Goal: Task Accomplishment & Management: Manage account settings

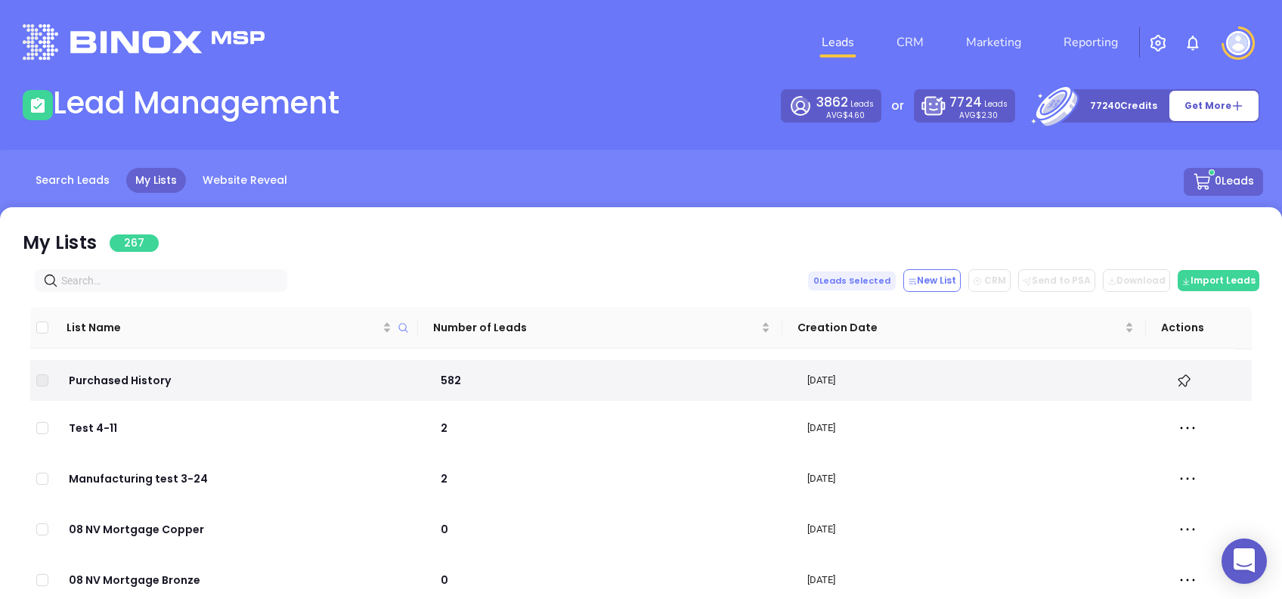
click at [127, 282] on input "text" at bounding box center [164, 280] width 206 height 17
paste input "[DOMAIN_NAME]"
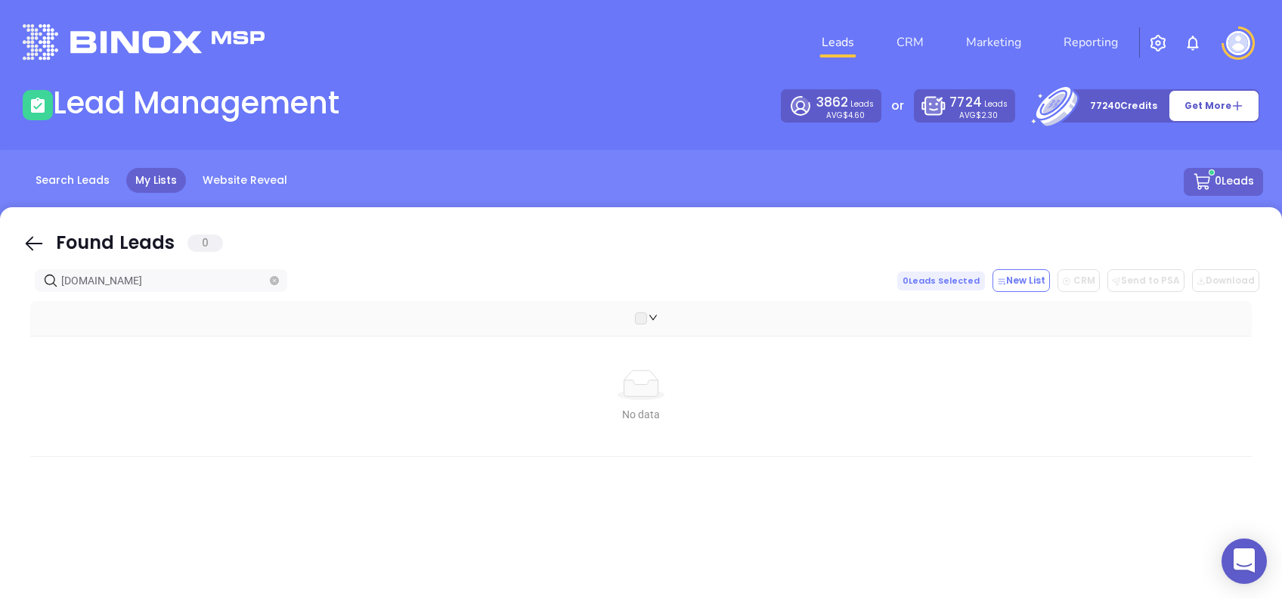
type input "[DOMAIN_NAME]"
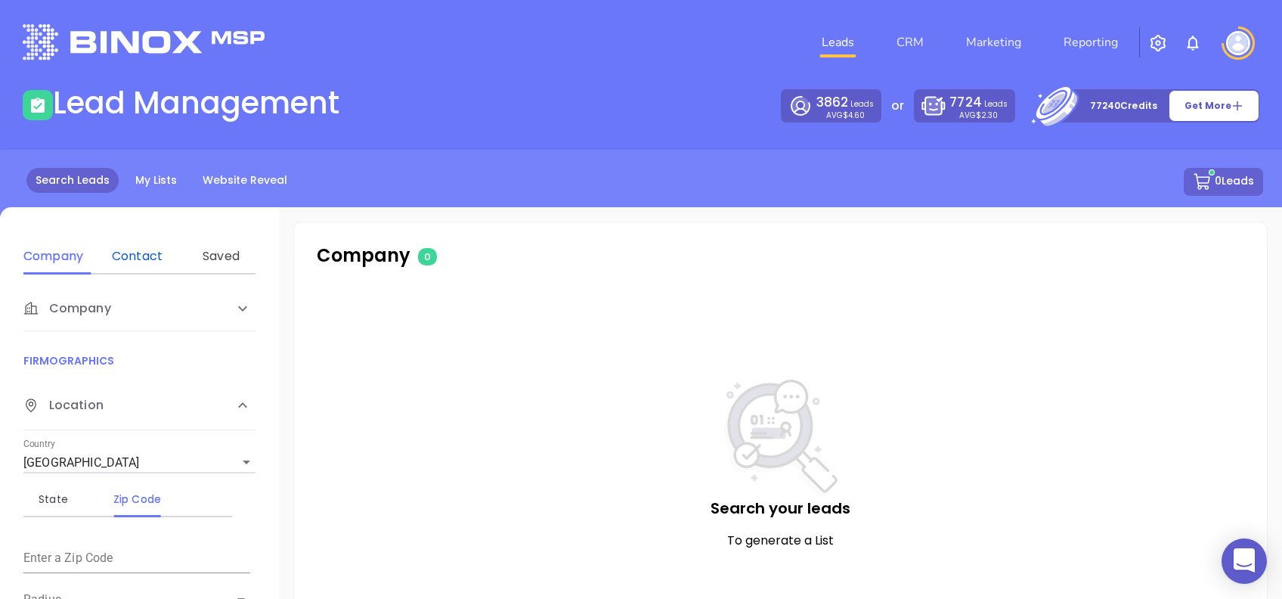
click at [135, 257] on div "Contact" at bounding box center [137, 256] width 60 height 18
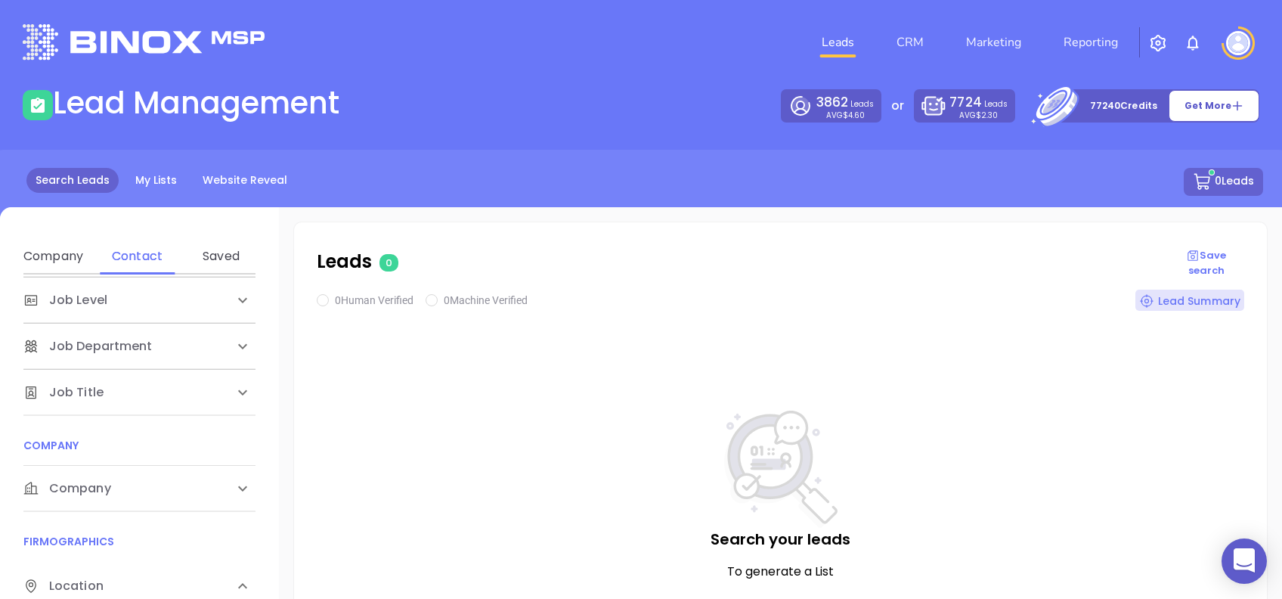
scroll to position [201, 0]
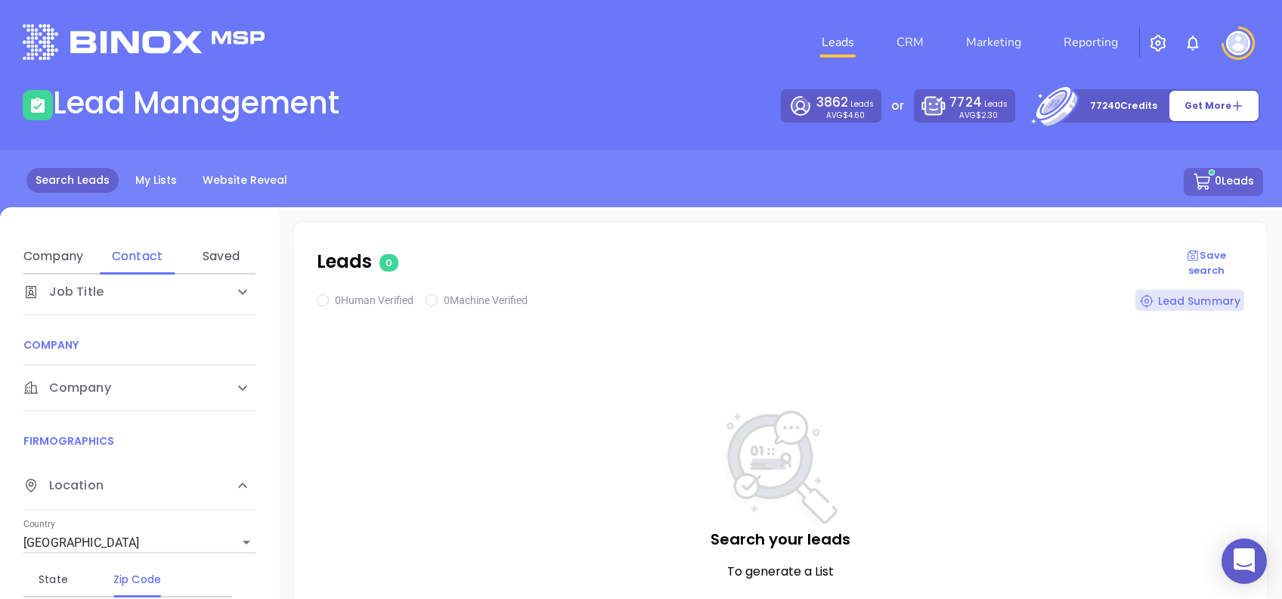
click at [134, 116] on div "Company" at bounding box center [123, 107] width 201 height 18
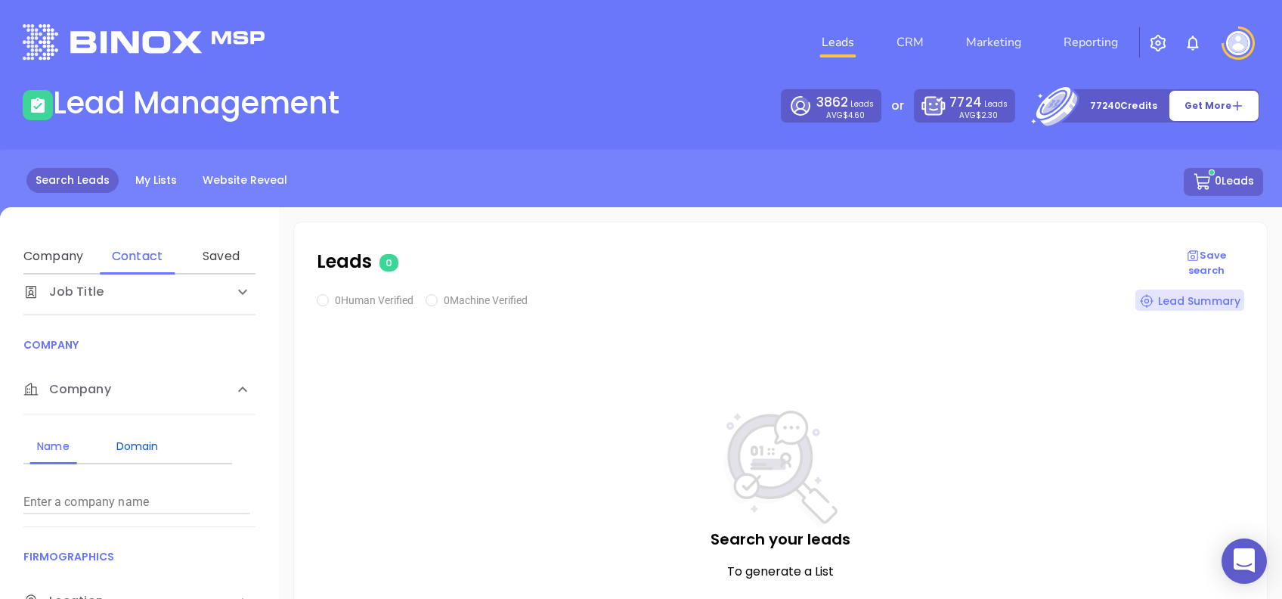
click at [152, 439] on div "Domain" at bounding box center [137, 446] width 60 height 18
click at [169, 504] on input "Enter a company name" at bounding box center [136, 502] width 227 height 24
paste input "[DOMAIN_NAME]"
type input "[DOMAIN_NAME]"
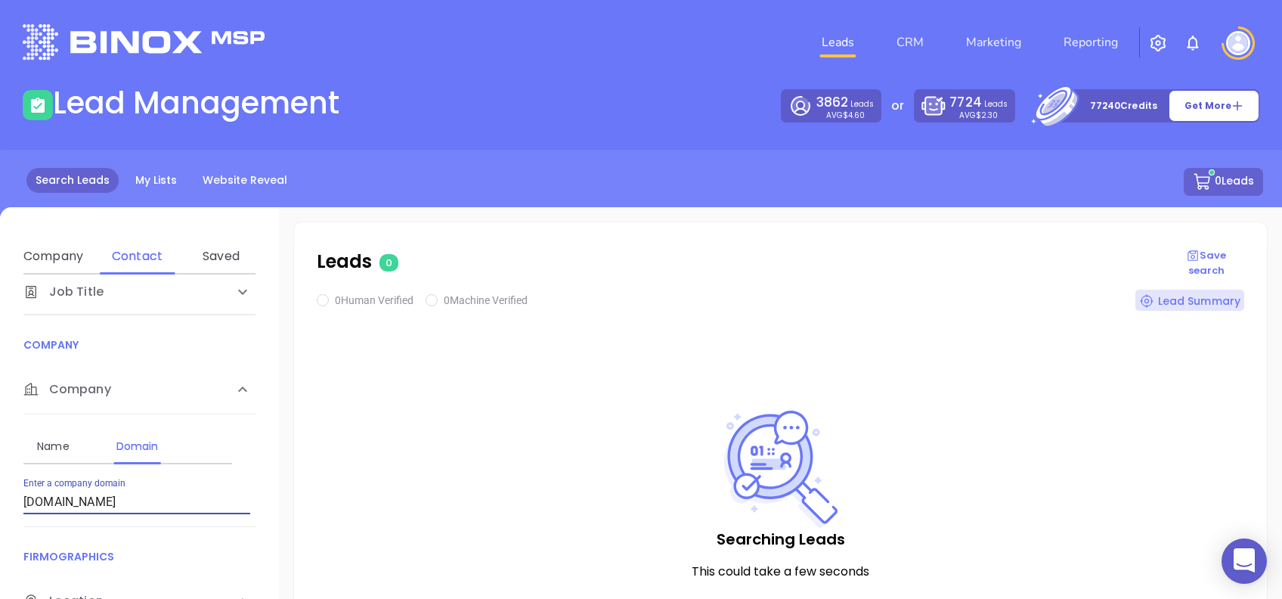
checkbox input "true"
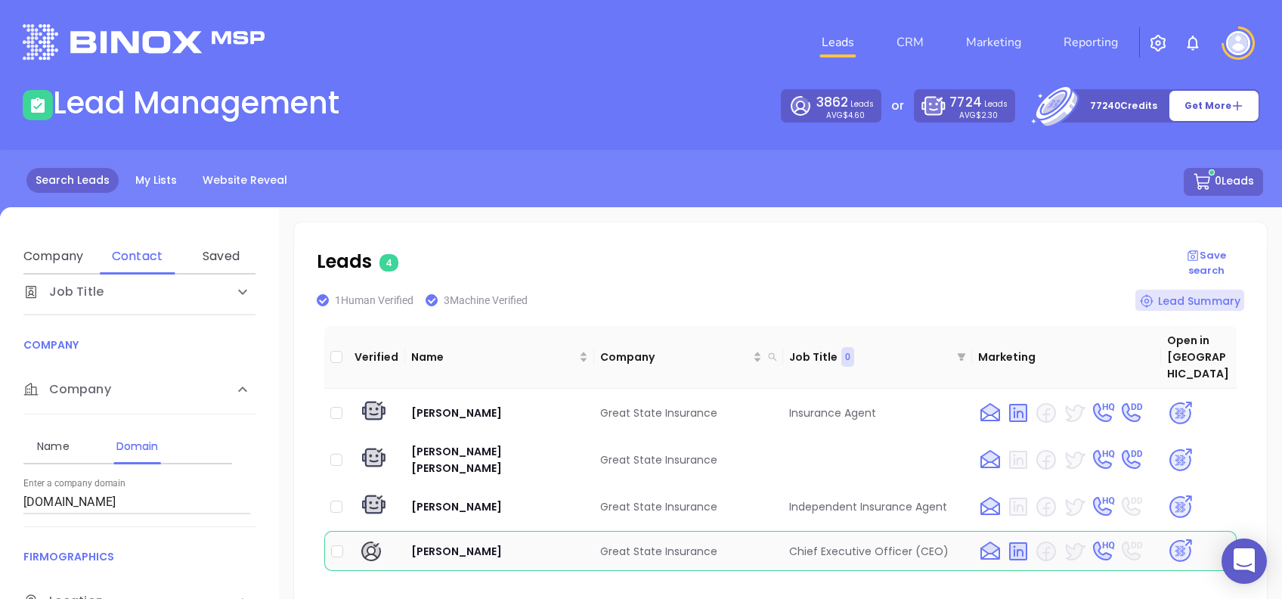
click at [1168, 538] on img at bounding box center [1181, 551] width 26 height 26
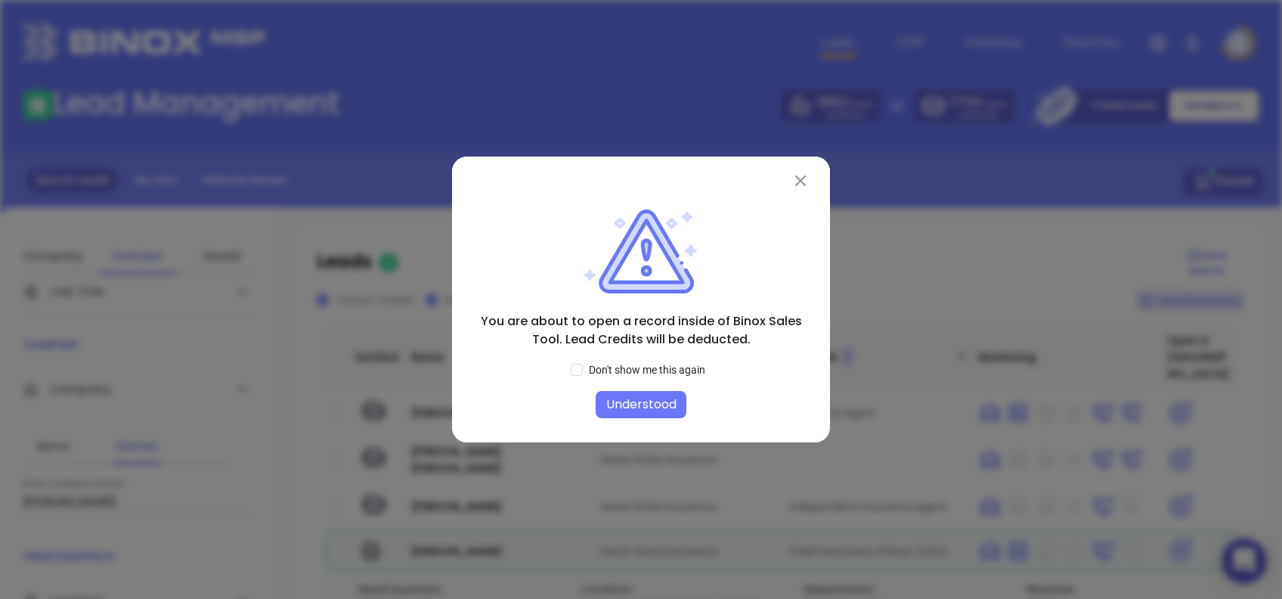
click at [681, 407] on button "Understood" at bounding box center [641, 404] width 91 height 27
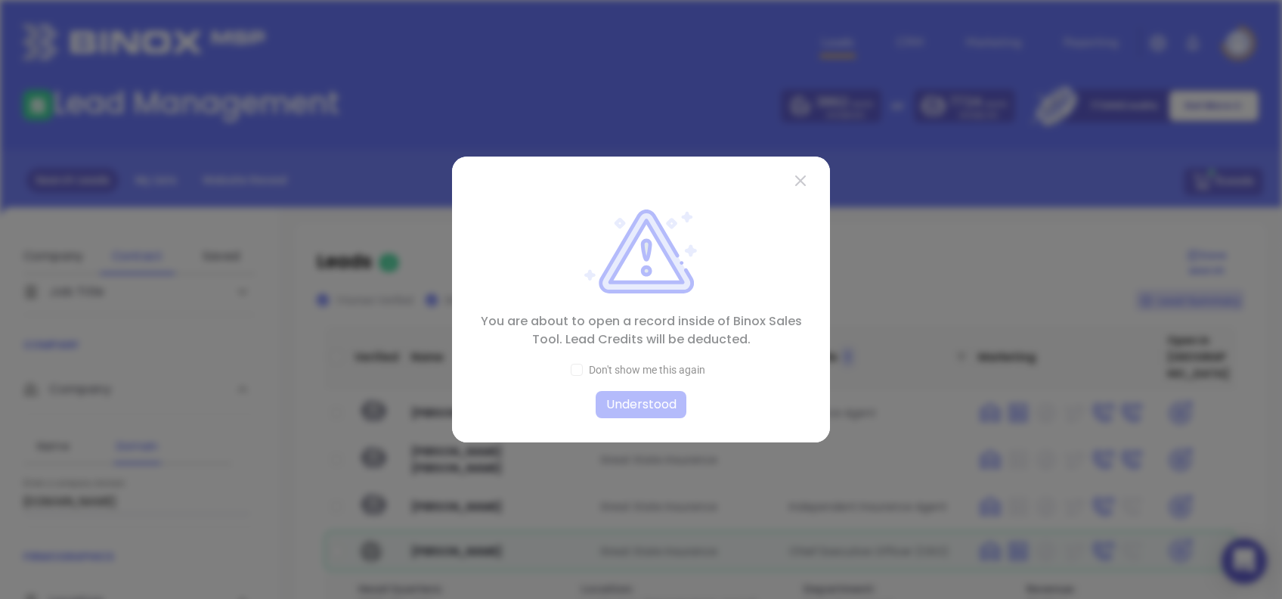
click at [681, 407] on div at bounding box center [641, 288] width 330 height 262
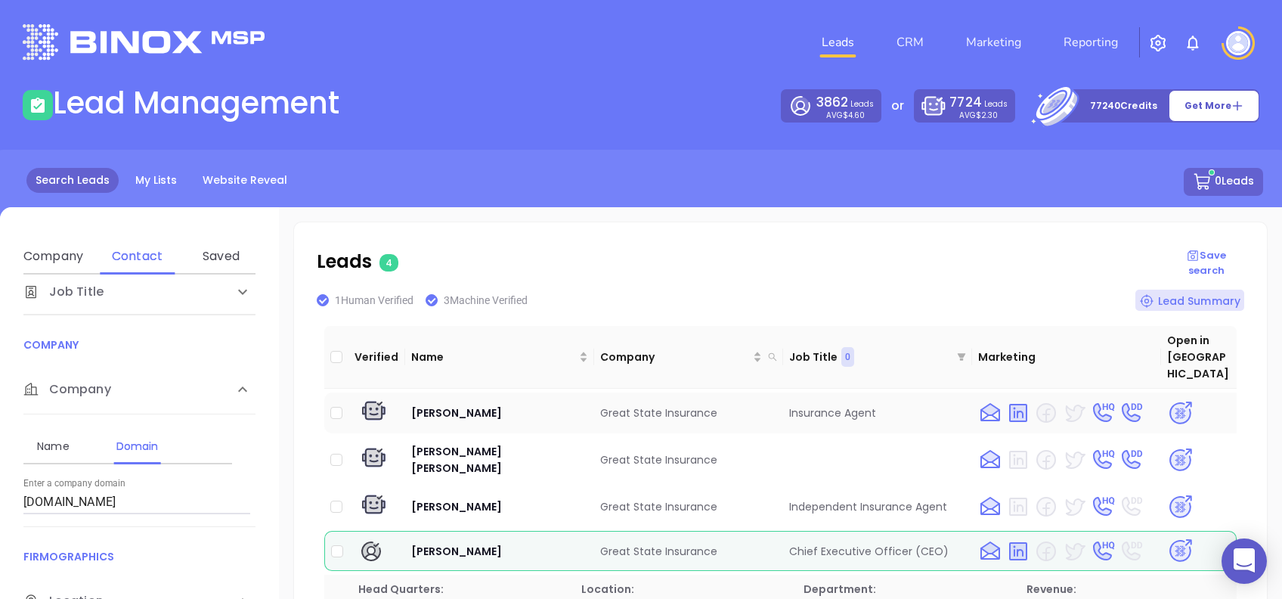
scroll to position [17, 0]
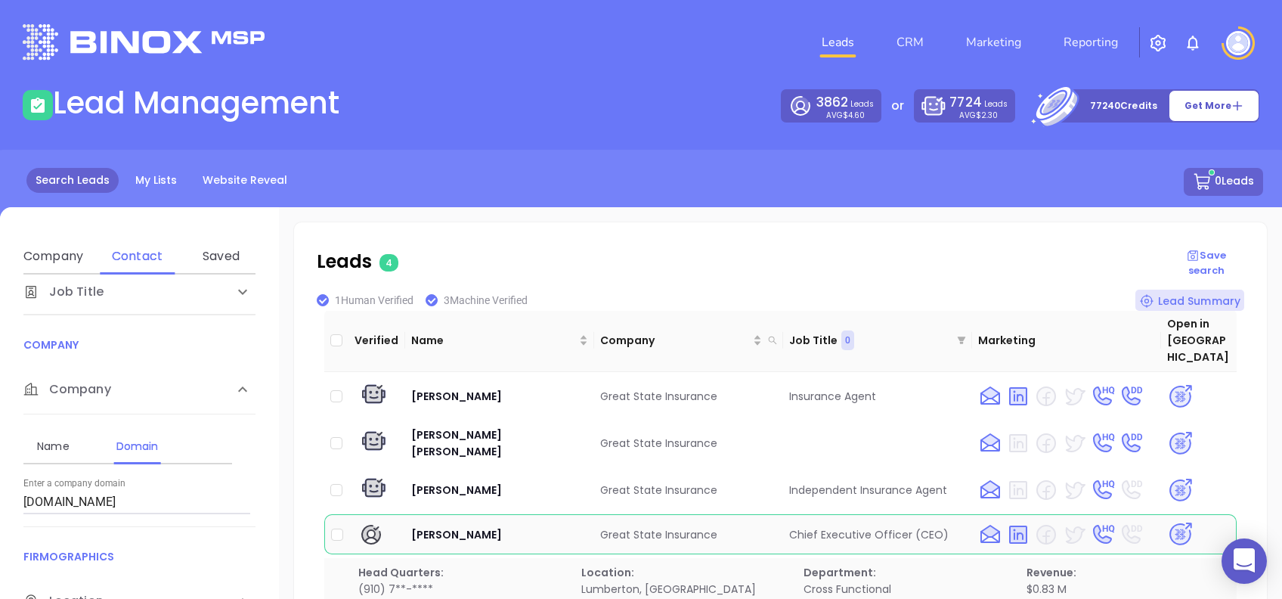
click at [1168, 521] on img at bounding box center [1181, 534] width 26 height 26
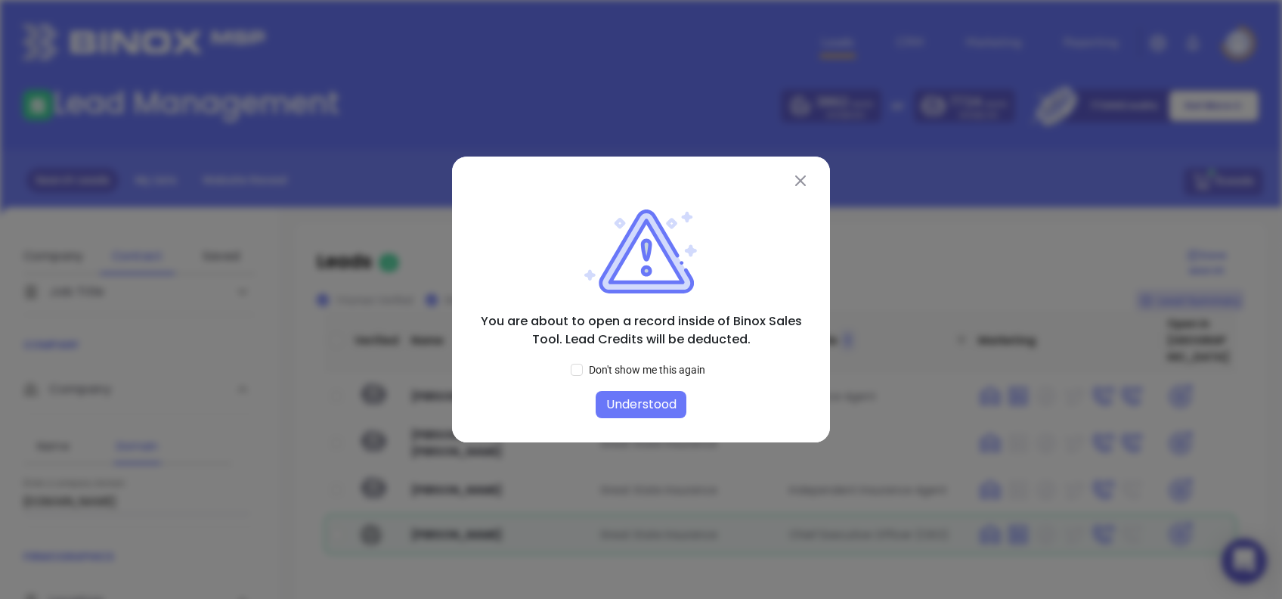
click at [665, 407] on button "Understood" at bounding box center [641, 404] width 91 height 27
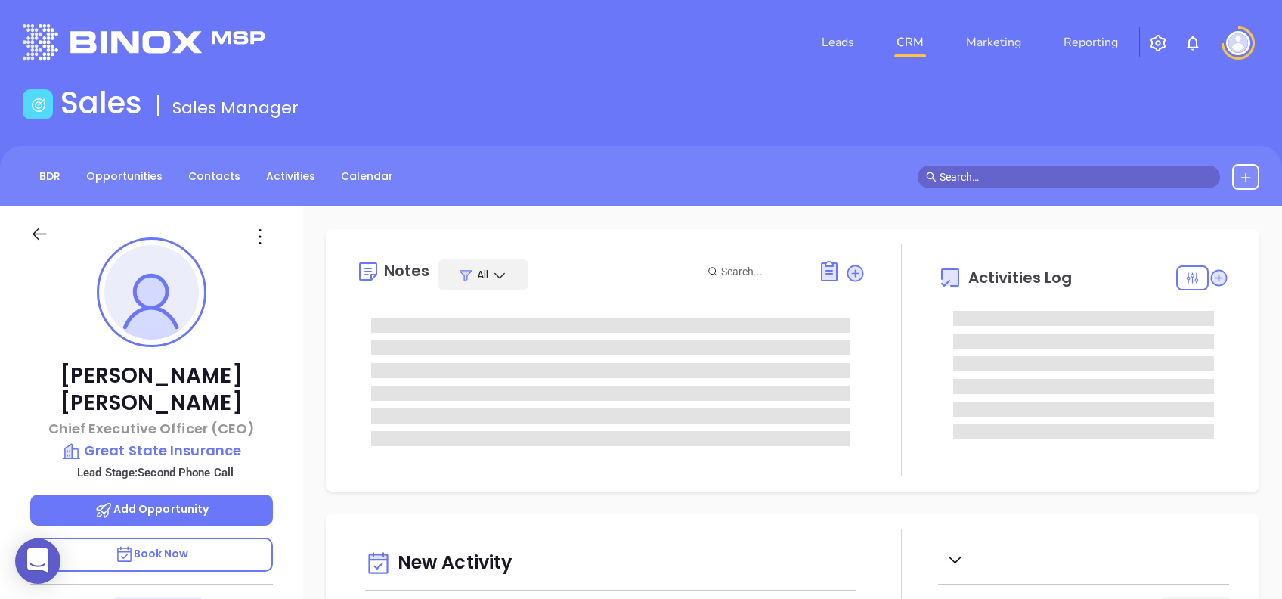
type input "08/16/2025"
type input "Alejandra Lara"
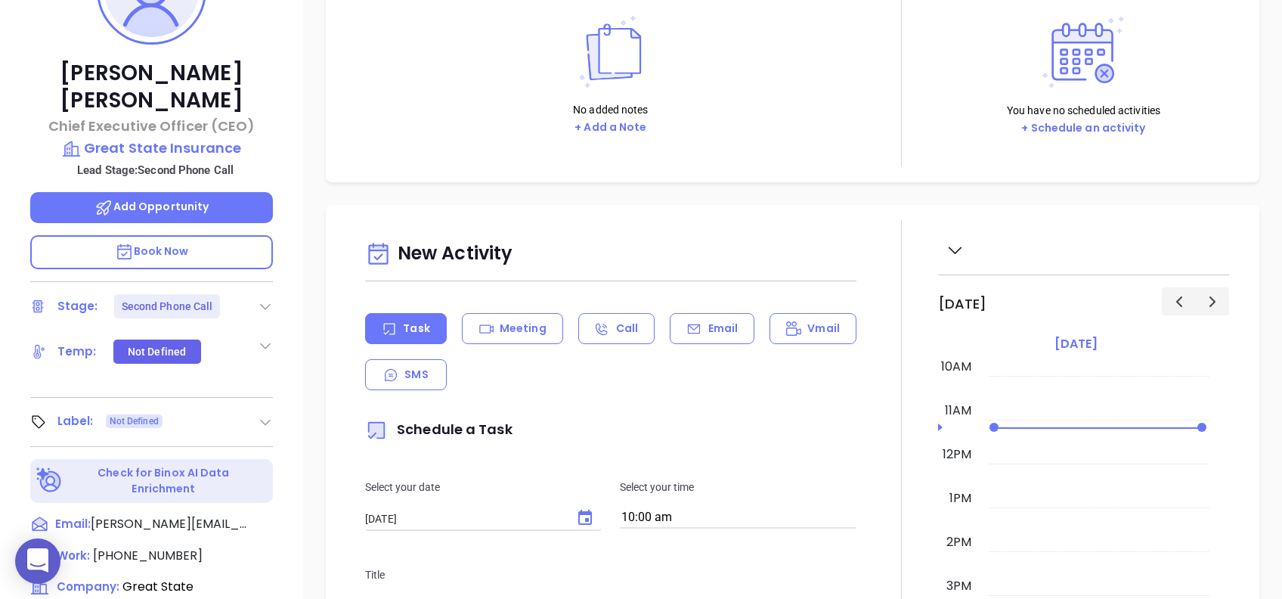
scroll to position [403, 0]
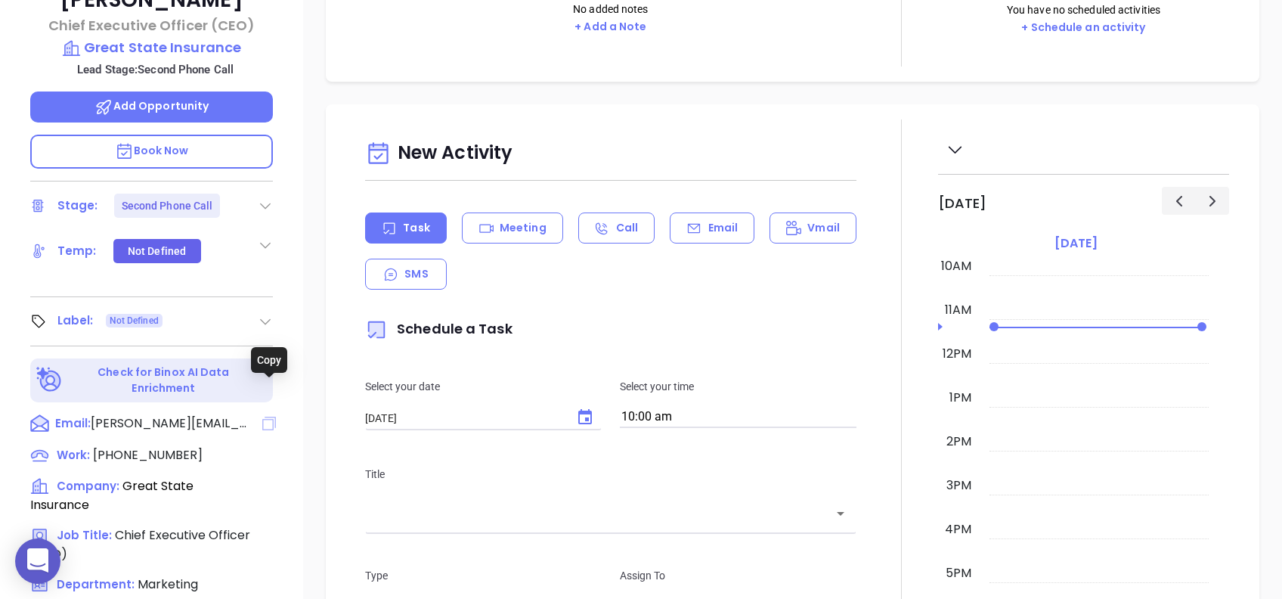
click at [268, 417] on icon at bounding box center [269, 424] width 14 height 14
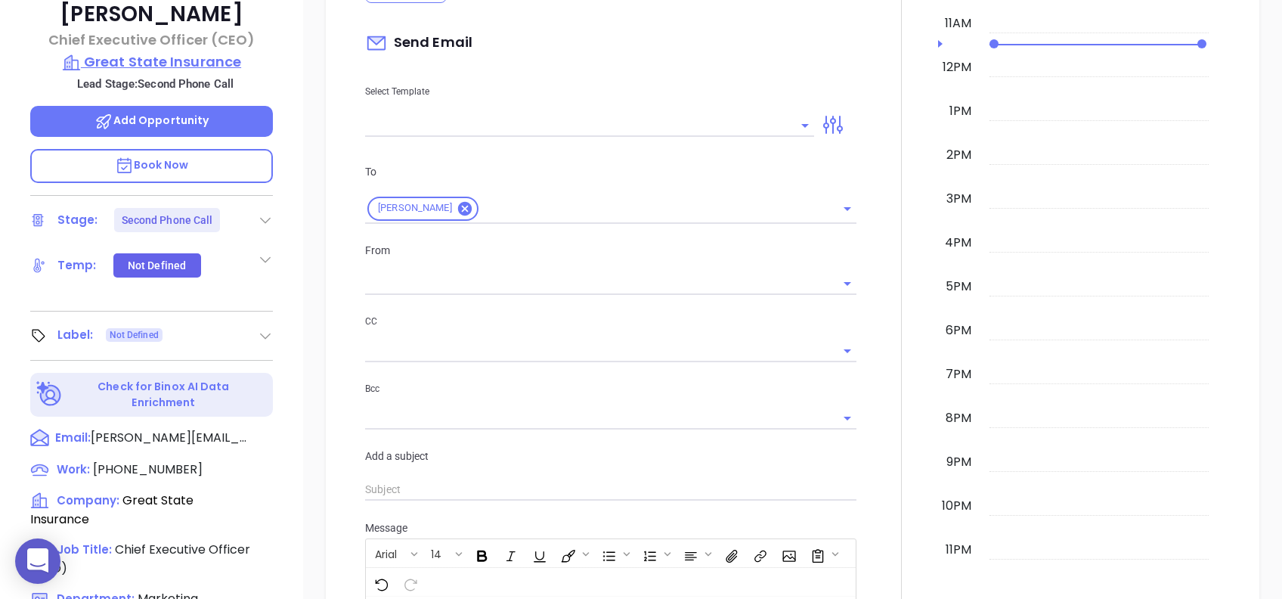
scroll to position [408, 0]
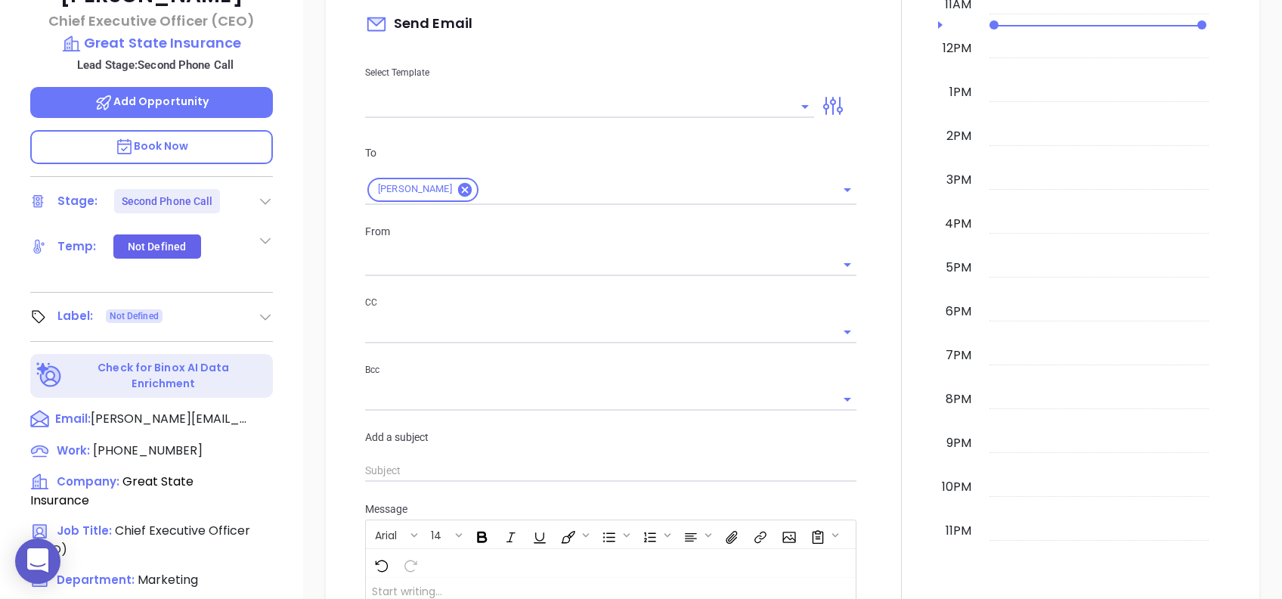
click at [262, 194] on icon at bounding box center [265, 201] width 15 height 15
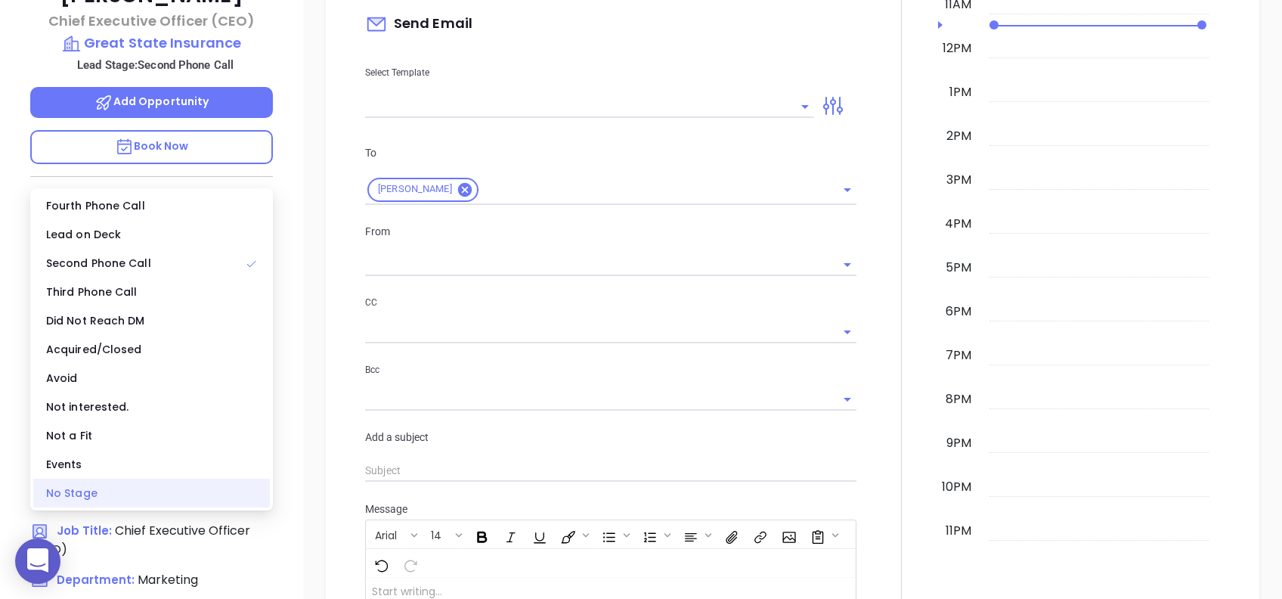
click at [167, 484] on div "No Stage" at bounding box center [151, 493] width 237 height 29
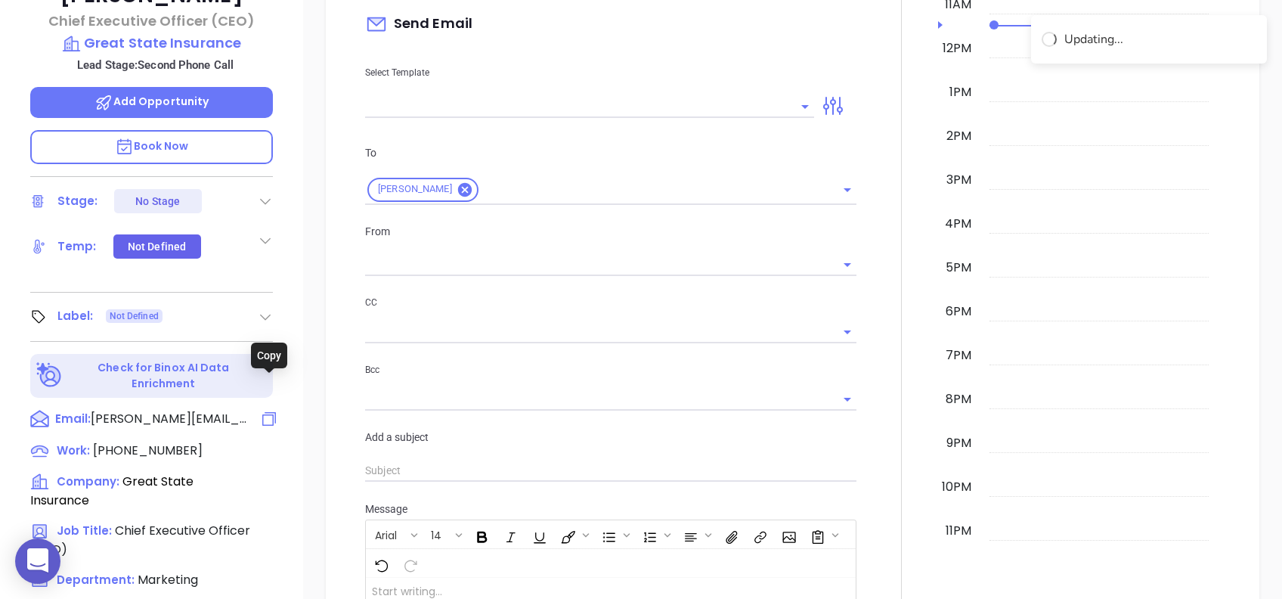
click at [266, 410] on icon at bounding box center [269, 419] width 18 height 18
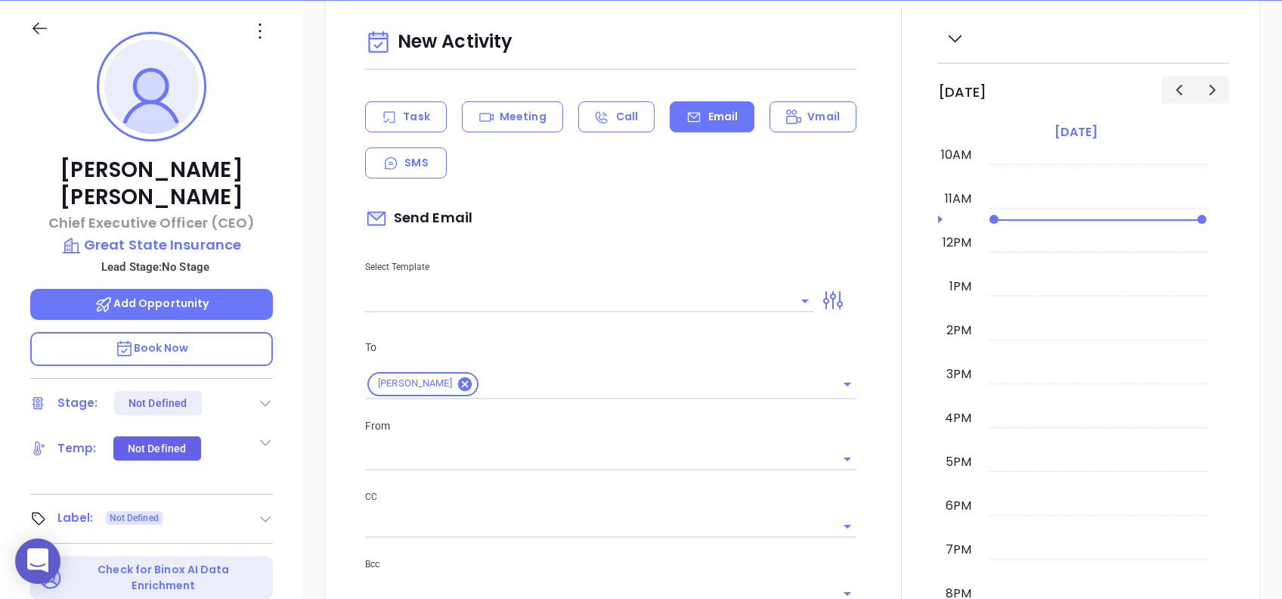
scroll to position [301, 0]
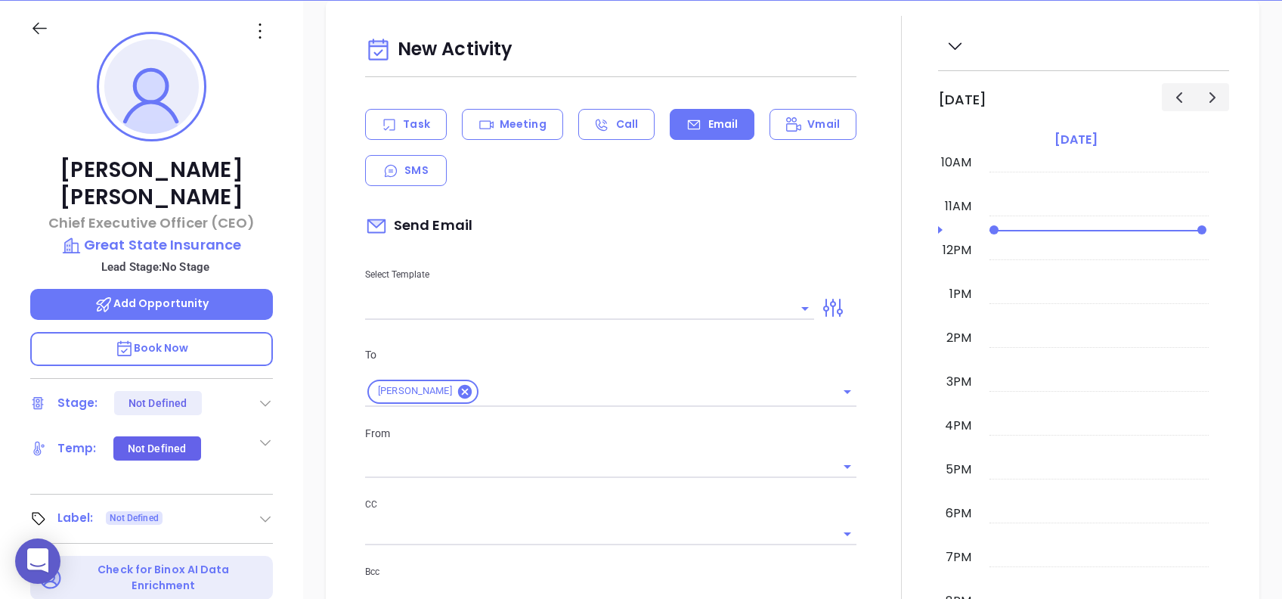
click at [256, 19] on icon at bounding box center [260, 31] width 24 height 24
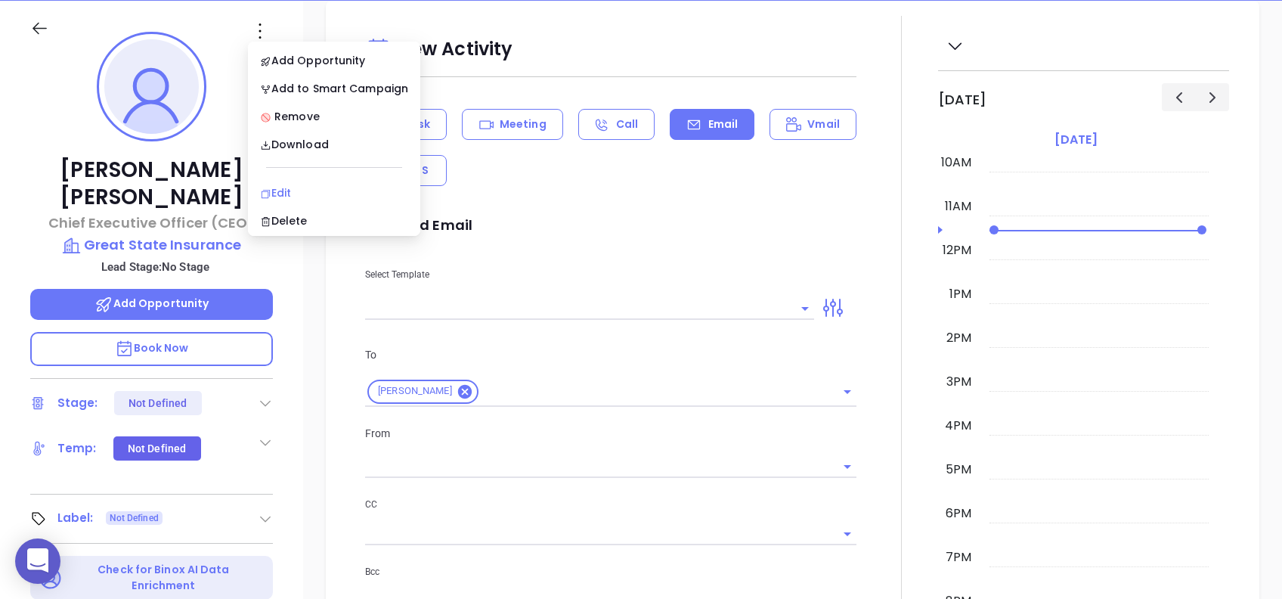
click at [352, 185] on div "Edit" at bounding box center [334, 193] width 148 height 17
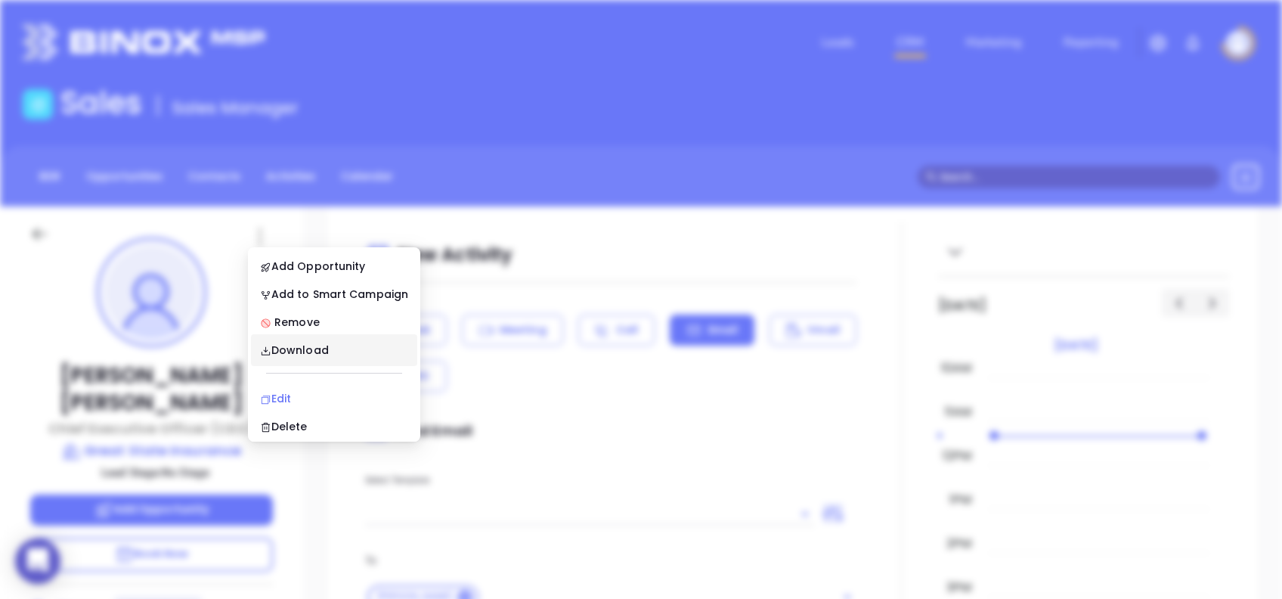
scroll to position [0, 0]
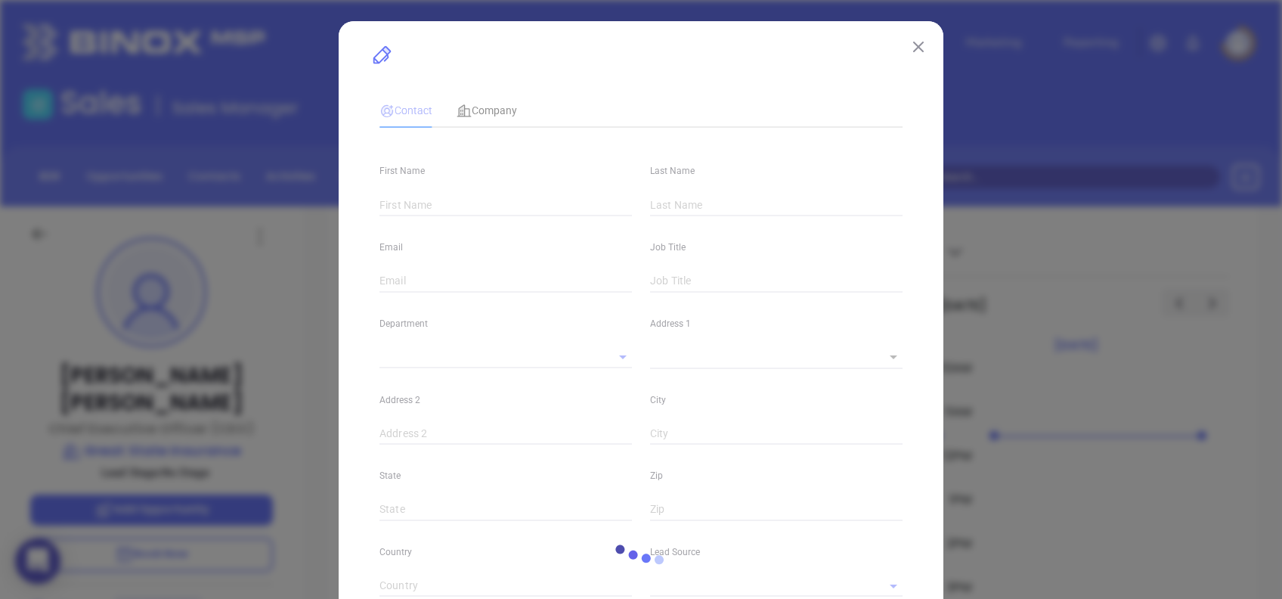
type input "Jarette"
type input "Sampson"
type input "jarette@gogreatstate.com"
type input "Chief Executive Officer (CEO)"
type input "1"
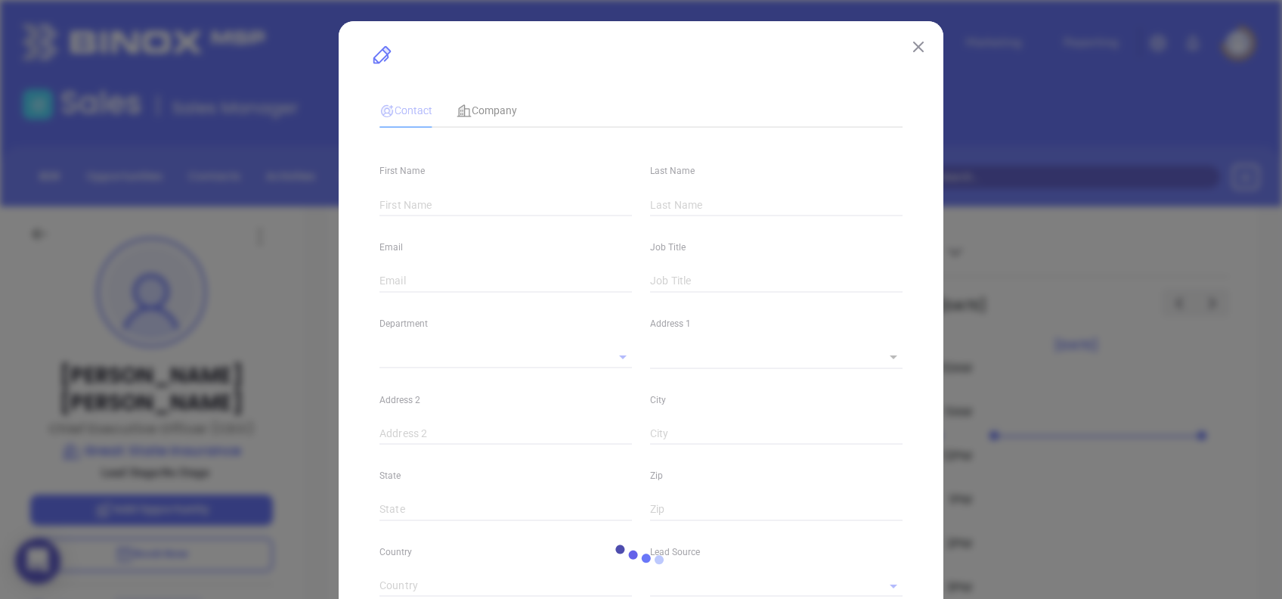
type input "linkedin.com/in/jarette-sampson-30860b33"
type input "Marketing"
type input "Website Reveal"
type input "undefined undefined"
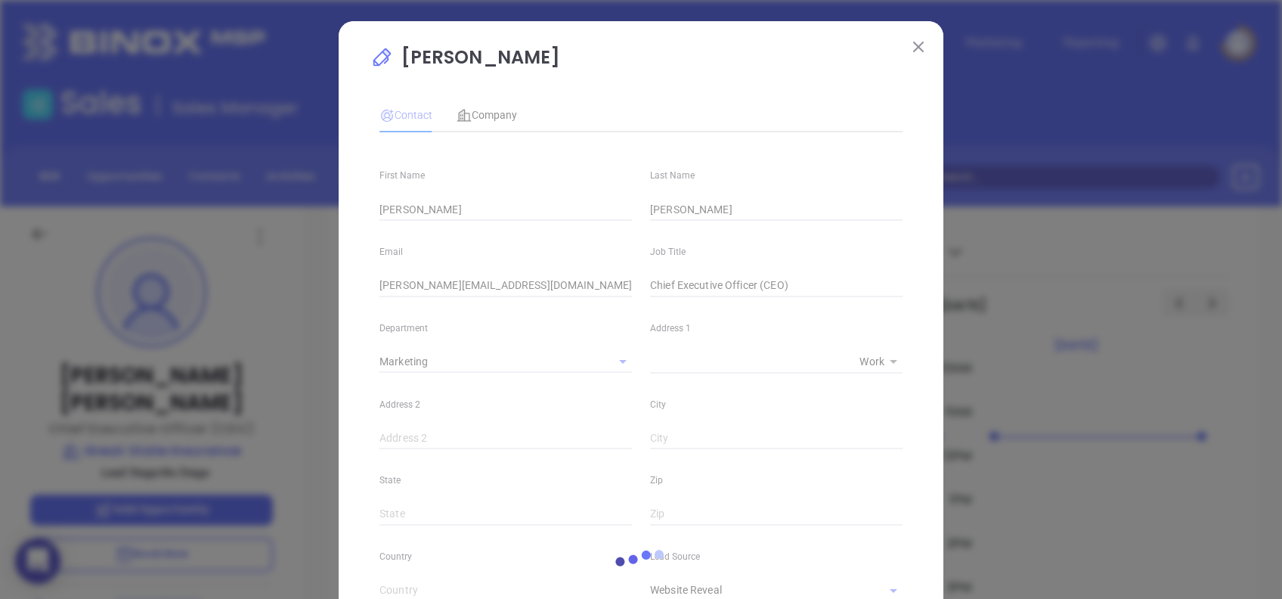
type input "(910) 739-9119"
type input "1"
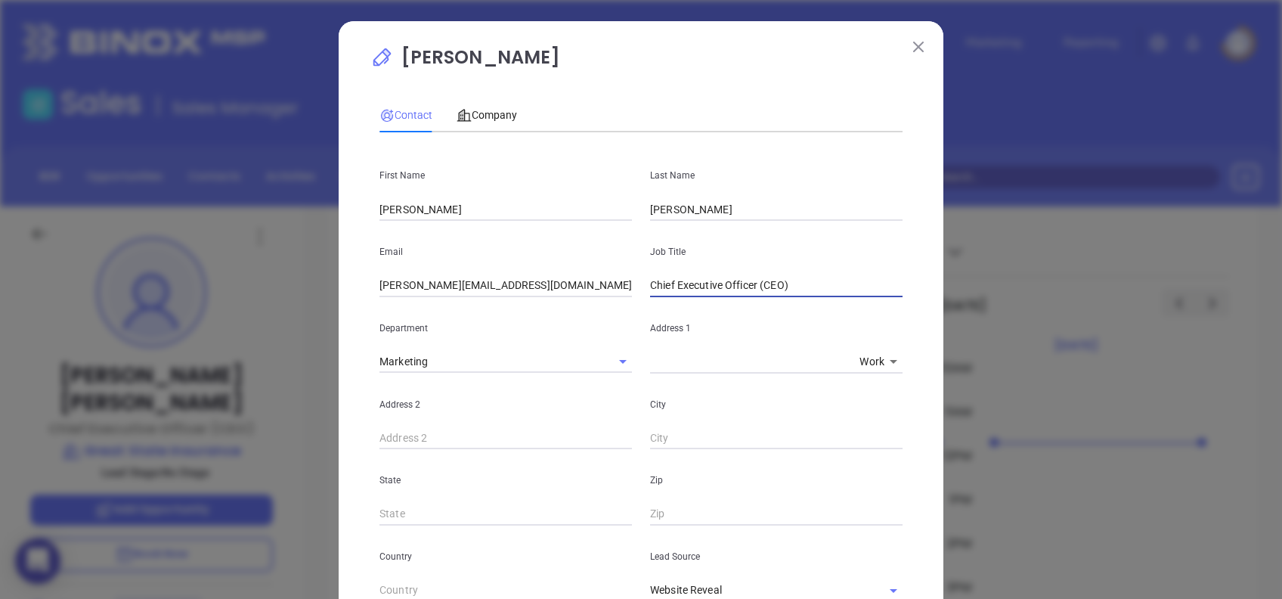
drag, startPoint x: 758, startPoint y: 281, endPoint x: 550, endPoint y: 299, distance: 208.8
click at [550, 299] on div "First Name Jarette Last Name Sampson Email jarette@gogreatstate.com Job Title C…" at bounding box center [641, 562] width 523 height 837
type input "CEO"
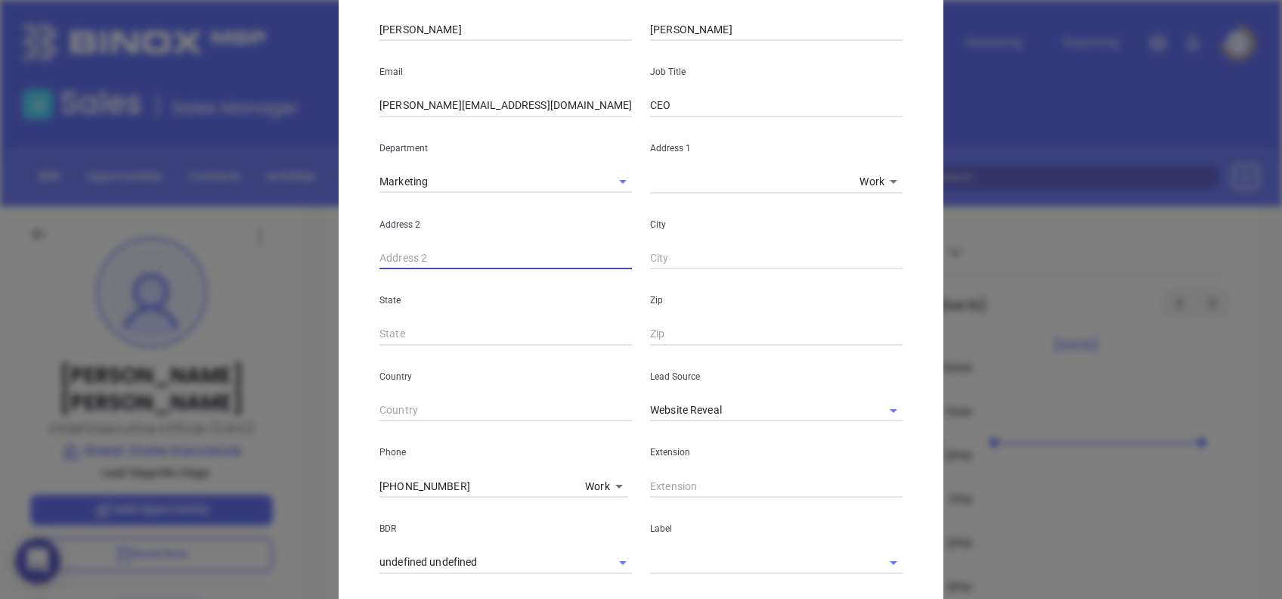
scroll to position [403, 0]
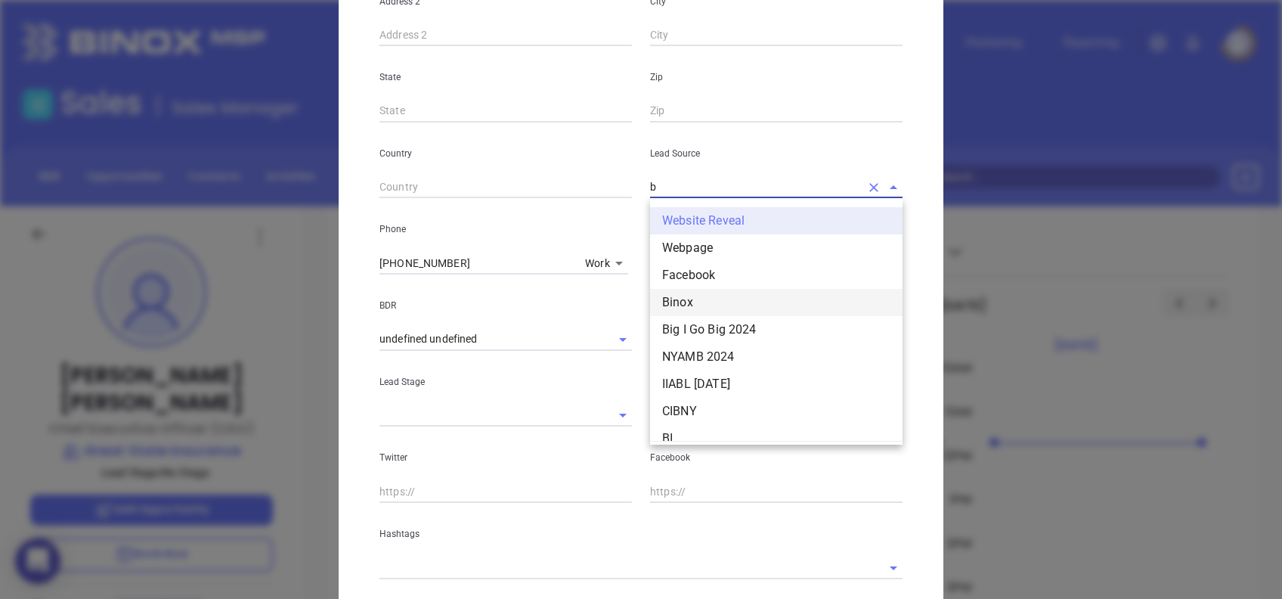
click at [713, 298] on li "Binox" at bounding box center [776, 302] width 253 height 27
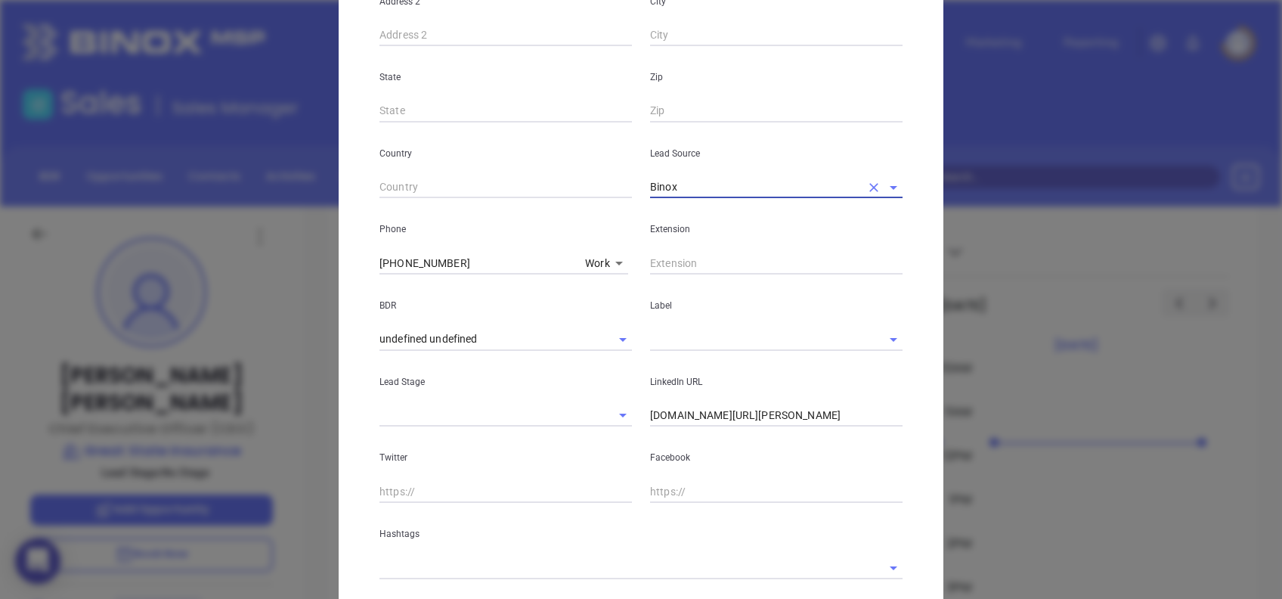
type input "Binox"
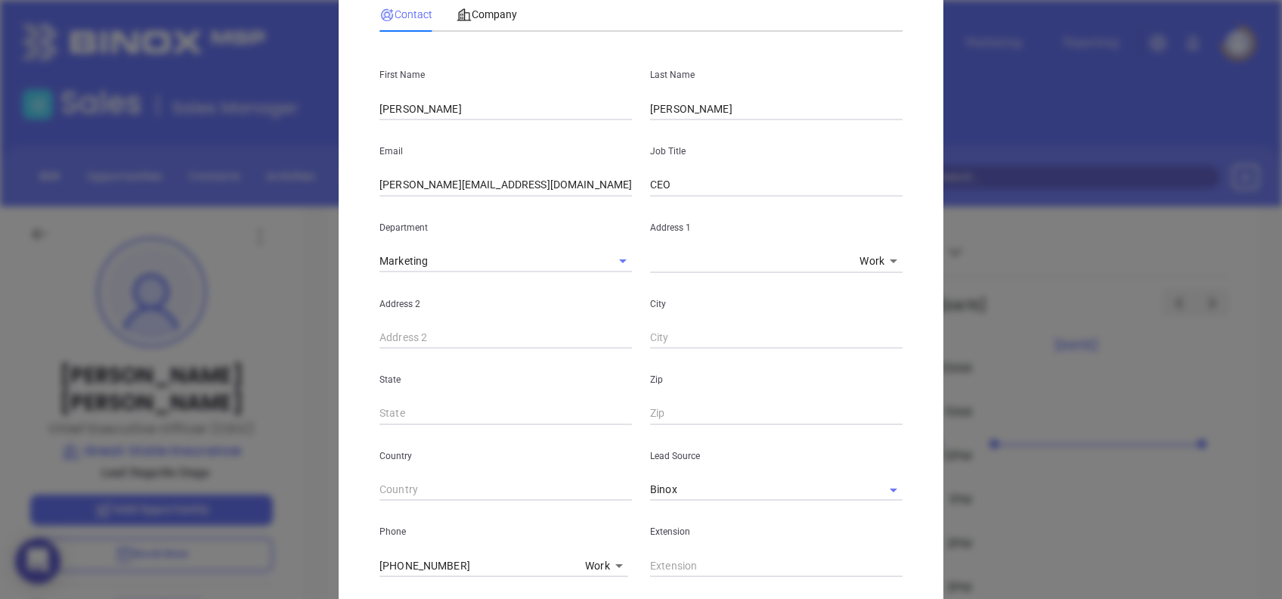
scroll to position [0, 0]
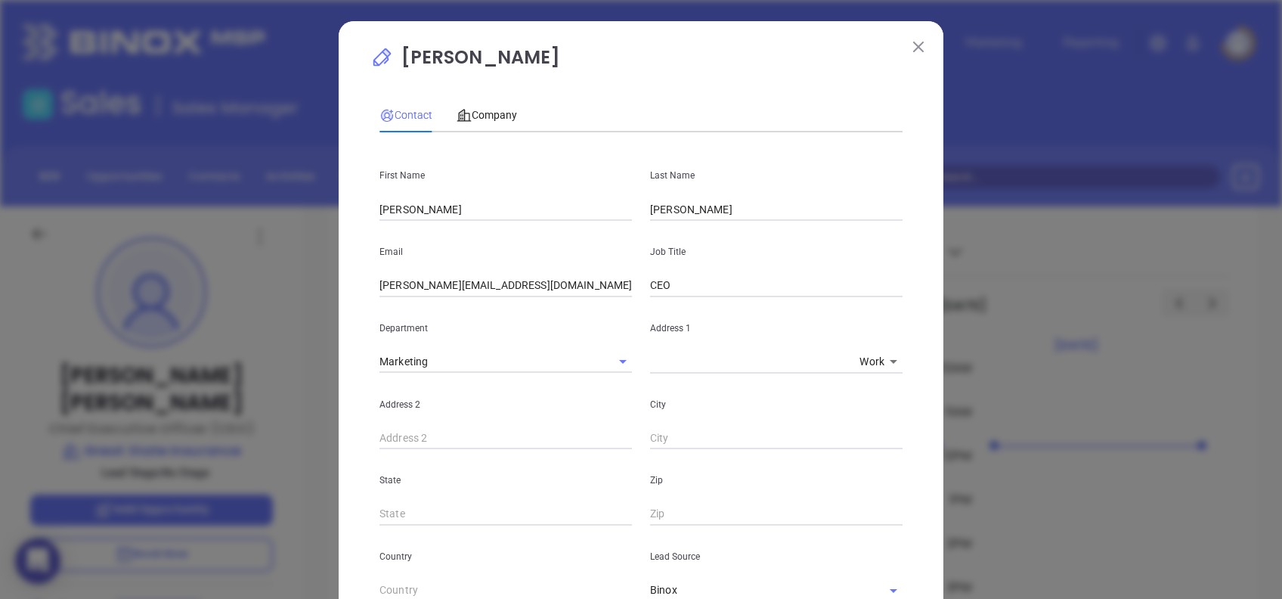
click at [596, 73] on p "Jarette Sampson" at bounding box center [641, 61] width 541 height 35
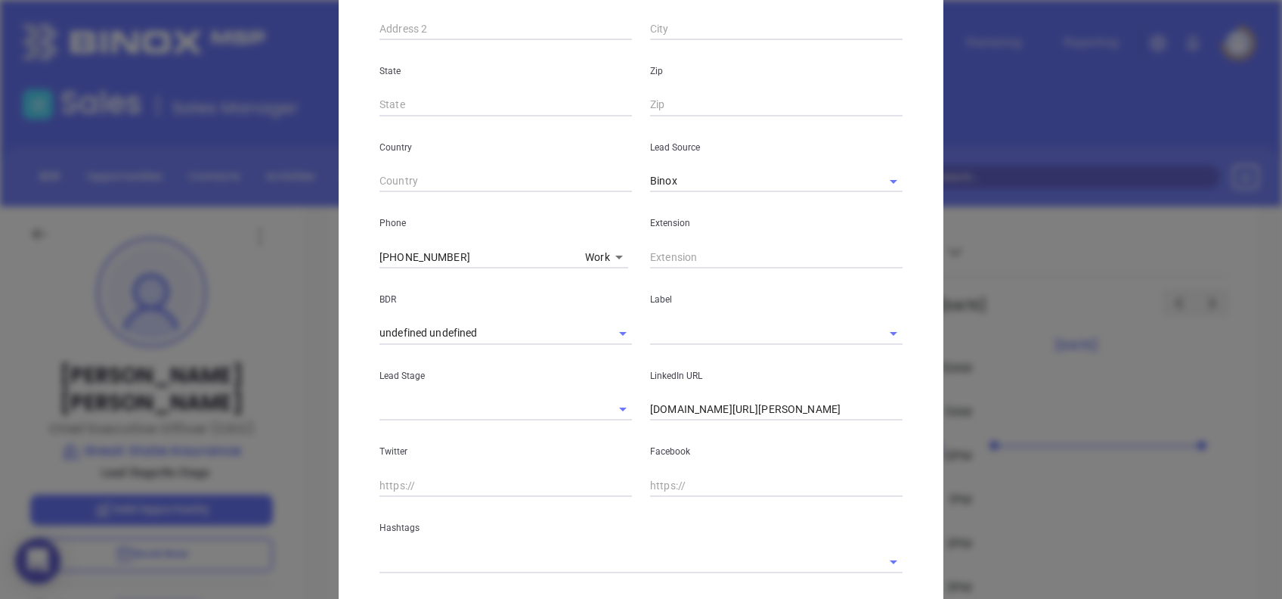
scroll to position [497, 0]
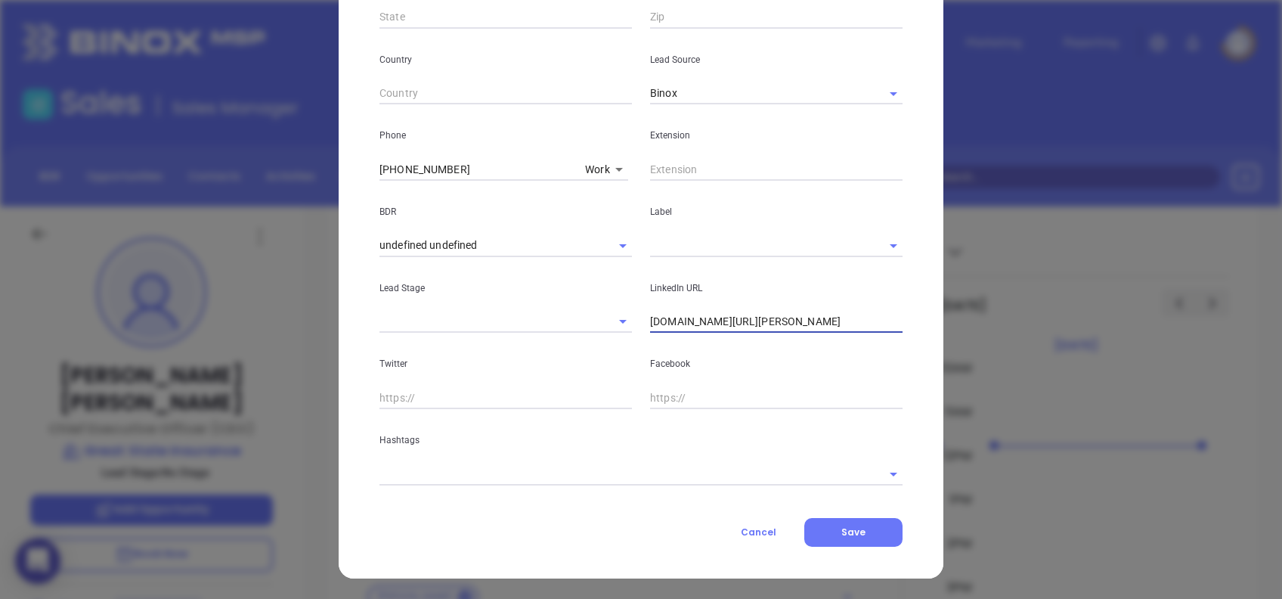
click at [821, 311] on input "linkedin.com/in/jarette-sampson-30860b33" at bounding box center [776, 322] width 253 height 23
paste input "www.linkedin.com/in/jarette-sampson-62027238/"
type input "www.linkedin.com/in/jarette-sampson-62027238/"
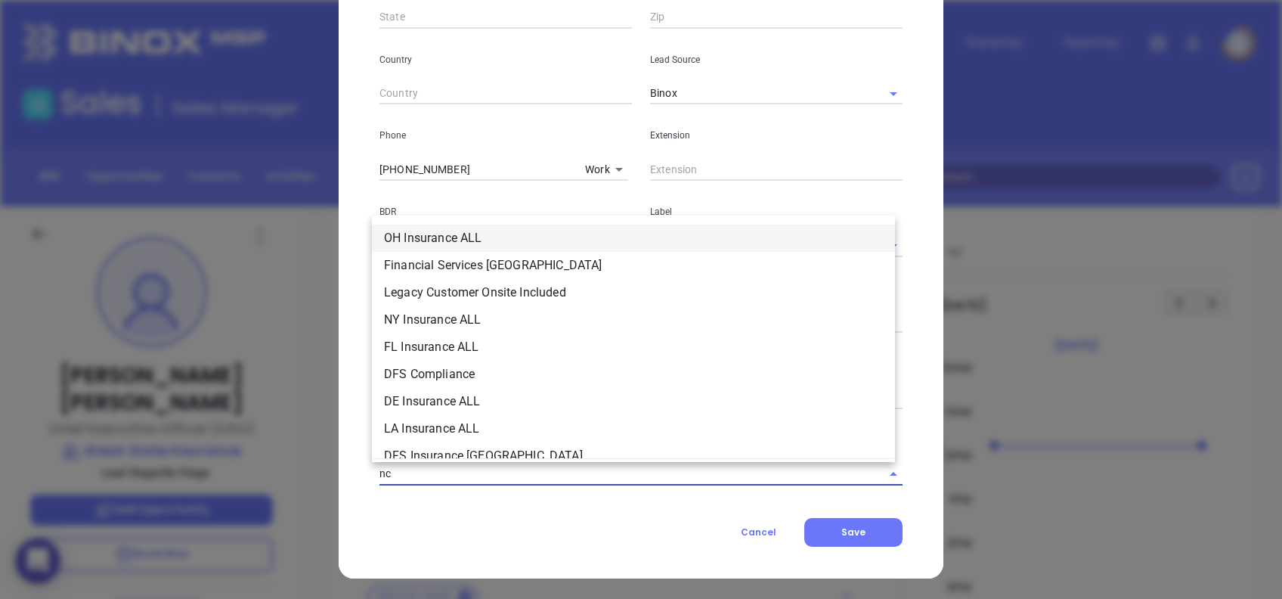
type input "nc"
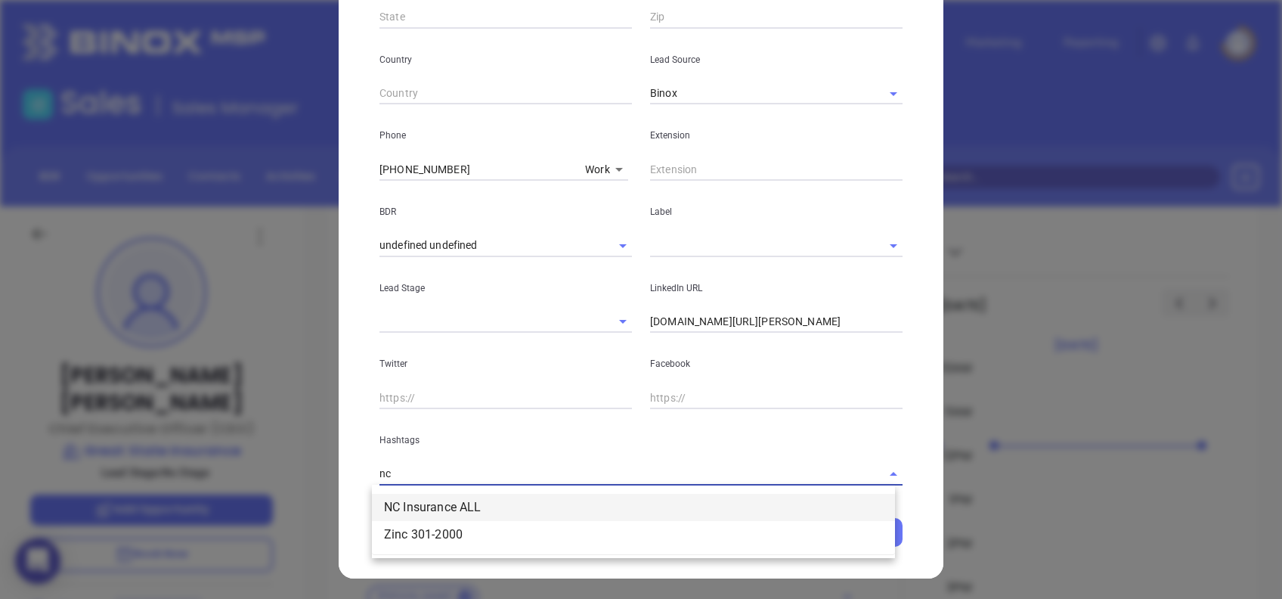
click at [482, 502] on li "NC Insurance ALL" at bounding box center [633, 507] width 523 height 27
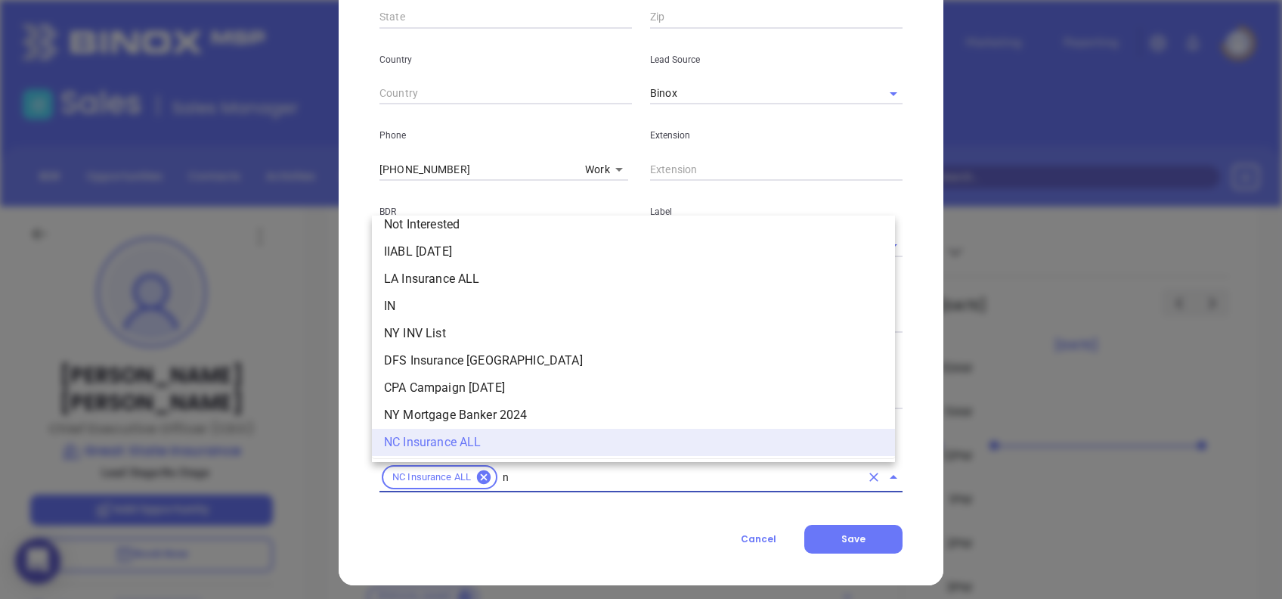
type input "nc"
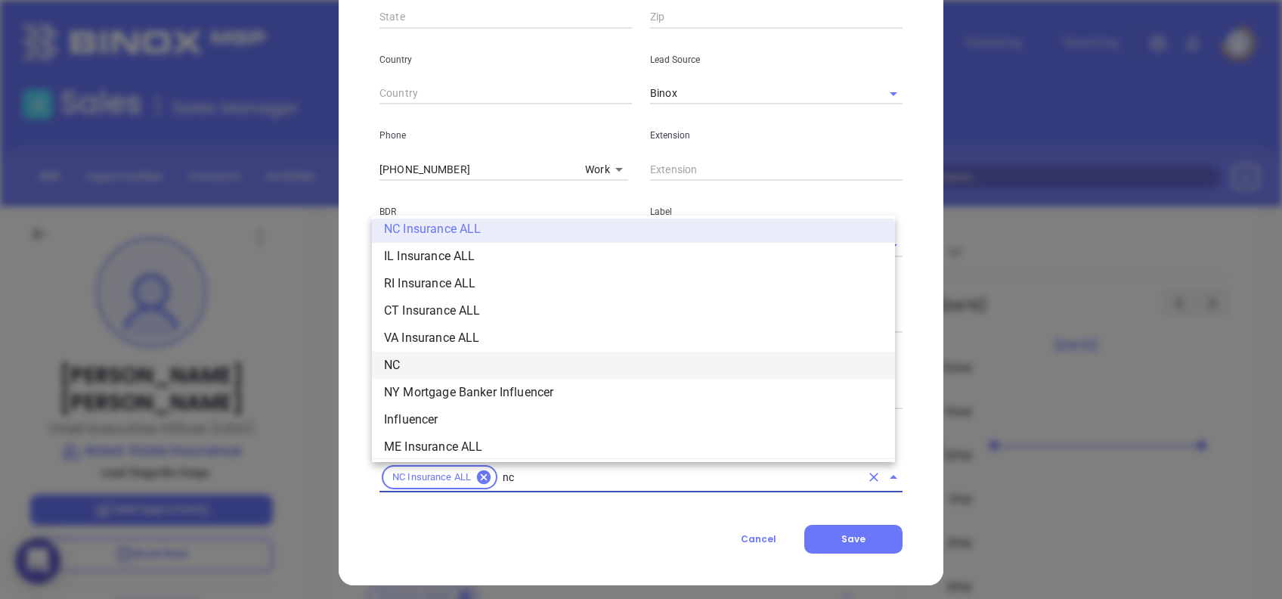
click at [428, 371] on li "NC" at bounding box center [633, 365] width 523 height 27
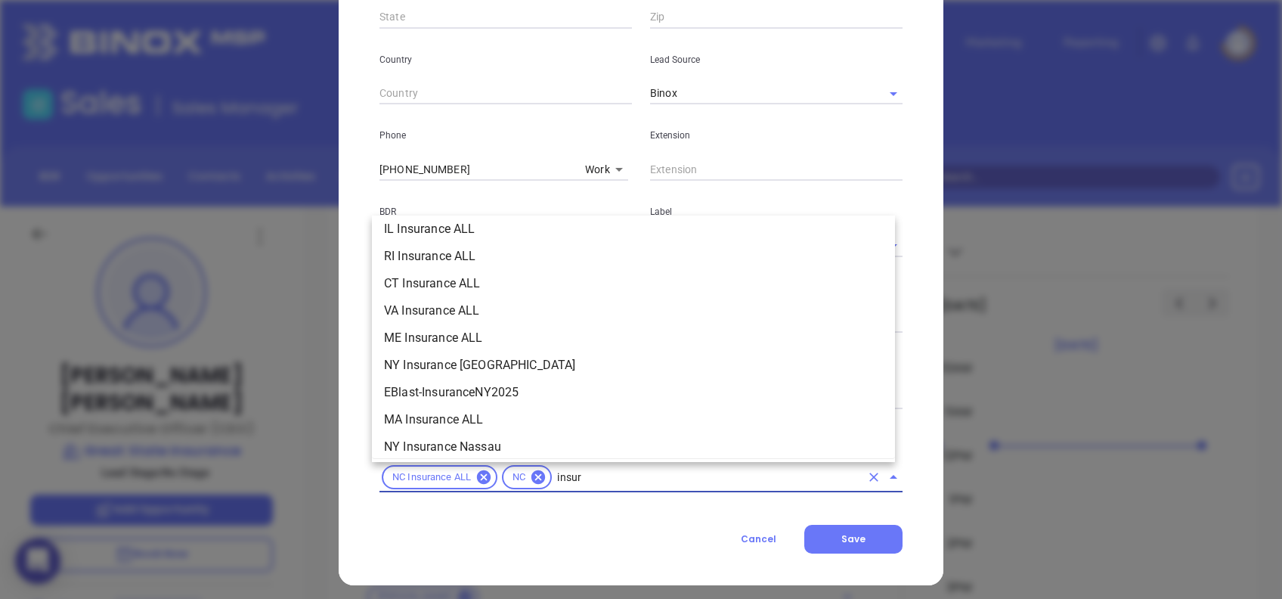
scroll to position [172, 0]
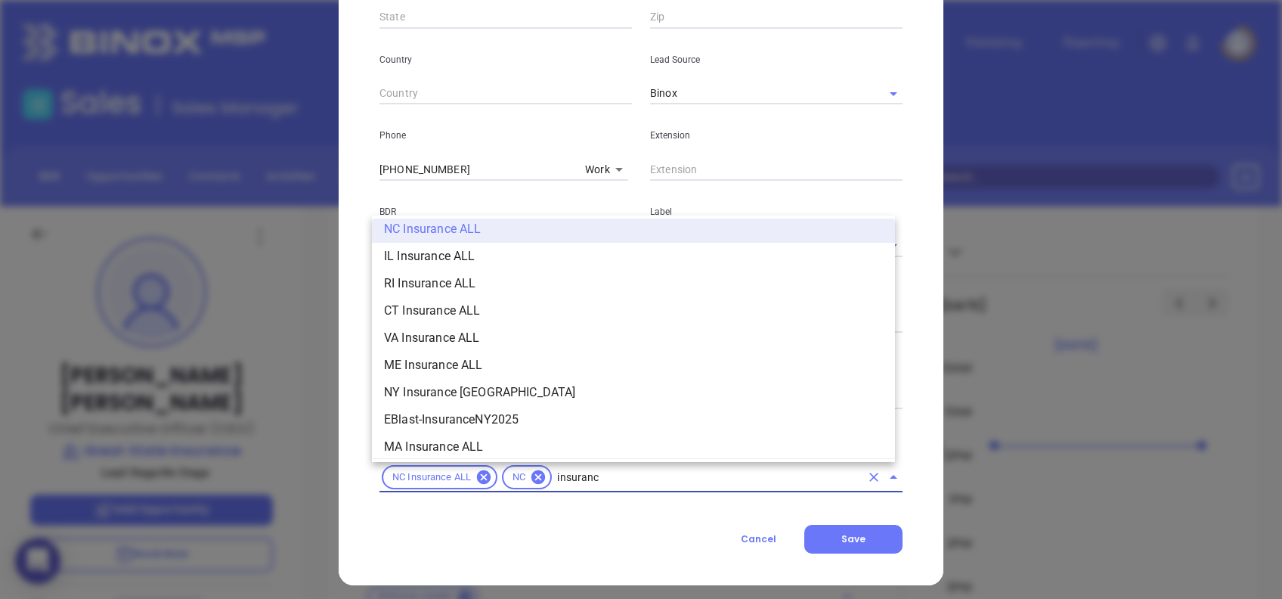
type input "insurance"
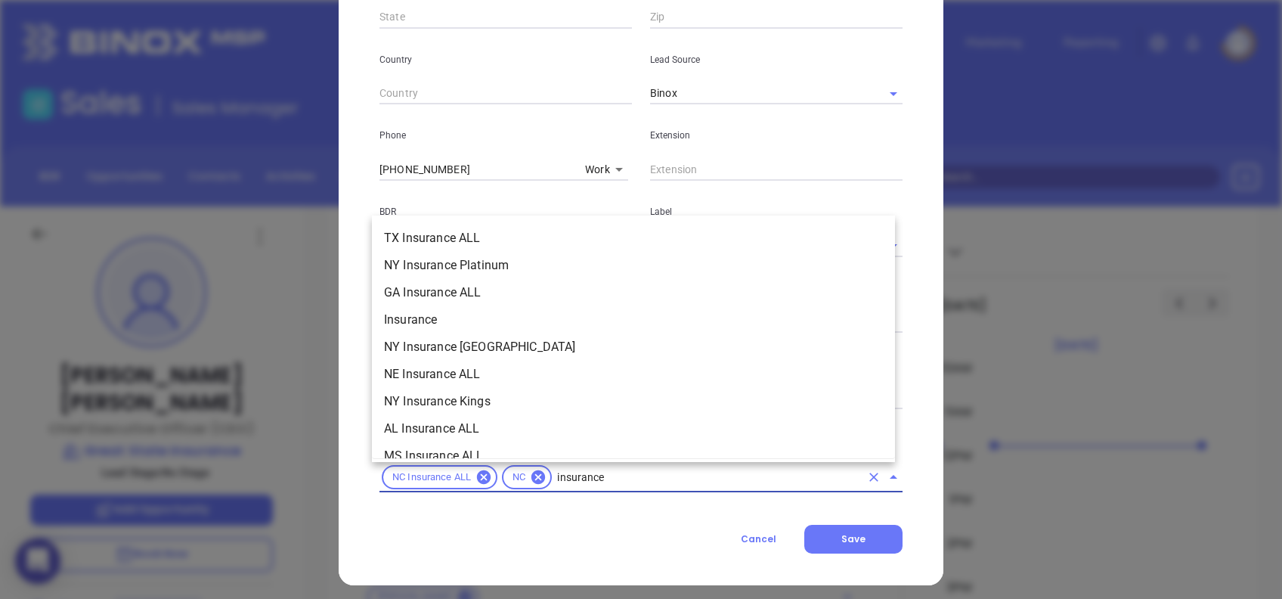
scroll to position [605, 0]
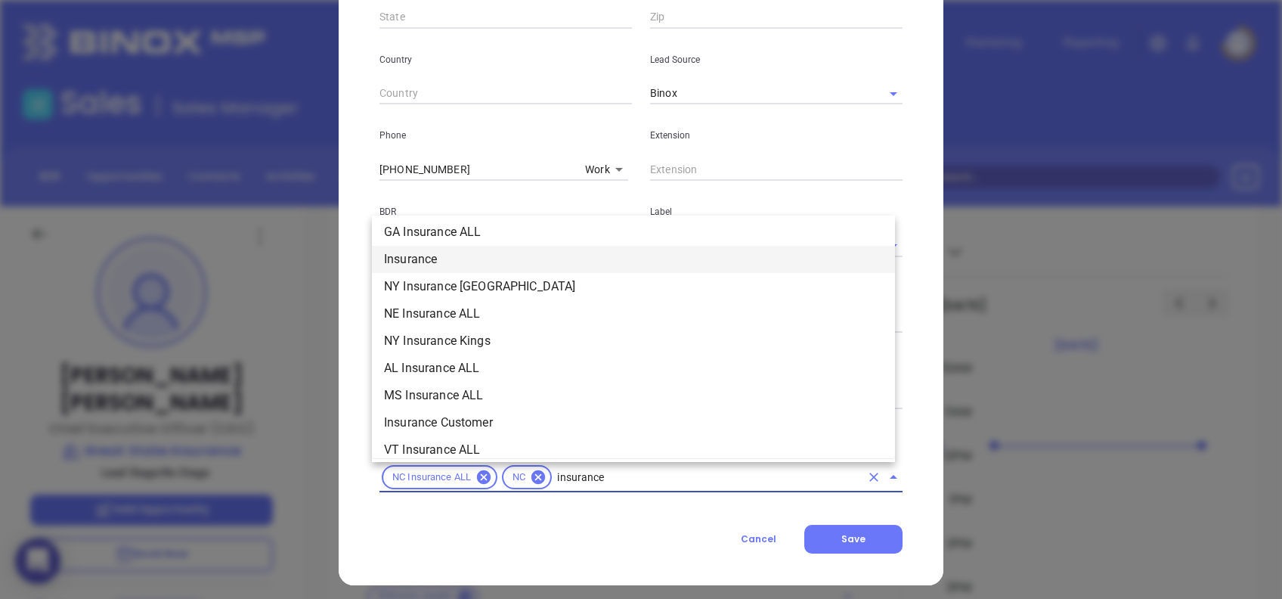
click at [465, 265] on li "Insurance" at bounding box center [633, 259] width 523 height 27
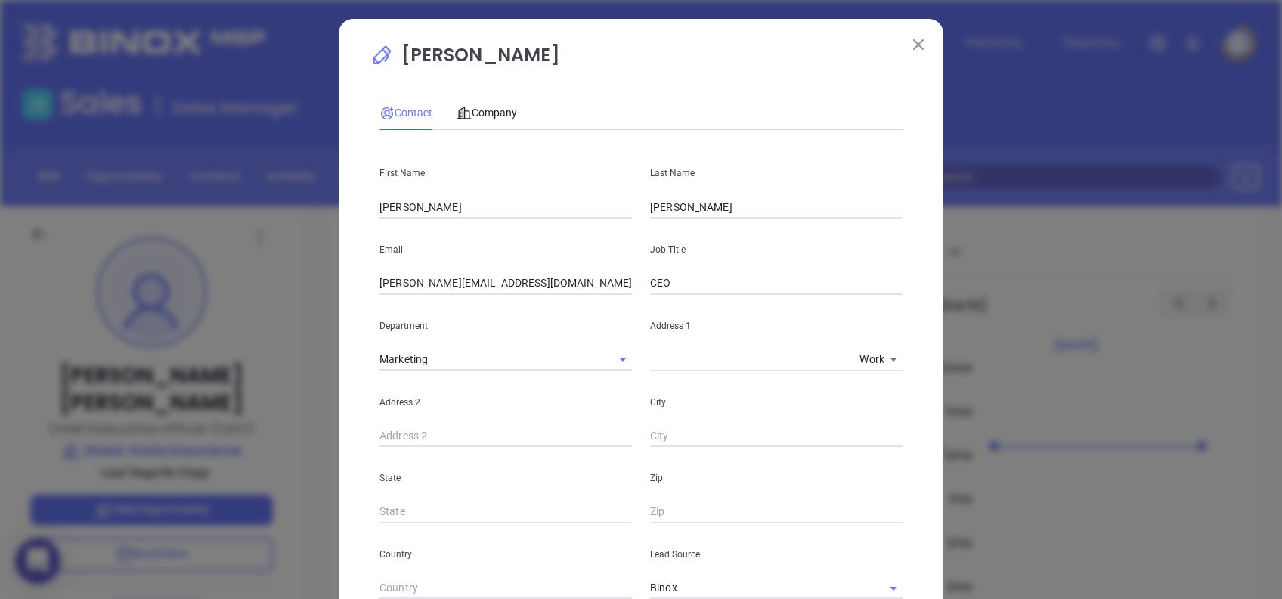
scroll to position [0, 0]
click at [504, 281] on input "jarette@gogreatstate.com" at bounding box center [506, 285] width 253 height 23
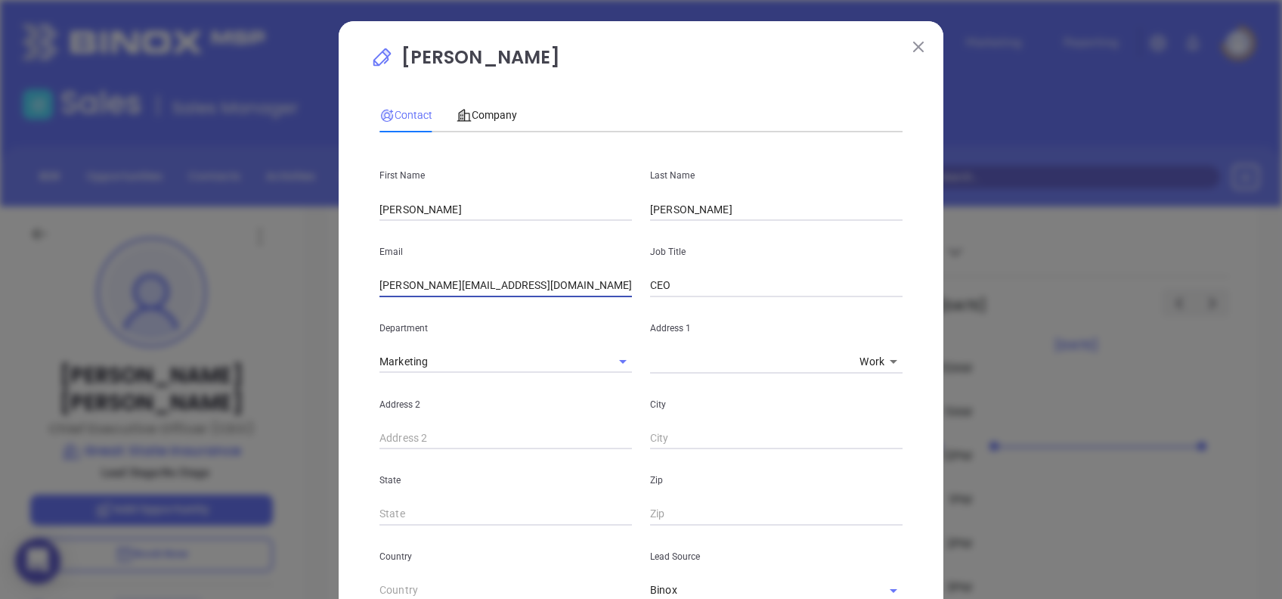
click at [504, 281] on input "jarette@gogreatstate.com" at bounding box center [506, 285] width 253 height 23
paste input "info"
type input "info@gogreatstate.com"
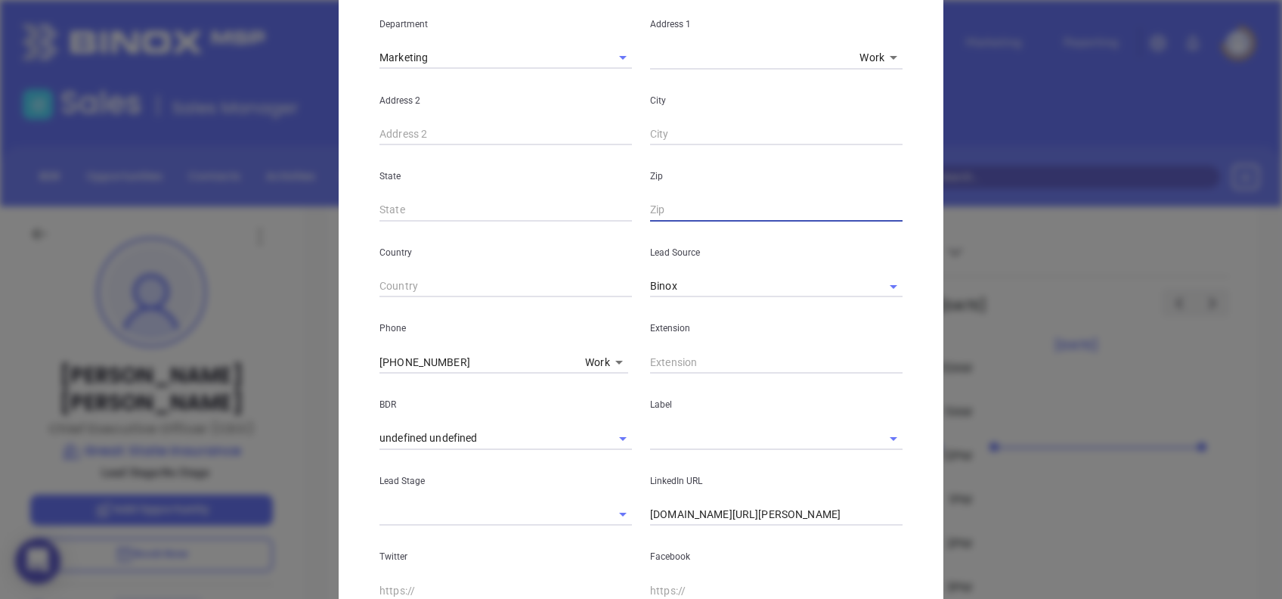
scroll to position [403, 0]
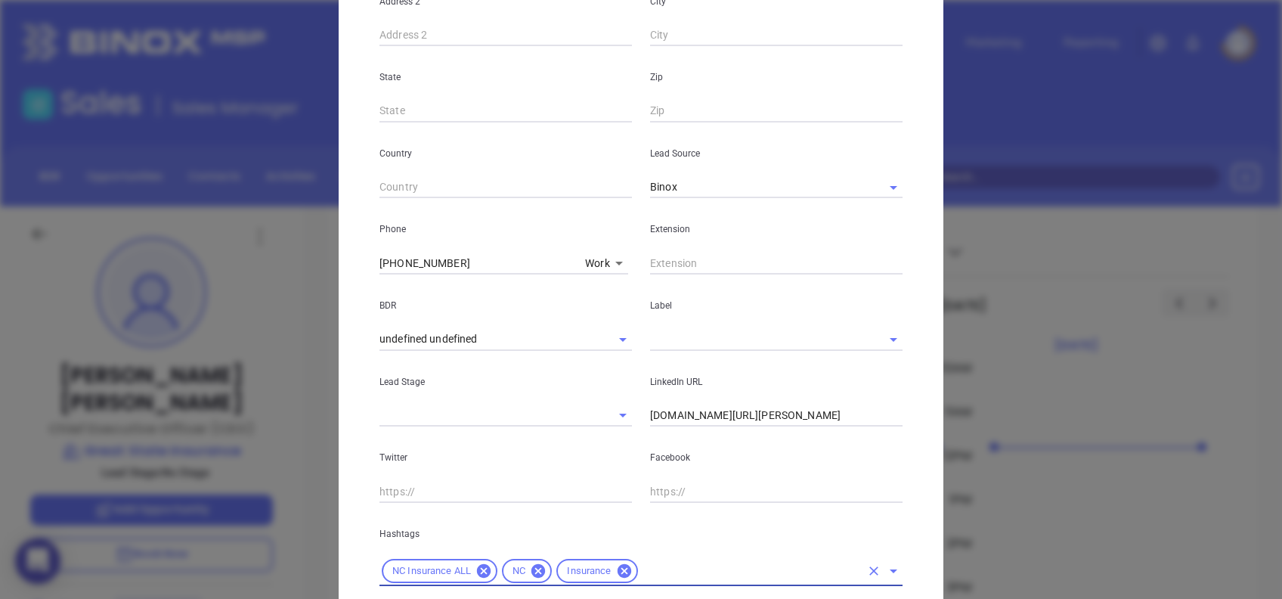
click at [702, 321] on div "Label" at bounding box center [776, 312] width 271 height 76
click at [709, 330] on input "text" at bounding box center [755, 339] width 210 height 22
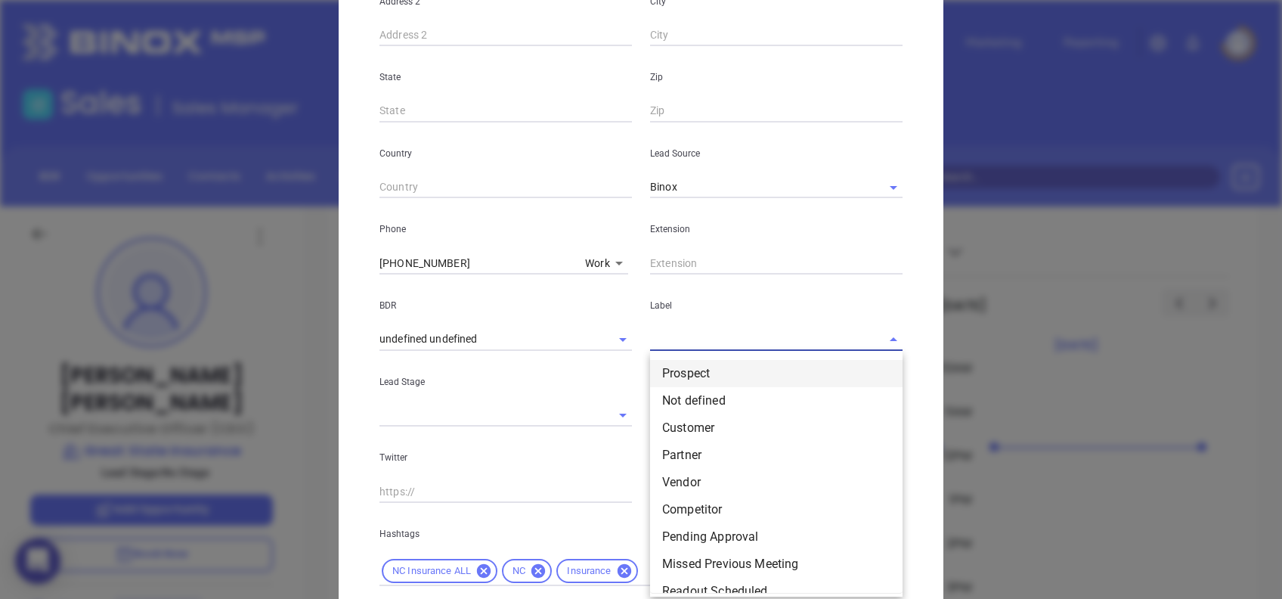
click at [732, 367] on li "Prospect" at bounding box center [776, 373] width 253 height 27
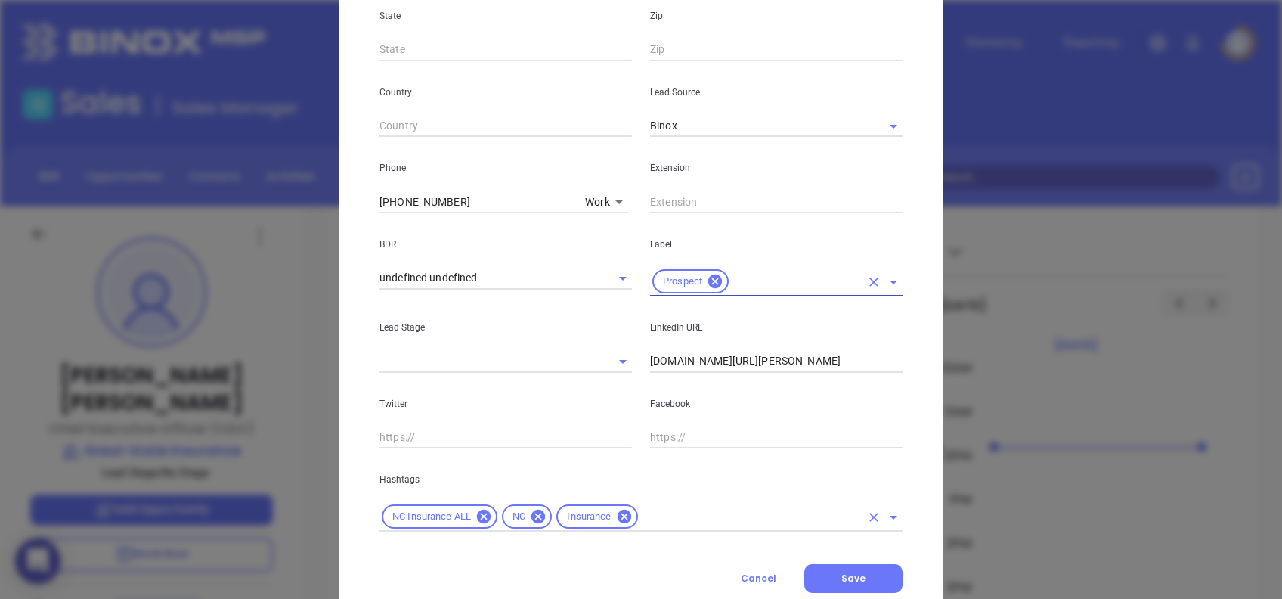
scroll to position [511, 0]
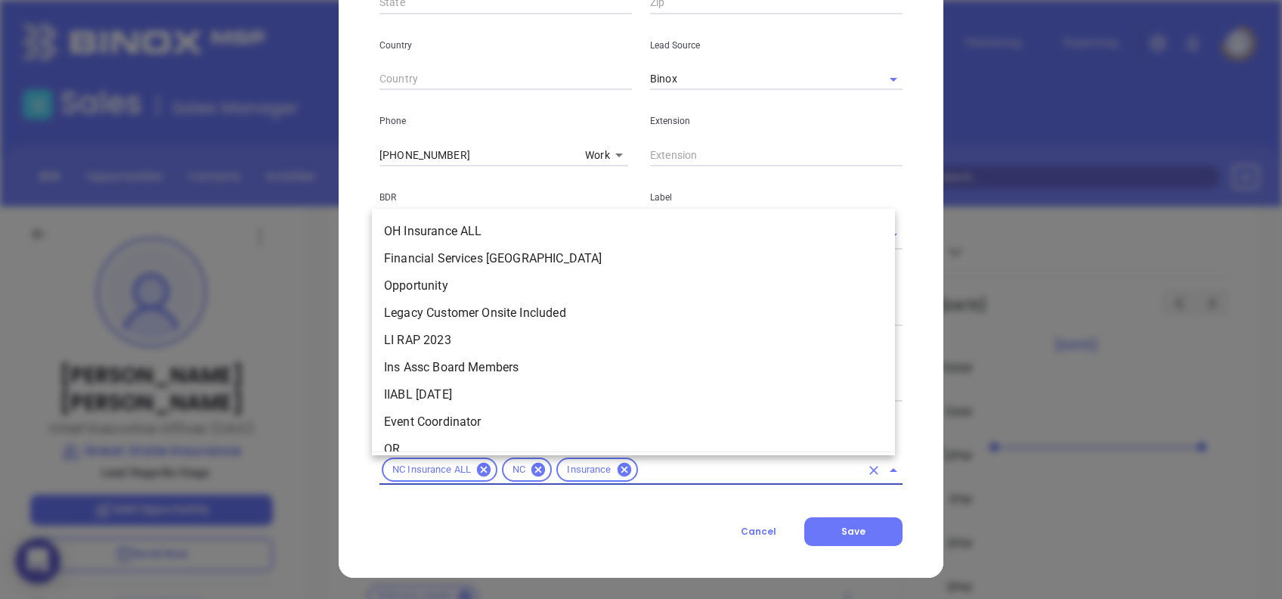
click at [640, 464] on input "text" at bounding box center [750, 470] width 220 height 19
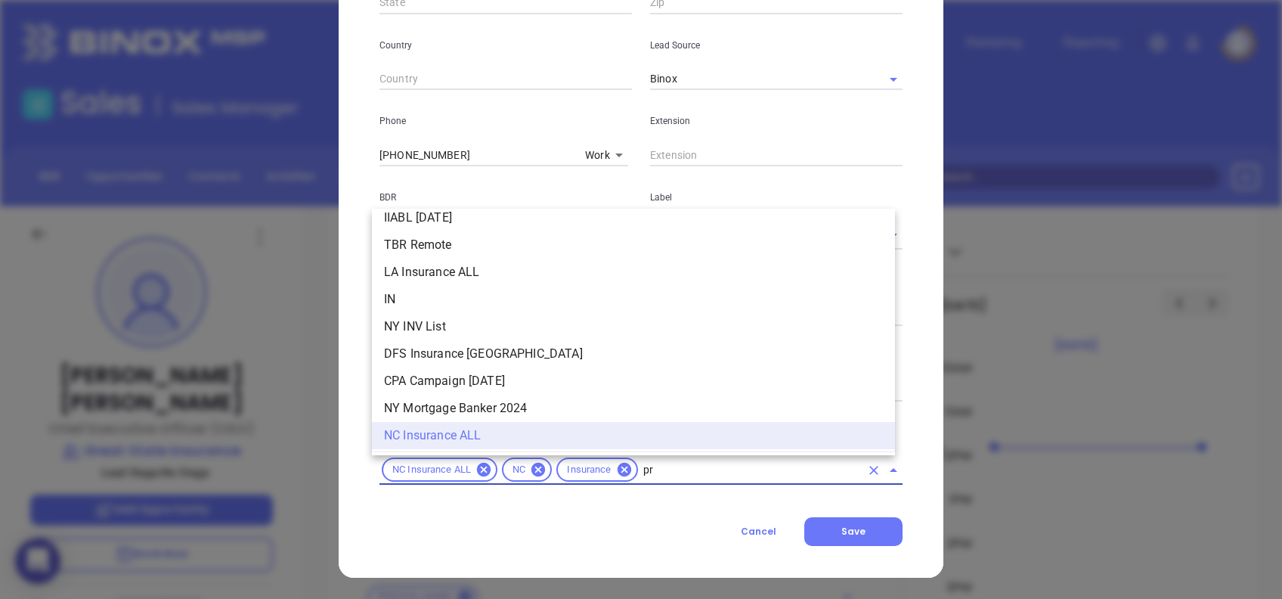
scroll to position [0, 0]
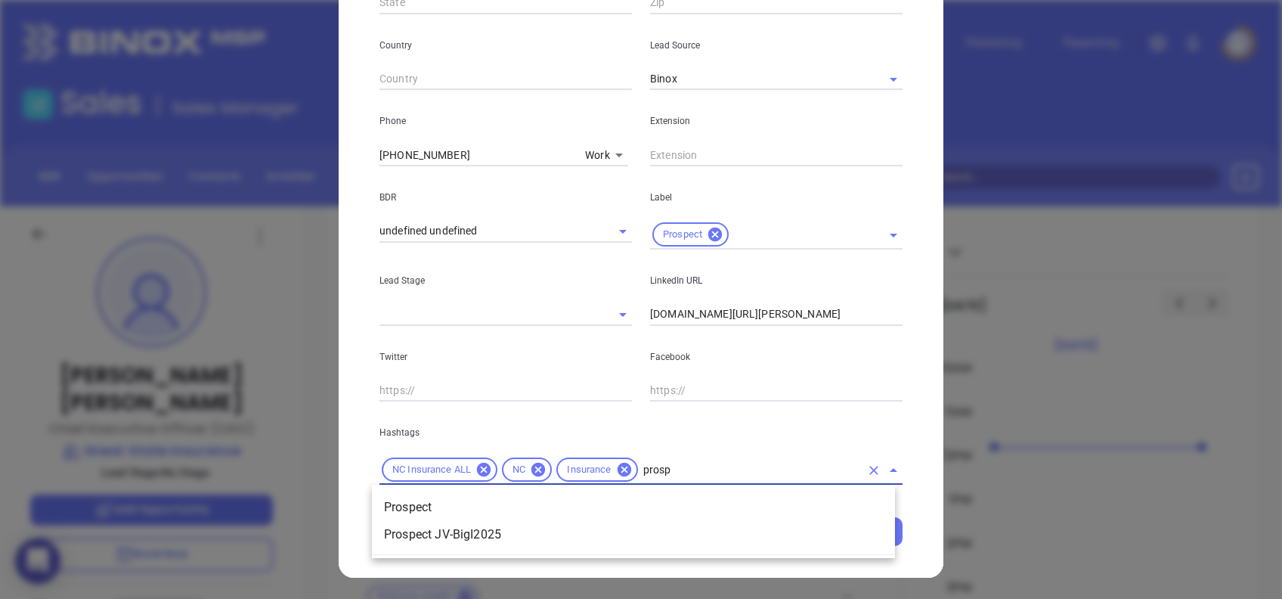
type input "prospe"
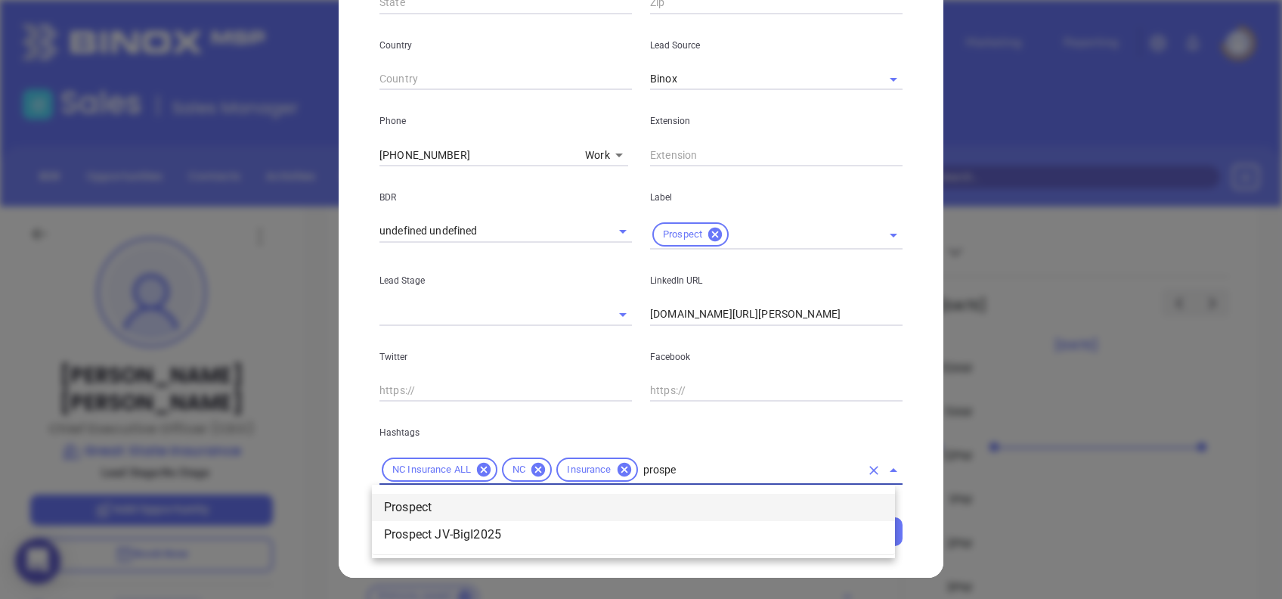
click at [629, 513] on li "Prospect" at bounding box center [633, 507] width 523 height 27
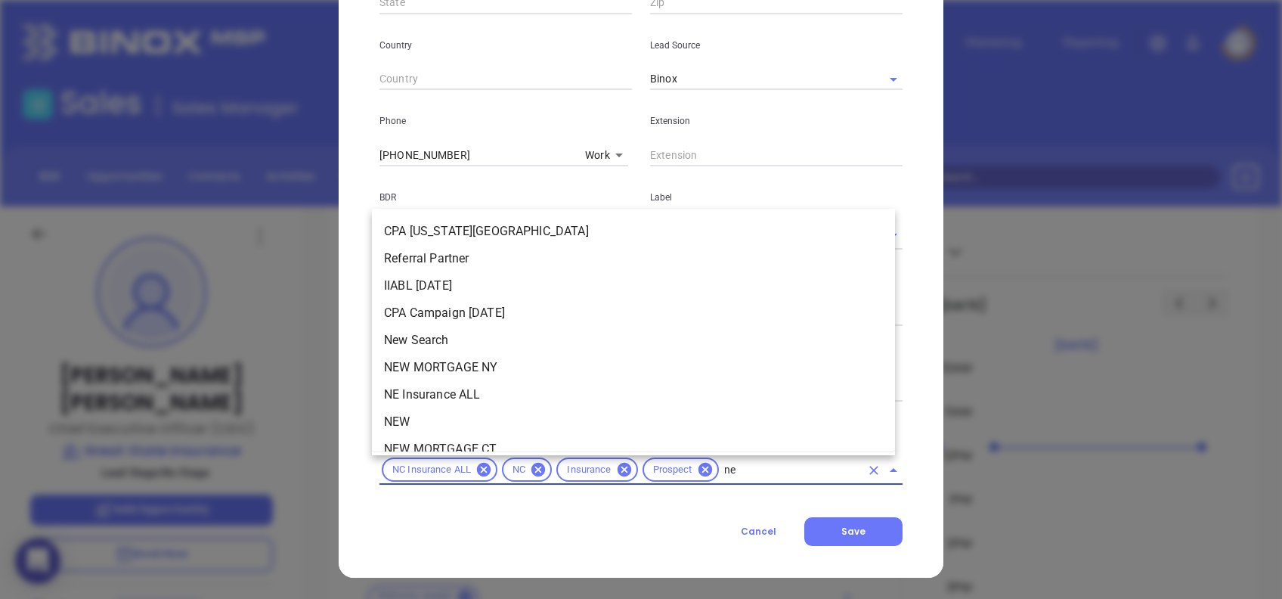
type input "new"
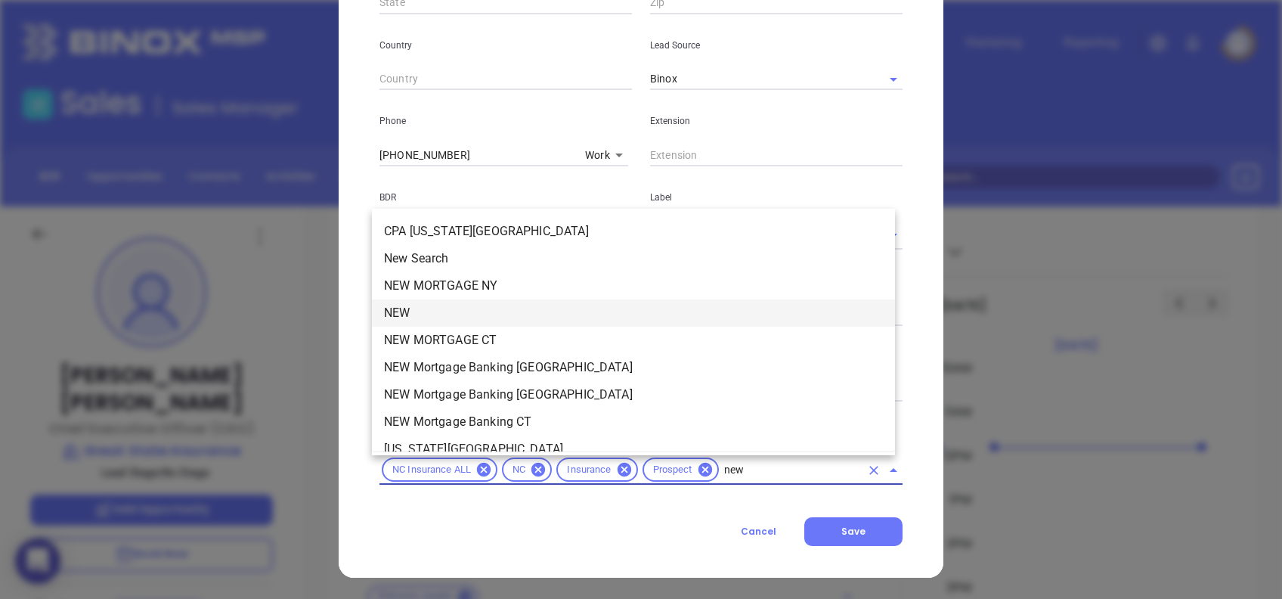
click at [448, 312] on li "NEW" at bounding box center [633, 312] width 523 height 27
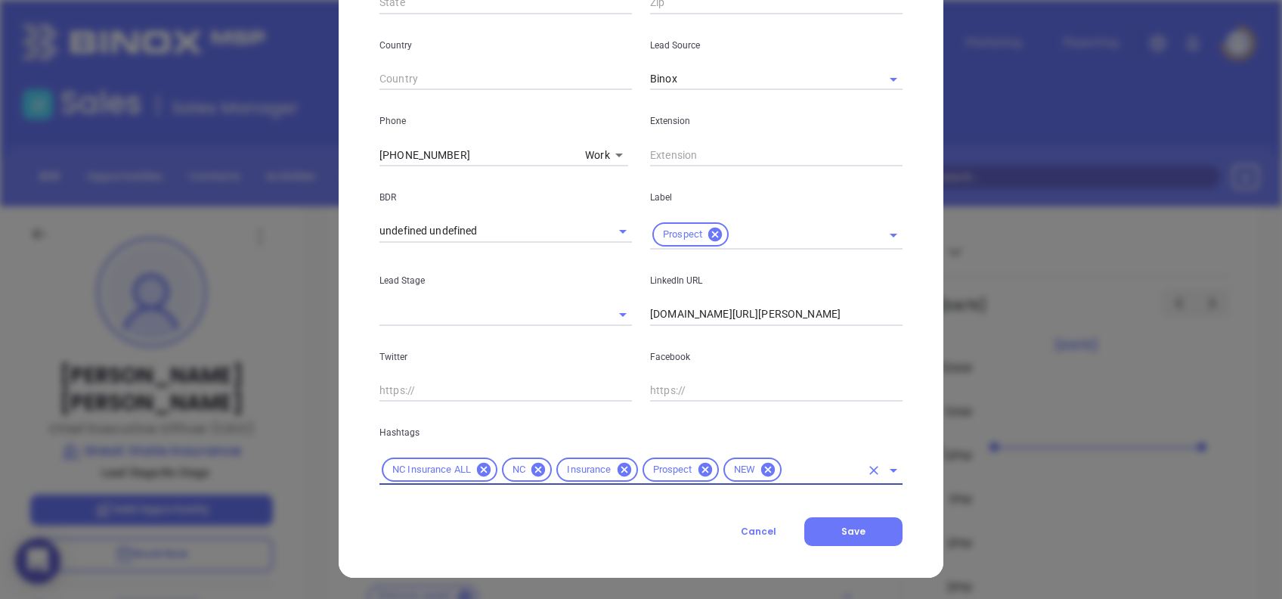
click at [816, 482] on div "NC Insurance ALL NC Insurance Prospect NEW" at bounding box center [641, 469] width 523 height 29
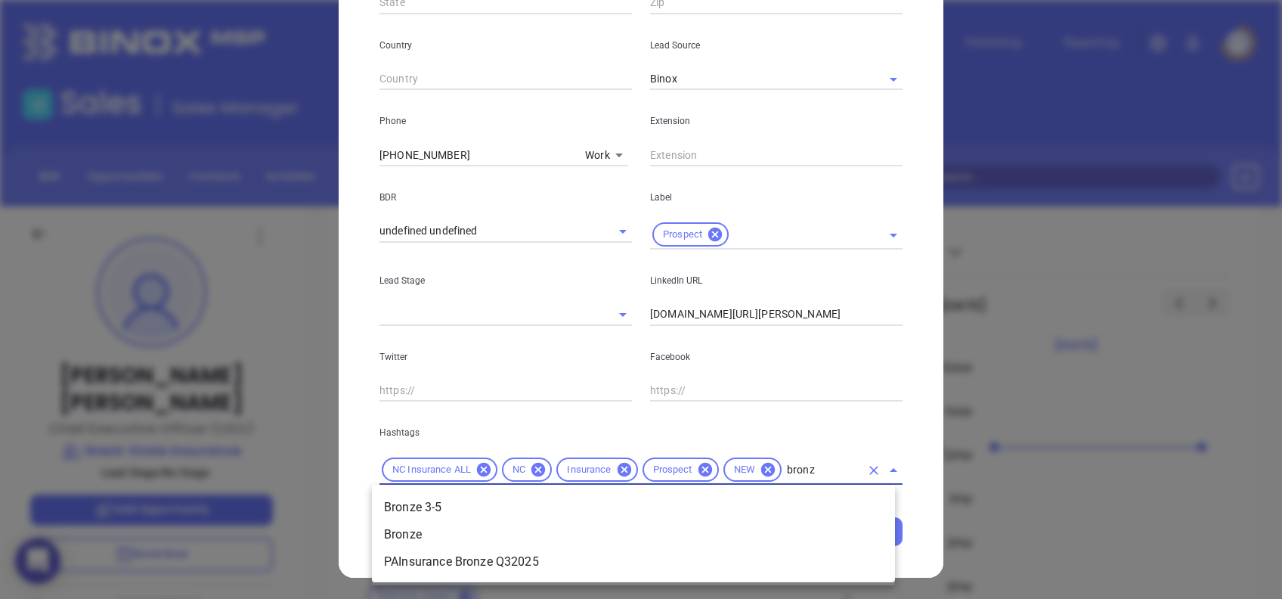
type input "bronze"
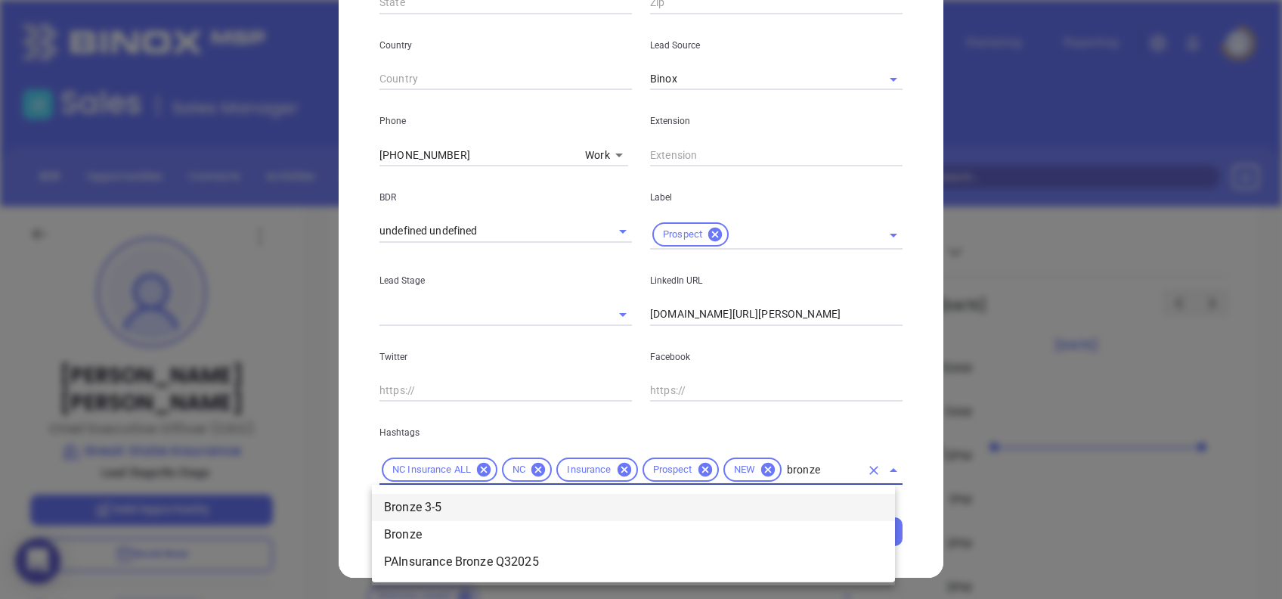
click at [805, 507] on li "Bronze 3-5" at bounding box center [633, 507] width 523 height 27
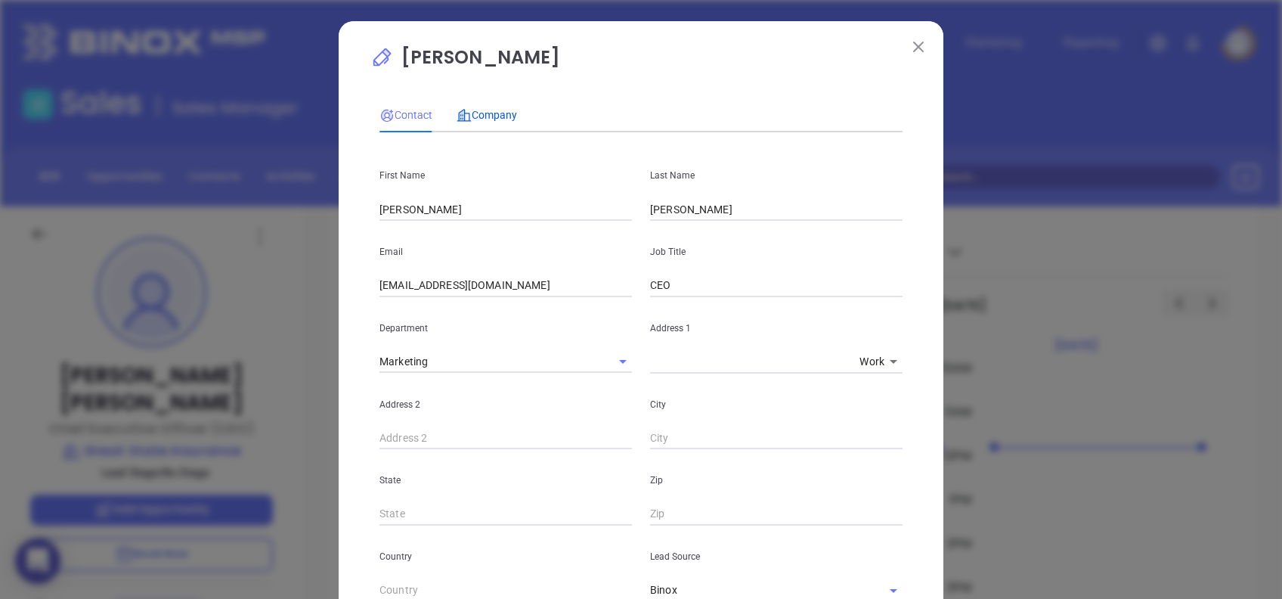
click at [482, 107] on div "Company" at bounding box center [487, 115] width 60 height 17
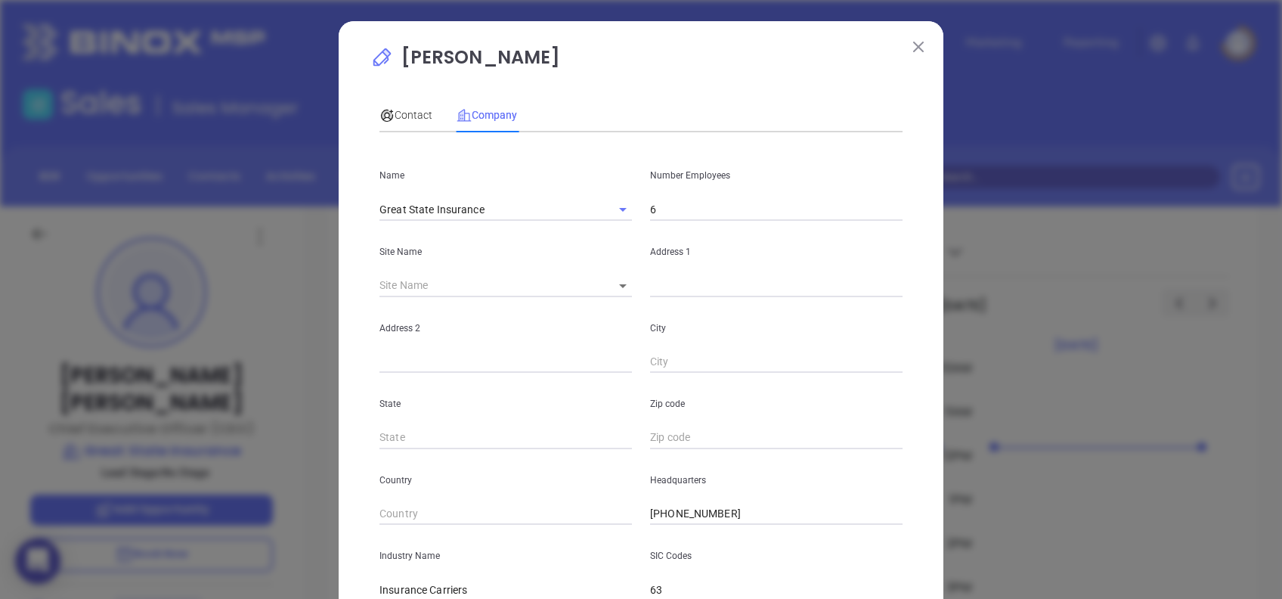
click at [667, 207] on input "6" at bounding box center [776, 209] width 253 height 23
type input "4"
click at [619, 284] on body "0 Leads CRM Marketing Reporting Financial Leads Leads Sales Sales Manager BDR O…" at bounding box center [641, 299] width 1282 height 599
click at [623, 284] on li "Lumberton" at bounding box center [635, 286] width 83 height 27
type input "Lumberton"
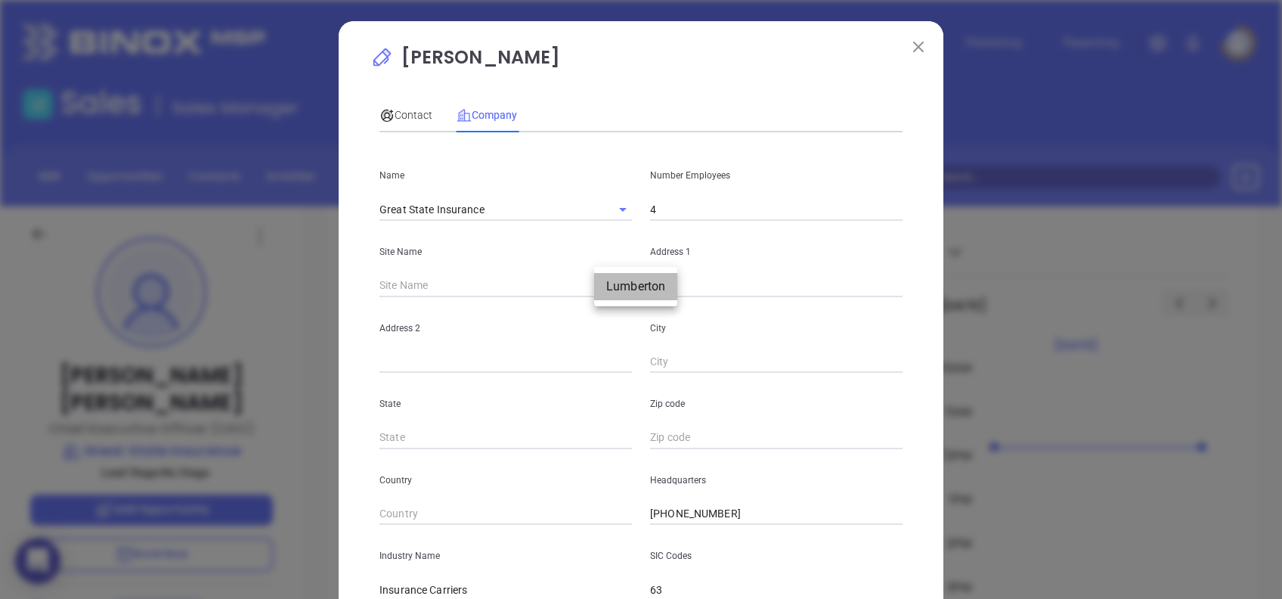
type input "124979"
type input "2304 W 5th St"
type input "Lumberton"
type input "NC"
type input "28358-6260"
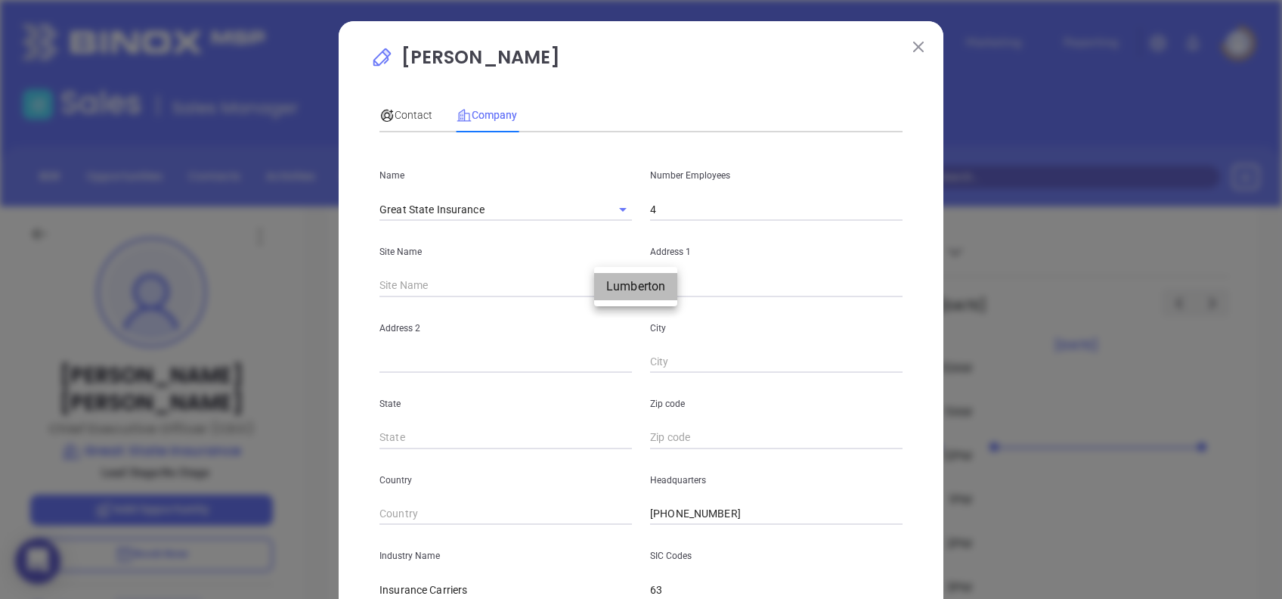
type input "US"
click at [771, 287] on input "2304 W 5th St" at bounding box center [776, 285] width 253 height 23
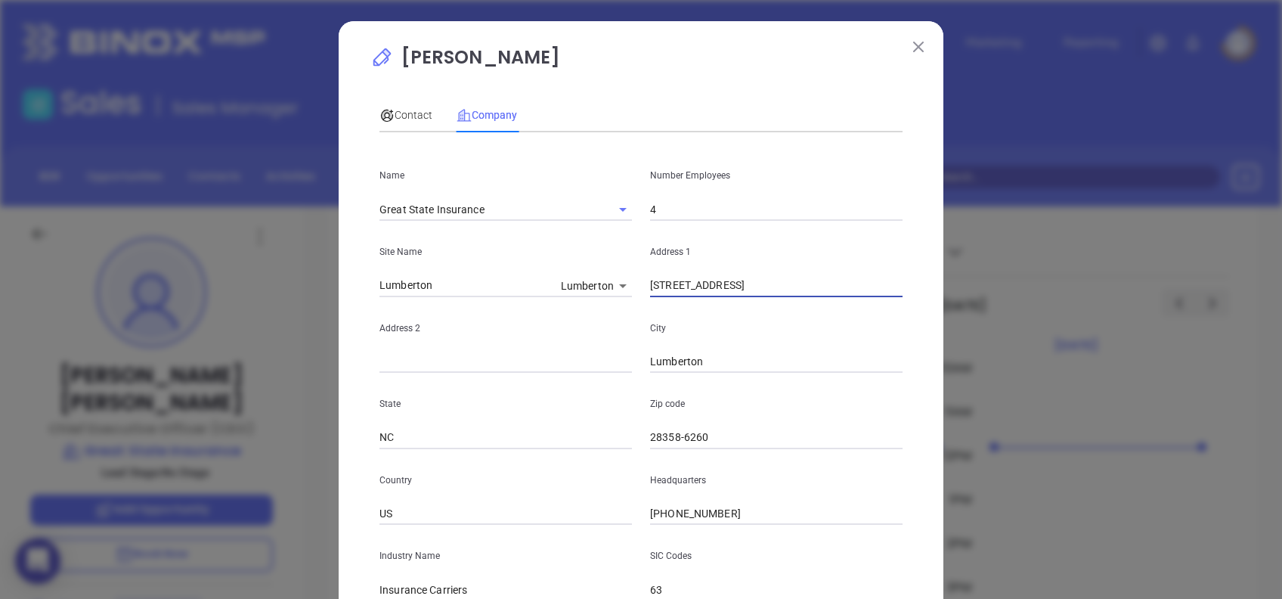
click at [771, 287] on input "2304 W 5th St" at bounding box center [776, 285] width 253 height 23
paste input "text"
type input "2304 W 5 th St"
click at [673, 442] on input "28358-6260" at bounding box center [776, 437] width 253 height 23
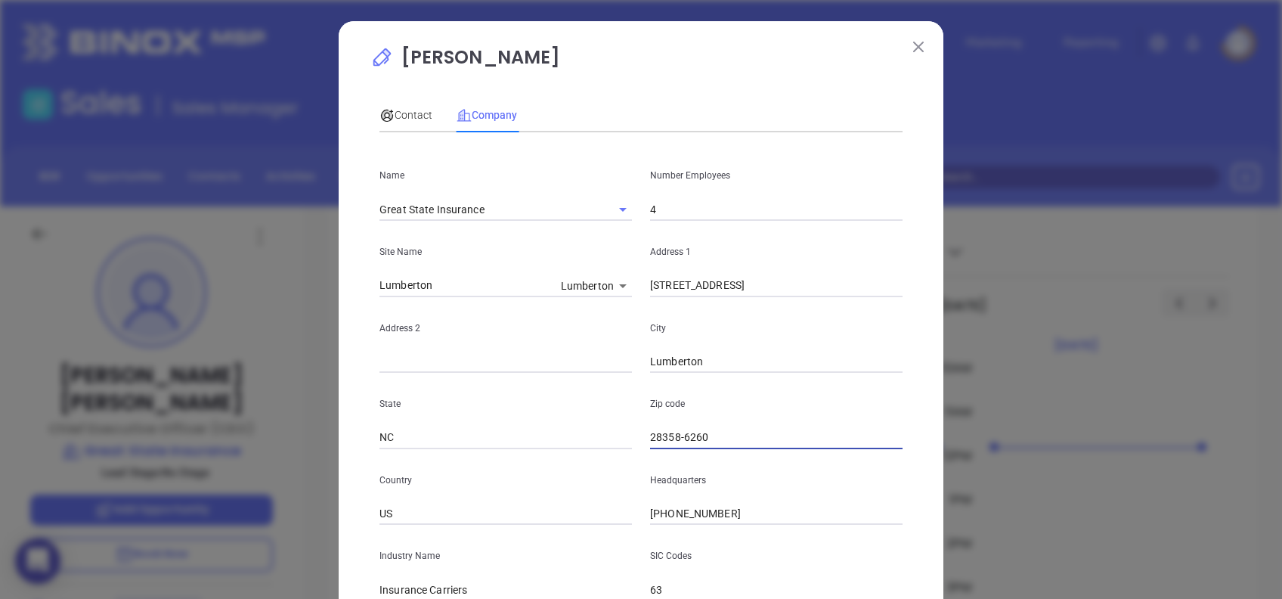
click at [666, 430] on input "28358-6260" at bounding box center [776, 437] width 253 height 23
click at [672, 430] on input "28358-6260" at bounding box center [776, 437] width 253 height 23
click at [736, 411] on p "Zip code" at bounding box center [776, 403] width 253 height 17
click at [690, 436] on input "28358-6260" at bounding box center [776, 437] width 253 height 23
drag, startPoint x: 674, startPoint y: 441, endPoint x: 777, endPoint y: 445, distance: 103.7
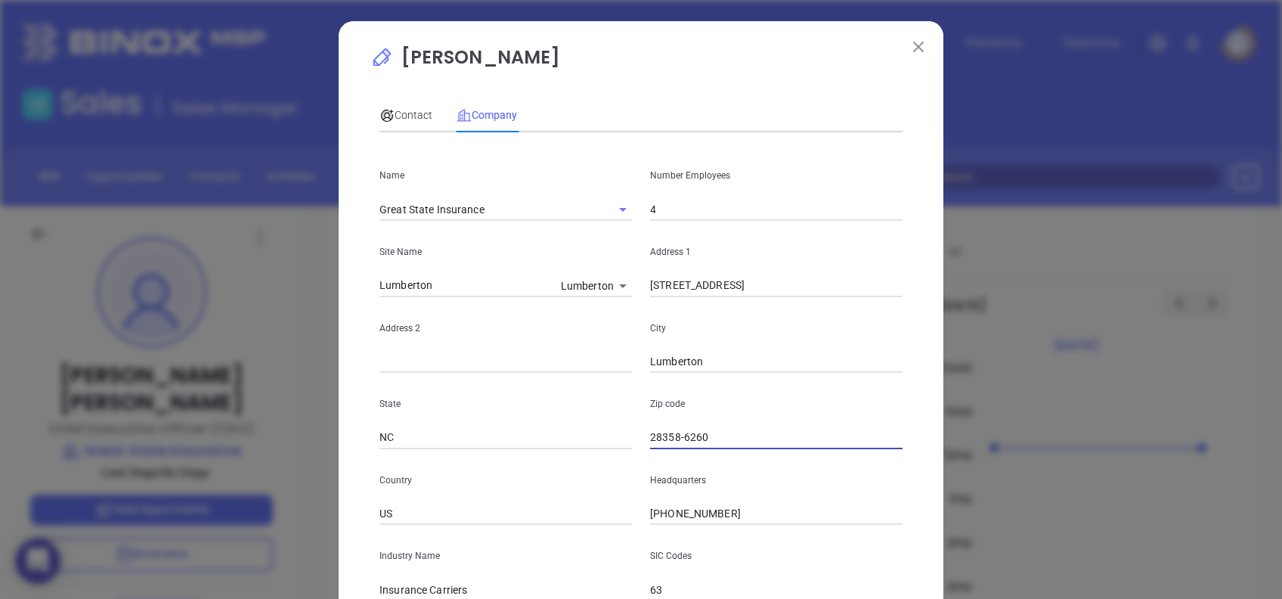
click at [777, 445] on input "28358-6260" at bounding box center [776, 437] width 253 height 23
type input "28358"
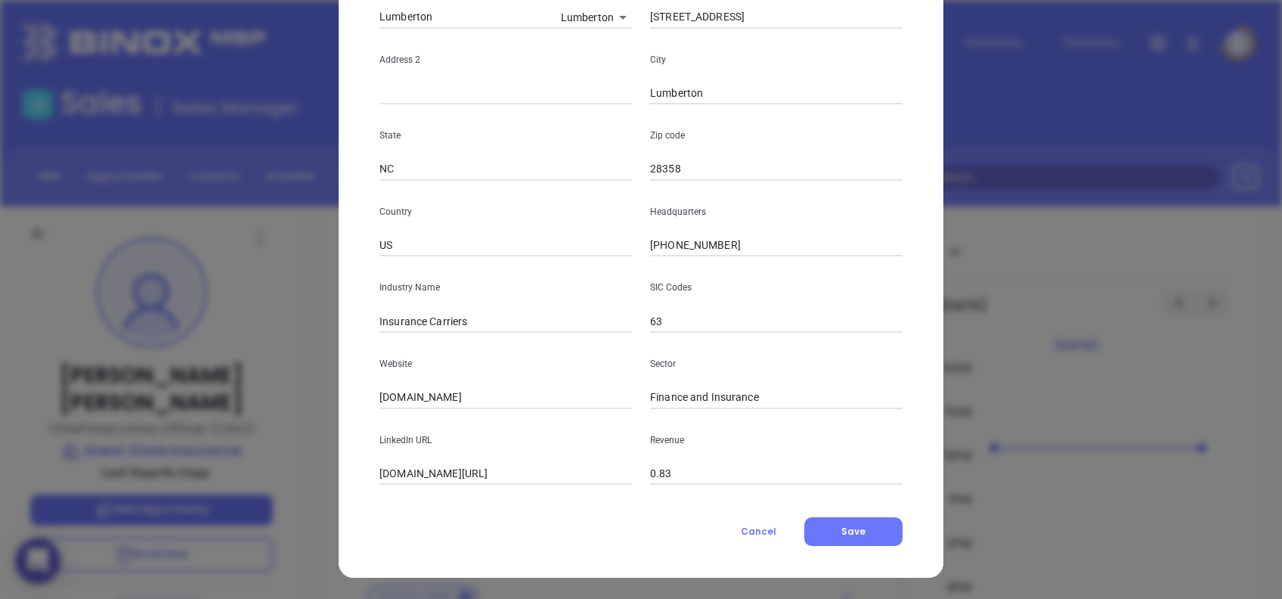
click at [496, 393] on input "gogreatstate.com" at bounding box center [506, 397] width 253 height 23
paste input "https://gogreatstate.com/"
type input "https://gogreatstate.com/"
paste input "www.linkedin.com/company/greatstateinsurance/"
type input "www.linkedin.com/company/greatstateinsurance/"
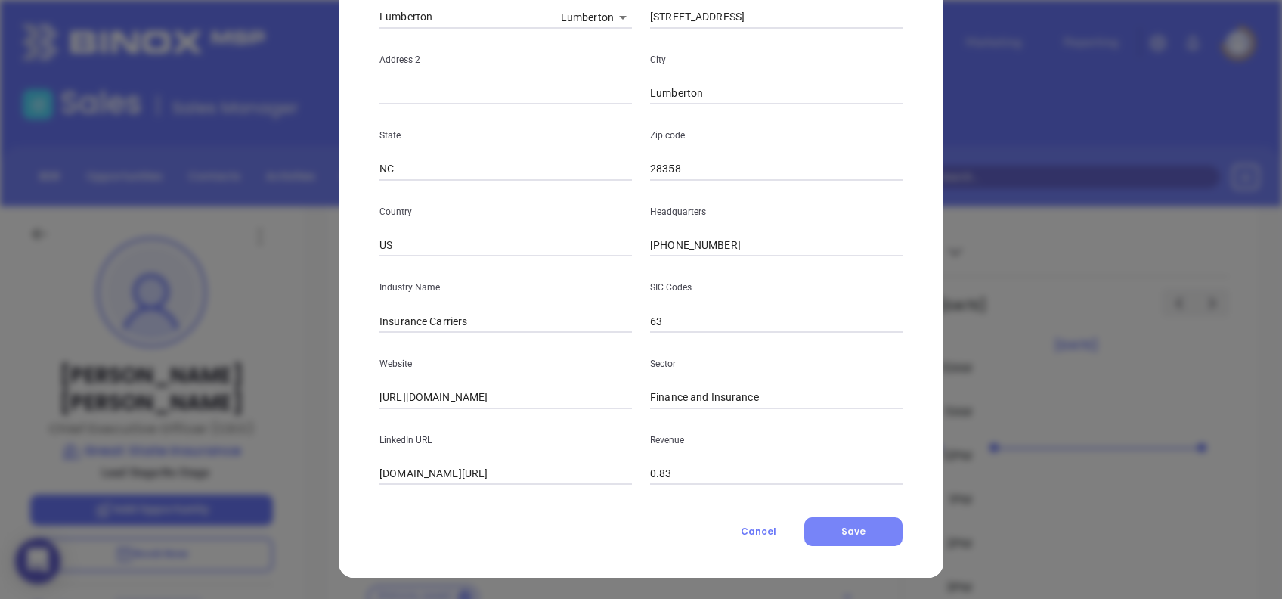
click at [853, 530] on span "Save" at bounding box center [854, 531] width 24 height 13
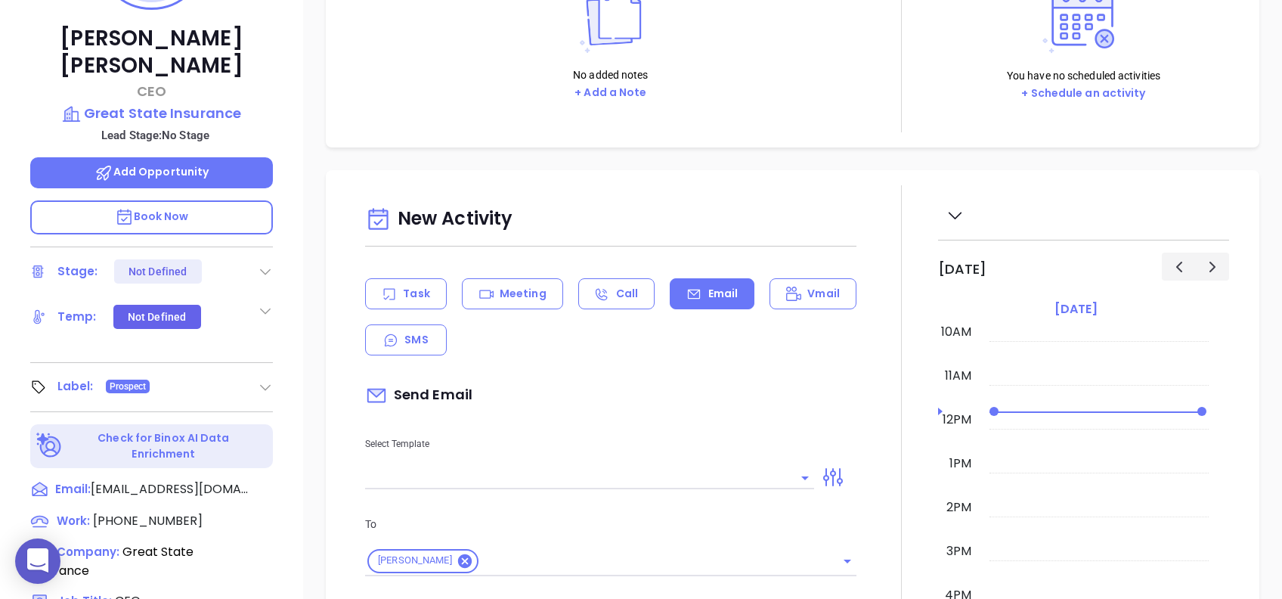
scroll to position [60, 0]
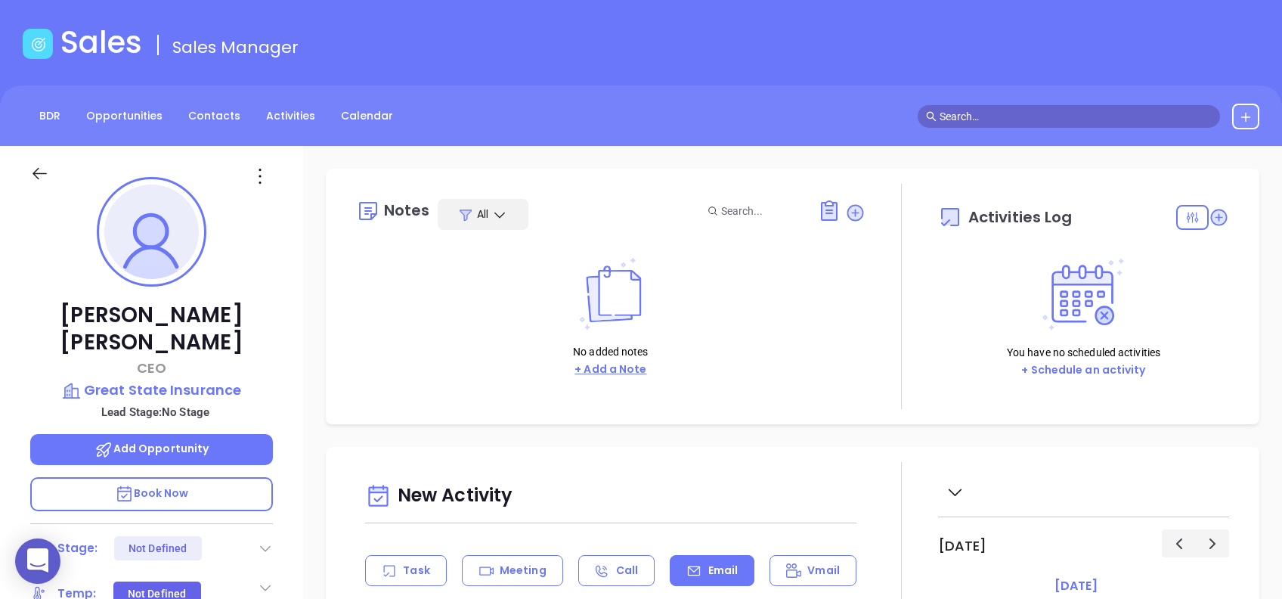
click at [604, 374] on button "+ Add a Note" at bounding box center [610, 369] width 81 height 17
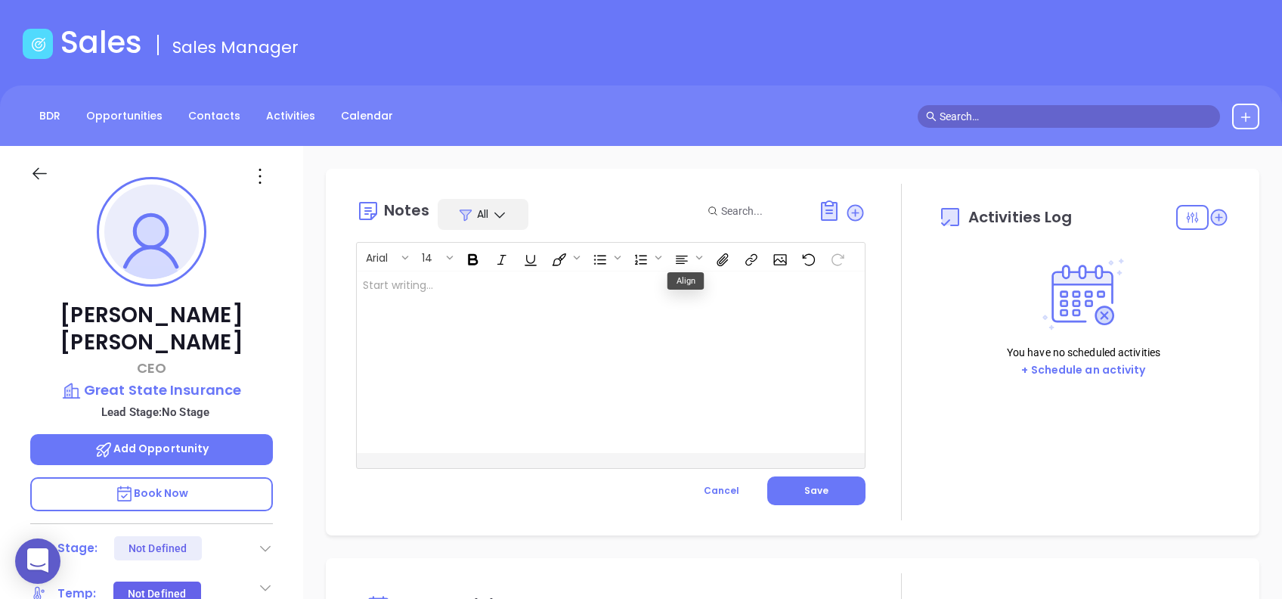
click at [605, 347] on div at bounding box center [593, 361] width 473 height 181
click at [804, 481] on button "Save" at bounding box center [817, 490] width 98 height 29
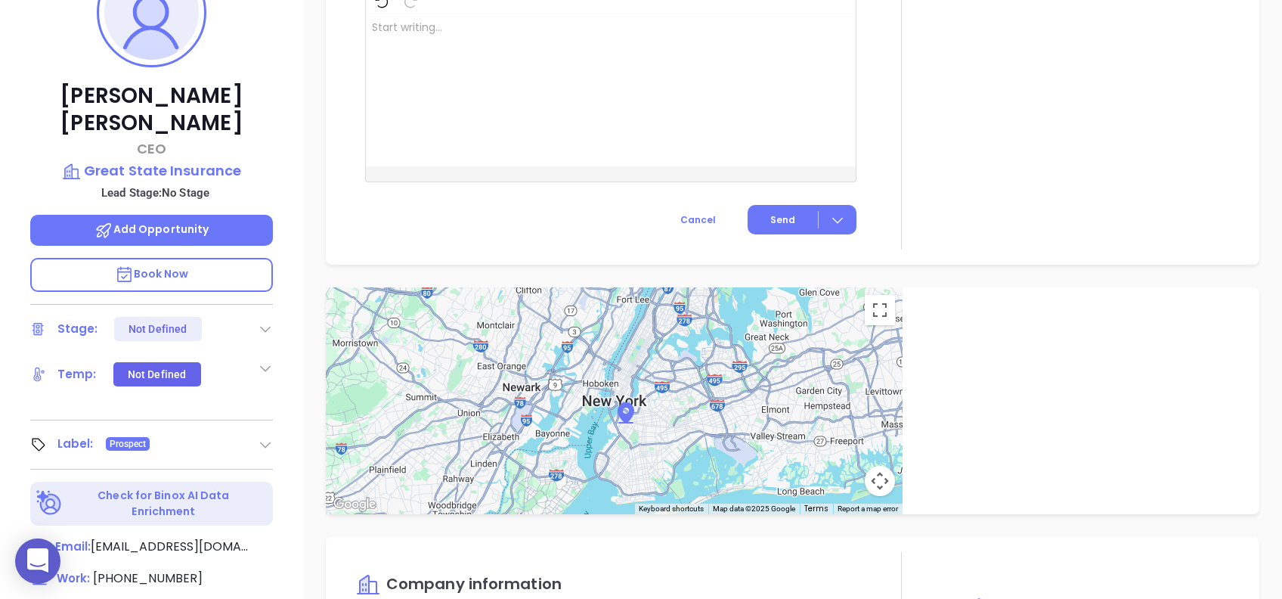
scroll to position [665, 0]
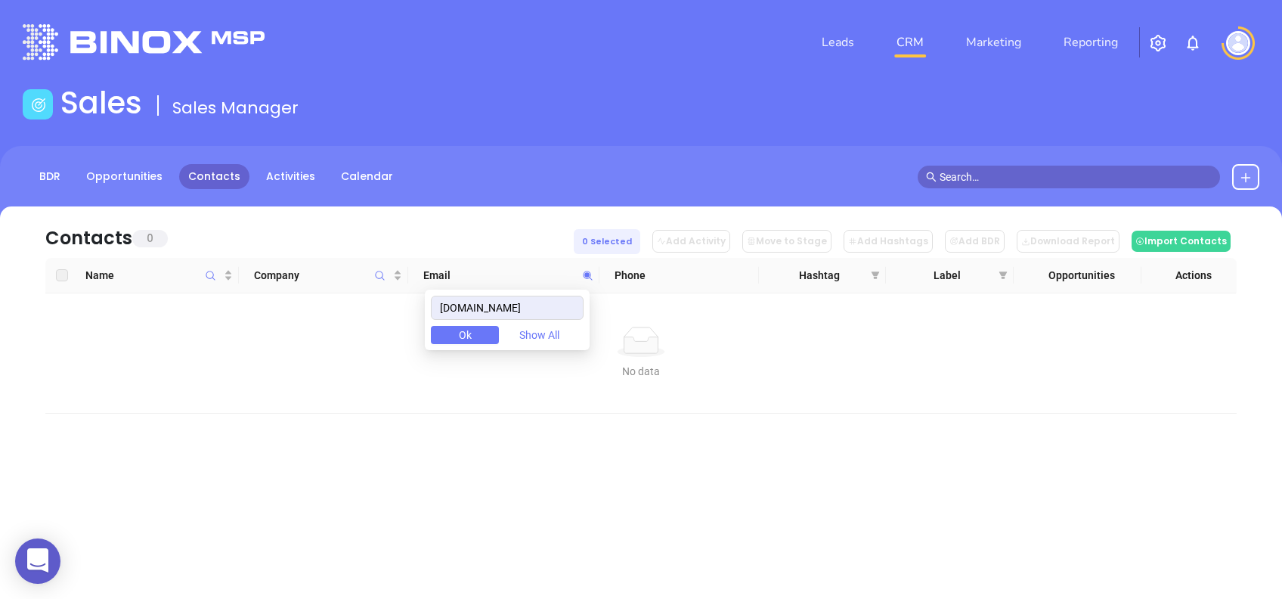
drag, startPoint x: 555, startPoint y: 297, endPoint x: 387, endPoint y: 327, distance: 170.4
click at [387, 327] on body "0 Leads CRM Marketing Reporting Financial Leads Leads Sales Sales Manager BDR O…" at bounding box center [641, 299] width 1282 height 599
drag, startPoint x: 561, startPoint y: 309, endPoint x: 266, endPoint y: 318, distance: 295.0
click at [287, 310] on body "0 Leads CRM Marketing Reporting Financial Leads Leads Sales Sales Manager BDR O…" at bounding box center [641, 299] width 1282 height 599
paste input "halifaxmutualins"
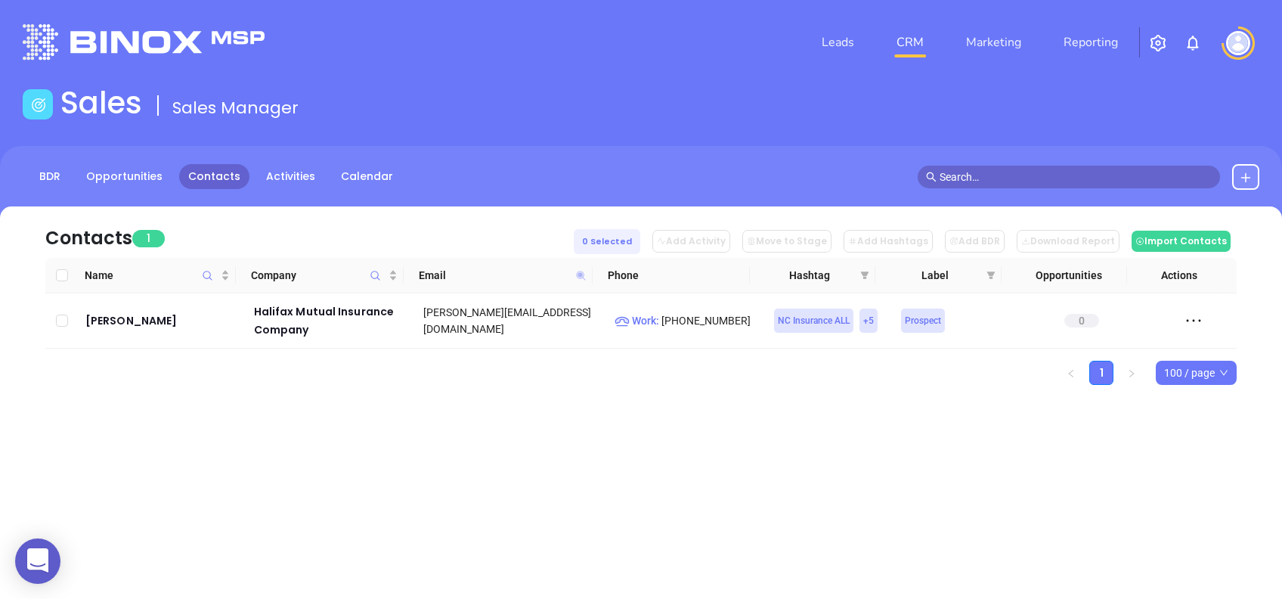
click at [580, 276] on icon at bounding box center [580, 275] width 9 height 9
paste input "rtsfield-[PERSON_NAME]"
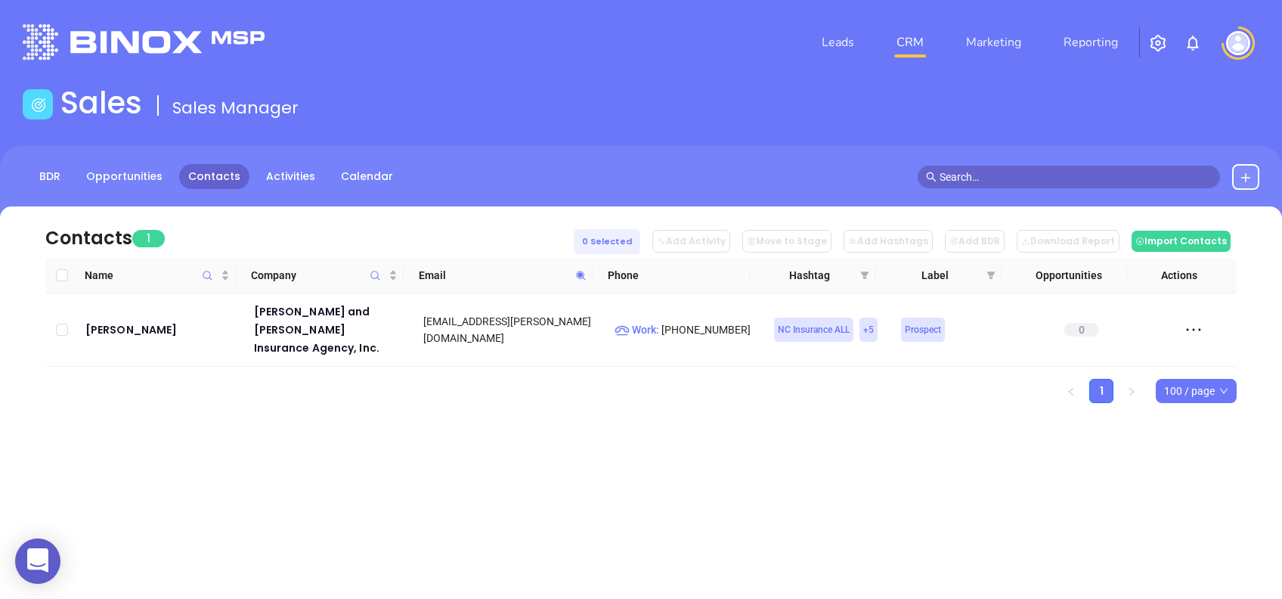
click at [582, 278] on icon at bounding box center [580, 275] width 11 height 11
paste input "bcantrell"
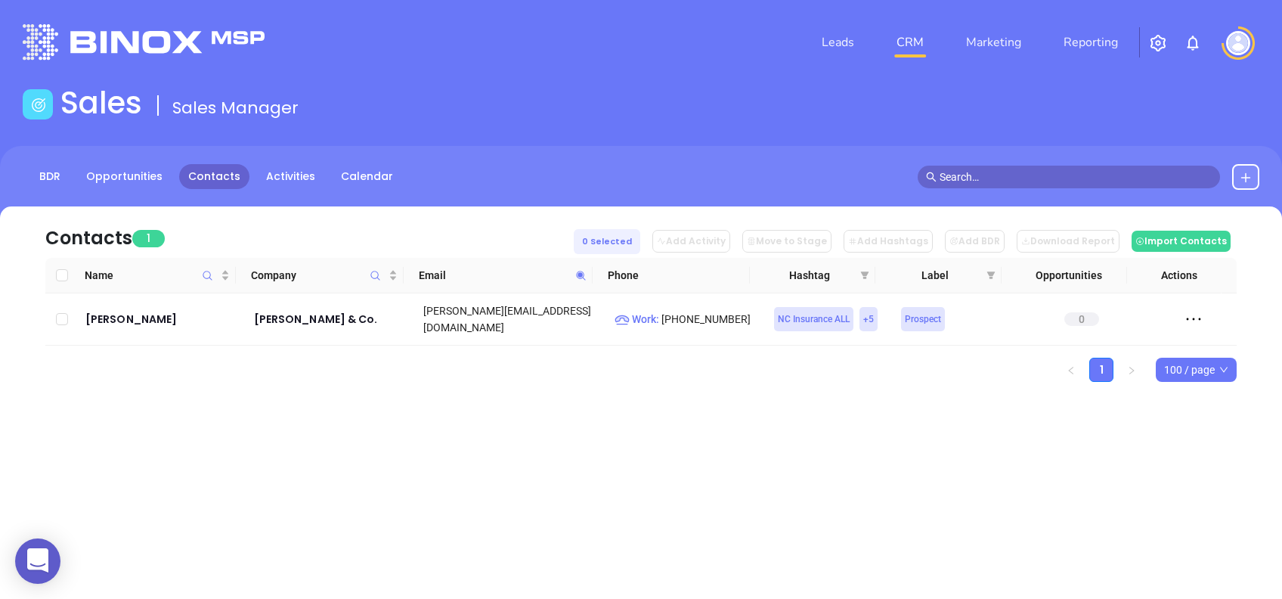
click at [582, 269] on span at bounding box center [580, 275] width 17 height 23
paste input "ighandrubish"
click at [586, 275] on icon at bounding box center [580, 275] width 11 height 11
paste input "odgesinsurance"
click at [584, 278] on icon at bounding box center [580, 275] width 11 height 11
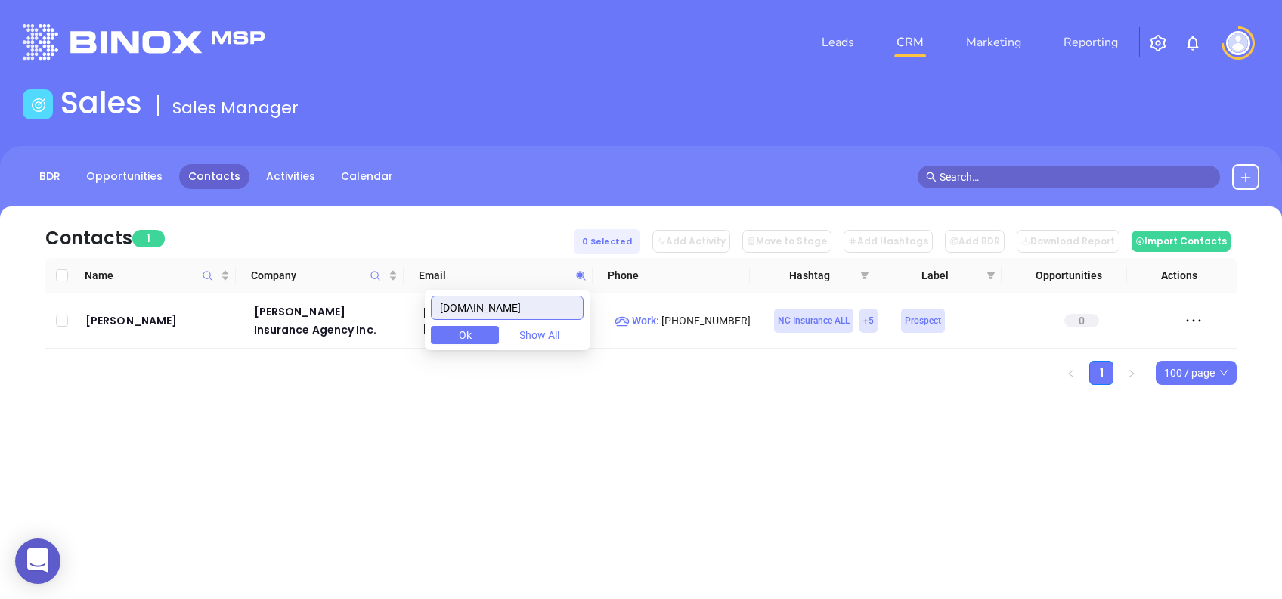
paste input "thehoffmanagency.biz"
click at [583, 270] on icon at bounding box center [580, 275] width 11 height 11
paste input "homeinsurance.com"
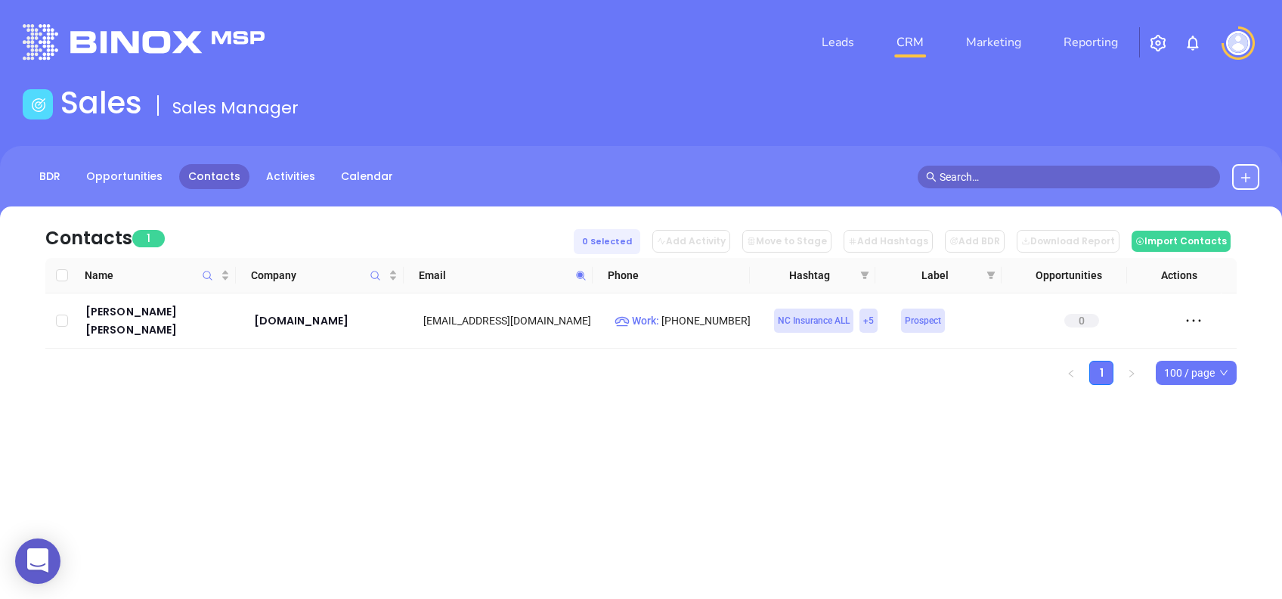
click at [581, 270] on icon at bounding box center [580, 275] width 11 height 11
paste input "pb"
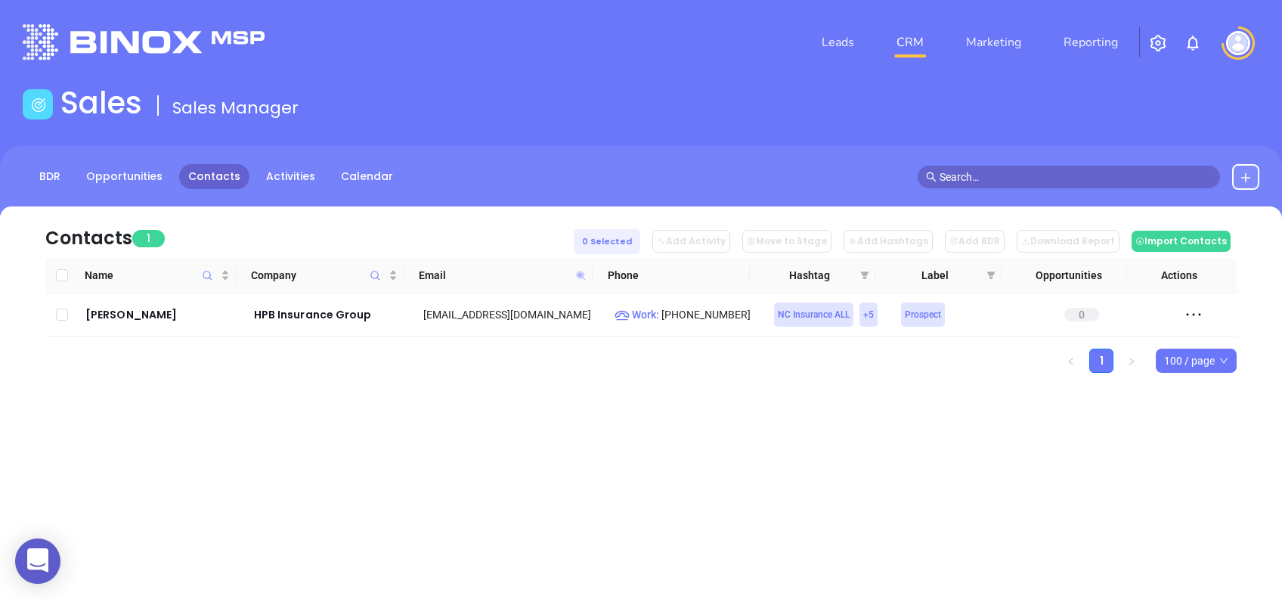
click at [581, 272] on icon at bounding box center [580, 275] width 9 height 9
paste input "robinsweill"
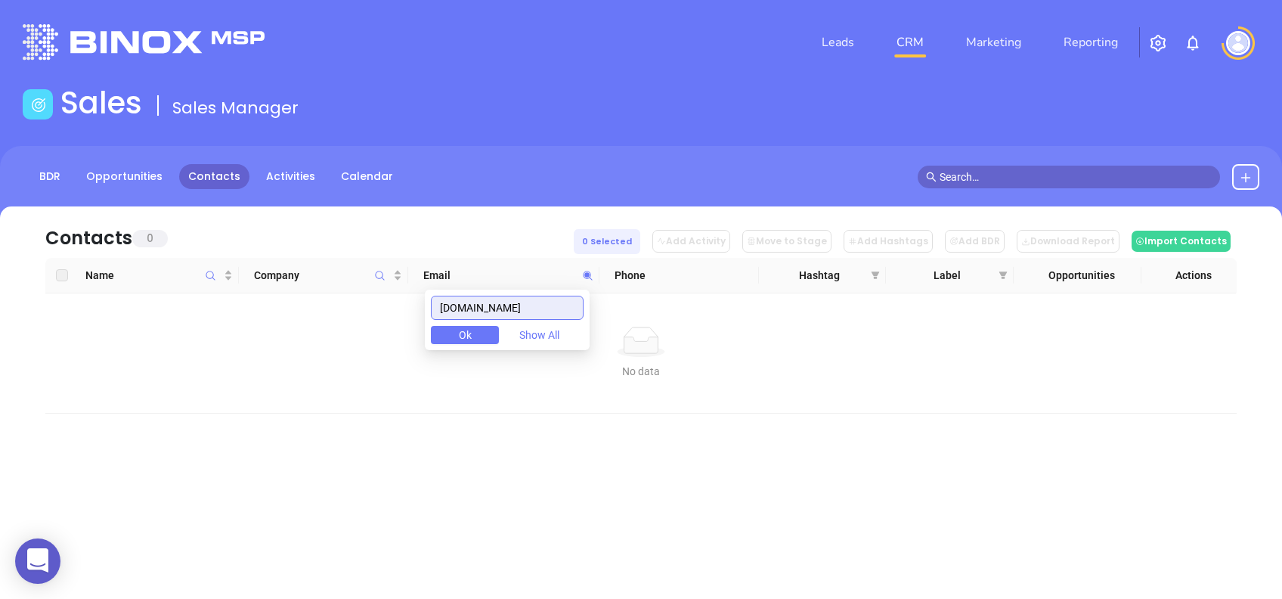
drag, startPoint x: 541, startPoint y: 305, endPoint x: 326, endPoint y: 309, distance: 215.5
click at [327, 306] on body "0 Leads CRM Marketing Reporting Financial Leads Leads Sales Sales Manager BDR O…" at bounding box center [641, 299] width 1282 height 599
paste input "huntinsurancesolutions"
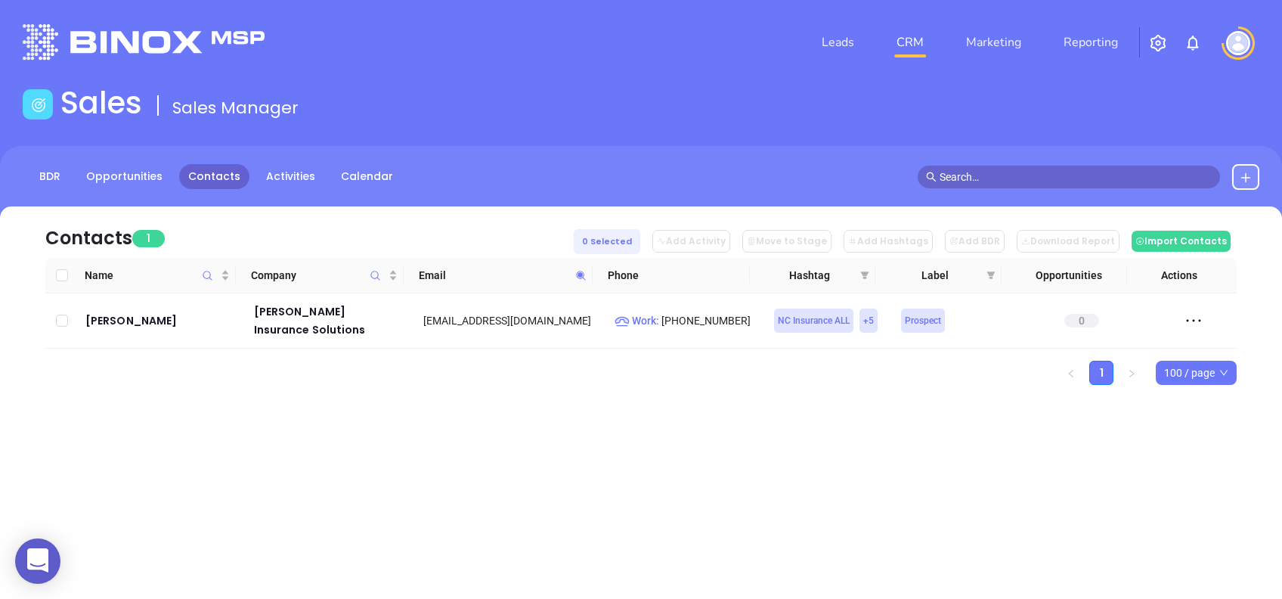
click at [578, 271] on icon at bounding box center [580, 275] width 11 height 11
paste input "rleyinsurancegroup"
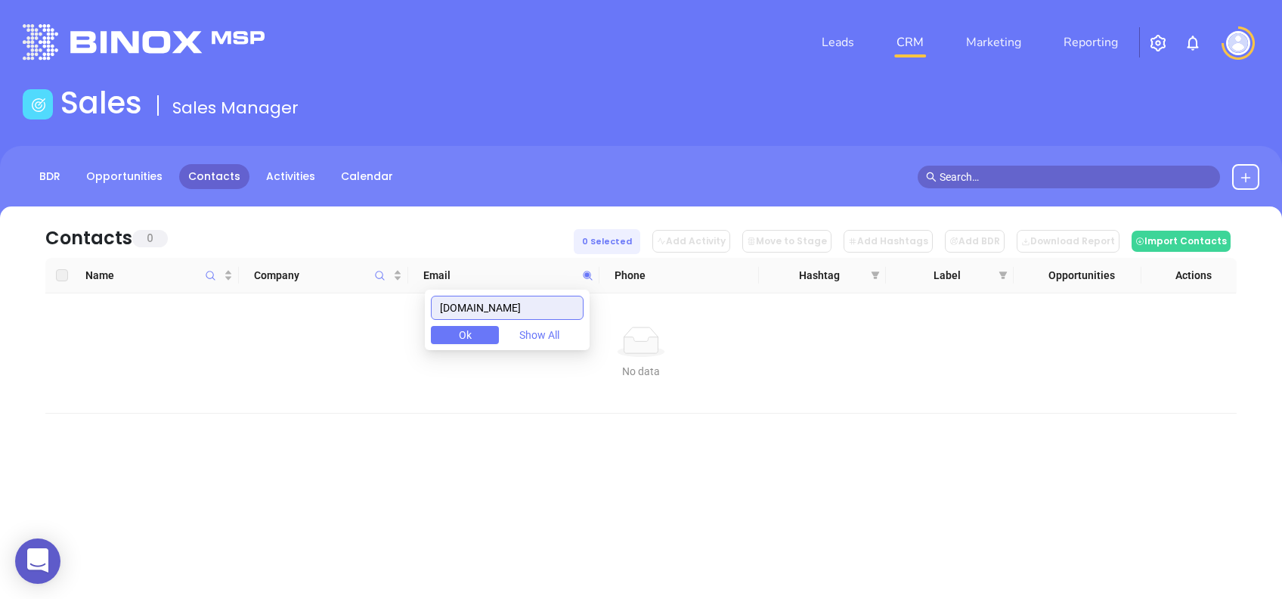
click at [528, 313] on input "hurleyinsurancegroup.com" at bounding box center [507, 308] width 153 height 24
paste input "icaadjusters"
drag, startPoint x: 544, startPoint y: 302, endPoint x: 343, endPoint y: 293, distance: 202.1
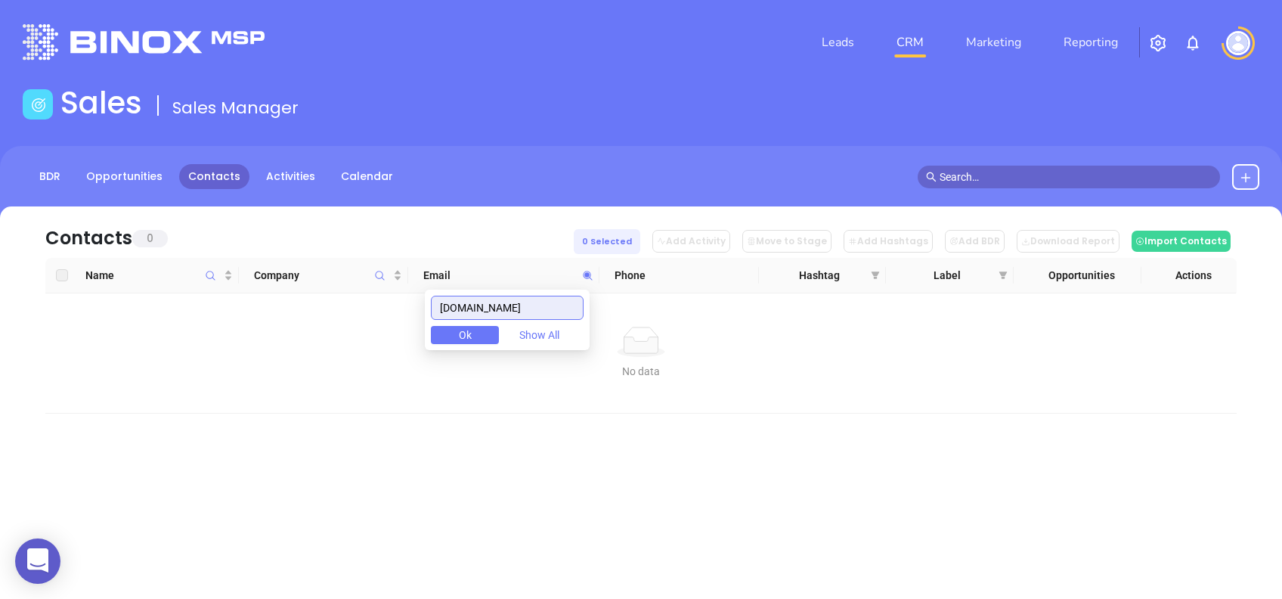
click at [344, 293] on body "0 Leads CRM Marketing Reporting Financial Leads Leads Sales Sales Manager BDR O…" at bounding box center [641, 299] width 1282 height 599
paste input "goinsurance"
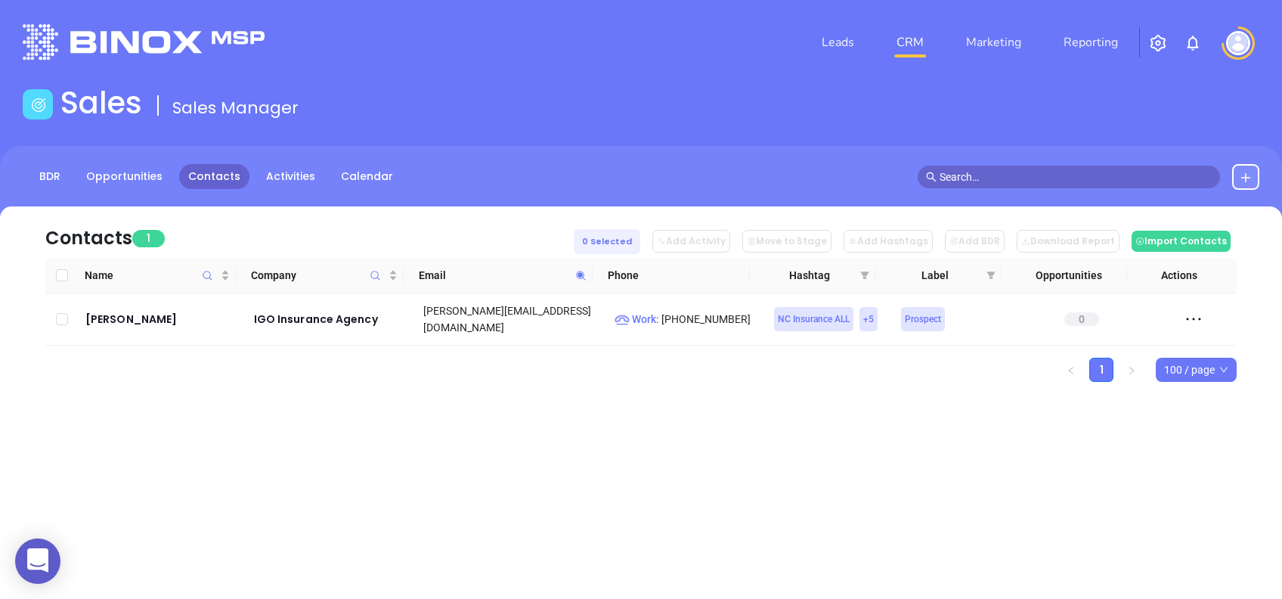
click at [586, 271] on icon at bounding box center [580, 275] width 11 height 11
paste input "thebenefitadvisors"
click at [581, 275] on icon at bounding box center [580, 275] width 9 height 9
paste input "Submission date has passed, and we only received two videos and one audio recor…"
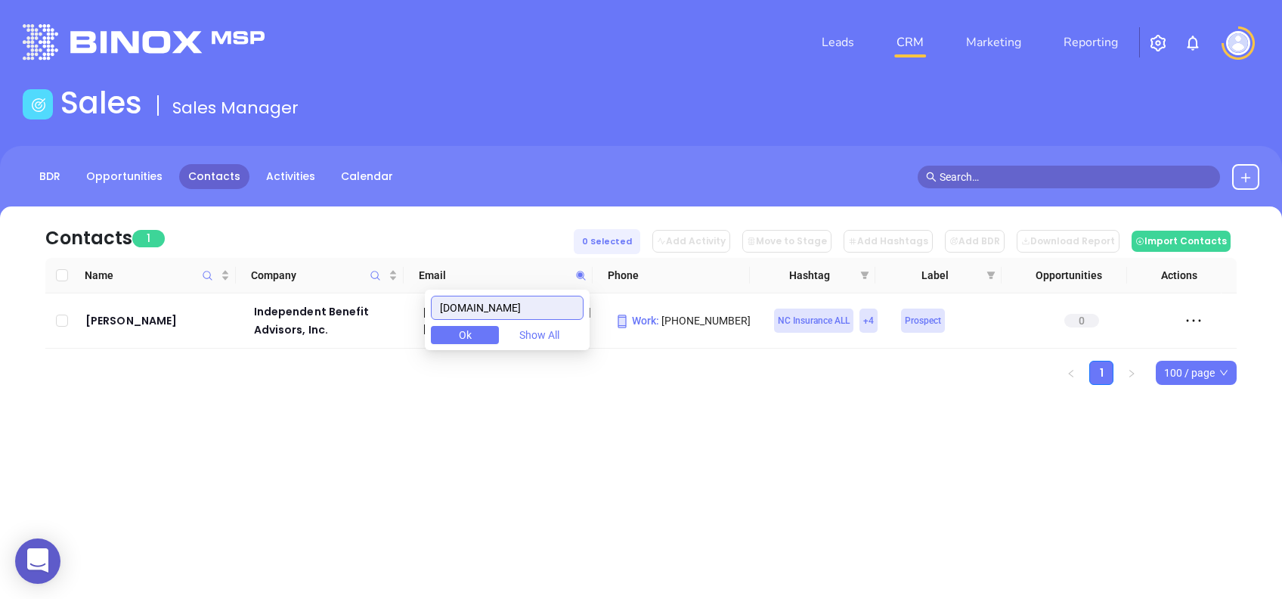
click at [557, 306] on input "thebenefitadvisors.com" at bounding box center [507, 308] width 153 height 24
paste input "genesisfingroup"
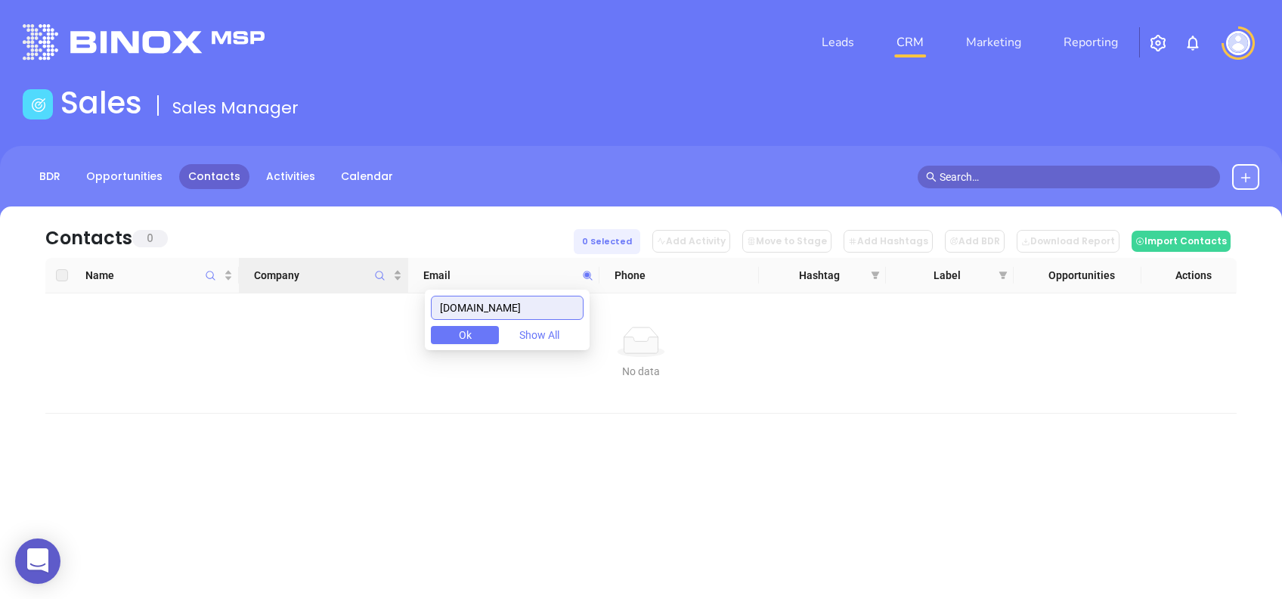
drag, startPoint x: 561, startPoint y: 317, endPoint x: 378, endPoint y: 278, distance: 187.0
click at [382, 279] on body "0 Leads CRM Marketing Reporting Financial Leads Leads Sales Sales Manager BDR O…" at bounding box center [641, 299] width 1282 height 599
paste input "riffineste"
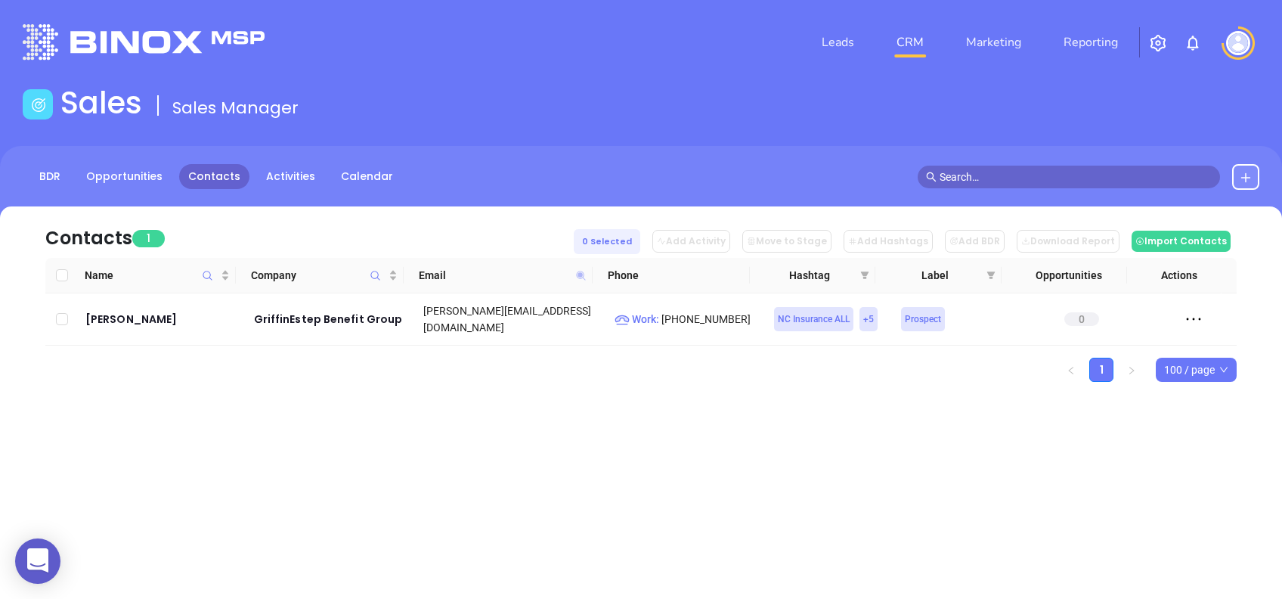
click at [581, 274] on icon at bounding box center [580, 275] width 9 height 9
paste input "heritagetitlellc"
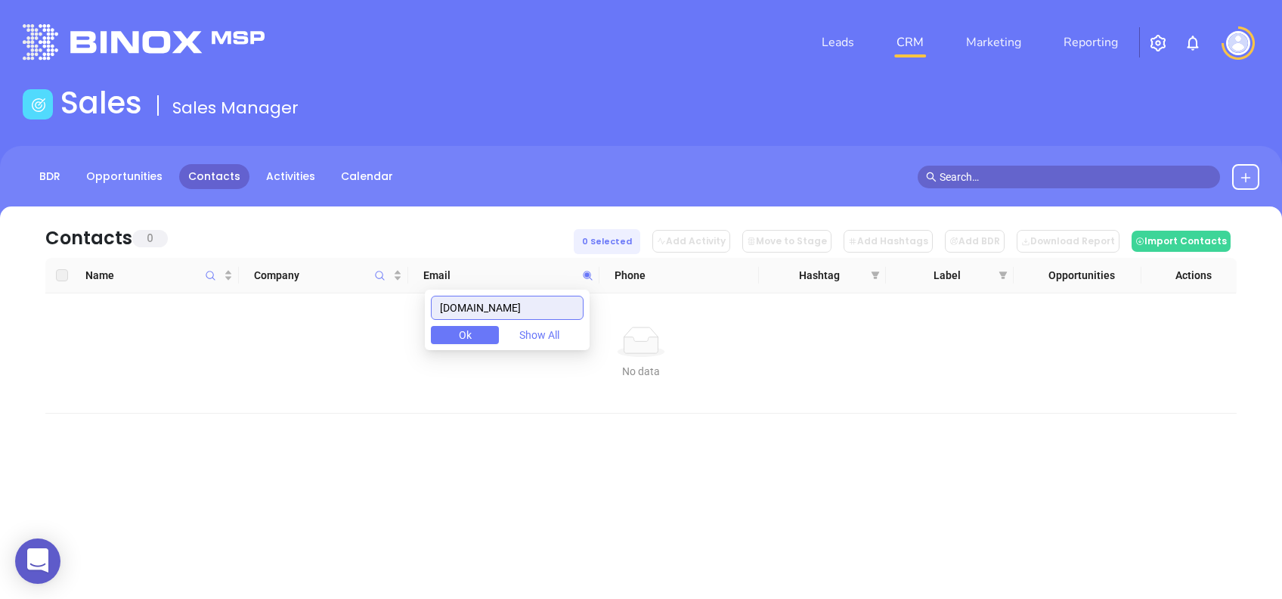
drag, startPoint x: 555, startPoint y: 315, endPoint x: 392, endPoint y: 305, distance: 162.9
click at [392, 305] on body "0 Leads CRM Marketing Reporting Financial Leads Leads Sales Sales Manager BDR O…" at bounding box center [641, 299] width 1282 height 599
paste input "oodhargett"
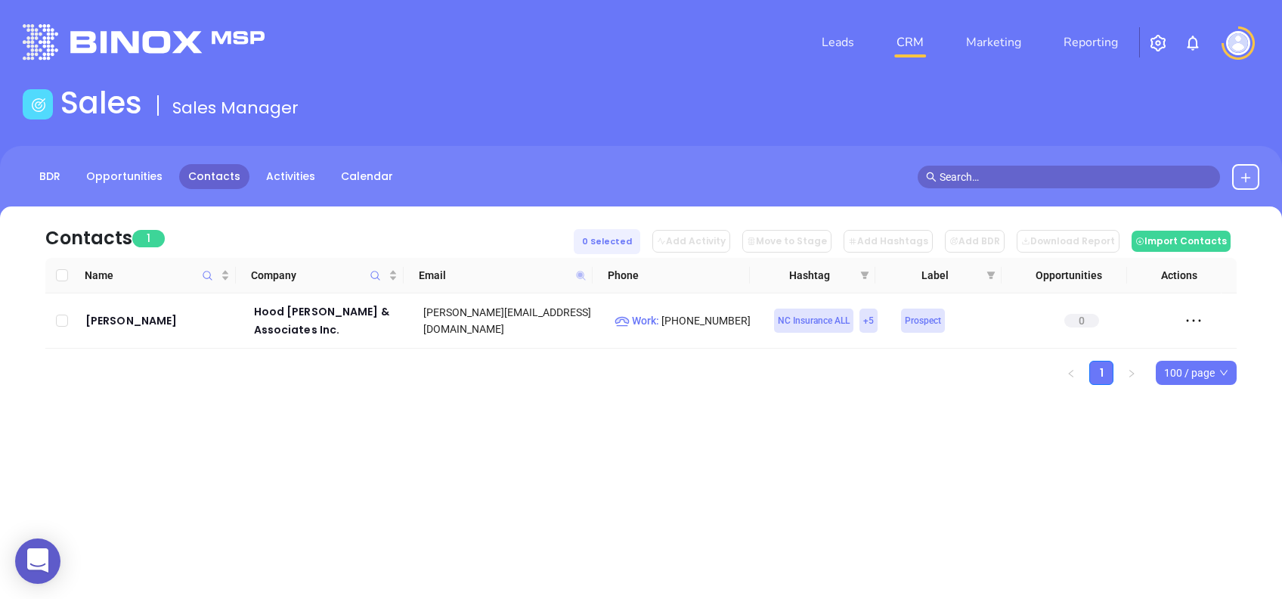
click at [581, 272] on icon at bounding box center [580, 275] width 9 height 9
paste input "insuranceagentapp"
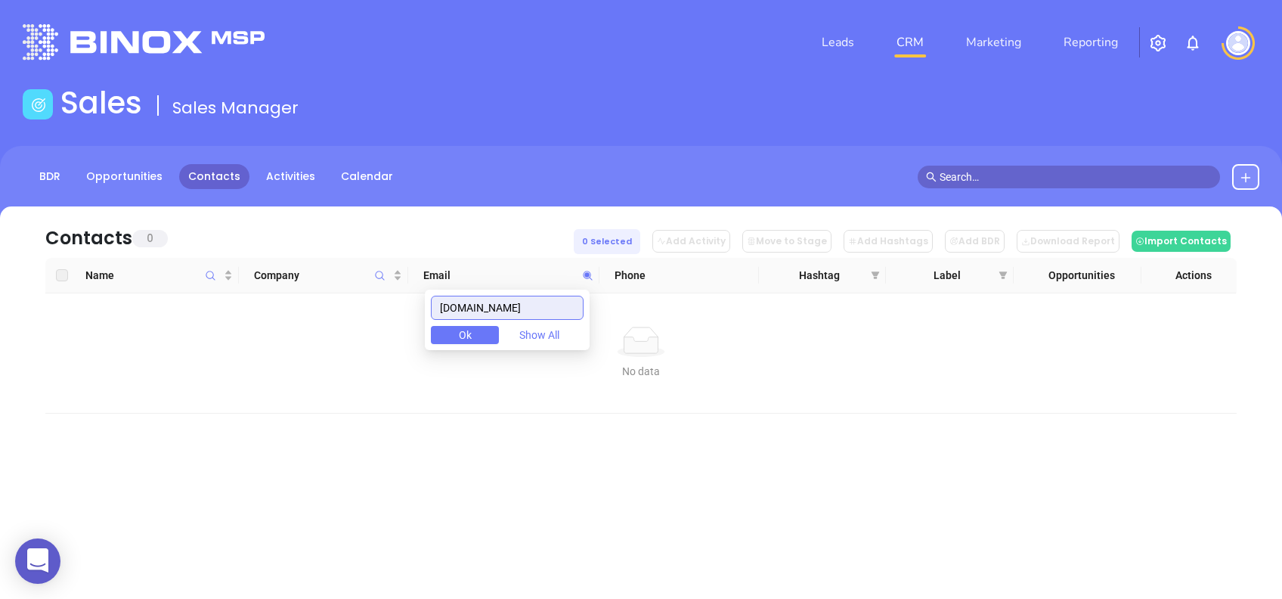
click at [573, 309] on input "insuranceagentapp.com" at bounding box center [507, 308] width 153 height 24
click at [573, 308] on input "insuranceagentapp.com" at bounding box center [507, 308] width 153 height 24
paste input "atriad"
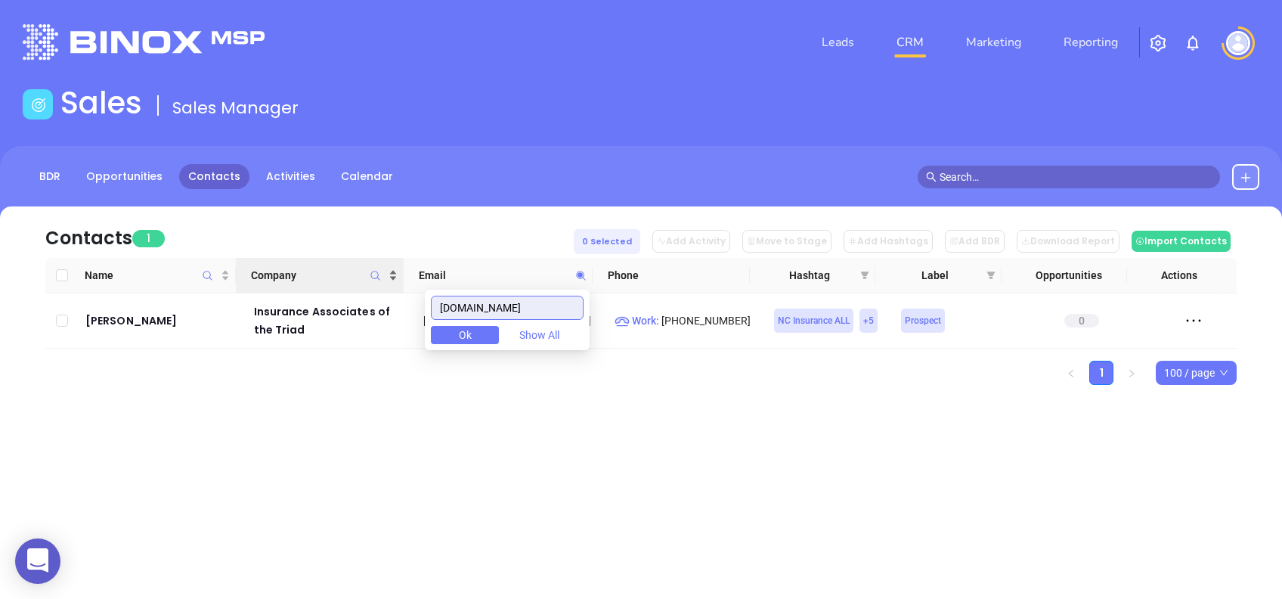
drag, startPoint x: 517, startPoint y: 305, endPoint x: 393, endPoint y: 279, distance: 126.8
click at [401, 283] on body "0 Leads CRM Marketing Reporting Financial Leads Leads Sales Sales Manager BDR O…" at bounding box center [641, 299] width 1282 height 599
paste input "nsofthecarolinas"
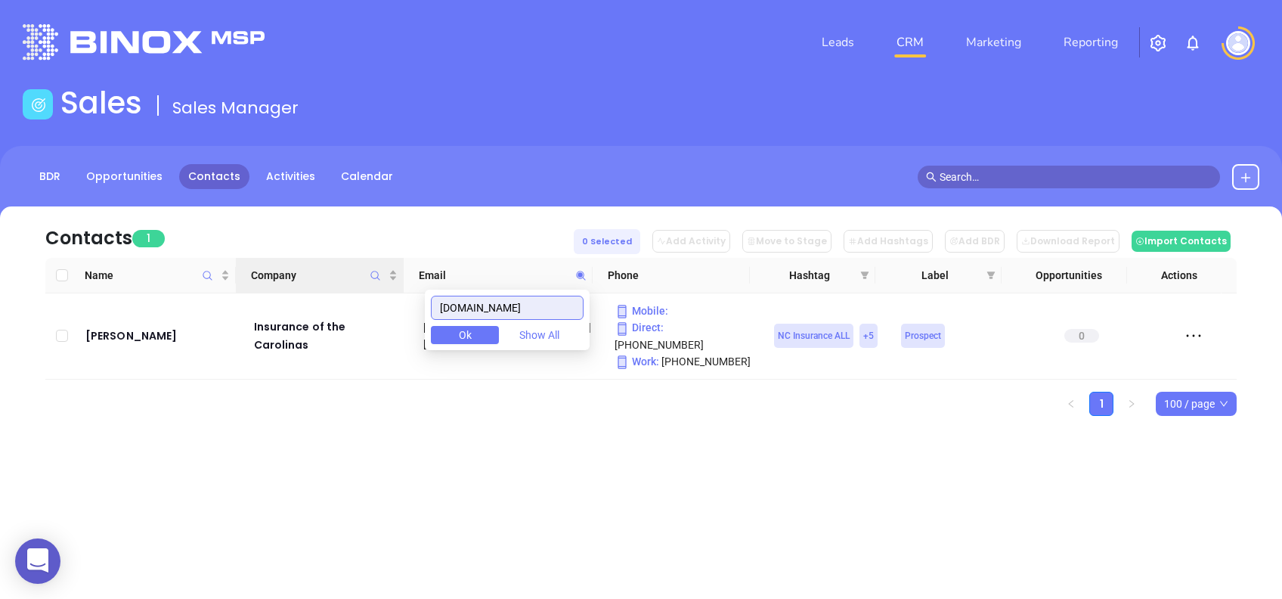
drag, startPoint x: 569, startPoint y: 296, endPoint x: 377, endPoint y: 275, distance: 192.4
click at [383, 274] on body "0 Leads CRM Marketing Reporting Financial Leads Leads Sales Sales Manager BDR O…" at bounding box center [641, 299] width 1282 height 599
paste input "uranceprof"
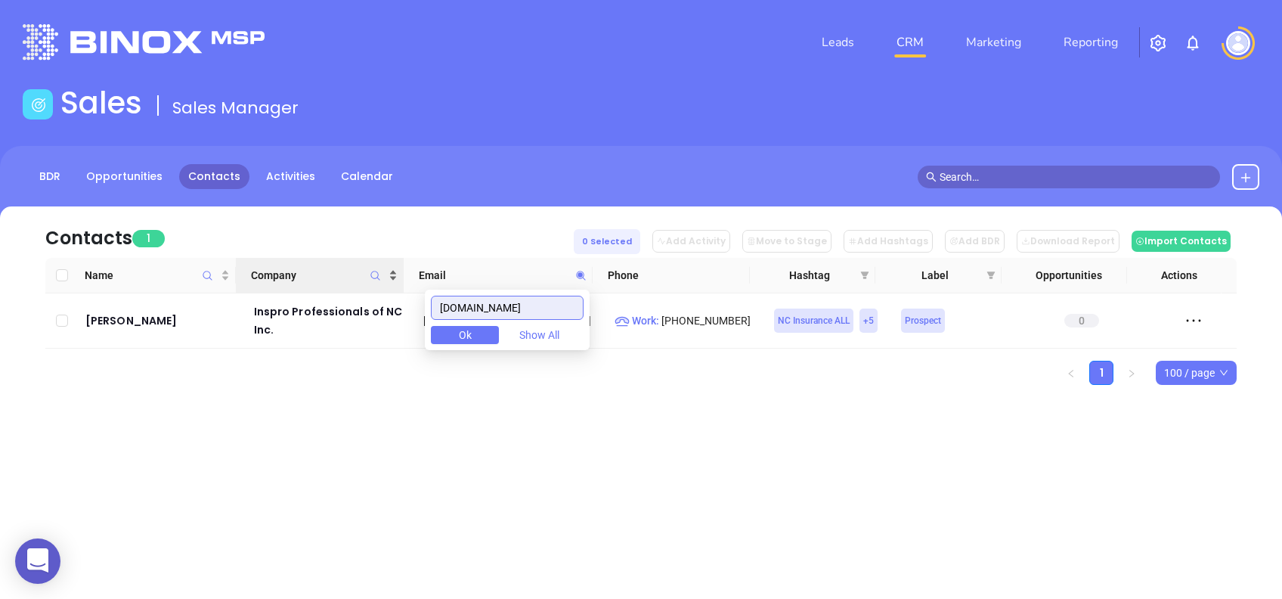
drag, startPoint x: 546, startPoint y: 307, endPoint x: 398, endPoint y: 281, distance: 150.4
click at [402, 279] on body "0 Leads CRM Marketing Reporting Financial Leads Leads Sales Sales Manager BDR O…" at bounding box center [641, 299] width 1282 height 599
paste input "scfay"
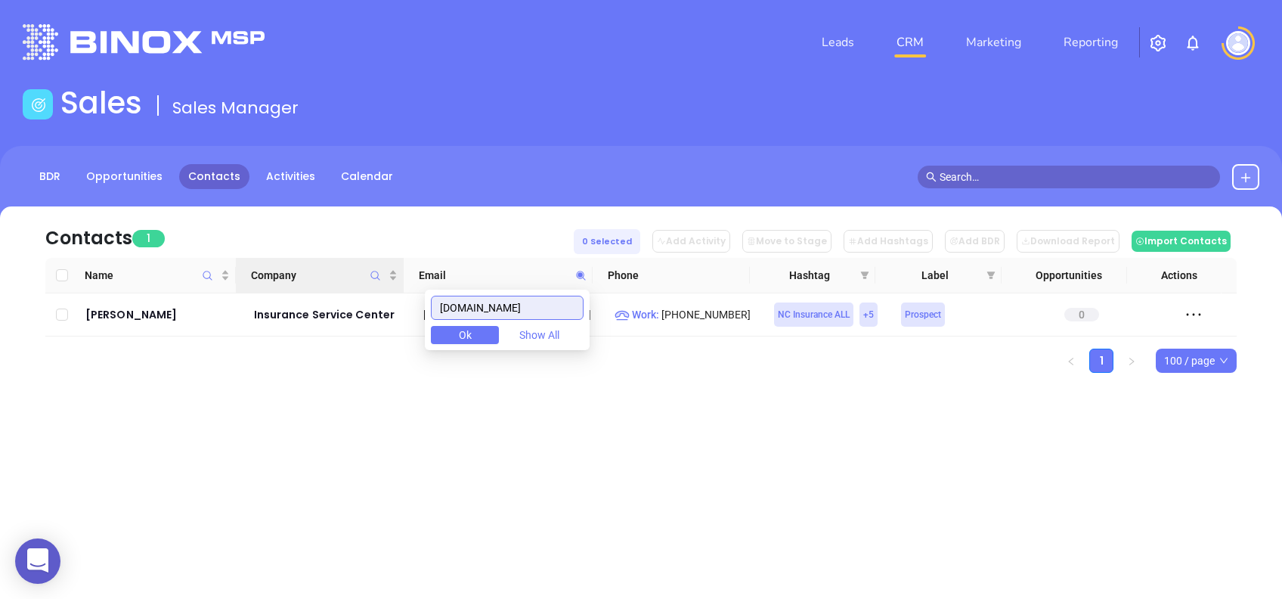
drag, startPoint x: 513, startPoint y: 305, endPoint x: 395, endPoint y: 284, distance: 120.7
click at [396, 284] on body "0 Leads CRM Marketing Reporting Financial Leads Leads Sales Sales Manager BDR O…" at bounding box center [641, 299] width 1282 height 599
paste input "a-avl"
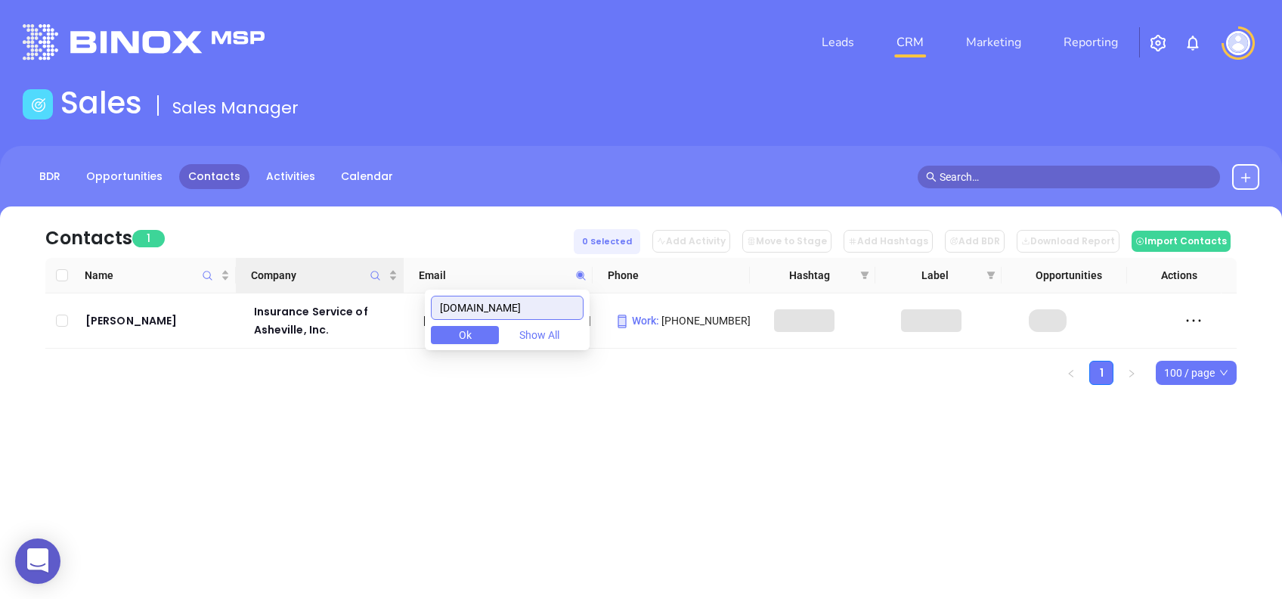
drag, startPoint x: 567, startPoint y: 314, endPoint x: 377, endPoint y: 278, distance: 193.8
click at [381, 278] on body "0 Leads CRM Marketing Reporting Financial Leads Leads Sales Sales Manager BDR O…" at bounding box center [641, 299] width 1282 height 599
paste input "choiceinsurance.net"
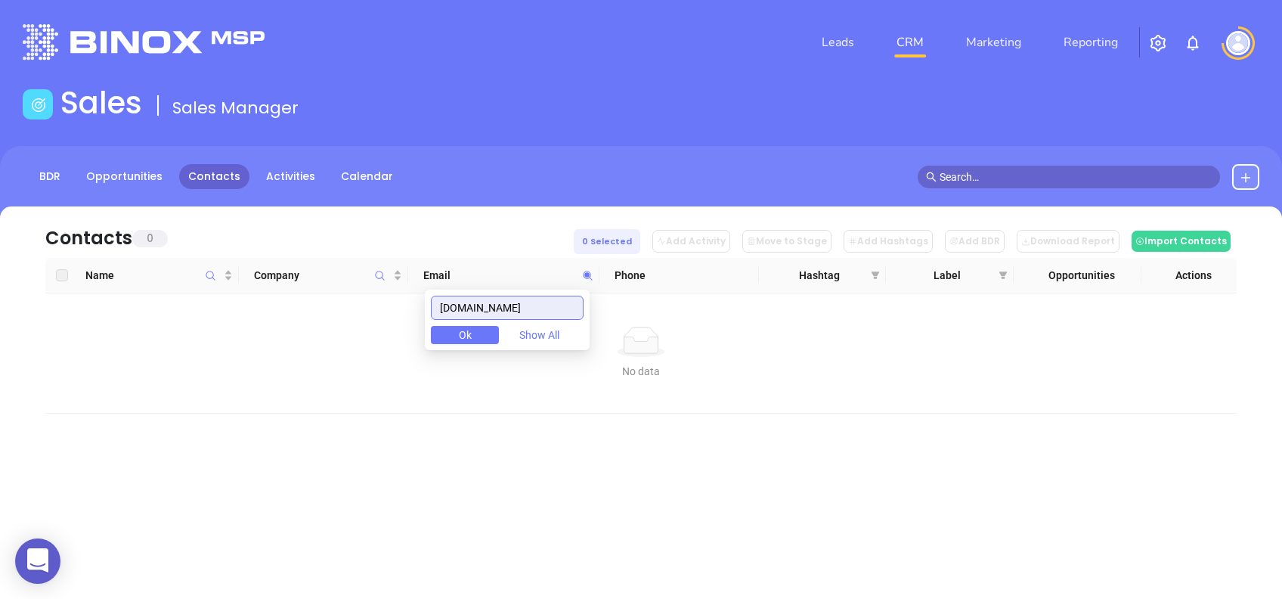
click at [552, 298] on input "choiceinsurance.net" at bounding box center [507, 308] width 153 height 24
paste input "insurelife.io"
click at [550, 317] on input "insurelife.io" at bounding box center [507, 308] width 153 height 24
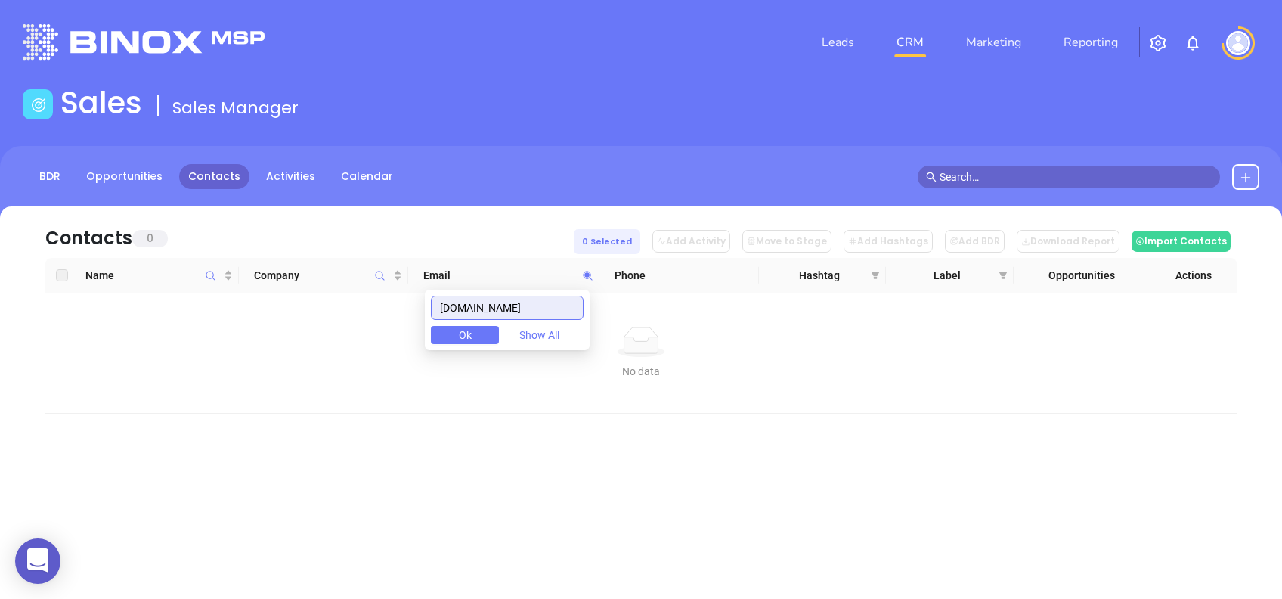
click at [550, 317] on input "insurelife.io" at bounding box center [507, 308] width 153 height 24
paste input "nc.inf"
click at [538, 309] on input "insurenc.info" at bounding box center [507, 308] width 153 height 24
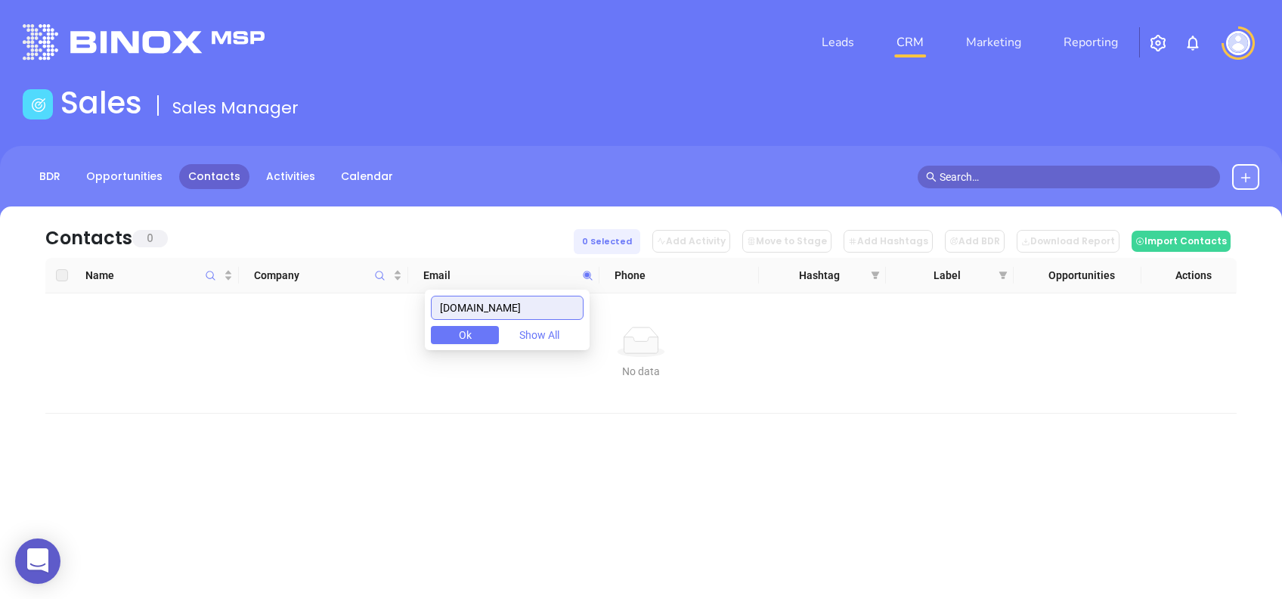
click at [538, 309] on input "insurenc.info" at bounding box center [507, 308] width 153 height 24
paste input "ms-tpa.com"
click at [539, 302] on input "ims-tpa.com" at bounding box center [507, 308] width 153 height 24
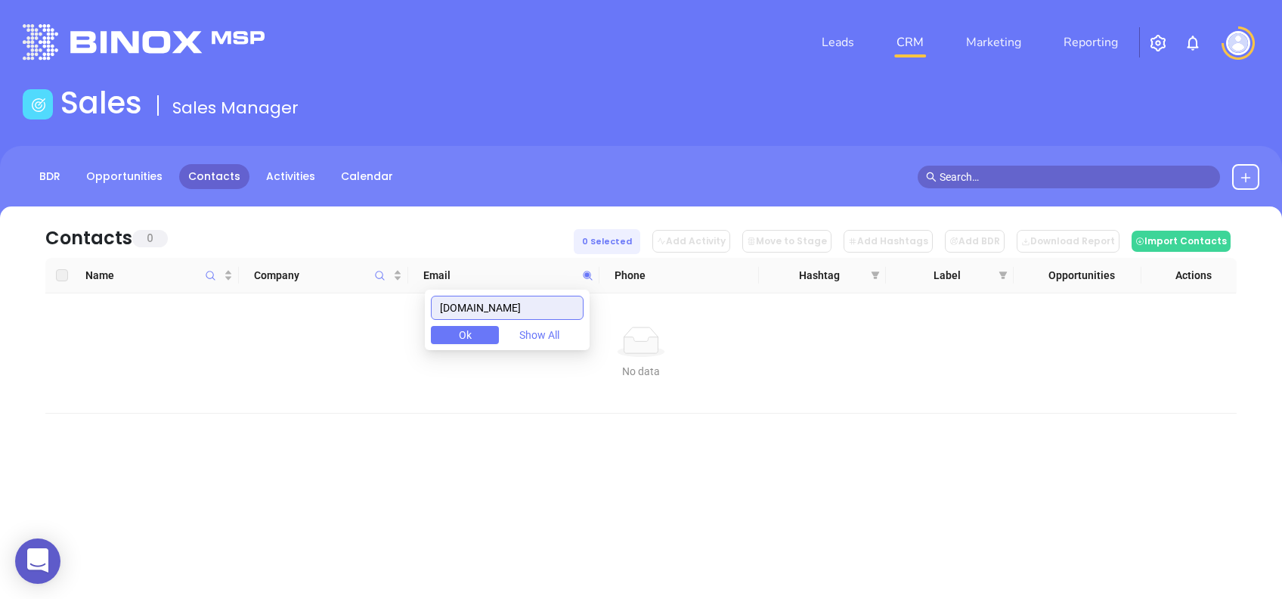
paste input "saafinancial"
type input "isaafinancial.com"
drag, startPoint x: 547, startPoint y: 303, endPoint x: 426, endPoint y: 322, distance: 122.5
click at [430, 318] on body "0 Leads CRM Marketing Reporting Financial Leads Leads Sales Sales Manager BDR O…" at bounding box center [641, 299] width 1282 height 599
drag, startPoint x: 532, startPoint y: 307, endPoint x: 410, endPoint y: 315, distance: 122.7
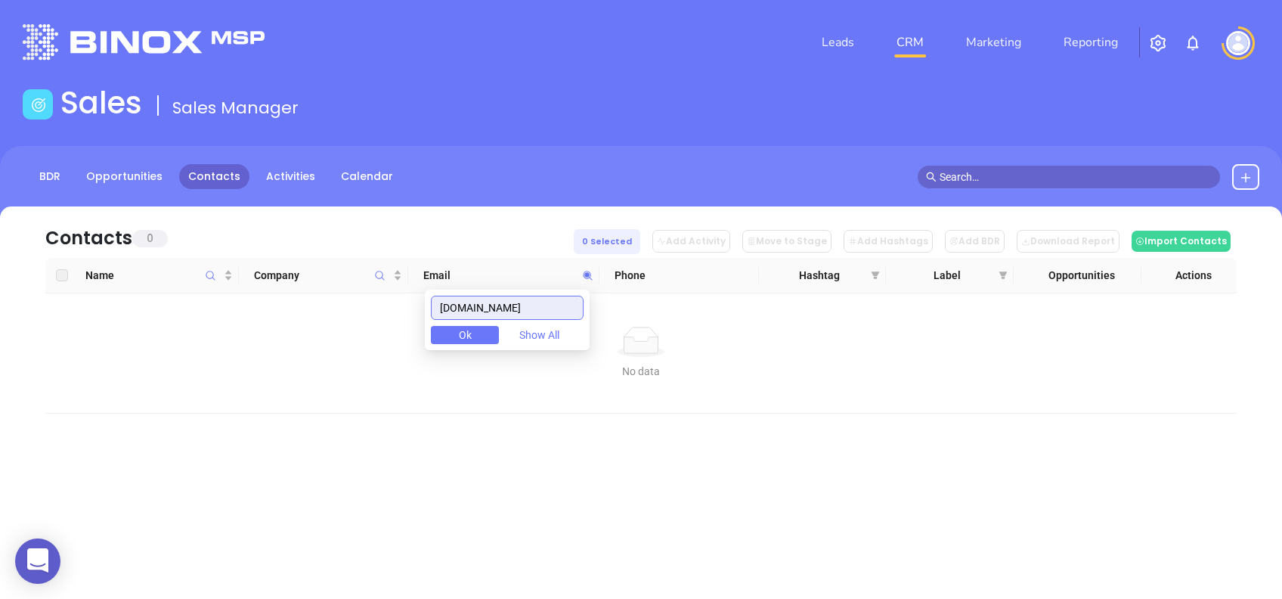
click at [410, 315] on body "0 Leads CRM Marketing Reporting Financial Leads Leads Sales Sales Manager BDR O…" at bounding box center [641, 299] width 1282 height 599
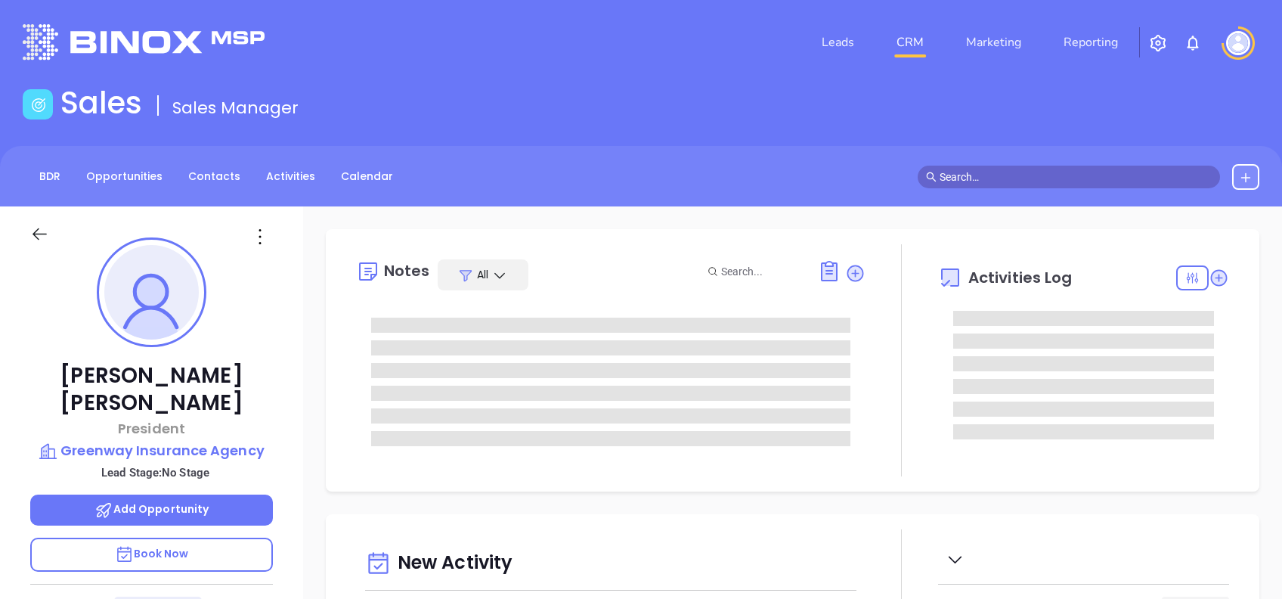
type input "[DATE]"
type input "[PERSON_NAME]"
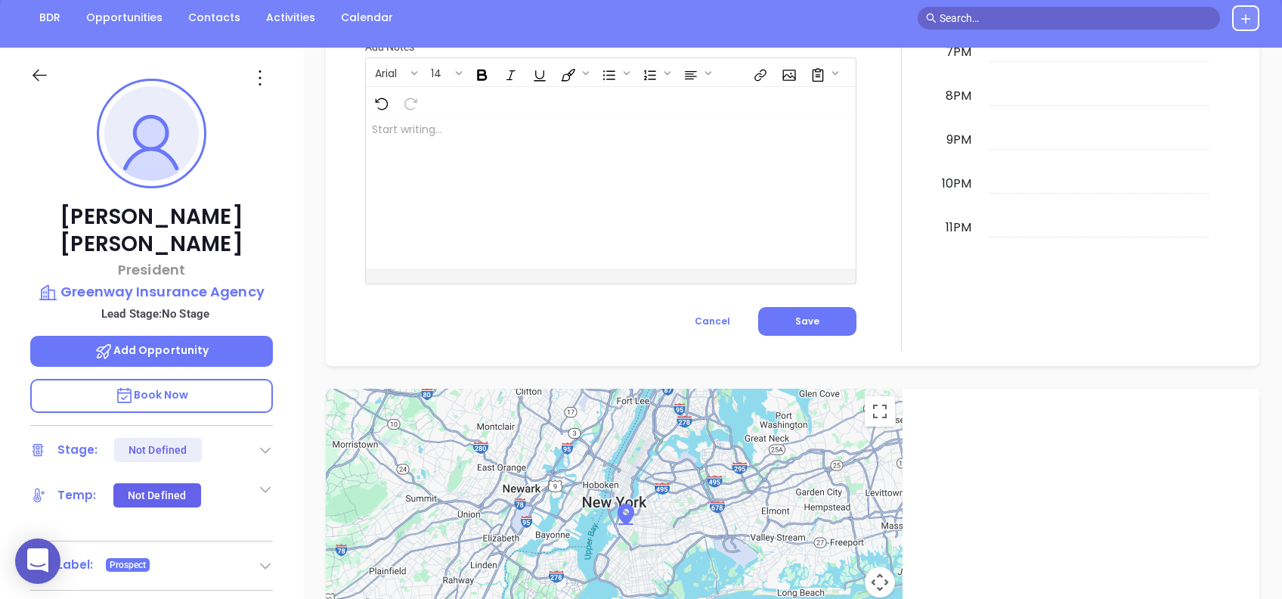
scroll to position [60, 0]
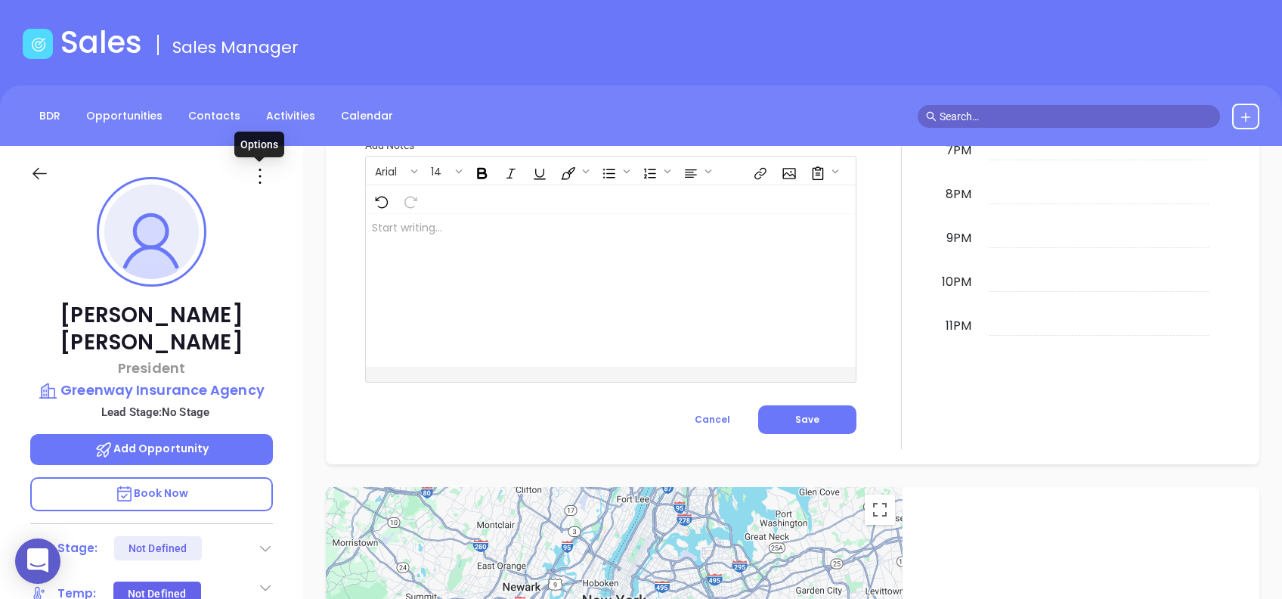
click at [261, 169] on icon at bounding box center [260, 176] width 24 height 24
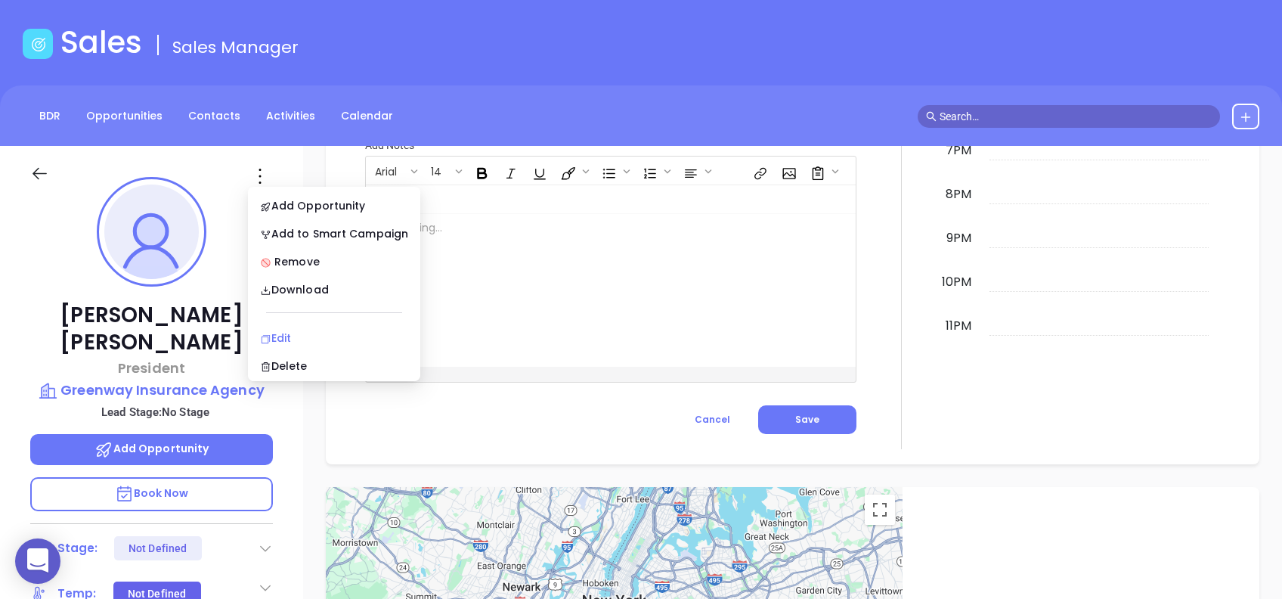
click at [324, 335] on div "Edit" at bounding box center [334, 338] width 148 height 17
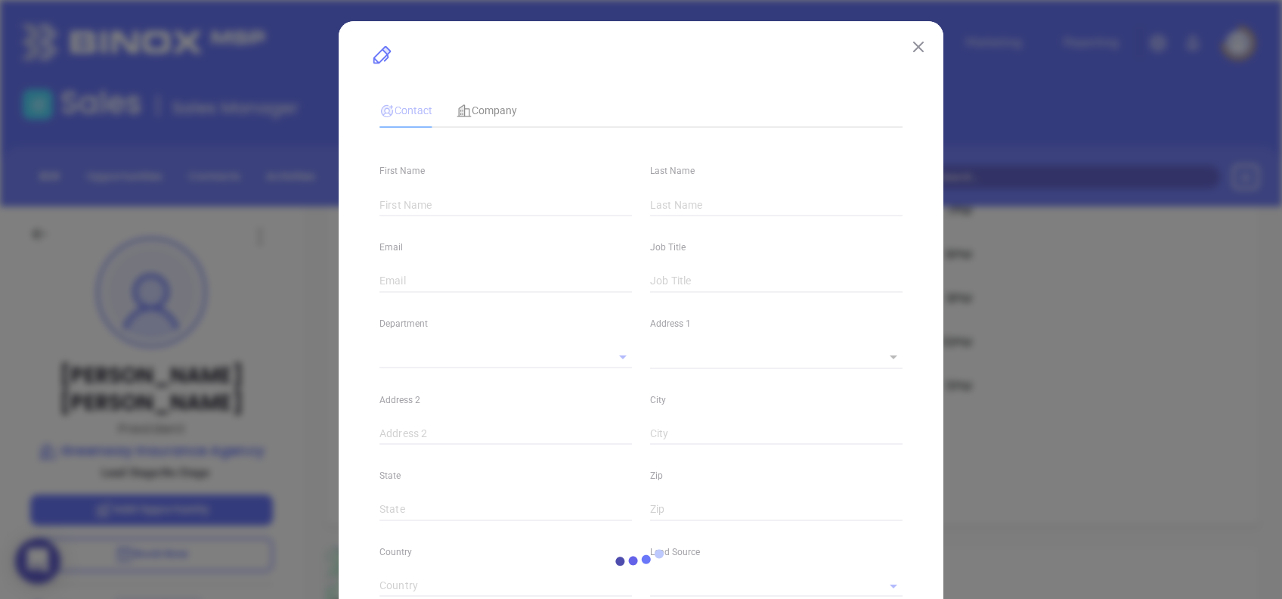
type input "[PERSON_NAME]"
type input "[EMAIL_ADDRESS][DOMAIN_NAME]"
type input "President"
type input "1"
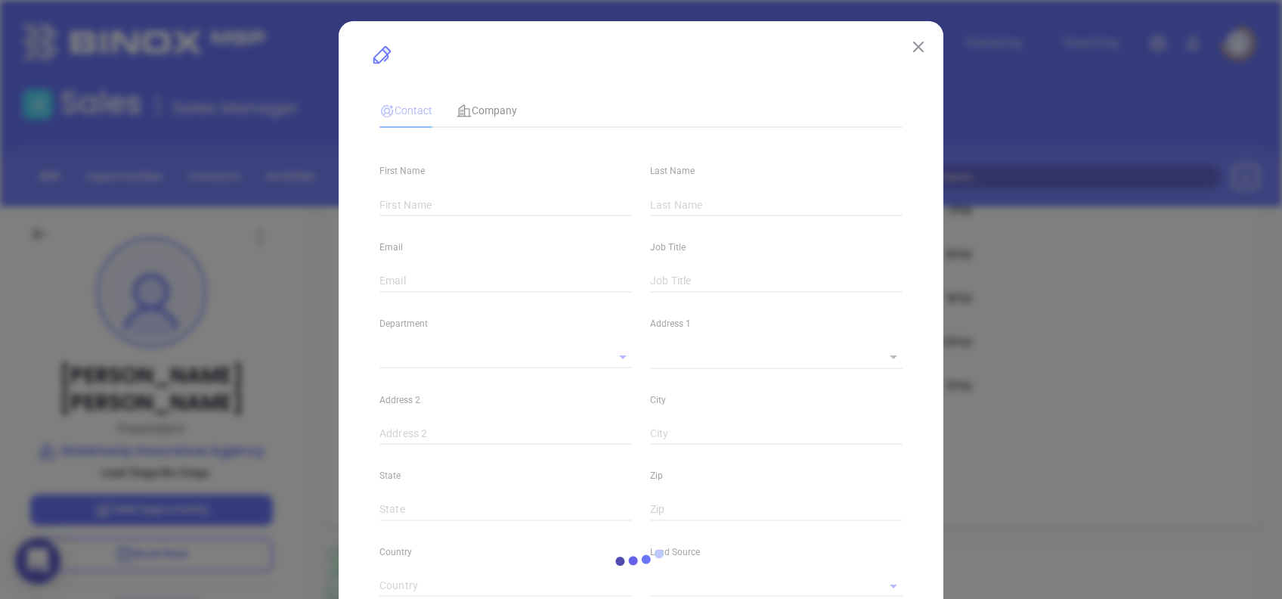
type input "[DOMAIN_NAME][URL][PERSON_NAME]"
type input "Marketing"
type input "Binox"
type input "undefined undefined"
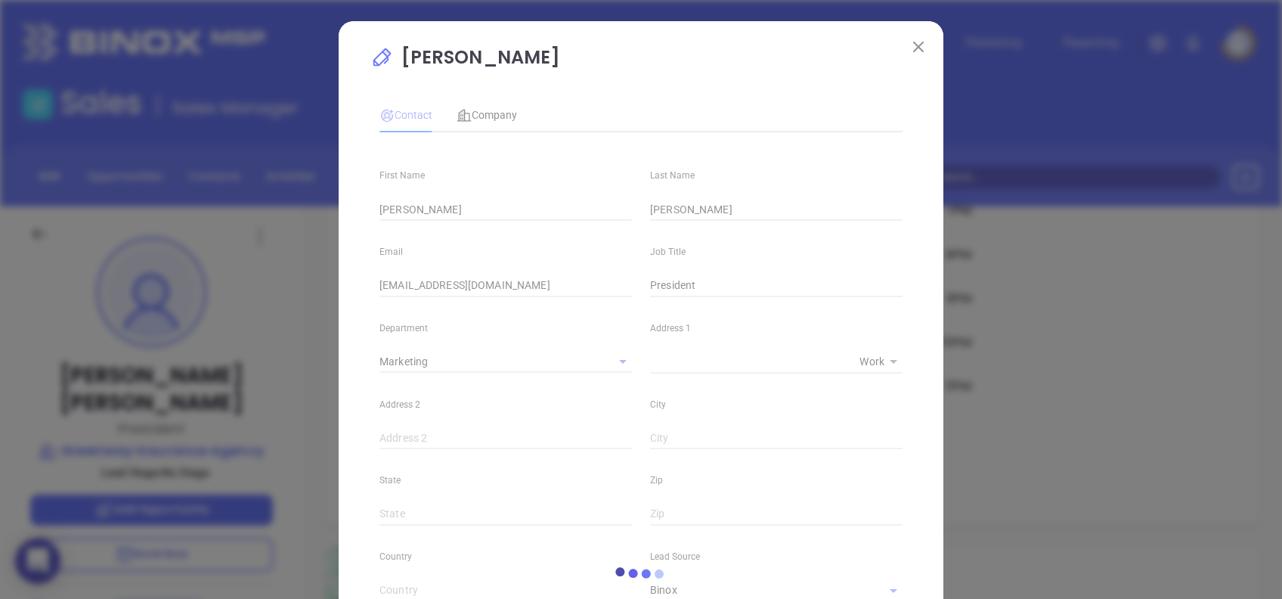
type input "(478) 923-4211"
type input "1"
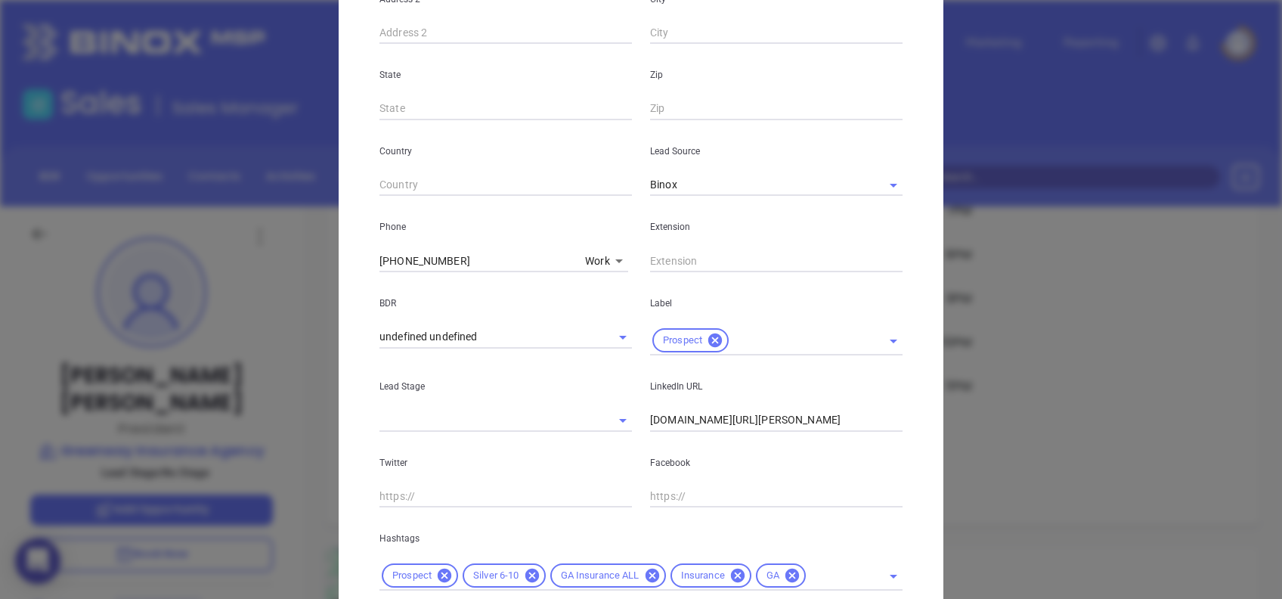
scroll to position [511, 0]
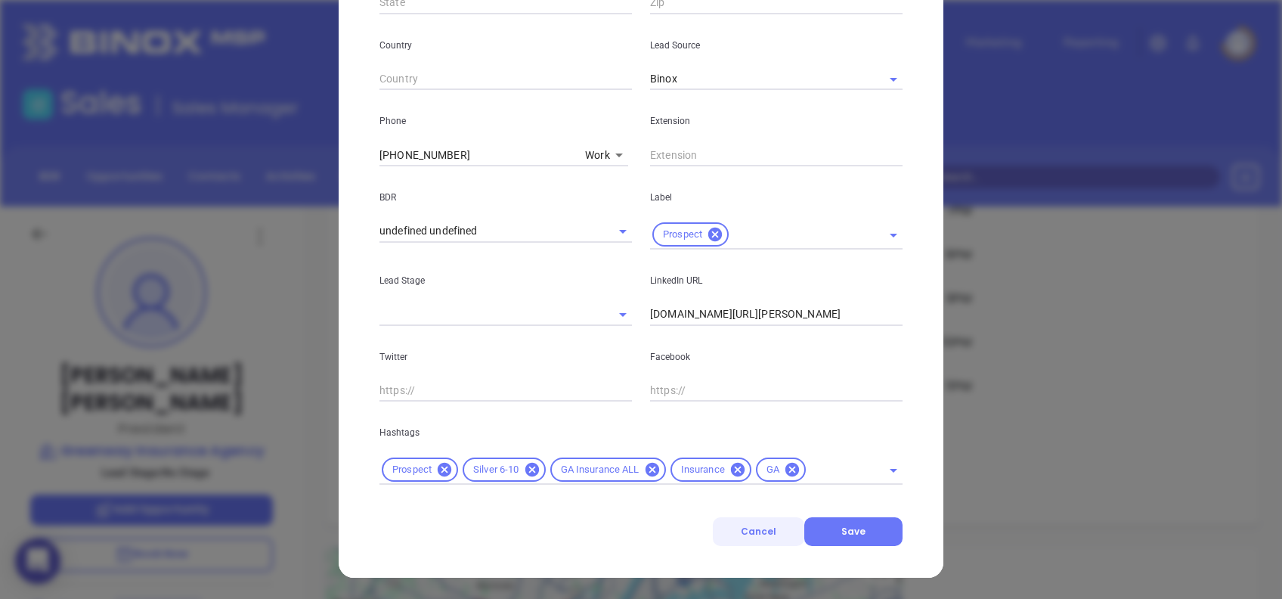
click at [774, 535] on button "Cancel" at bounding box center [758, 531] width 91 height 29
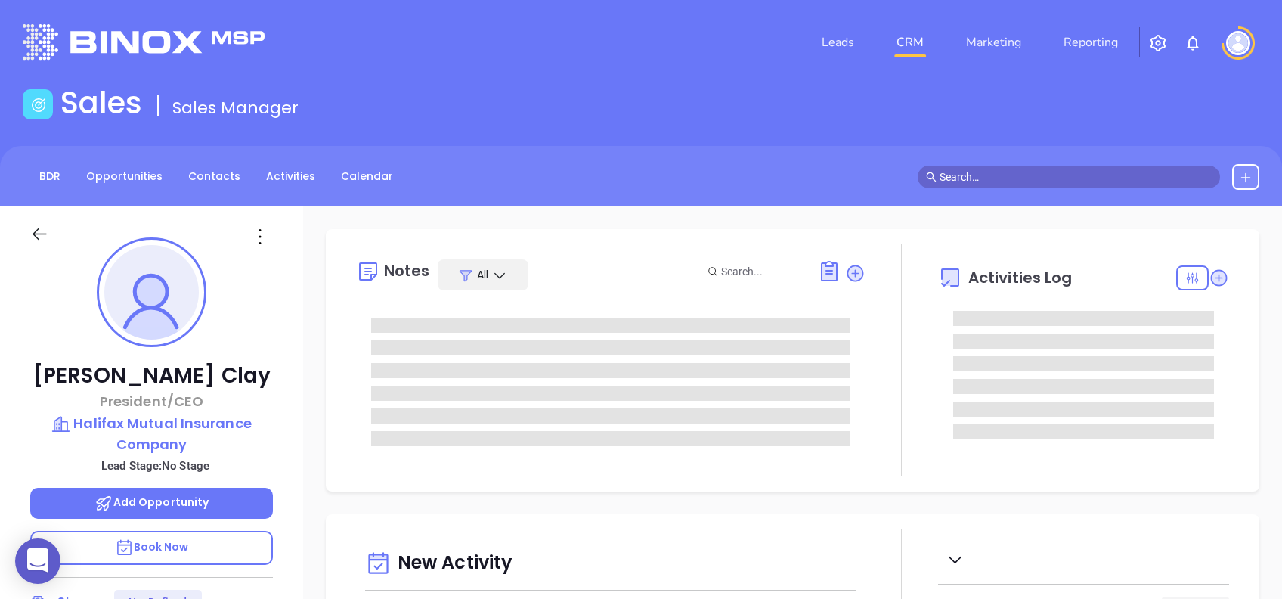
type input "[DATE]"
type input "[PERSON_NAME]"
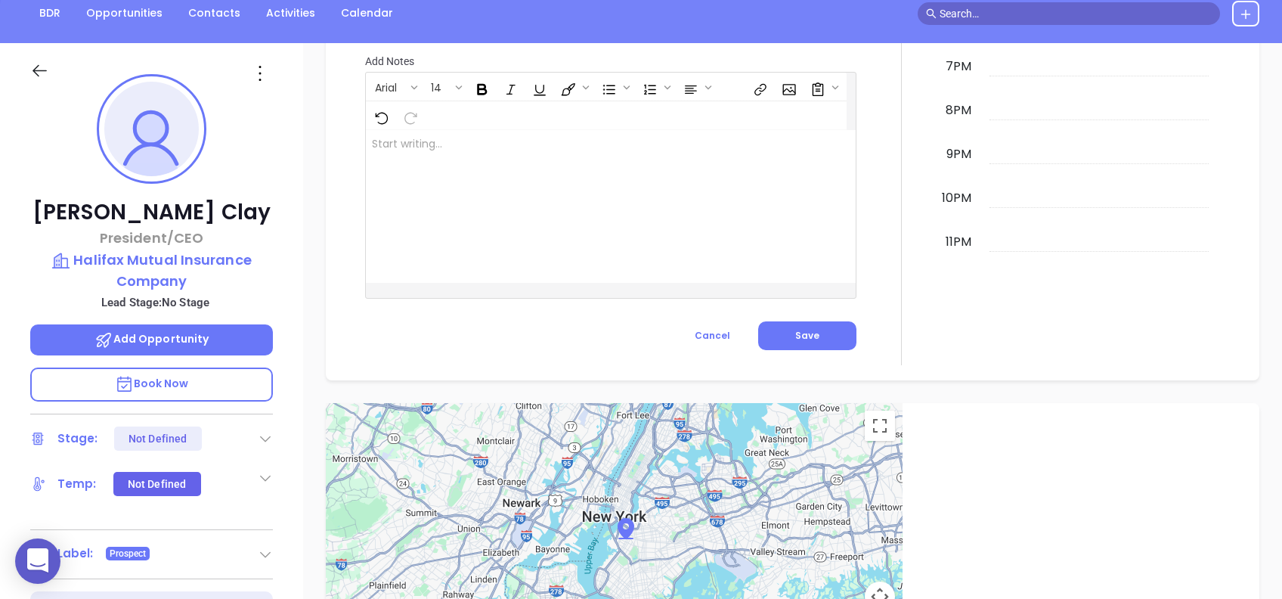
scroll to position [0, 0]
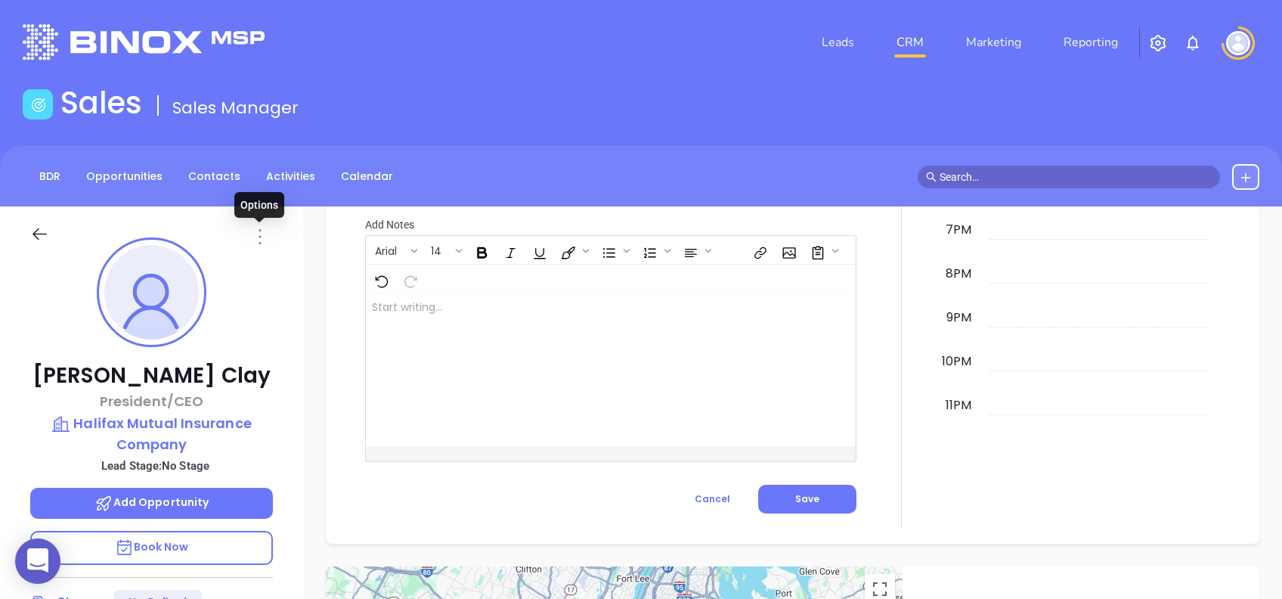
click at [259, 236] on icon at bounding box center [260, 237] width 24 height 24
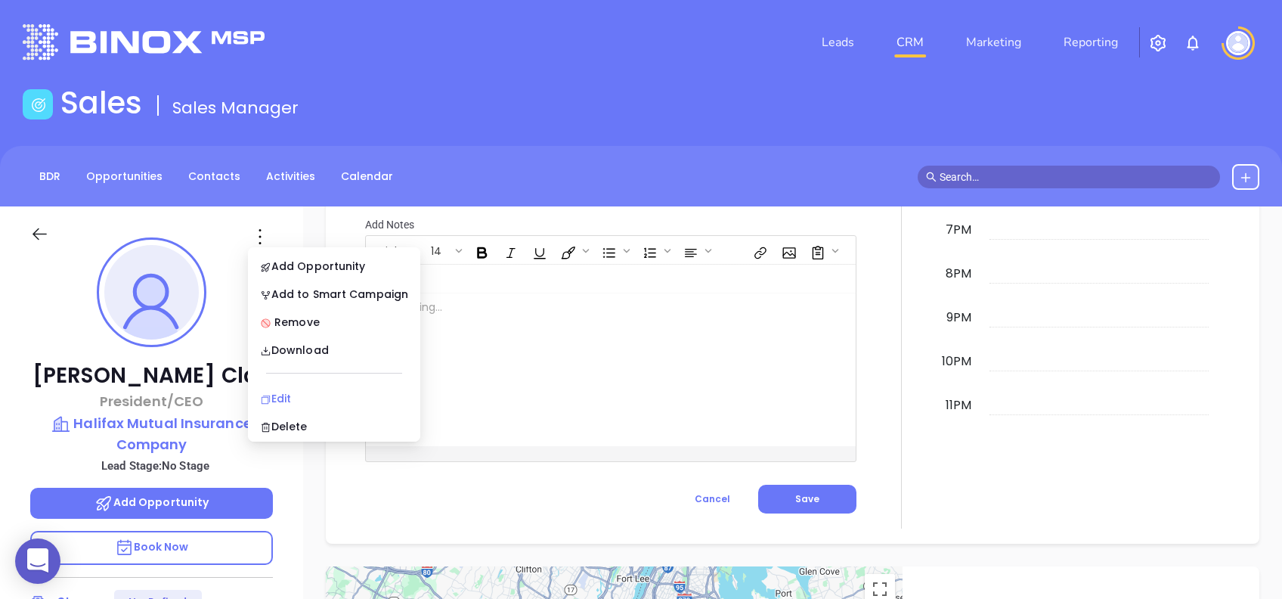
click at [331, 395] on div "Edit" at bounding box center [334, 398] width 148 height 17
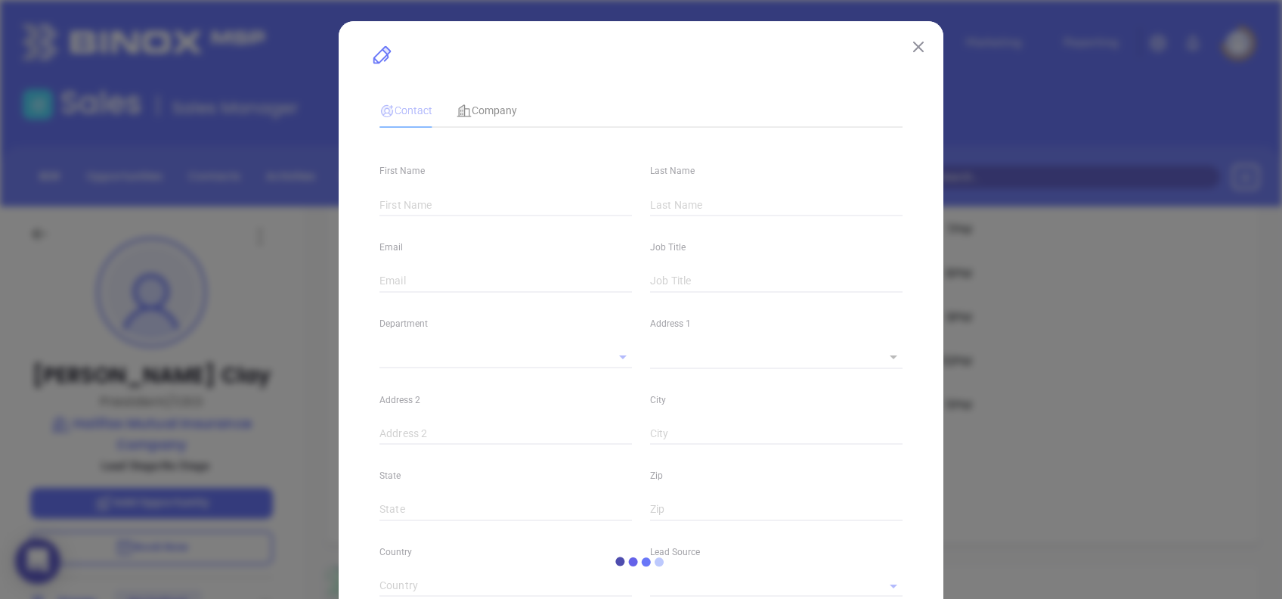
type input "Lori"
type input "Clay"
type input "lori.clay@halifaxmutualins.com"
type input "President/CEO"
type input "1"
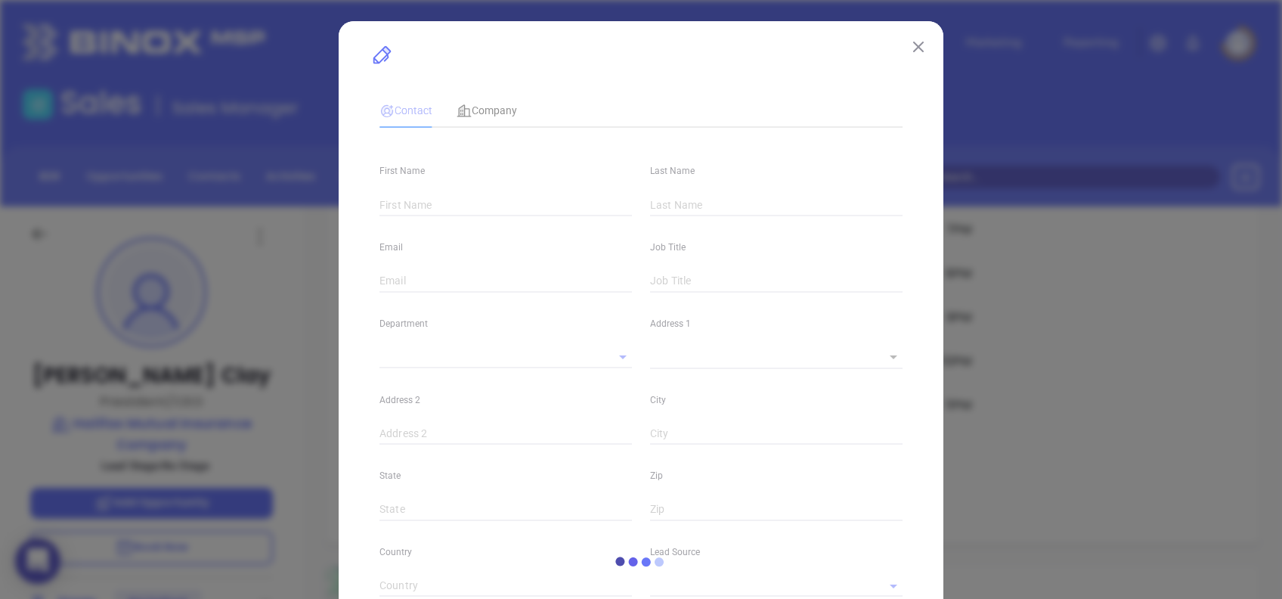
type input "www.linkedin.com/in/lori-clay-852aa036"
type input "Marketing"
type input "Other"
type input "undefined undefined"
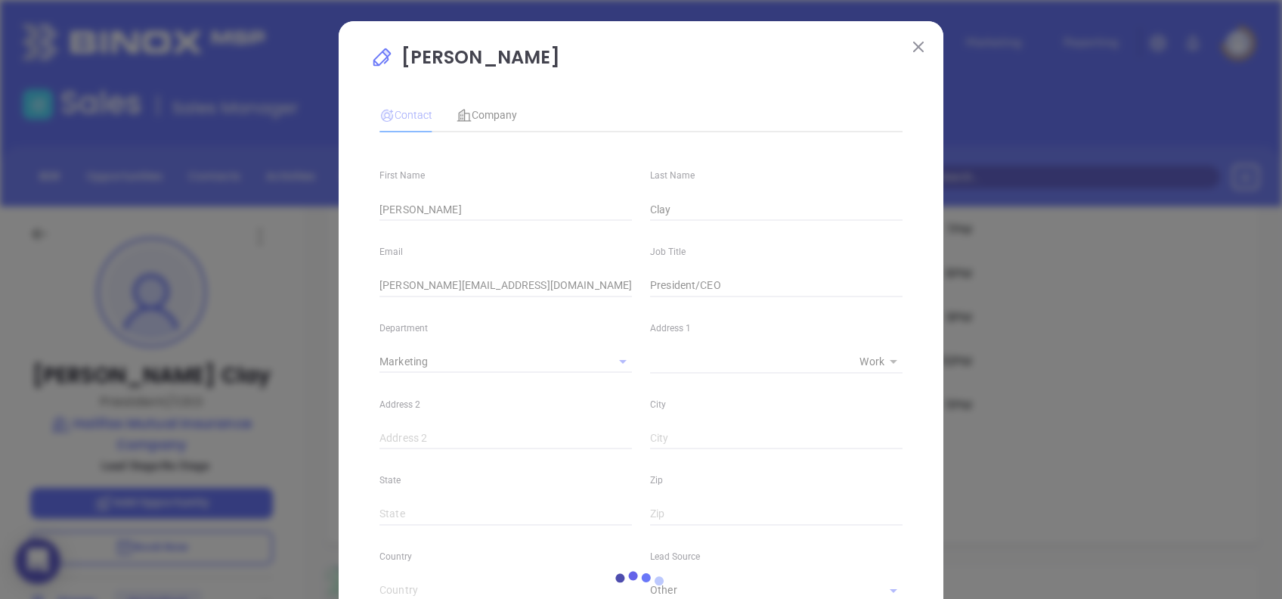
type input "(800) 682-9696"
type input "1"
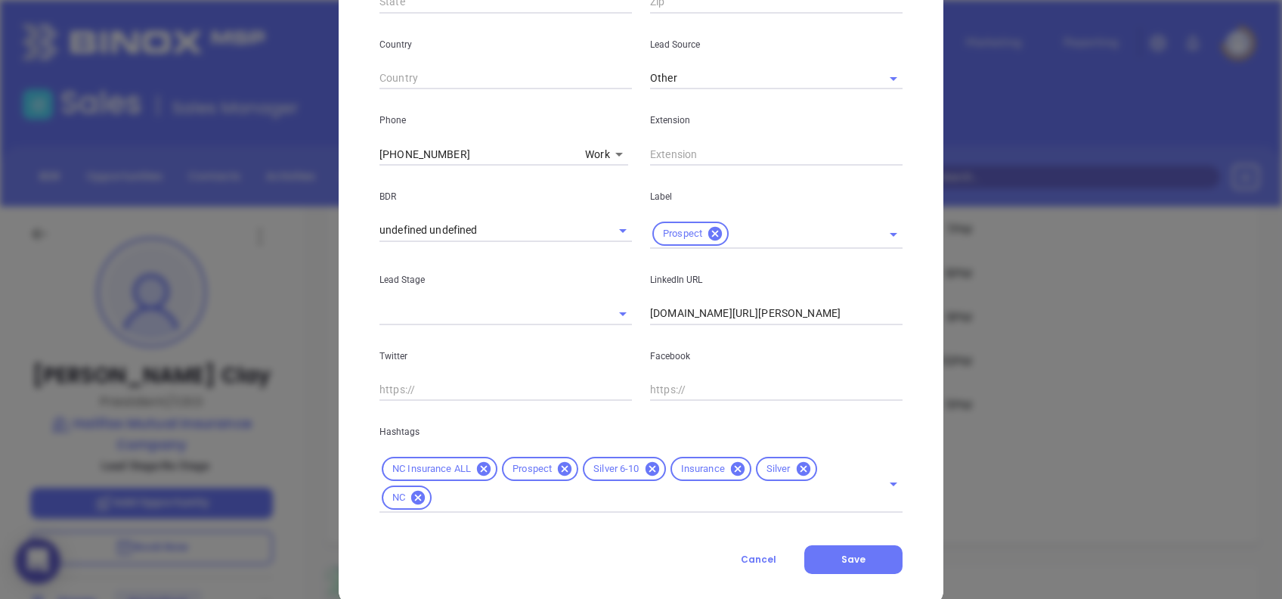
scroll to position [540, 0]
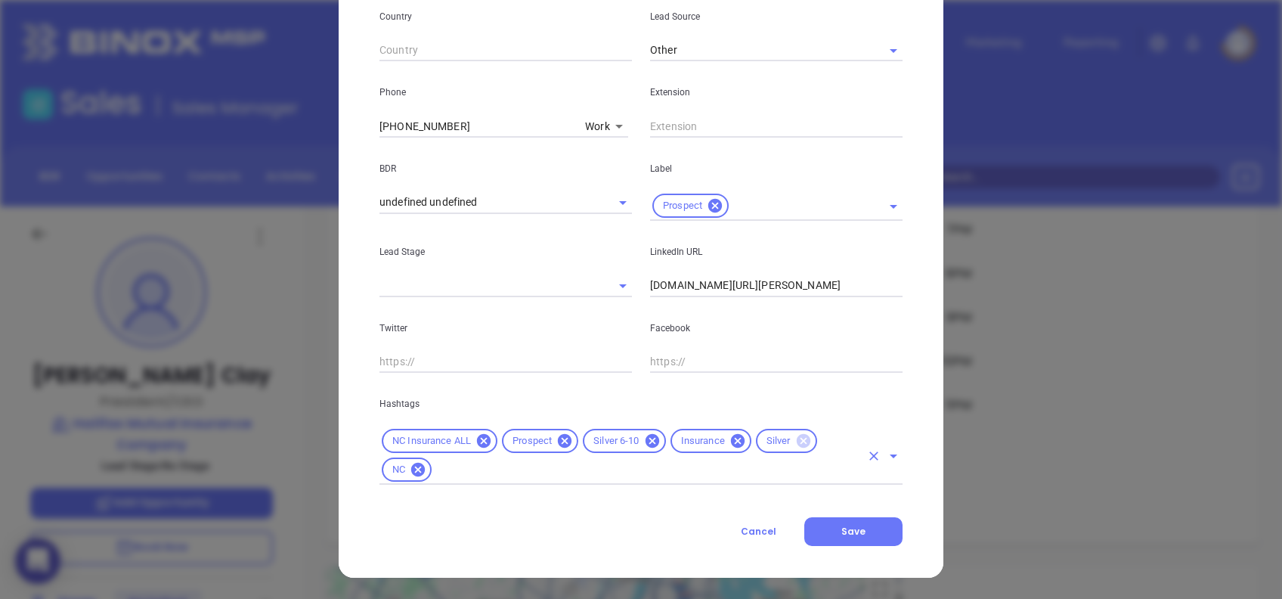
click at [796, 436] on icon at bounding box center [803, 441] width 14 height 14
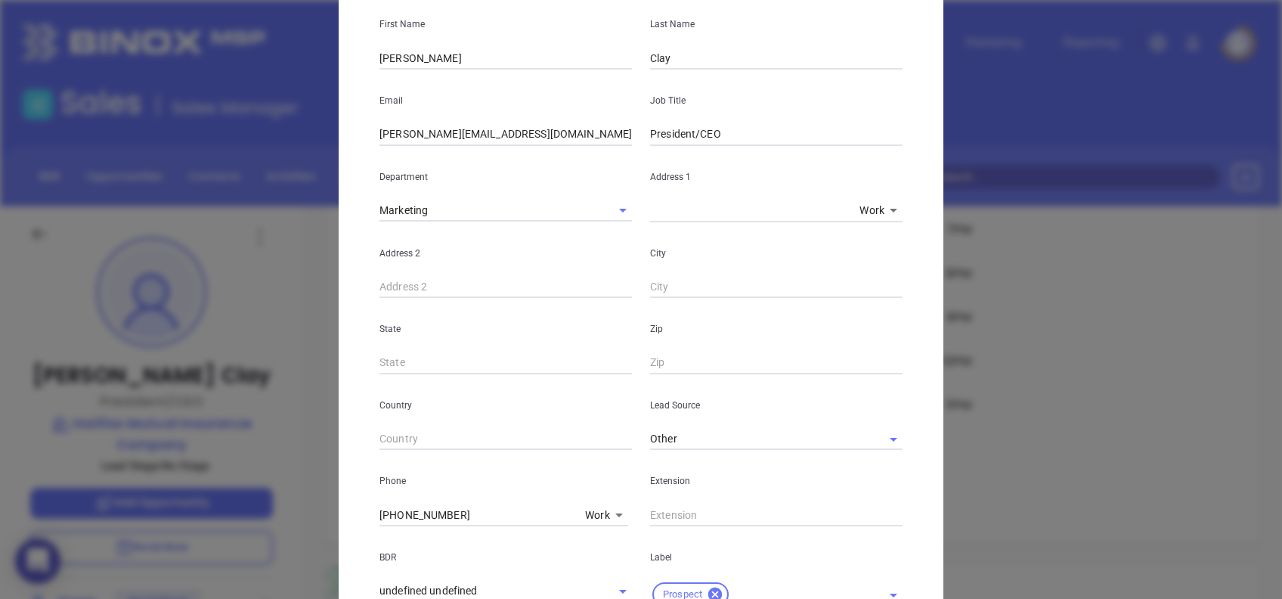
scroll to position [0, 0]
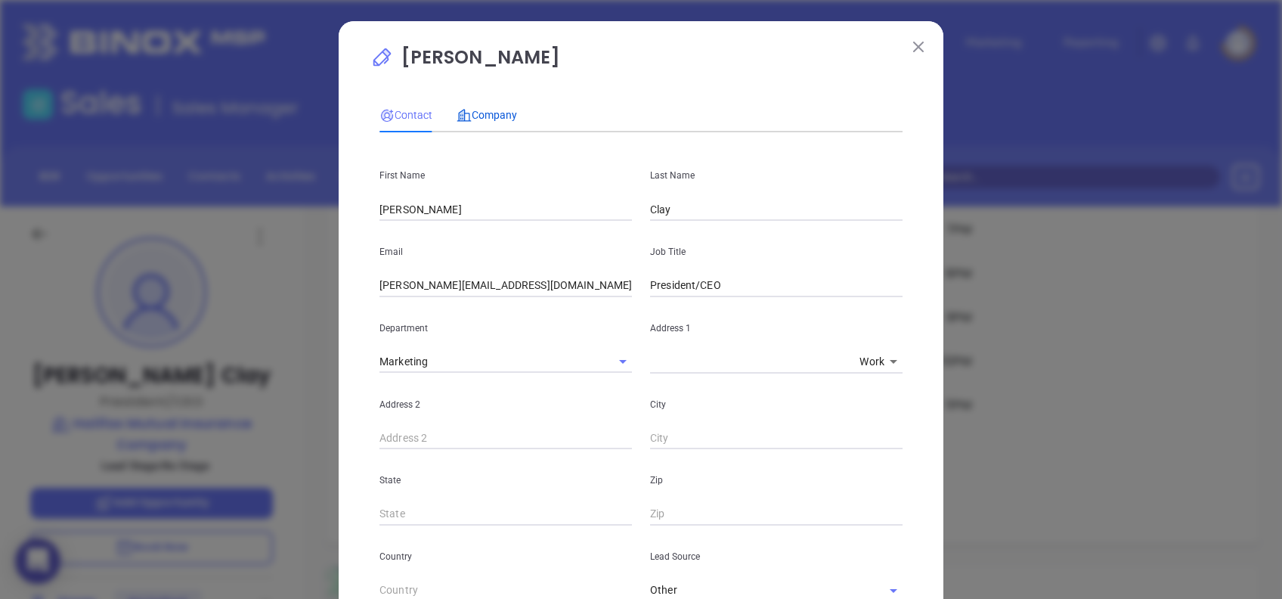
drag, startPoint x: 501, startPoint y: 110, endPoint x: 501, endPoint y: 142, distance: 31.8
click at [500, 110] on span "Company" at bounding box center [487, 115] width 60 height 12
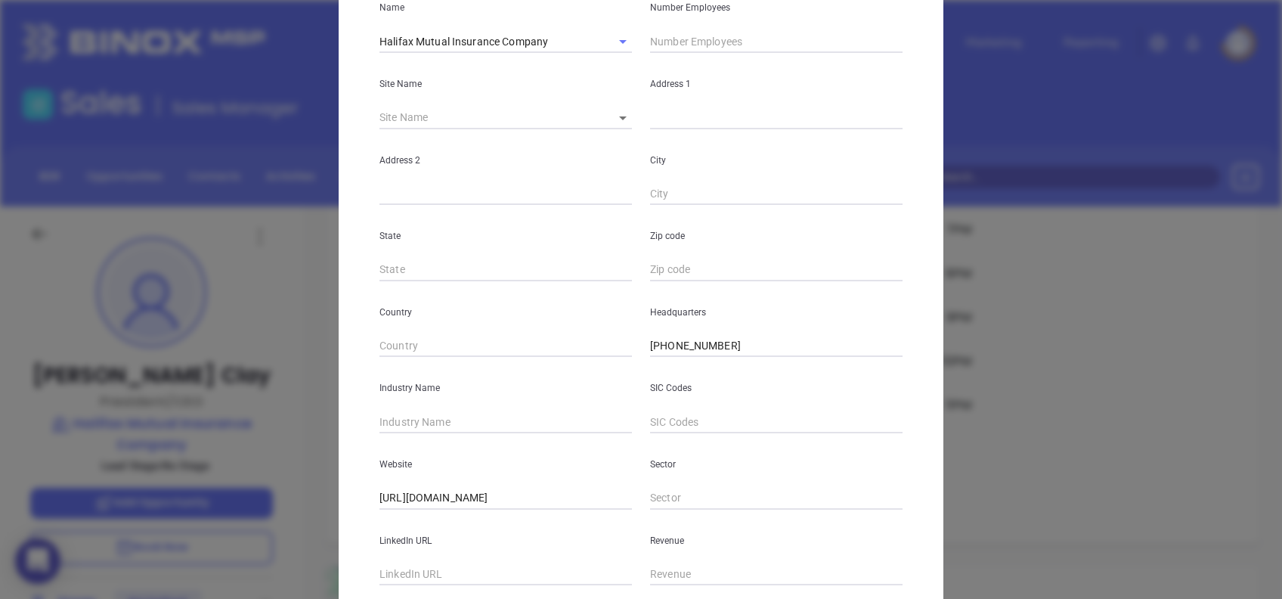
scroll to position [268, 0]
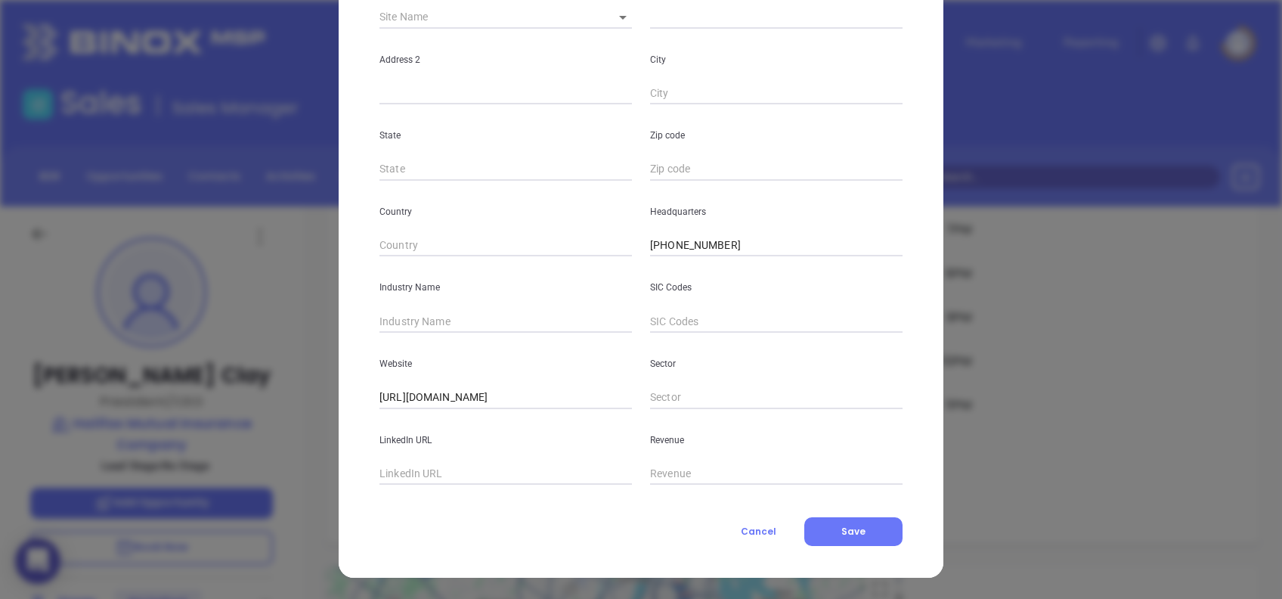
click at [413, 316] on input "text" at bounding box center [506, 321] width 253 height 23
type input "Insurance"
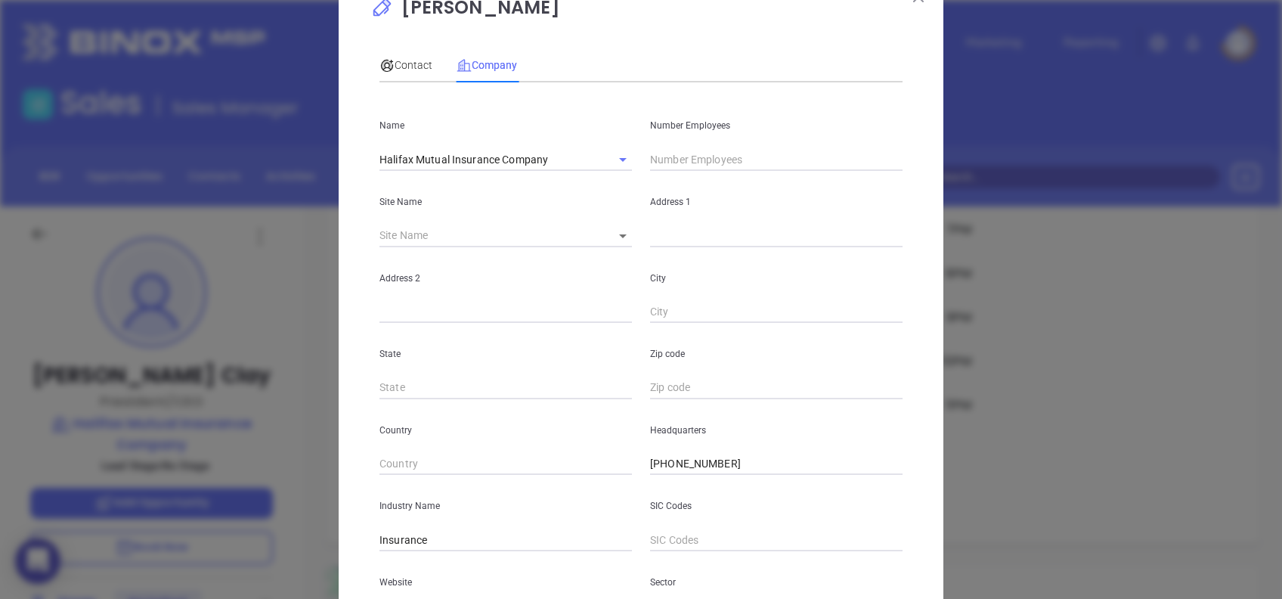
scroll to position [0, 0]
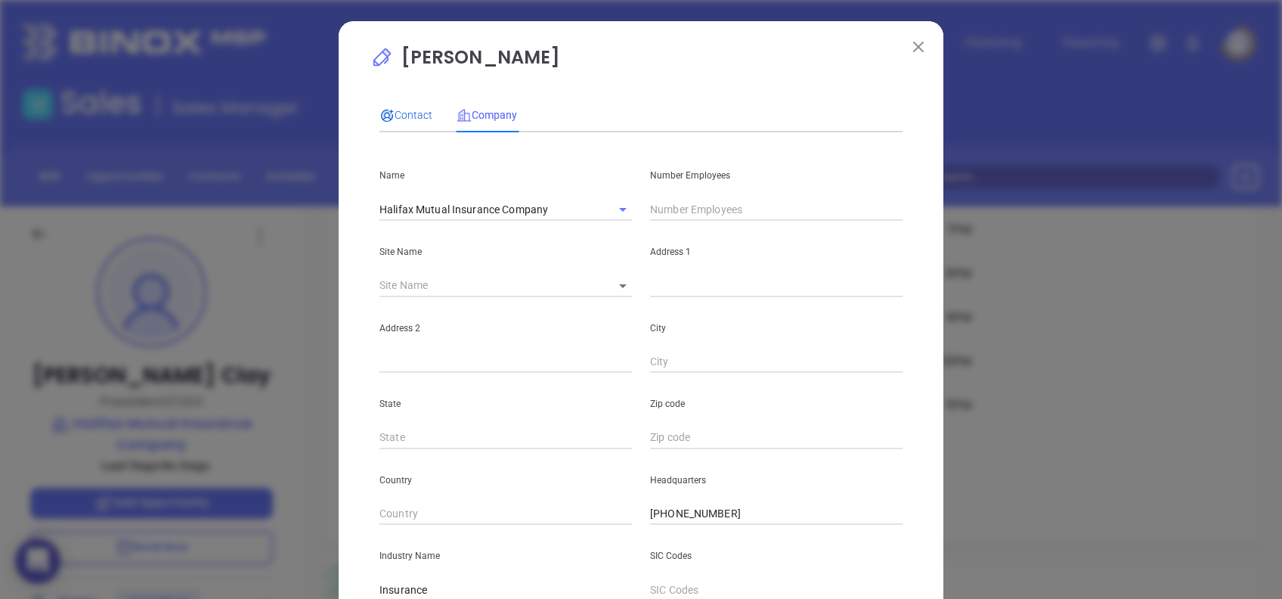
click at [419, 111] on span "Contact" at bounding box center [406, 115] width 53 height 12
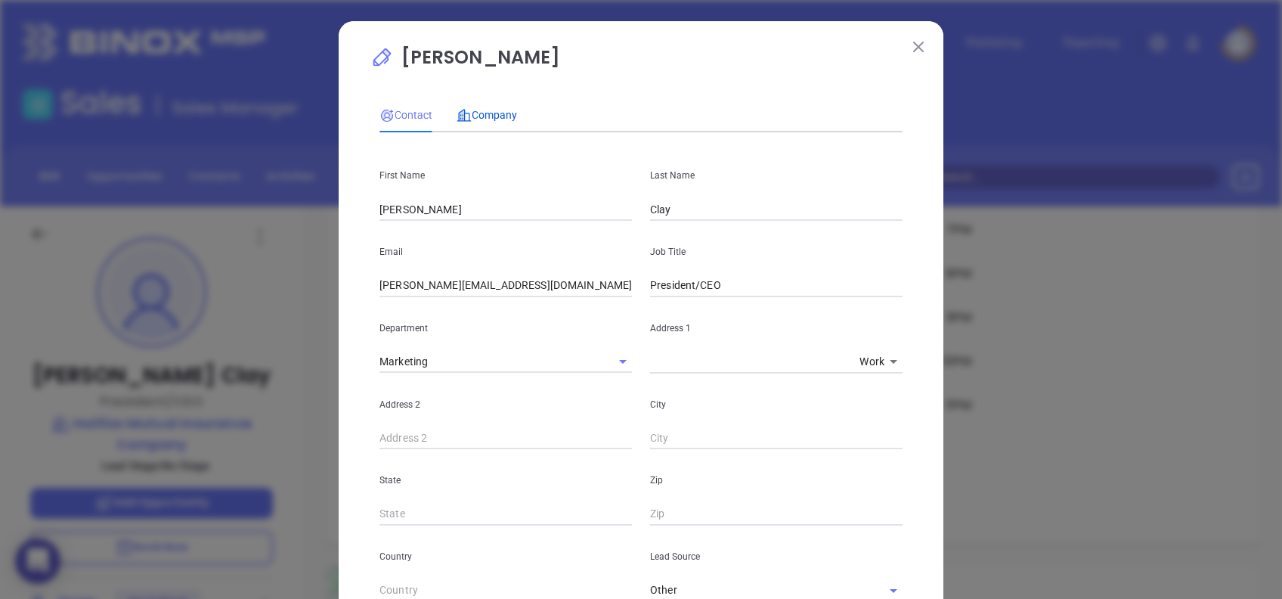
click at [496, 109] on span "Company" at bounding box center [487, 115] width 60 height 12
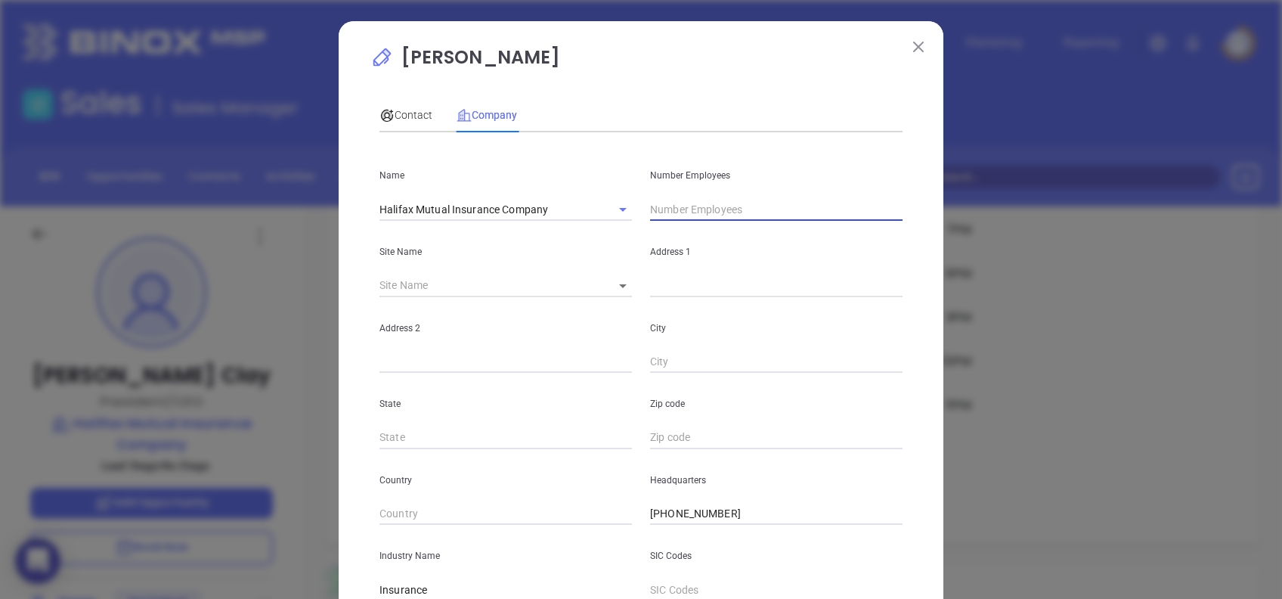
click at [686, 203] on input "text" at bounding box center [776, 209] width 253 height 23
type input "6"
drag, startPoint x: 671, startPoint y: 71, endPoint x: 668, endPoint y: 104, distance: 33.5
click at [671, 70] on p "Lori Clay" at bounding box center [641, 61] width 541 height 35
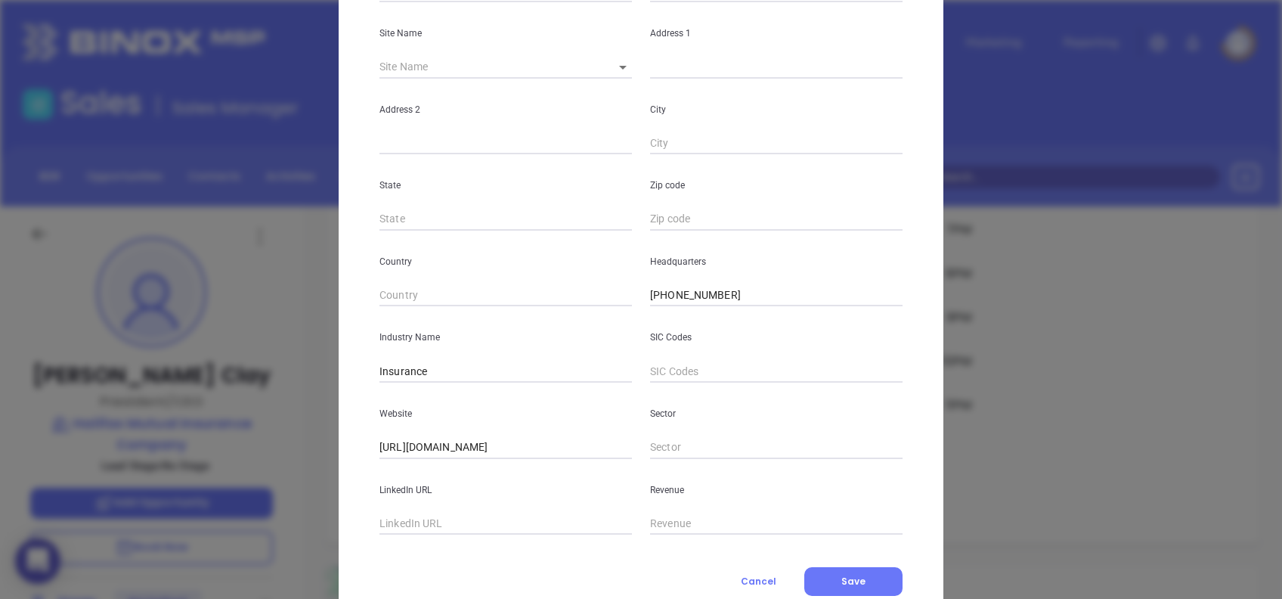
scroll to position [268, 0]
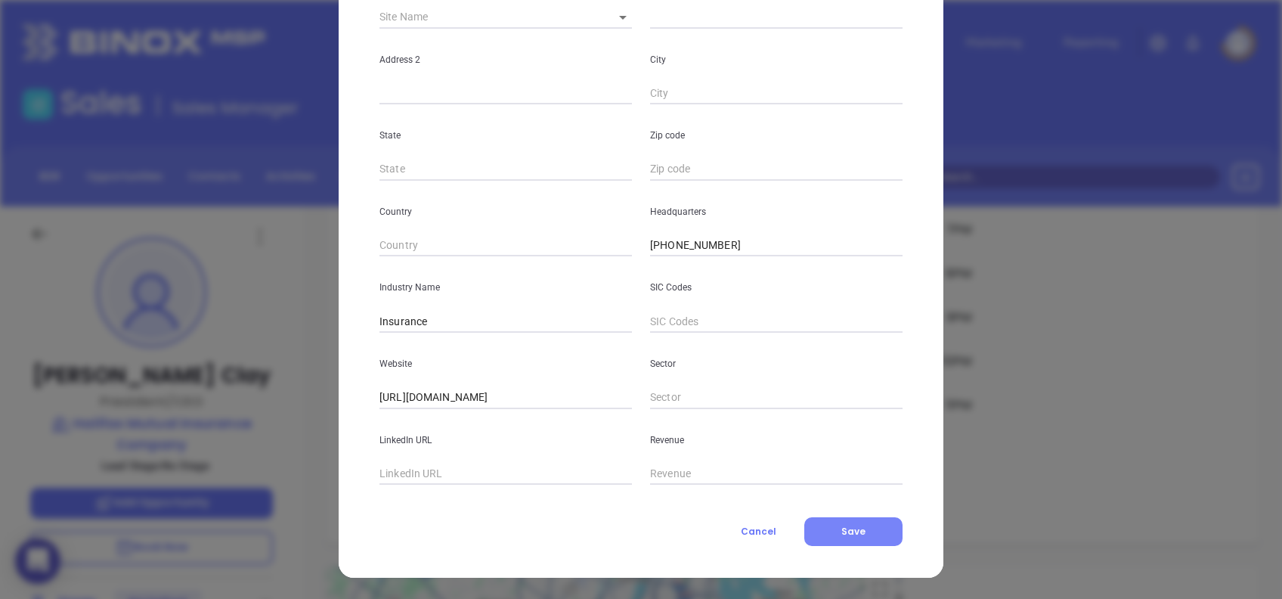
click at [859, 524] on button "Save" at bounding box center [854, 531] width 98 height 29
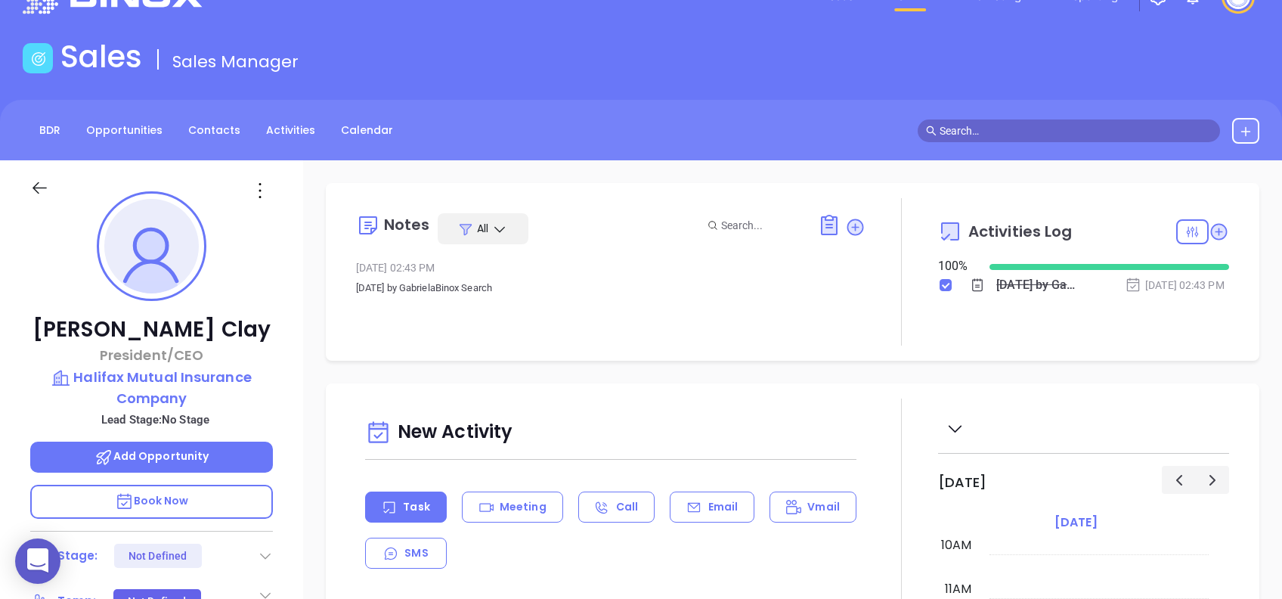
scroll to position [0, 0]
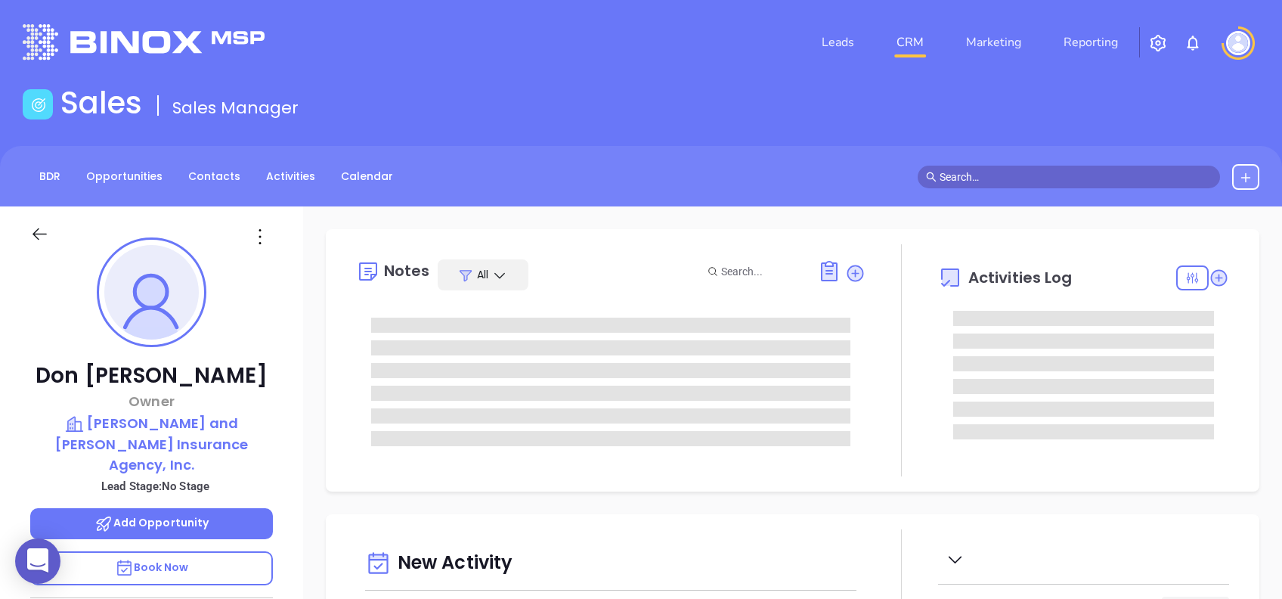
type input "[DATE]"
type input "[PERSON_NAME]"
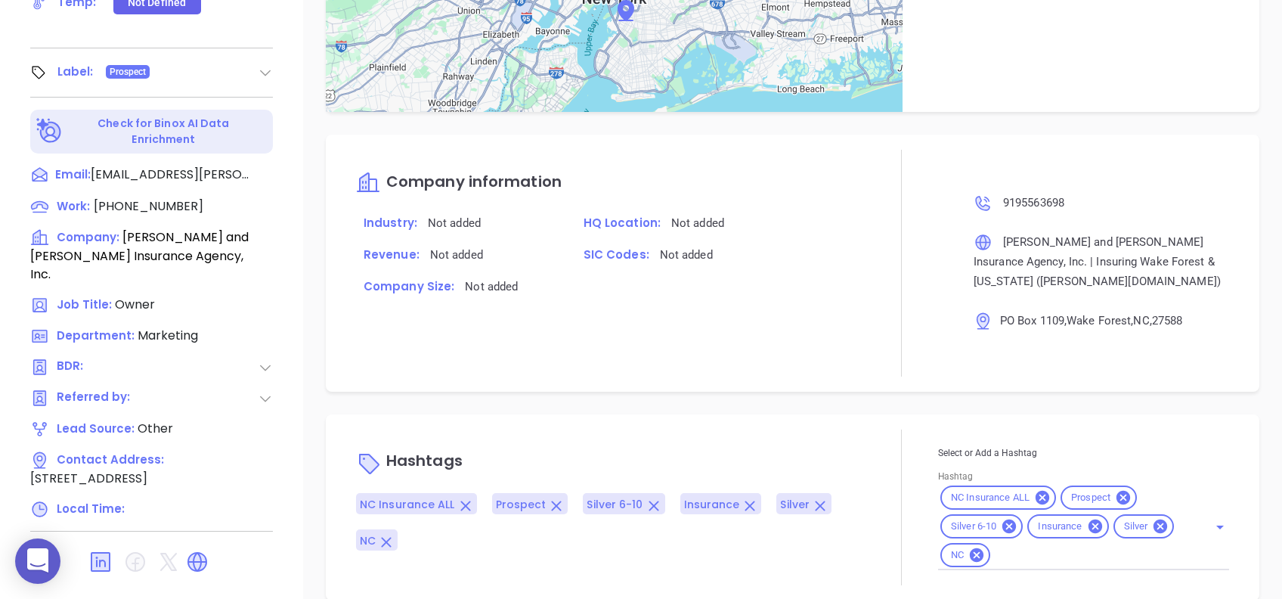
scroll to position [873, 0]
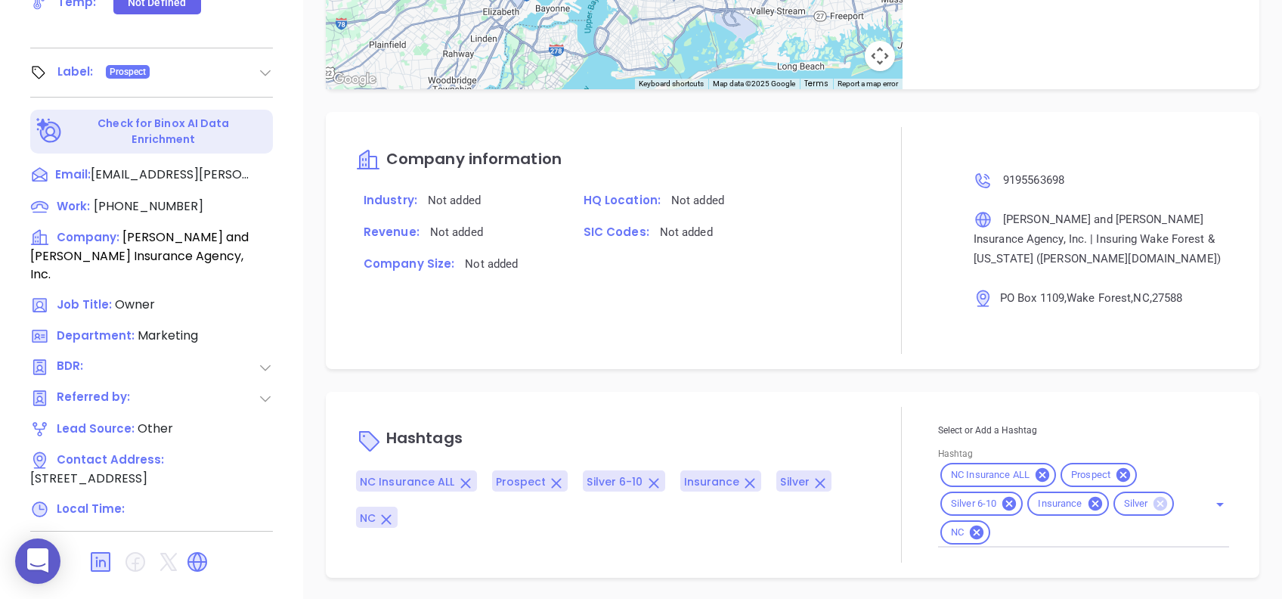
click at [1154, 498] on icon at bounding box center [1161, 504] width 14 height 14
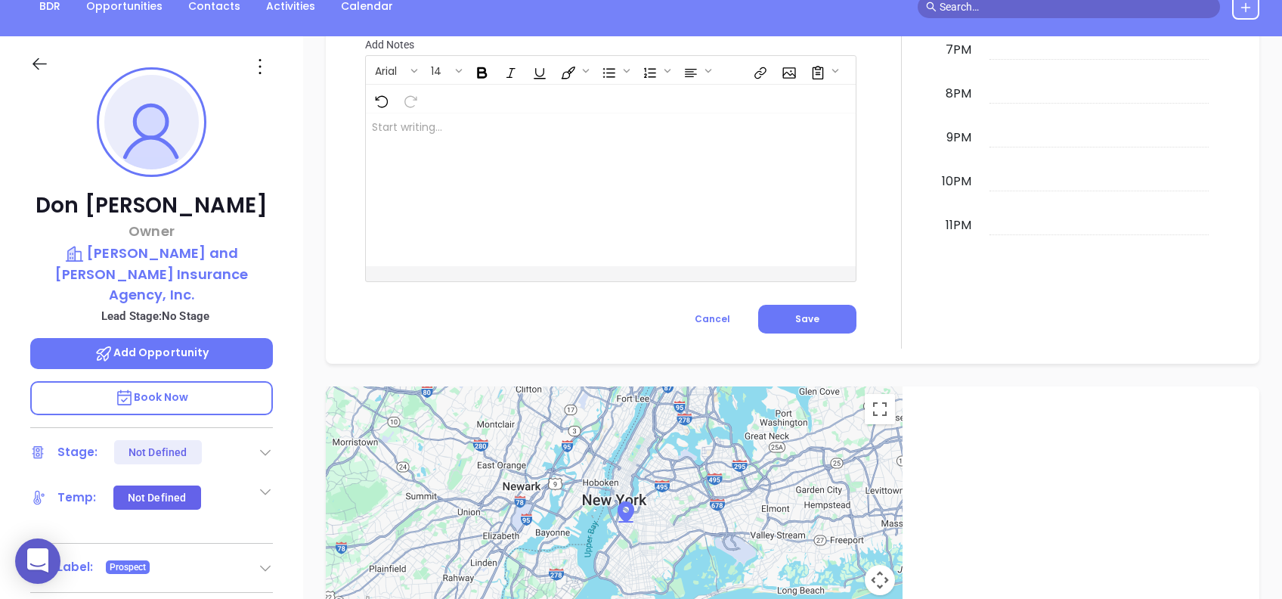
scroll to position [60, 0]
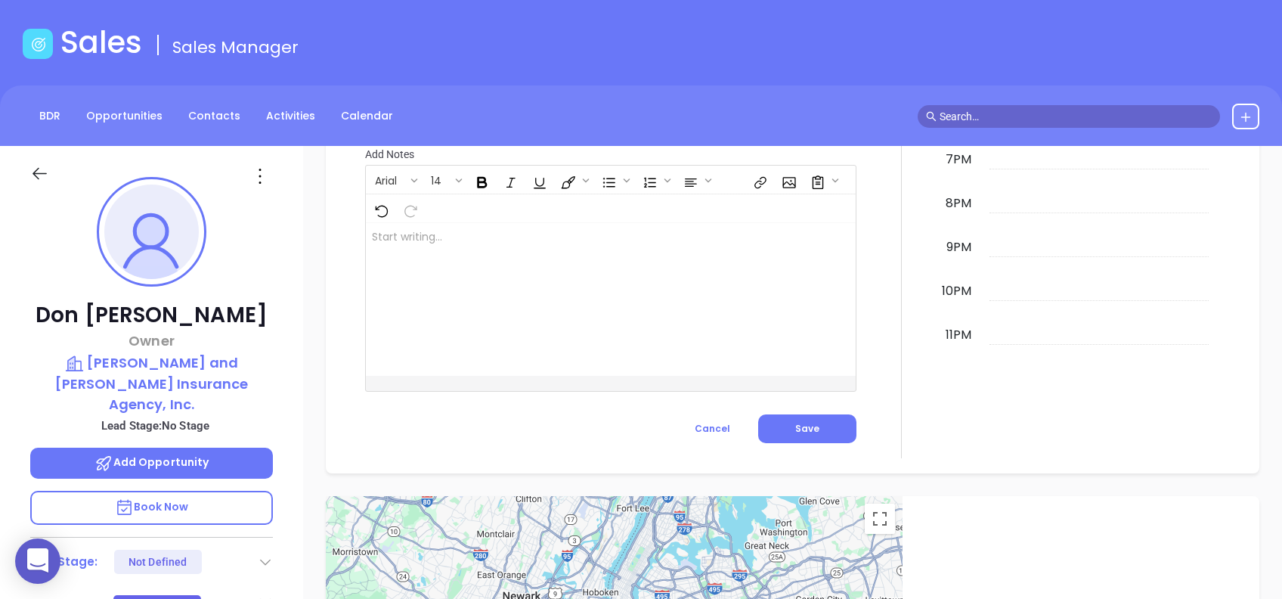
click at [259, 176] on icon at bounding box center [260, 176] width 24 height 24
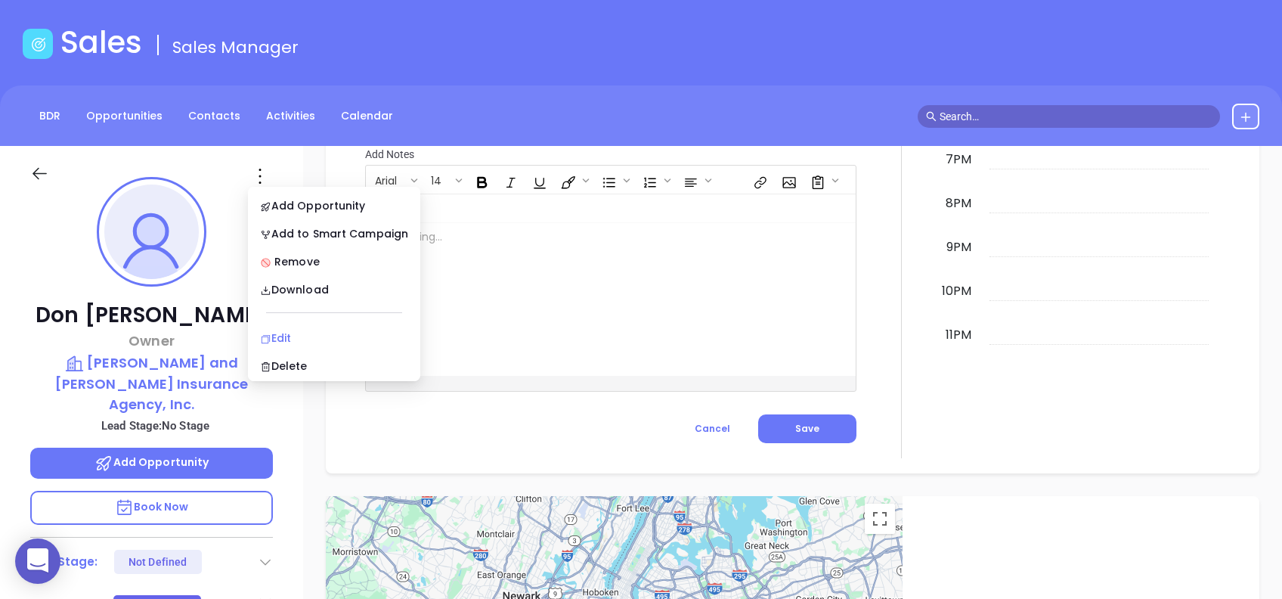
click at [296, 339] on div "Edit" at bounding box center [334, 338] width 148 height 17
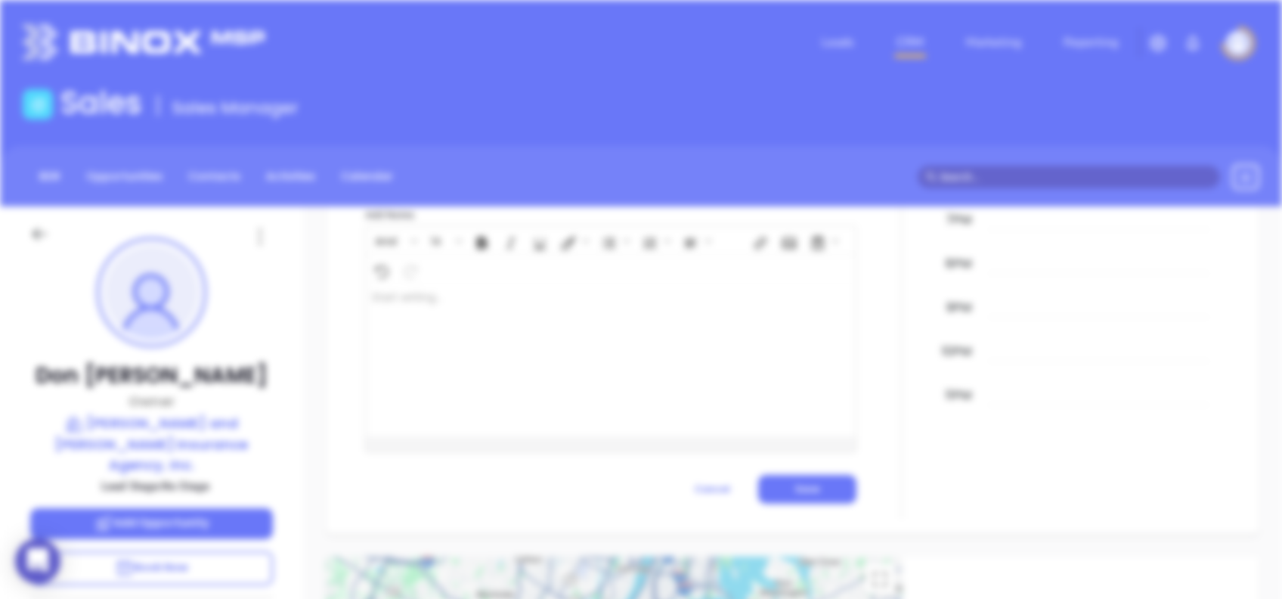
scroll to position [0, 0]
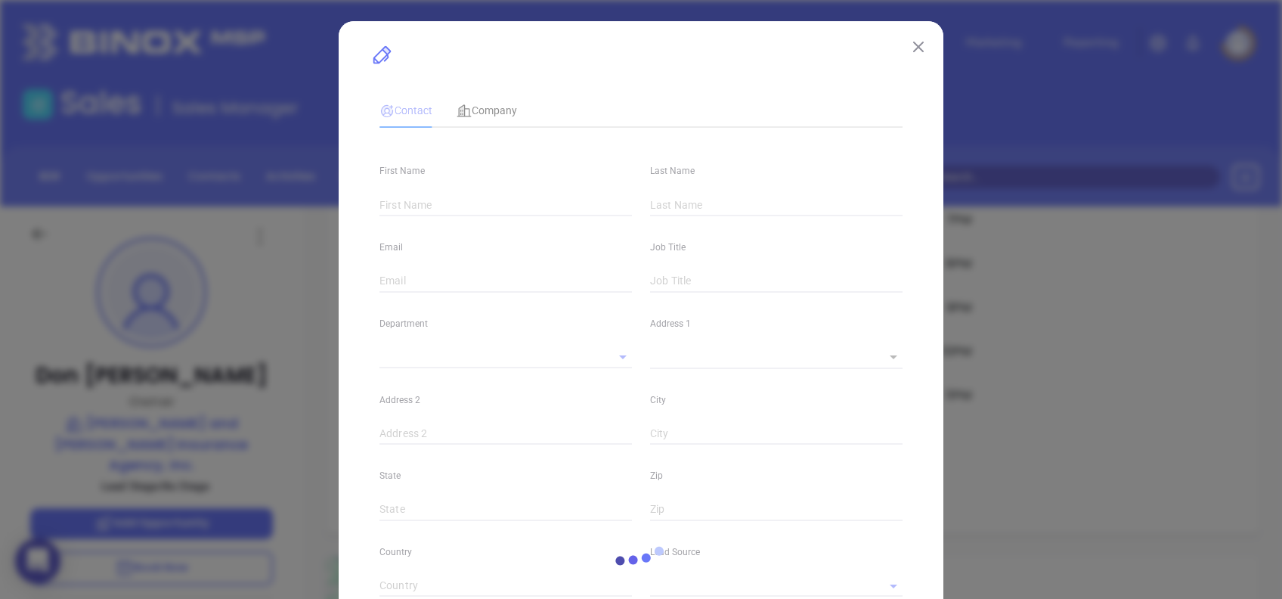
type input "Don"
type input "[PERSON_NAME]"
type input "[EMAIL_ADDRESS][PERSON_NAME][DOMAIN_NAME]"
type input "Owner"
type input "1"
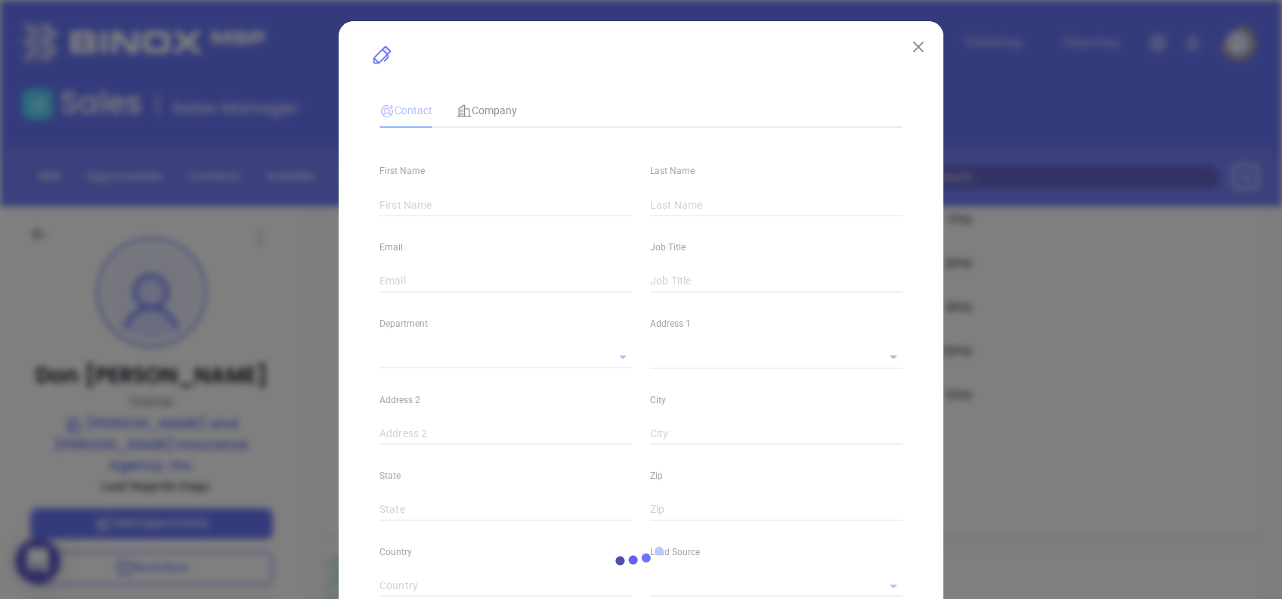
type input "[DOMAIN_NAME][URL][PERSON_NAME]"
type input "Marketing"
type input "Other"
type input "undefined undefined"
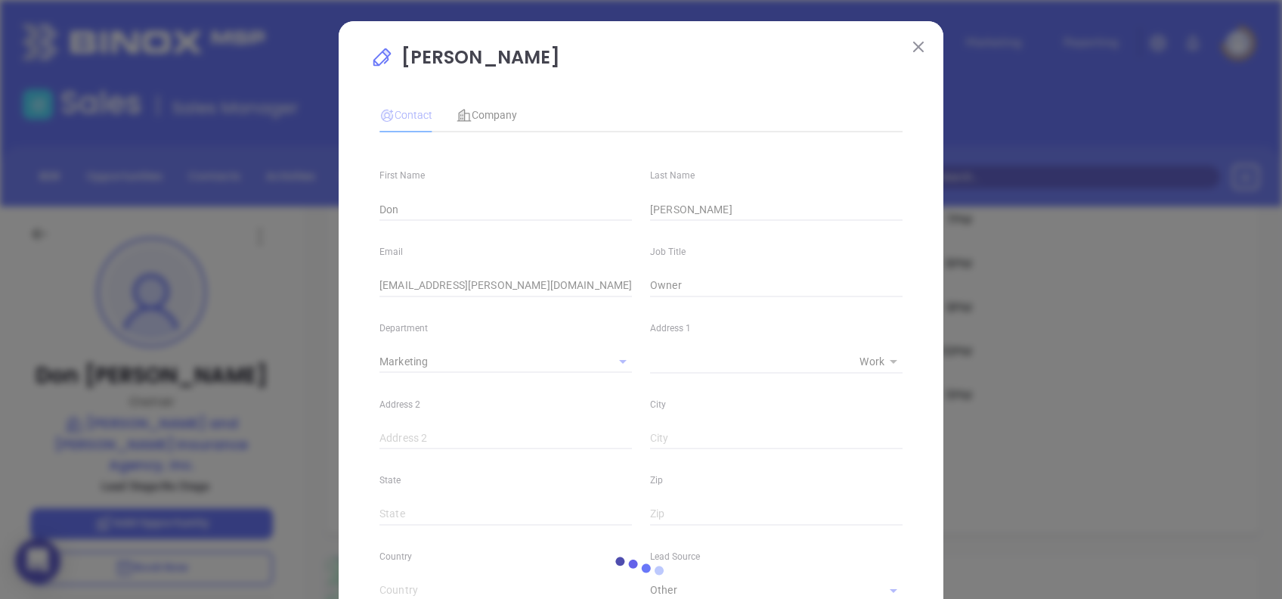
type input "[PHONE_NUMBER]"
type input "1"
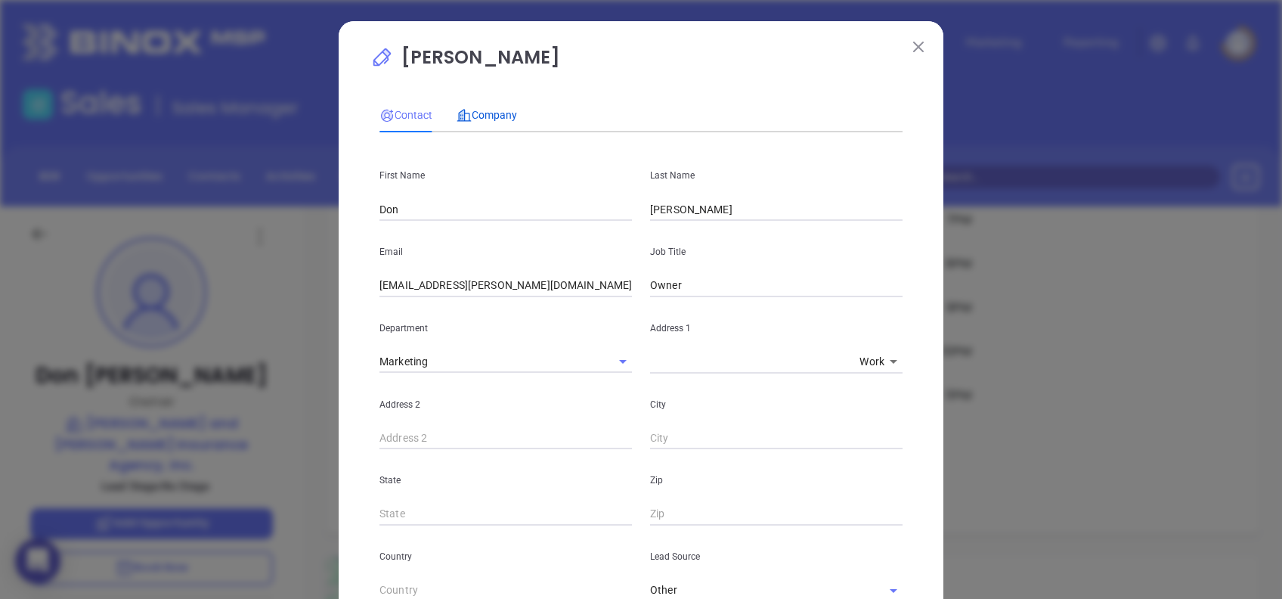
click at [489, 117] on span "Company" at bounding box center [487, 115] width 60 height 12
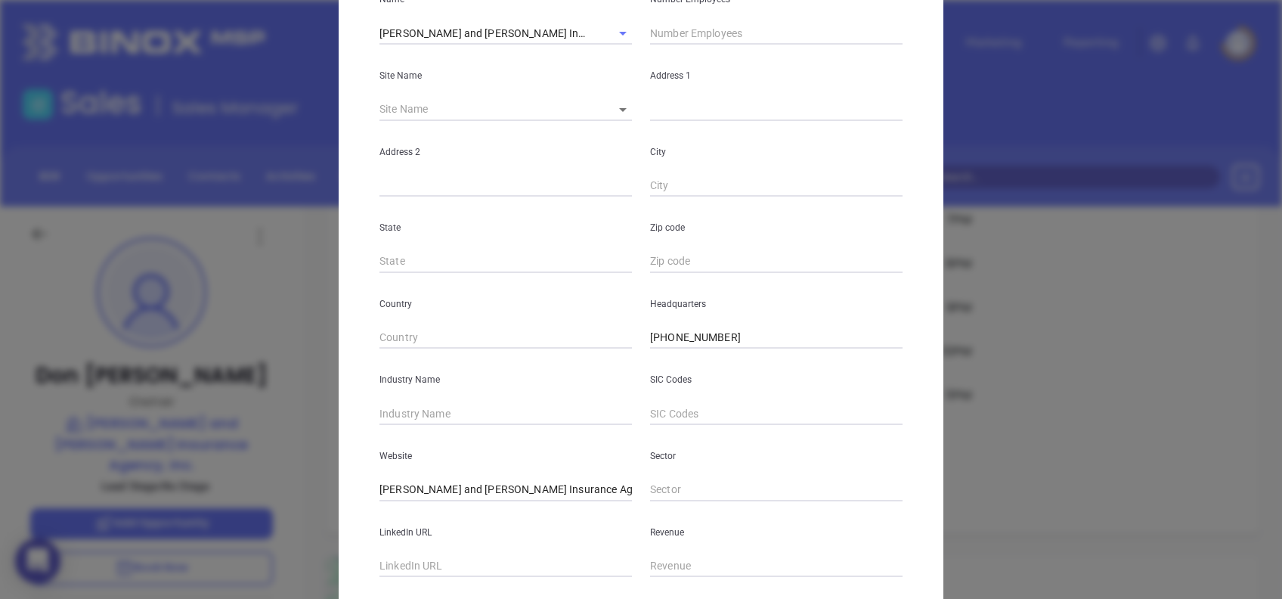
scroll to position [268, 0]
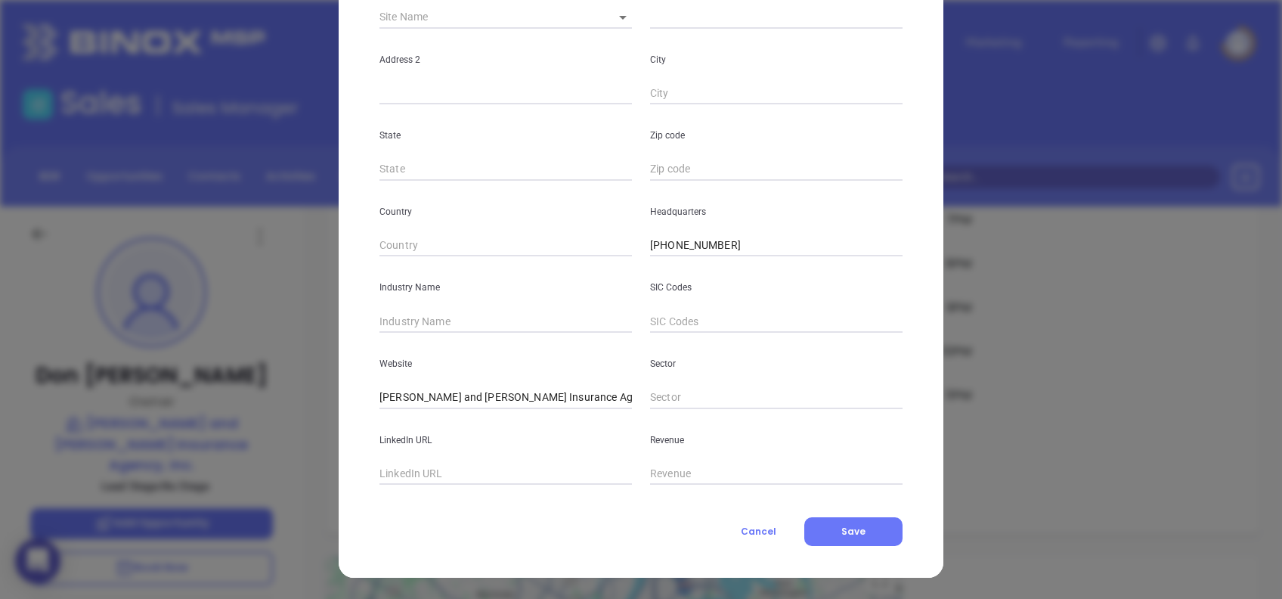
click at [416, 467] on input "text" at bounding box center [506, 474] width 253 height 23
paste input "[DOMAIN_NAME][URL][PERSON_NAME][PERSON_NAME]"
type input "[DOMAIN_NAME][URL][PERSON_NAME][PERSON_NAME]"
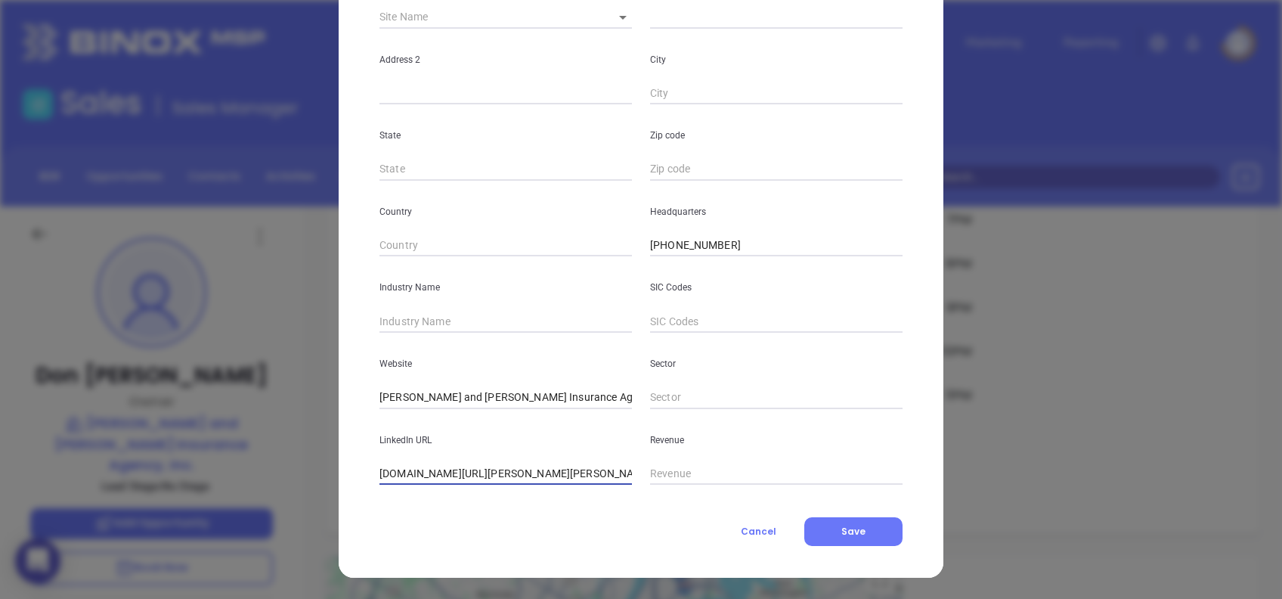
click at [460, 329] on input "text" at bounding box center [506, 321] width 253 height 23
type input "Insurance"
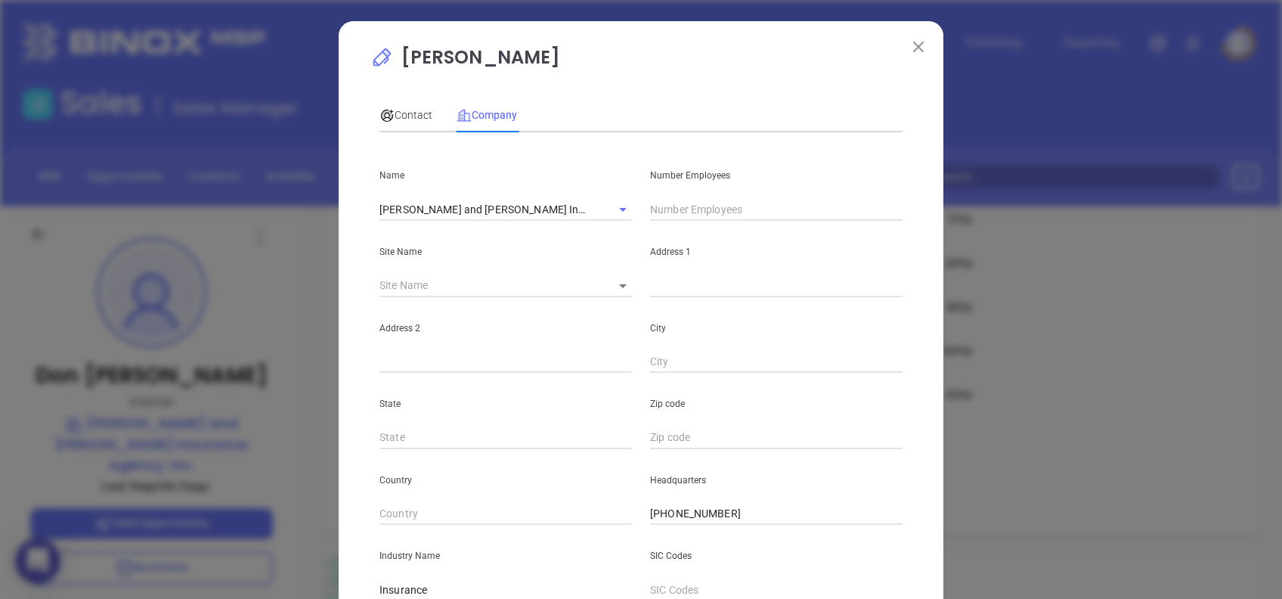
click at [653, 212] on input "text" at bounding box center [776, 209] width 253 height 23
type input "22"
click at [388, 122] on div "Contact" at bounding box center [406, 115] width 53 height 17
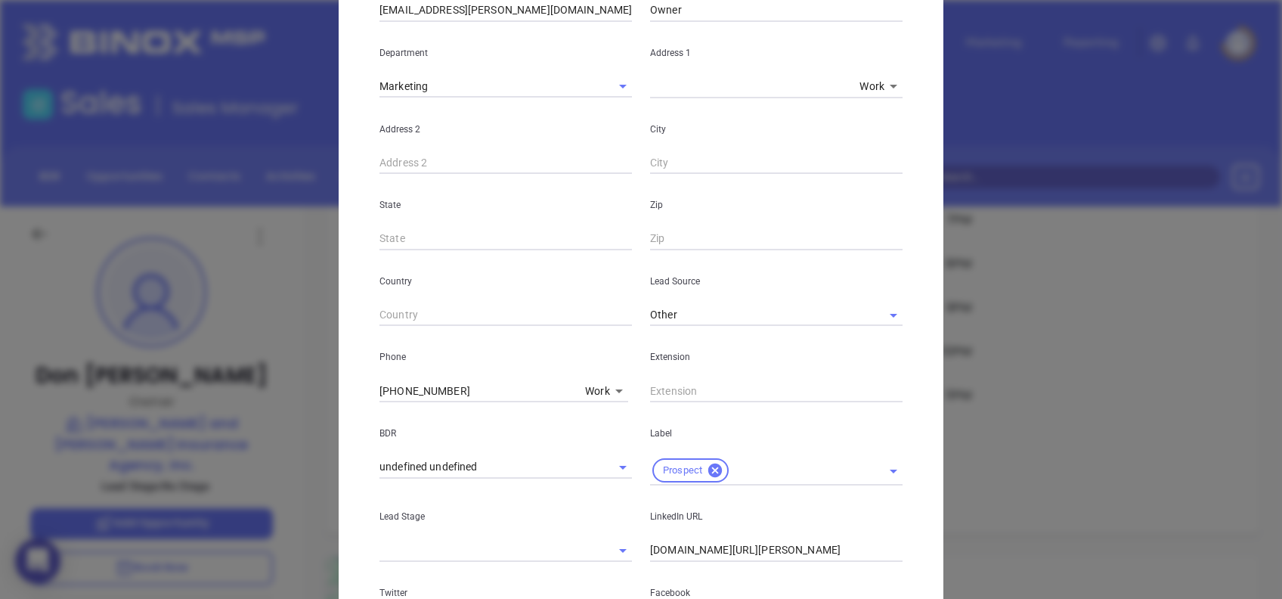
scroll to position [511, 0]
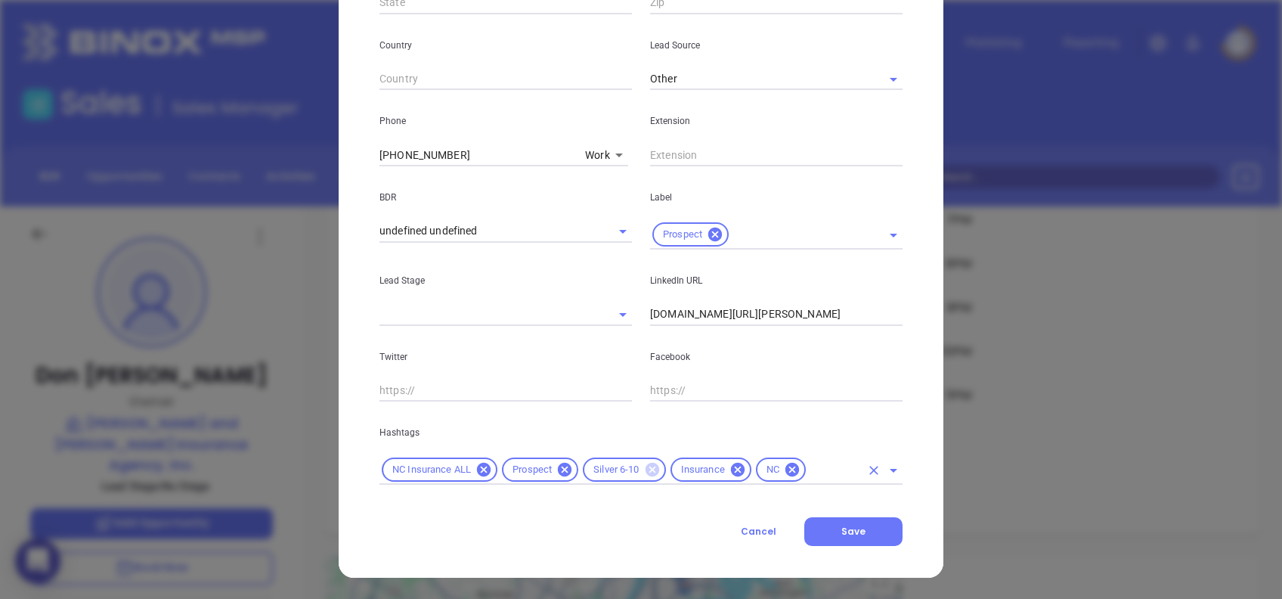
click at [650, 475] on icon at bounding box center [652, 469] width 17 height 17
click at [743, 472] on input "text" at bounding box center [790, 470] width 139 height 19
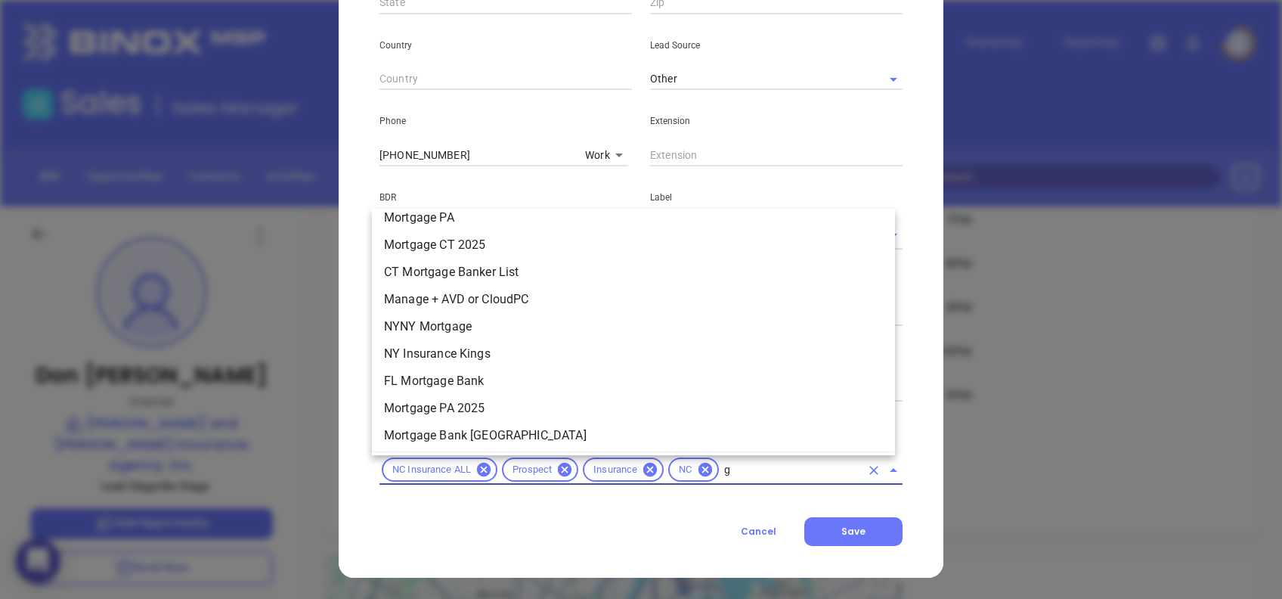
scroll to position [0, 0]
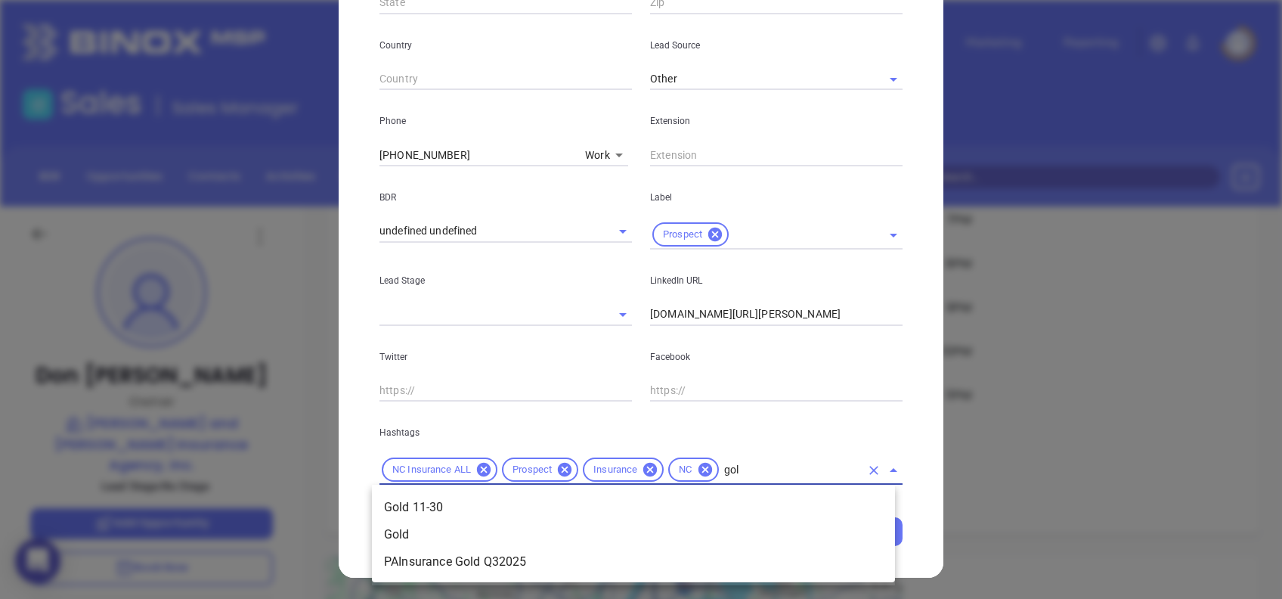
type input "gold"
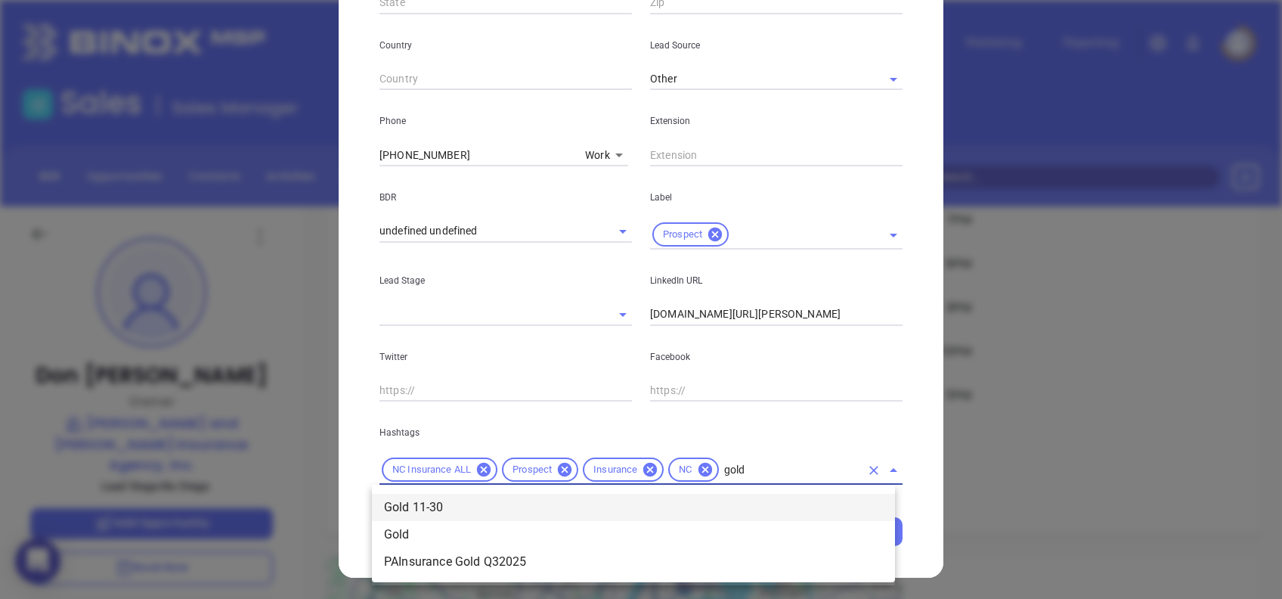
click at [734, 500] on li "Gold 11-30" at bounding box center [633, 507] width 523 height 27
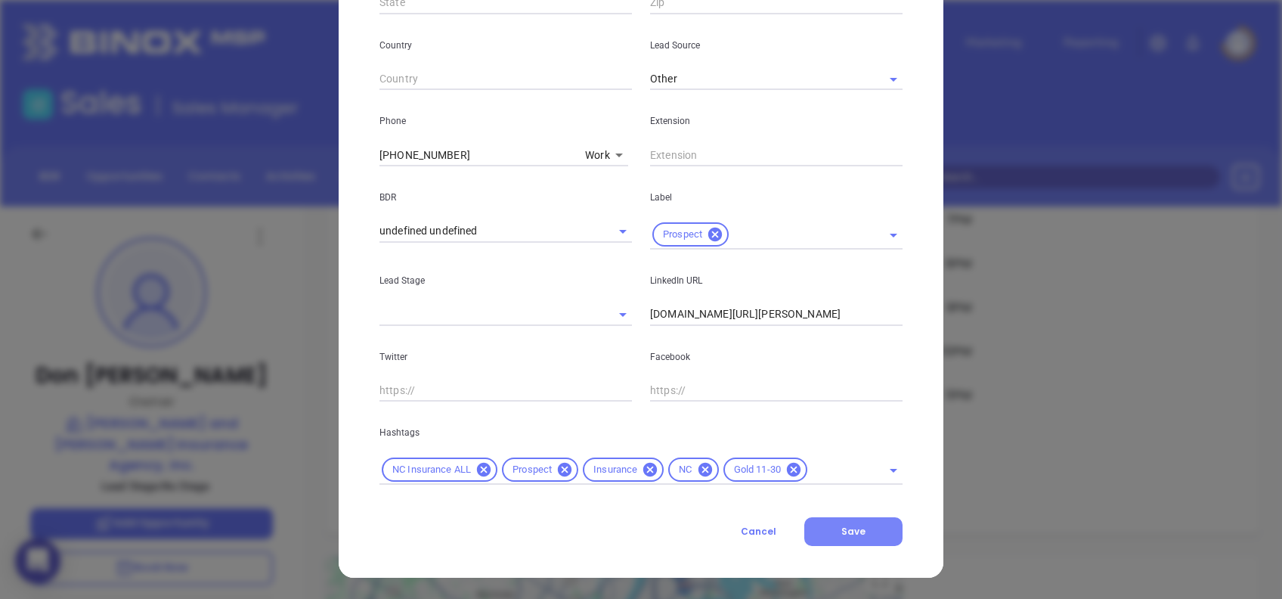
click at [882, 537] on button "Save" at bounding box center [854, 531] width 98 height 29
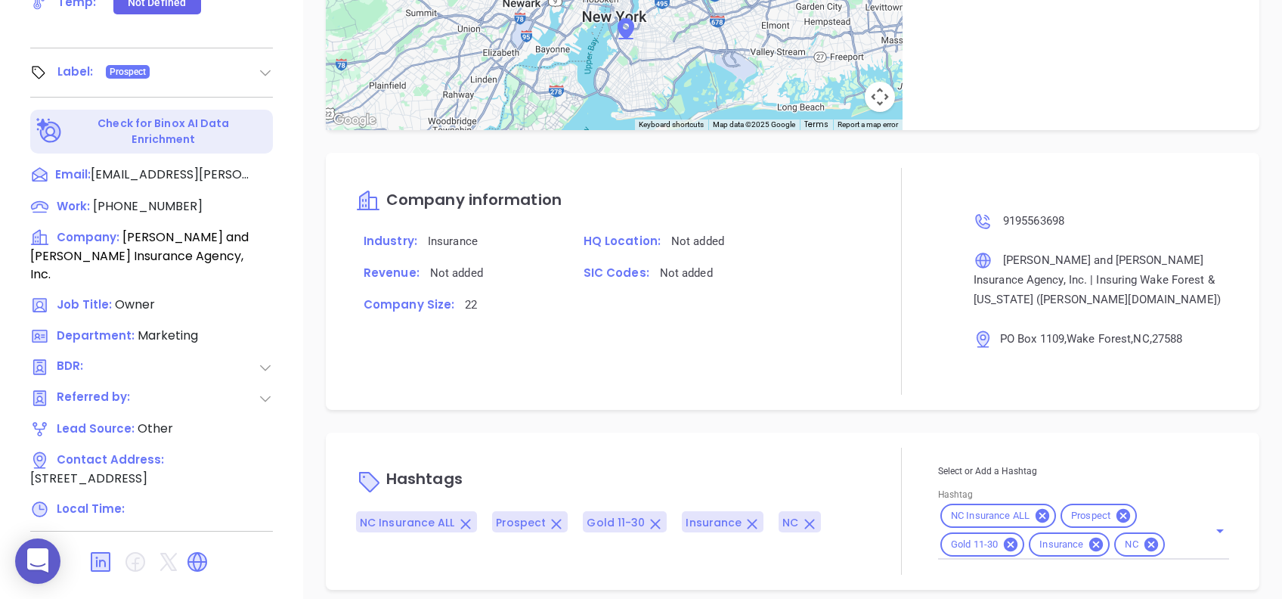
scroll to position [844, 0]
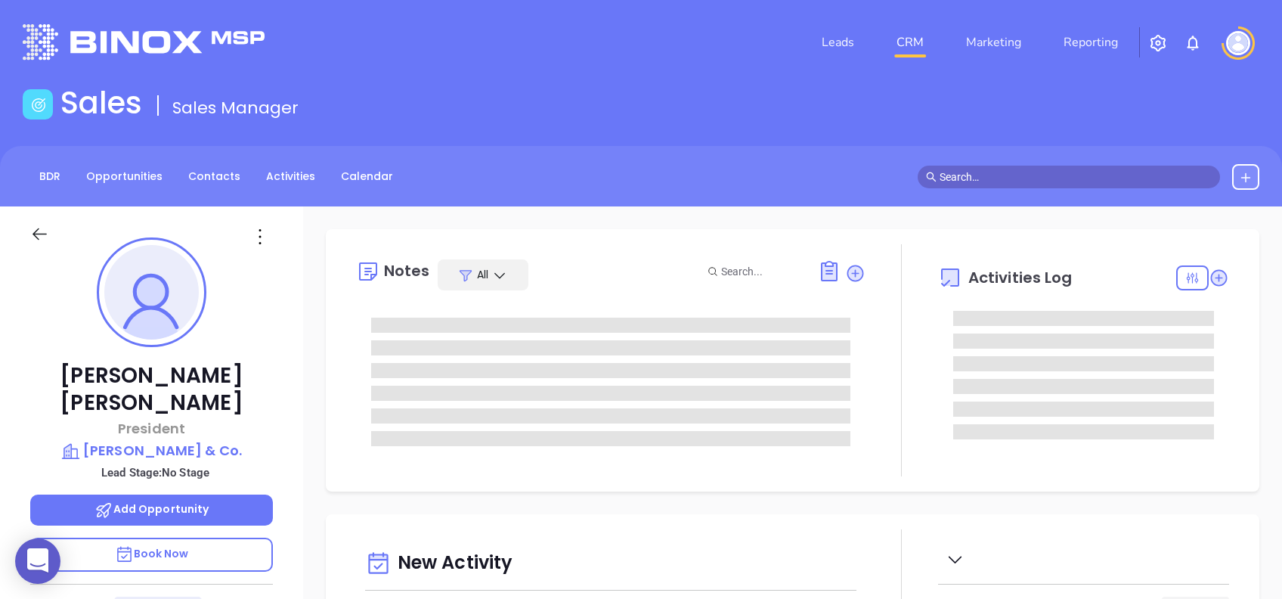
type input "[DATE]"
type input "[PERSON_NAME]"
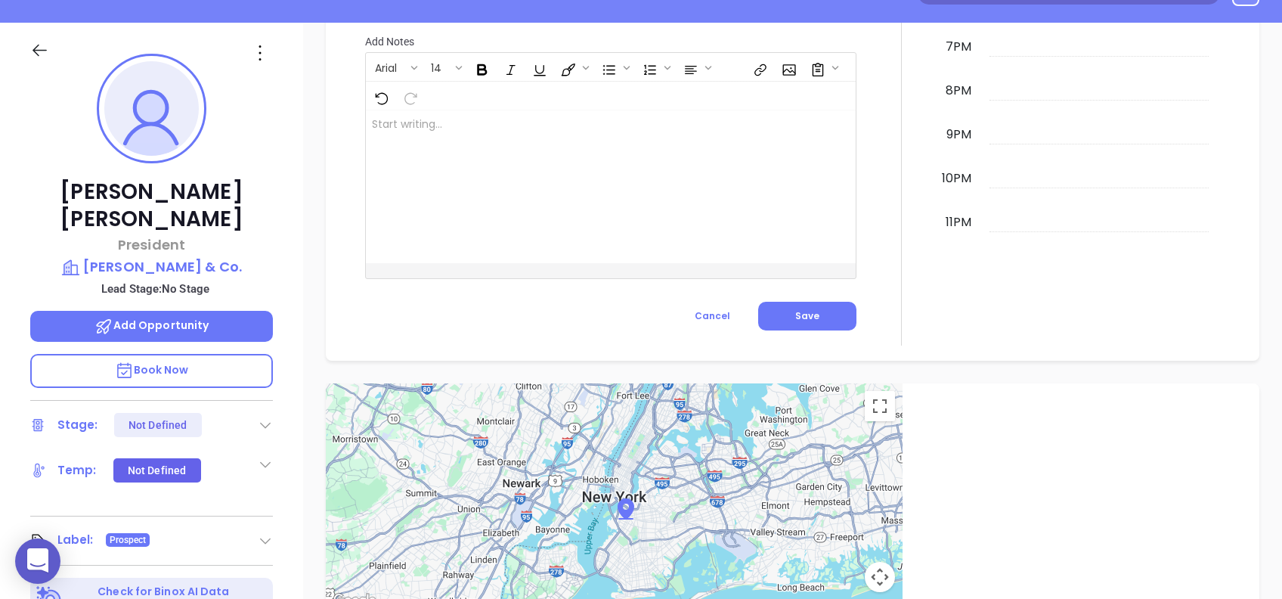
scroll to position [60, 0]
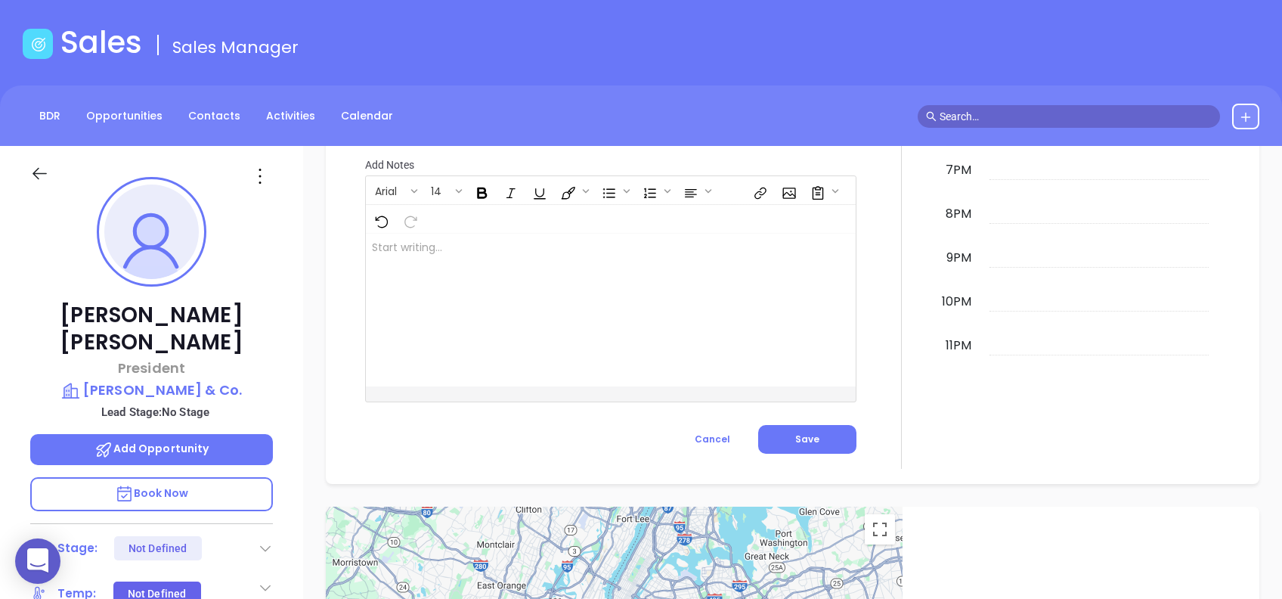
click at [262, 179] on icon at bounding box center [260, 176] width 24 height 24
click at [318, 330] on div "Edit" at bounding box center [334, 338] width 148 height 17
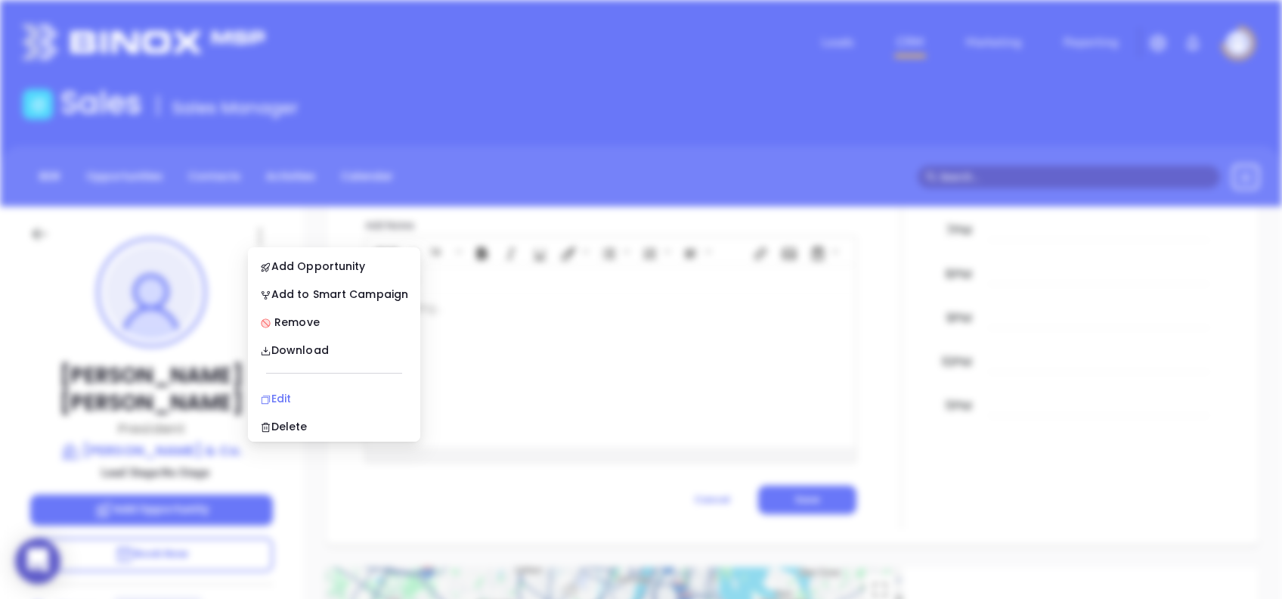
scroll to position [0, 0]
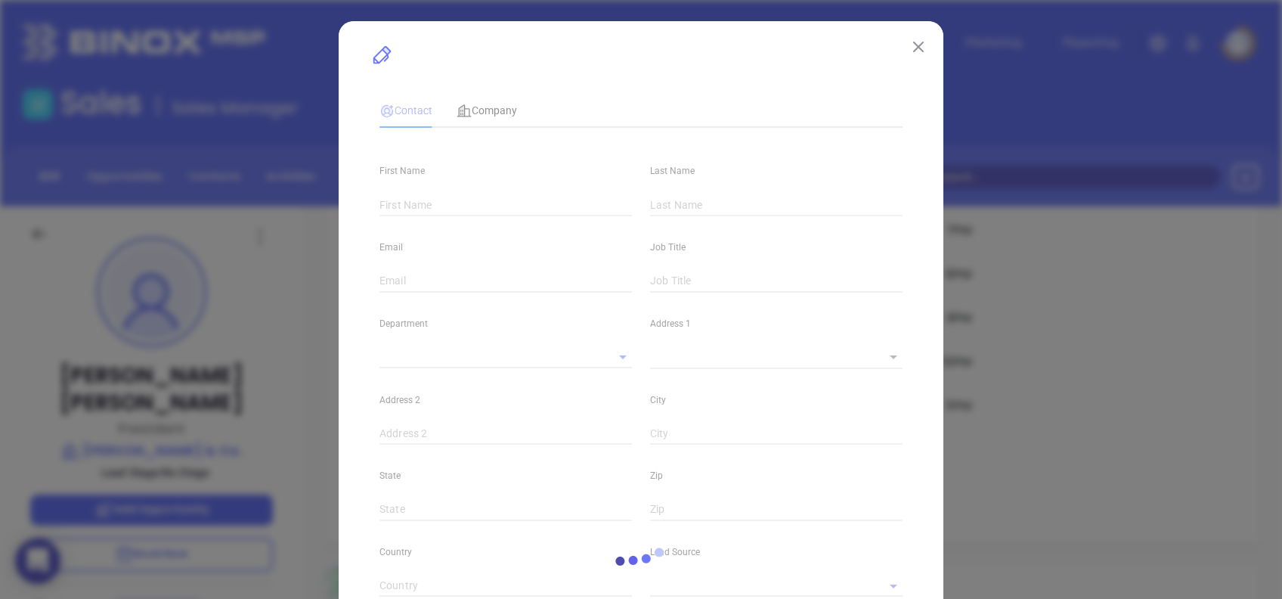
type input "John"
type input "Cantrell"
type input "john@hbcantrell.com"
type input "President"
type input "1"
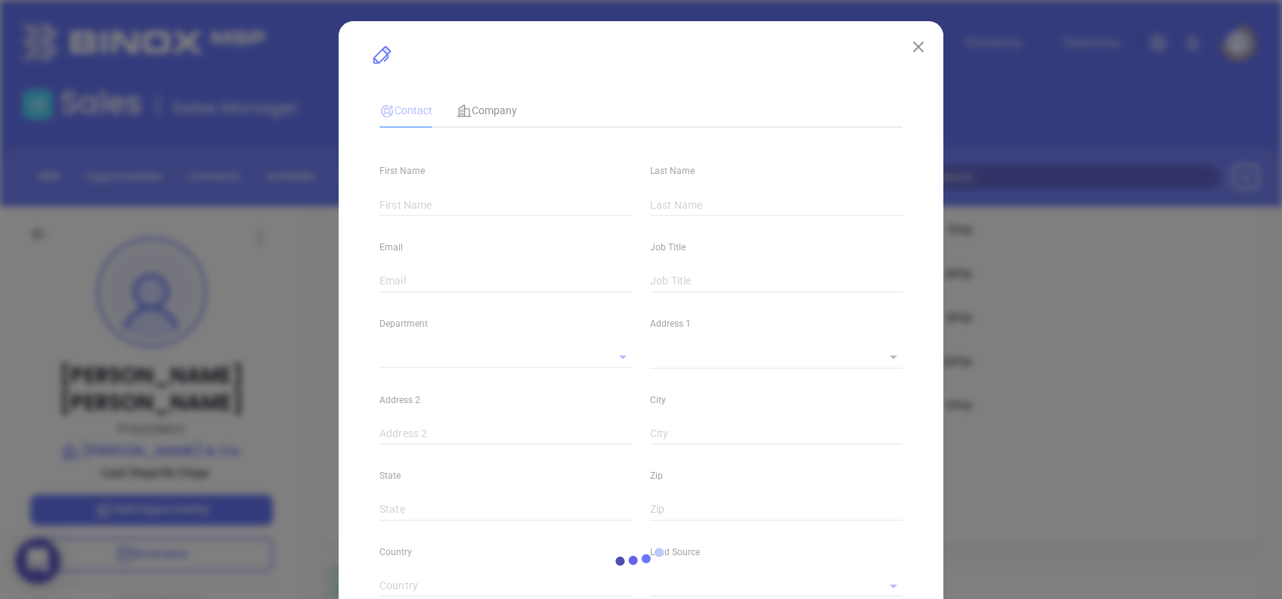
type input "www.linkedin.com/in/johncantrell9000"
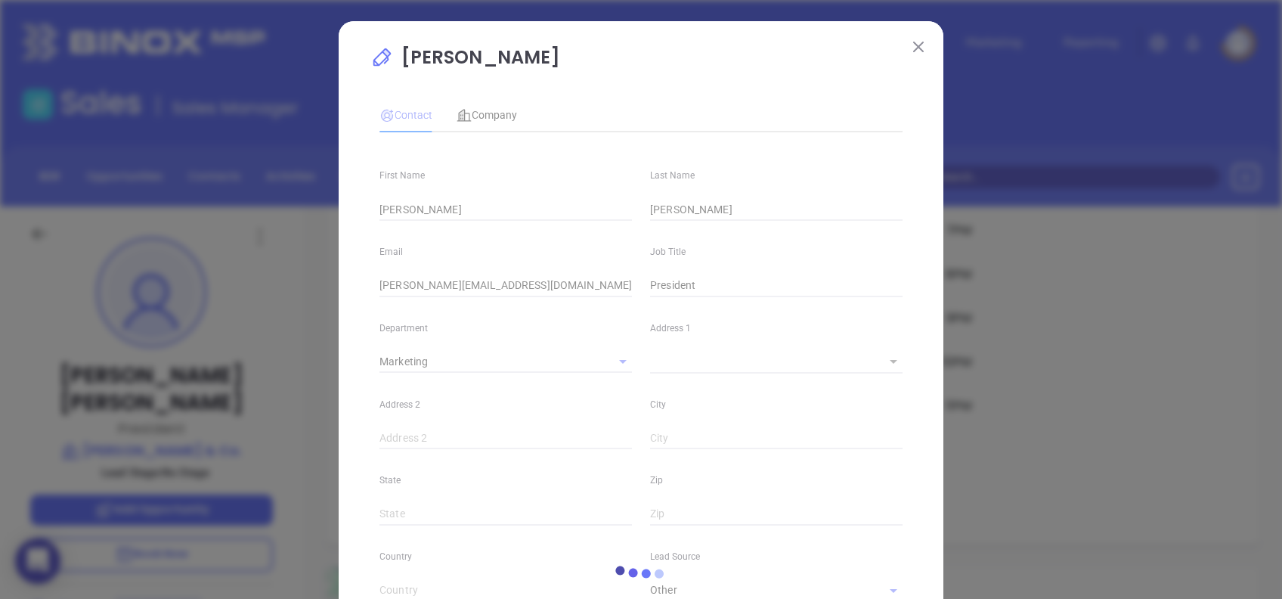
type input "Marketing"
type input "Other"
type input "undefined undefined"
type input "(704) 905-9000"
type input "1"
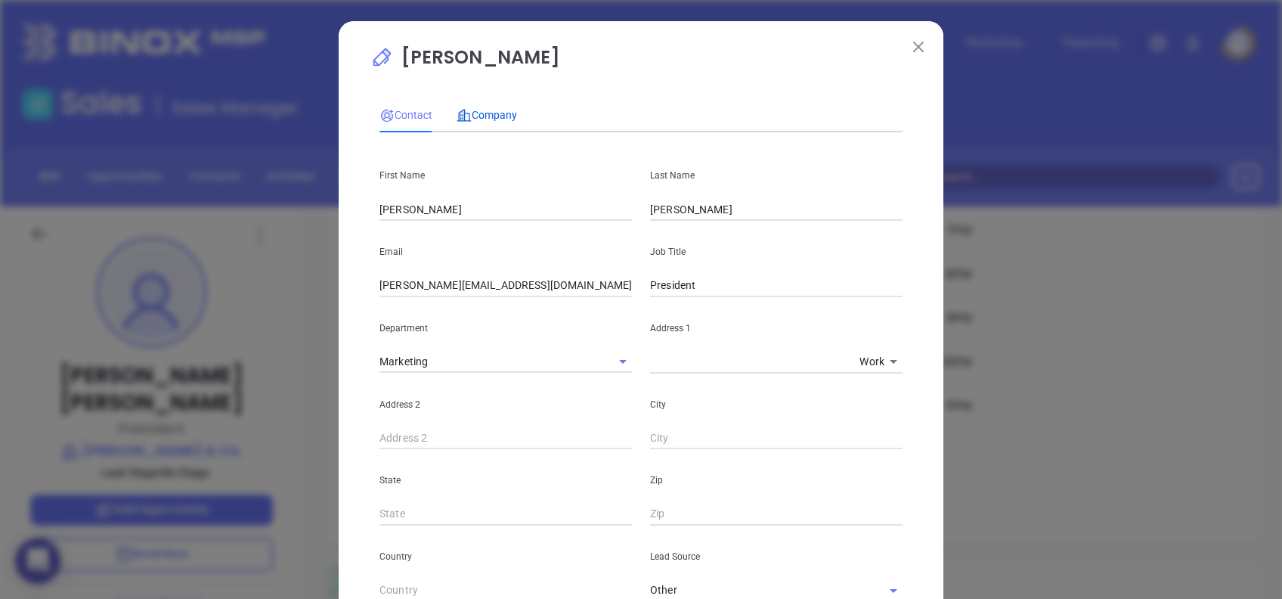
click at [481, 109] on span "Company" at bounding box center [487, 115] width 60 height 12
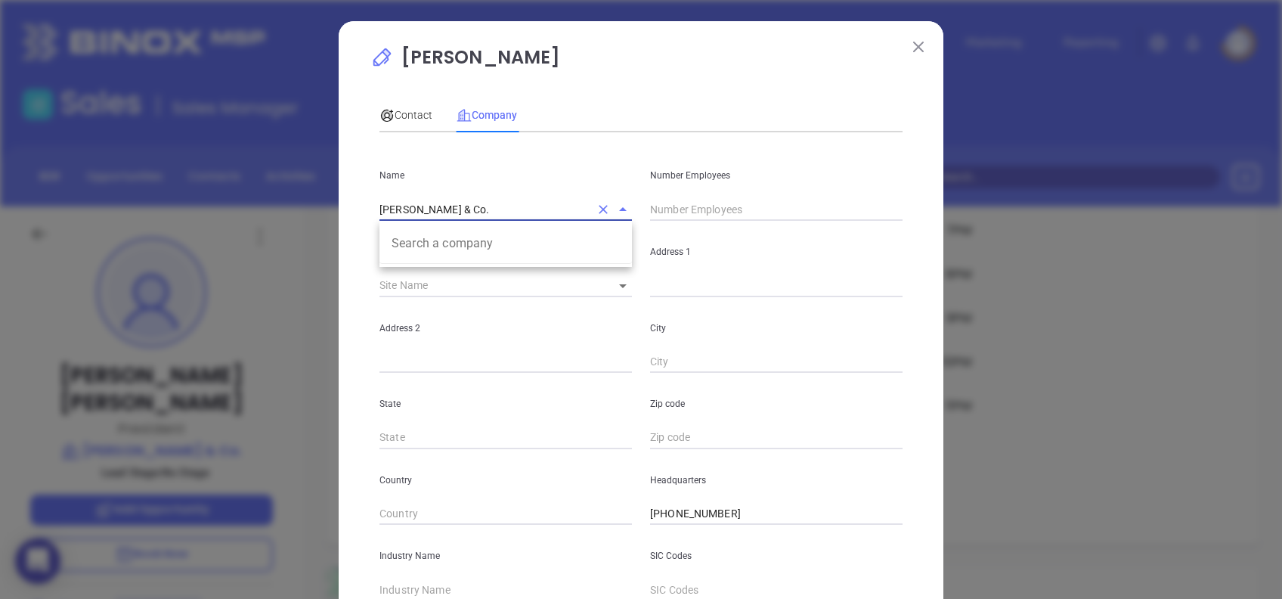
drag, startPoint x: 462, startPoint y: 207, endPoint x: 192, endPoint y: 178, distance: 271.5
click at [193, 178] on div "John Cantrell Contact Company First Name John Last Name Cantrell Email john@hbc…" at bounding box center [641, 299] width 1282 height 599
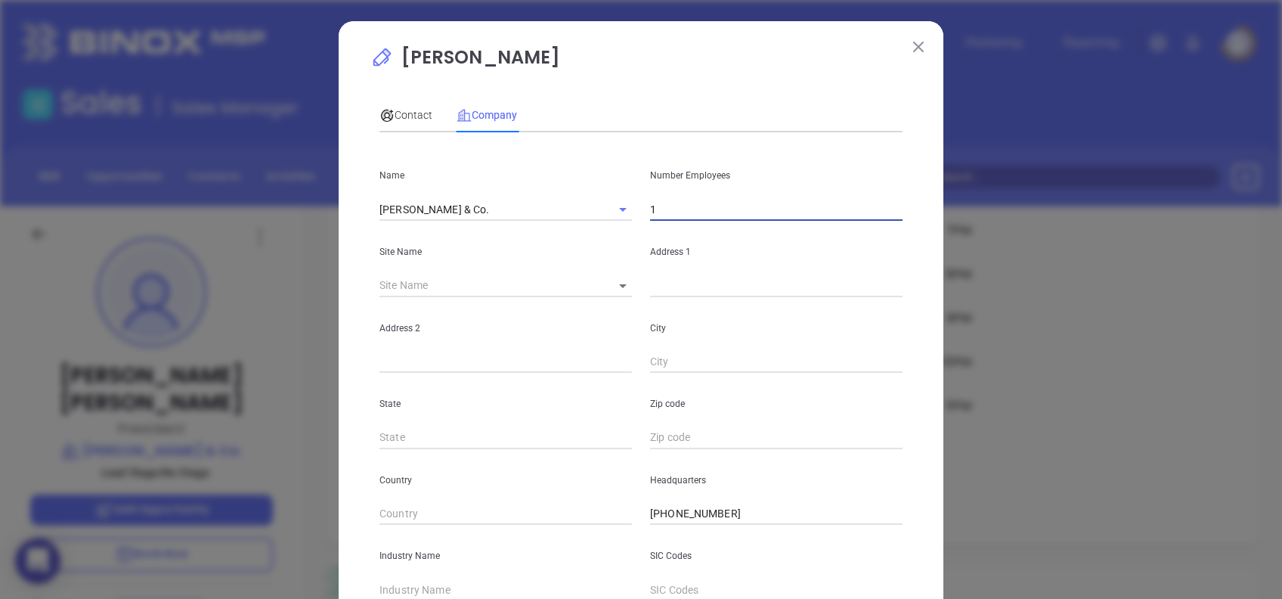
click at [692, 206] on input "1" at bounding box center [776, 209] width 253 height 23
type input "17"
click at [701, 127] on div "Contact Company" at bounding box center [641, 115] width 523 height 35
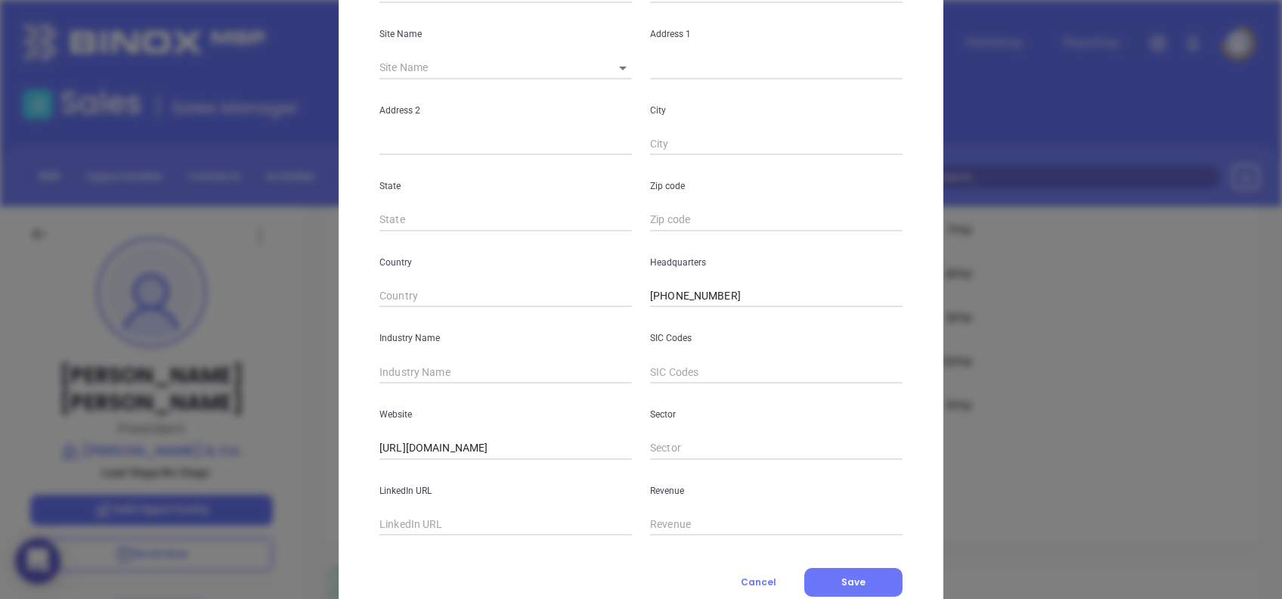
scroll to position [268, 0]
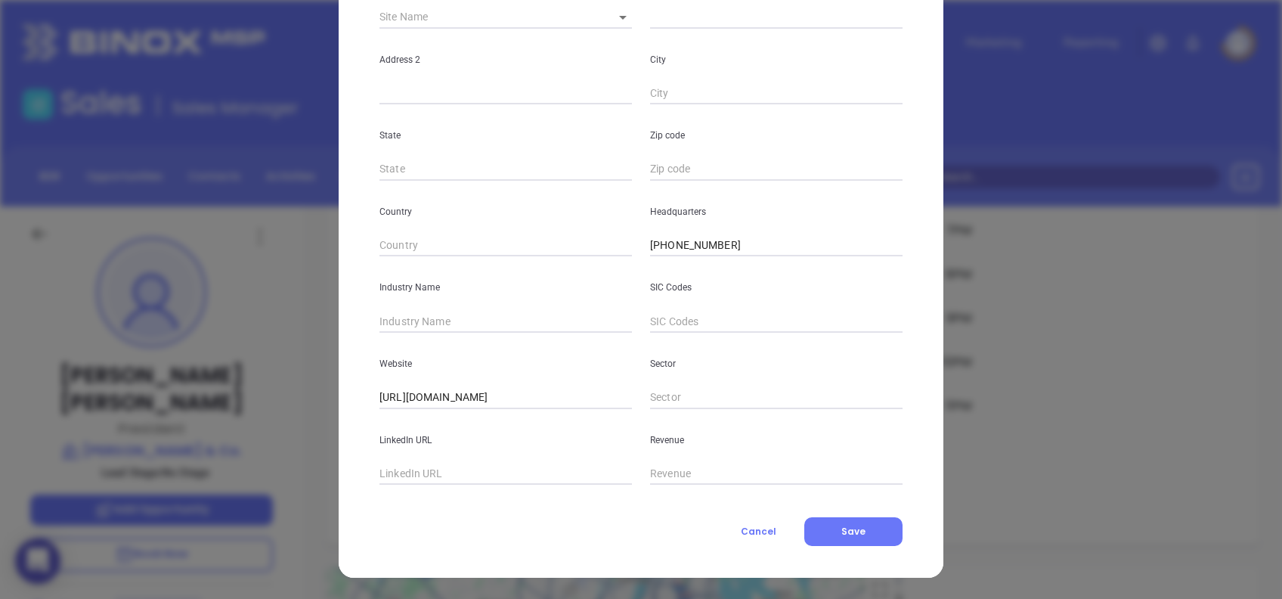
click at [459, 311] on input "text" at bounding box center [506, 321] width 253 height 23
type input "Insurance"
click at [519, 474] on input "text" at bounding box center [506, 474] width 253 height 23
paste input "www.linkedin.com/company/h.b.-cantrell-&-co/"
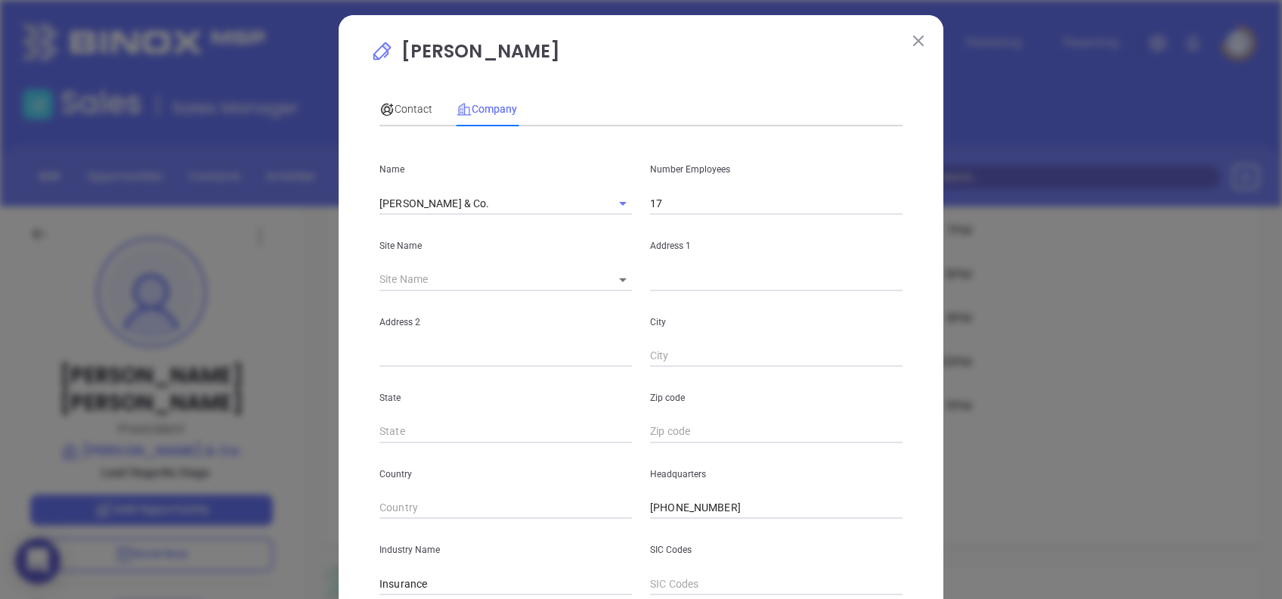
scroll to position [0, 0]
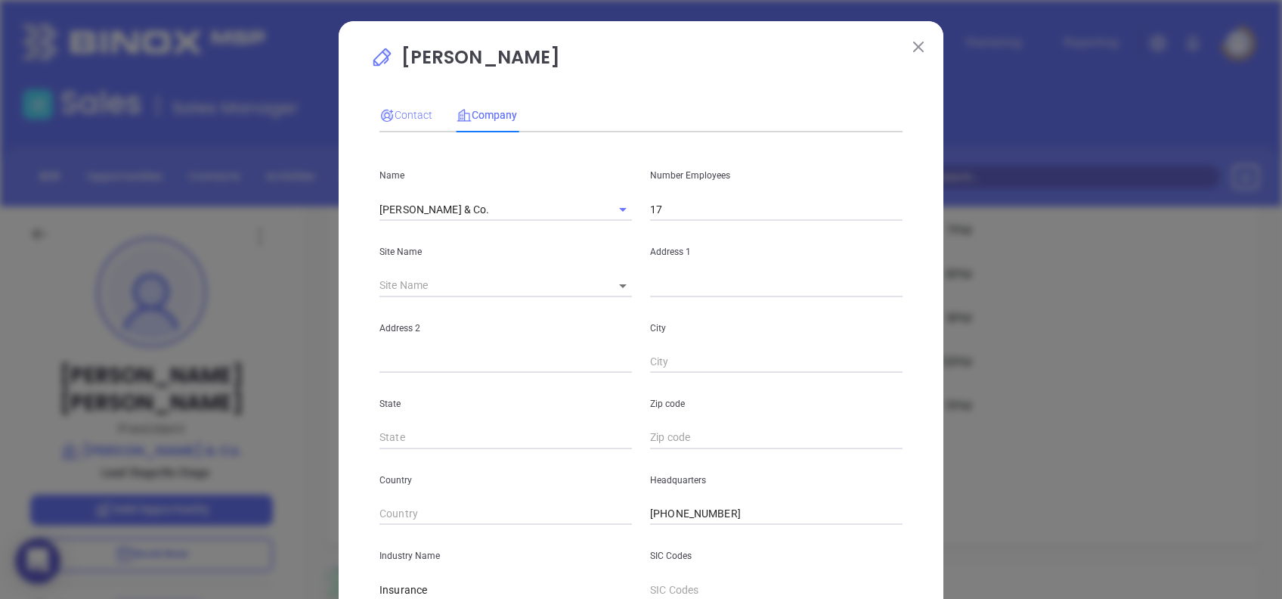
type input "www.linkedin.com/company/h.b.-cantrell-&-co/"
click at [391, 120] on div "Contact" at bounding box center [406, 115] width 53 height 17
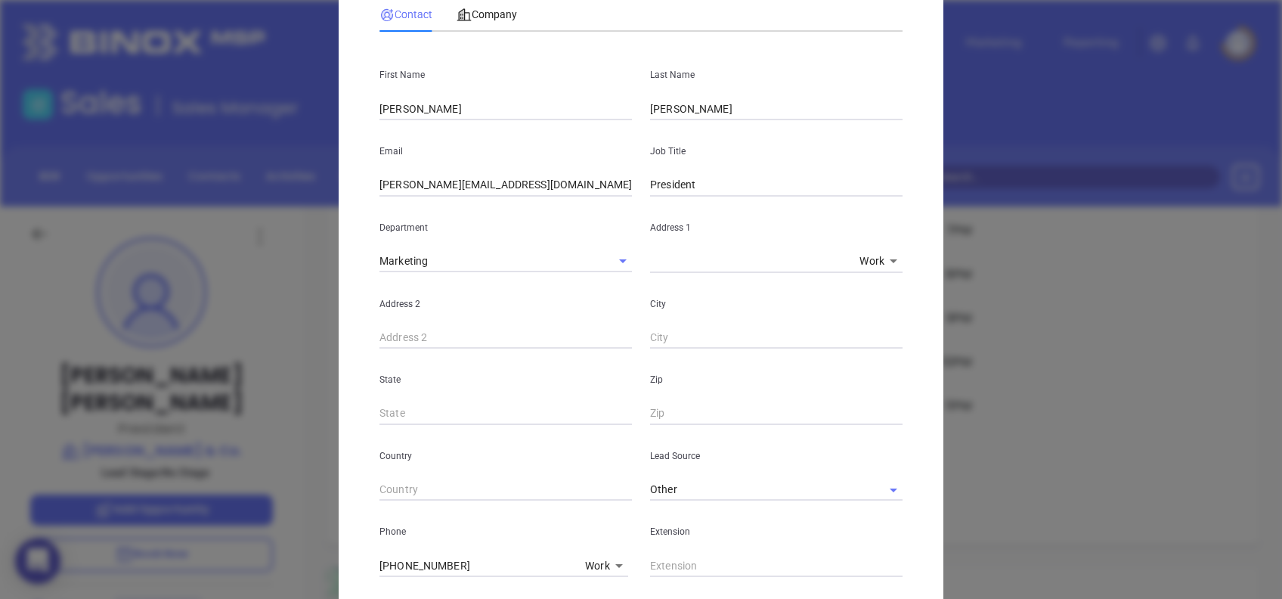
scroll to position [511, 0]
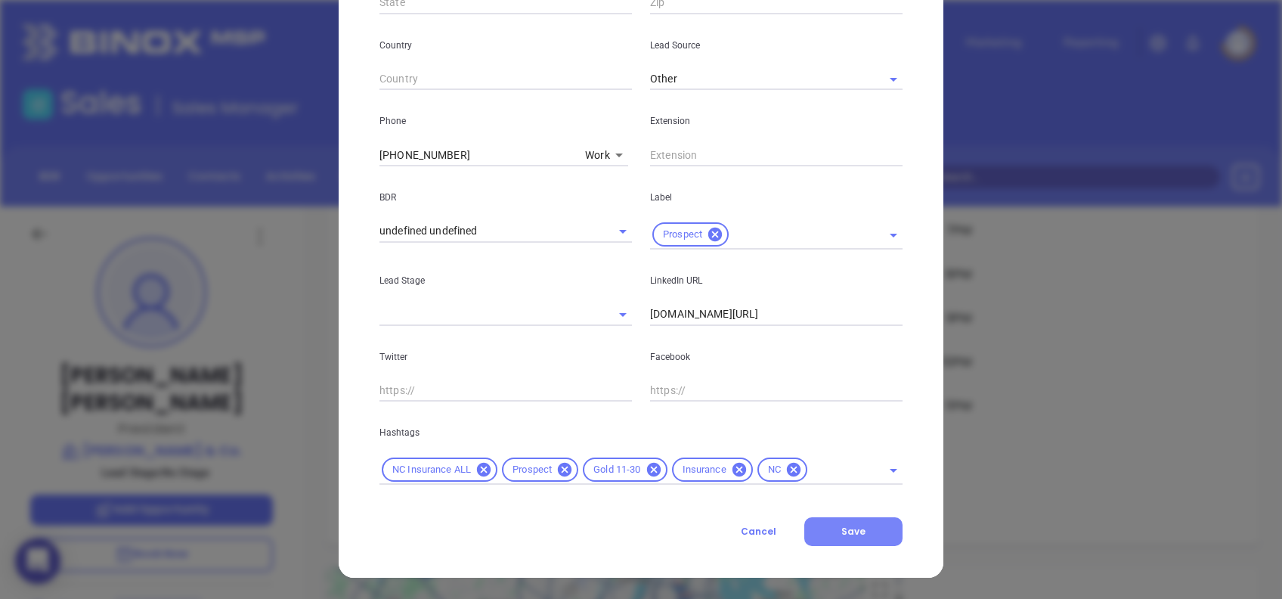
click at [864, 531] on button "Save" at bounding box center [854, 531] width 98 height 29
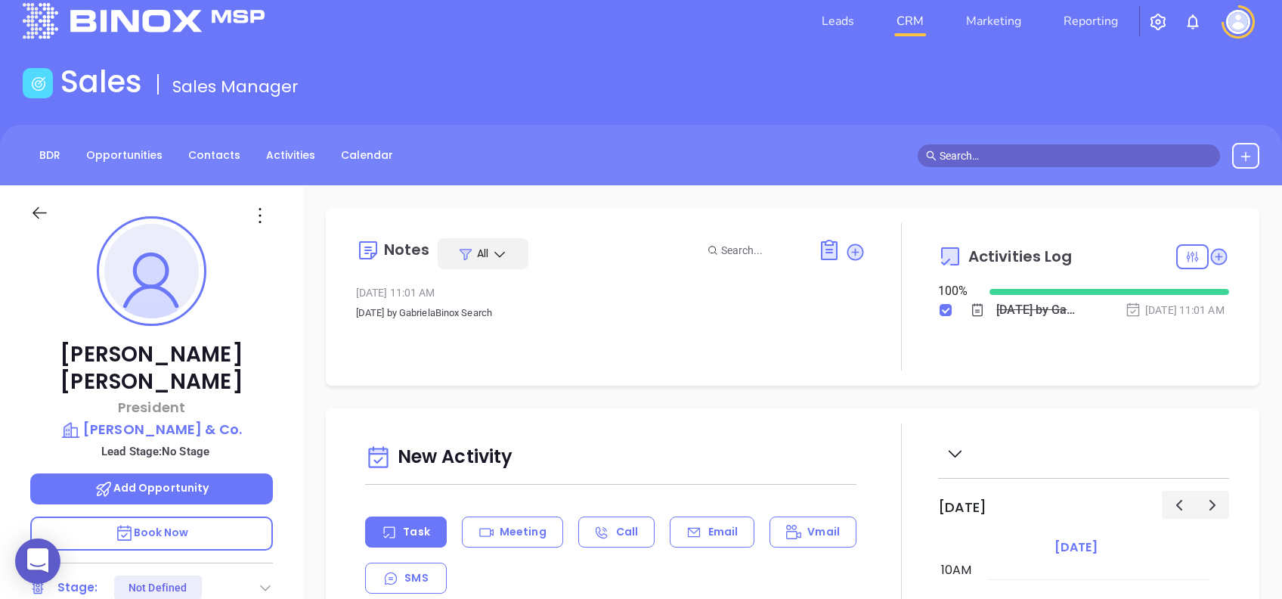
scroll to position [0, 0]
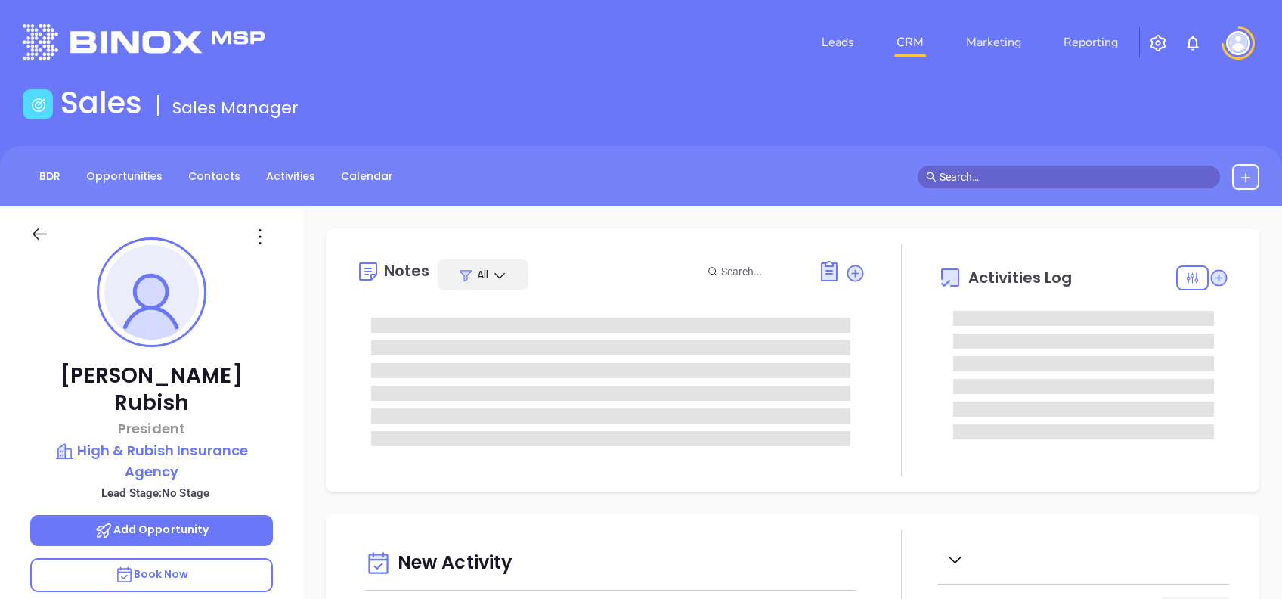
type input "[DATE]"
type input "[PERSON_NAME]"
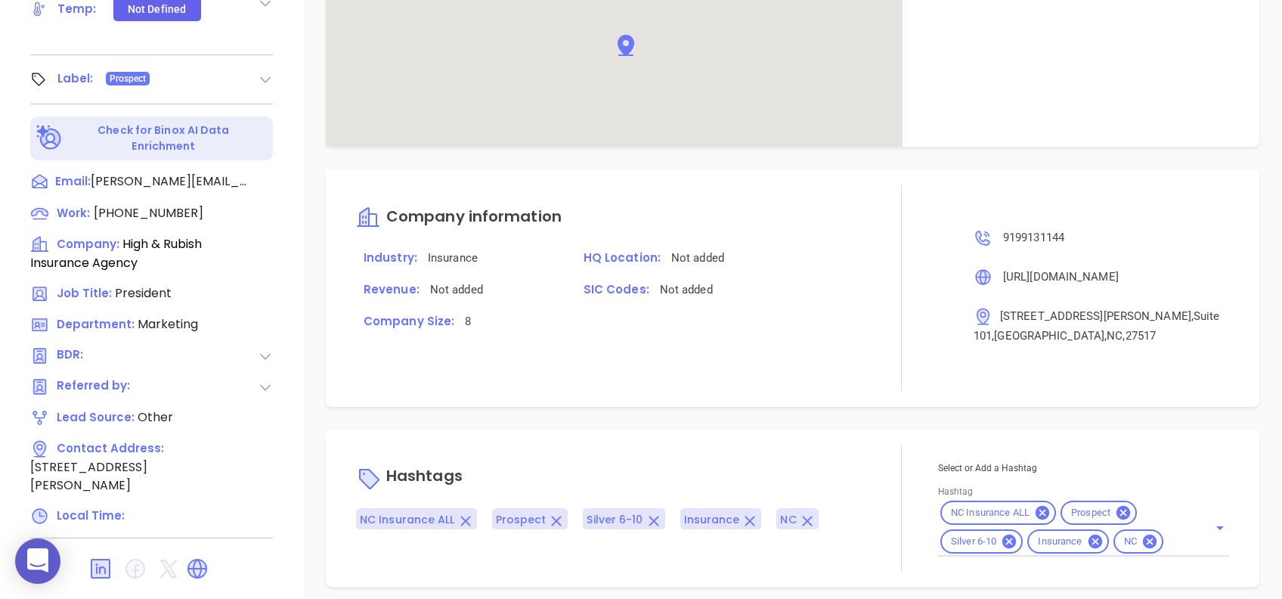
scroll to position [746, 0]
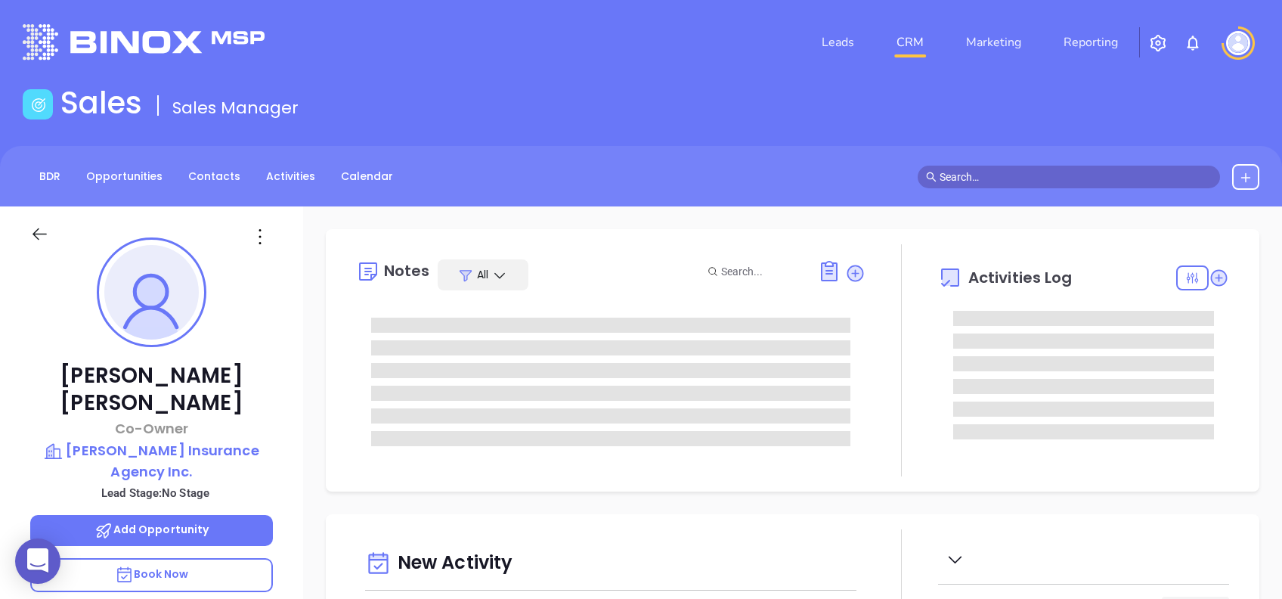
scroll to position [440, 0]
type input "[PERSON_NAME]"
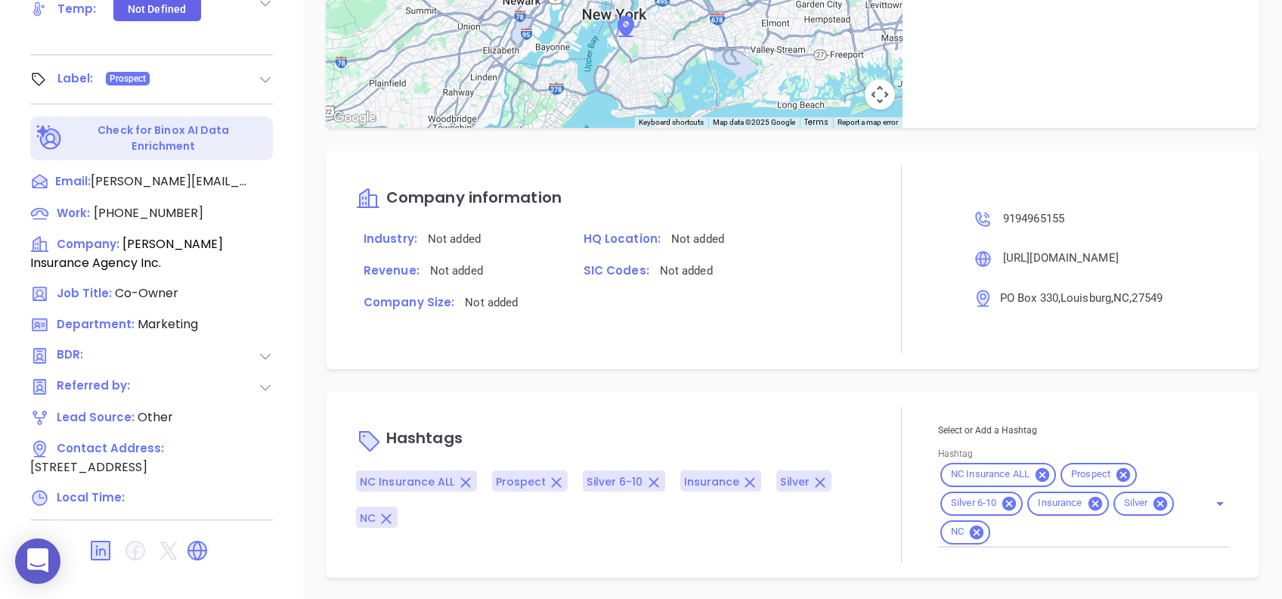
scroll to position [755, 0]
click at [1155, 502] on icon at bounding box center [1161, 504] width 14 height 14
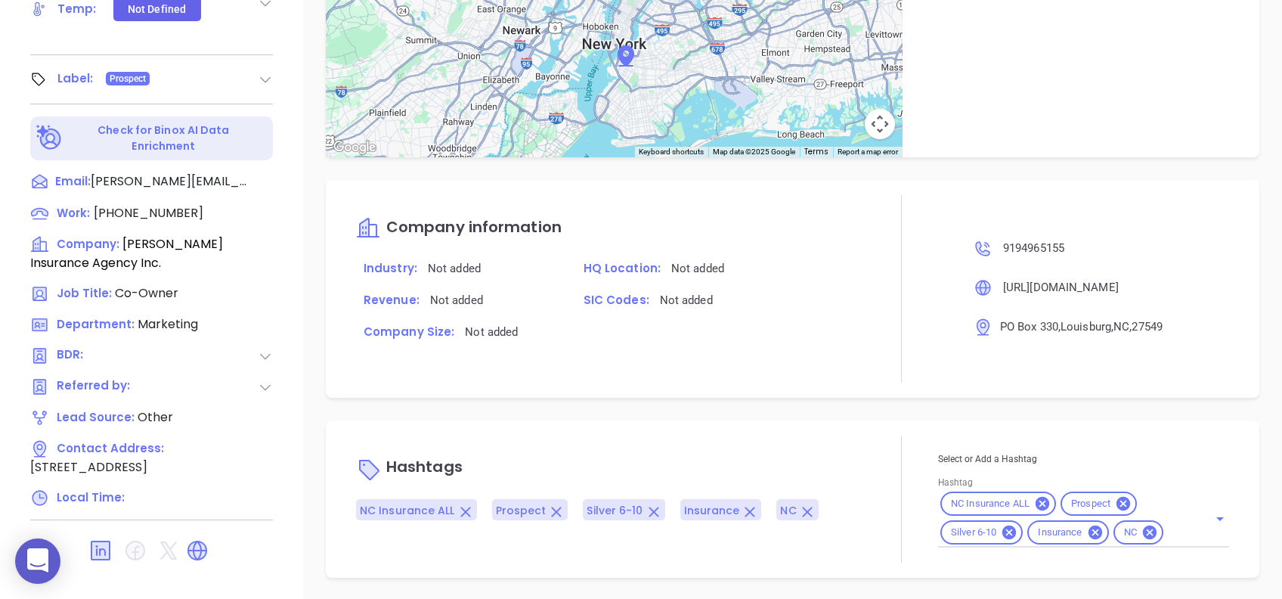
scroll to position [162, 0]
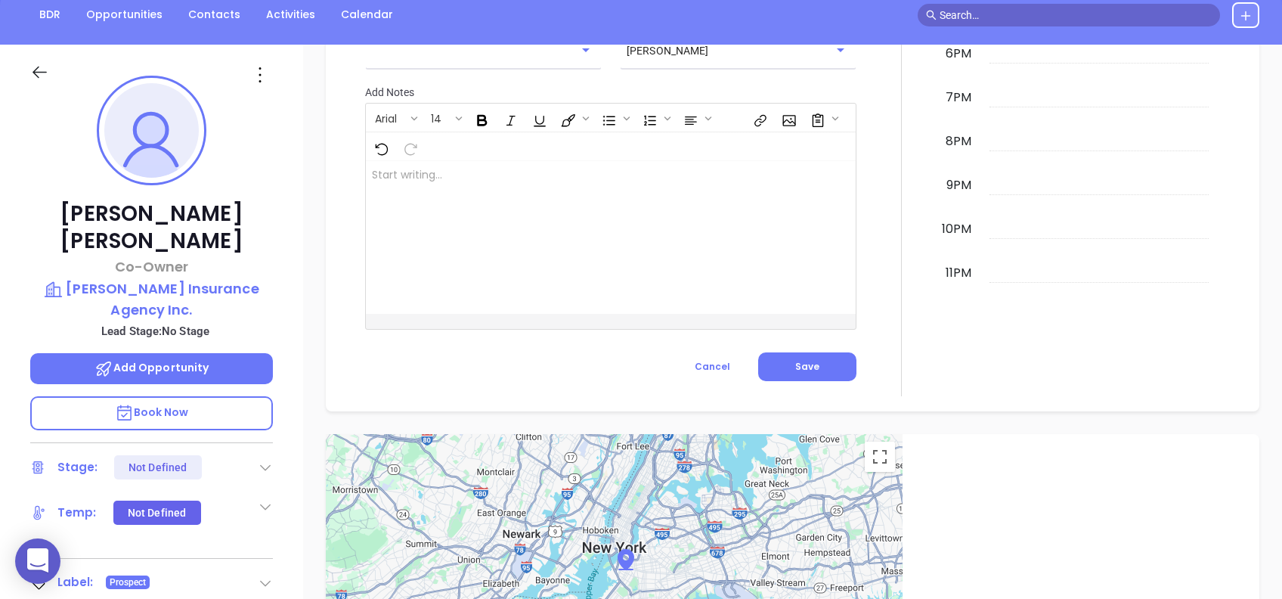
click at [265, 72] on icon at bounding box center [260, 75] width 24 height 24
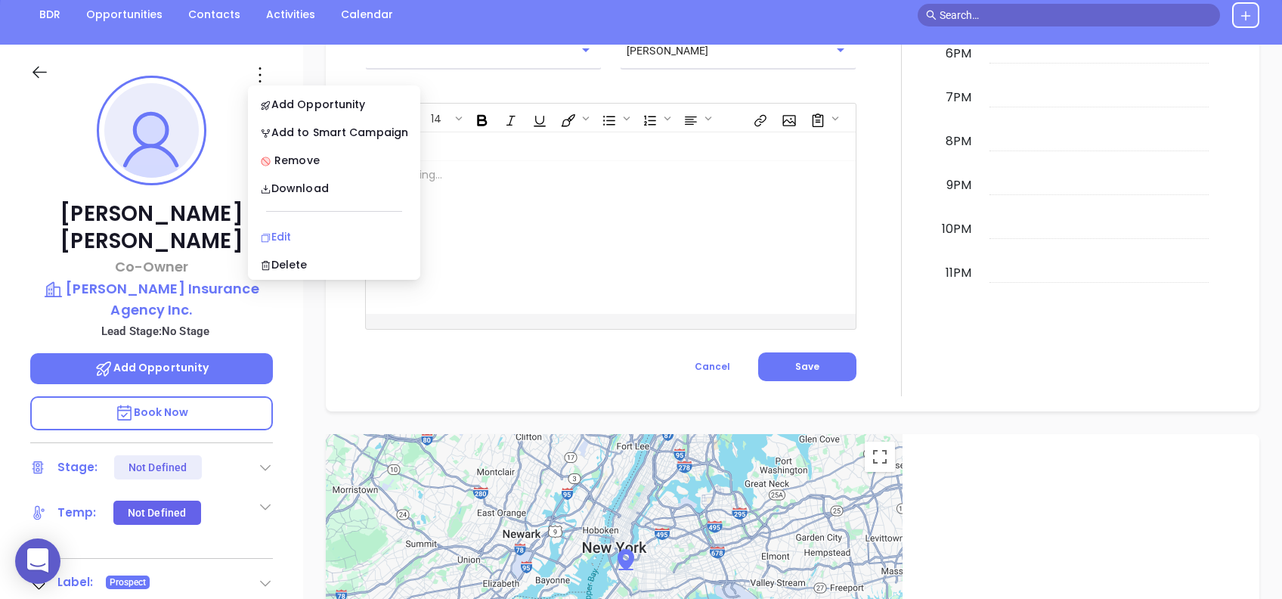
click at [315, 225] on li "Edit" at bounding box center [334, 237] width 166 height 32
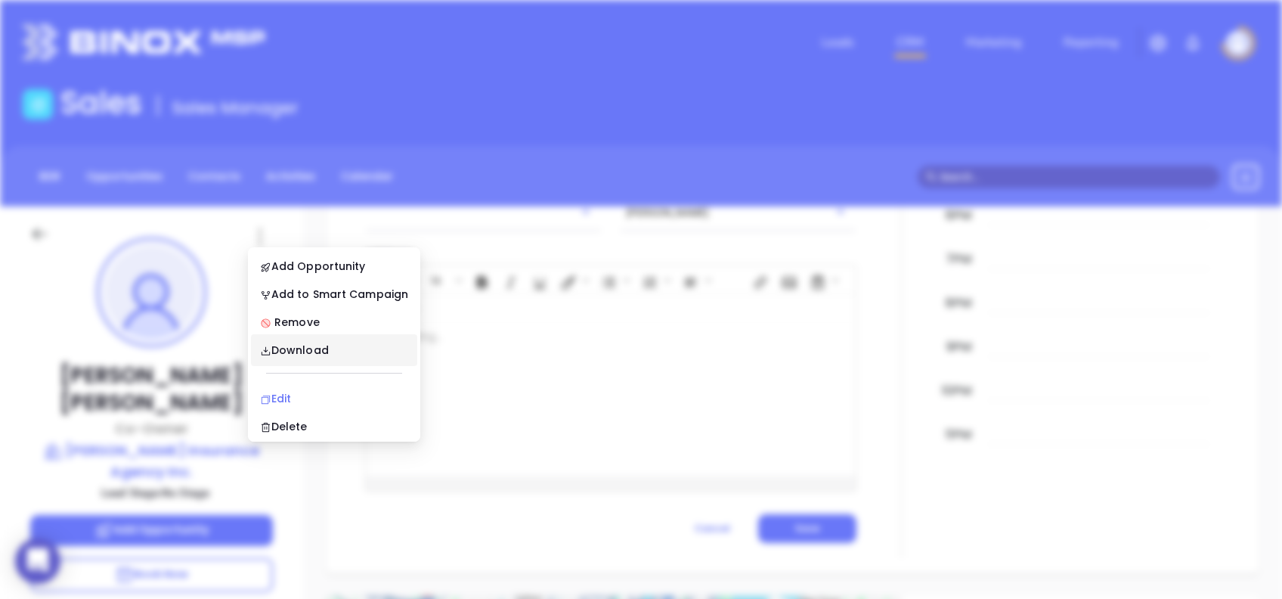
scroll to position [0, 0]
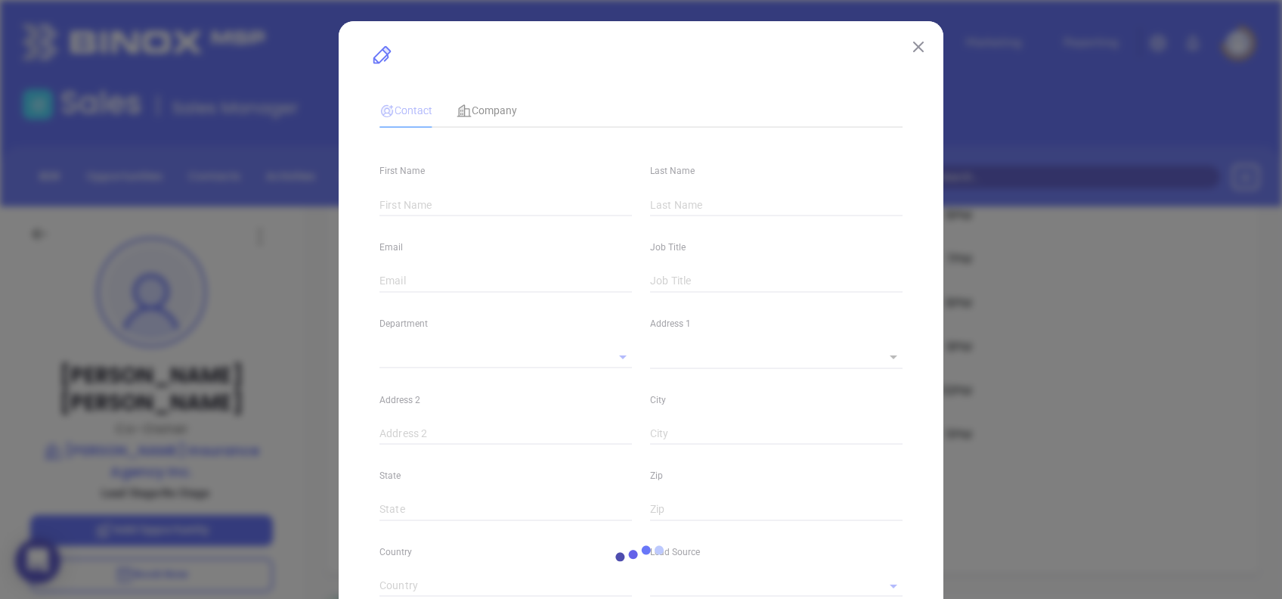
type input "Emily"
type input "Hodges"
type input "emily@hodgesinsurance.com"
type input "Co-Owner"
type input "1"
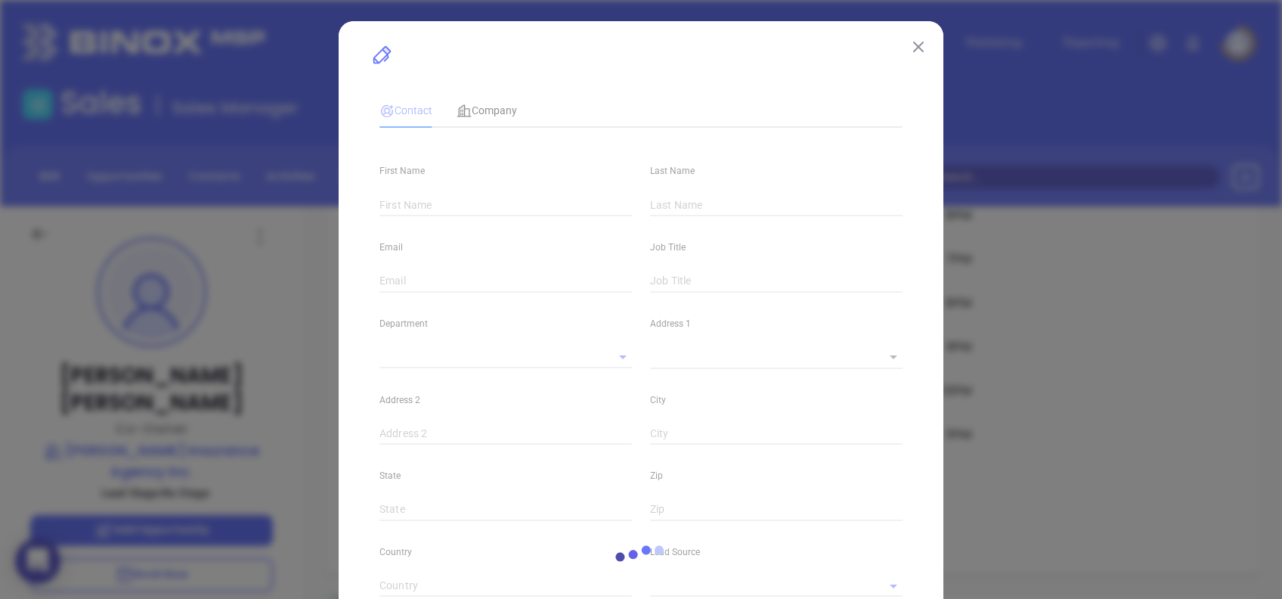
type input "www.linkedin.com/in/emily-hodges-b194b44"
type input "Marketing"
type input "Other"
type input "undefined undefined"
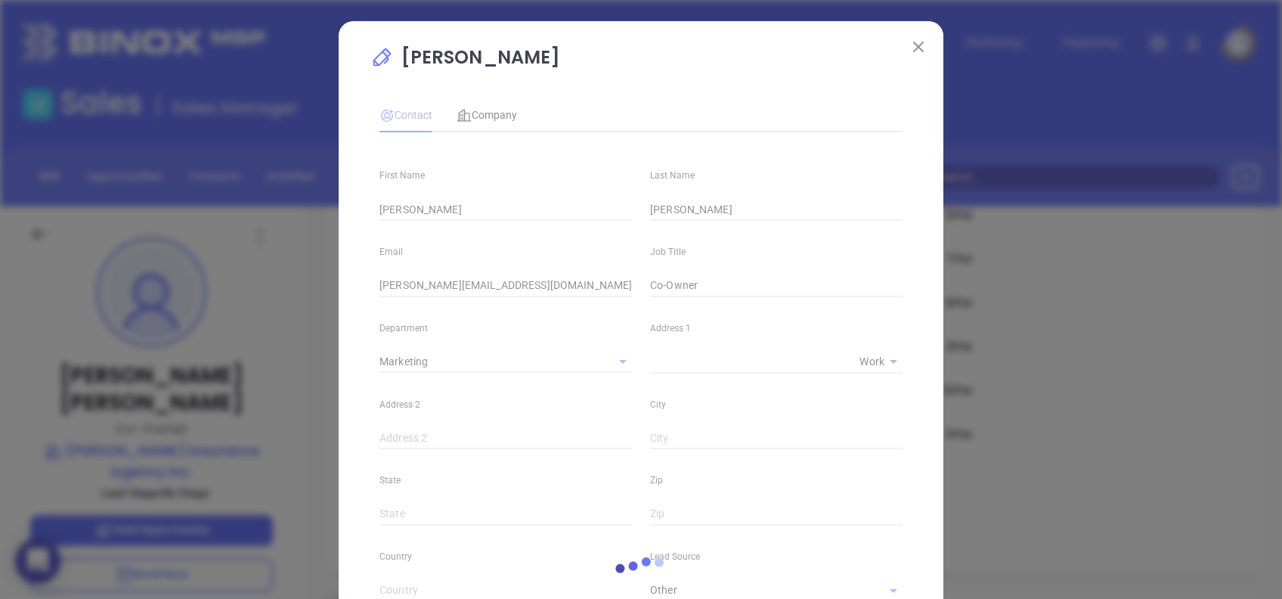
type input "(919) 496-5155"
type input "1"
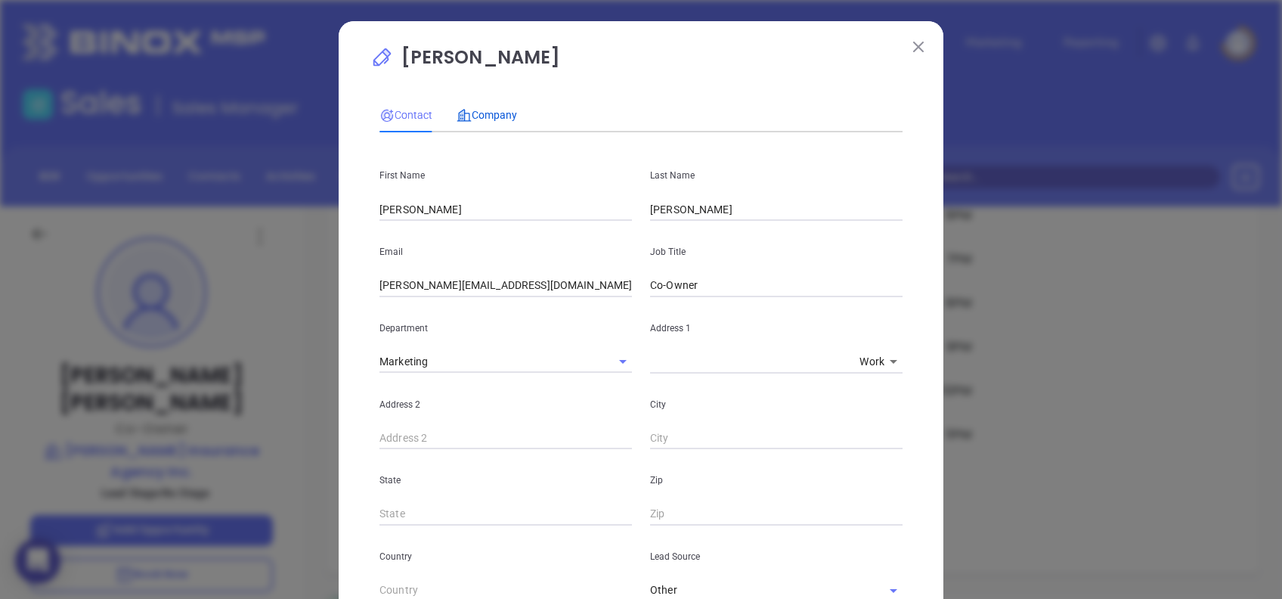
click at [481, 112] on span "Company" at bounding box center [487, 115] width 60 height 12
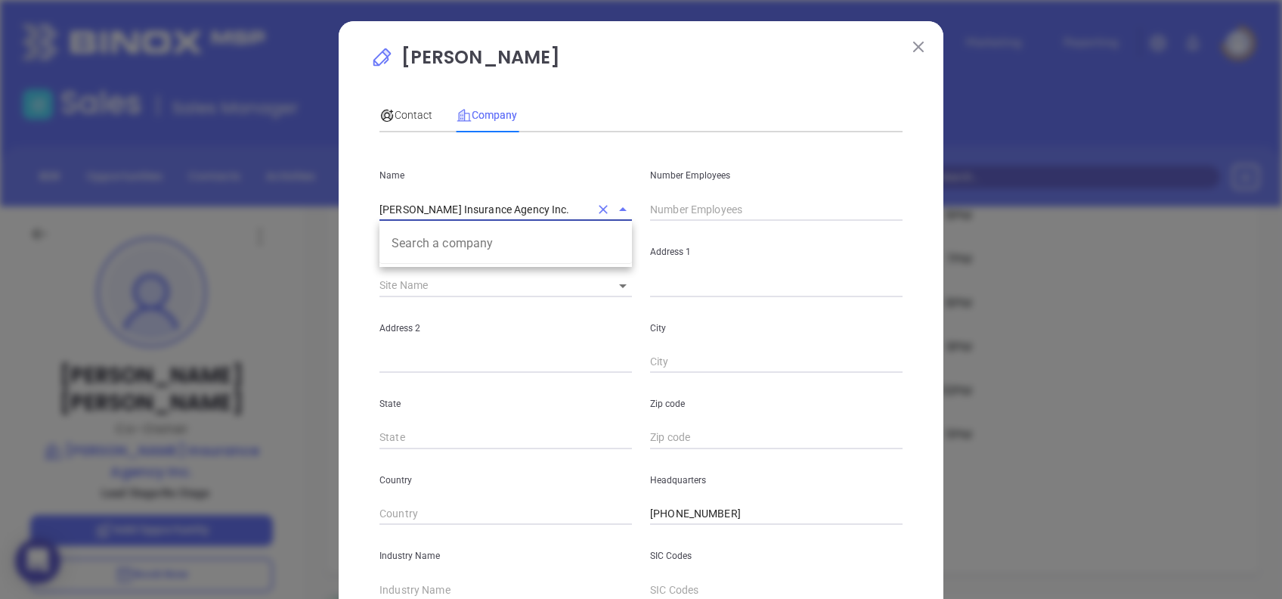
drag, startPoint x: 526, startPoint y: 206, endPoint x: 147, endPoint y: 228, distance: 379.5
click at [149, 228] on div "Emily Hodges Contact Company First Name Emily Last Name Hodges Email emily@hodg…" at bounding box center [641, 299] width 1282 height 599
click at [410, 116] on span "Contact" at bounding box center [406, 115] width 53 height 12
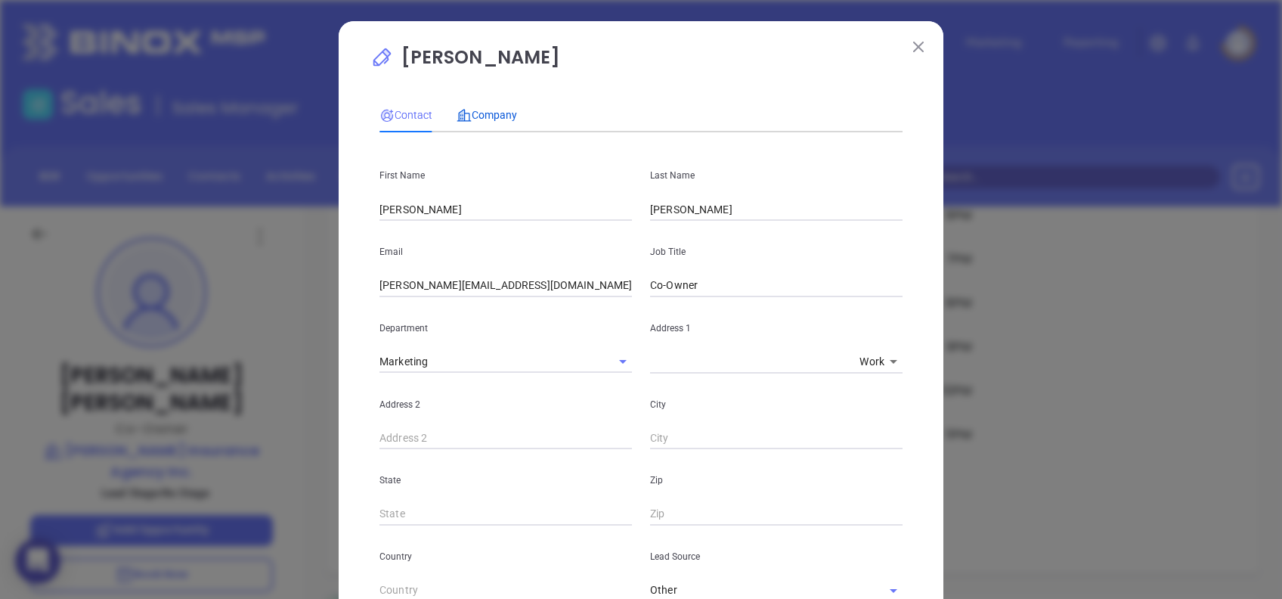
drag, startPoint x: 477, startPoint y: 113, endPoint x: 557, endPoint y: 157, distance: 90.7
click at [477, 112] on span "Company" at bounding box center [487, 115] width 60 height 12
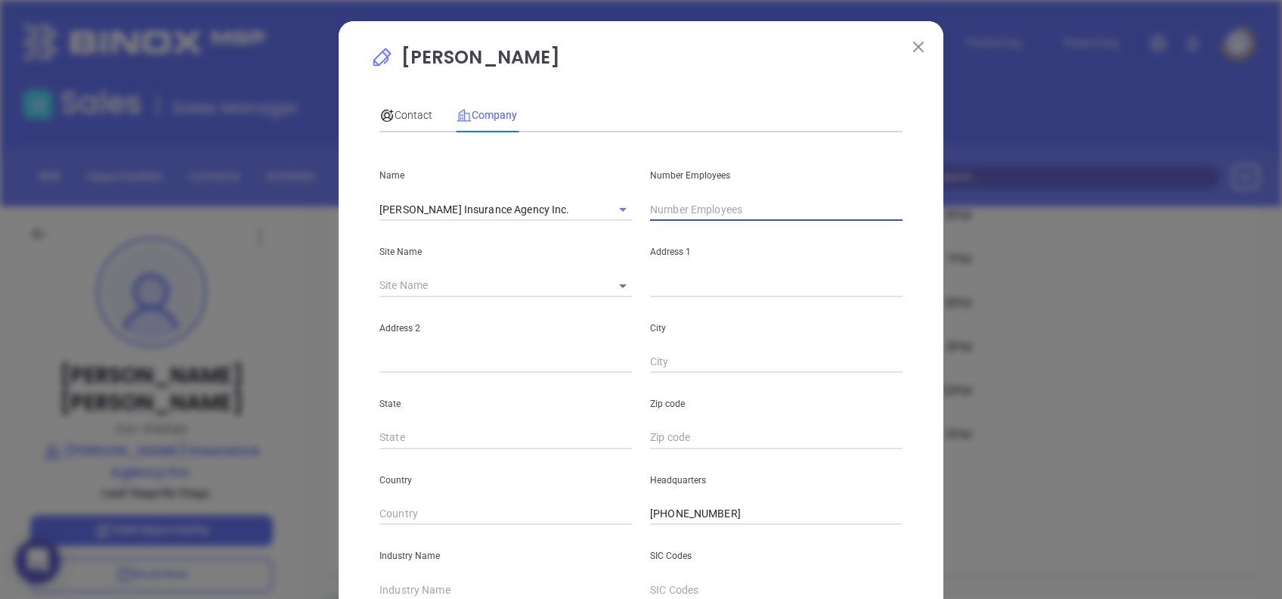
click at [671, 203] on input "text" at bounding box center [776, 209] width 253 height 23
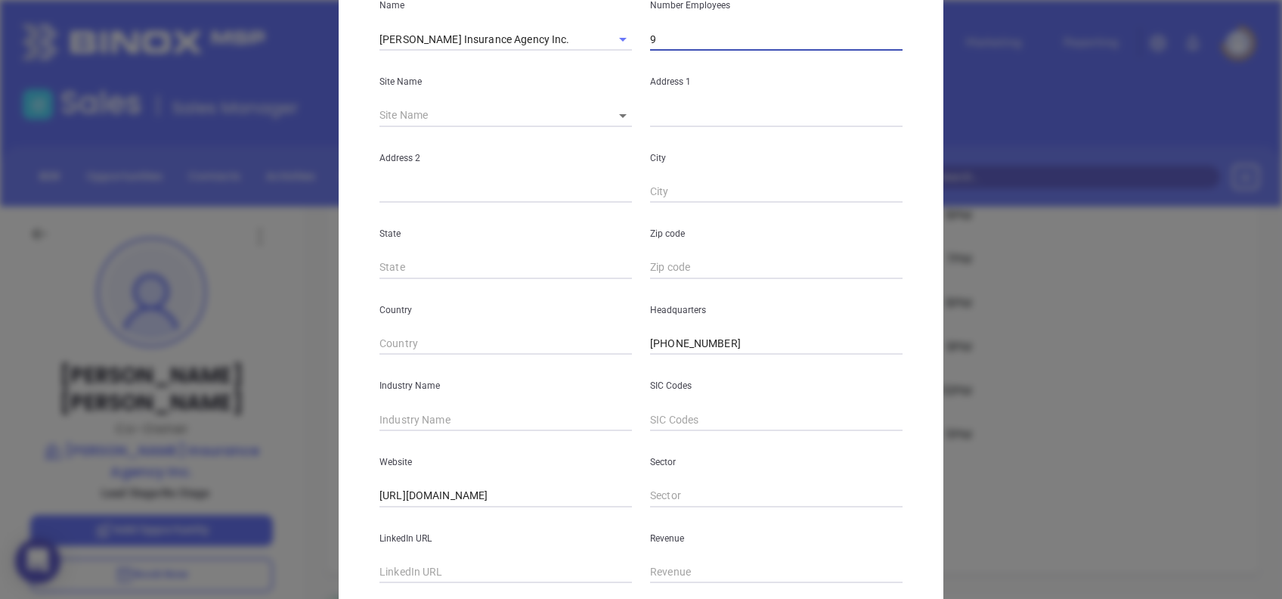
scroll to position [268, 0]
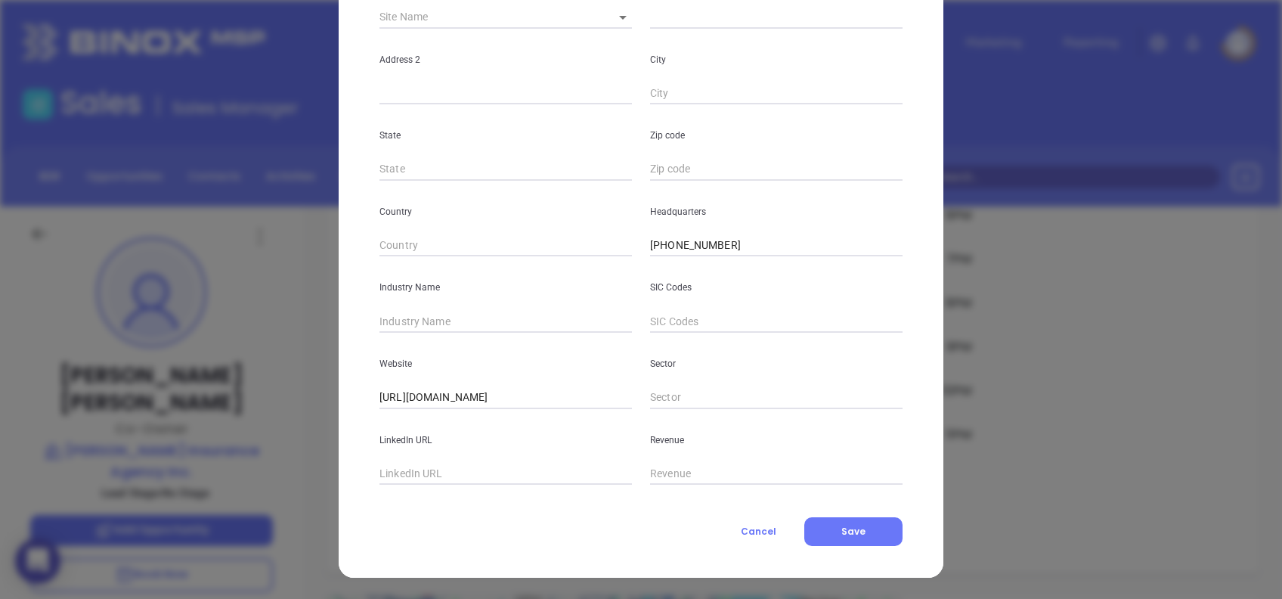
type input "9"
click at [517, 334] on div "Website https://hodgesinsurance.com/" at bounding box center [506, 371] width 271 height 76
click at [503, 318] on input "text" at bounding box center [506, 321] width 253 height 23
type input "Insurance"
click at [847, 522] on button "Save" at bounding box center [854, 531] width 98 height 29
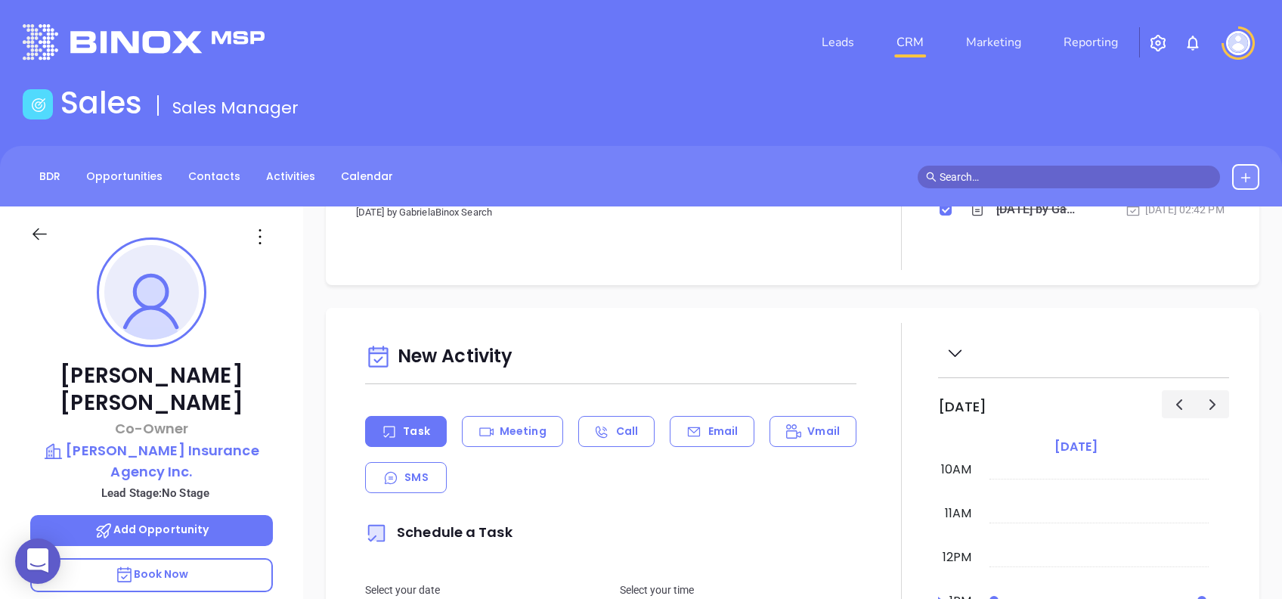
scroll to position [0, 0]
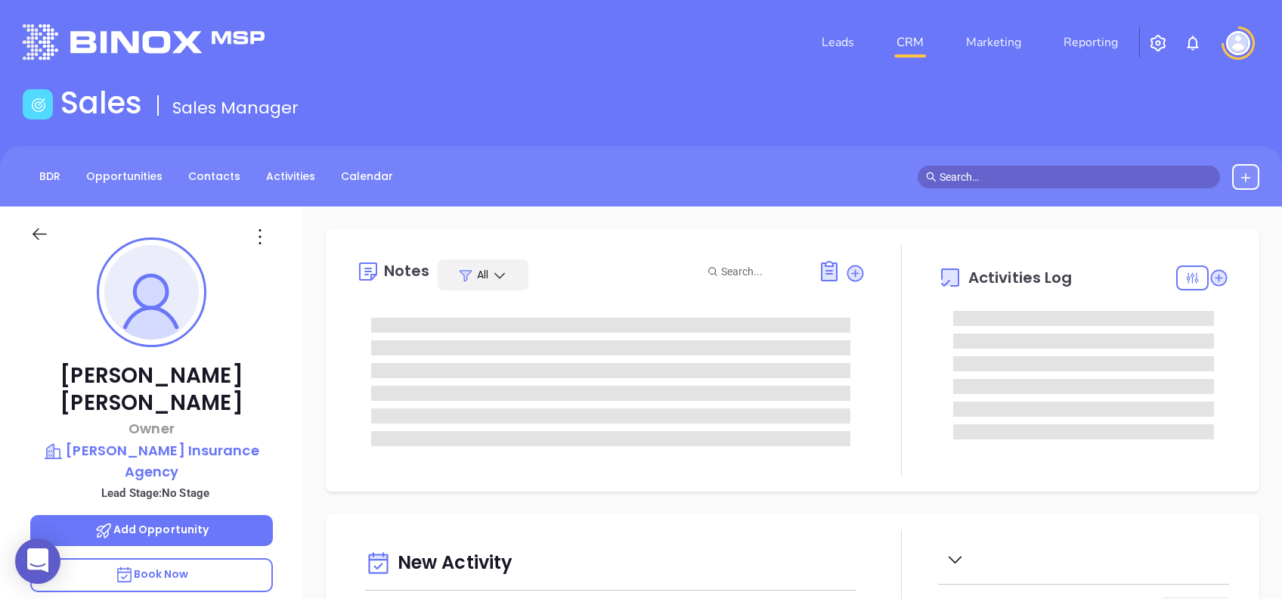
type input "[DATE]"
click at [256, 241] on icon at bounding box center [260, 237] width 24 height 24
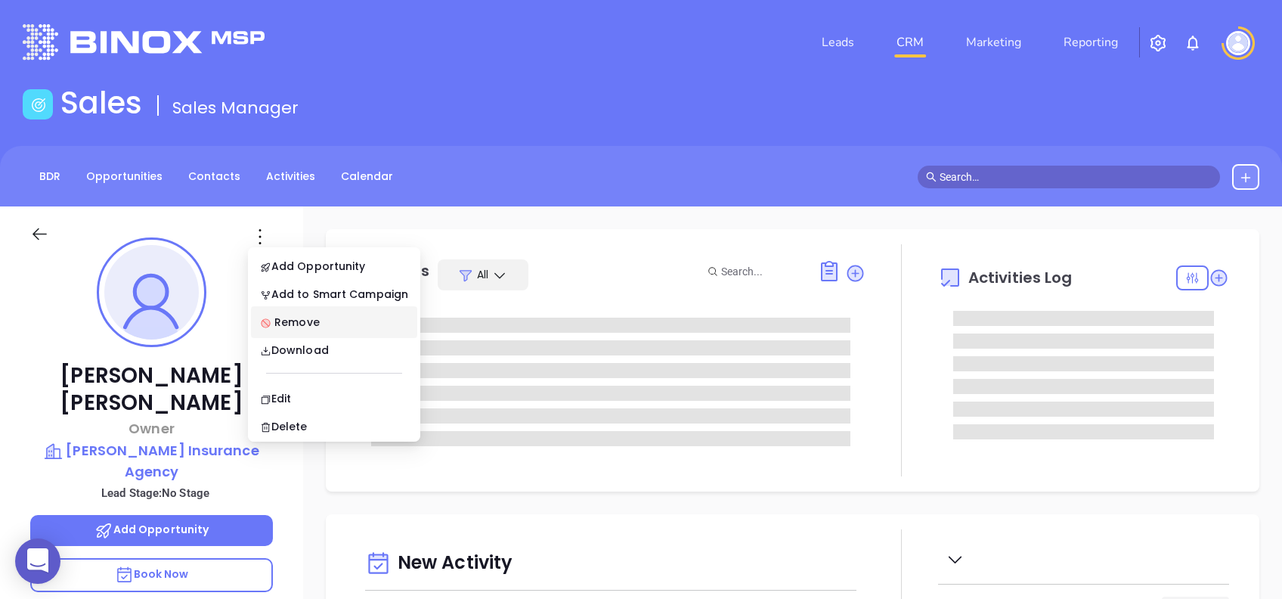
type input "[PERSON_NAME]"
click at [320, 387] on li "Edit" at bounding box center [334, 399] width 166 height 32
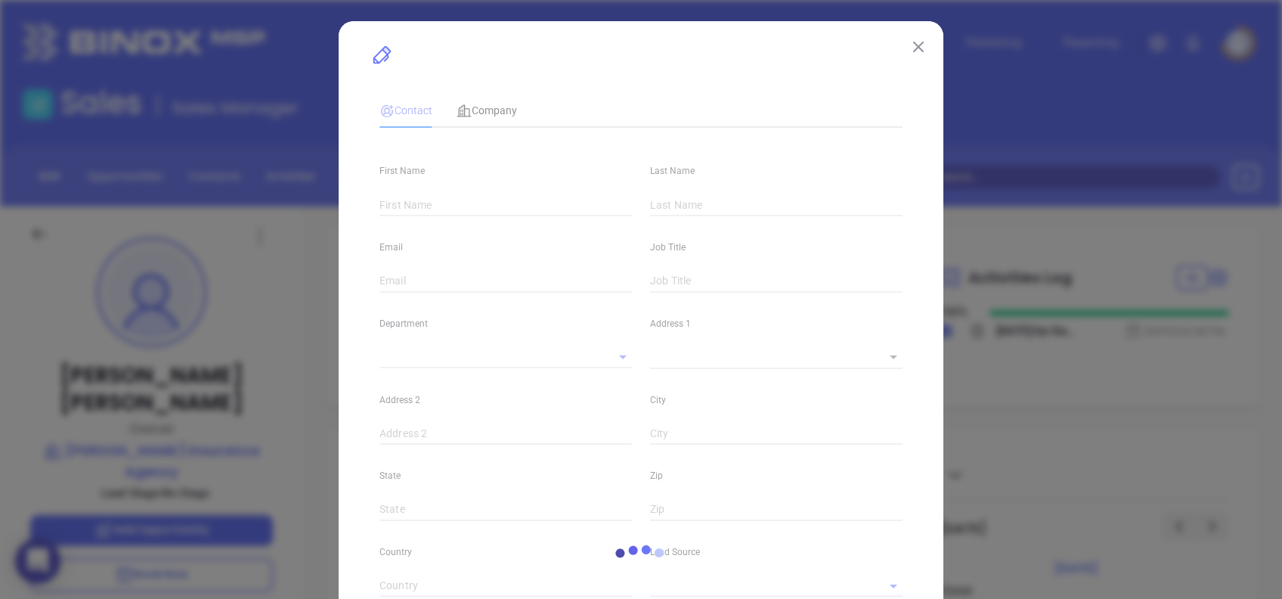
type input "[PERSON_NAME]"
type input "[EMAIL_ADDRESS][DOMAIN_NAME]"
type input "Owner"
type input "1"
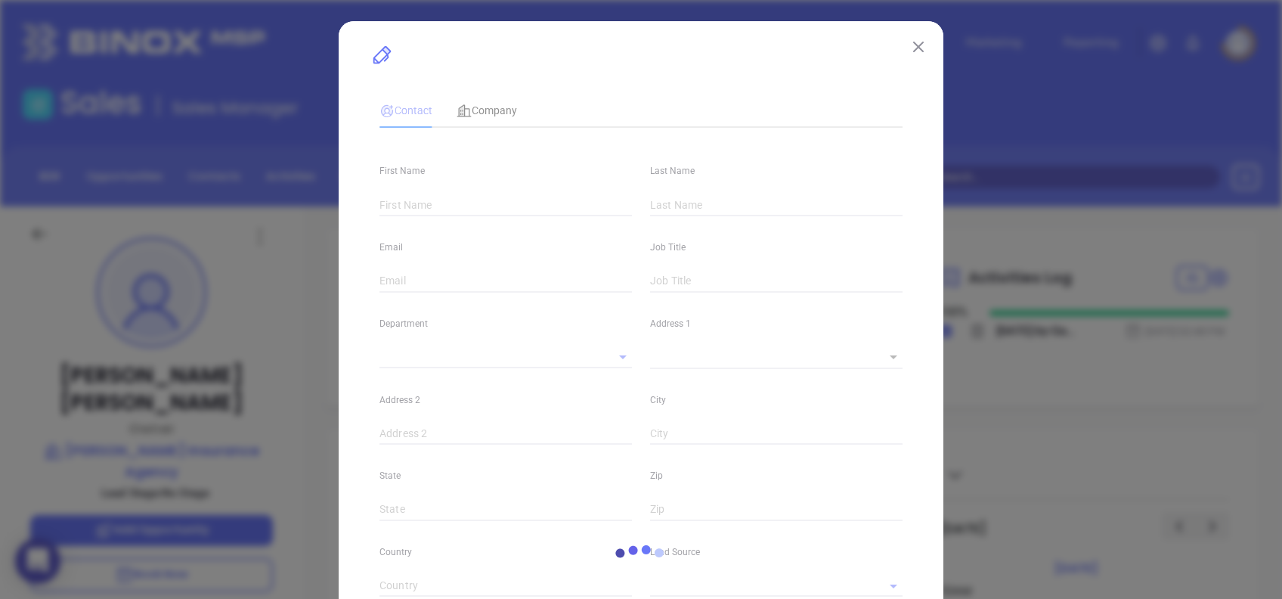
type input "[DOMAIN_NAME][URL][PERSON_NAME]"
type input "Marketing"
type input "Other"
type input "undefined undefined"
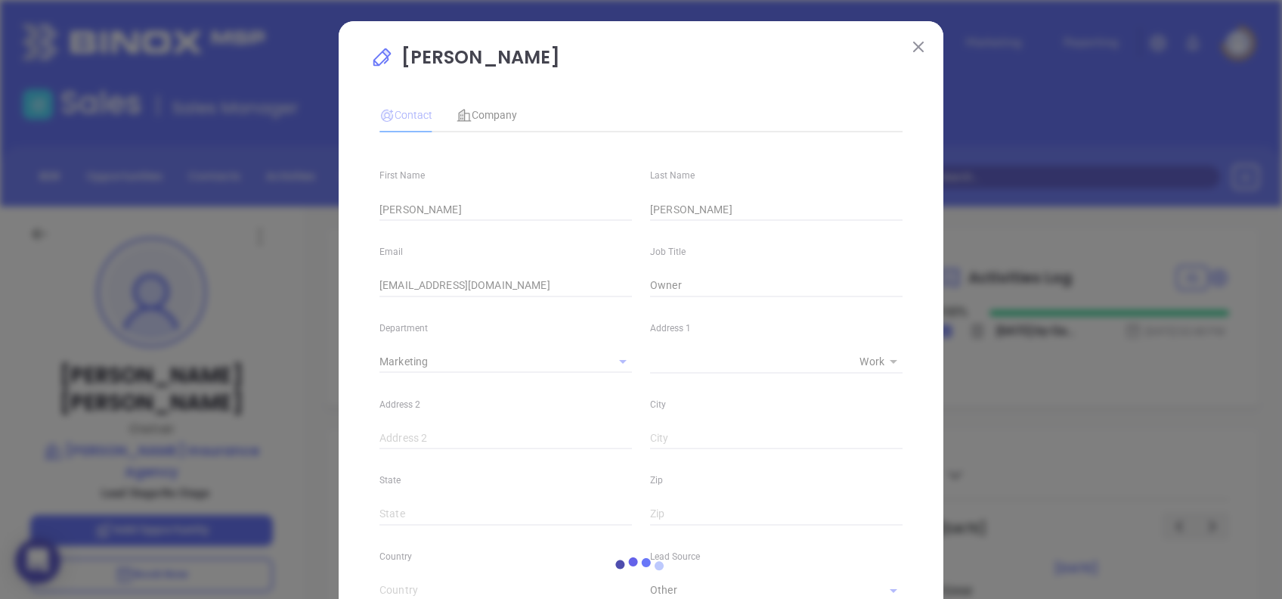
type input "[PHONE_NUMBER]"
type input "1"
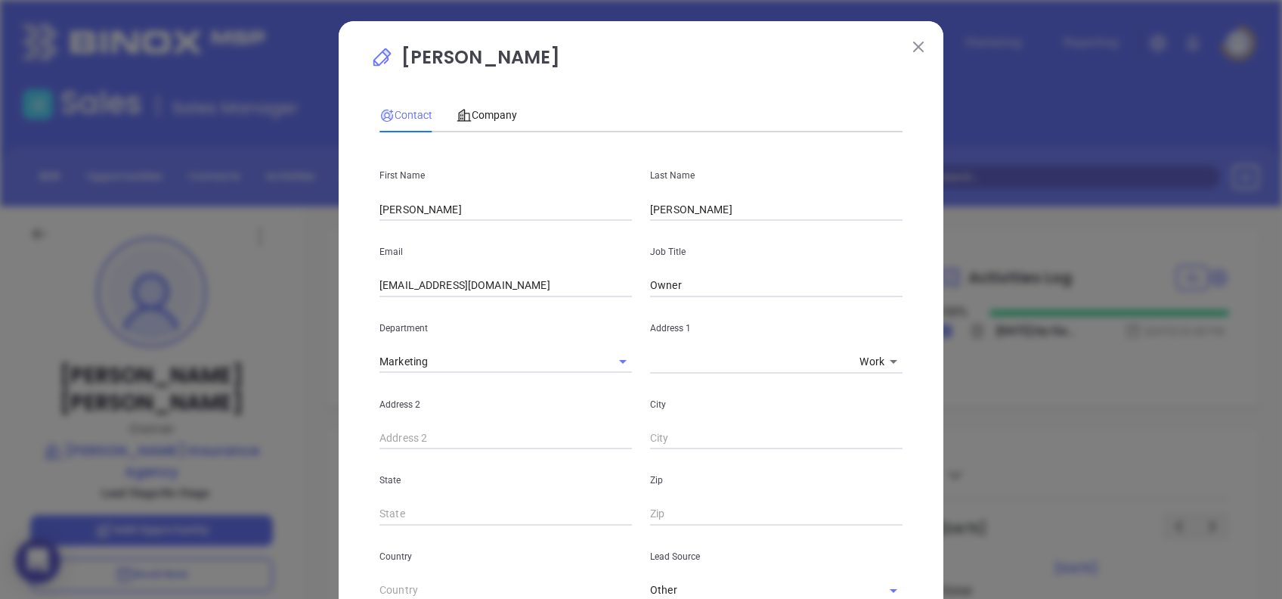
click at [656, 67] on p "[PERSON_NAME]" at bounding box center [641, 61] width 541 height 35
click at [490, 115] on span "Company" at bounding box center [487, 115] width 60 height 12
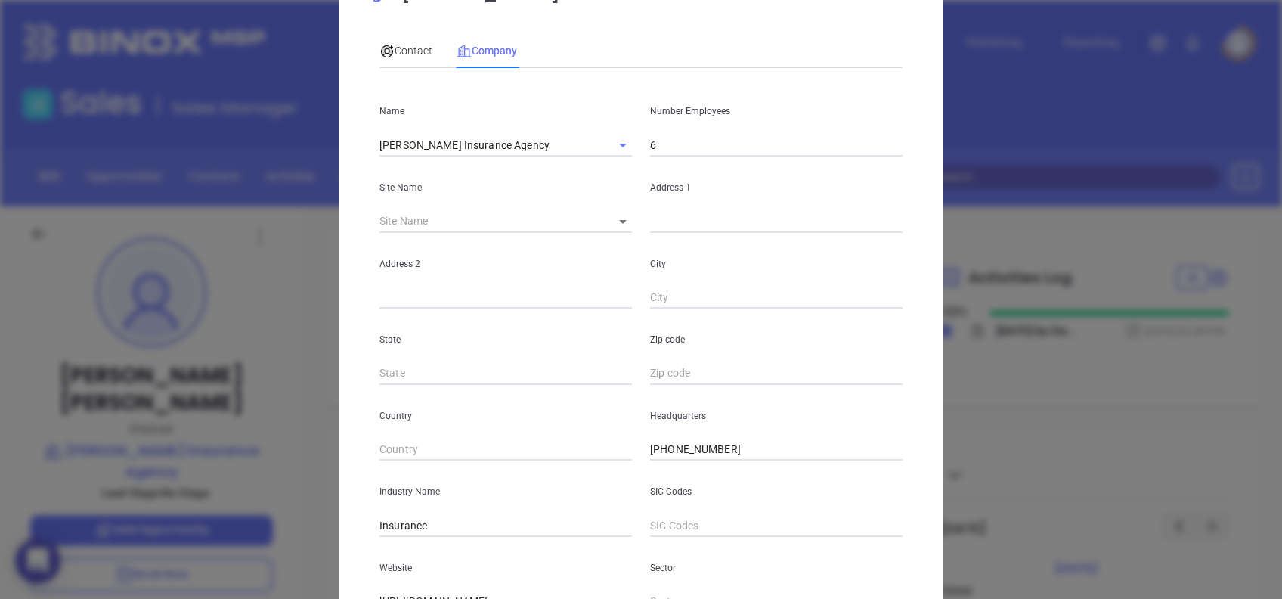
scroll to position [268, 0]
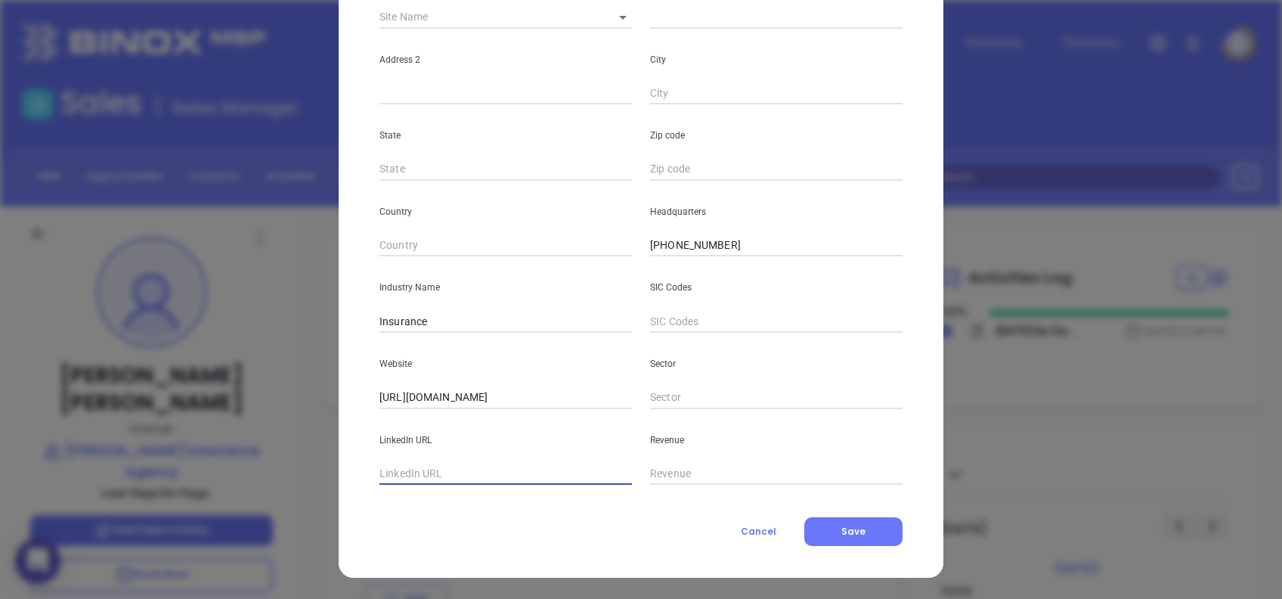
click at [502, 470] on input "text" at bounding box center [506, 474] width 253 height 23
paste input "[DOMAIN_NAME][URL][PERSON_NAME]"
type input "[DOMAIN_NAME][URL][PERSON_NAME]"
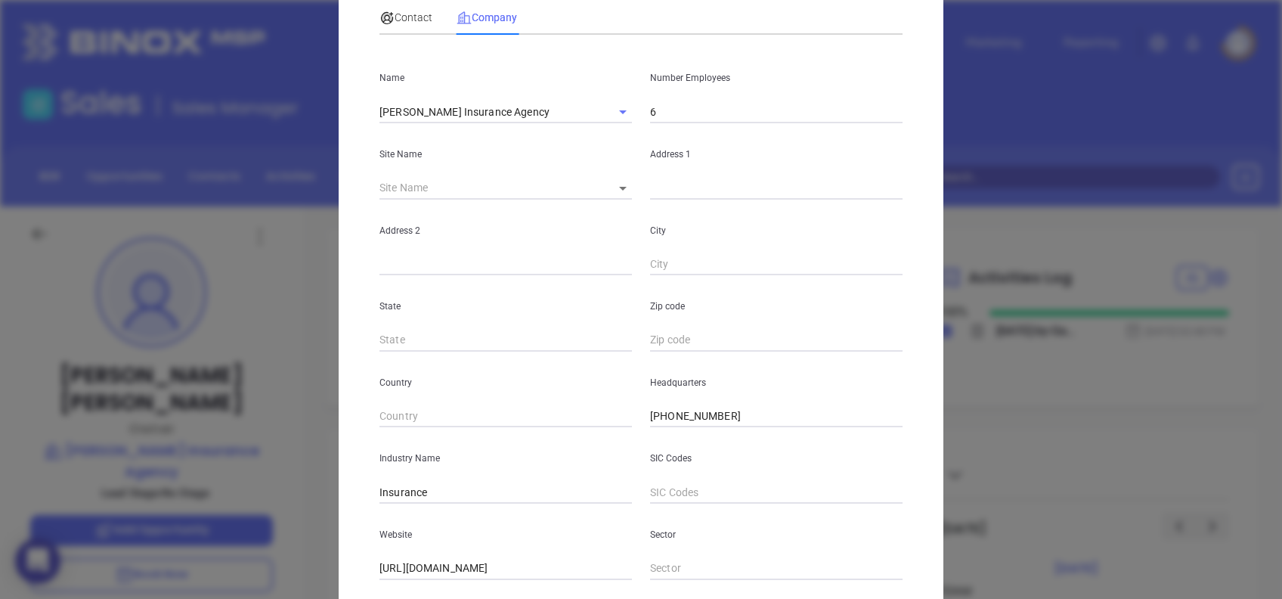
scroll to position [0, 0]
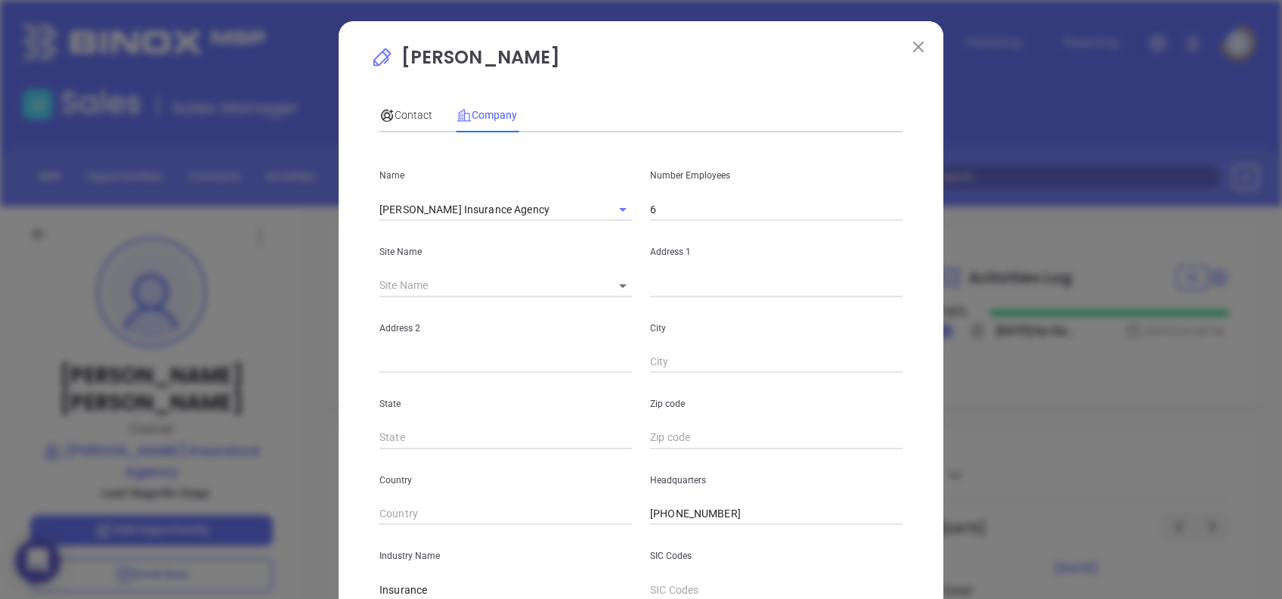
click at [684, 206] on input "6" at bounding box center [776, 209] width 253 height 23
type input "12"
click at [412, 119] on span "Contact" at bounding box center [406, 115] width 53 height 12
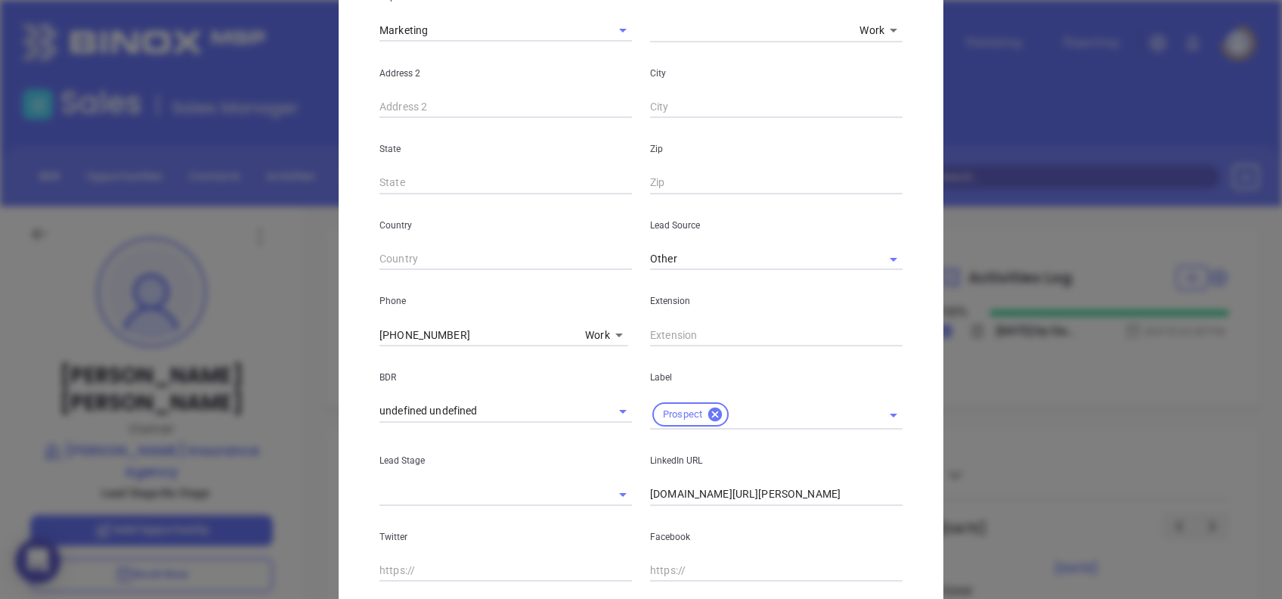
scroll to position [511, 0]
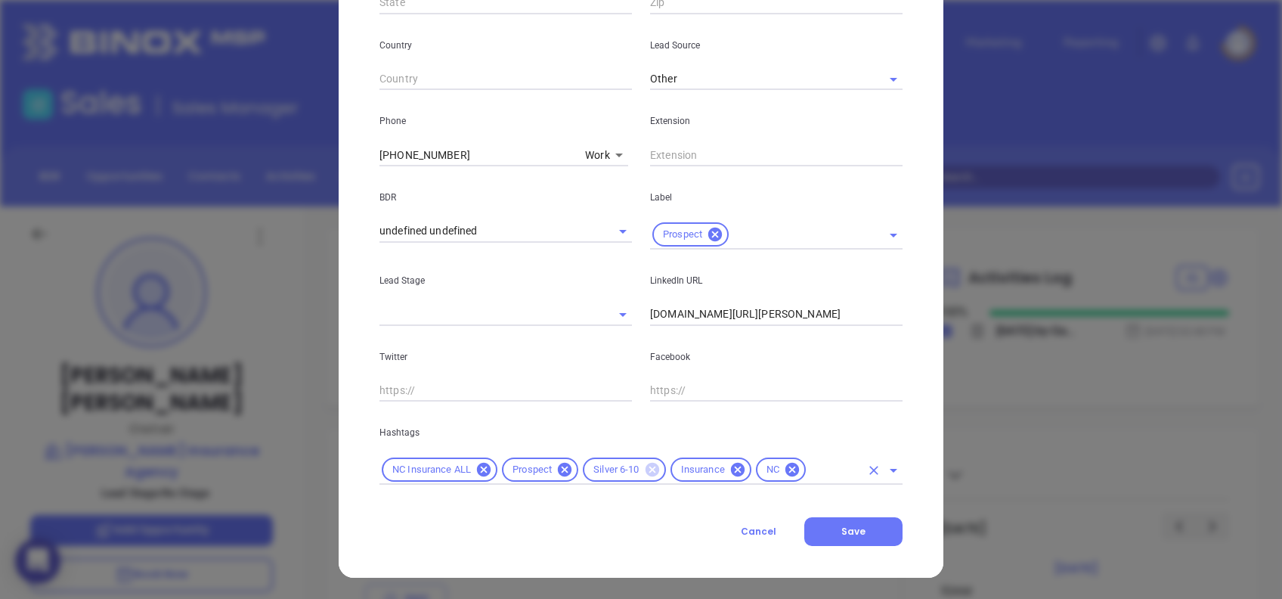
click at [645, 467] on icon at bounding box center [652, 470] width 14 height 14
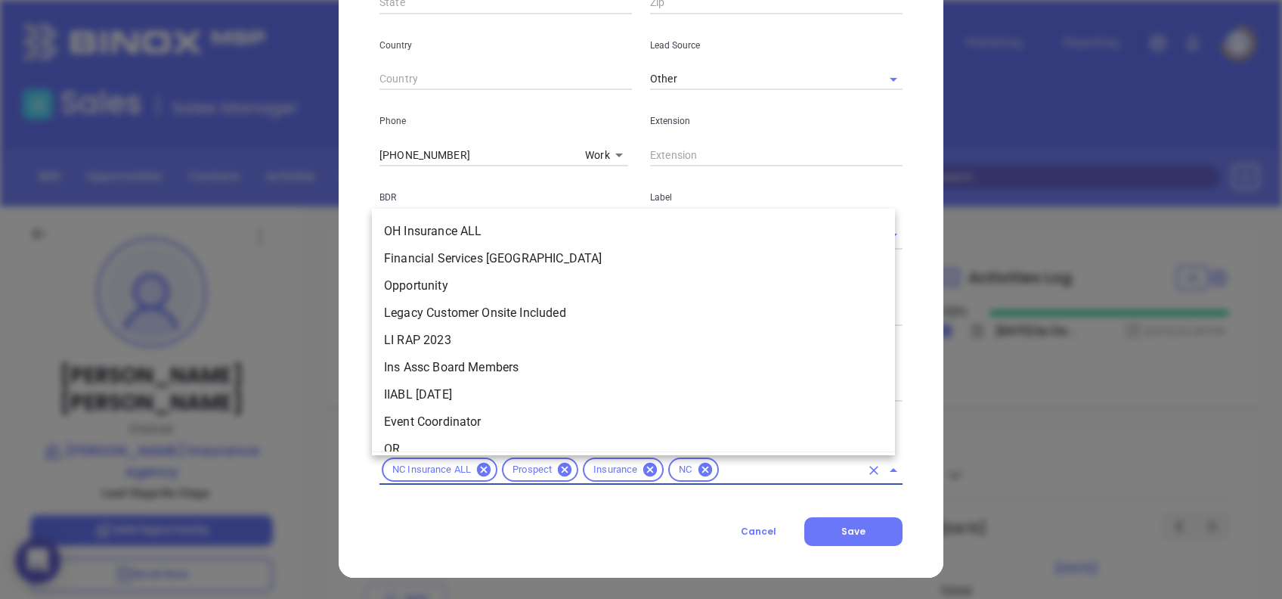
click at [746, 478] on input "text" at bounding box center [790, 470] width 139 height 19
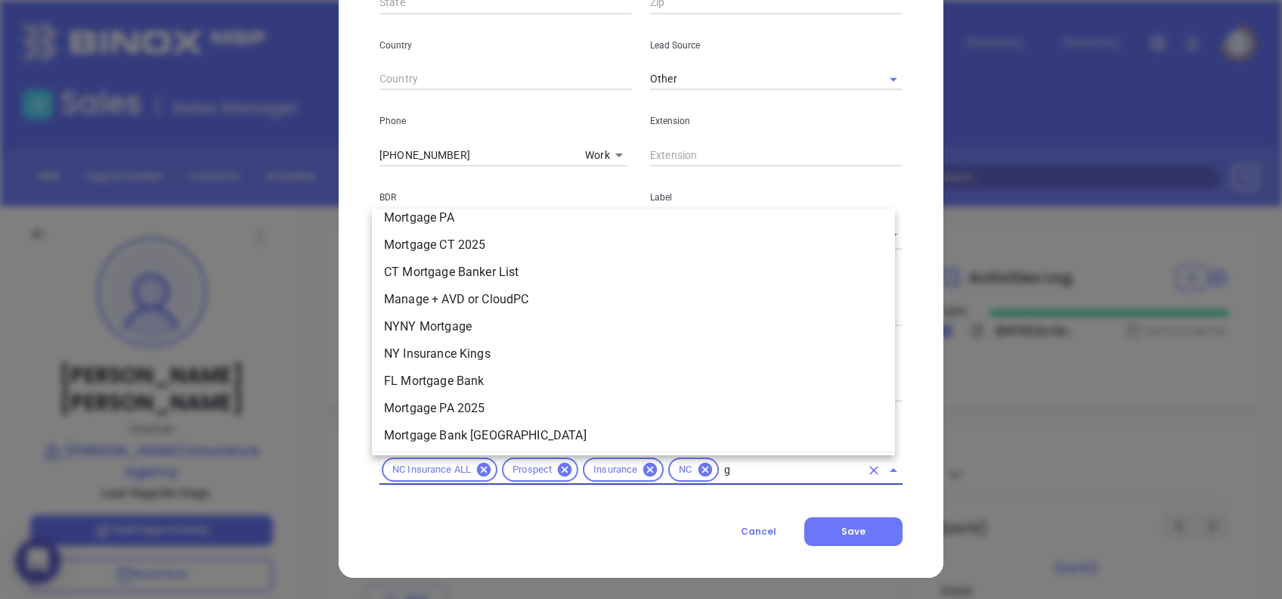
scroll to position [0, 0]
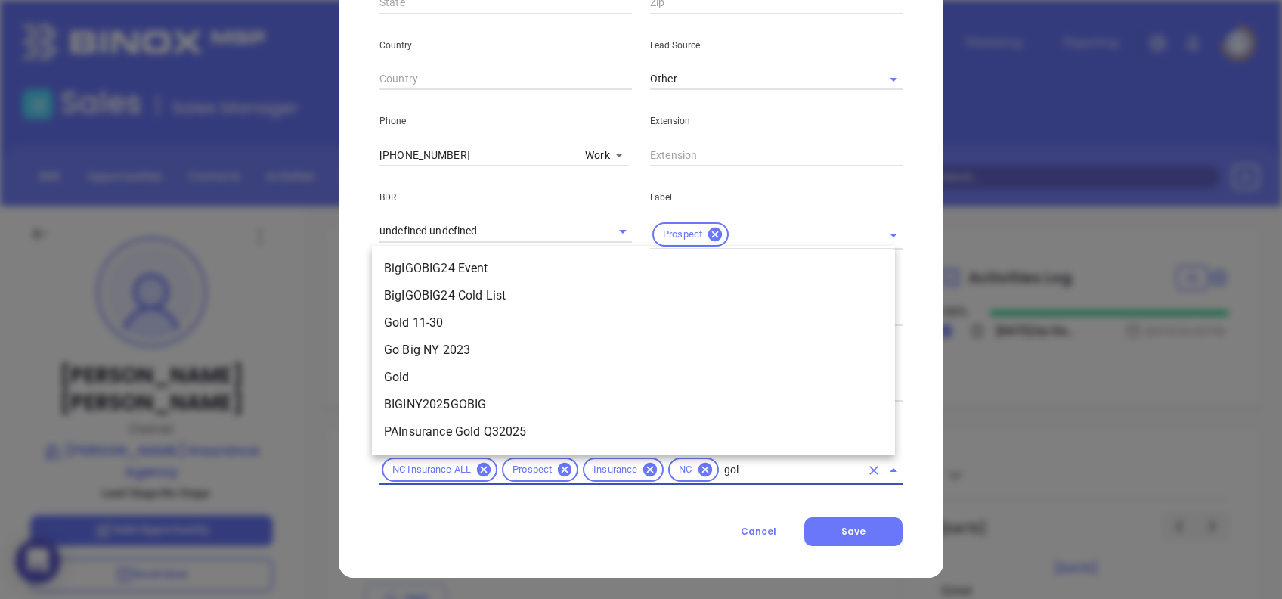
type input "gold"
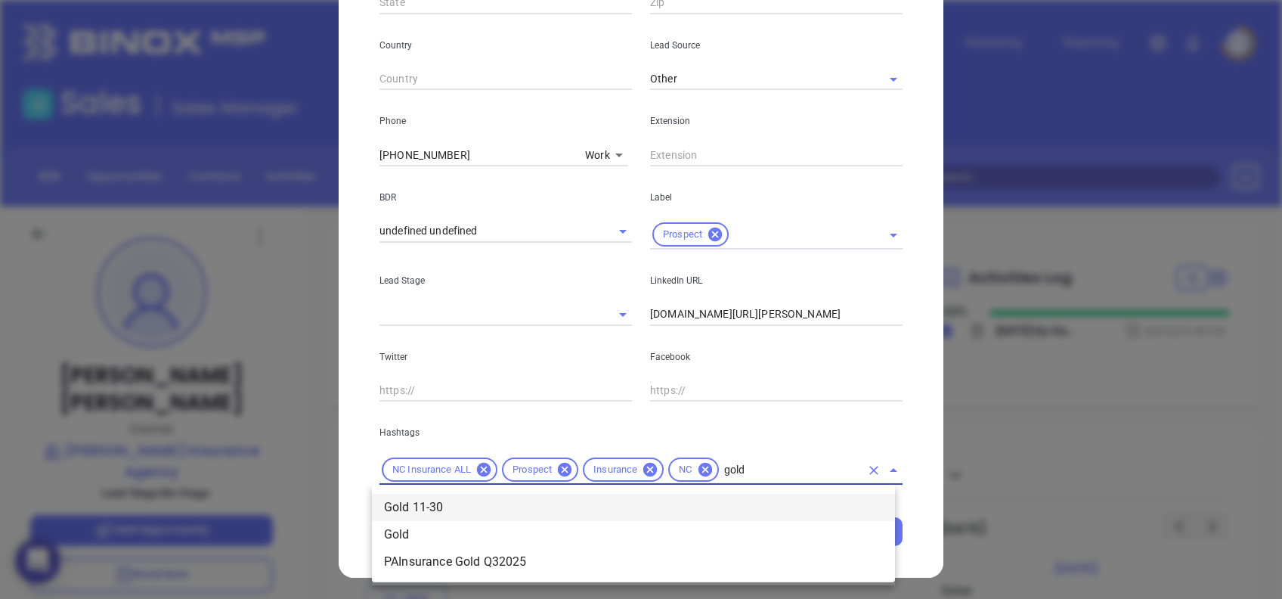
drag, startPoint x: 734, startPoint y: 497, endPoint x: 850, endPoint y: 520, distance: 118.0
click at [734, 498] on li "Gold 11-30" at bounding box center [633, 507] width 523 height 27
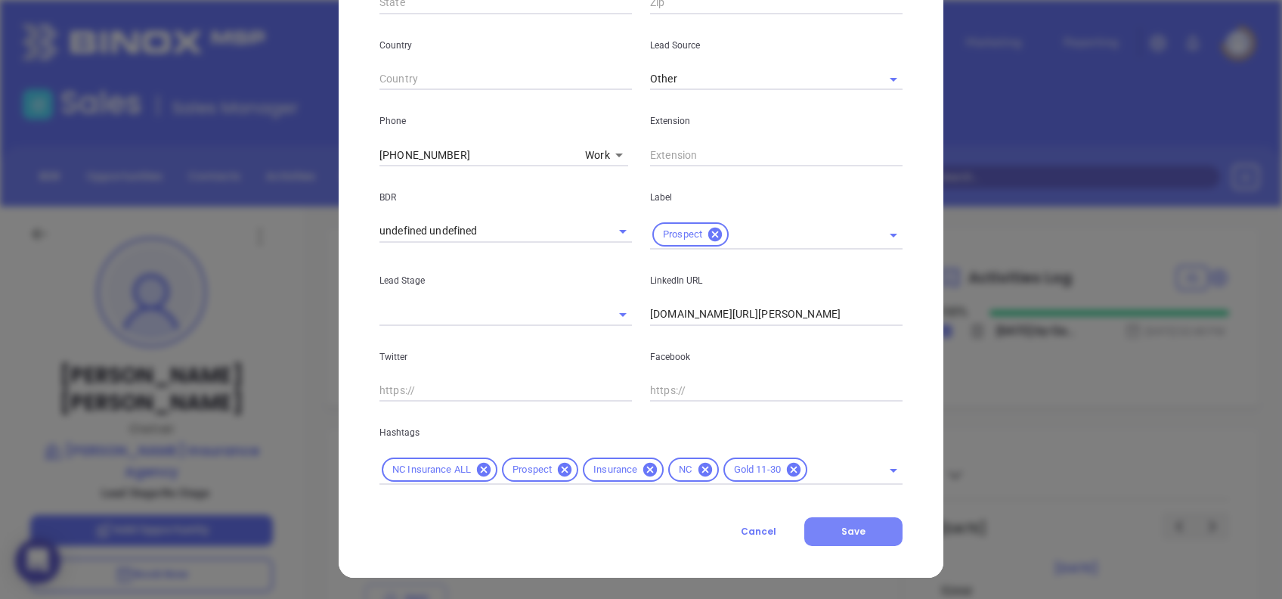
click at [854, 531] on span "Save" at bounding box center [854, 531] width 24 height 13
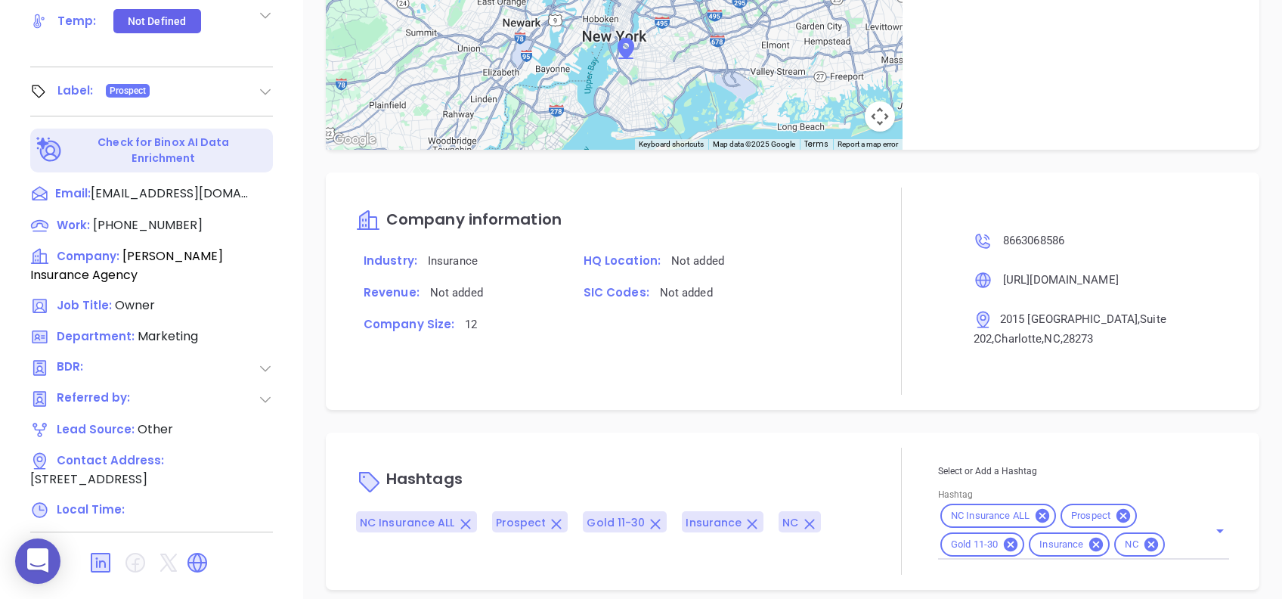
scroll to position [665, 0]
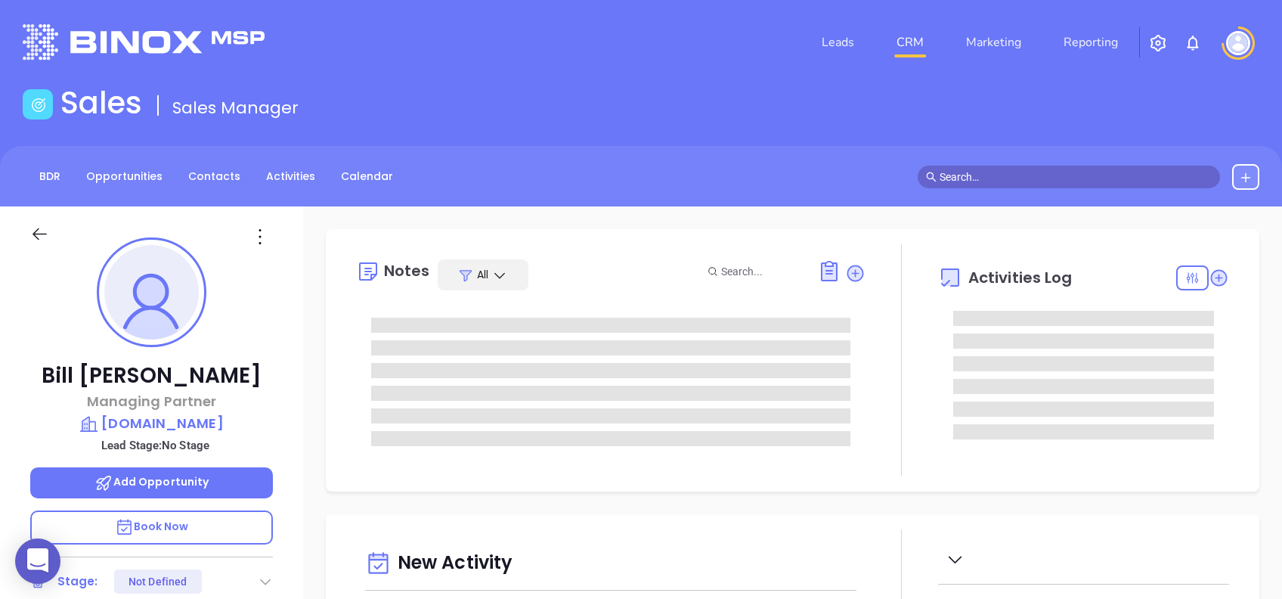
type input "10:00 am"
type input "[DATE]"
type input "[PERSON_NAME]"
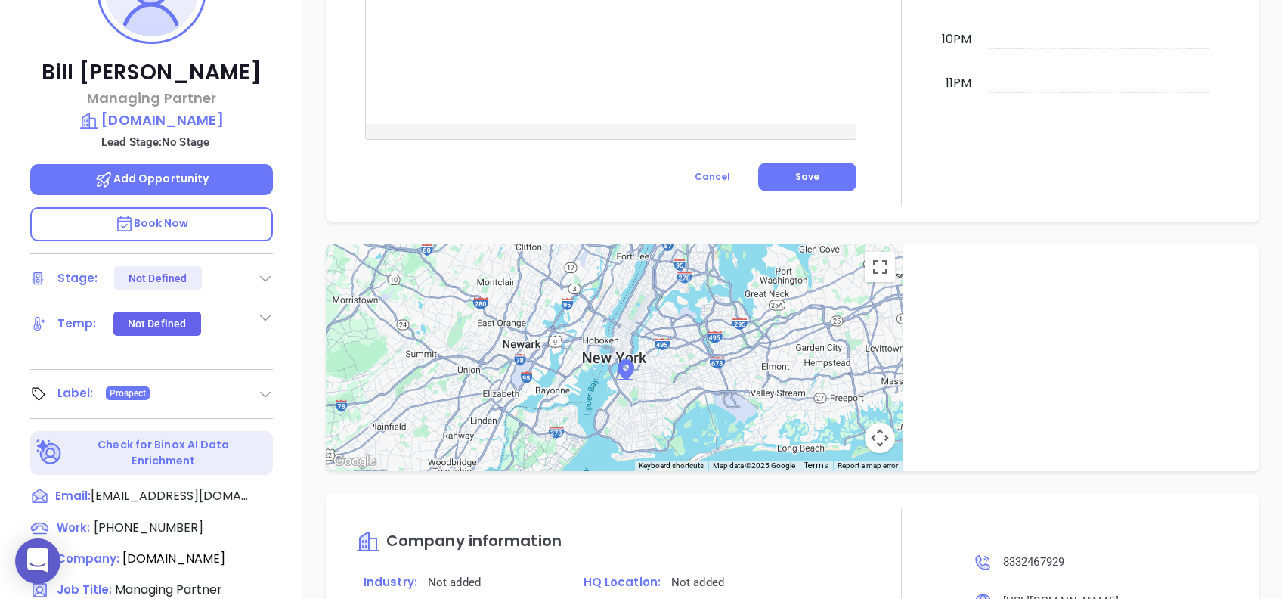
scroll to position [201, 0]
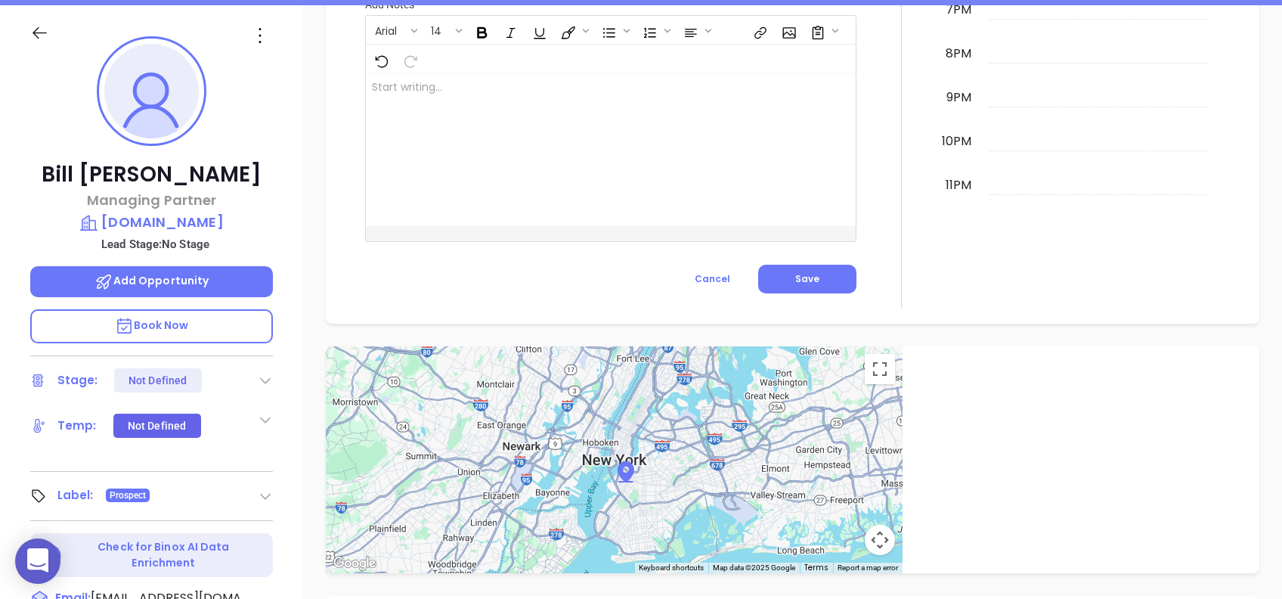
click at [258, 34] on icon at bounding box center [260, 35] width 24 height 24
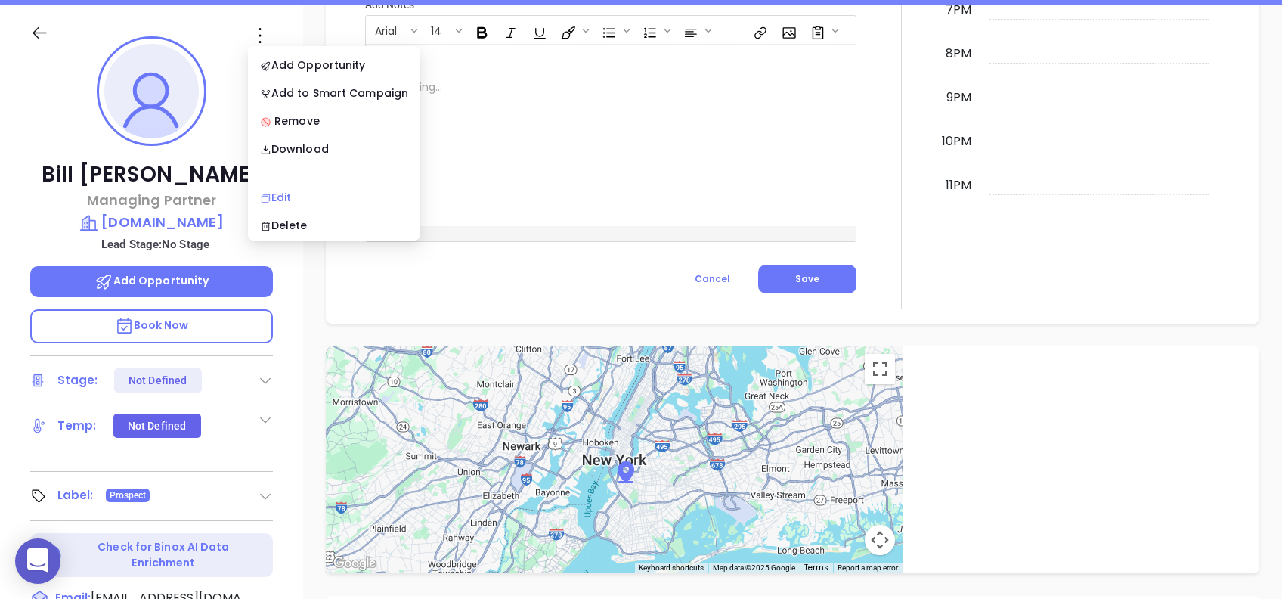
click at [301, 192] on div "Edit" at bounding box center [334, 197] width 148 height 17
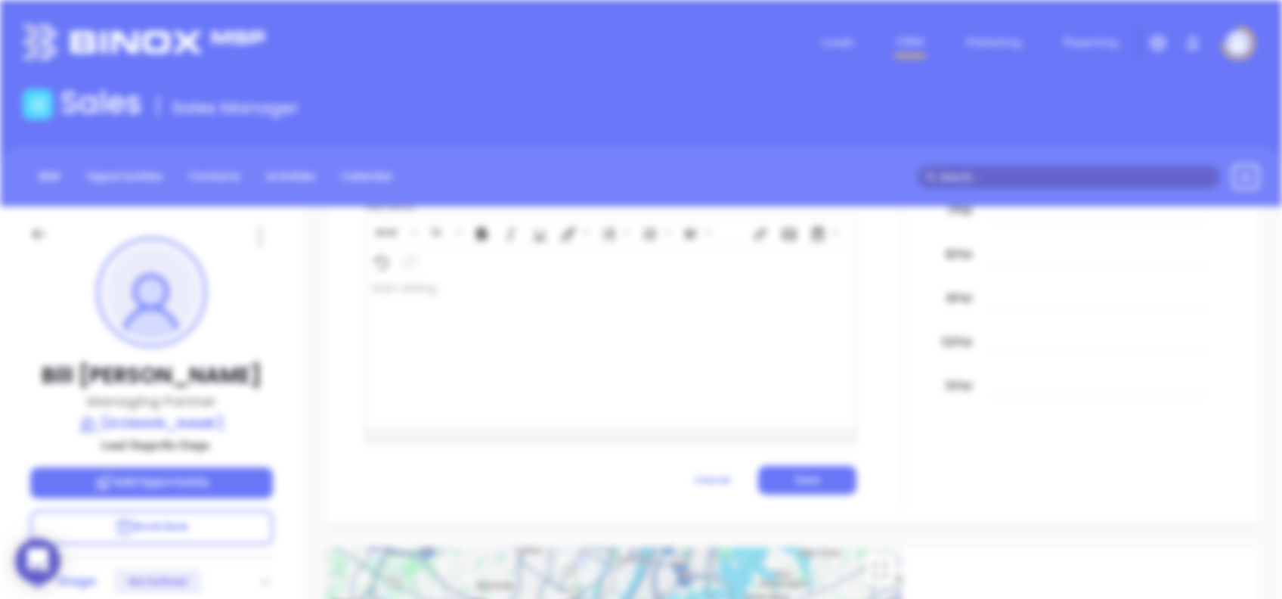
scroll to position [0, 0]
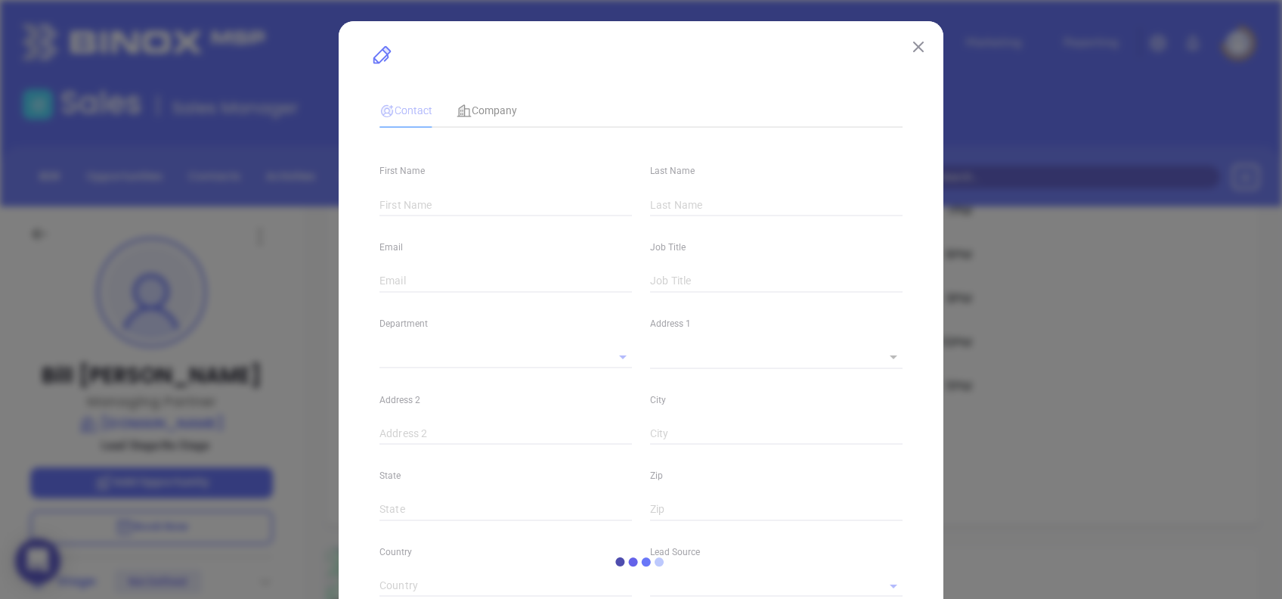
type input "Bill"
type input "Robert"
type input "brobert@homeinsurance.com"
type input "Managing Partner"
type input "1"
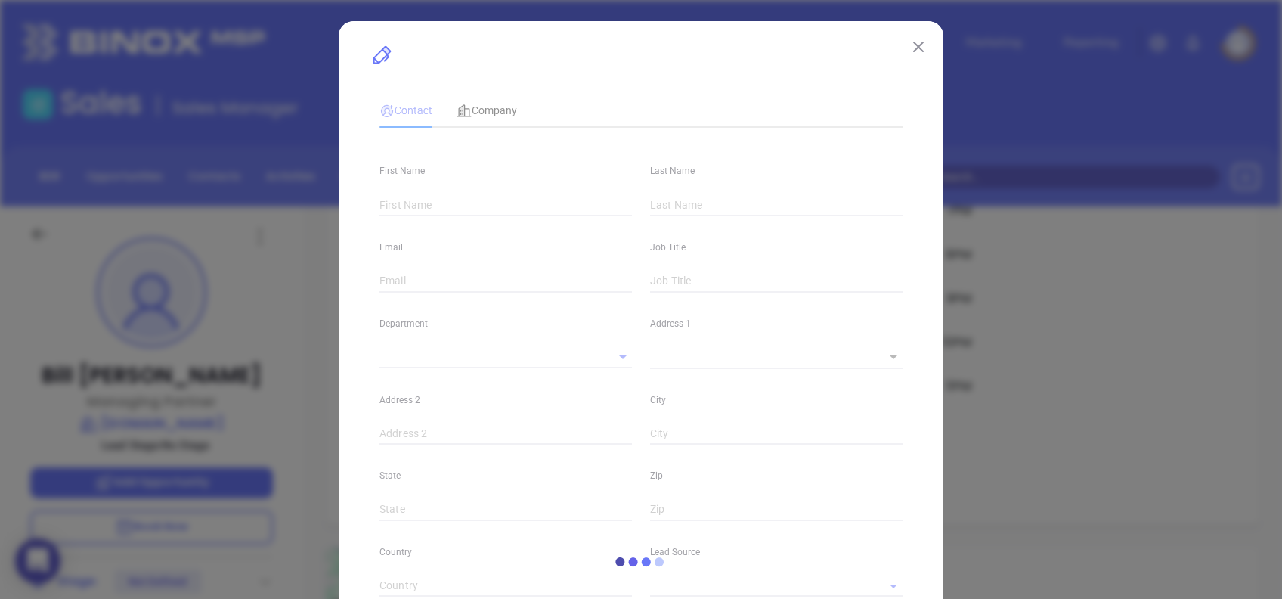
type input "www.linkedin.com/in/bill-robert-a9426b12"
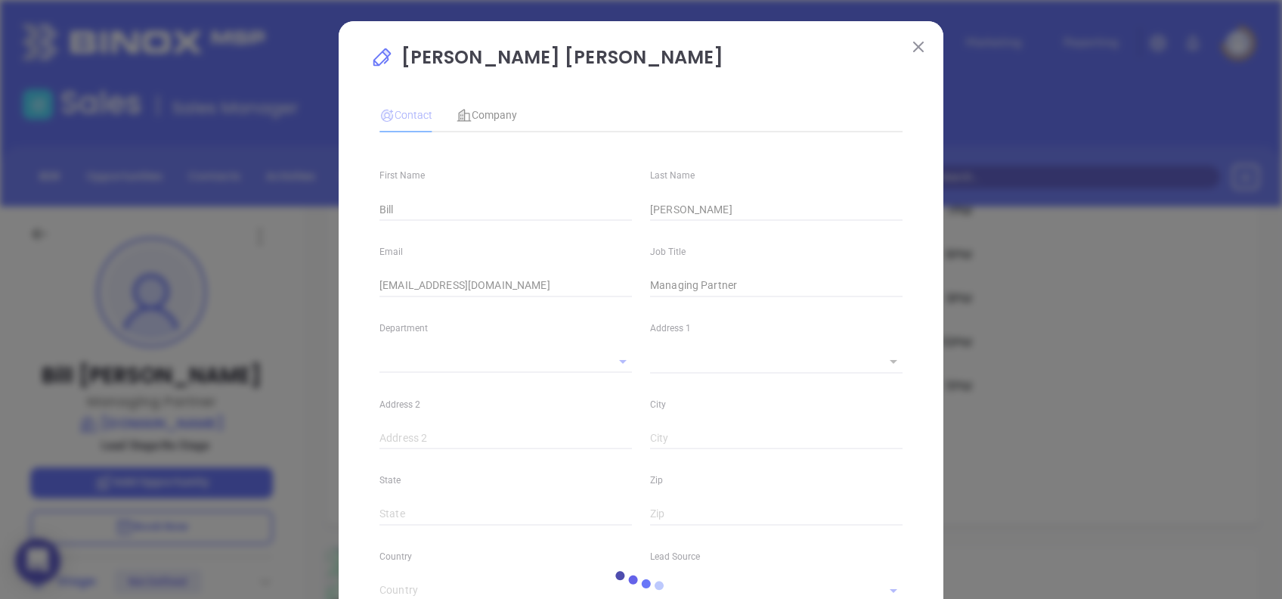
type input "Marketing"
type input "Other"
type input "undefined undefined"
type input "(833) 246-7929"
type input "1"
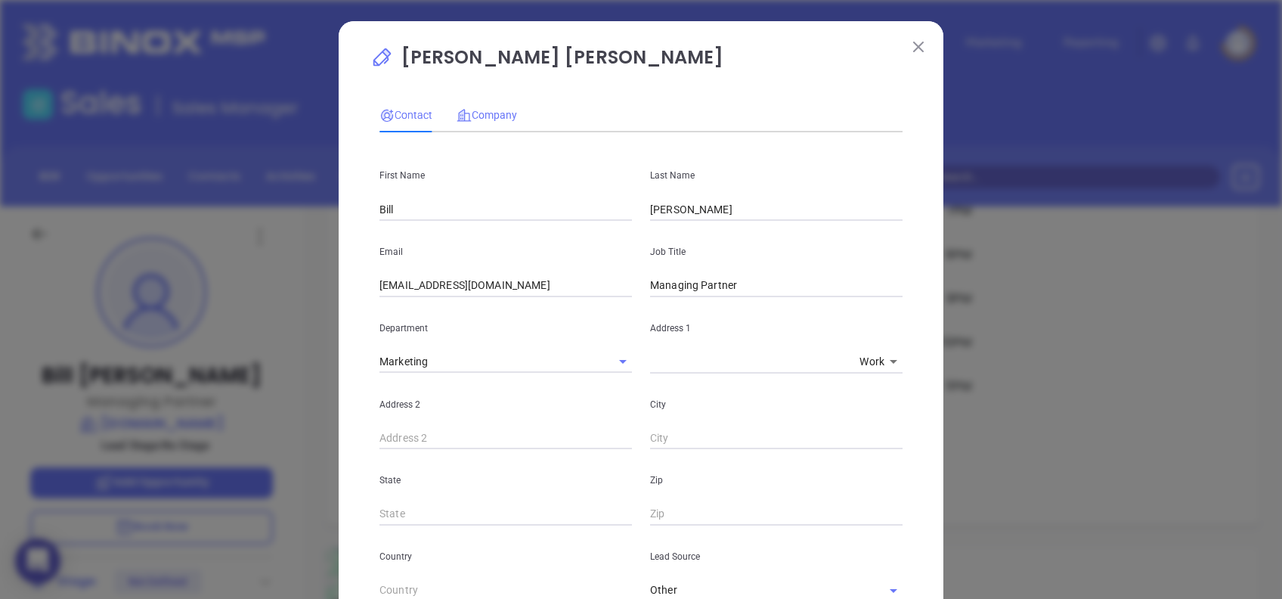
drag, startPoint x: 465, startPoint y: 99, endPoint x: 472, endPoint y: 108, distance: 11.3
click at [465, 98] on div "Company" at bounding box center [487, 115] width 60 height 35
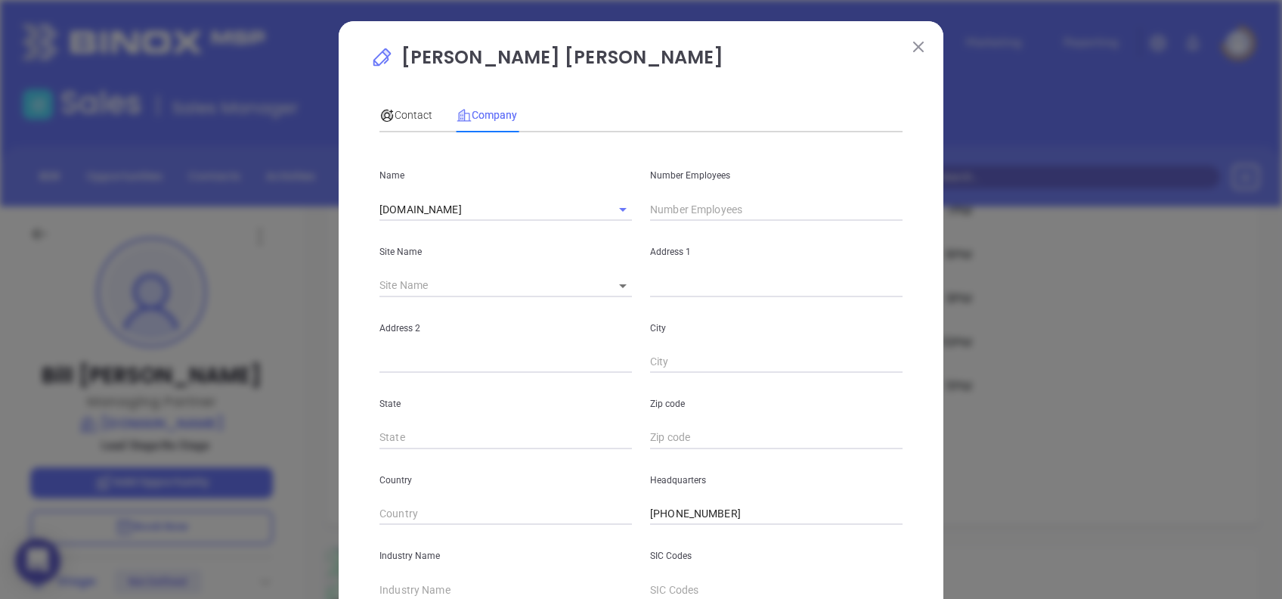
click at [702, 209] on input "text" at bounding box center [776, 209] width 253 height 23
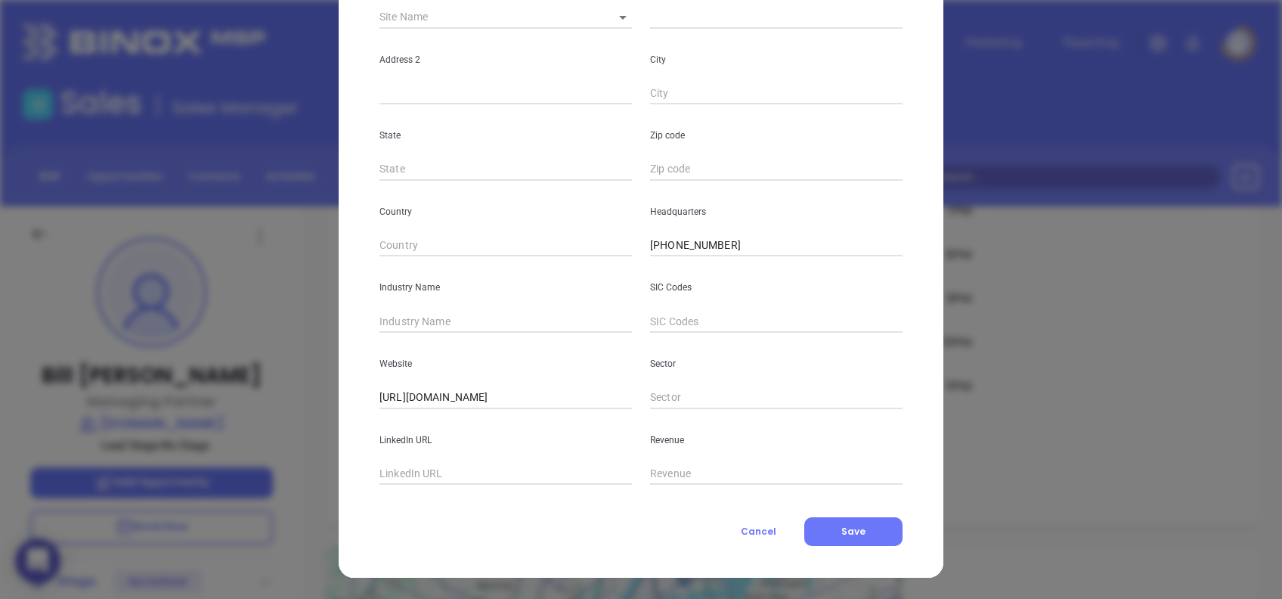
type input "56"
click at [441, 314] on input "text" at bounding box center [506, 321] width 253 height 23
type input "Insurance"
click at [496, 478] on input "text" at bounding box center [506, 474] width 253 height 23
paste input "www.linkedin.com/company/homeinsurance.com/"
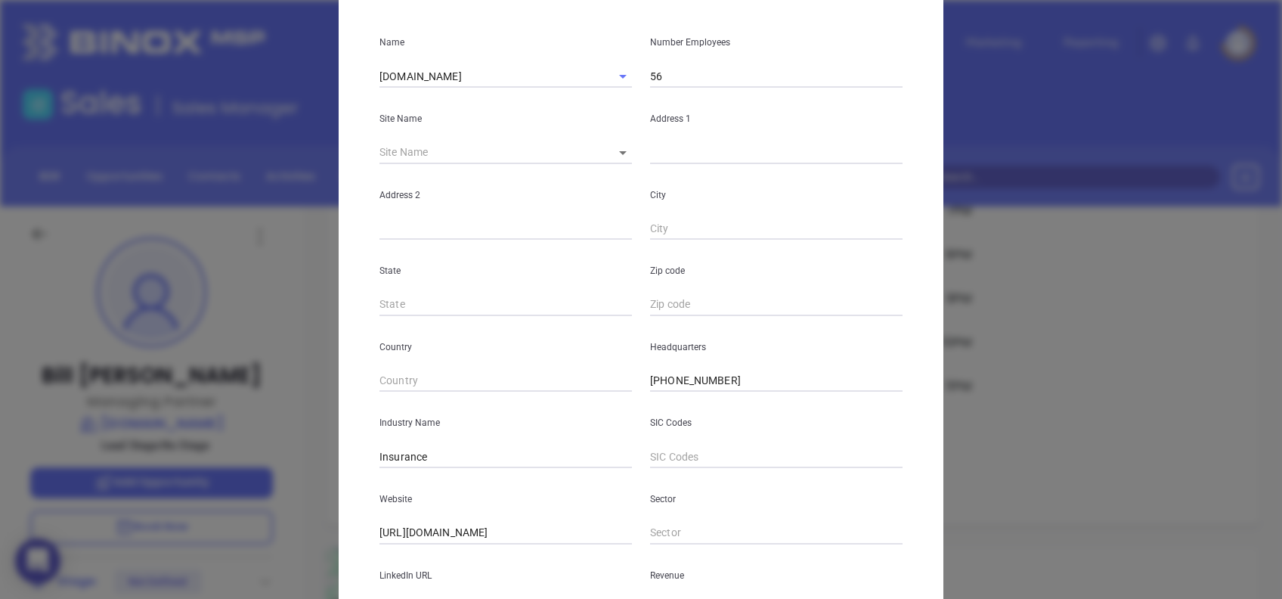
scroll to position [0, 0]
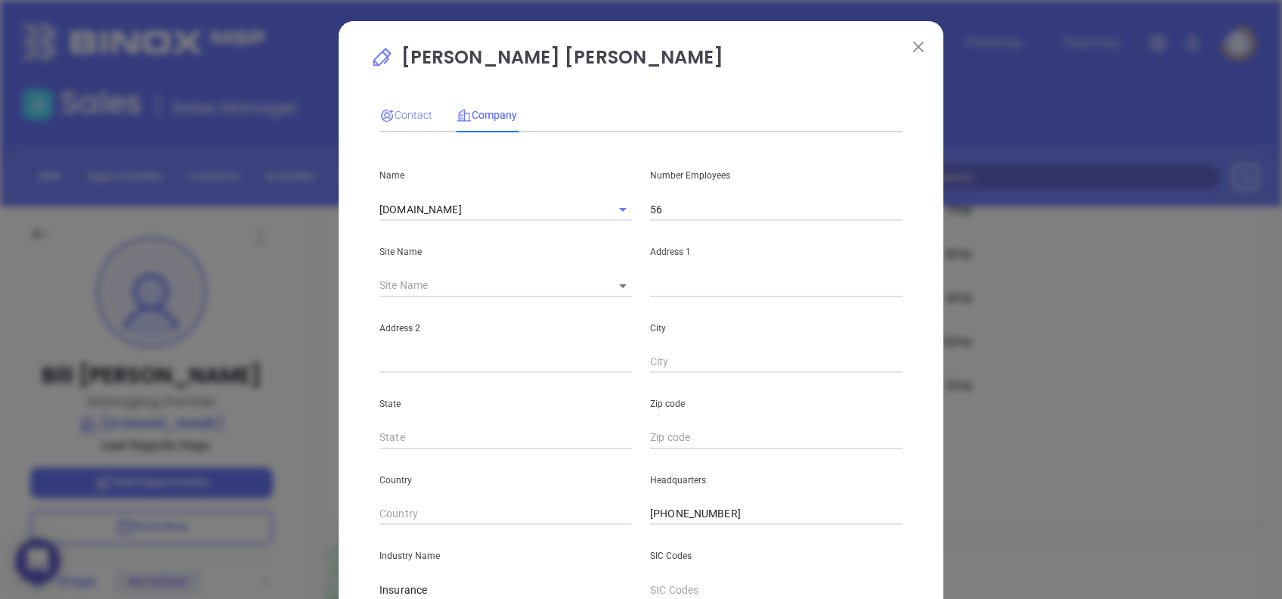
type input "www.linkedin.com/company/homeinsurance.com/"
click at [400, 109] on span "Contact" at bounding box center [406, 115] width 53 height 12
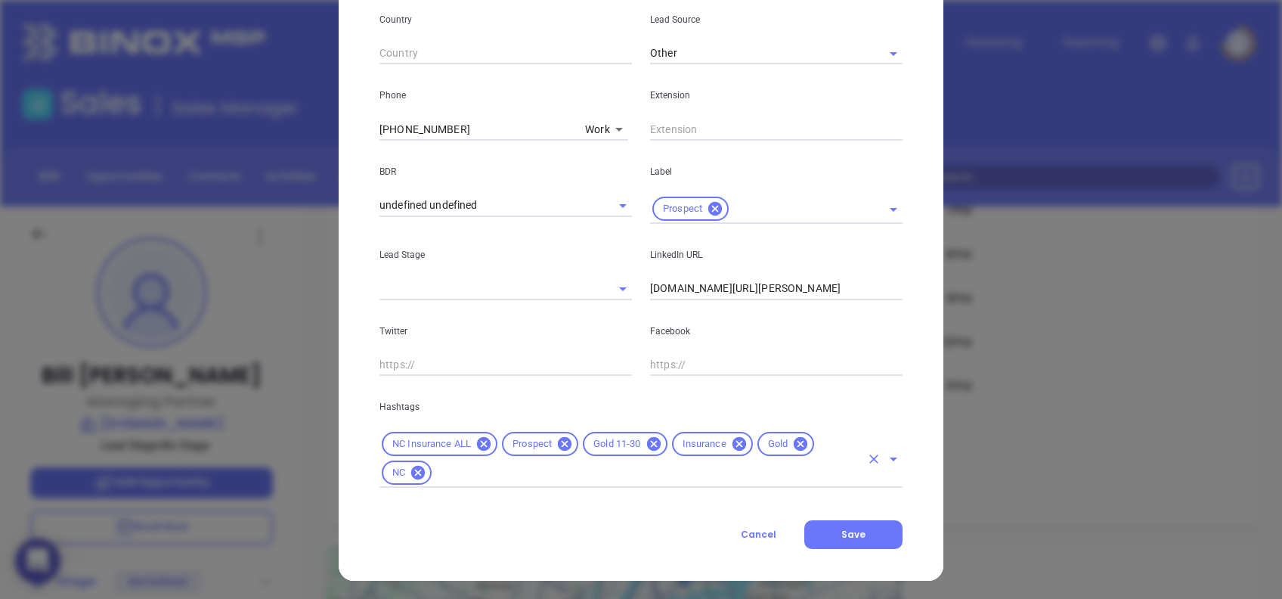
scroll to position [540, 0]
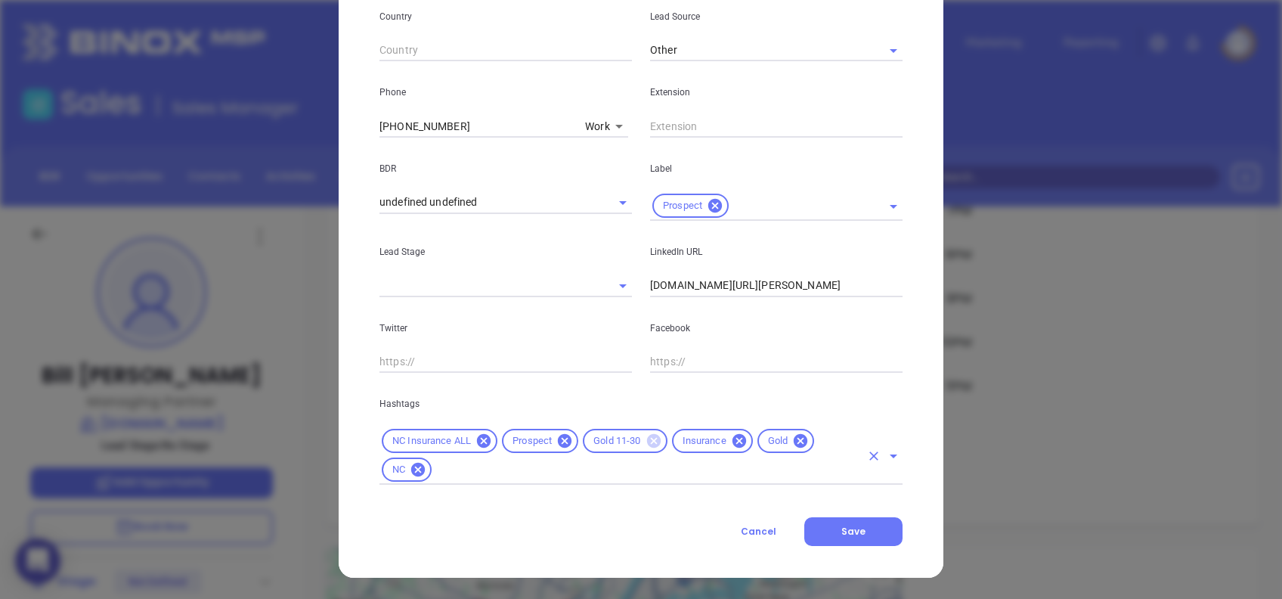
click at [647, 437] on icon at bounding box center [654, 441] width 14 height 14
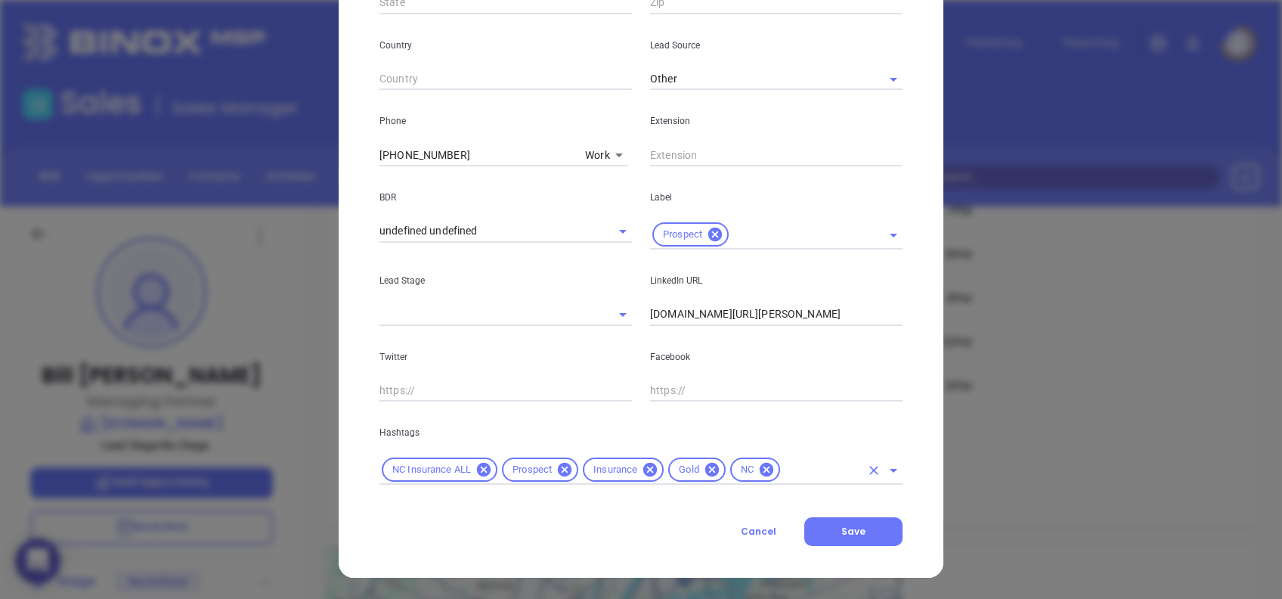
scroll to position [511, 0]
click at [802, 470] on input "text" at bounding box center [822, 470] width 78 height 19
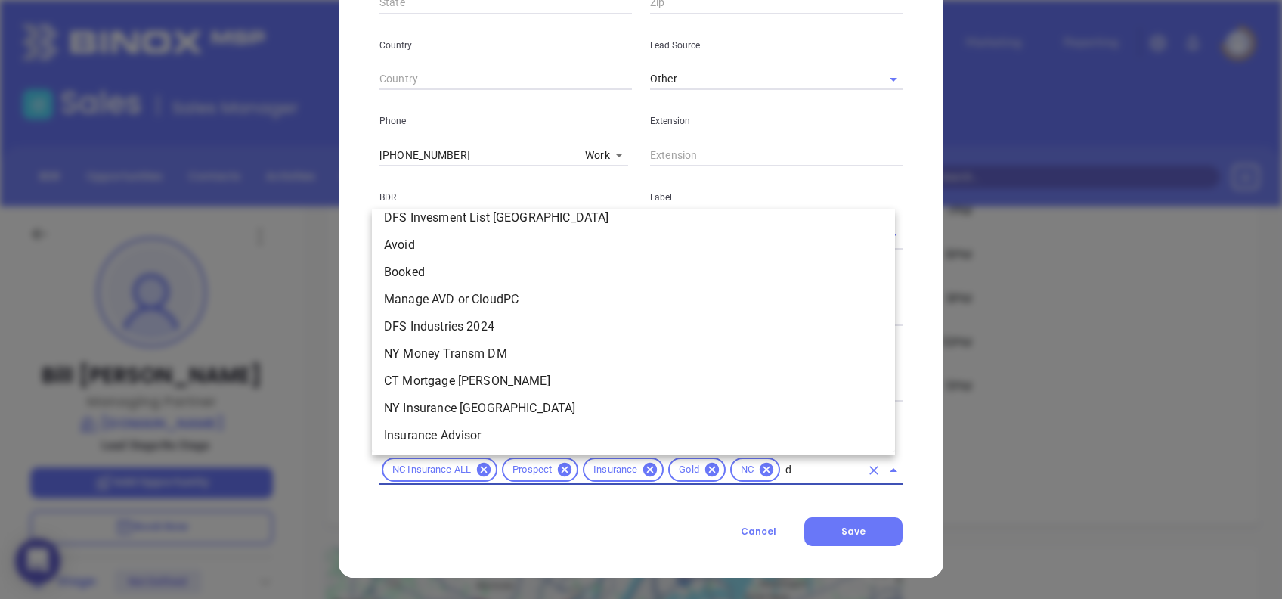
scroll to position [0, 0]
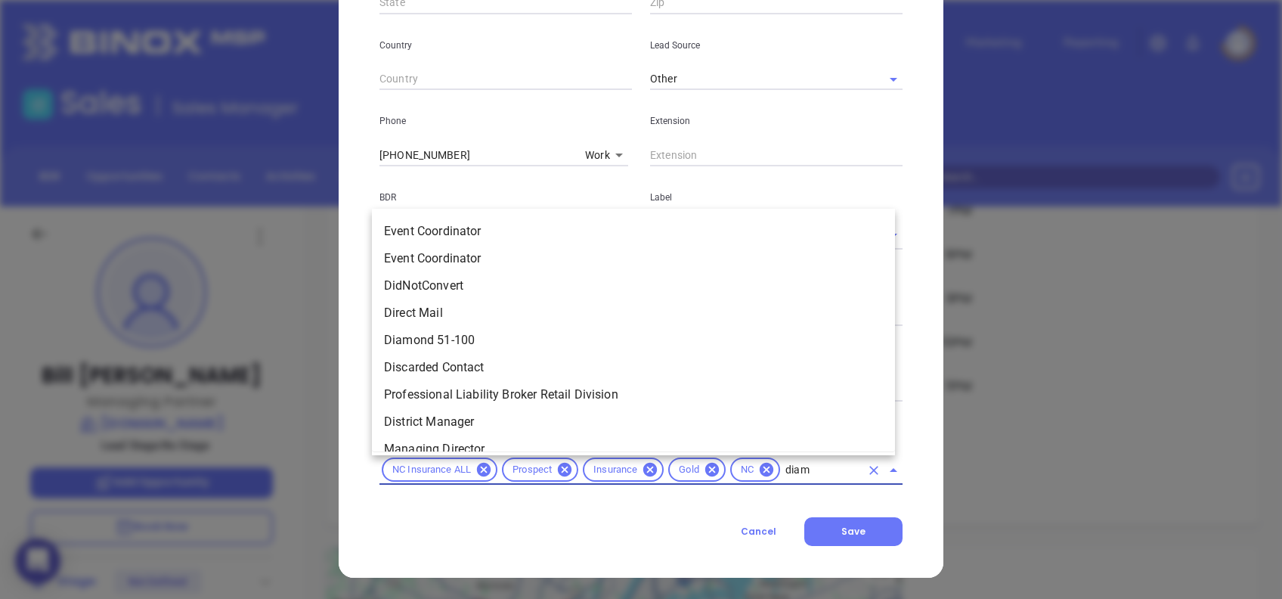
type input "diamo"
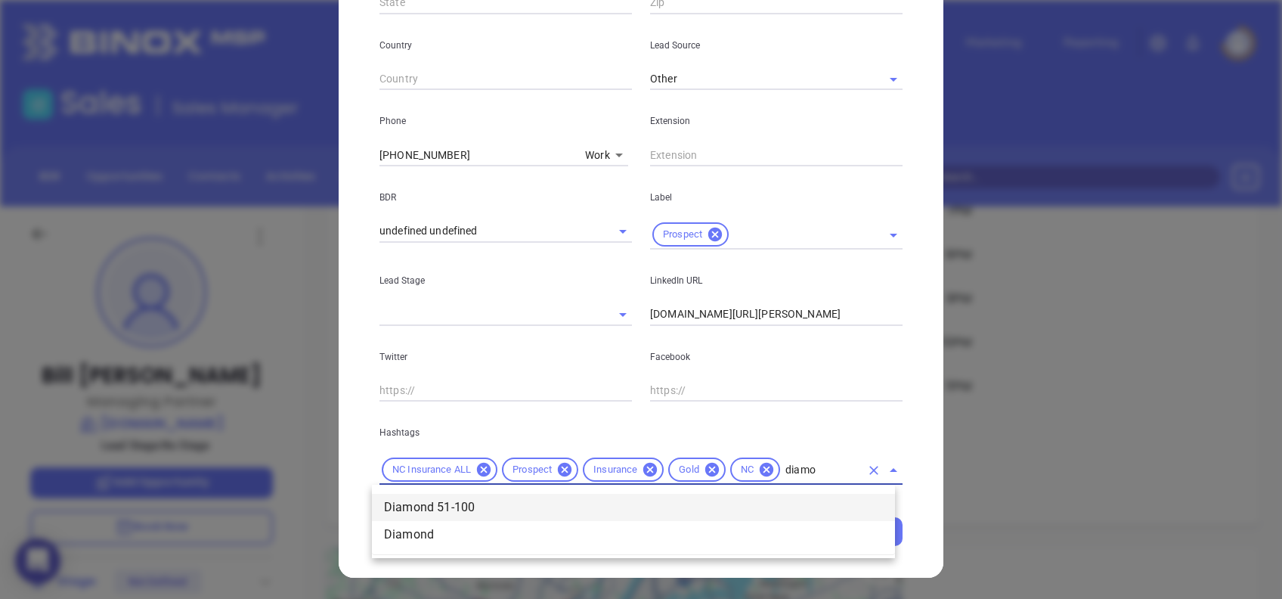
drag, startPoint x: 785, startPoint y: 502, endPoint x: 774, endPoint y: 495, distance: 13.6
click at [785, 503] on li "Diamond 51-100" at bounding box center [633, 507] width 523 height 27
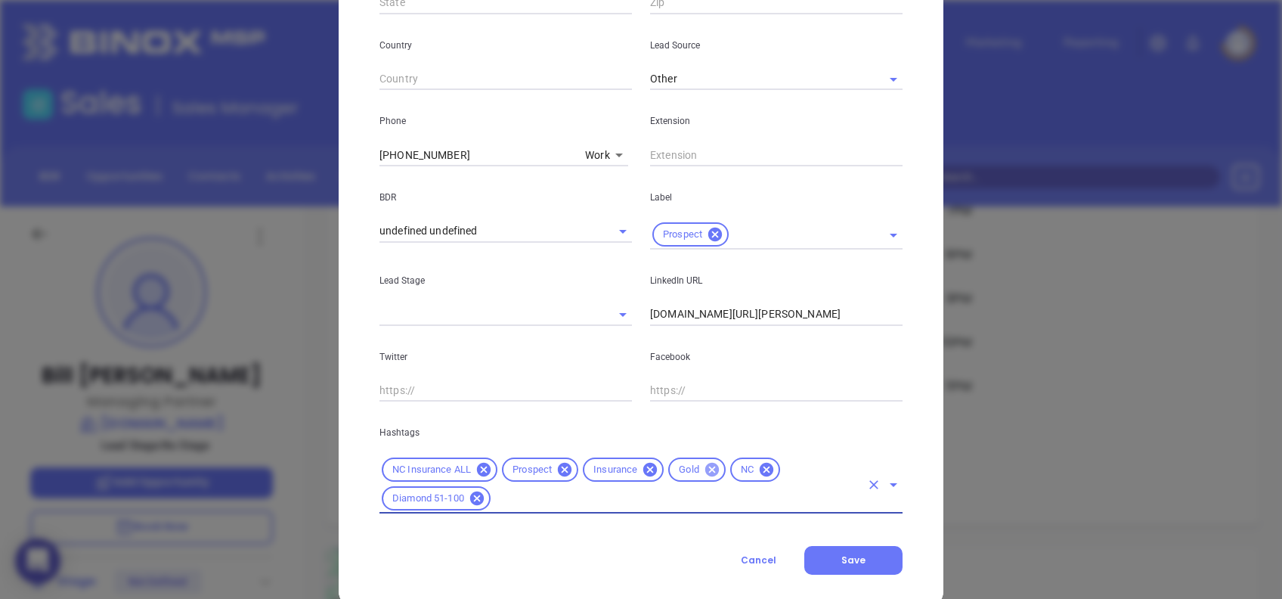
click at [704, 461] on icon at bounding box center [712, 469] width 17 height 17
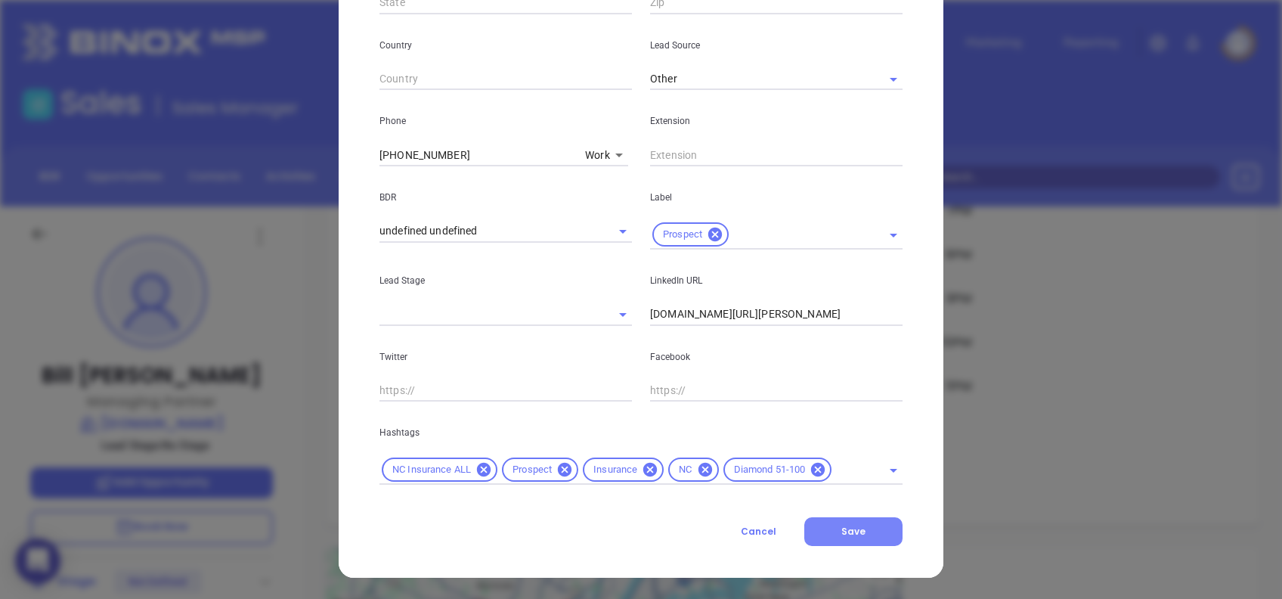
click at [842, 526] on span "Save" at bounding box center [854, 531] width 24 height 13
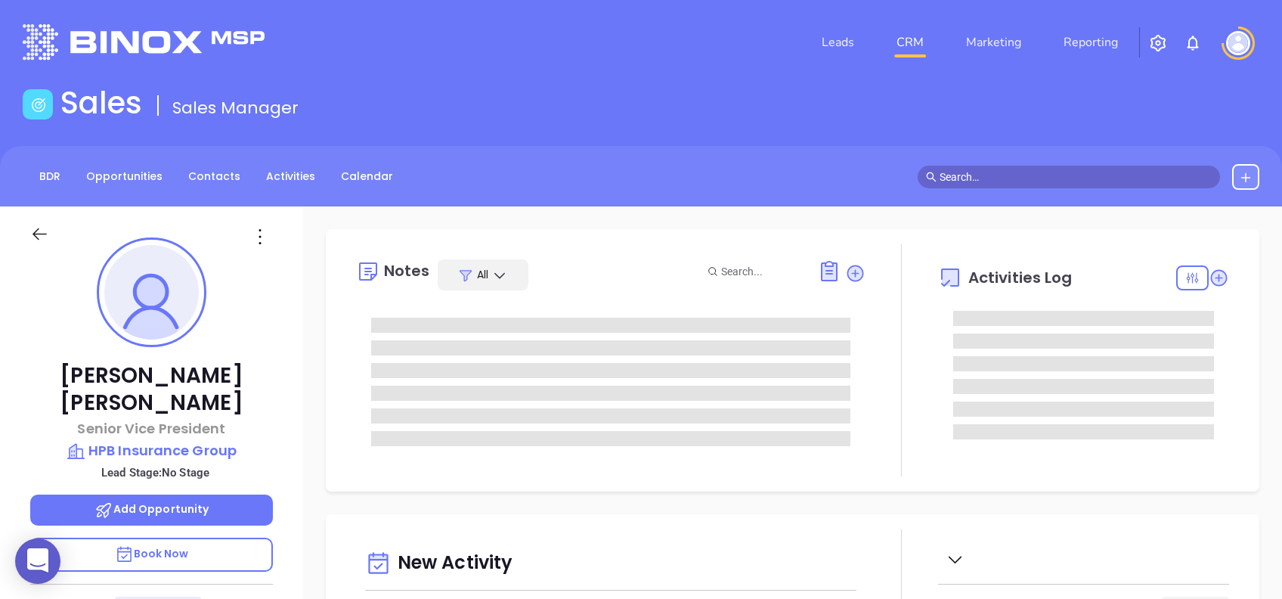
type input "[DATE]"
type input "Alejandra Lara"
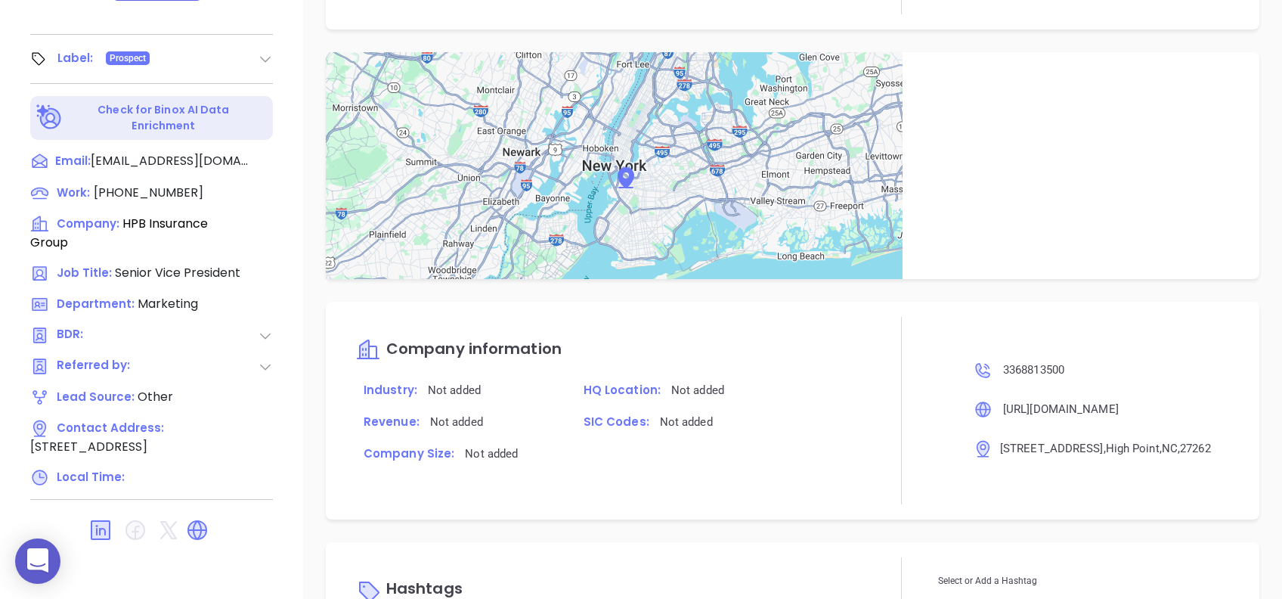
scroll to position [775, 0]
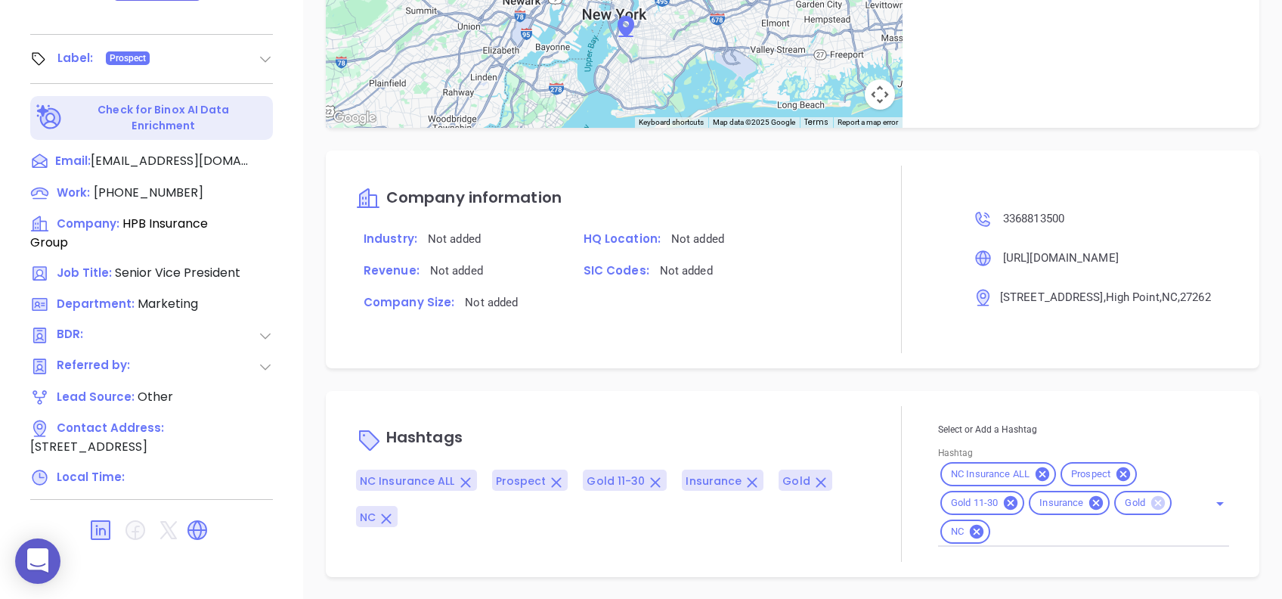
click at [1153, 499] on icon at bounding box center [1159, 503] width 14 height 14
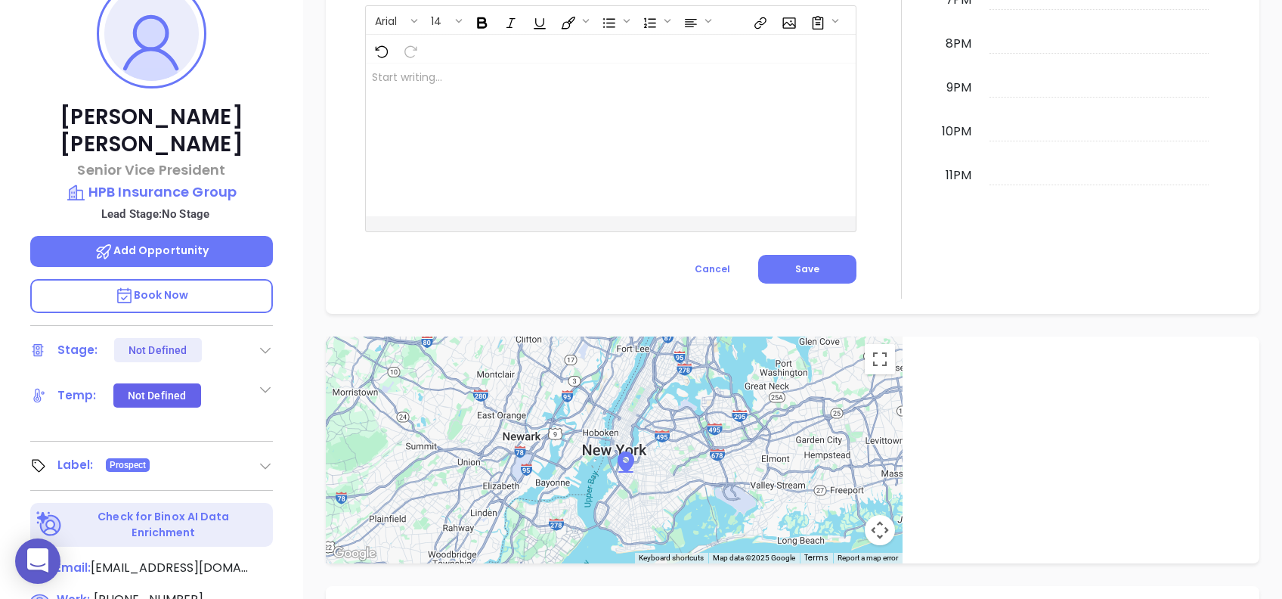
scroll to position [162, 0]
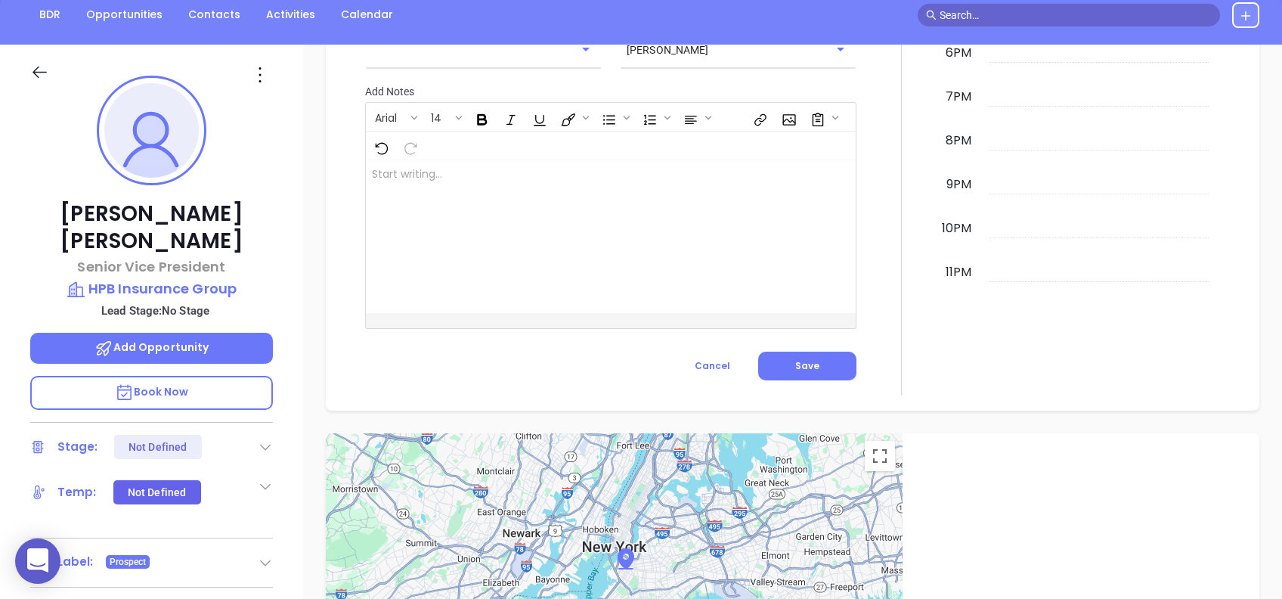
click at [268, 80] on icon at bounding box center [260, 75] width 24 height 24
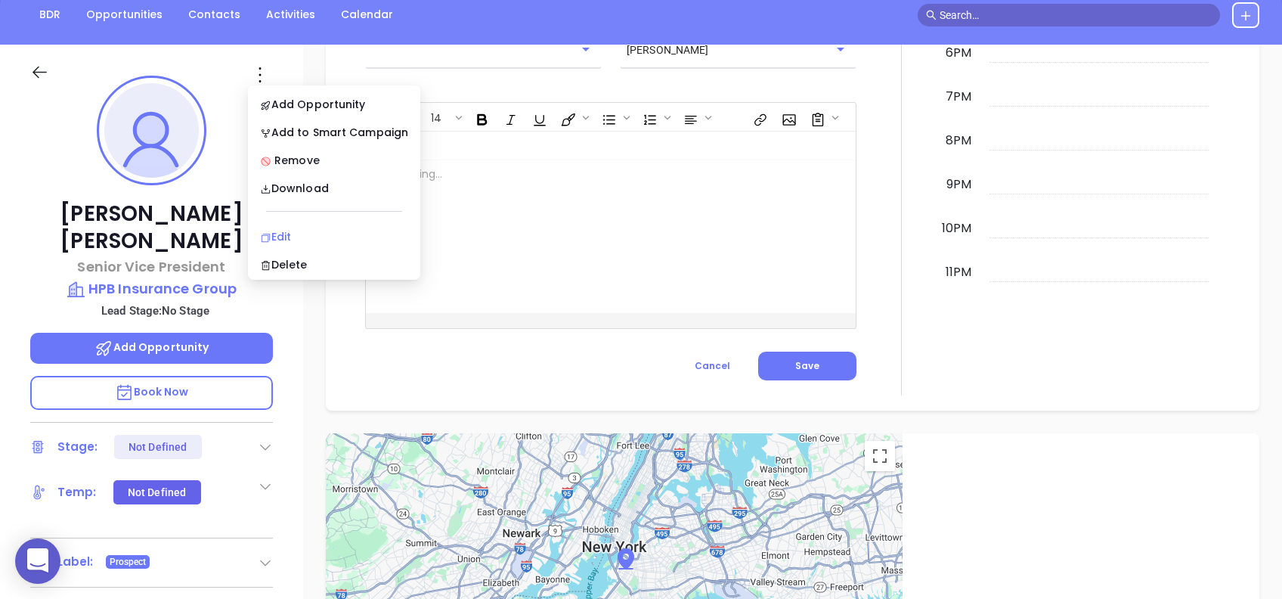
click at [331, 225] on li "Edit" at bounding box center [334, 237] width 166 height 32
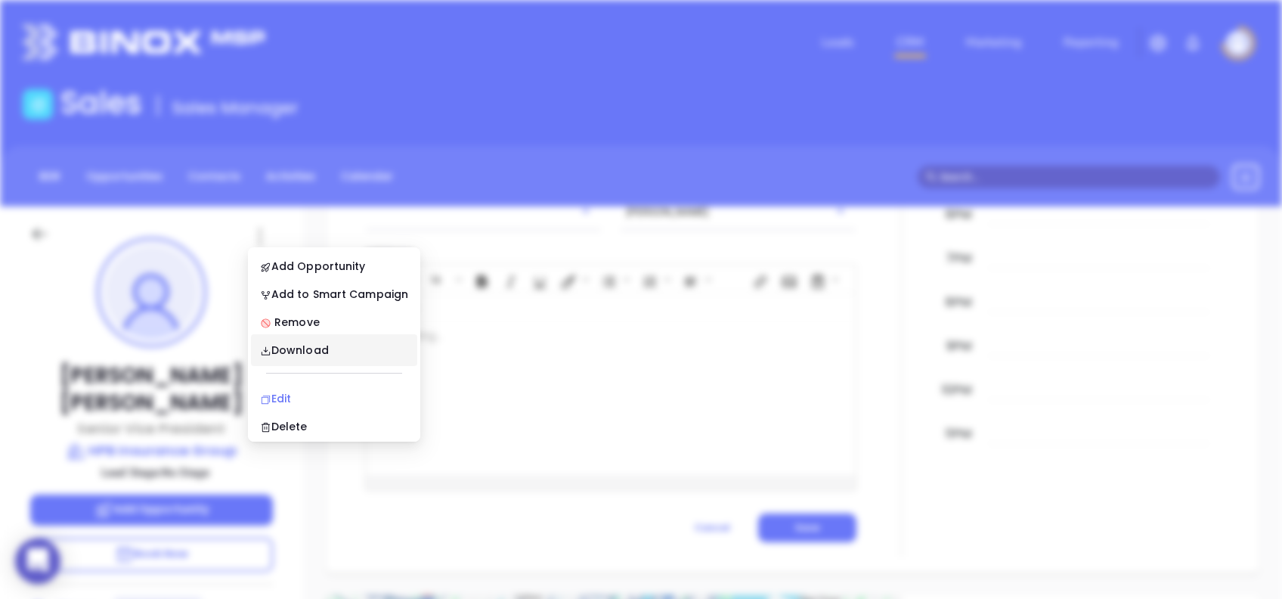
scroll to position [0, 0]
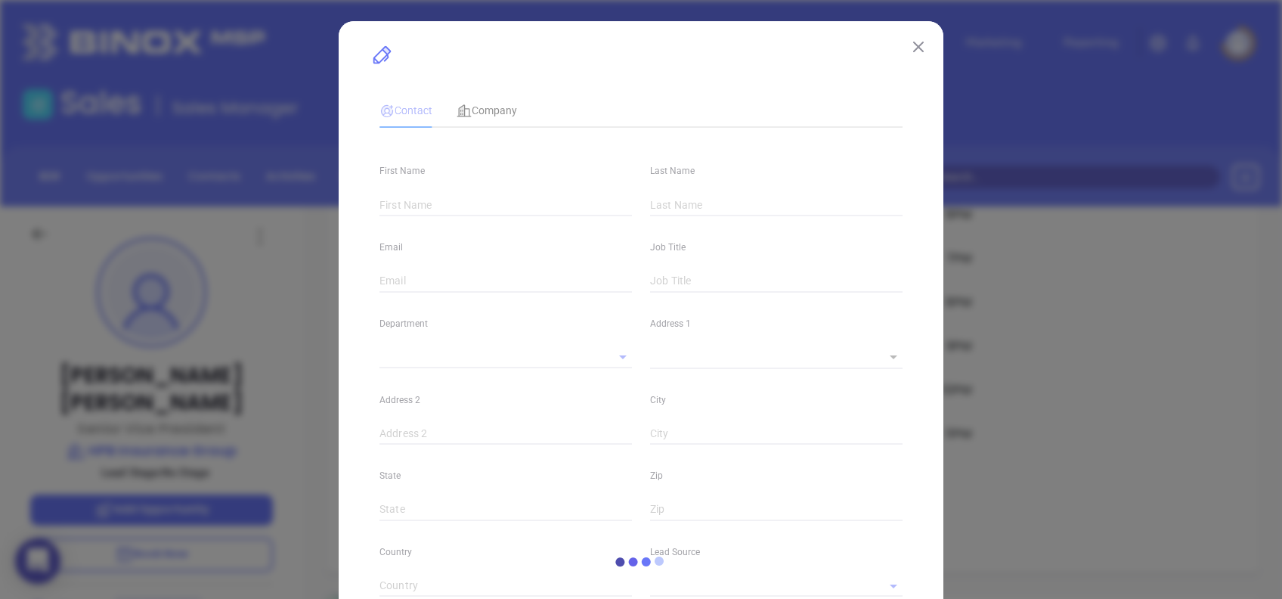
type input "Kirk"
type input "McMillan"
type input "kmcmillan@hpbinsurance.com"
type input "Senior Vice President"
type input "1"
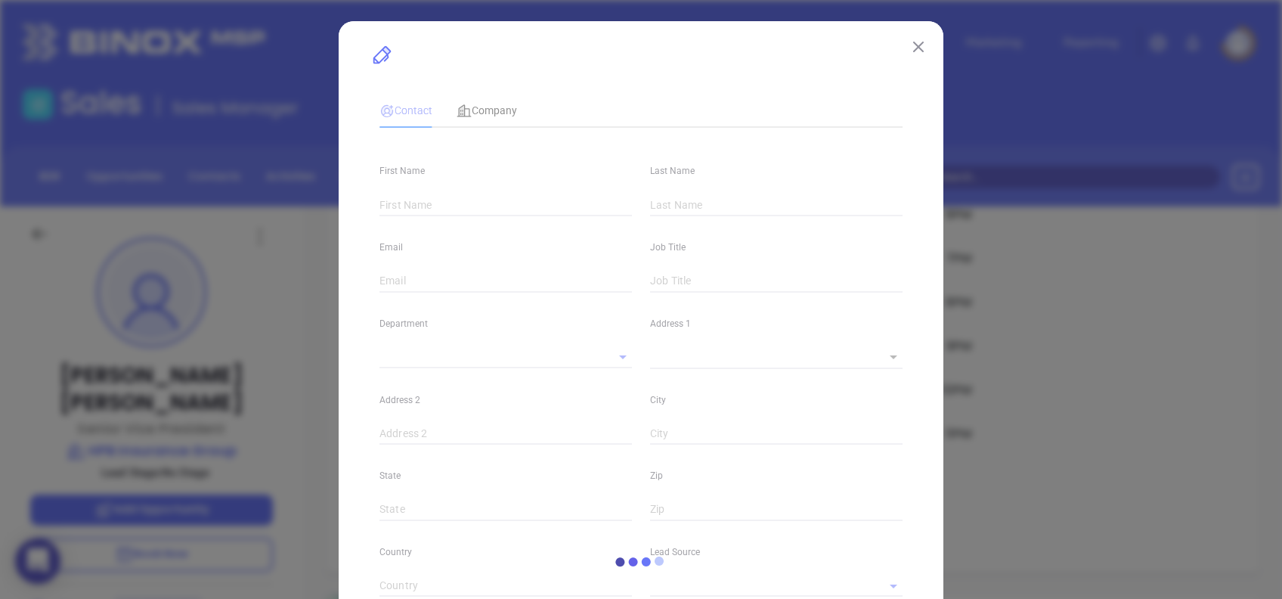
type input "www.linkedin.com/in/kirkmcmillan"
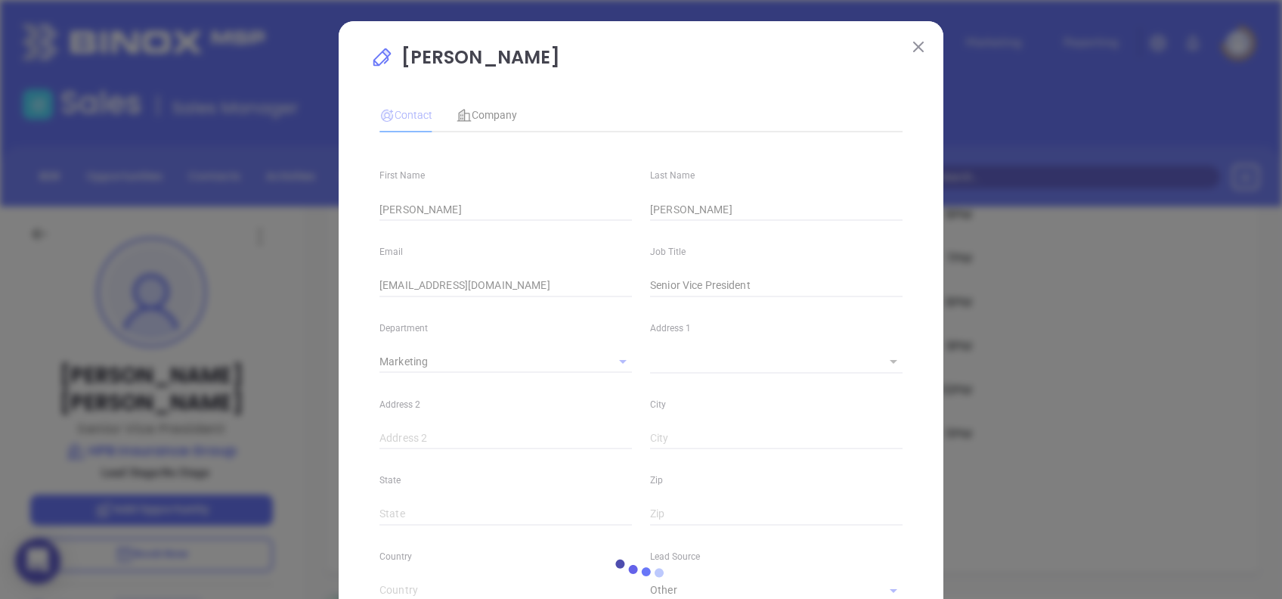
type input "Marketing"
type input "Other"
type input "undefined undefined"
type input "(336) 881-3500"
type input "1"
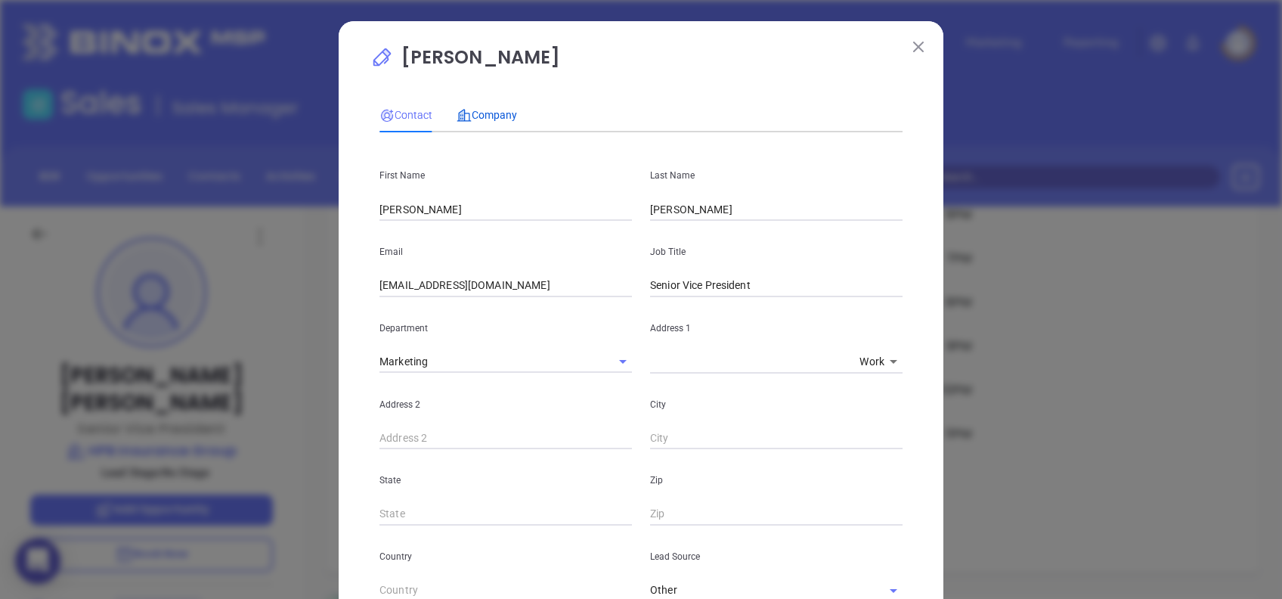
click at [492, 120] on span "Company" at bounding box center [487, 115] width 60 height 12
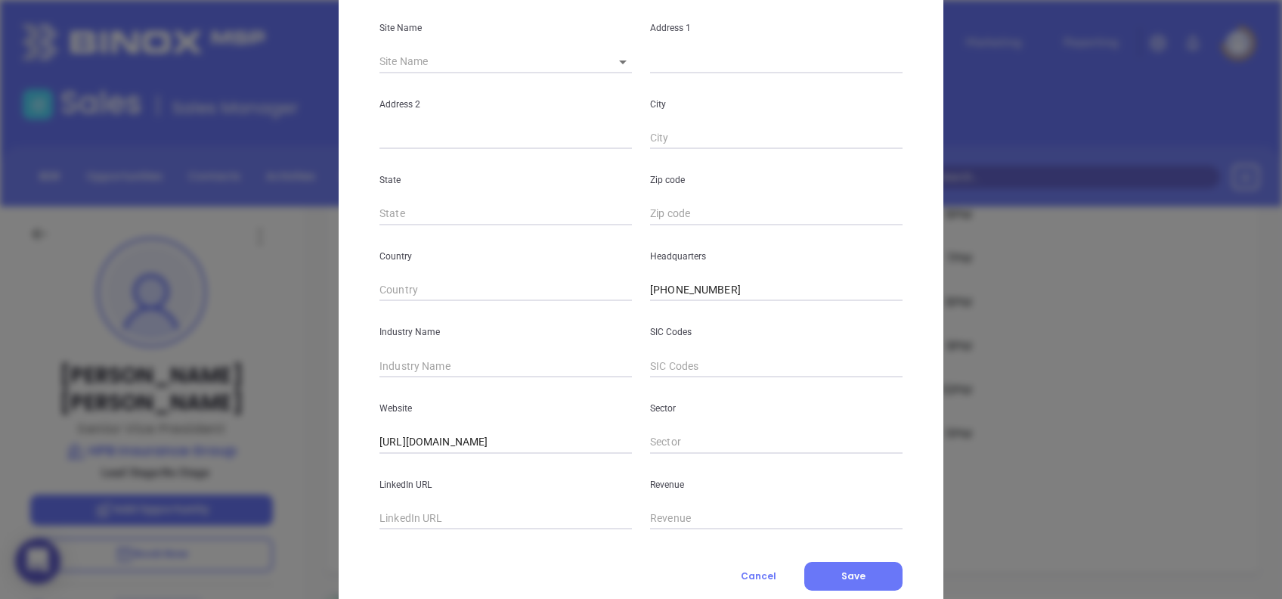
scroll to position [268, 0]
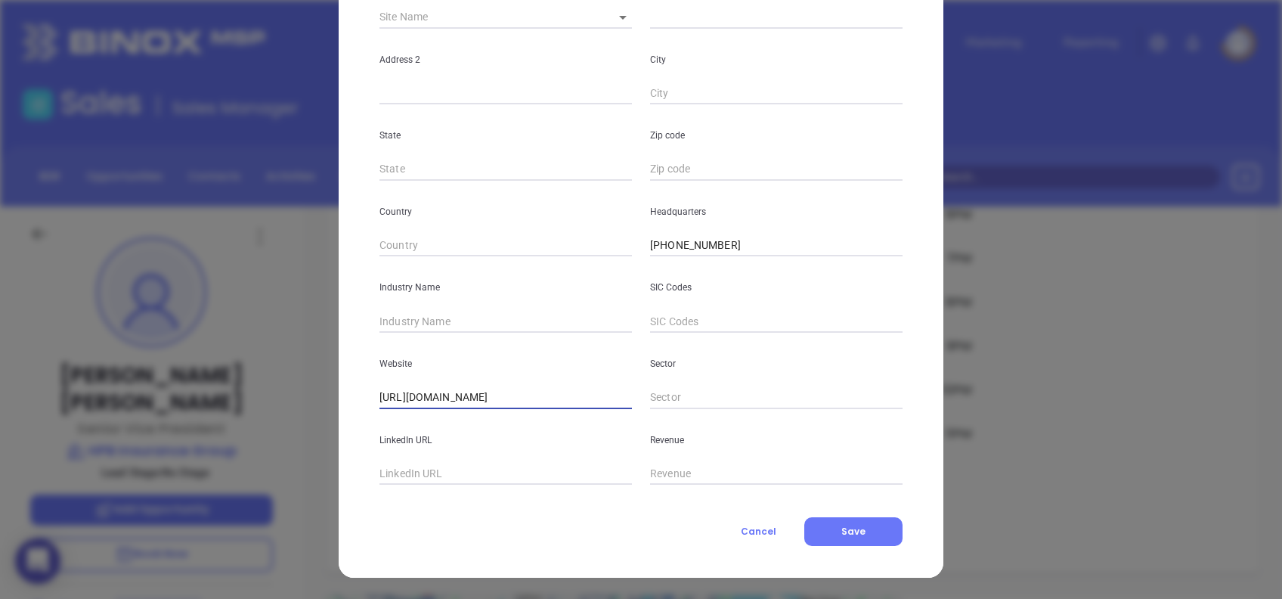
drag, startPoint x: 532, startPoint y: 395, endPoint x: 196, endPoint y: 378, distance: 336.9
click at [206, 379] on div "Kirk McMillan Contact Company First Name Kirk Last Name McMillan Email kmcmilla…" at bounding box center [641, 299] width 1282 height 599
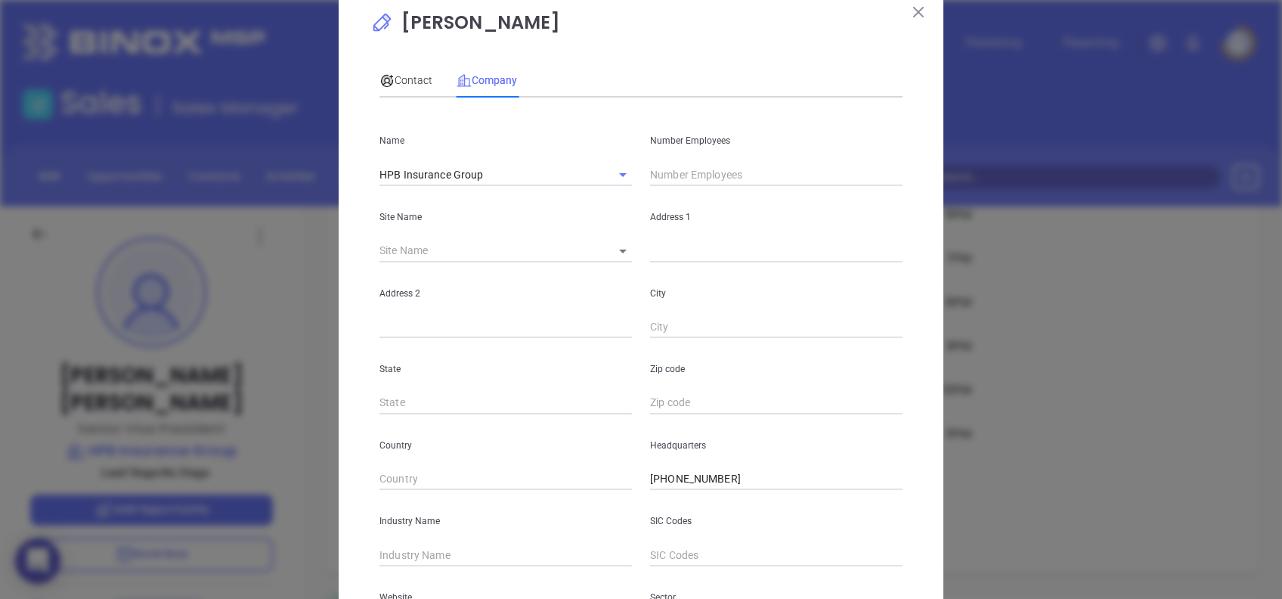
scroll to position [0, 0]
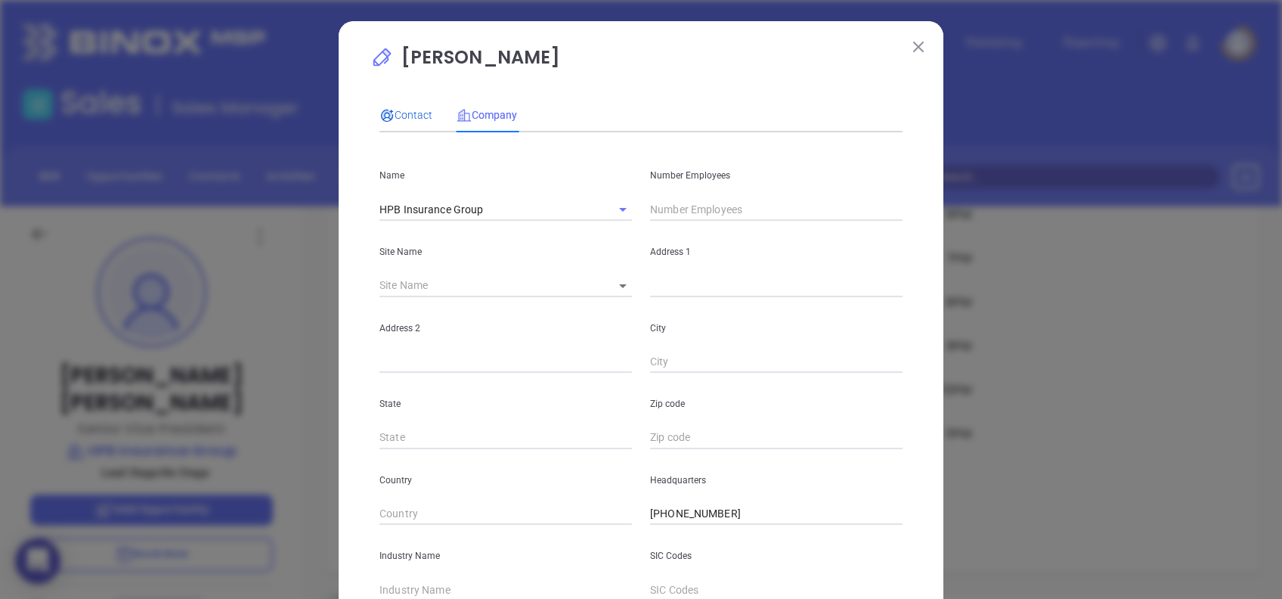
click at [401, 115] on span "Contact" at bounding box center [406, 115] width 53 height 12
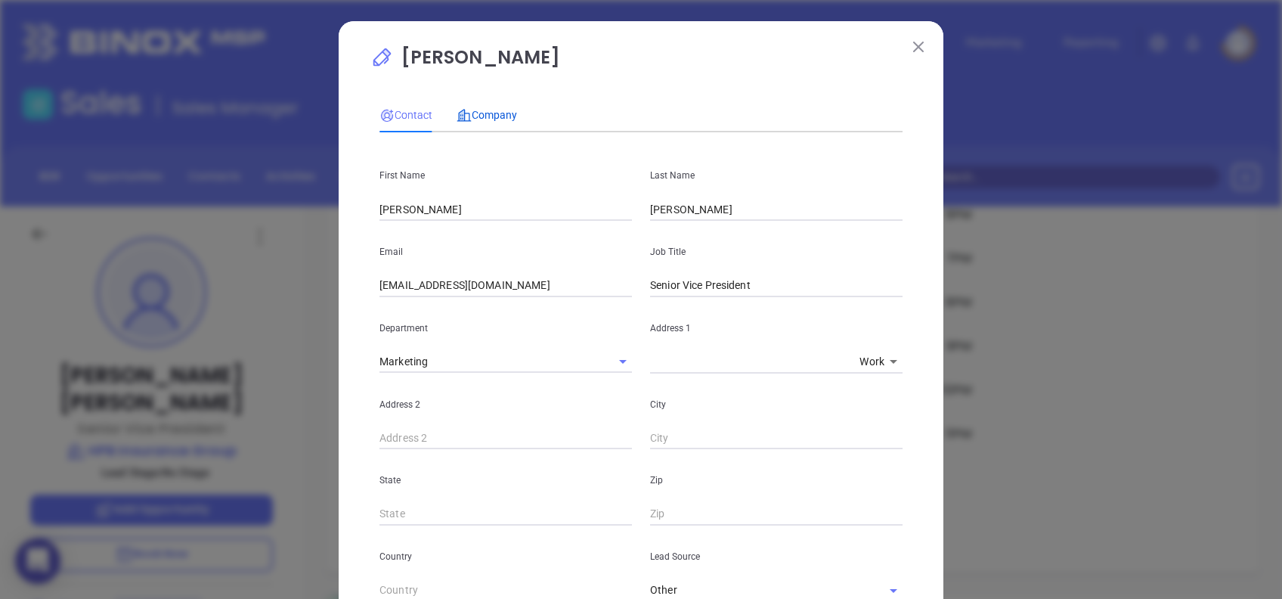
click at [482, 115] on span "Company" at bounding box center [487, 115] width 60 height 12
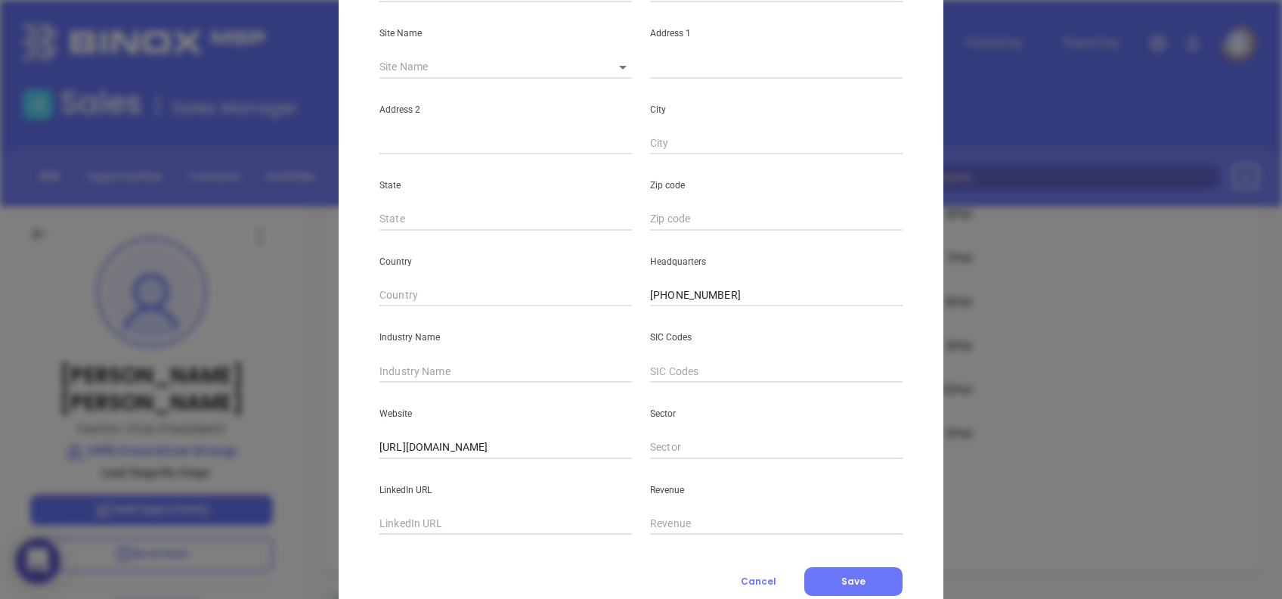
scroll to position [268, 0]
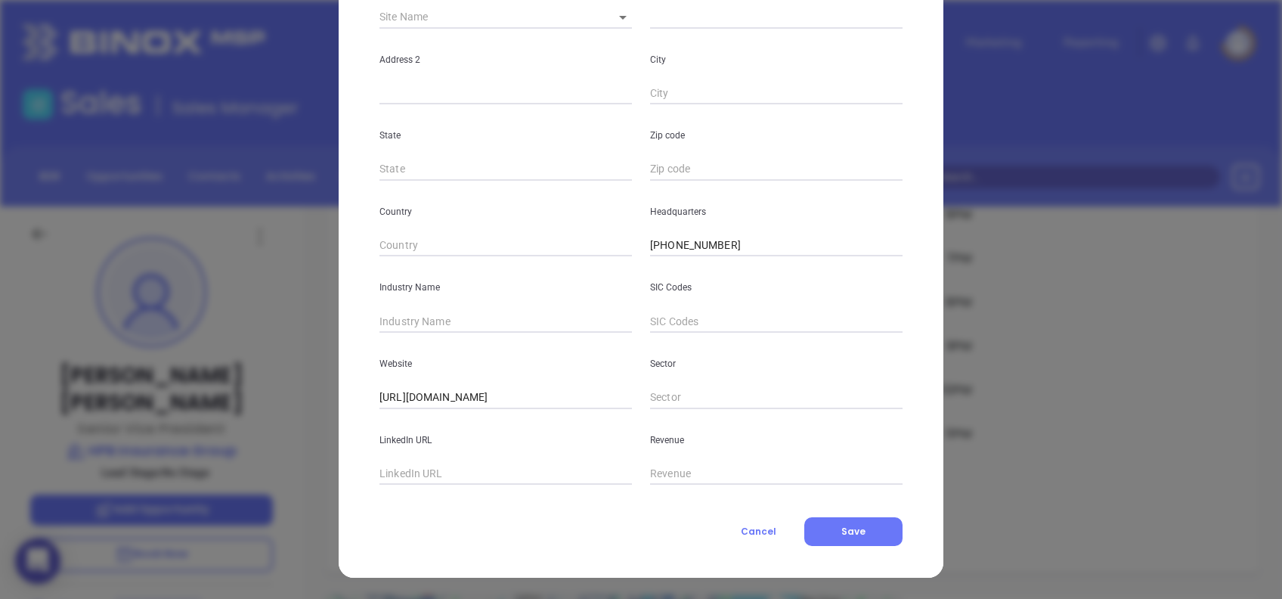
click at [452, 317] on input "text" at bounding box center [506, 321] width 253 height 23
type input "Insurance"
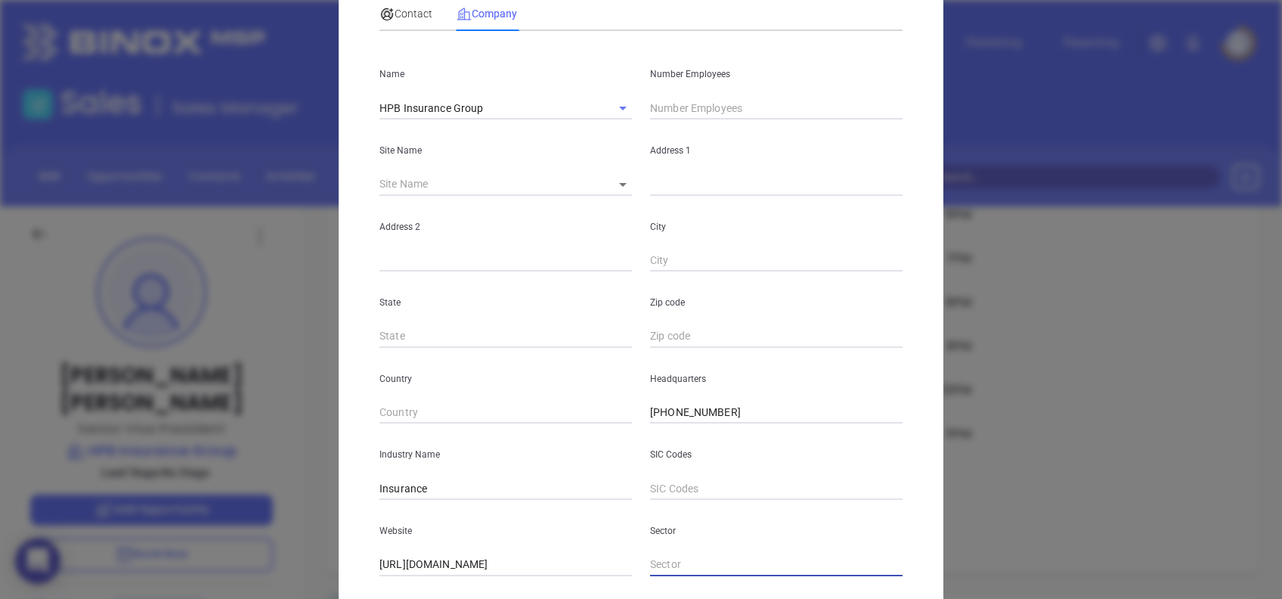
scroll to position [0, 0]
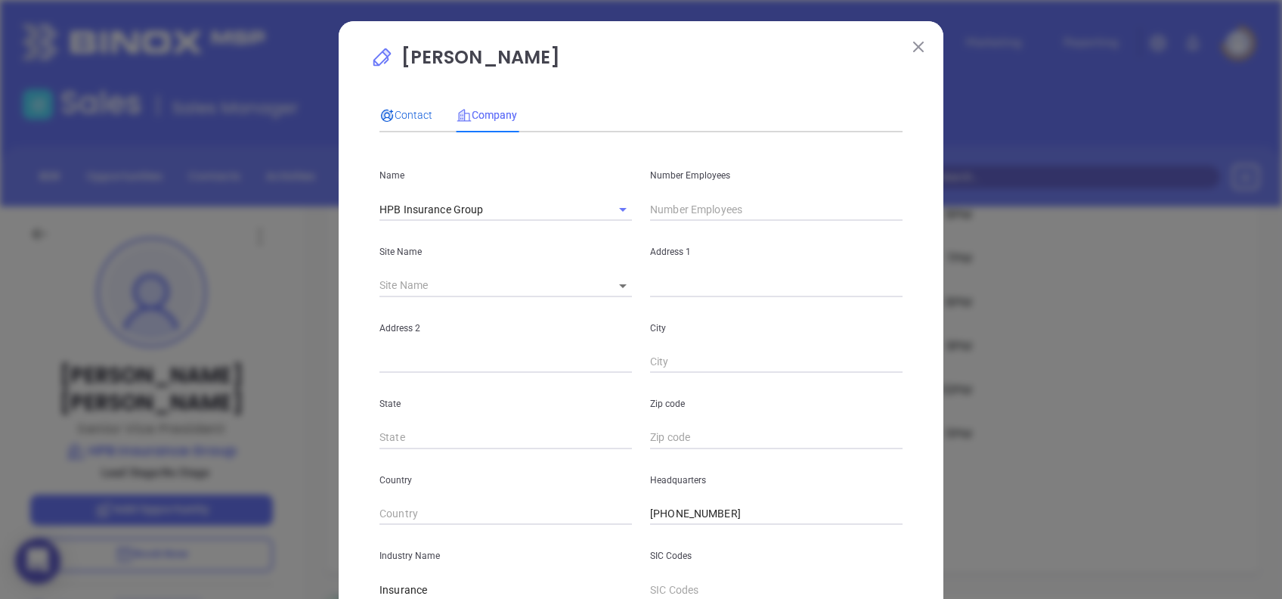
click at [386, 107] on div "Contact" at bounding box center [406, 115] width 53 height 17
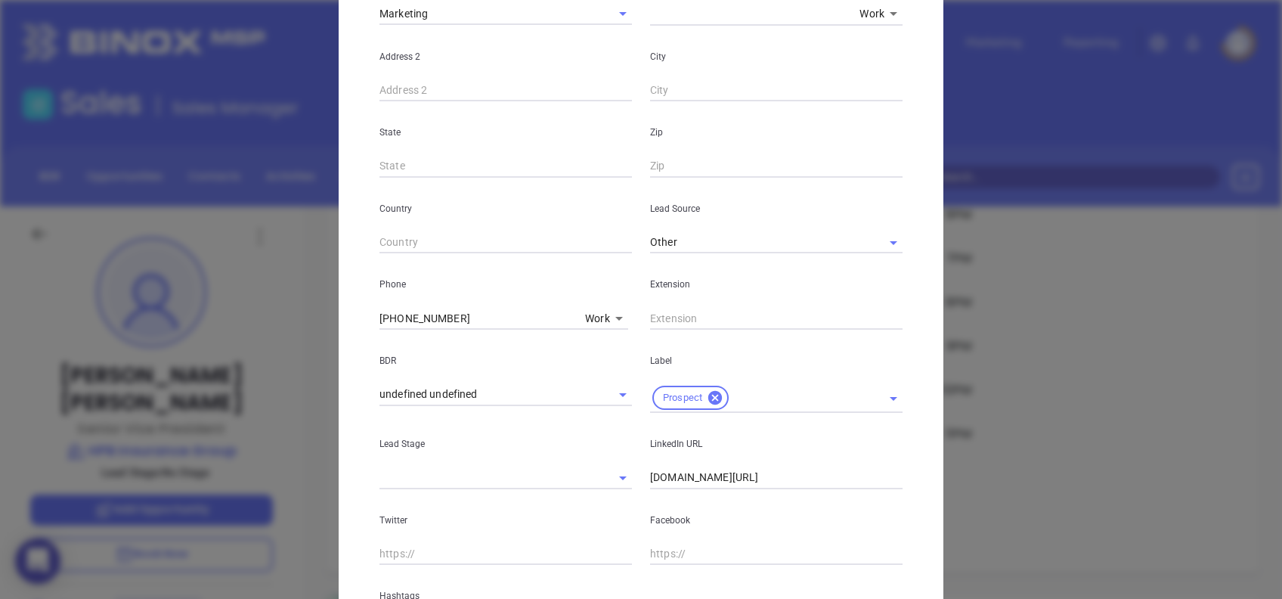
scroll to position [7, 0]
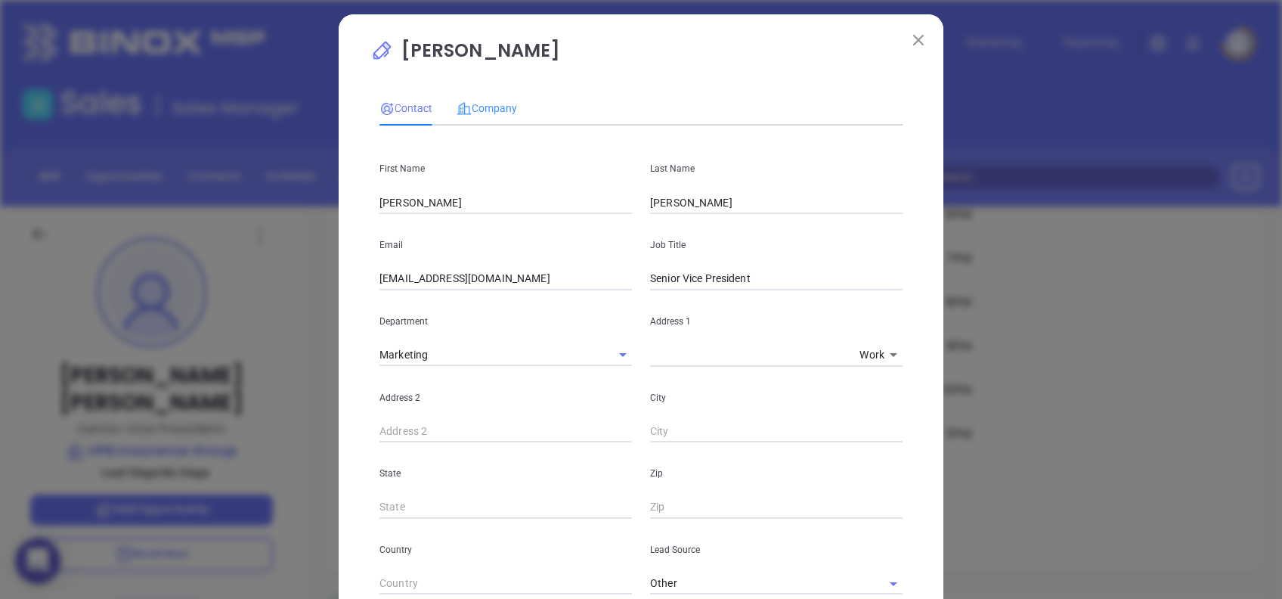
click at [486, 96] on div "Company" at bounding box center [487, 108] width 60 height 35
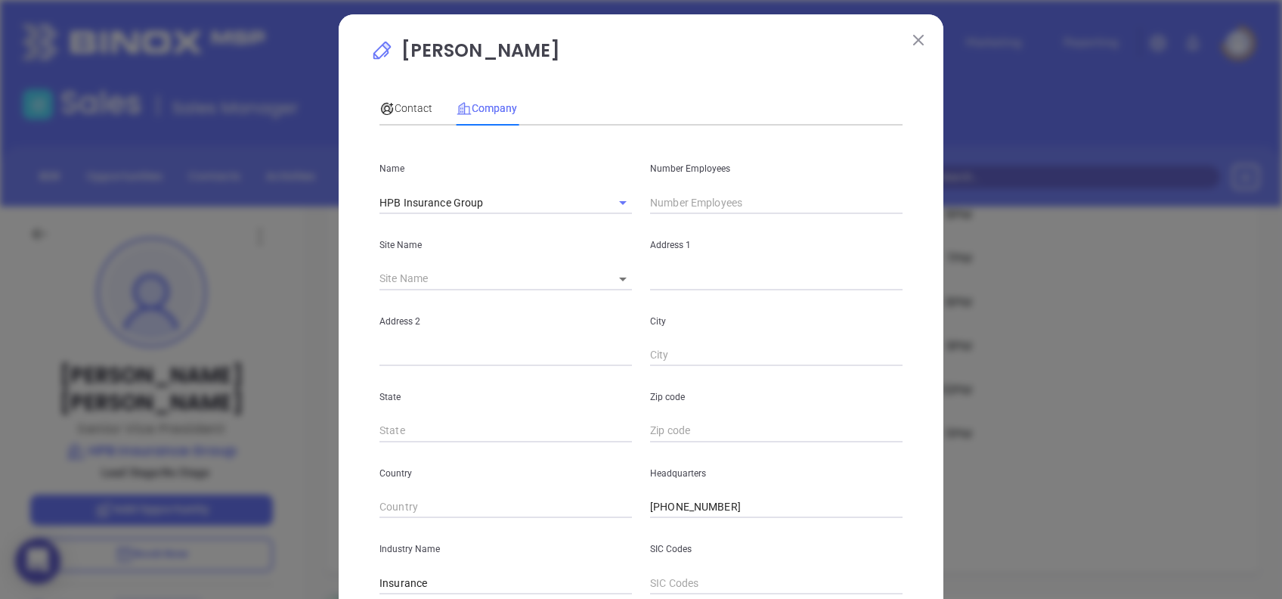
scroll to position [268, 0]
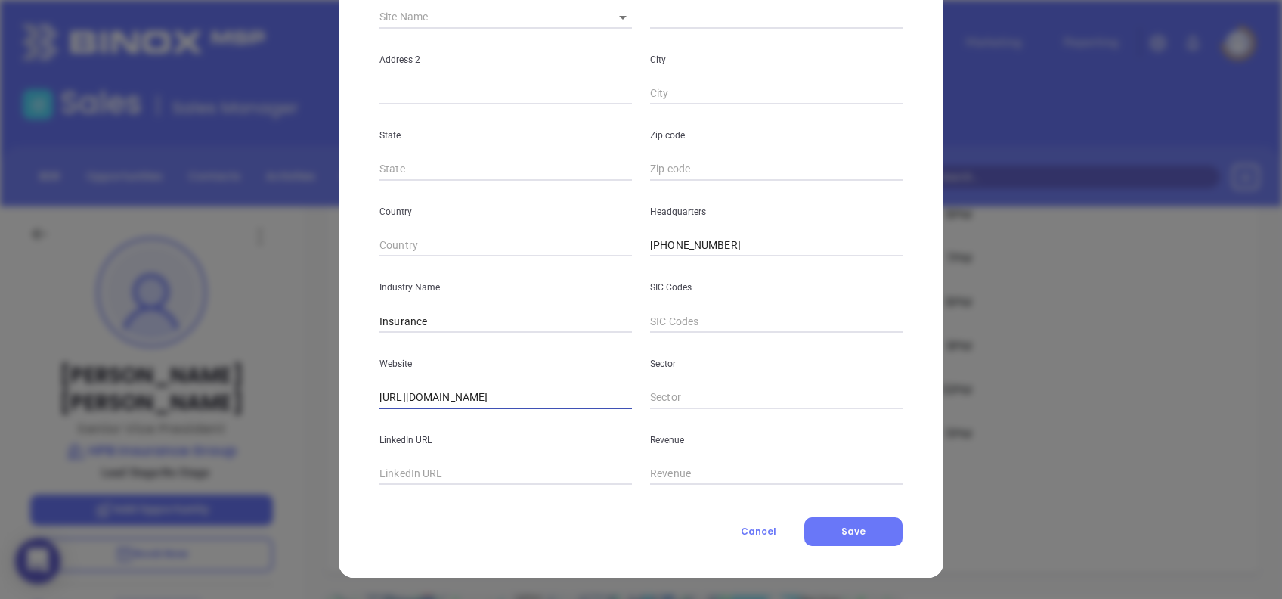
drag, startPoint x: 523, startPoint y: 388, endPoint x: 435, endPoint y: 412, distance: 91.0
click at [435, 412] on div "Name HPB Insurance Group Number Employees Site Name ​ Address 1 Address 2 City …" at bounding box center [641, 180] width 523 height 609
click at [524, 470] on input "text" at bounding box center [506, 474] width 253 height 23
paste input "www.linkedin.com/company/hpb-insurance-group/"
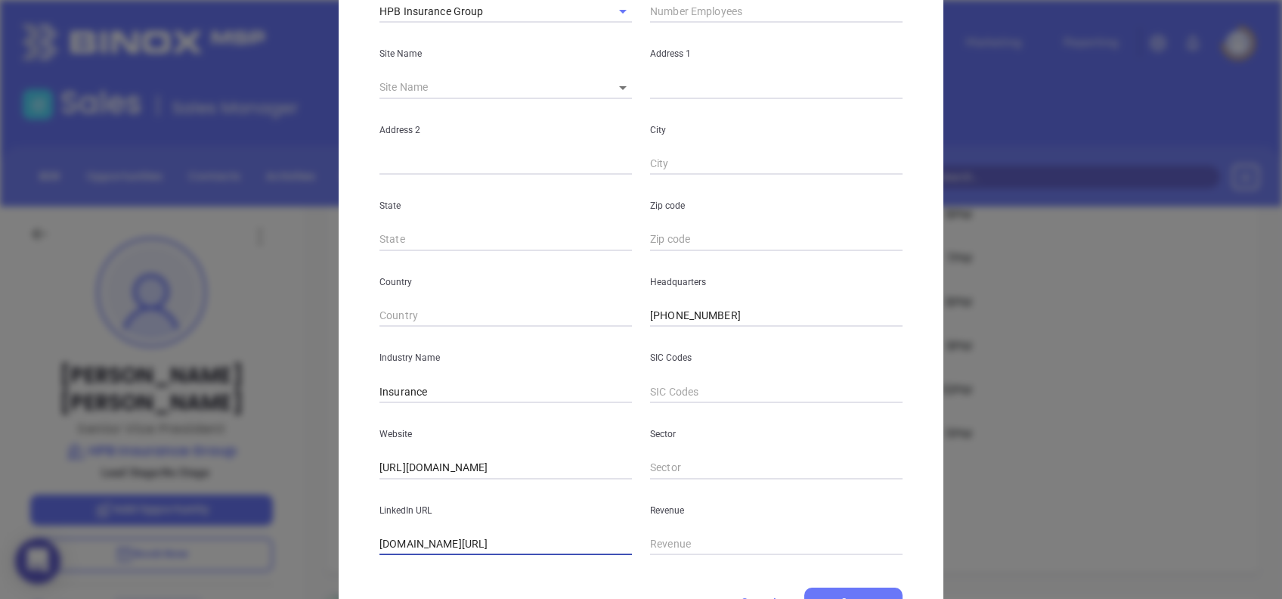
scroll to position [0, 0]
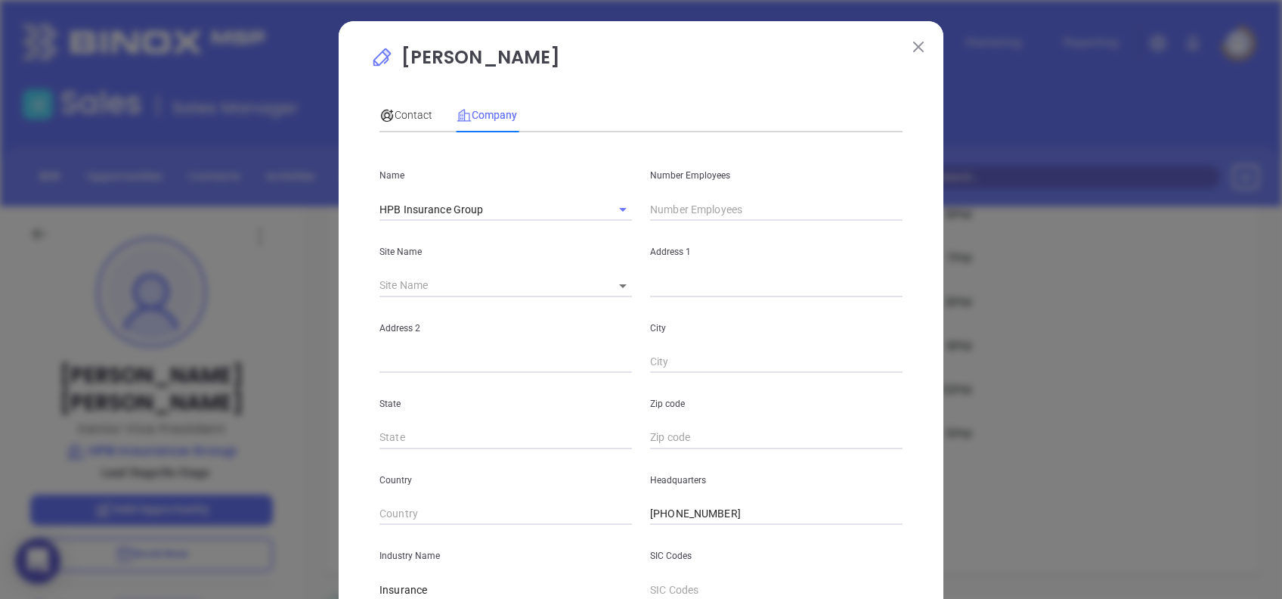
type input "www.linkedin.com/company/hpb-insurance-group/"
click at [709, 207] on input "text" at bounding box center [776, 209] width 253 height 23
type input "40"
click at [392, 127] on div "Contact" at bounding box center [406, 115] width 53 height 35
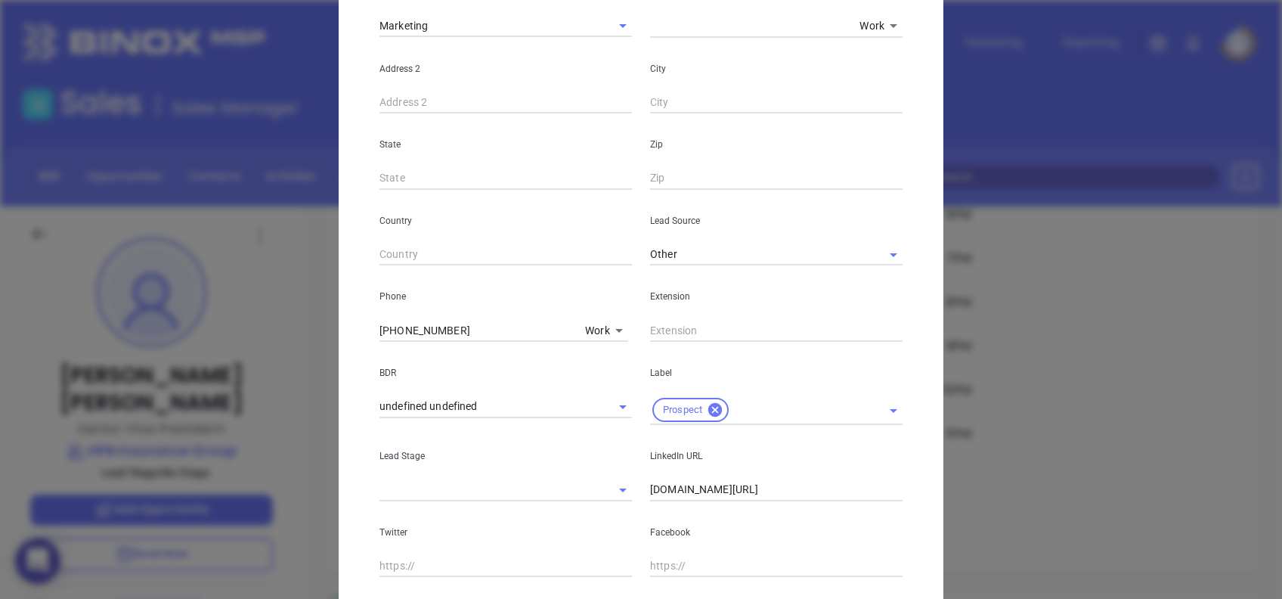
scroll to position [511, 0]
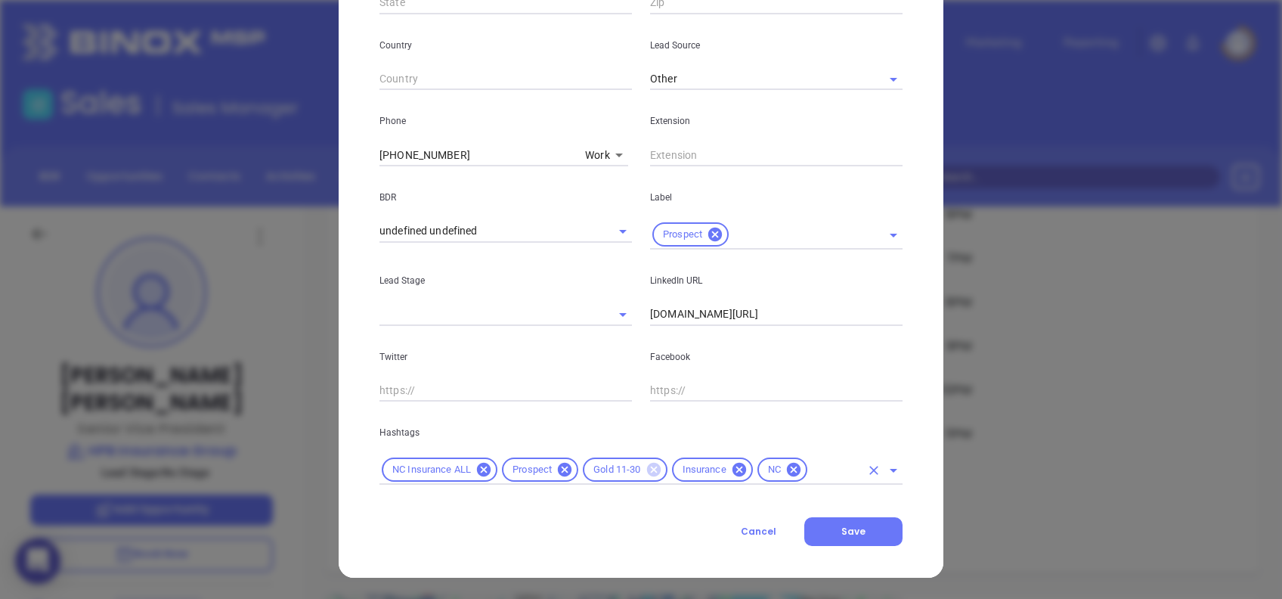
click at [647, 467] on icon at bounding box center [654, 470] width 14 height 14
click at [756, 459] on div "NC Insurance ALL Prospect Insurance NC" at bounding box center [641, 469] width 523 height 29
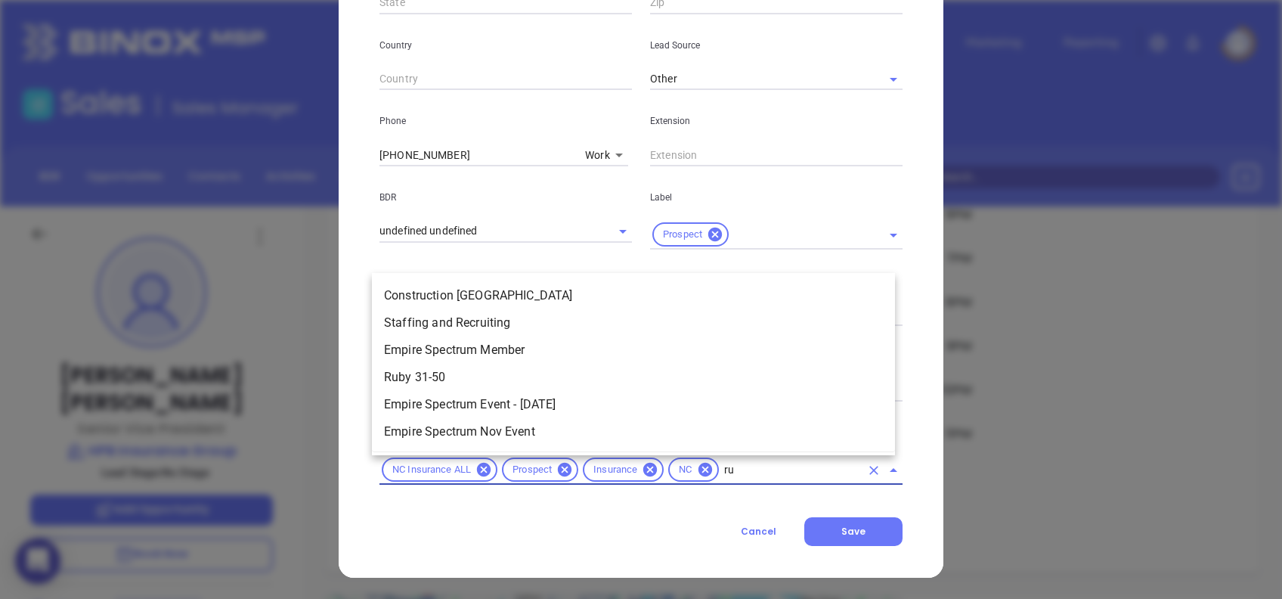
scroll to position [0, 0]
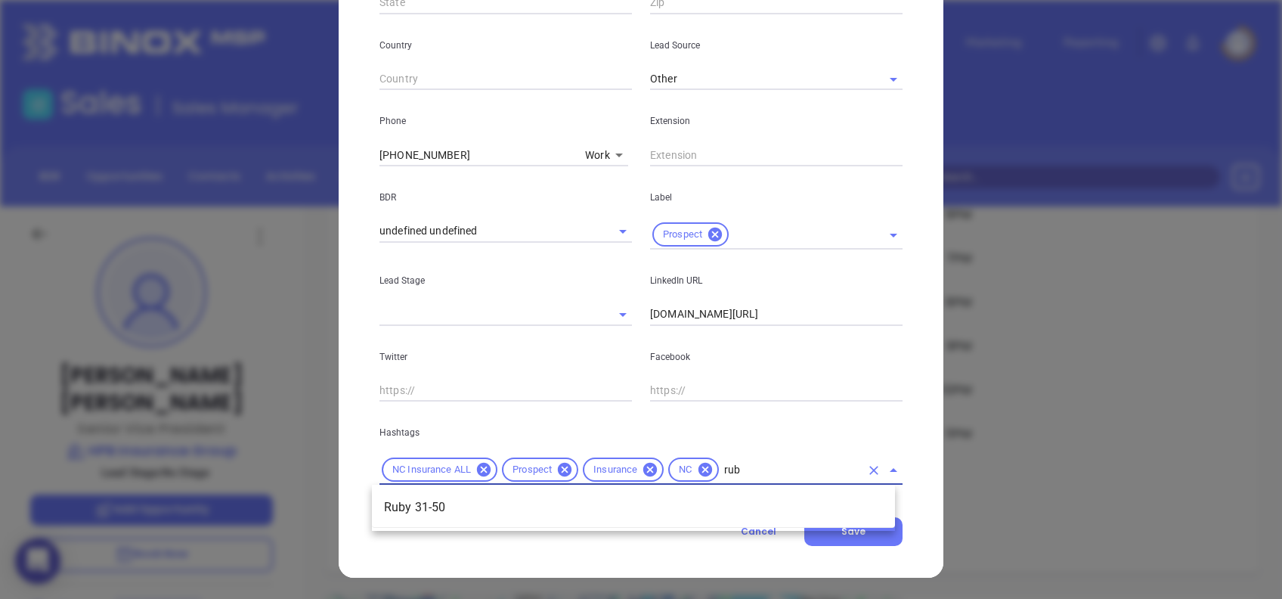
type input "ruby"
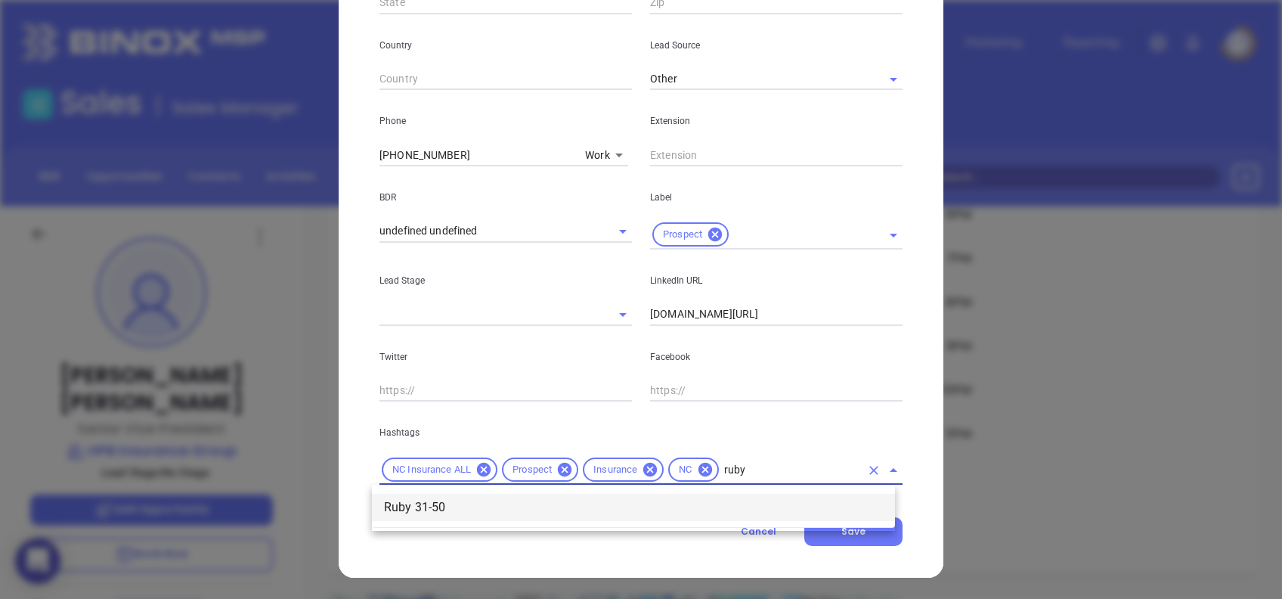
drag, startPoint x: 701, startPoint y: 503, endPoint x: 716, endPoint y: 506, distance: 15.4
click at [701, 504] on li "Ruby 31-50" at bounding box center [633, 507] width 523 height 27
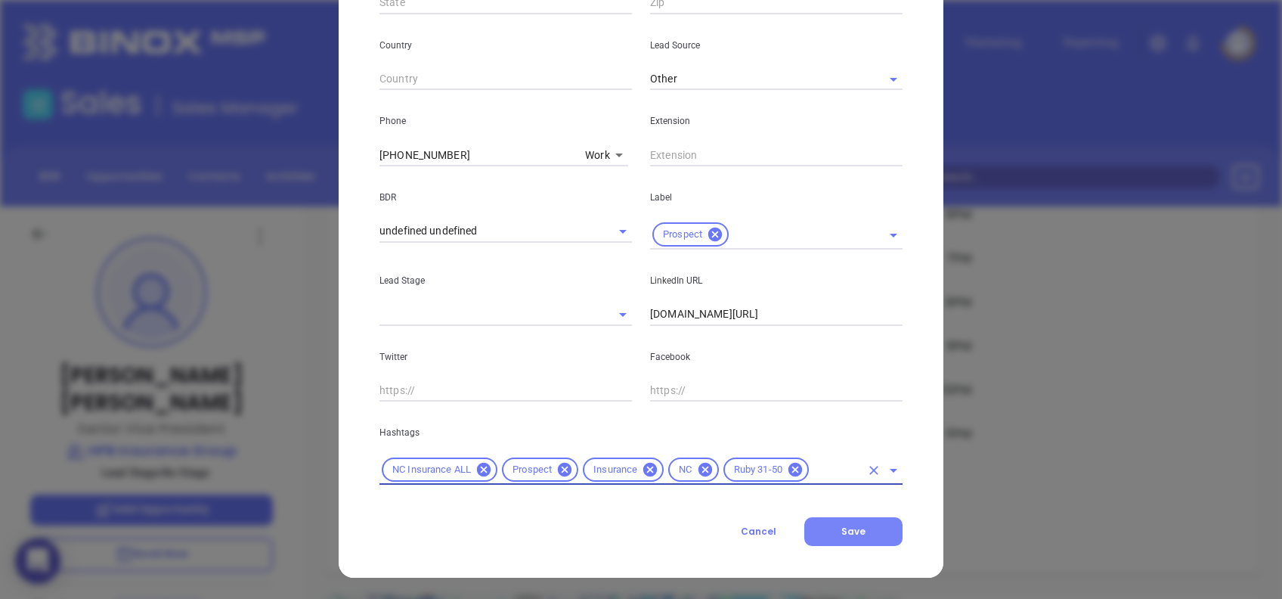
click at [842, 526] on span "Save" at bounding box center [854, 531] width 24 height 13
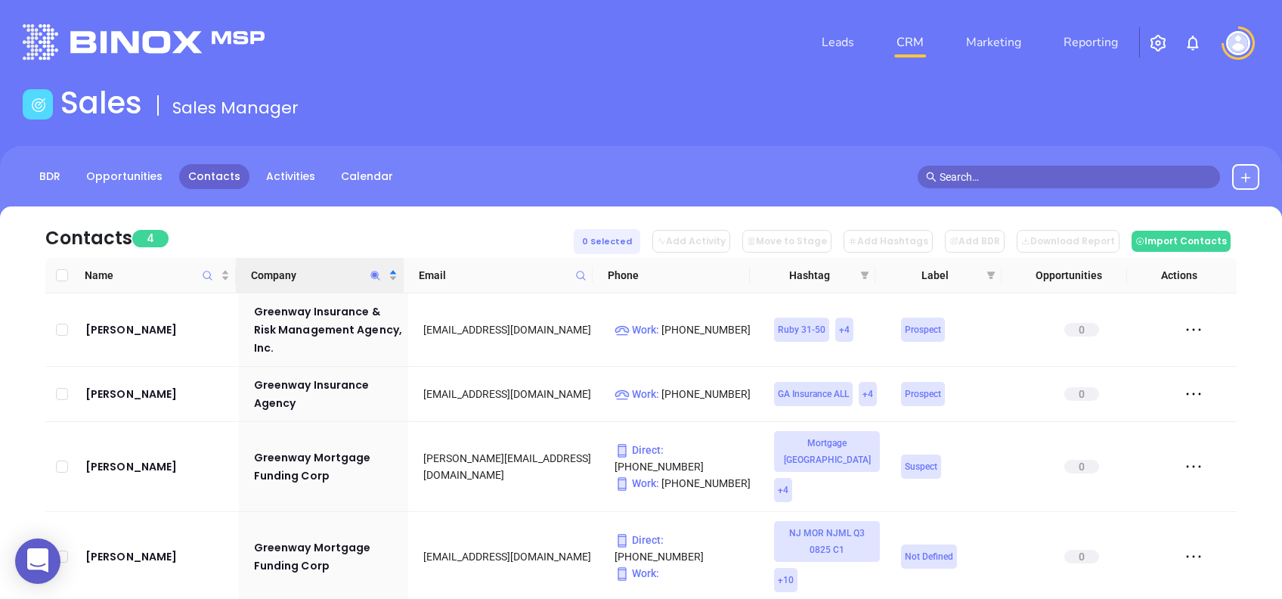
scroll to position [22, 0]
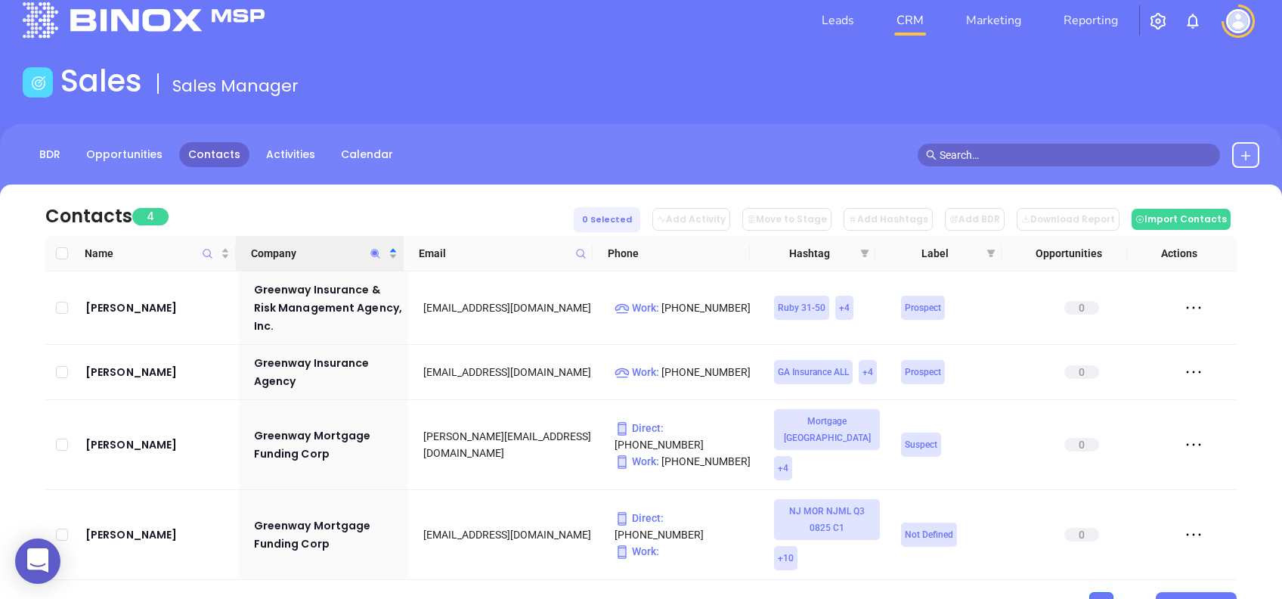
click at [374, 248] on icon "Company" at bounding box center [375, 253] width 11 height 11
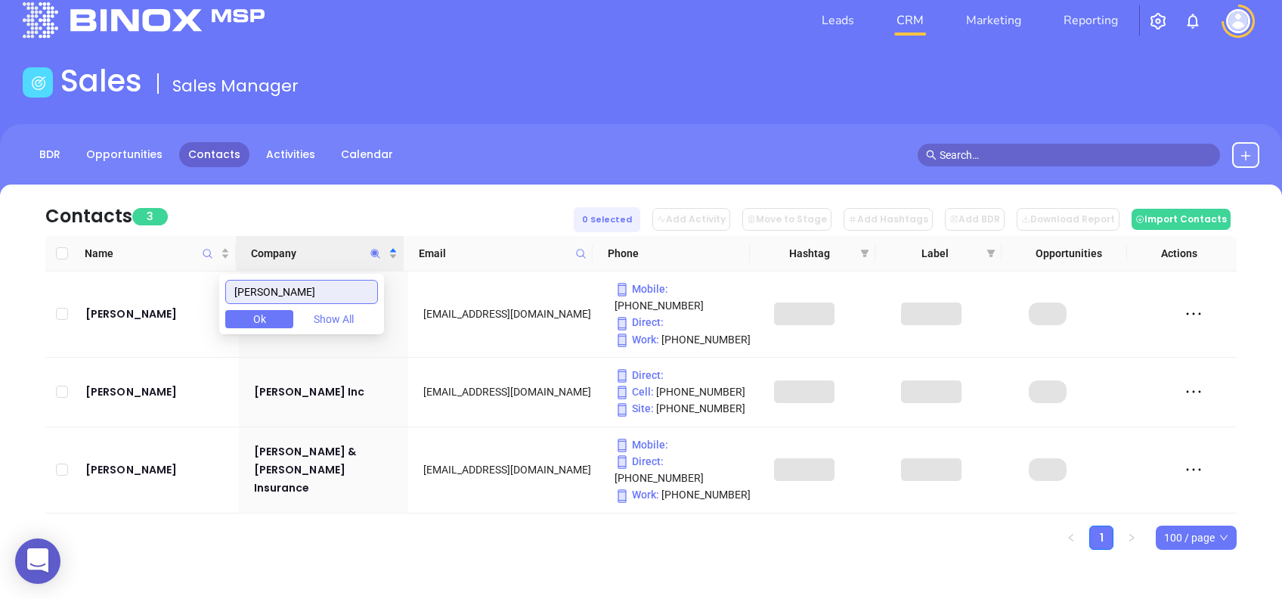
scroll to position [0, 0]
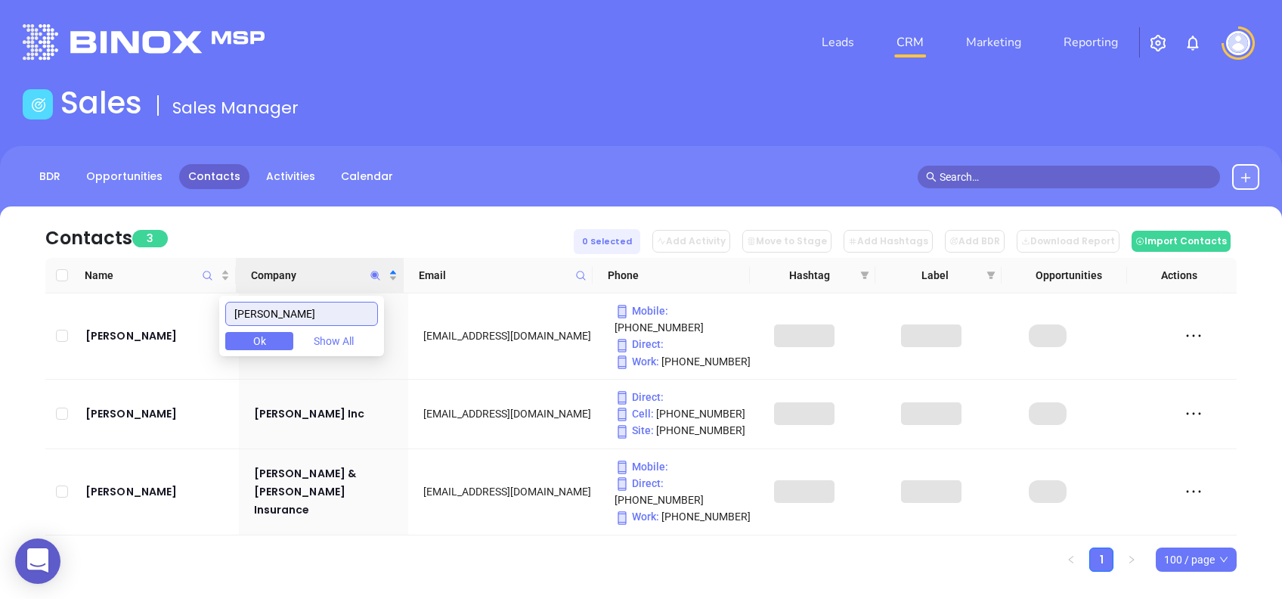
type input "[PERSON_NAME]"
click at [356, 228] on div "Contacts 3 0 Selected Add Activity Move to Stage Add Hashtags Add BDR Download …" at bounding box center [641, 231] width 1192 height 51
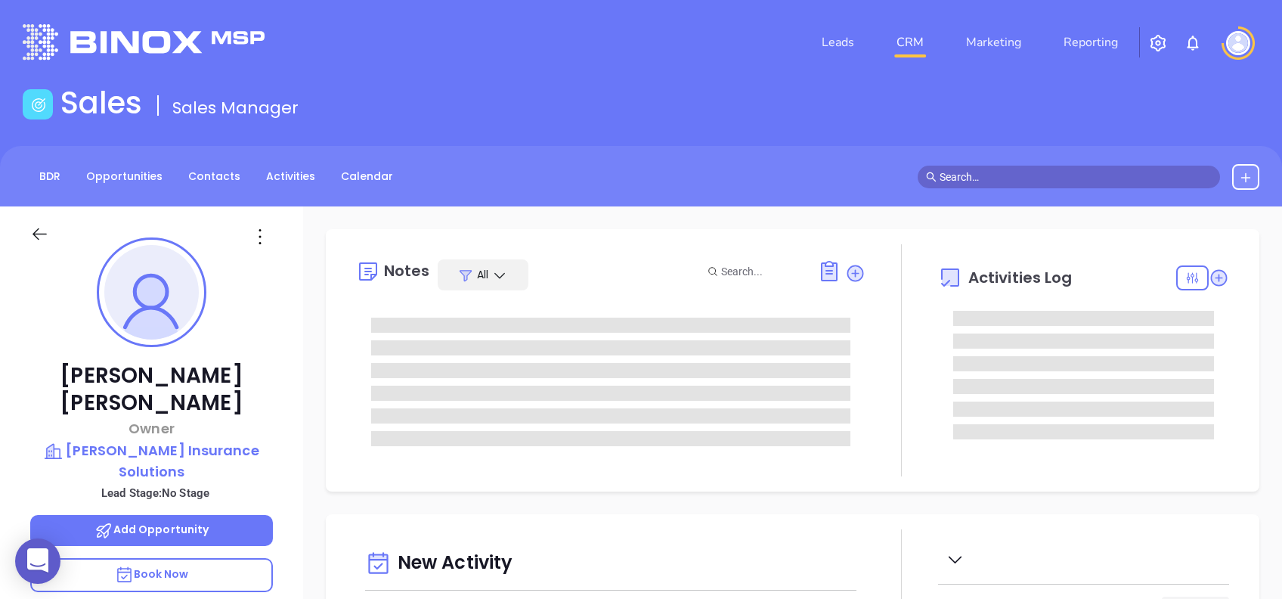
type input "[DATE]"
type input "[PERSON_NAME]"
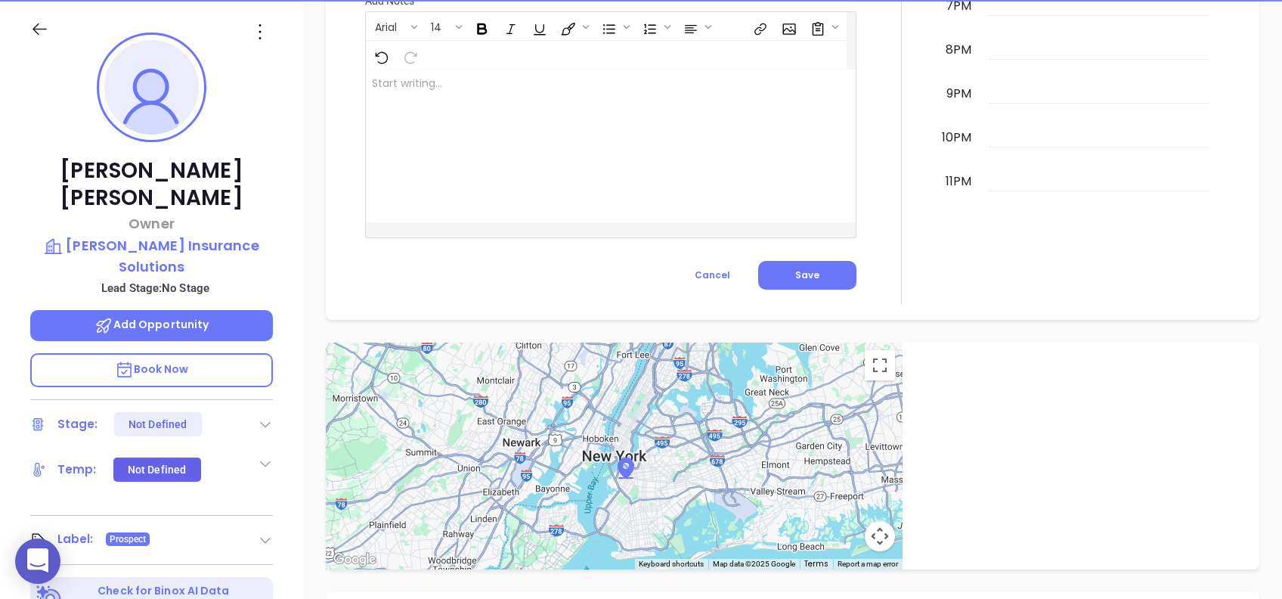
scroll to position [162, 0]
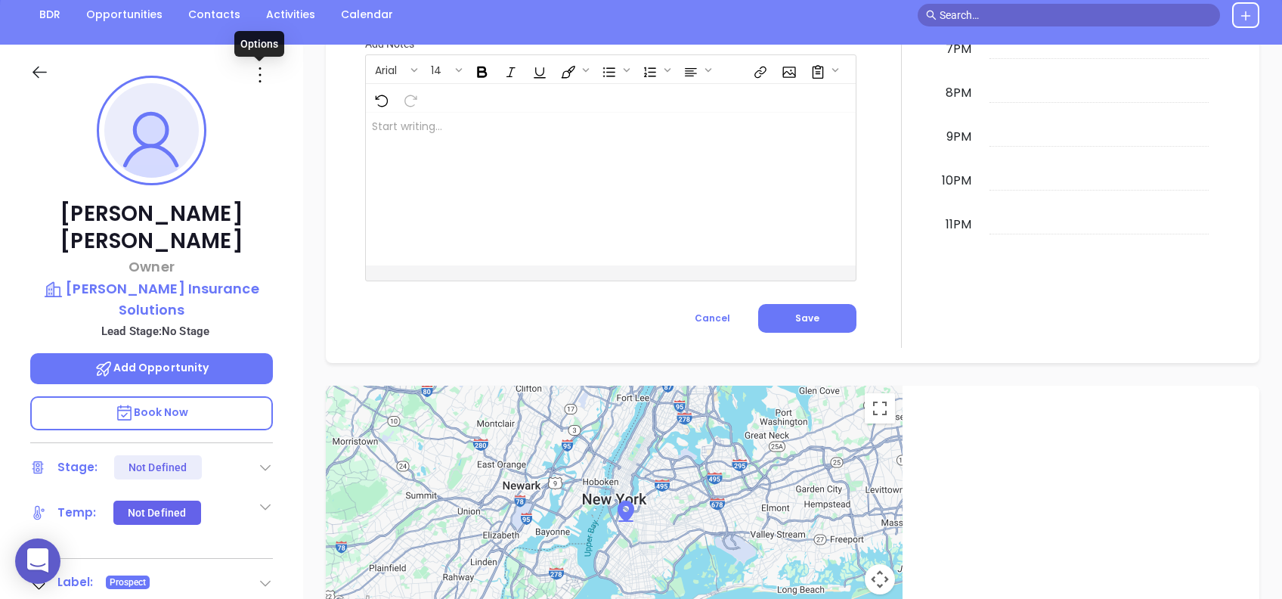
click at [265, 75] on icon at bounding box center [260, 75] width 24 height 24
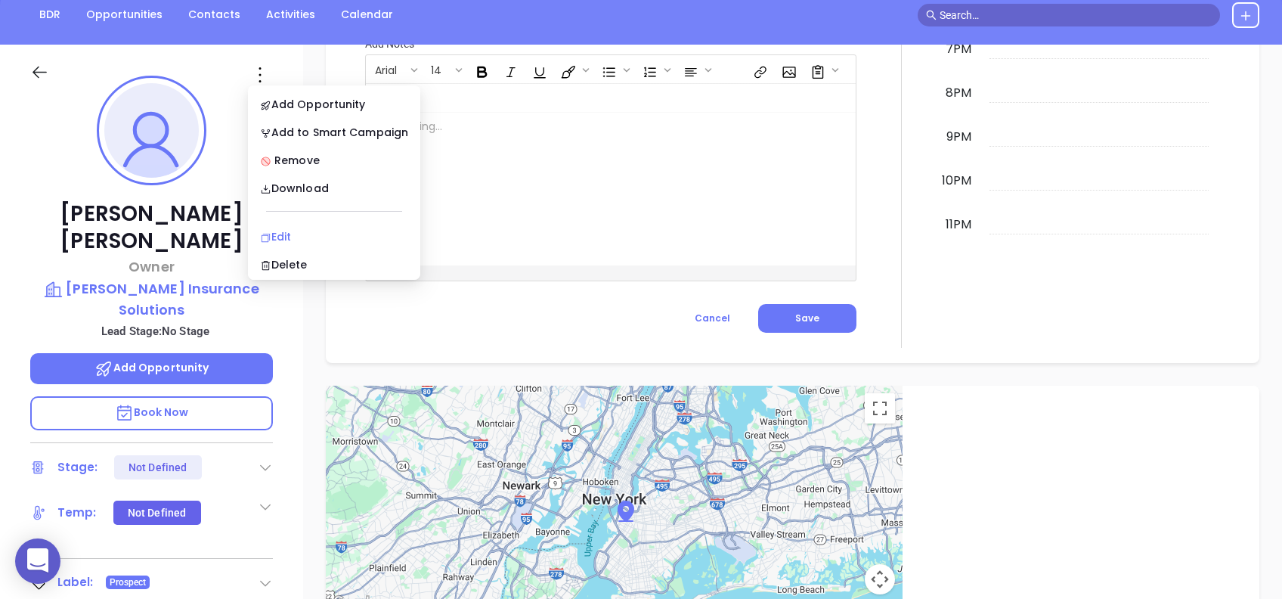
click at [302, 236] on div "Edit" at bounding box center [334, 236] width 148 height 17
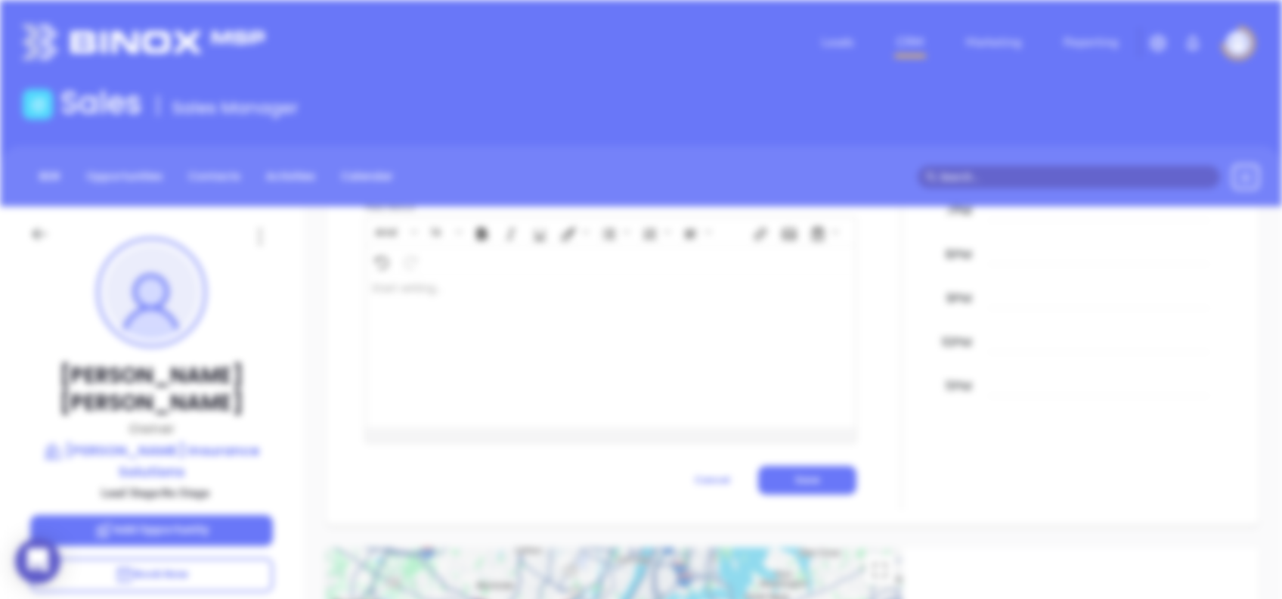
scroll to position [0, 0]
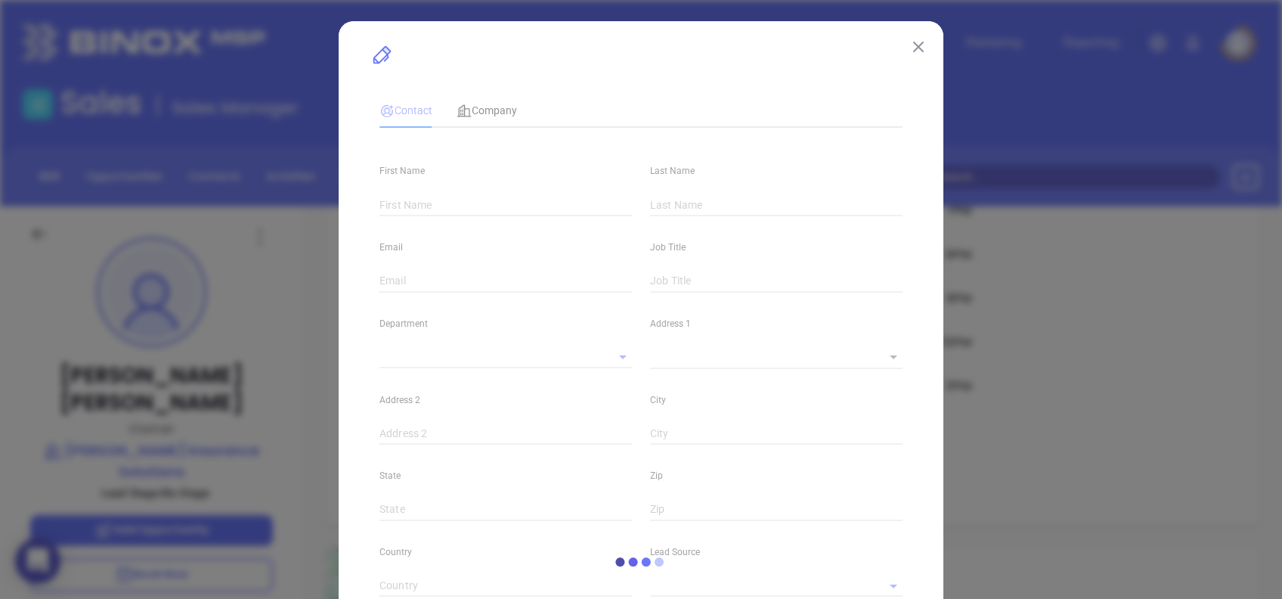
type input "Melissa"
type input "Hunt"
type input "mshunt@huntinsurancesolutions.com"
type input "Owner"
type input "1"
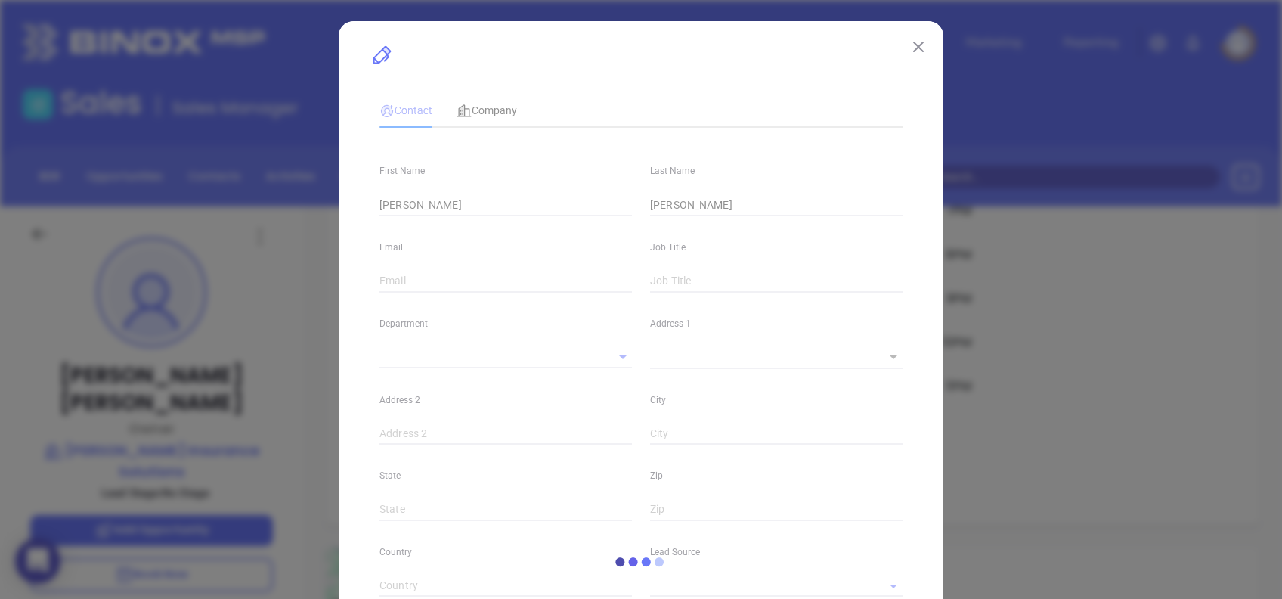
type input "www.linkedin.com/in/huntinsurancesolutions"
type input "Marketing"
type input "Other"
type input "undefined undefined"
type input "(336) 793-1833"
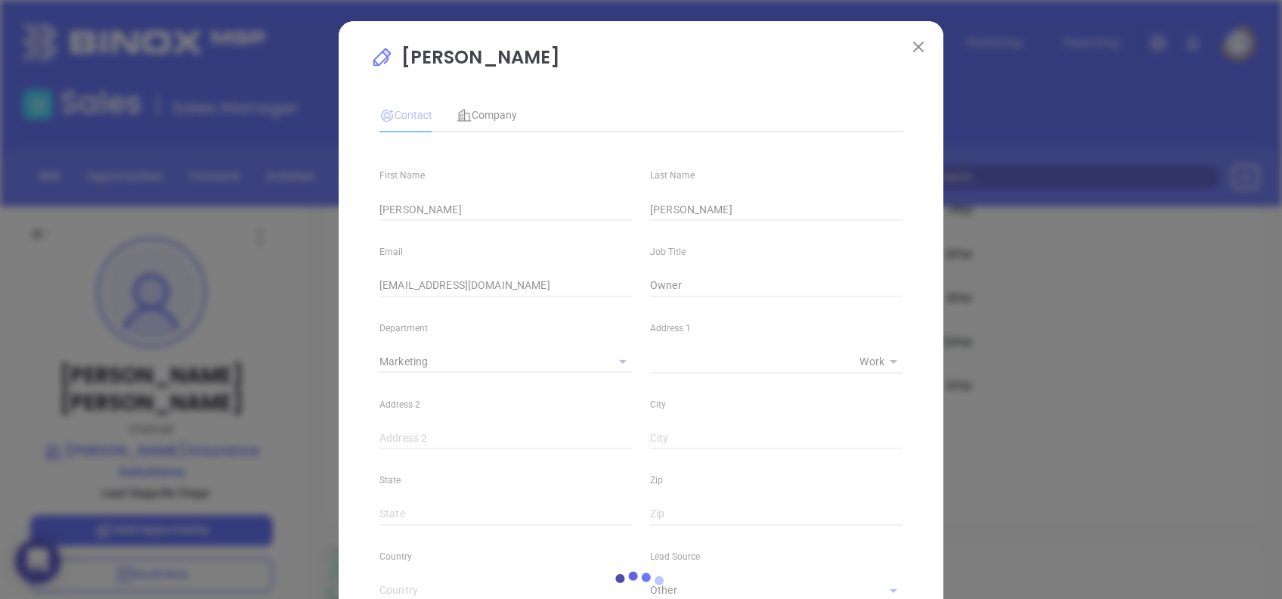
type input "1"
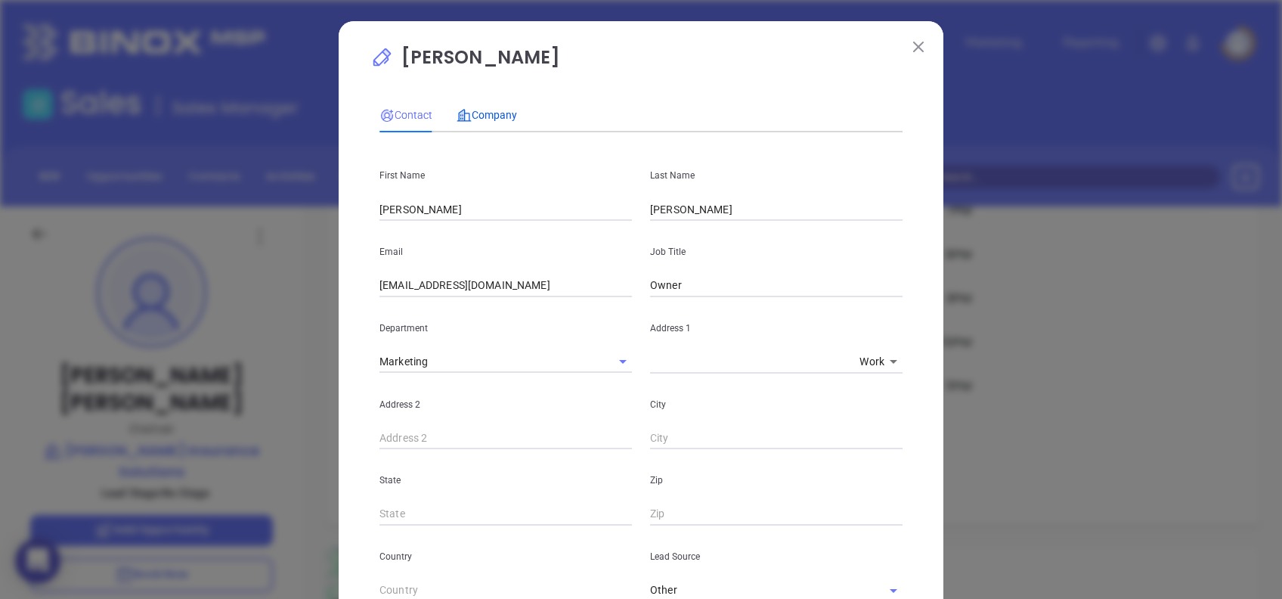
click at [489, 119] on span "Company" at bounding box center [487, 115] width 60 height 12
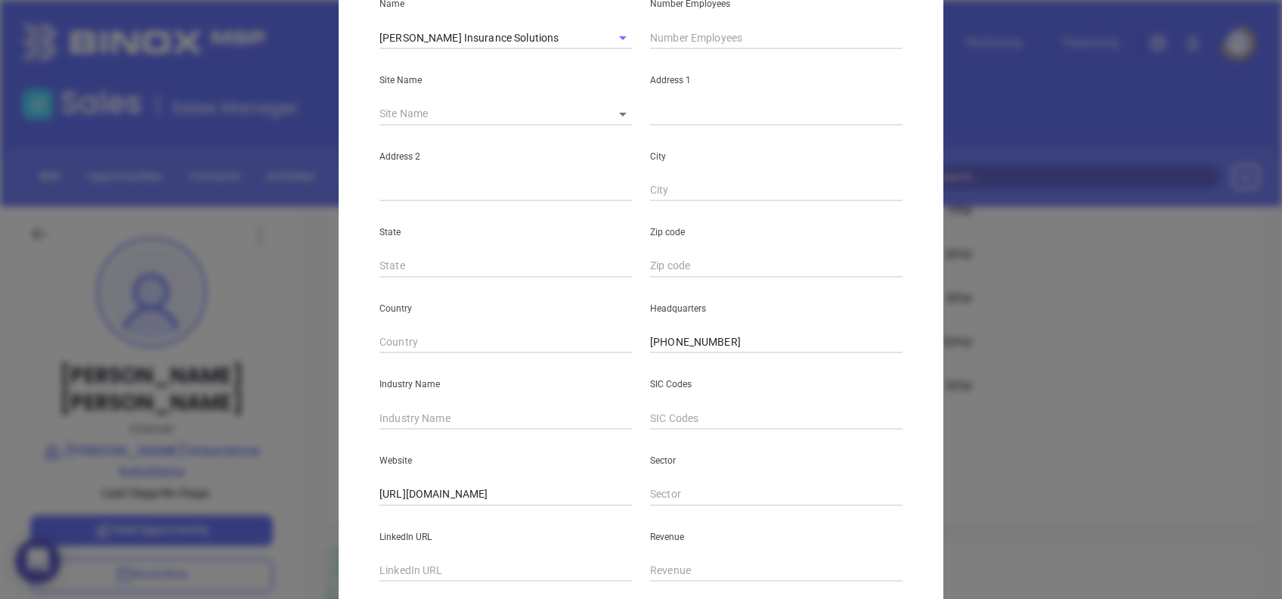
scroll to position [268, 0]
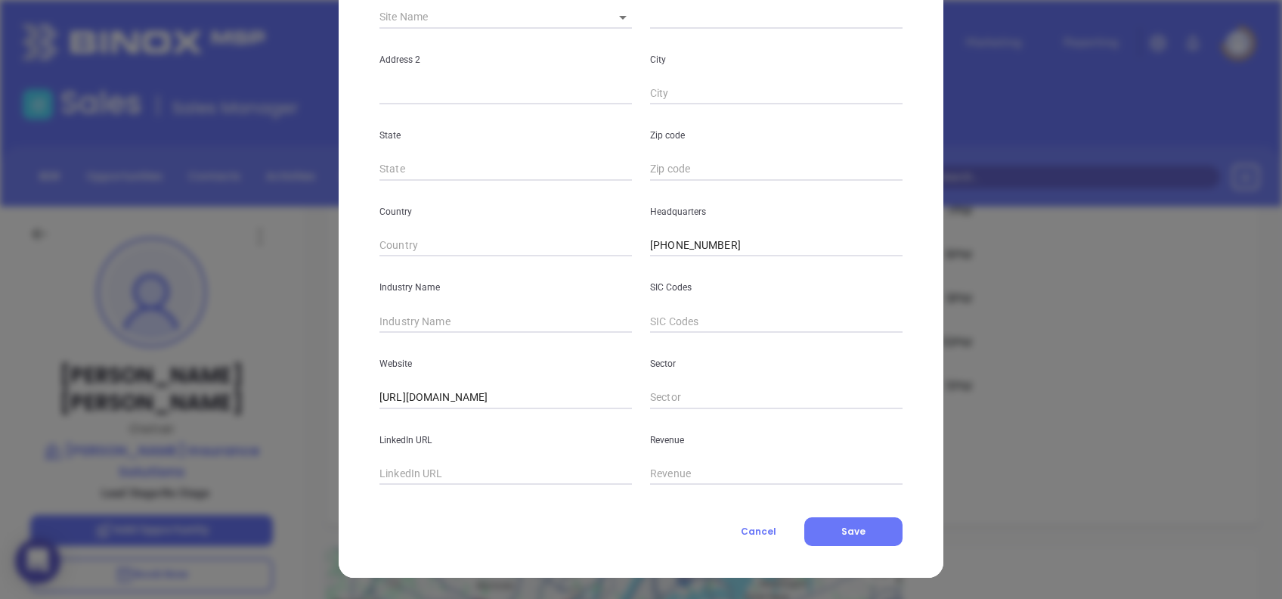
click at [456, 318] on input "text" at bounding box center [506, 321] width 253 height 23
type input "Insurance"
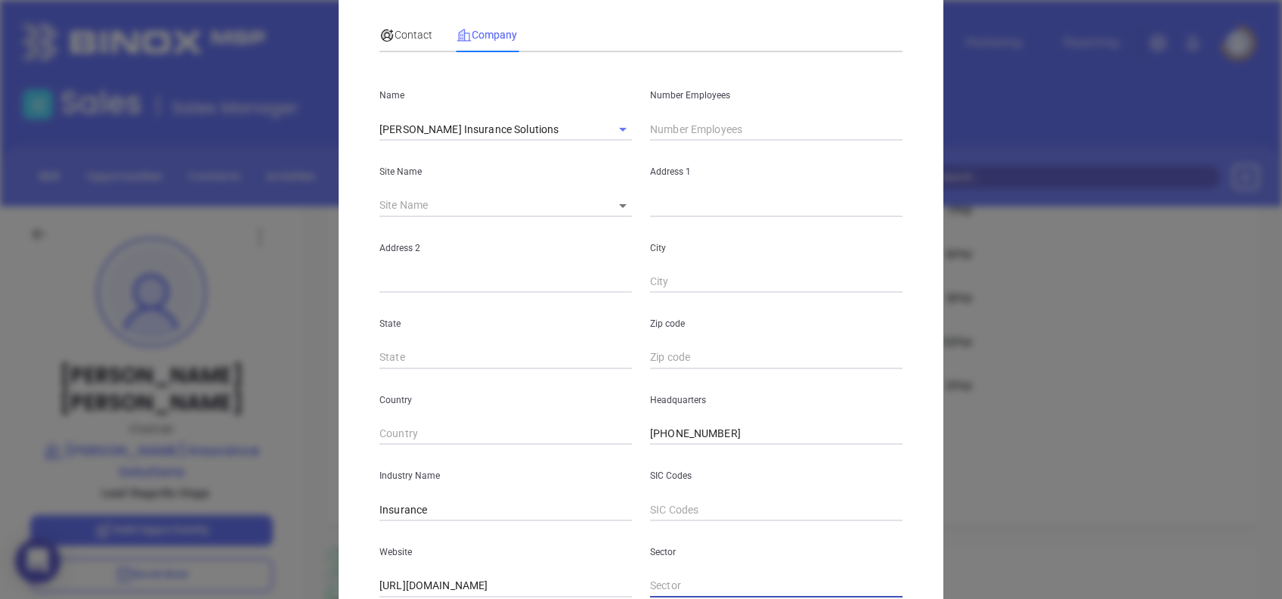
scroll to position [0, 0]
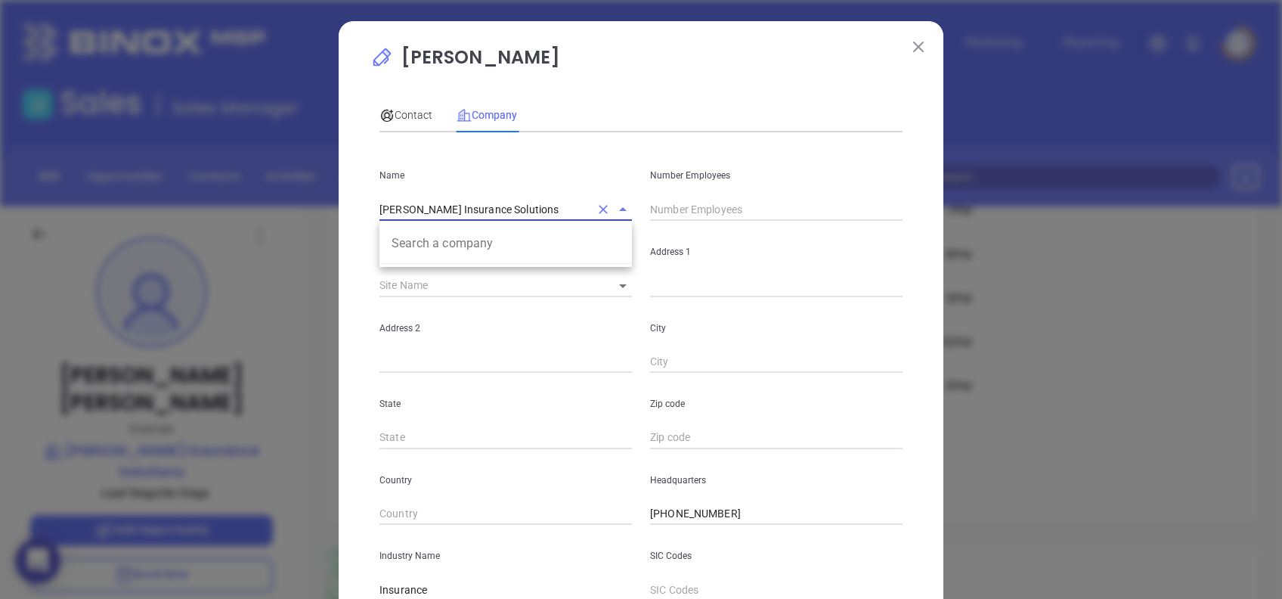
drag, startPoint x: 506, startPoint y: 211, endPoint x: 312, endPoint y: 197, distance: 194.9
click at [312, 197] on div "Melissa Hunt Contact Company First Name Melissa Last Name Hunt Email mshunt@hun…" at bounding box center [641, 299] width 1282 height 599
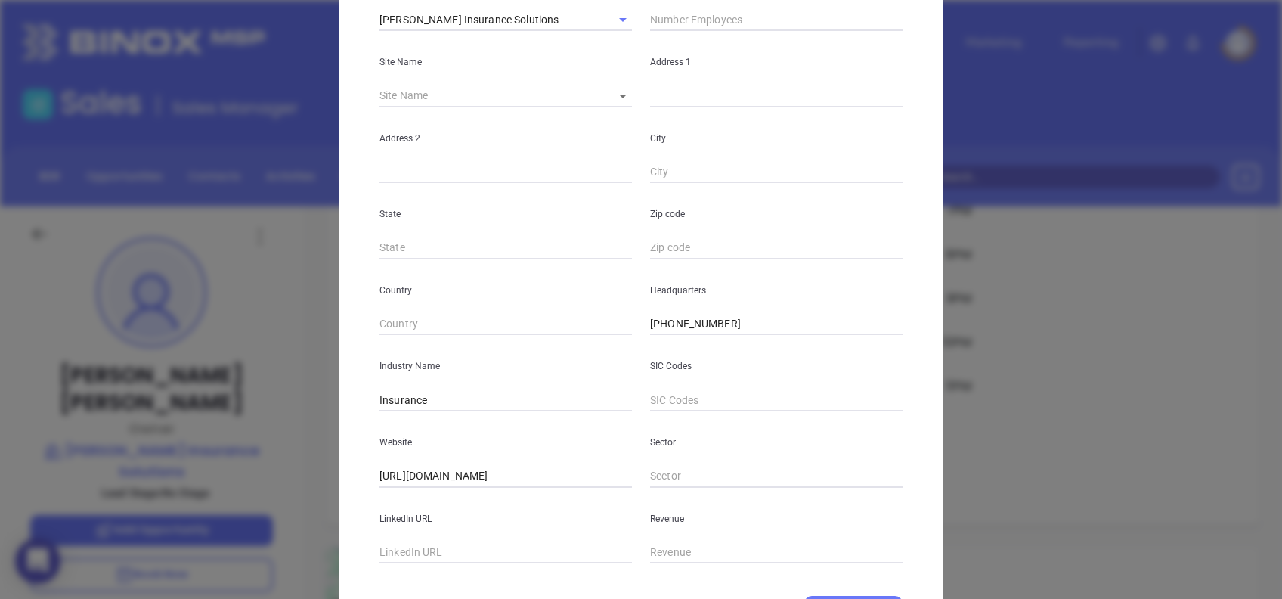
scroll to position [268, 0]
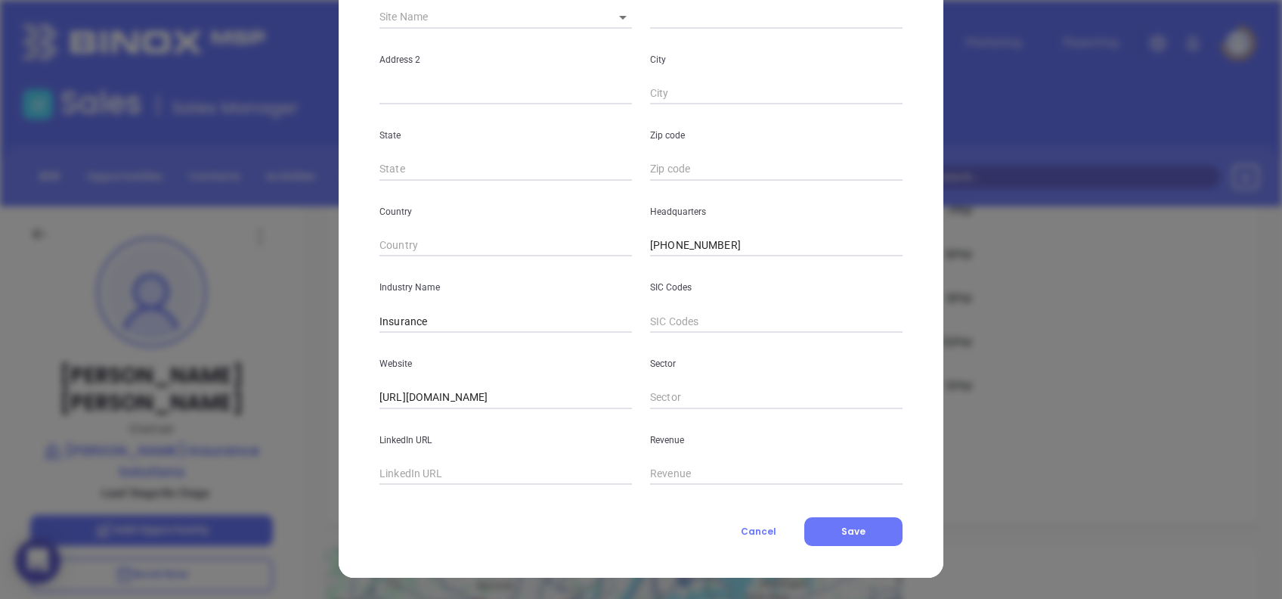
click at [434, 466] on input "text" at bounding box center [506, 474] width 253 height 23
paste input "www.linkedin.com/company/hunt-insurance-solutions/?originalSubdomain=co"
click at [470, 473] on input "www.linkedin.com/company/hunt-insurance-solutions/?originalSubdomain=co" at bounding box center [506, 474] width 253 height 23
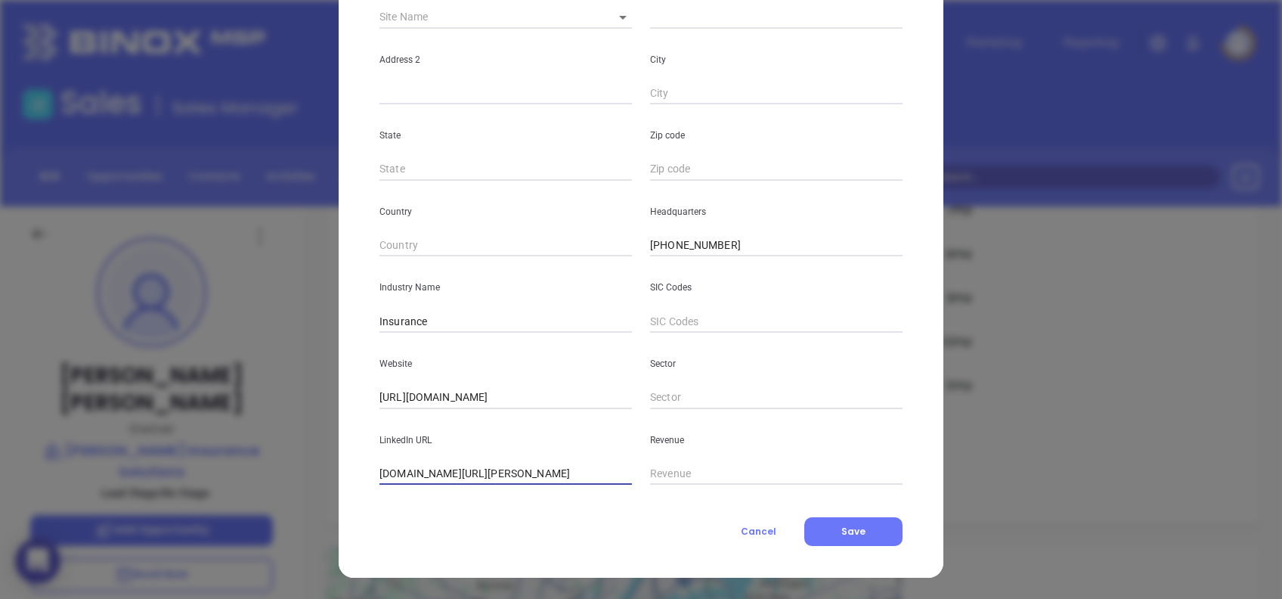
click at [470, 473] on input "www.linkedin.com/company/hunt-insurance-solutions/?originalSubdomain=co" at bounding box center [506, 474] width 253 height 23
paste input "text"
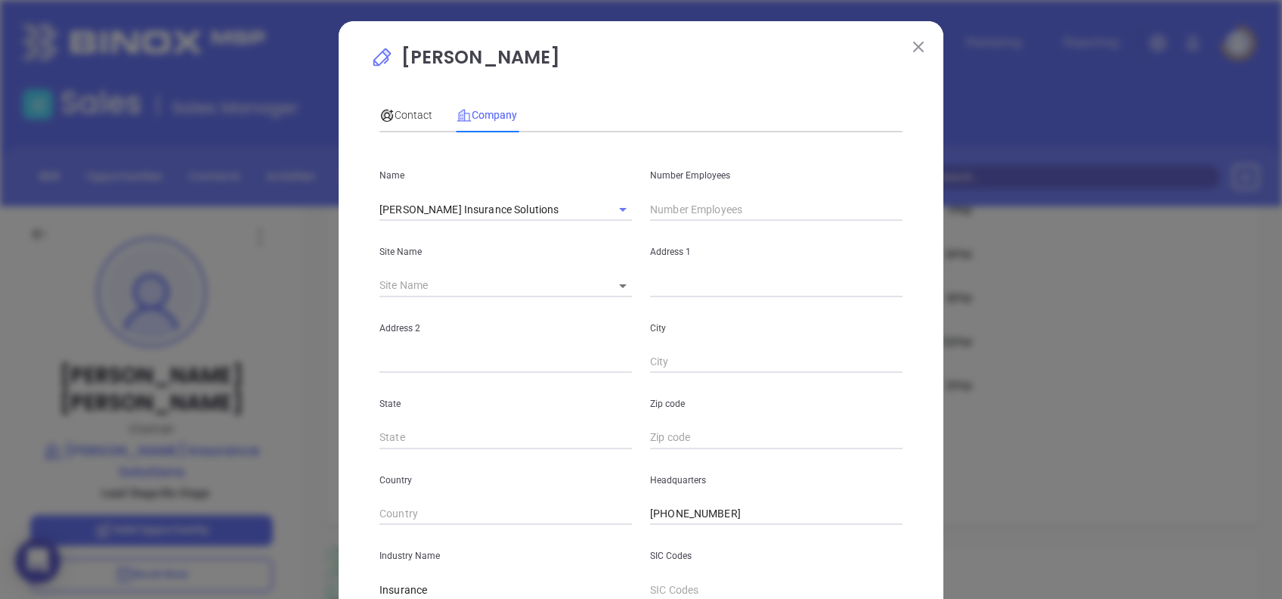
type input "www.linkedin.com/company/hunt-insurance-solutions/"
click at [685, 200] on input "text" at bounding box center [776, 209] width 253 height 23
type input "7"
click at [680, 98] on div "Contact Company" at bounding box center [641, 115] width 523 height 35
click at [393, 99] on div "Contact" at bounding box center [406, 115] width 53 height 35
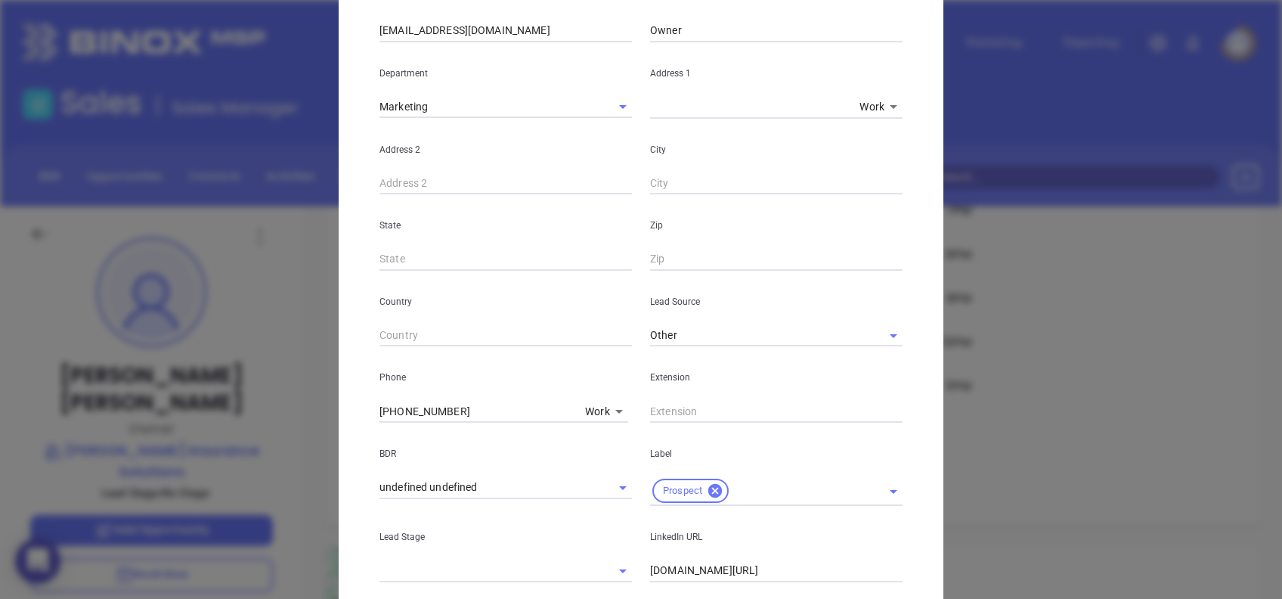
scroll to position [540, 0]
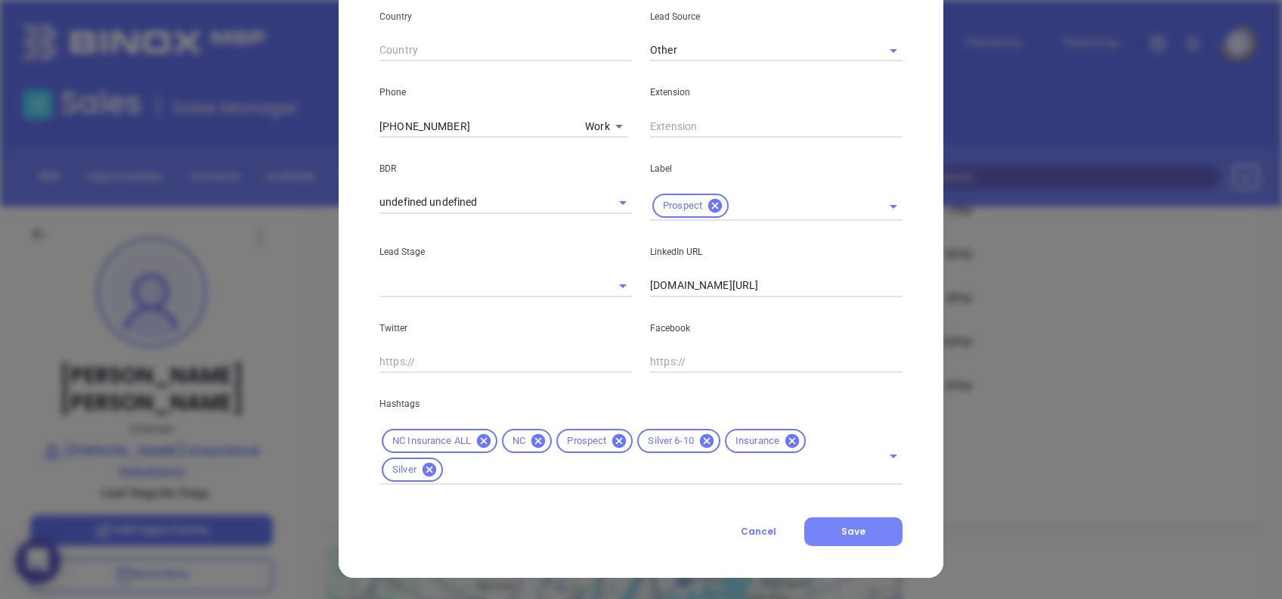
click at [851, 527] on span "Save" at bounding box center [854, 531] width 24 height 13
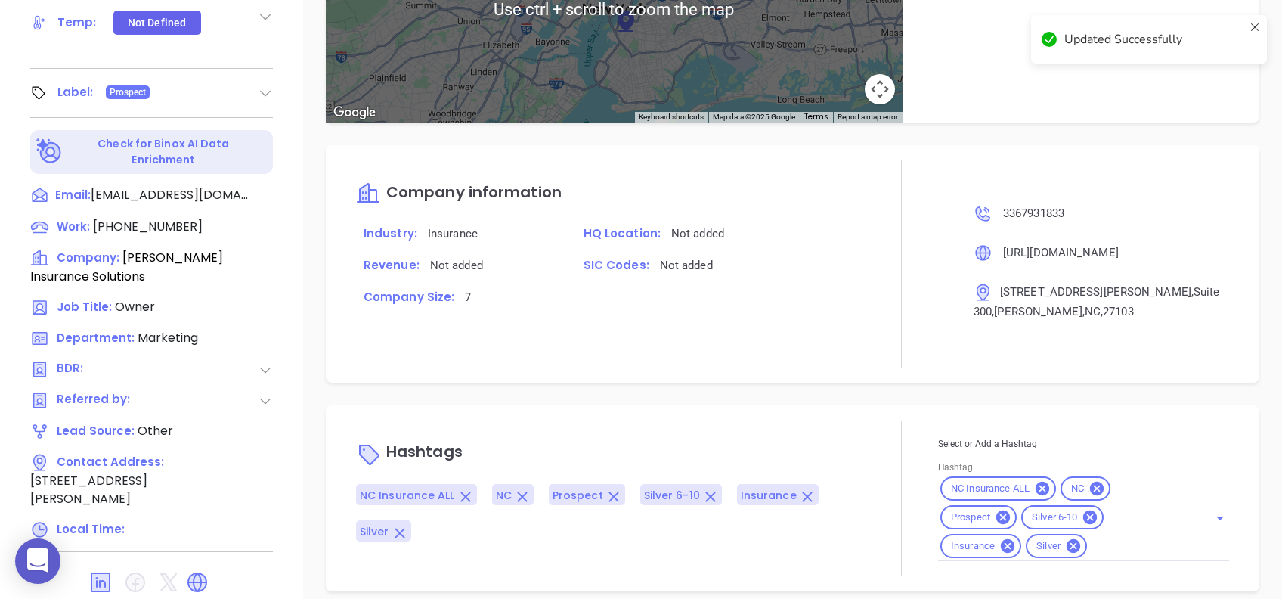
scroll to position [665, 0]
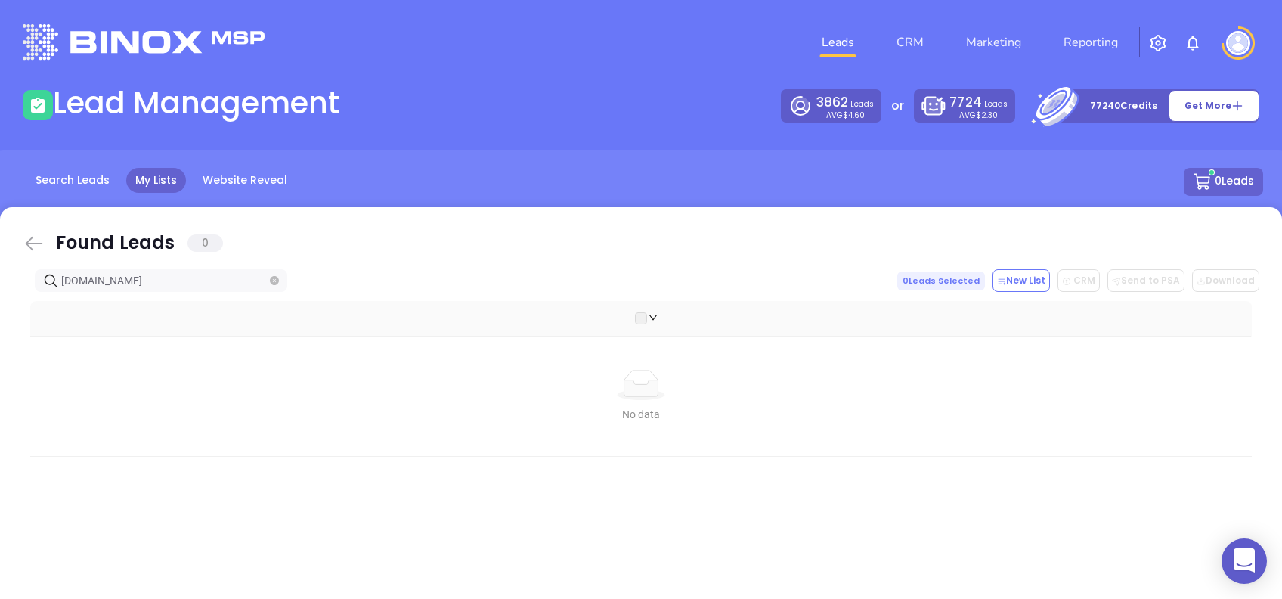
click at [30, 239] on icon at bounding box center [34, 243] width 23 height 23
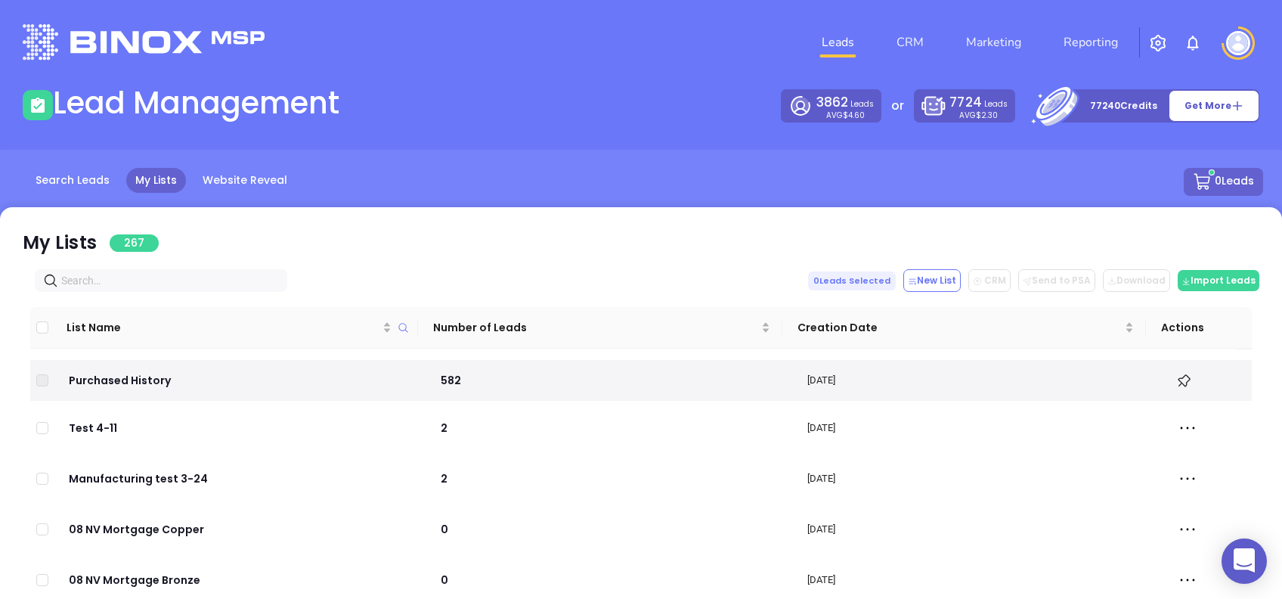
click at [155, 278] on input "text" at bounding box center [164, 280] width 206 height 17
paste input "[DOMAIN_NAME]"
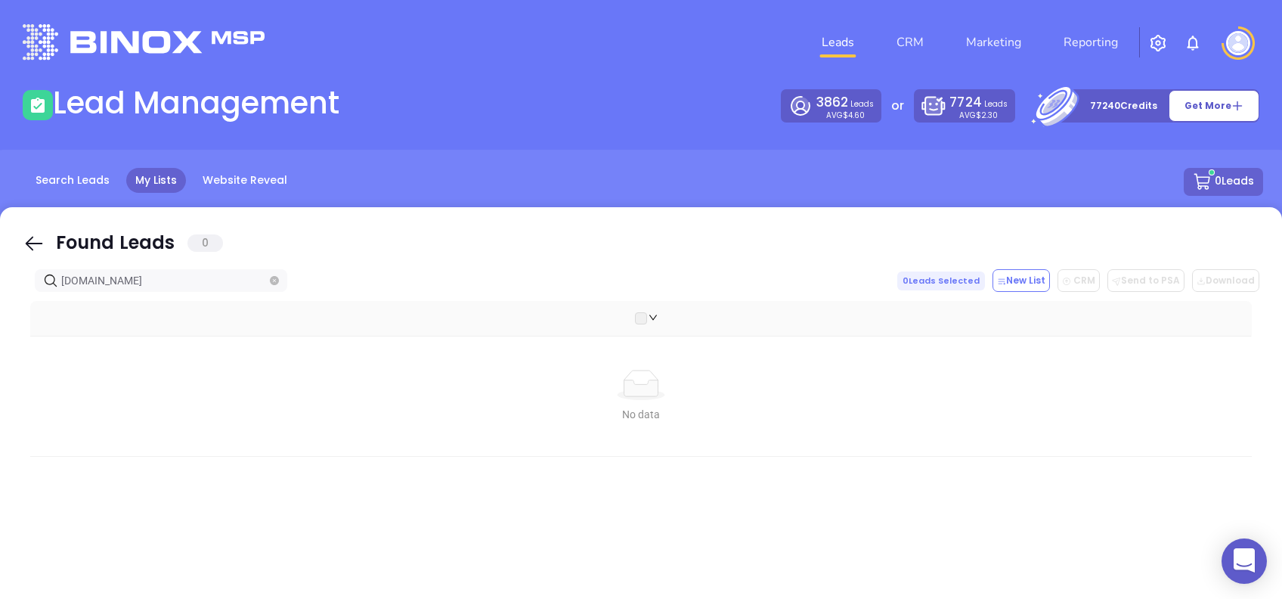
type input "[DOMAIN_NAME]"
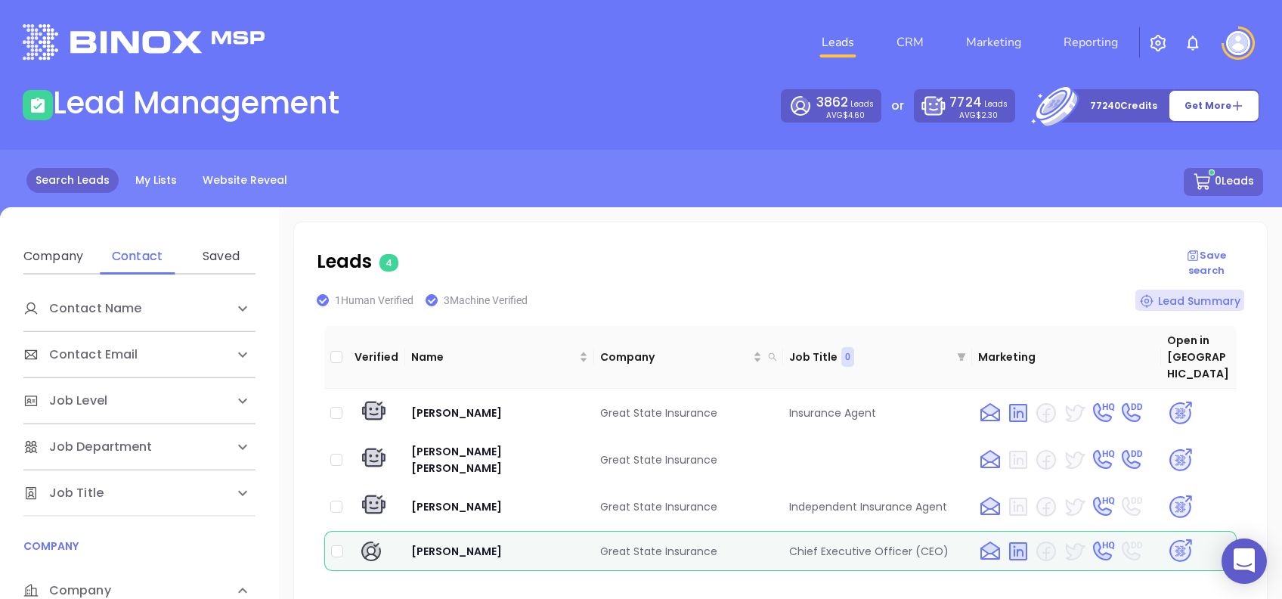
scroll to position [17, 0]
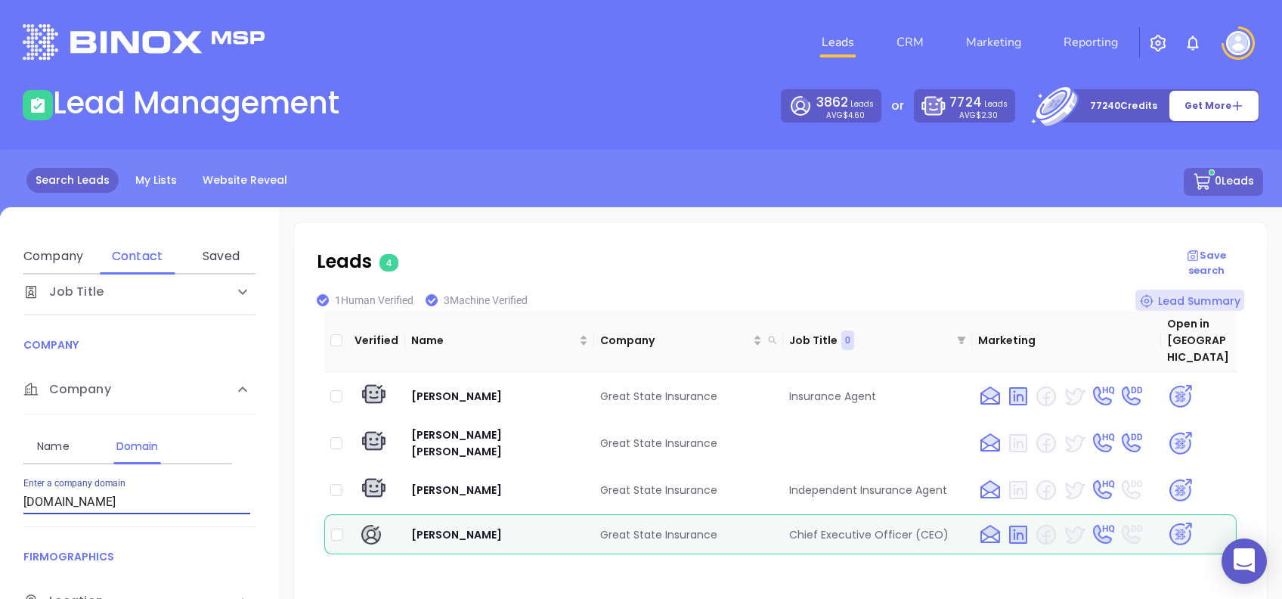
drag, startPoint x: 138, startPoint y: 503, endPoint x: 0, endPoint y: 494, distance: 137.9
click at [0, 495] on html "0 Leads CRM Marketing Reporting Financial Leads Leads Lead Management 3862 Lead…" at bounding box center [641, 299] width 1282 height 599
paste input "hurleyinsurancegroup"
type input "[DOMAIN_NAME]"
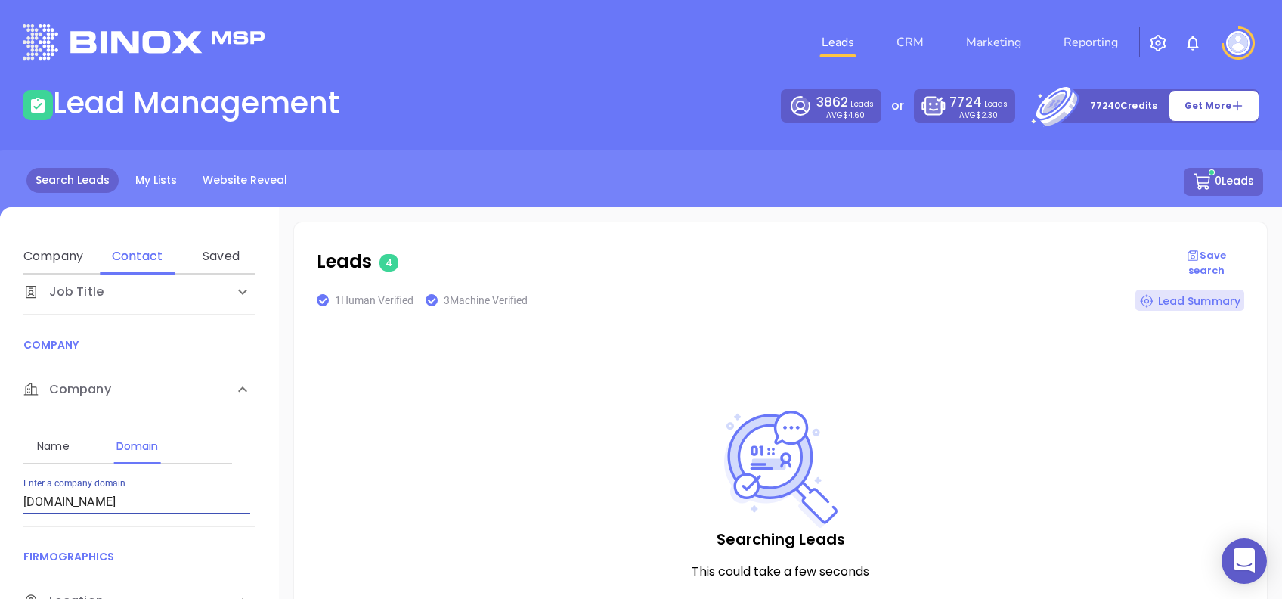
scroll to position [0, 0]
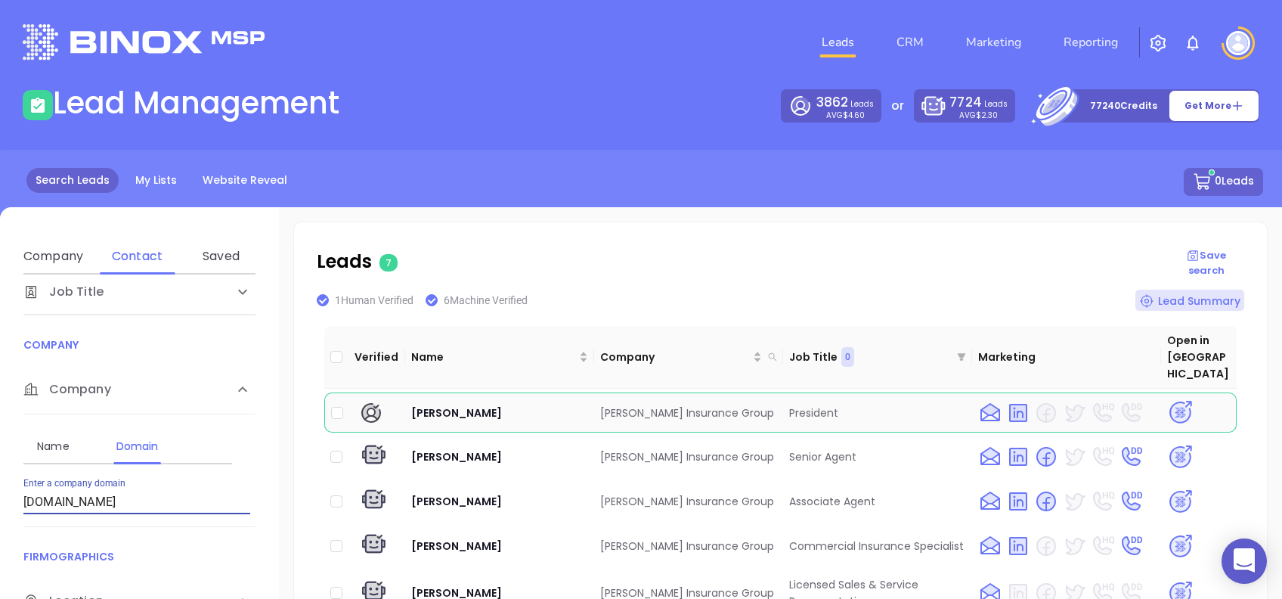
click at [1168, 399] on img at bounding box center [1181, 412] width 26 height 26
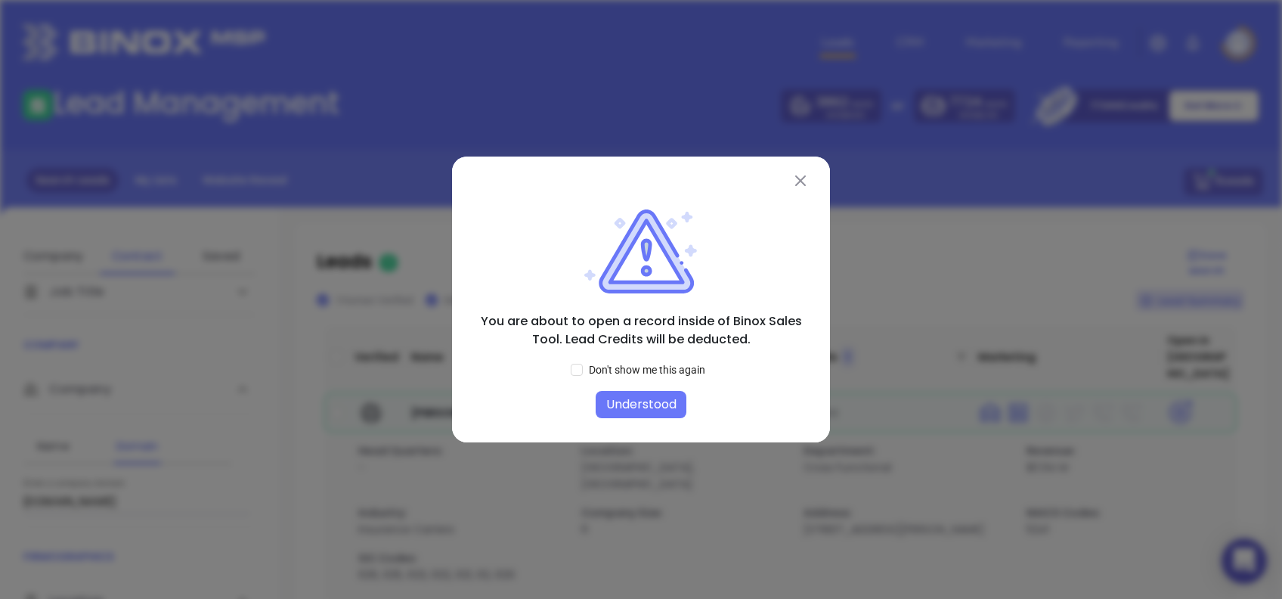
click at [656, 410] on button "Understood" at bounding box center [641, 404] width 91 height 27
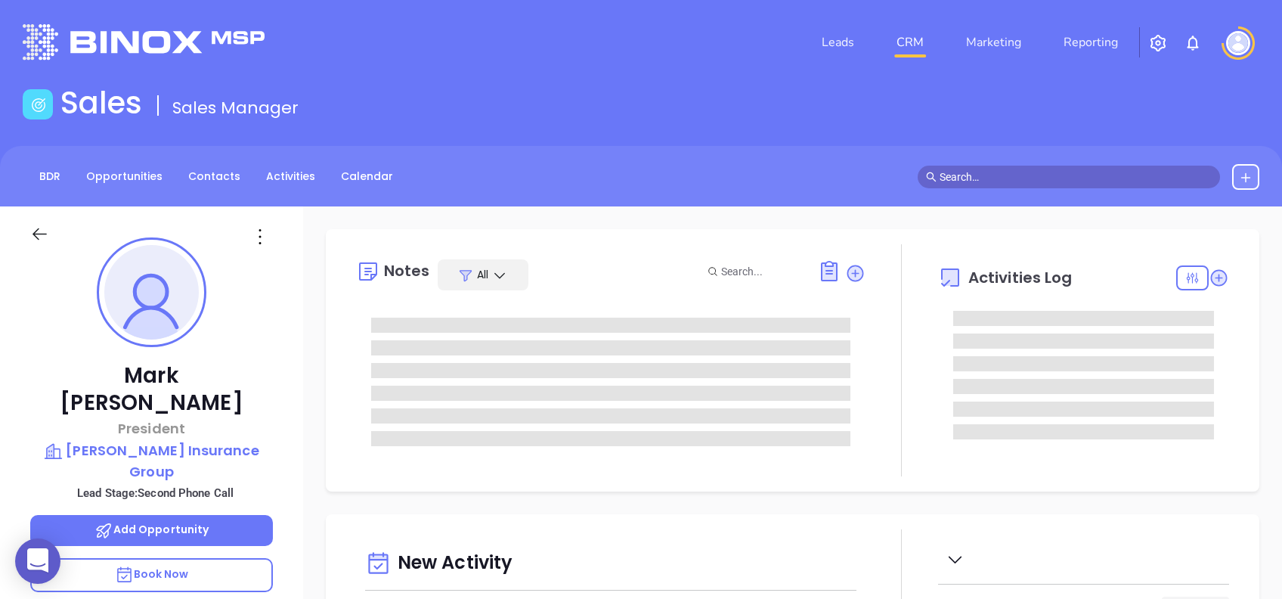
type input "[DATE]"
type input "[PERSON_NAME]"
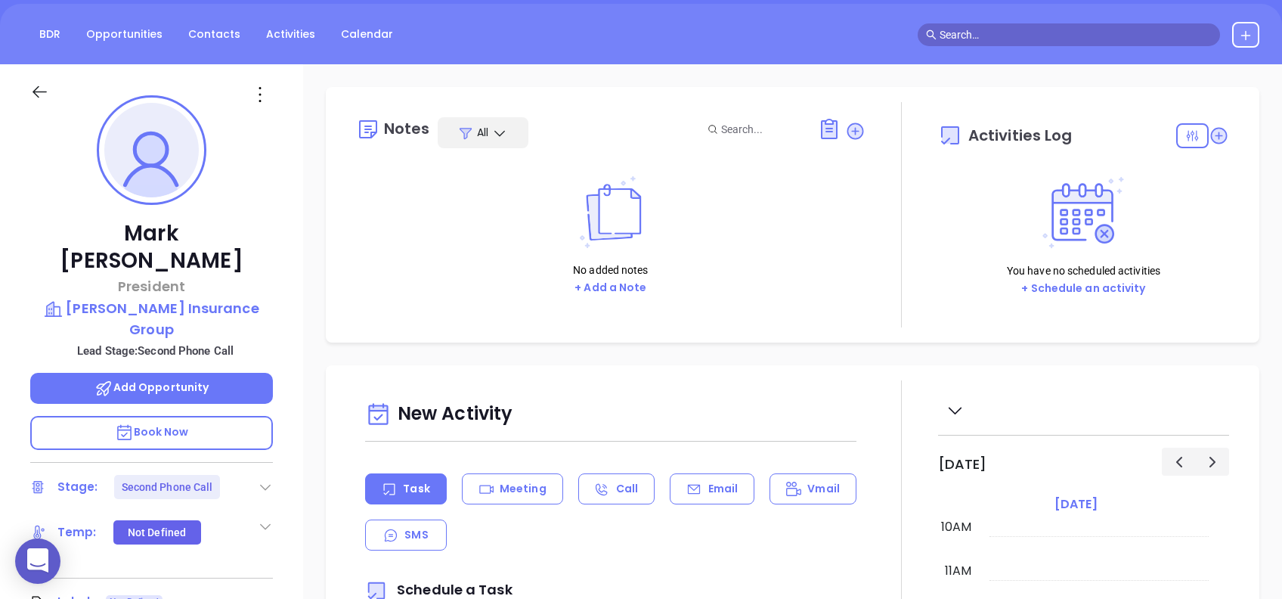
scroll to position [201, 0]
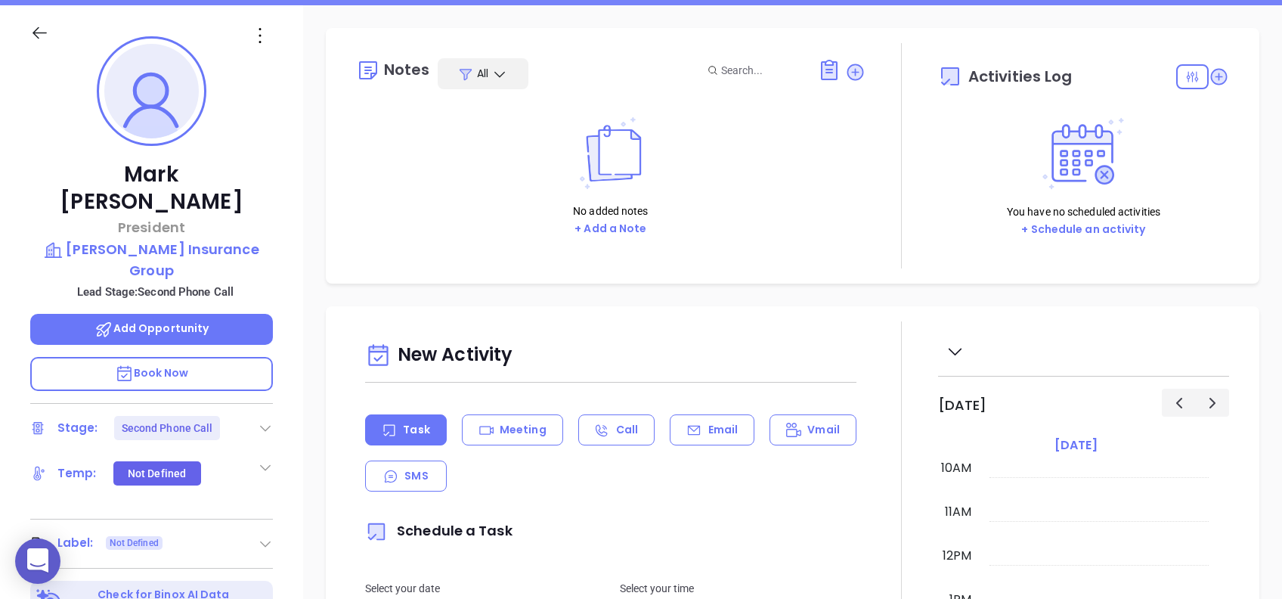
click at [265, 420] on icon at bounding box center [265, 427] width 15 height 15
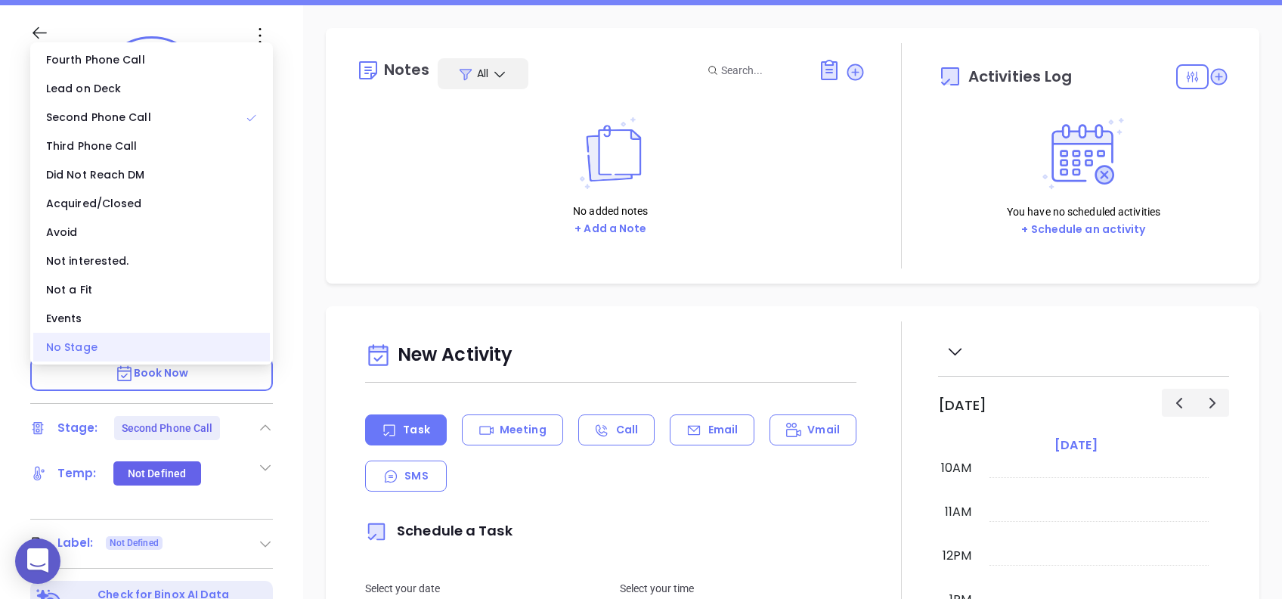
click at [124, 353] on div "No Stage" at bounding box center [151, 347] width 237 height 29
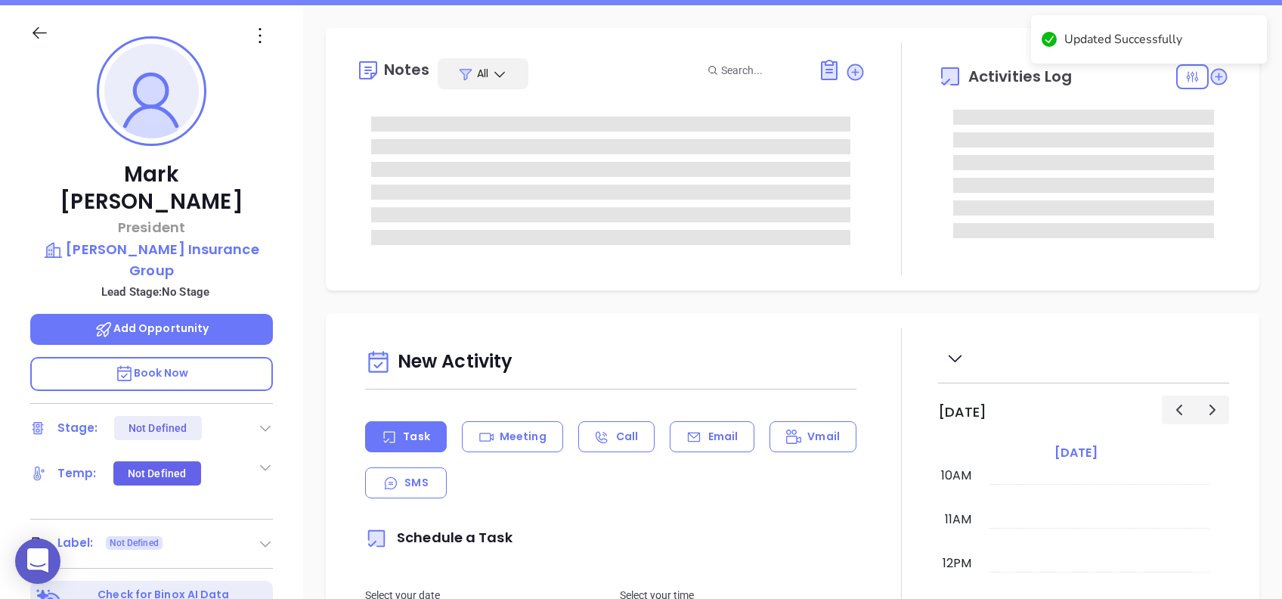
click at [262, 31] on icon at bounding box center [260, 35] width 24 height 24
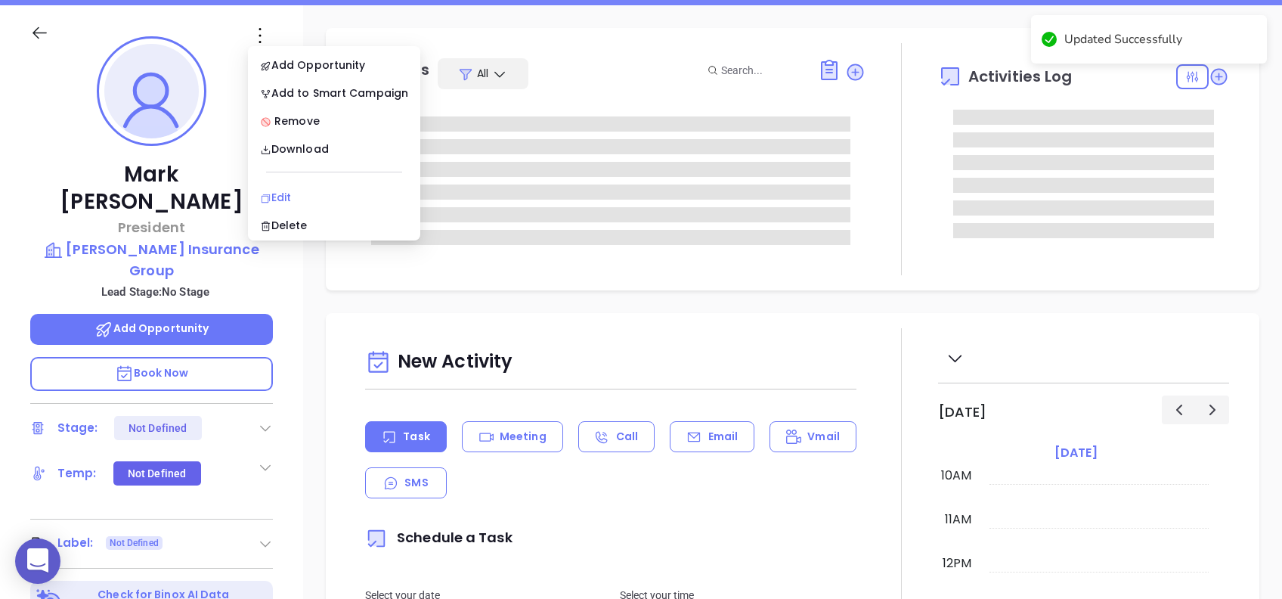
click at [343, 199] on div "Edit" at bounding box center [334, 197] width 148 height 17
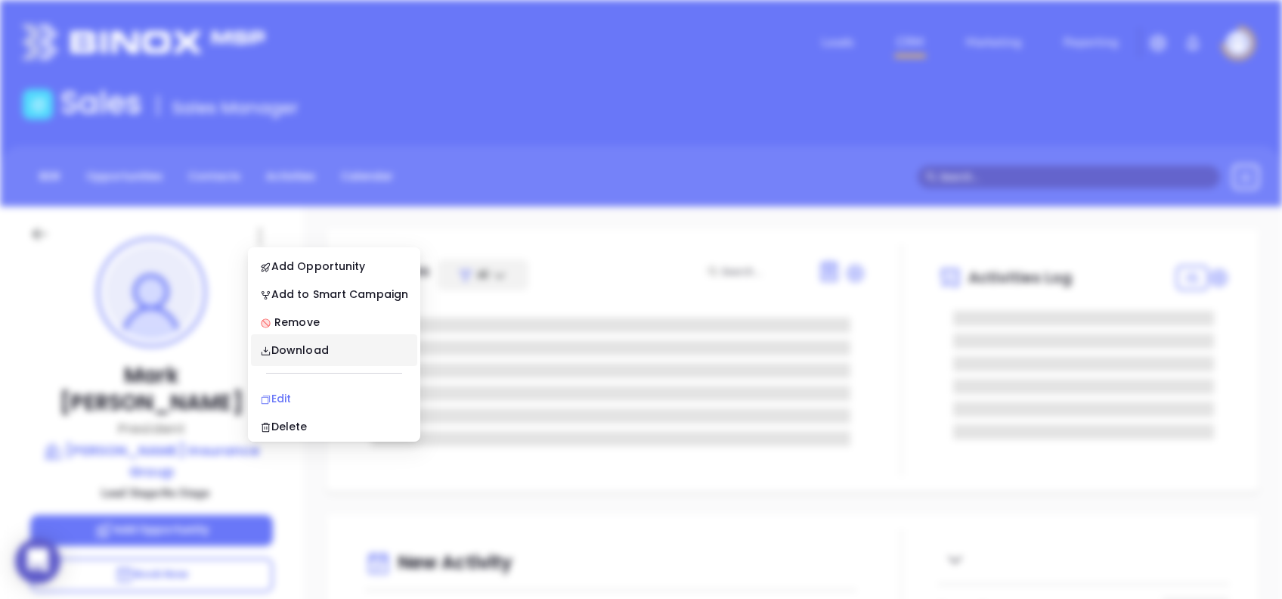
scroll to position [0, 0]
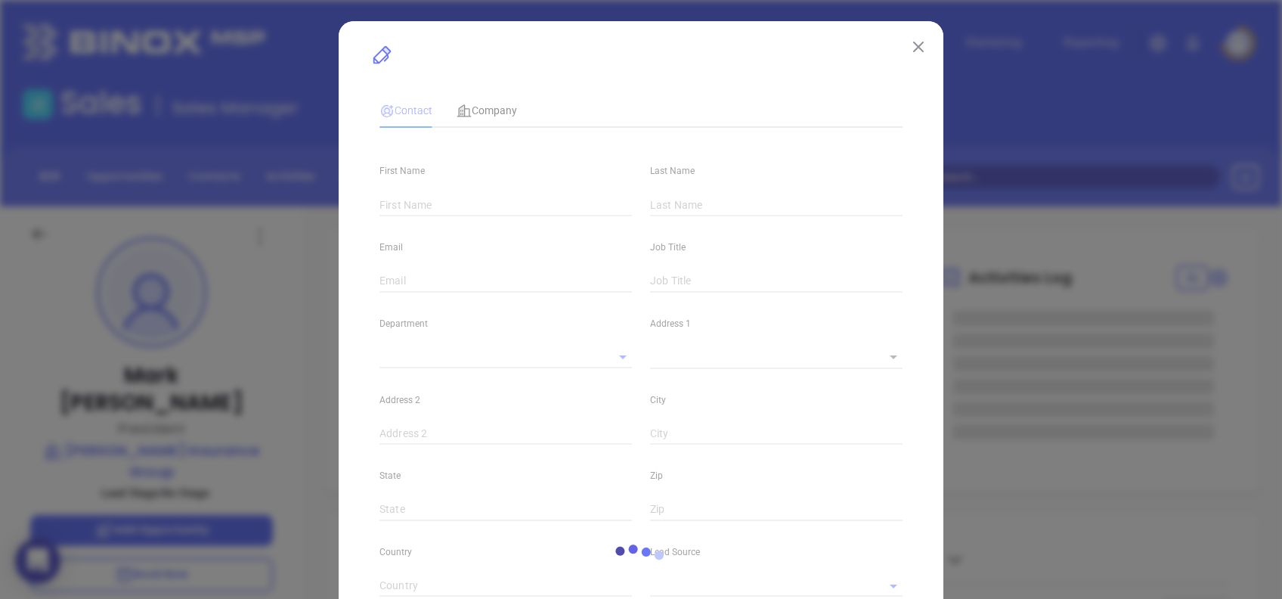
type input "Mark"
type input "[PERSON_NAME]"
type input "mark@hurleyinsurancegroup.com"
type input "President"
type input "1"
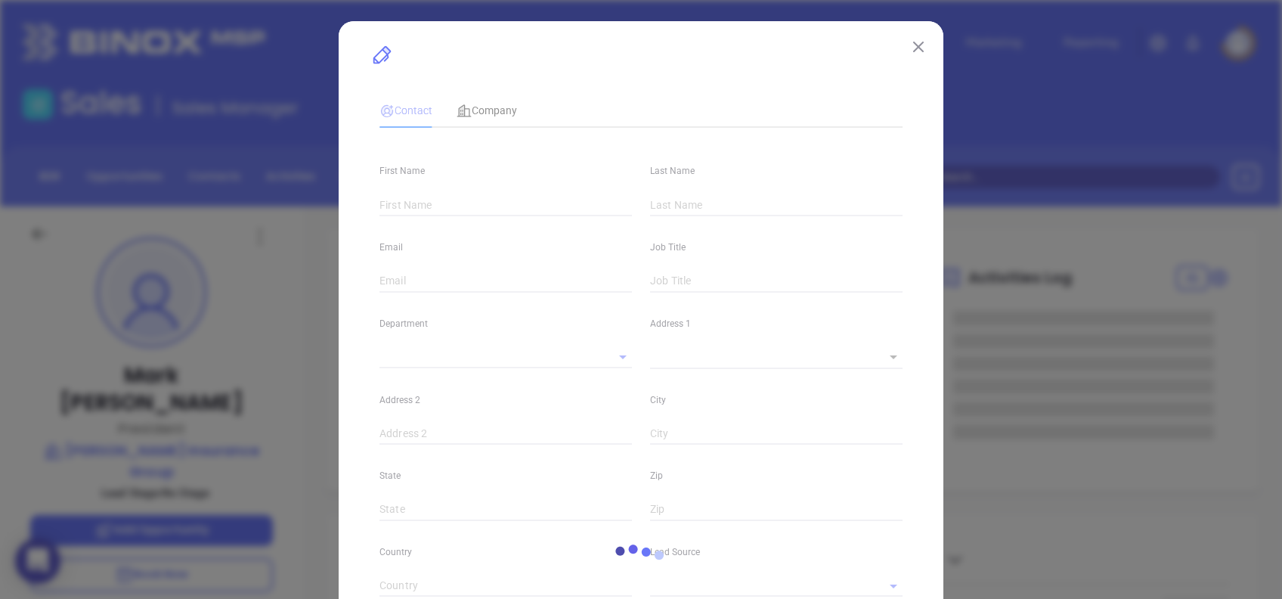
type input "linkedin.com/in/mark-hurley-56a39933"
type input "Marketing"
type input "Website Reveal"
type input "undefined undefined"
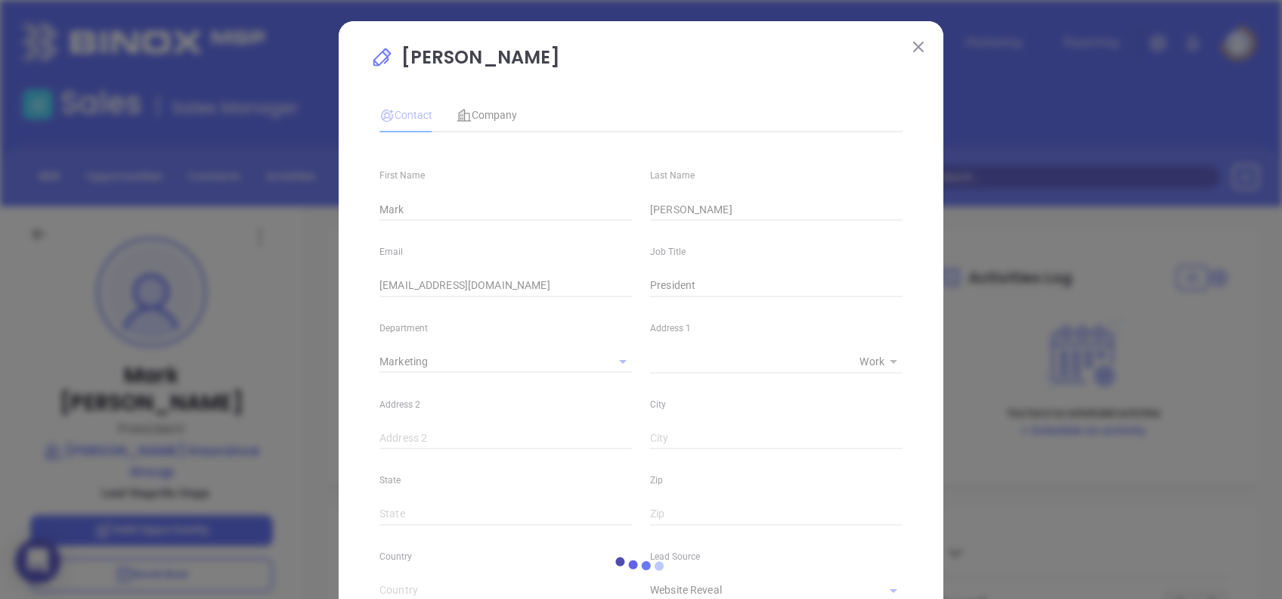
type input "1"
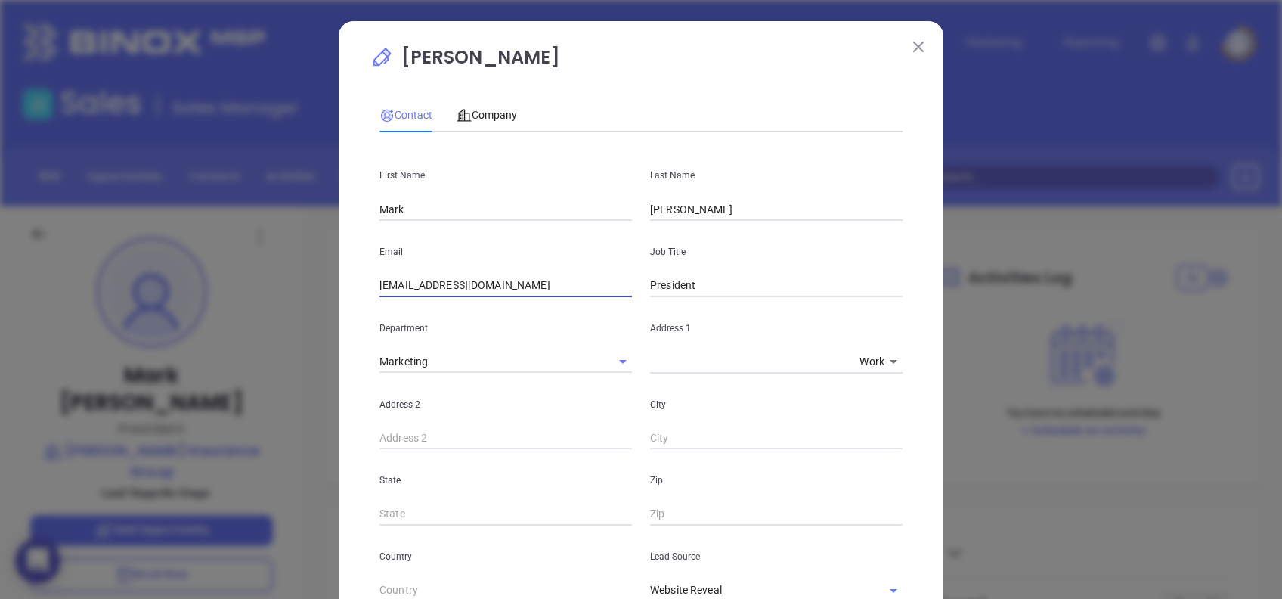
click at [572, 288] on input "mark@hurleyinsurancegroup.com" at bounding box center [506, 285] width 253 height 23
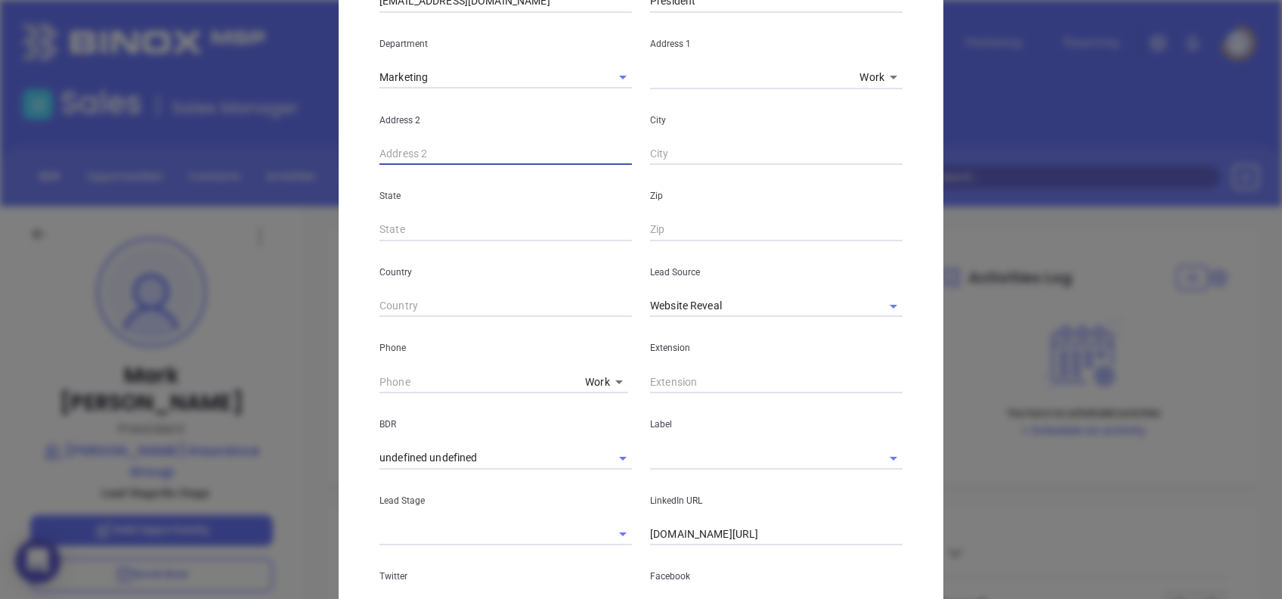
scroll to position [302, 0]
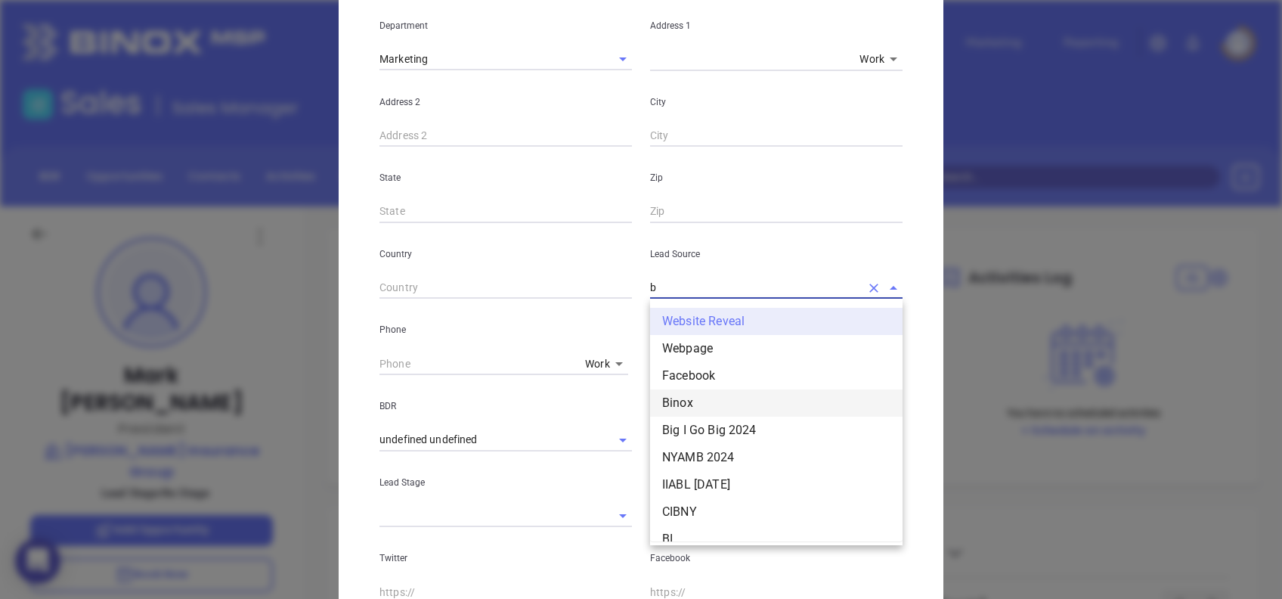
click at [719, 406] on li "Binox" at bounding box center [776, 402] width 253 height 27
type input "Binox"
type input "( ) -"
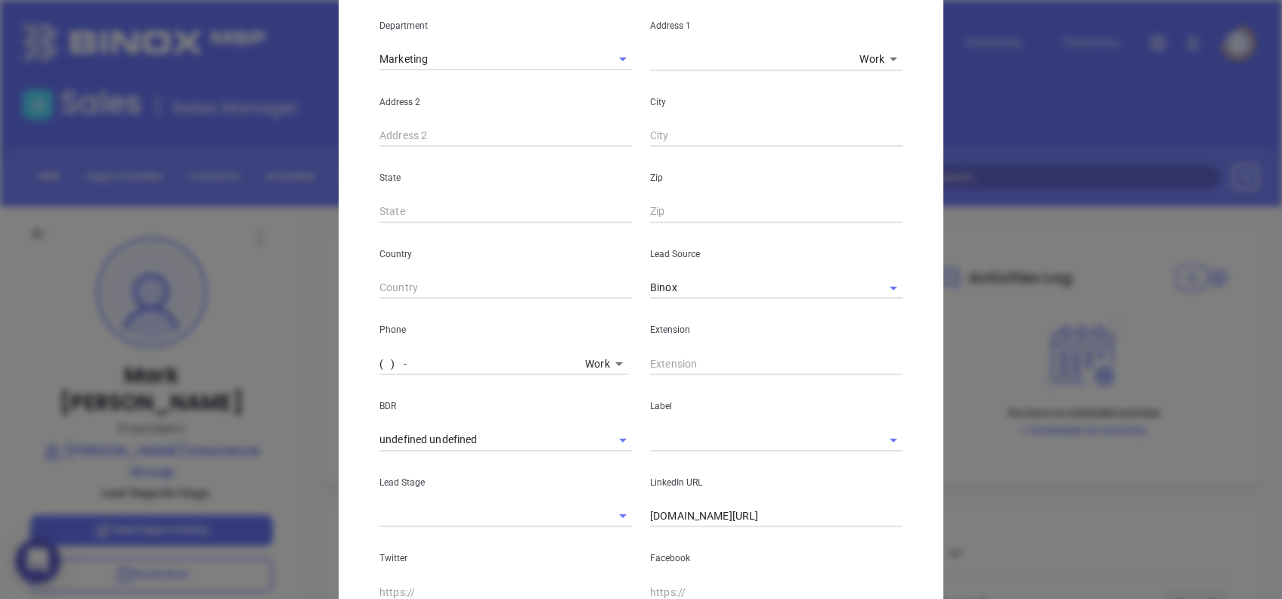
click at [380, 361] on input "( ) -" at bounding box center [480, 363] width 200 height 23
paste input "910) 868-3500"
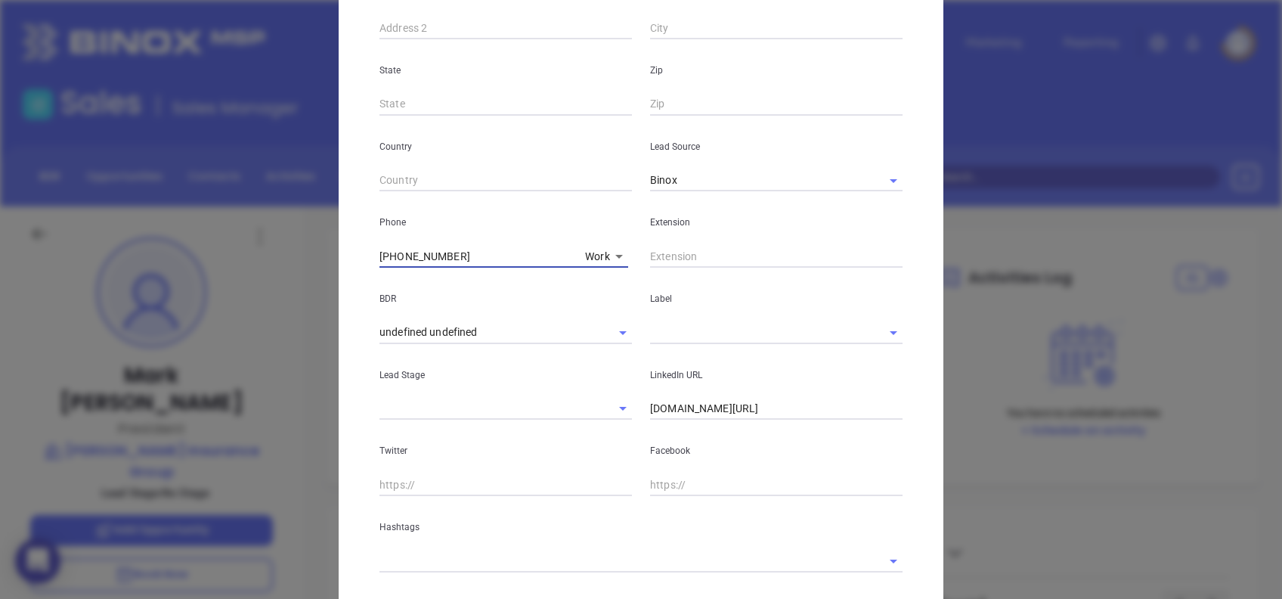
scroll to position [497, 0]
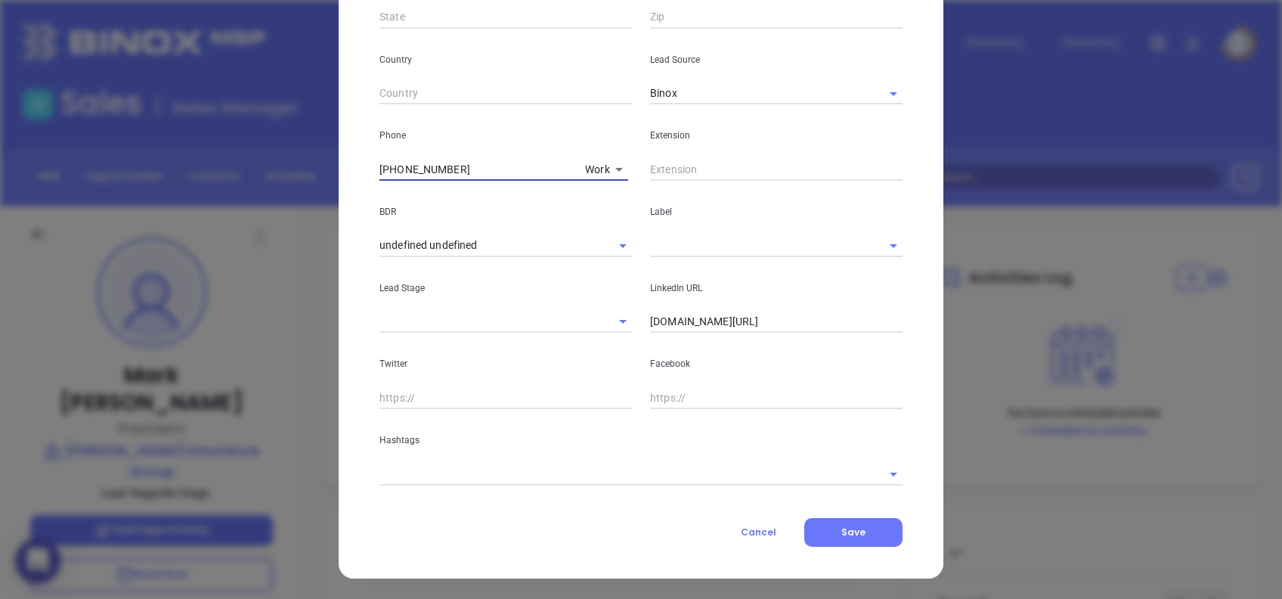
type input "(910) 868-3500"
click at [762, 321] on input "linkedin.com/in/mark-hurley-56a39933" at bounding box center [776, 322] width 253 height 23
paste input "www.linkedin.com/in/mark-hurley-56a39933/"
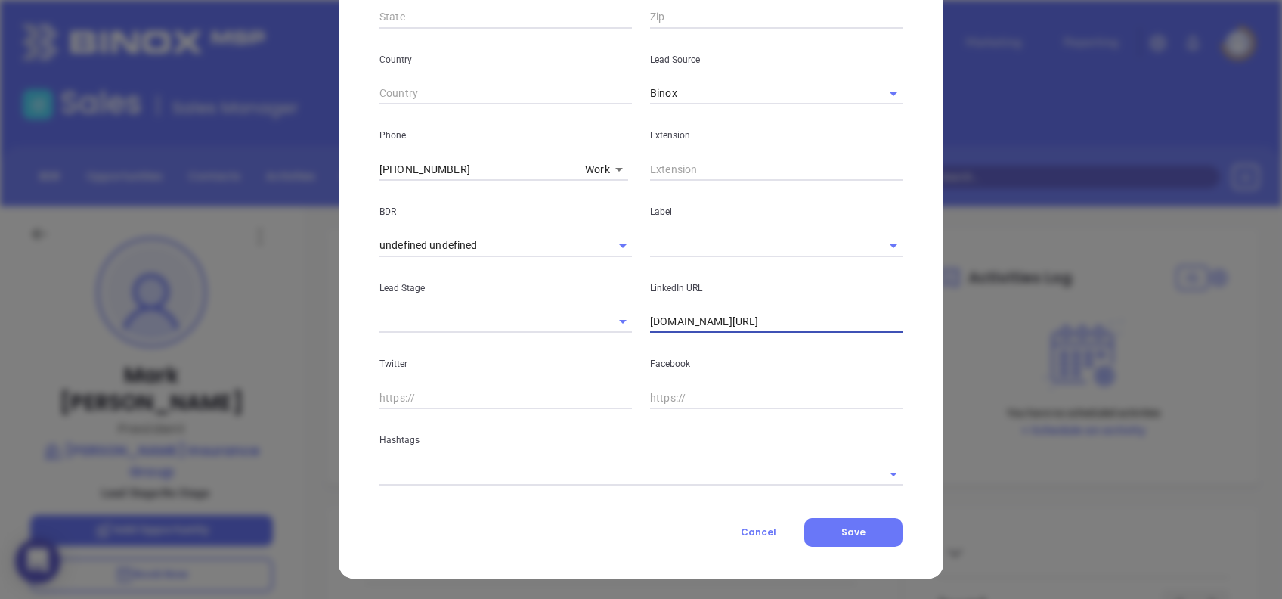
type input "www.linkedin.com/in/mark-hurley-56a39933/"
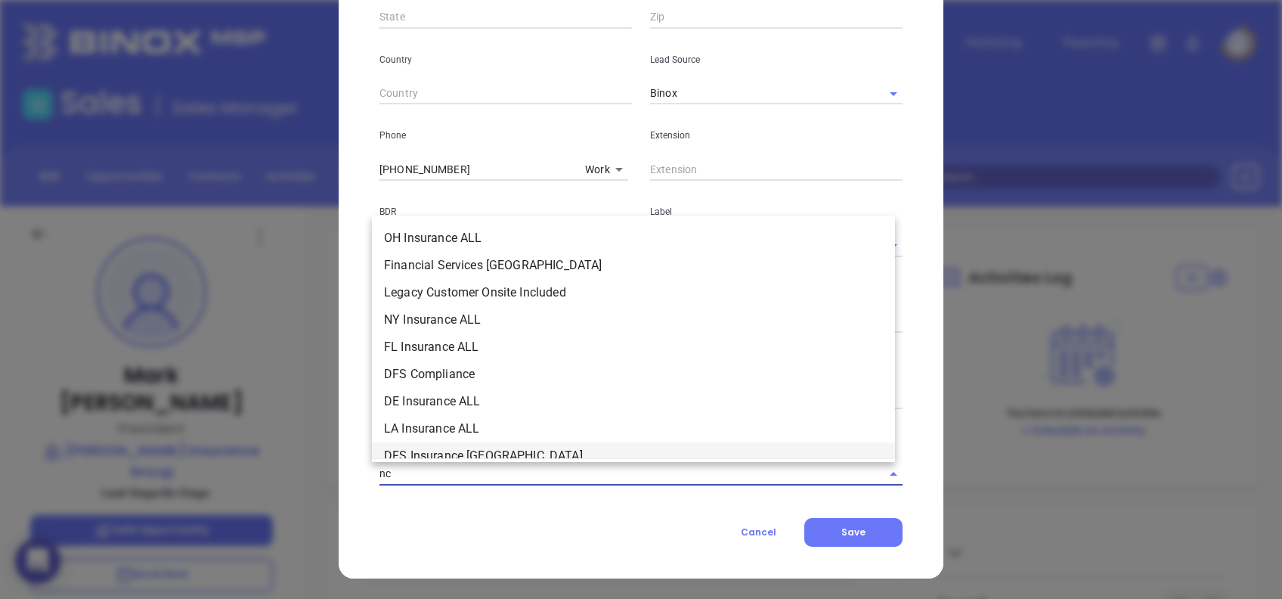
type input "nc"
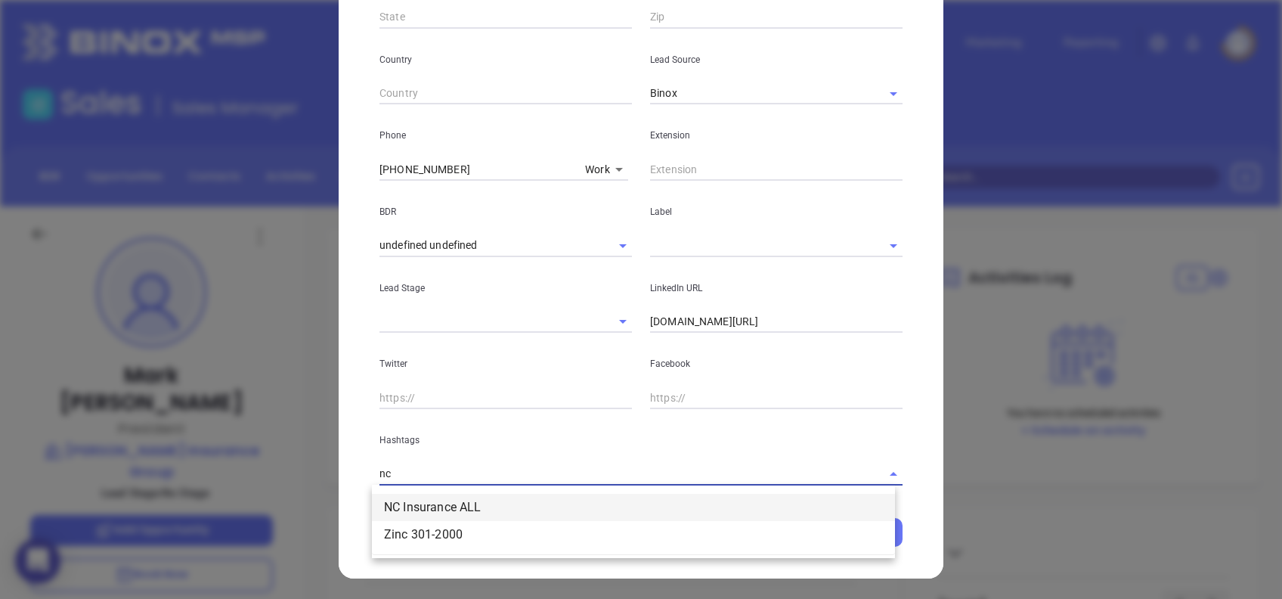
click at [443, 498] on li "NC Insurance ALL" at bounding box center [633, 507] width 523 height 27
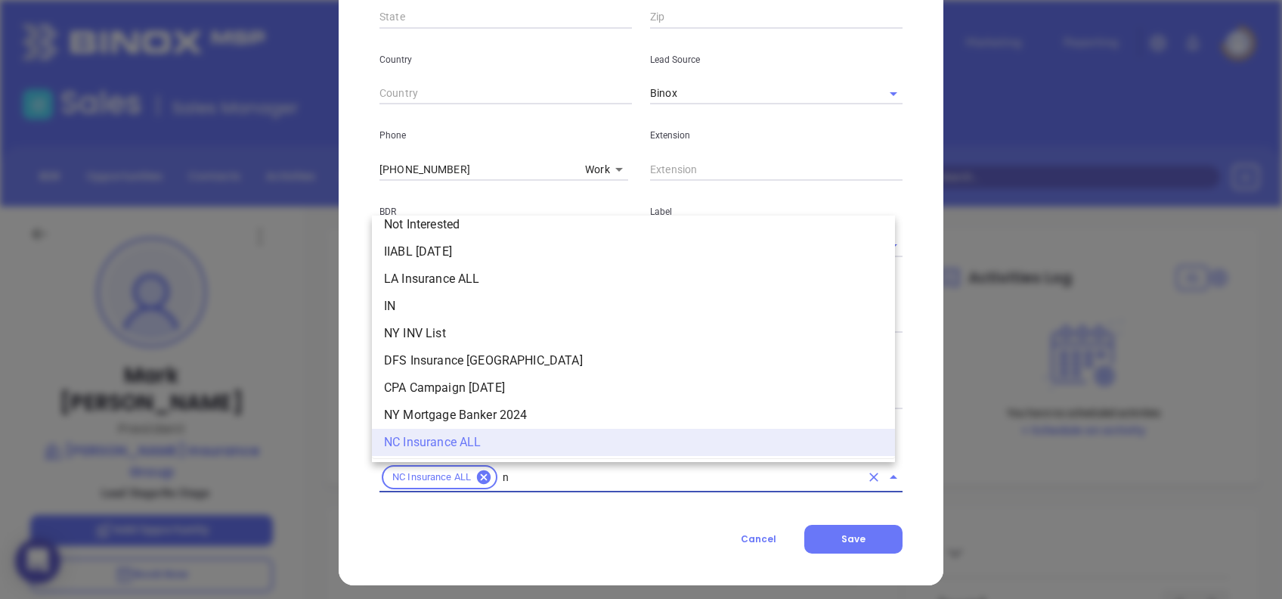
type input "nc"
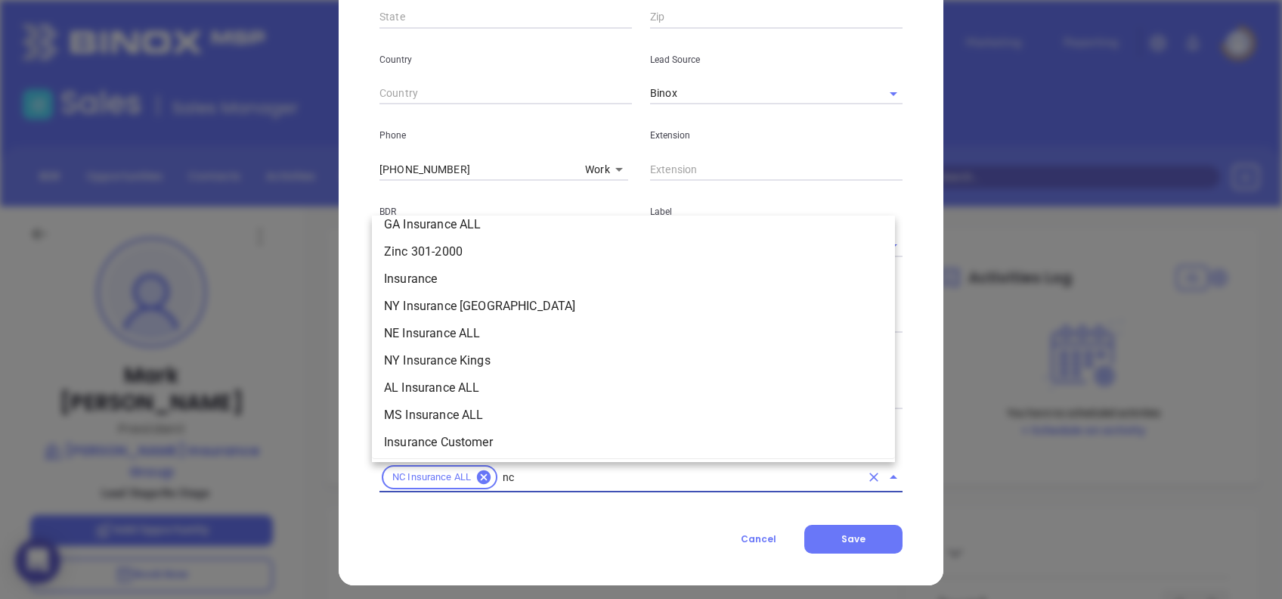
scroll to position [254, 0]
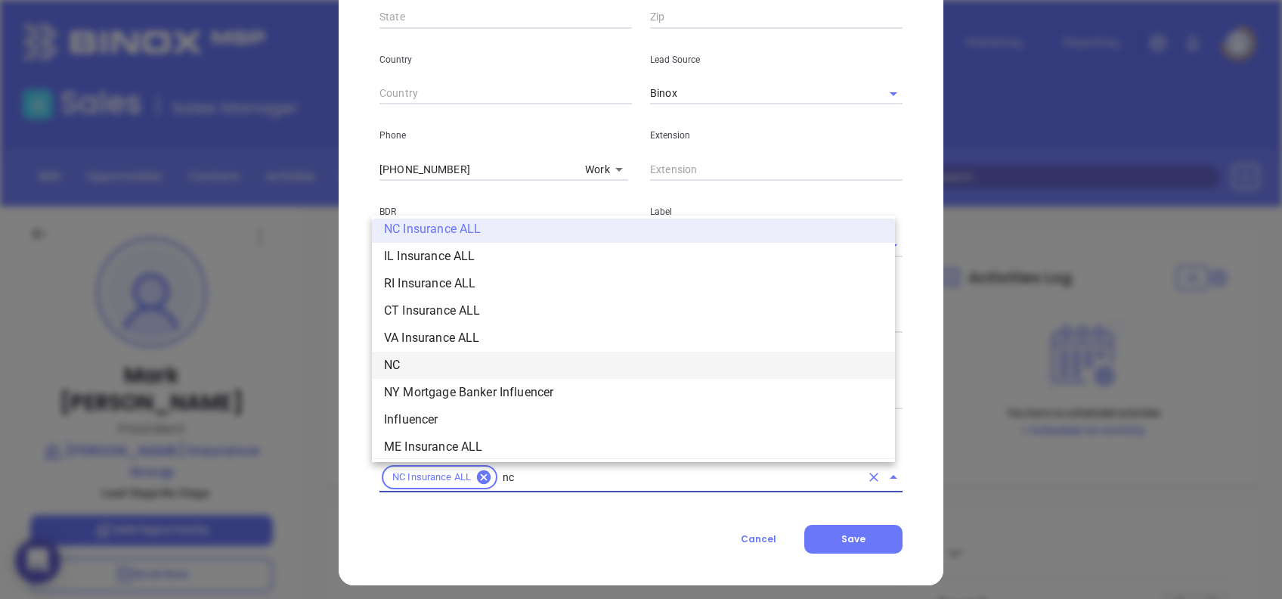
click at [408, 369] on li "NC" at bounding box center [633, 365] width 523 height 27
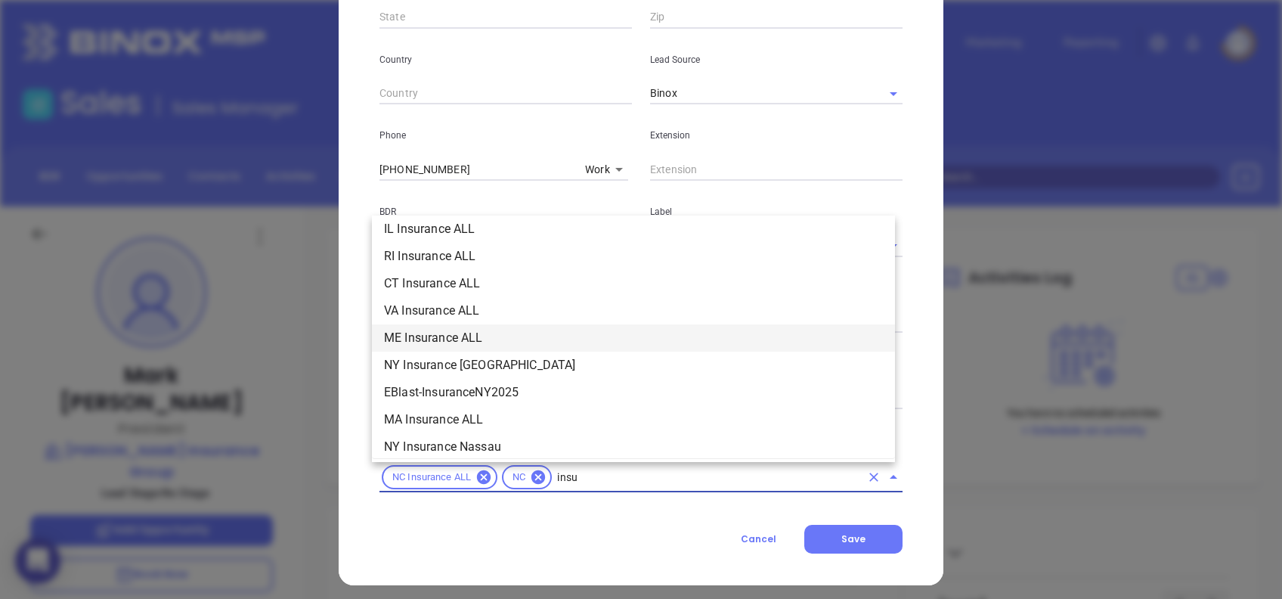
scroll to position [172, 0]
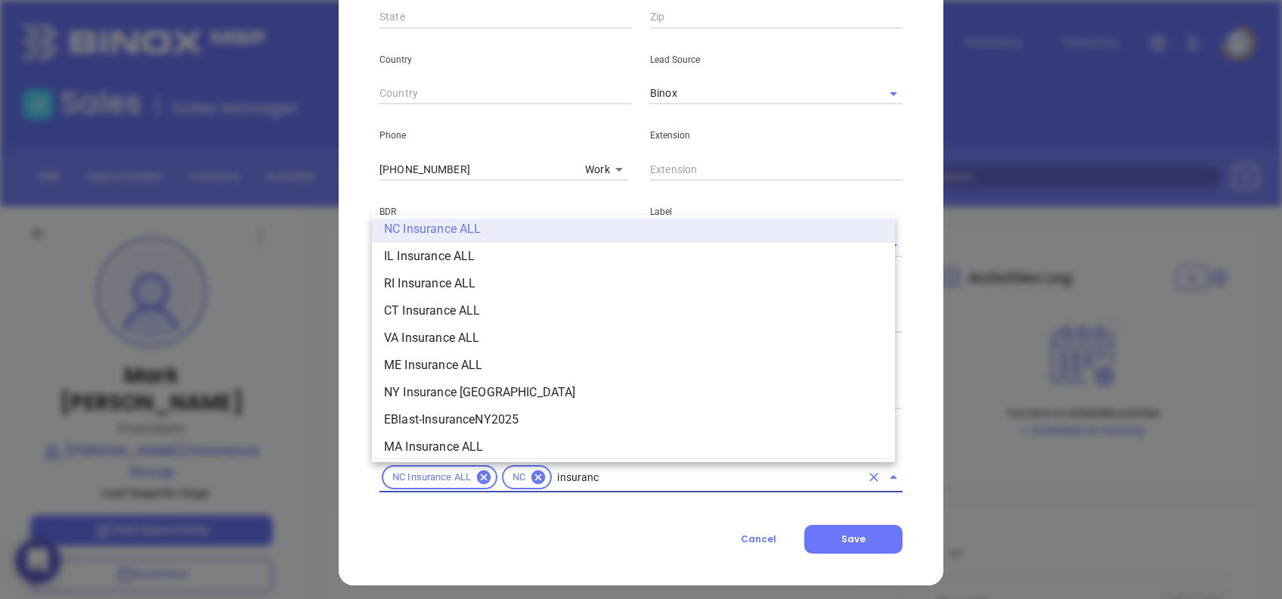
type input "insurance"
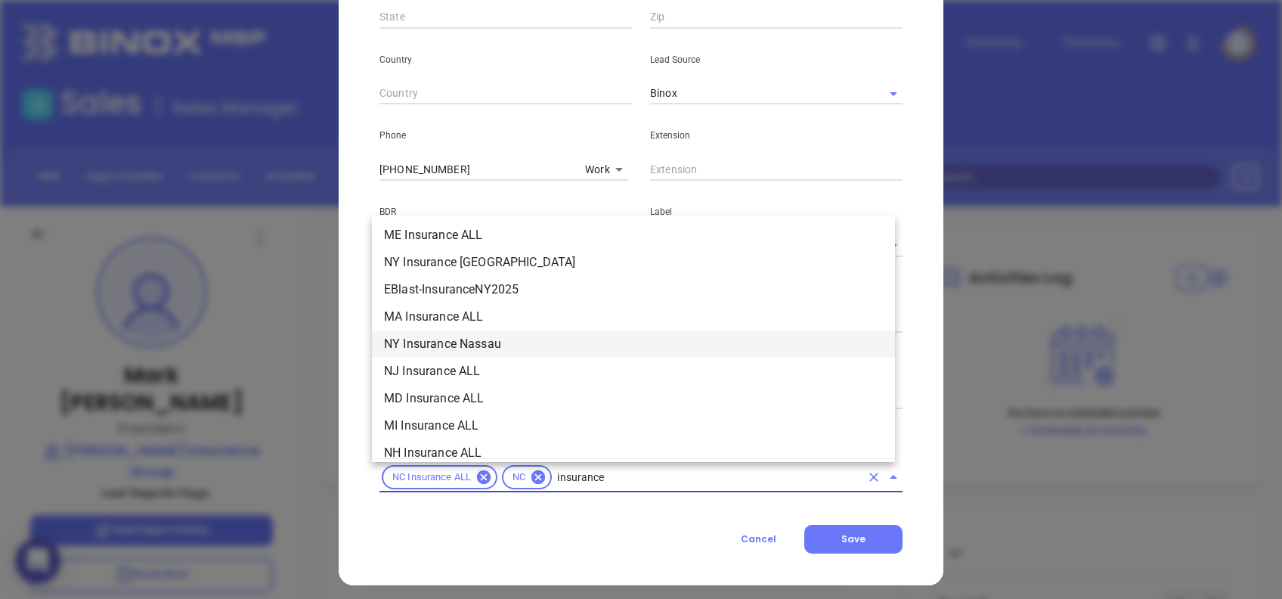
scroll to position [475, 0]
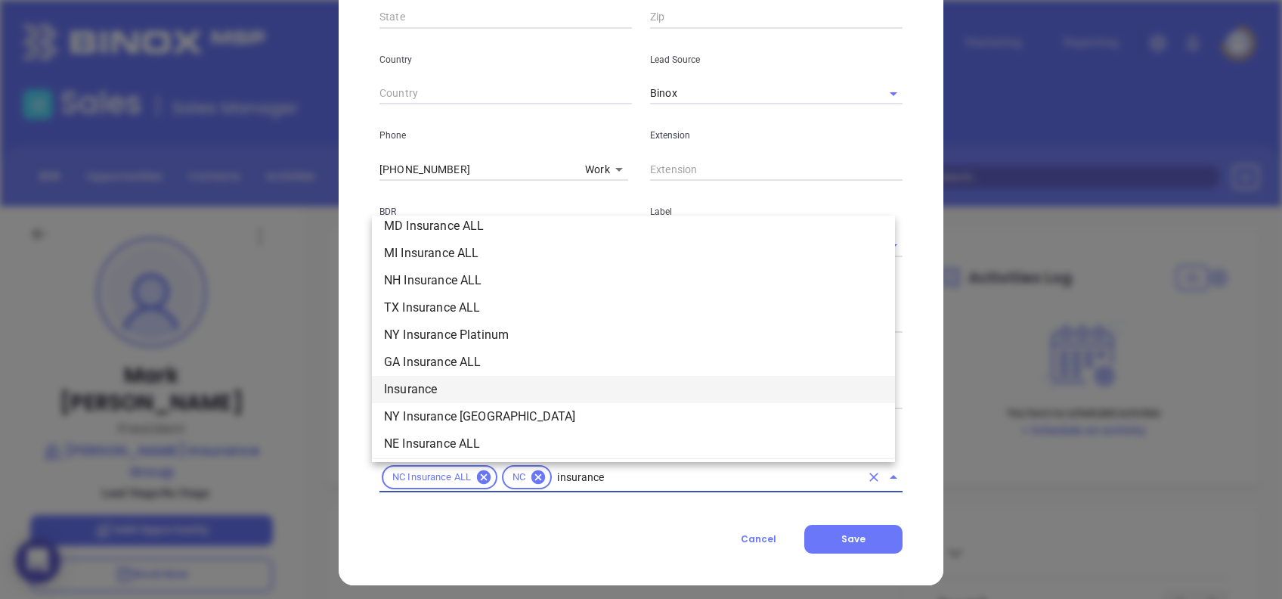
click at [455, 376] on li "Insurance" at bounding box center [633, 389] width 523 height 27
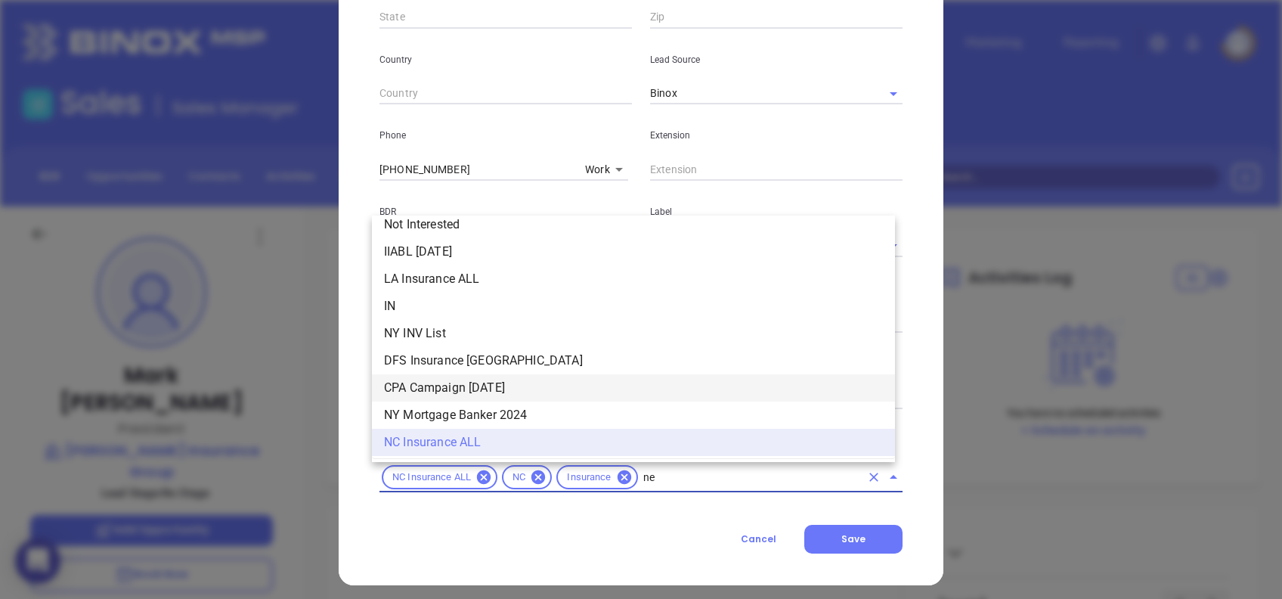
scroll to position [0, 0]
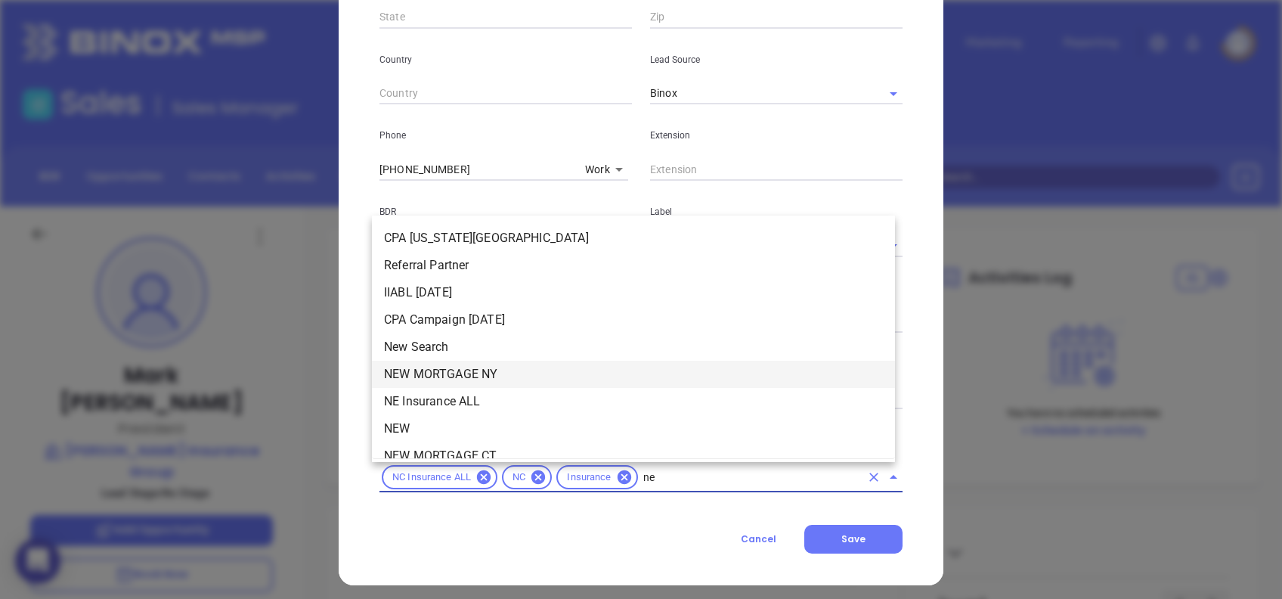
type input "new"
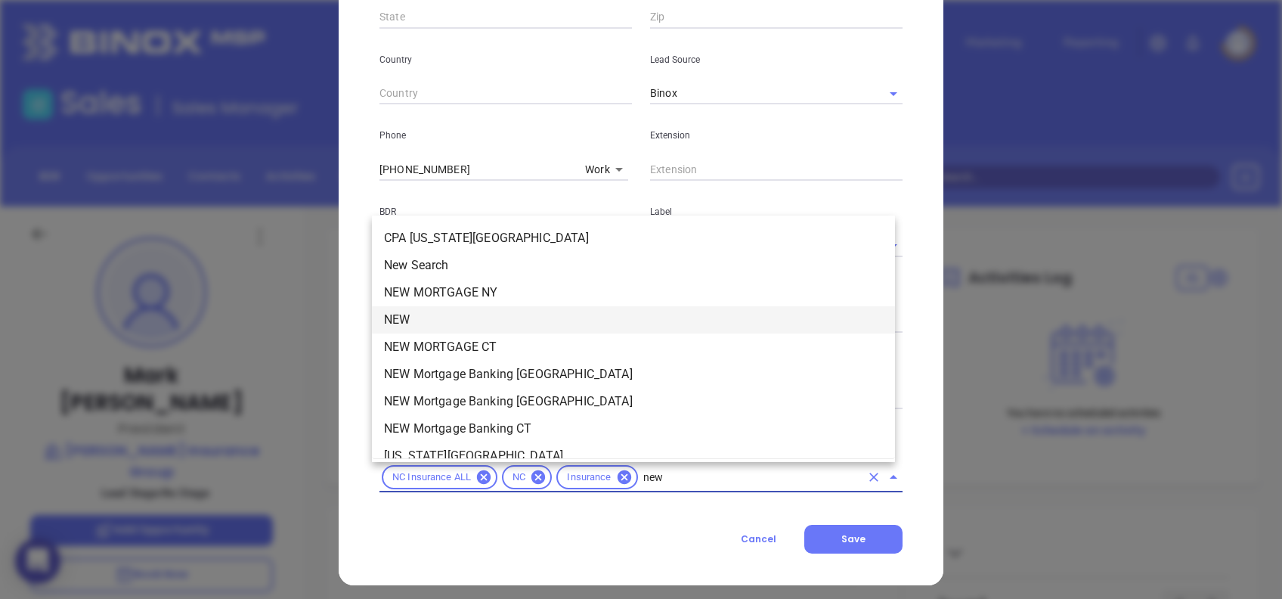
click at [427, 309] on li "NEW" at bounding box center [633, 319] width 523 height 27
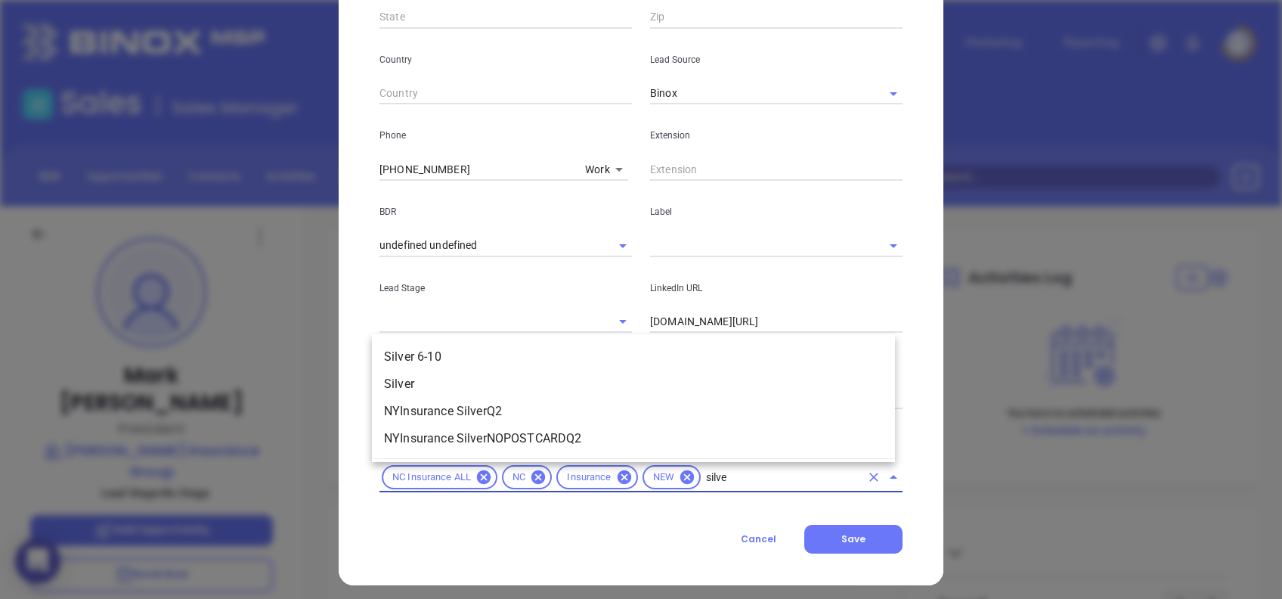
type input "silver"
click at [428, 354] on li "Silver 6-10" at bounding box center [633, 356] width 523 height 27
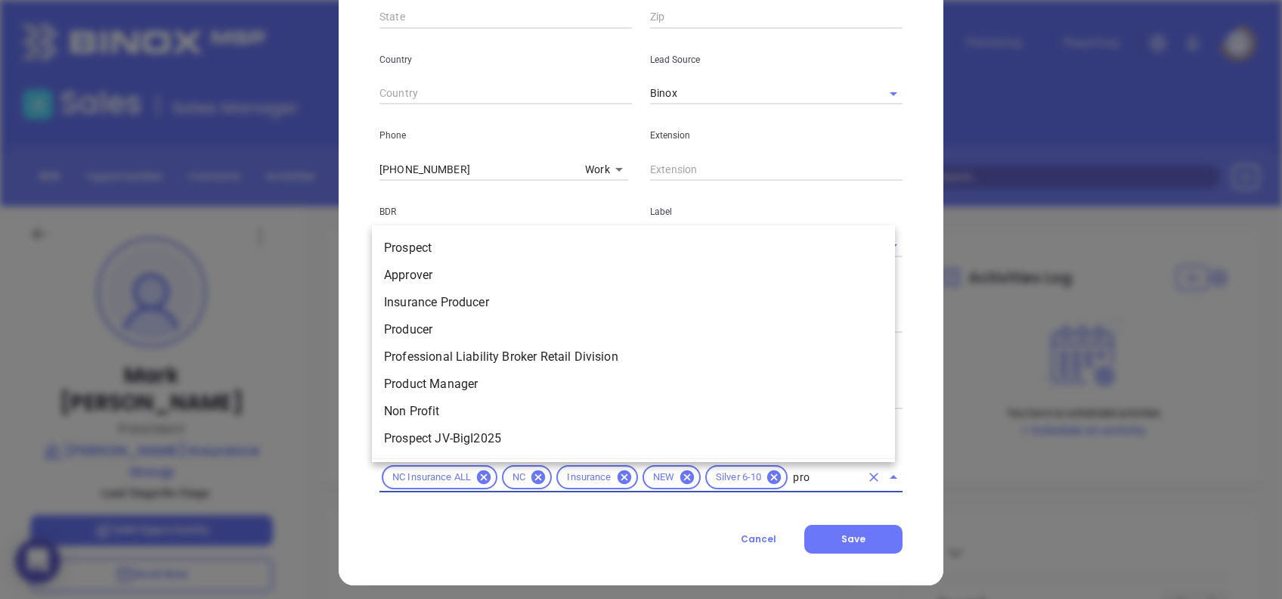
type input "pros"
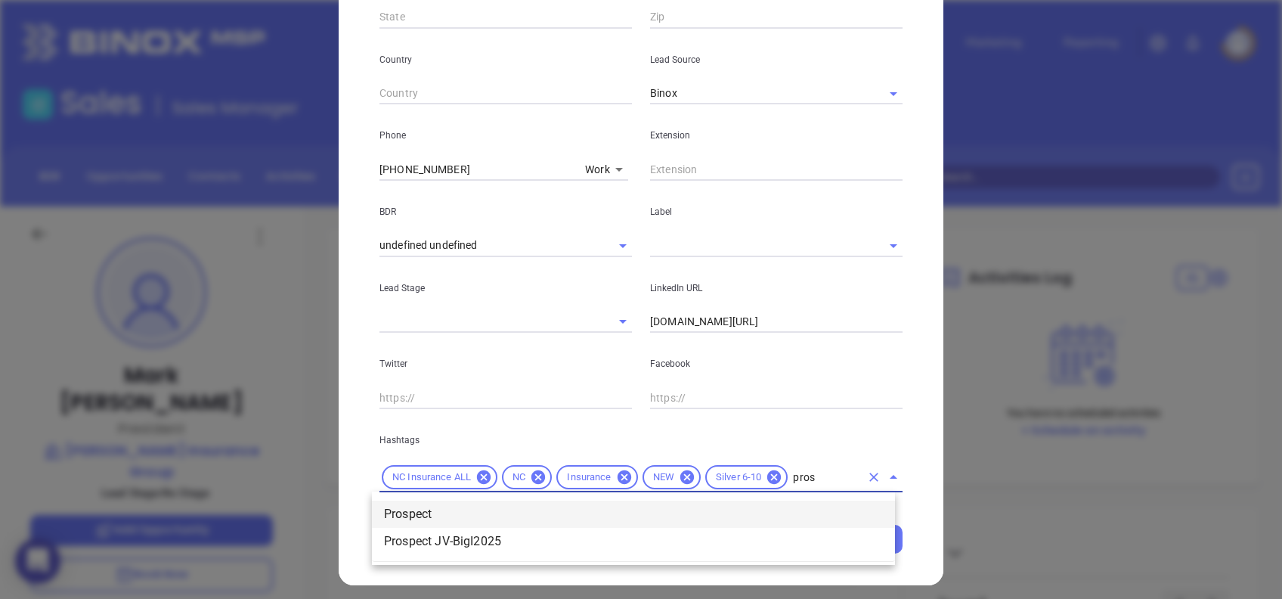
click at [487, 513] on li "Prospect" at bounding box center [633, 514] width 523 height 27
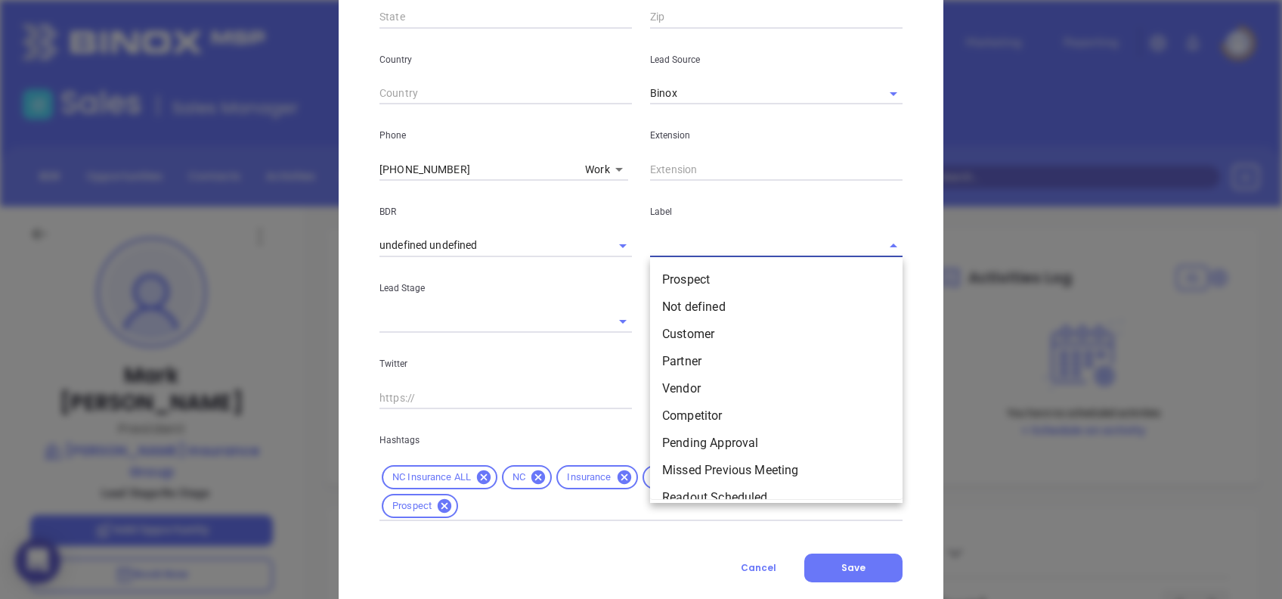
click at [666, 242] on input "text" at bounding box center [755, 245] width 210 height 22
click at [690, 269] on li "Prospect" at bounding box center [776, 279] width 253 height 27
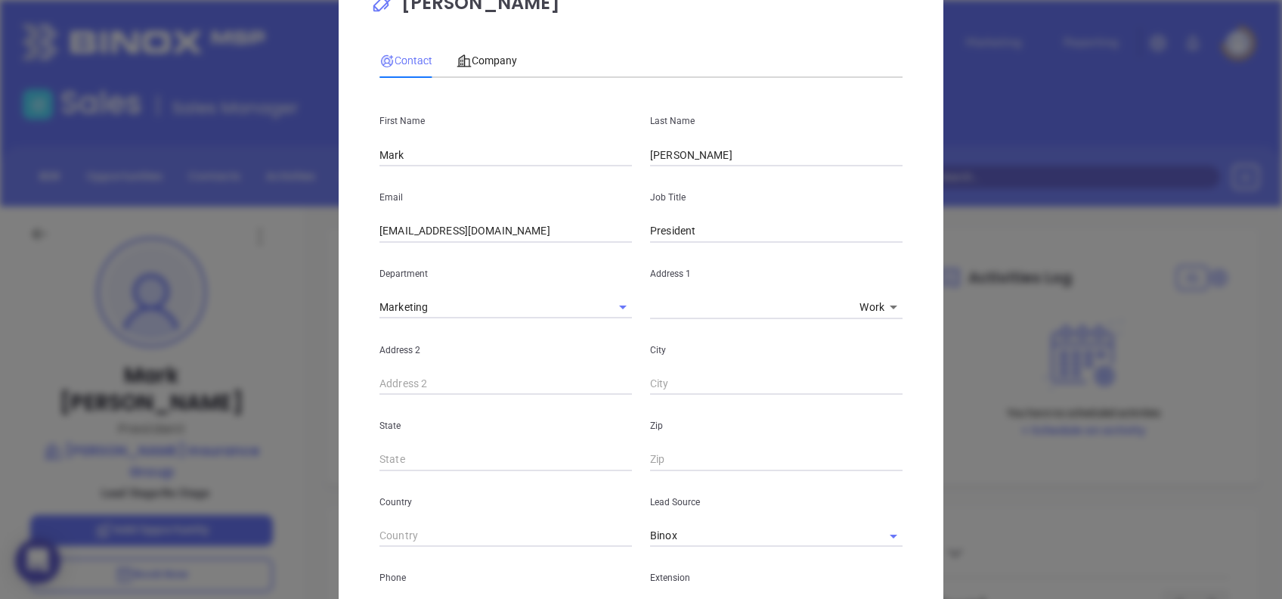
scroll to position [36, 0]
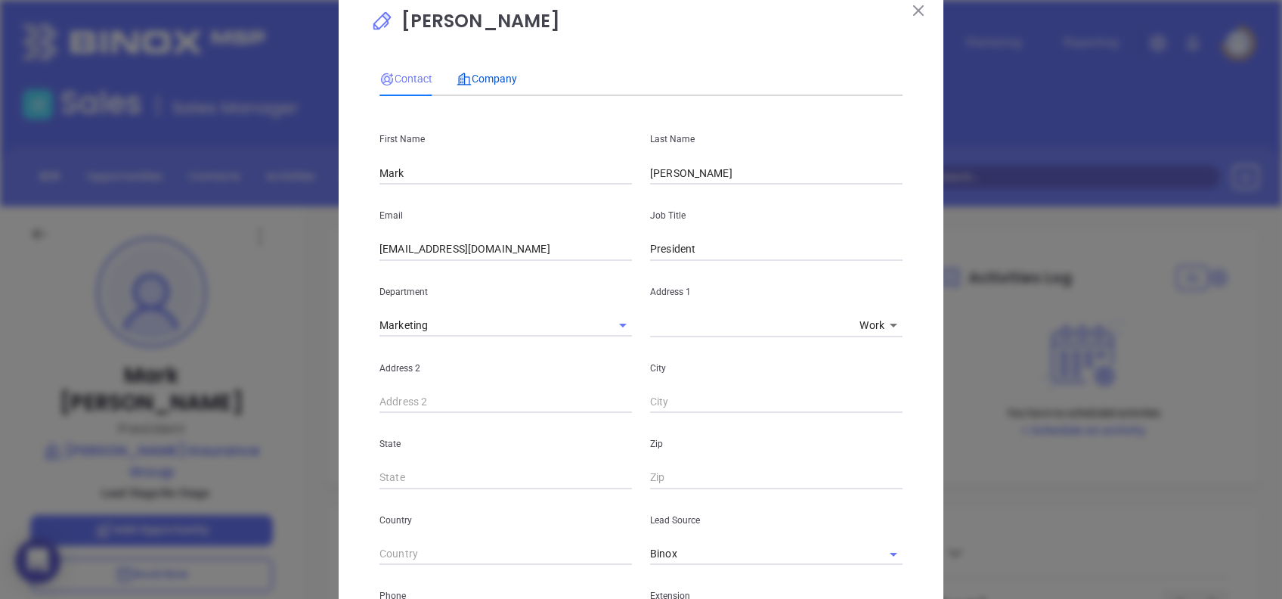
click at [496, 73] on span "Company" at bounding box center [487, 79] width 60 height 12
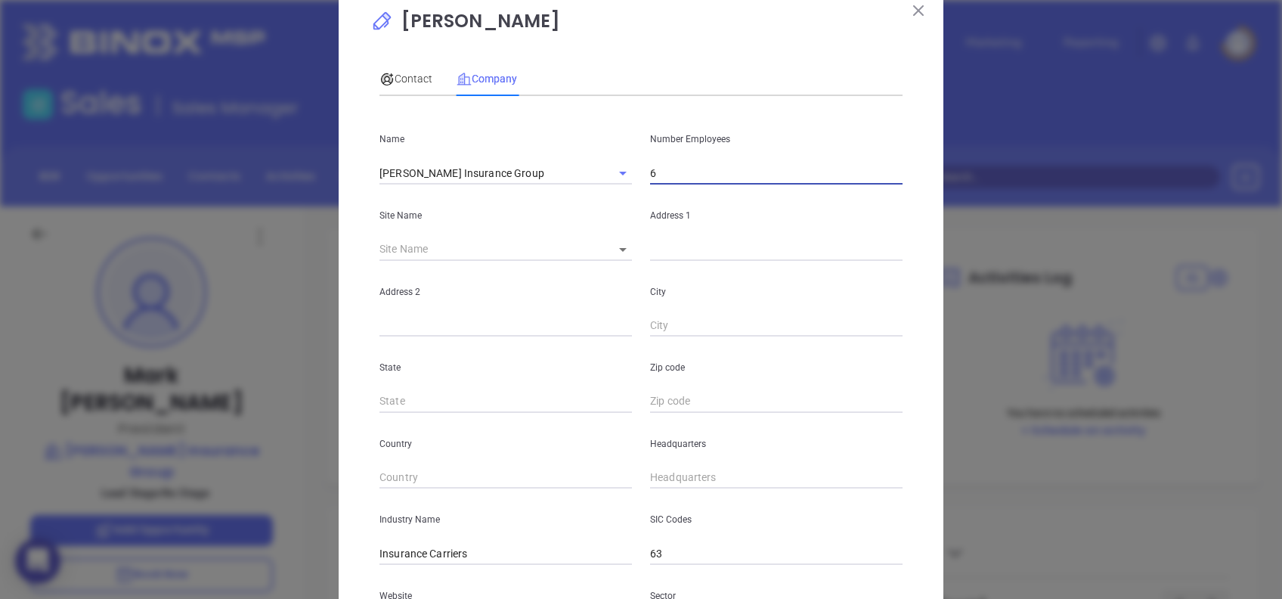
click at [681, 173] on input "6" at bounding box center [776, 173] width 253 height 23
type input "17"
click at [619, 244] on body "0 Leads CRM Marketing Reporting Financial Leads Leads Sales Sales Manager BDR O…" at bounding box center [641, 299] width 1282 height 599
click at [631, 249] on li "Fayetteville" at bounding box center [664, 250] width 141 height 27
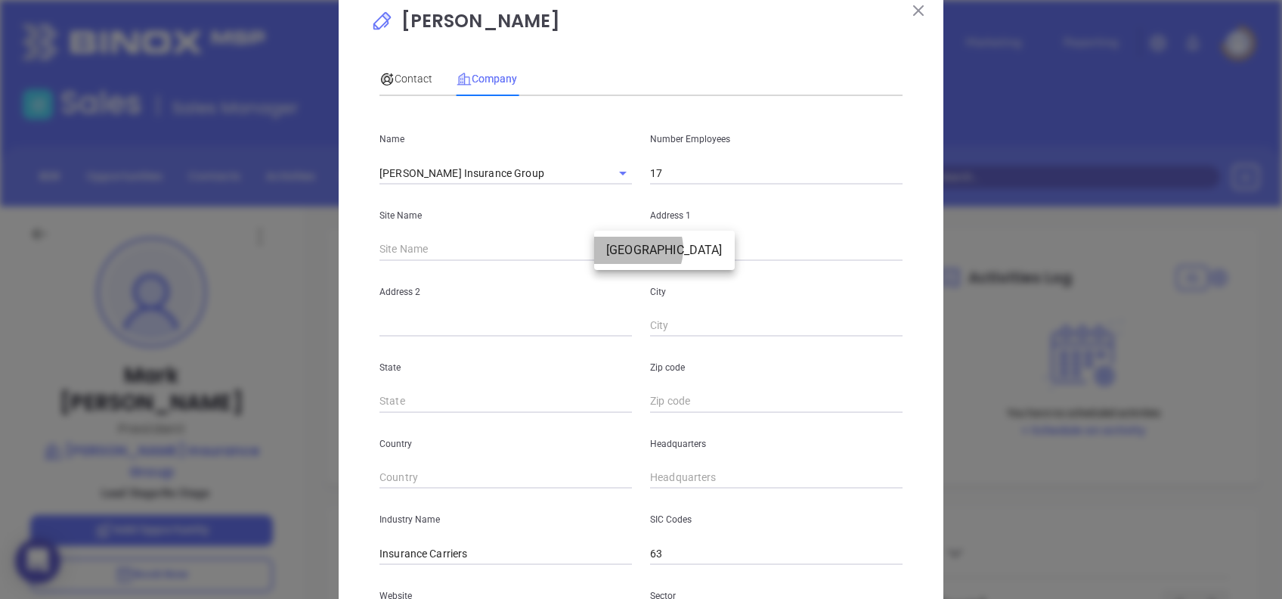
type input "Fayetteville"
type input "124996"
type input "134 N Mcpherson Church Rd"
type input "Fayetteville"
type input "NC"
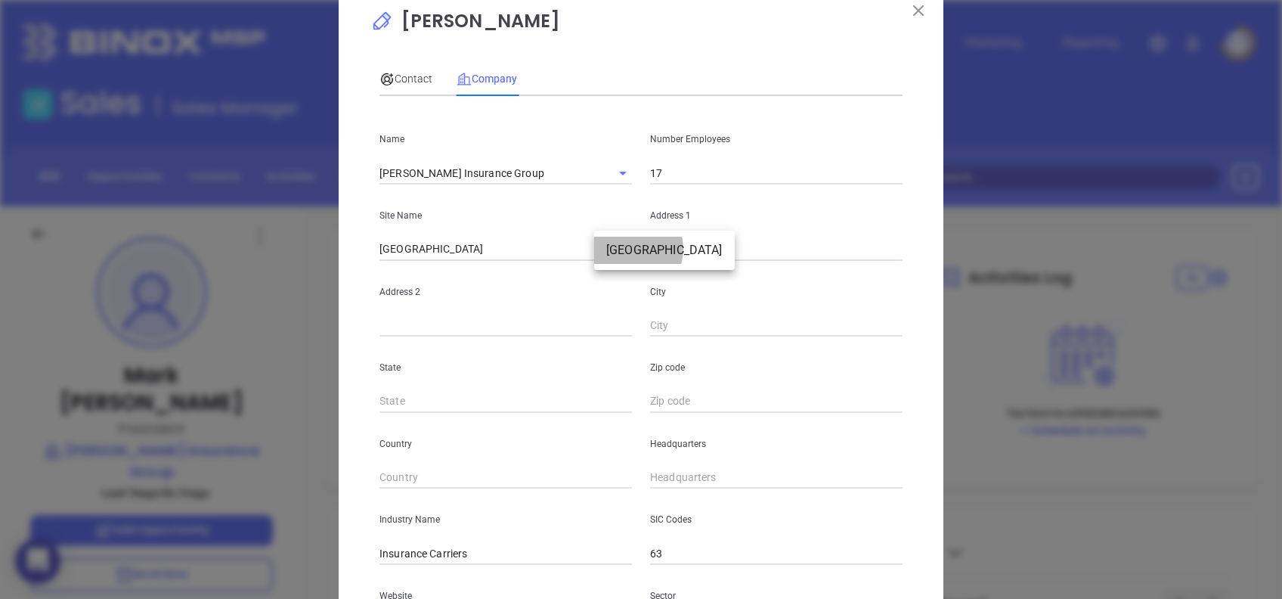
type input "28303-4402"
type input "US"
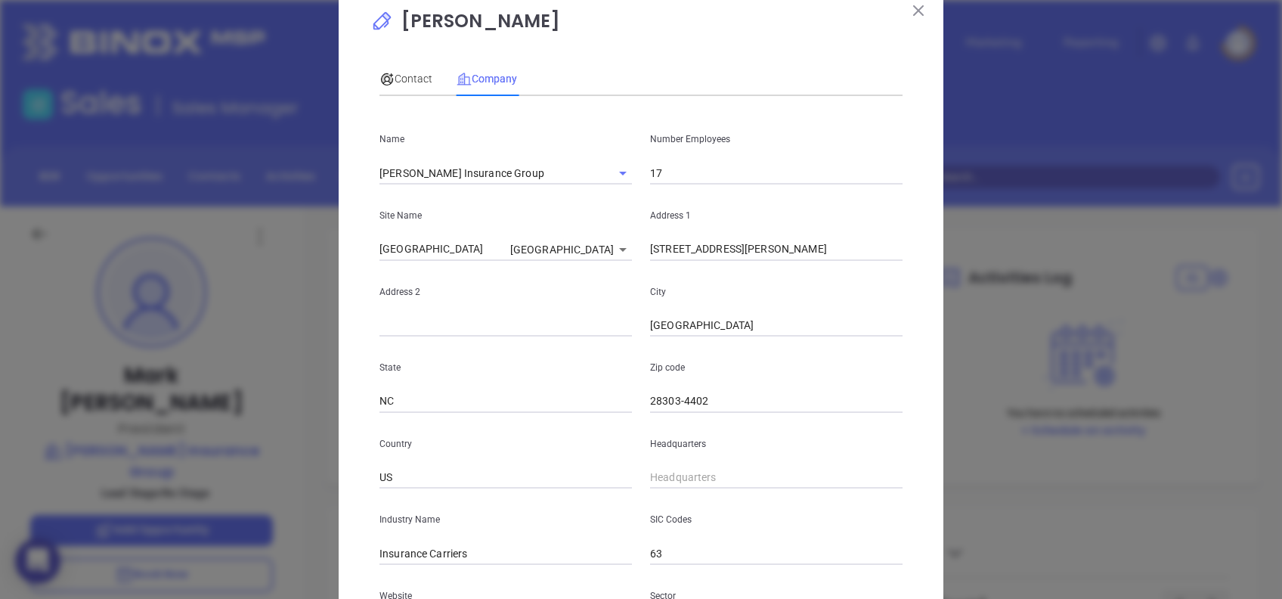
click at [823, 241] on input "134 N Mcpherson Church Rd" at bounding box center [776, 249] width 253 height 23
click at [823, 240] on input "134 N Mcpherson Church Rd" at bounding box center [776, 249] width 253 height 23
paste input "3109 N Main St"
type input "3109 N Main St"
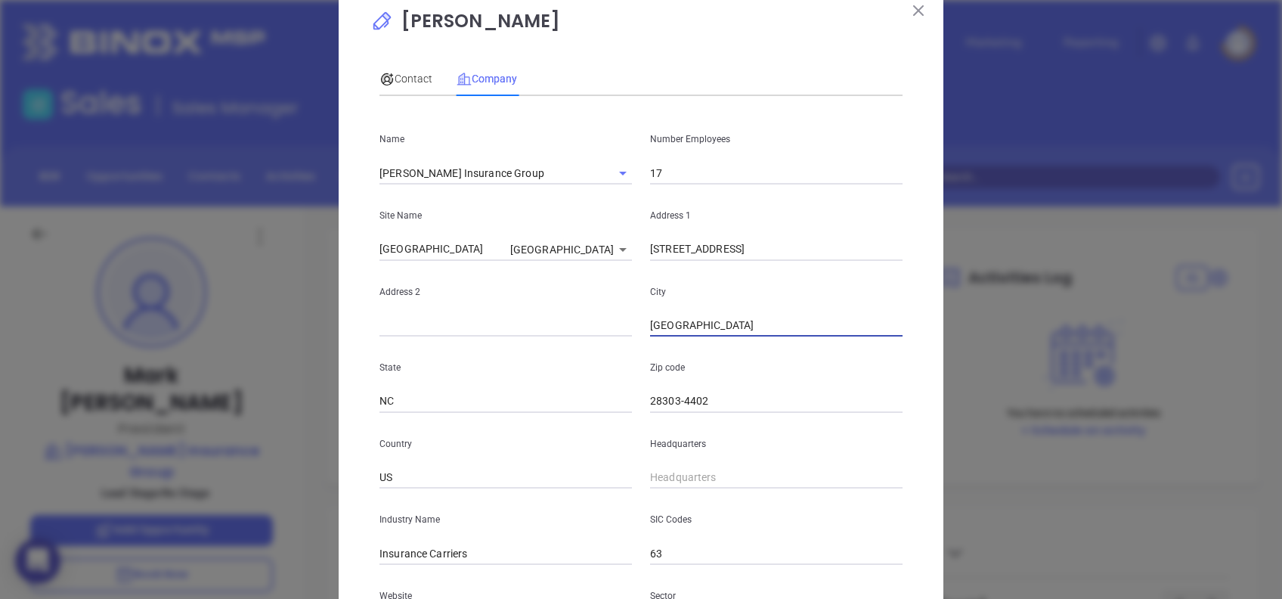
click at [400, 325] on input "text" at bounding box center [506, 326] width 253 height 23
type input "Suite 101"
type input "Hope Mills"
click at [740, 393] on input "28303-4402" at bounding box center [776, 401] width 253 height 23
click at [743, 398] on input "28303-4402" at bounding box center [776, 401] width 253 height 23
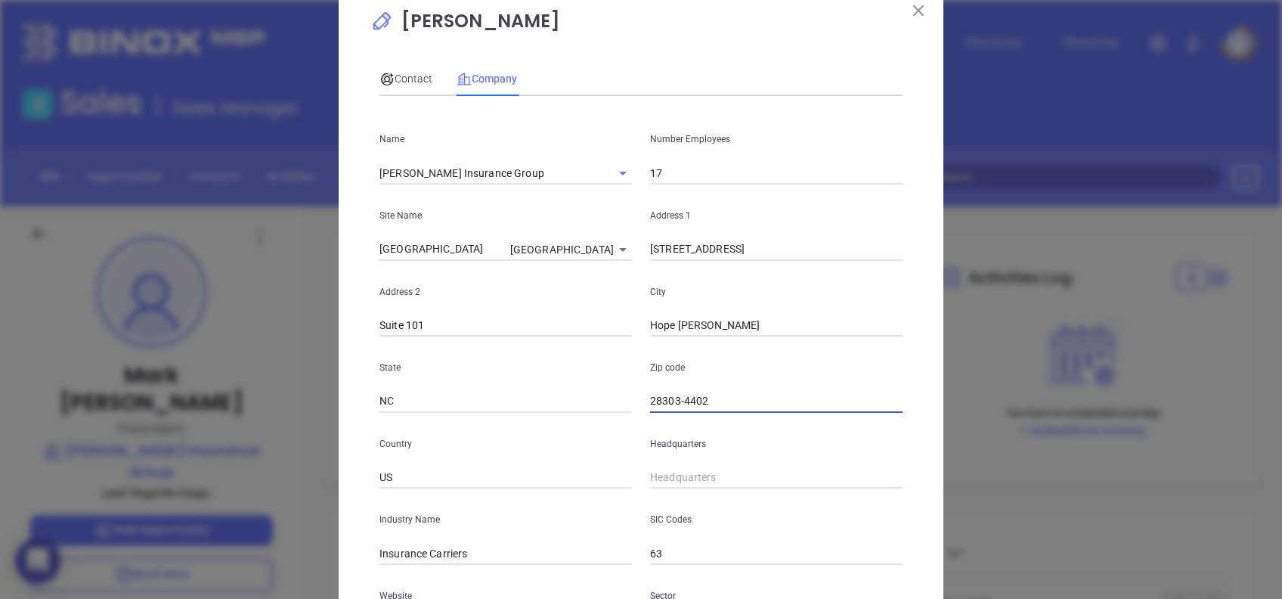
click at [743, 398] on input "28303-4402" at bounding box center [776, 401] width 253 height 23
click at [743, 397] on input "28303-4402" at bounding box center [776, 401] width 253 height 23
paste input "48"
type input "28348"
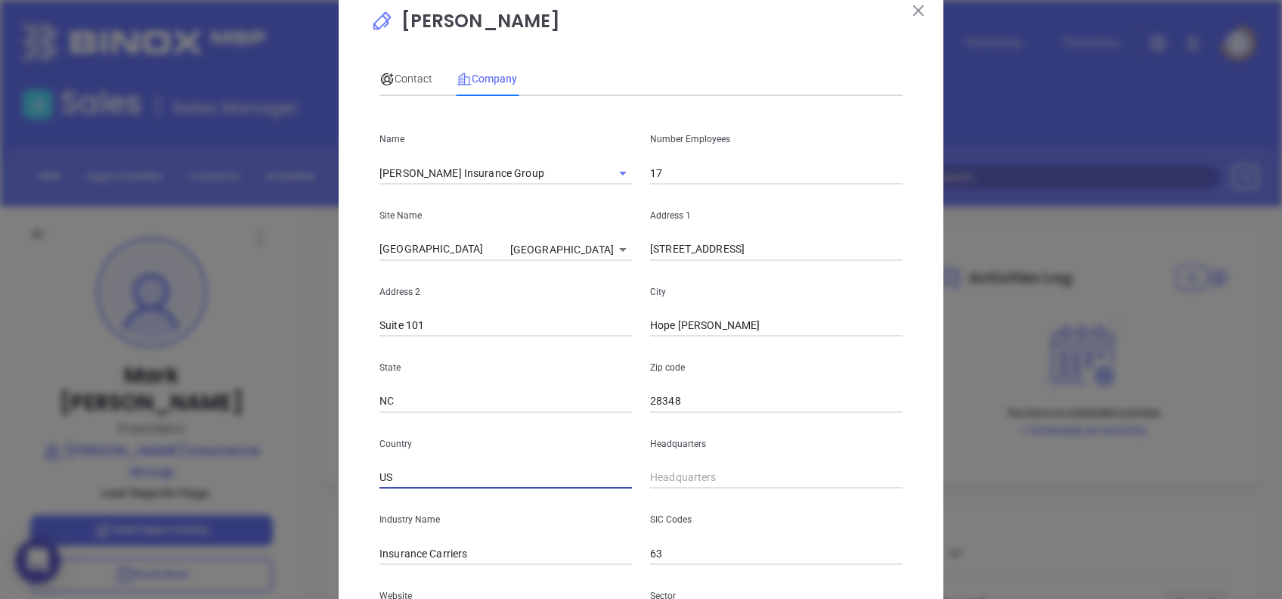
type input "( ) -"
click at [690, 484] on input "( ) -" at bounding box center [776, 478] width 253 height 23
paste input "910) 425-5900"
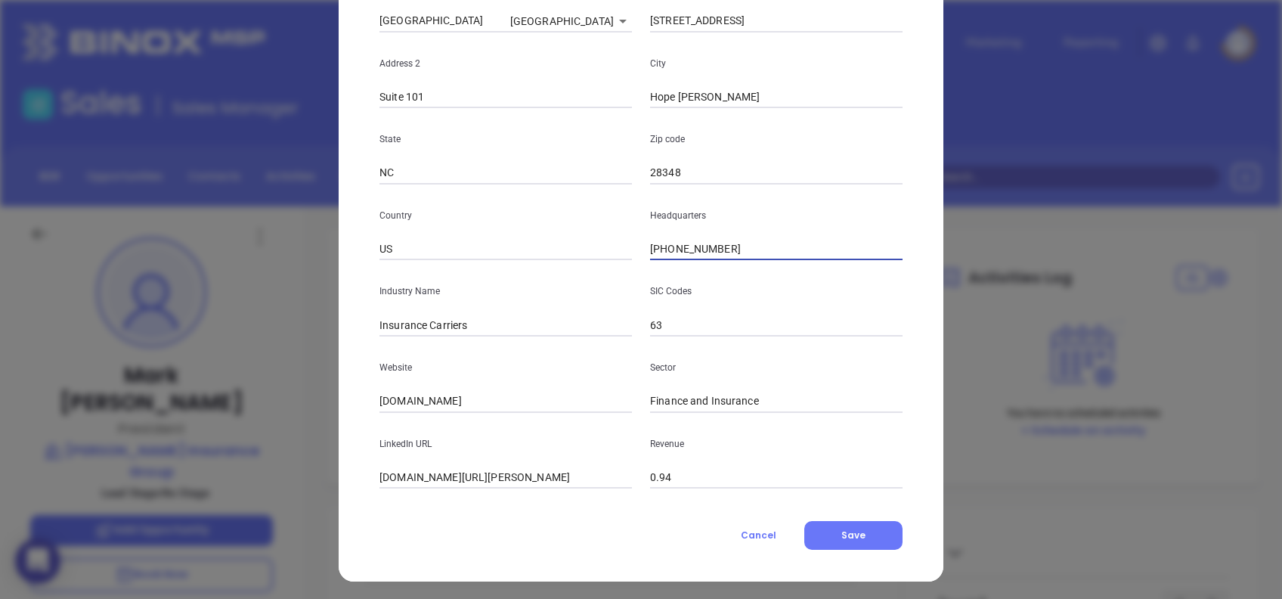
scroll to position [268, 0]
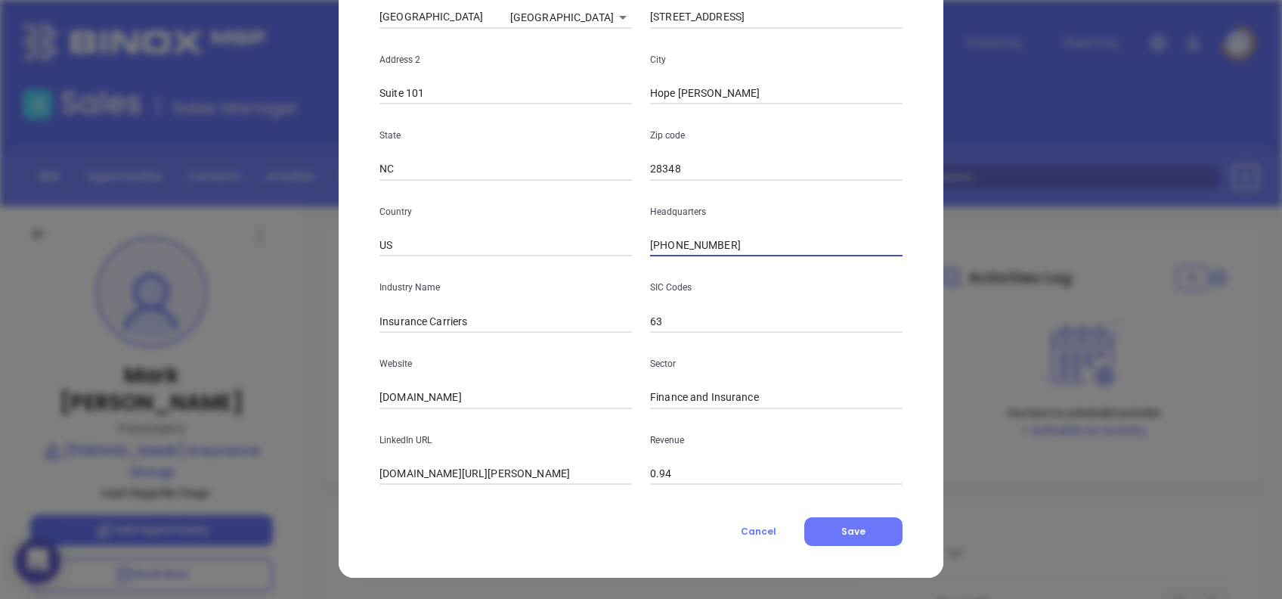
type input "(910) 425-5900"
click at [538, 399] on input "hurleyinsurancegroup.com" at bounding box center [506, 397] width 253 height 23
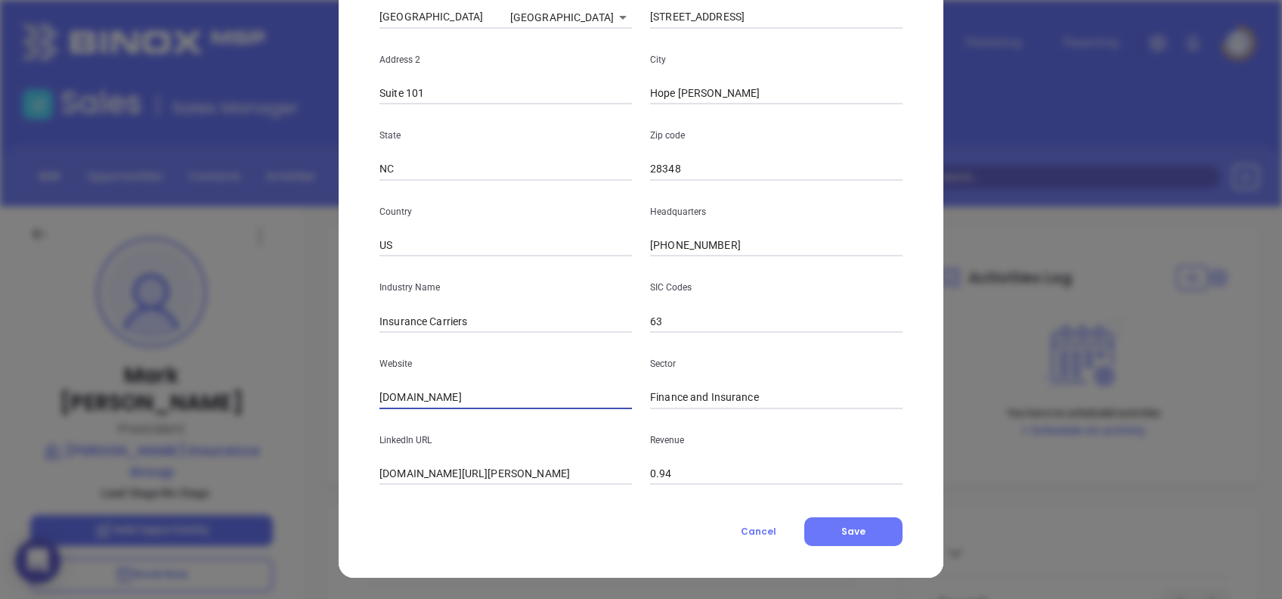
paste input "ttps://www.hurleyinsurancegroup.com/"
type input "https://www.hurleyinsurancegroup.com/"
click at [568, 466] on input "linkedin.com/company/hurley-insurance-group" at bounding box center [506, 474] width 253 height 23
paste input "www.linkedin.com/company/hurley-insurance-group/"
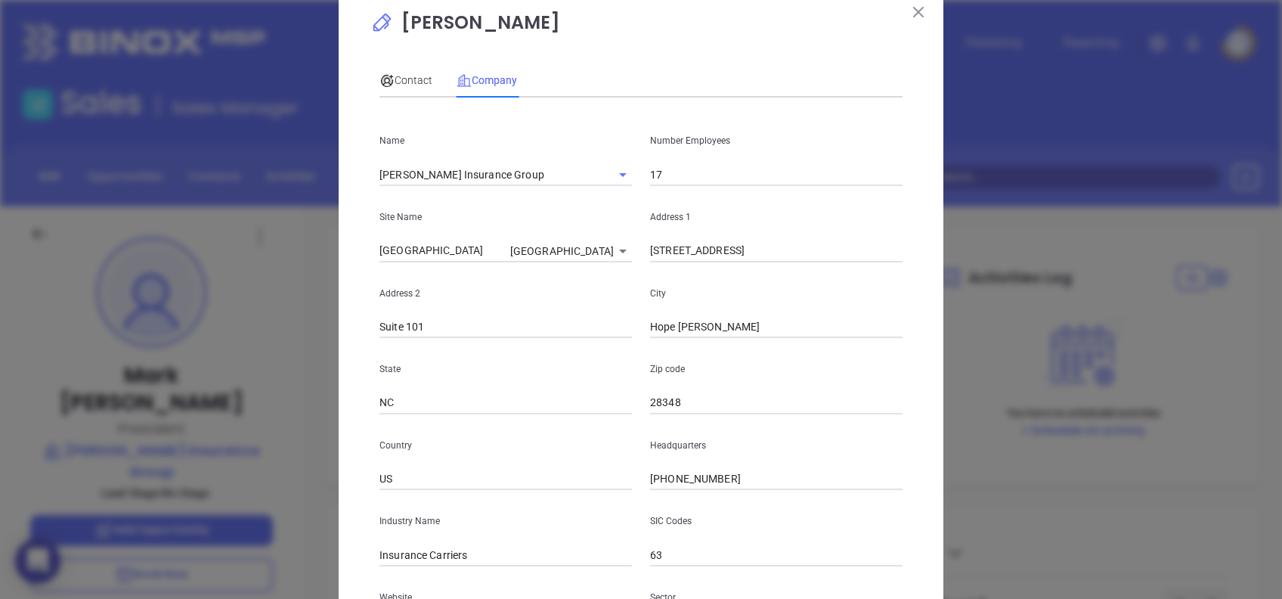
scroll to position [0, 0]
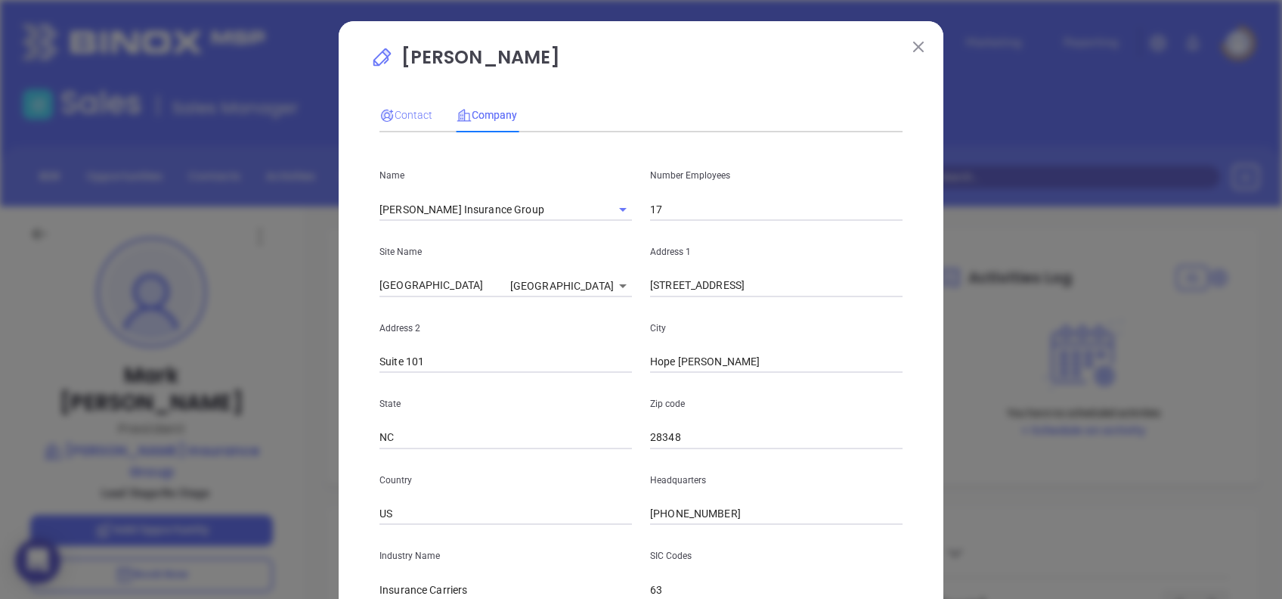
type input "www.linkedin.com/company/hurley-insurance-group/"
click at [407, 115] on span "Contact" at bounding box center [406, 115] width 53 height 12
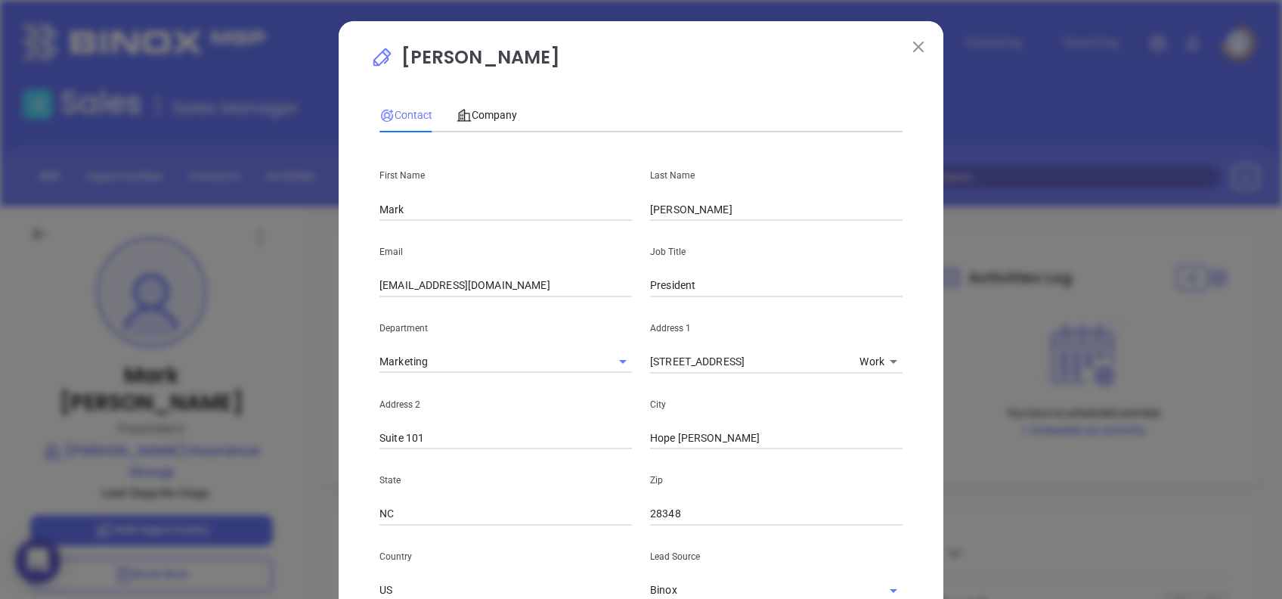
scroll to position [540, 0]
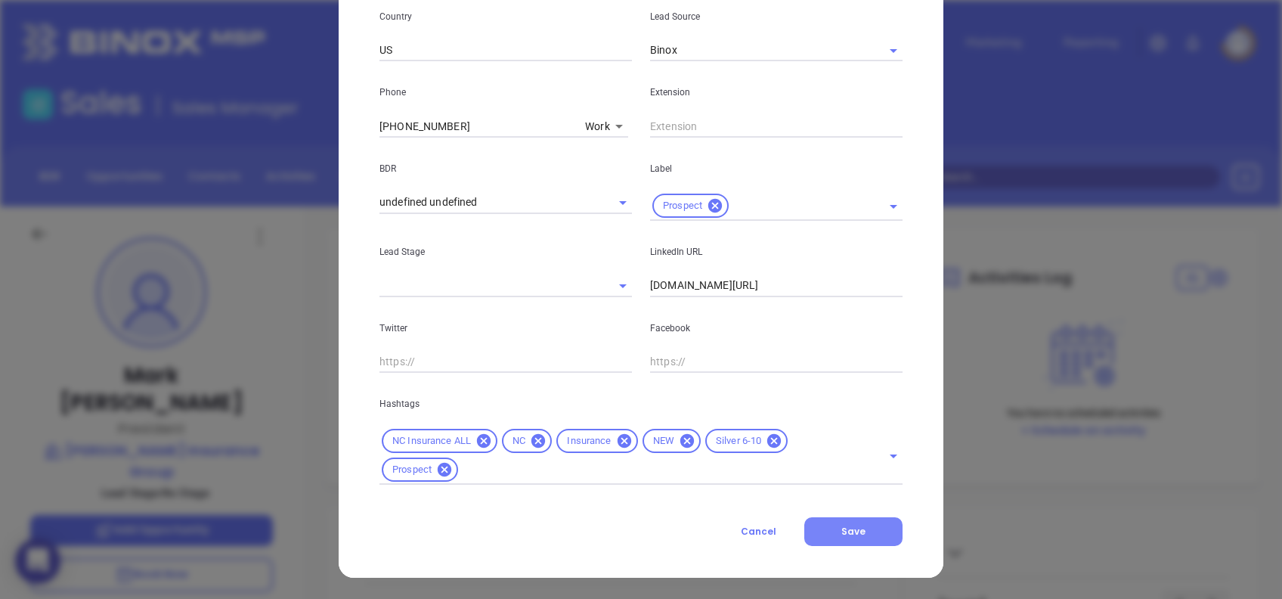
click at [865, 526] on button "Save" at bounding box center [854, 531] width 98 height 29
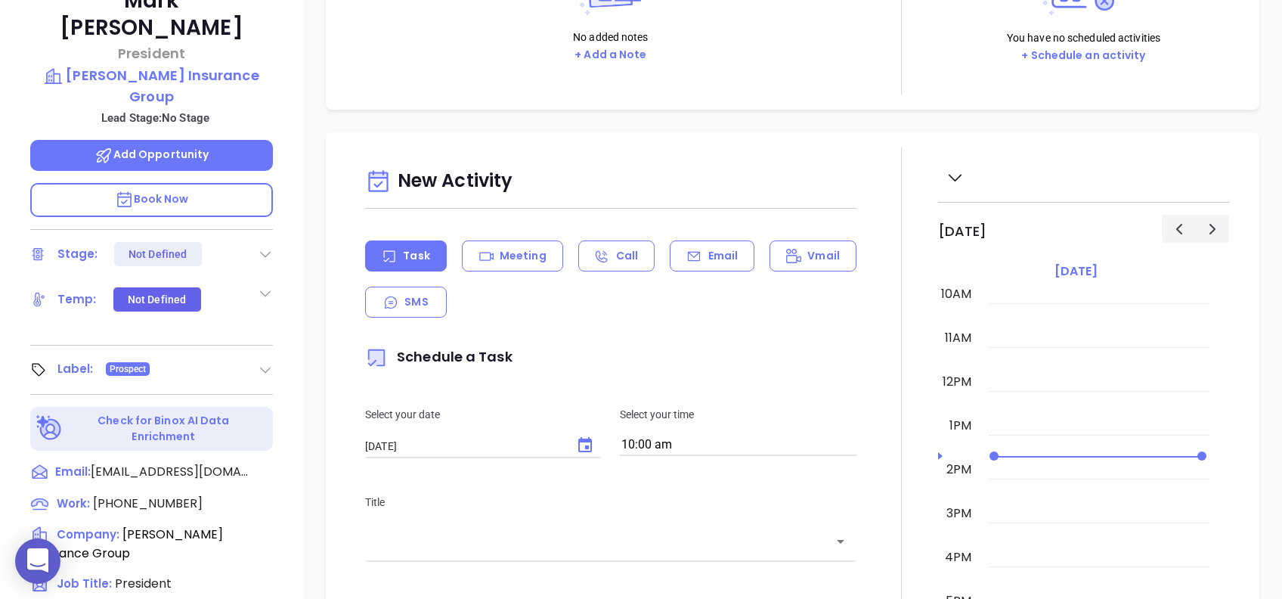
scroll to position [60, 0]
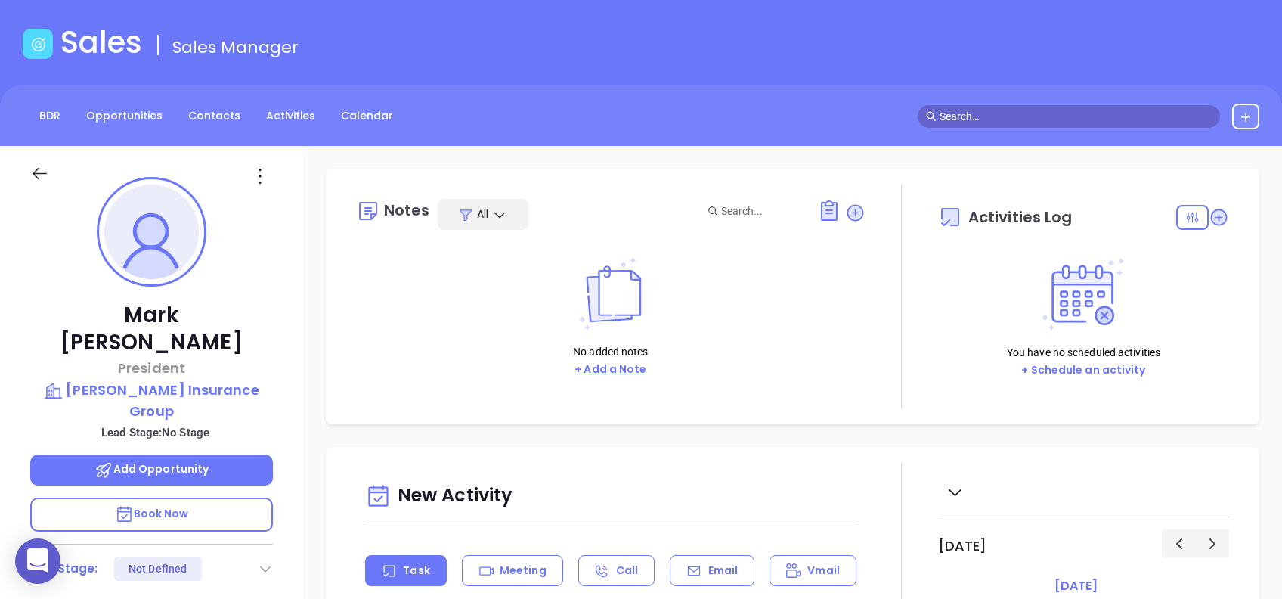
click at [625, 363] on button "+ Add a Note" at bounding box center [610, 369] width 81 height 17
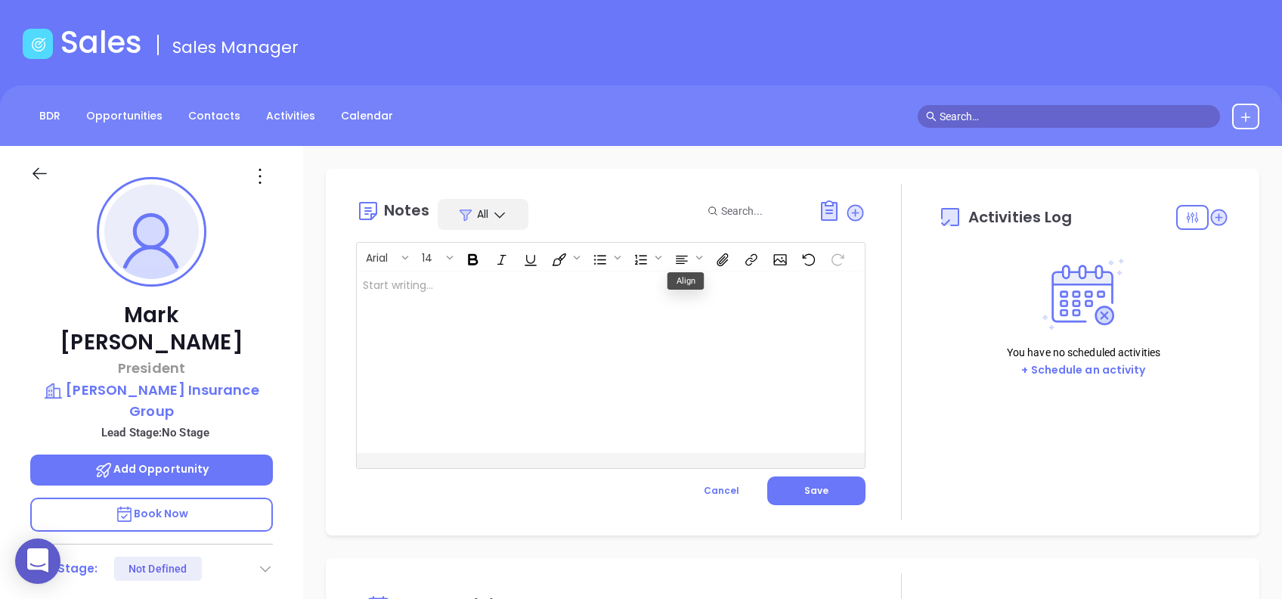
click at [503, 361] on div at bounding box center [593, 361] width 473 height 181
click at [815, 484] on span "Save" at bounding box center [817, 490] width 24 height 13
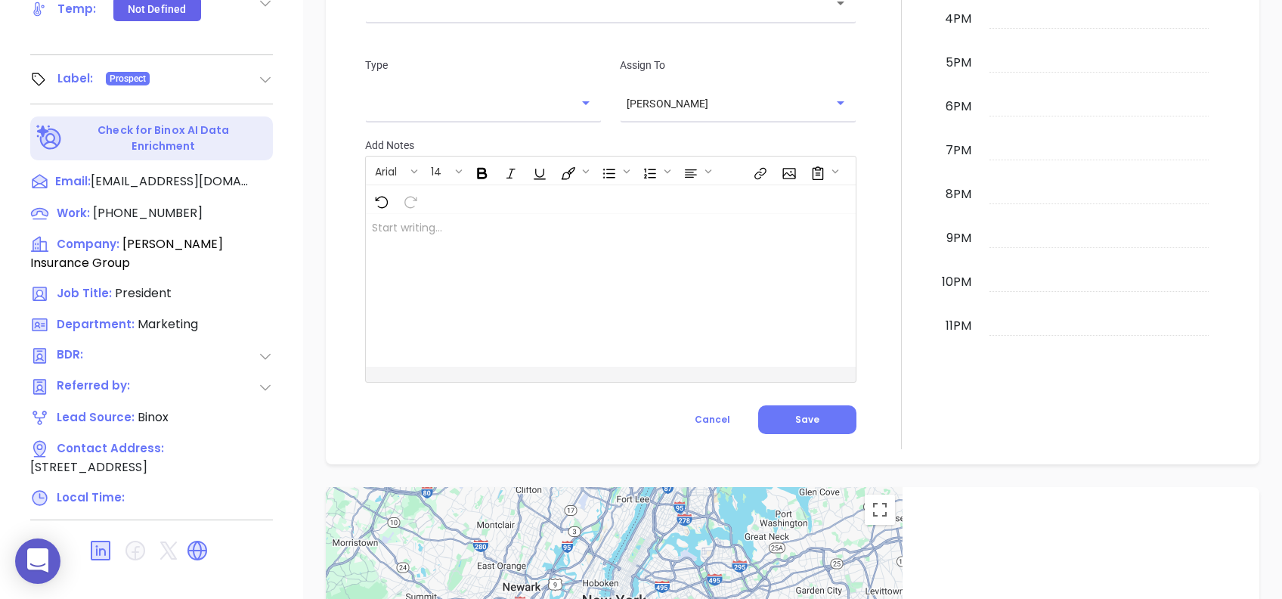
scroll to position [775, 0]
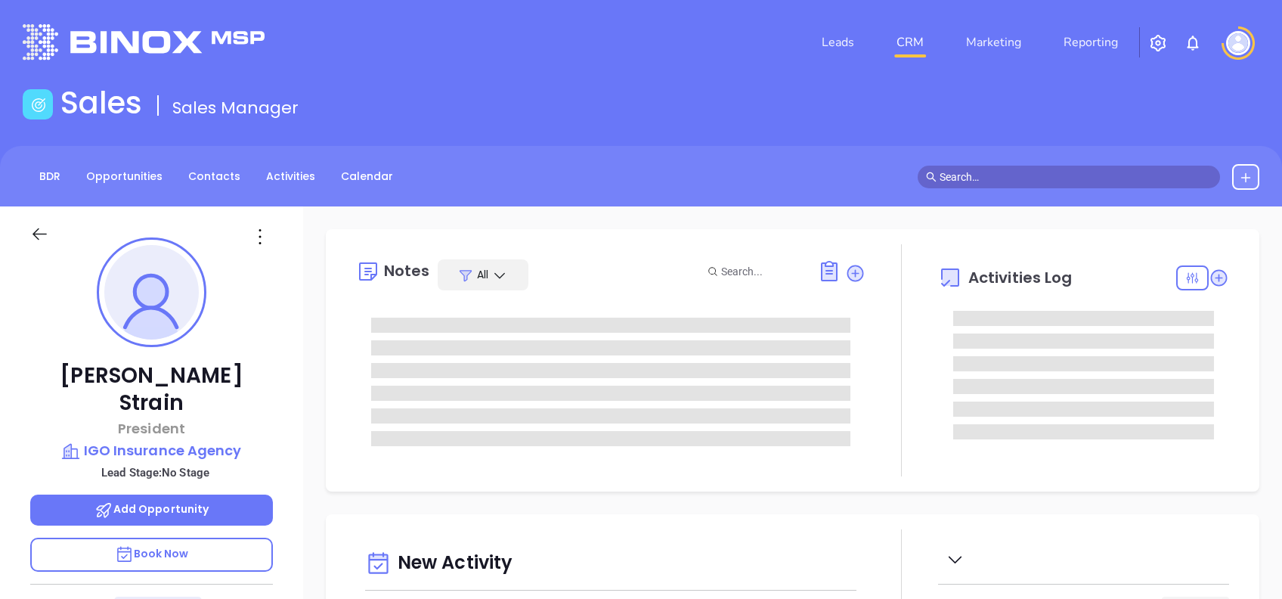
type input "[DATE]"
type input "[PERSON_NAME]"
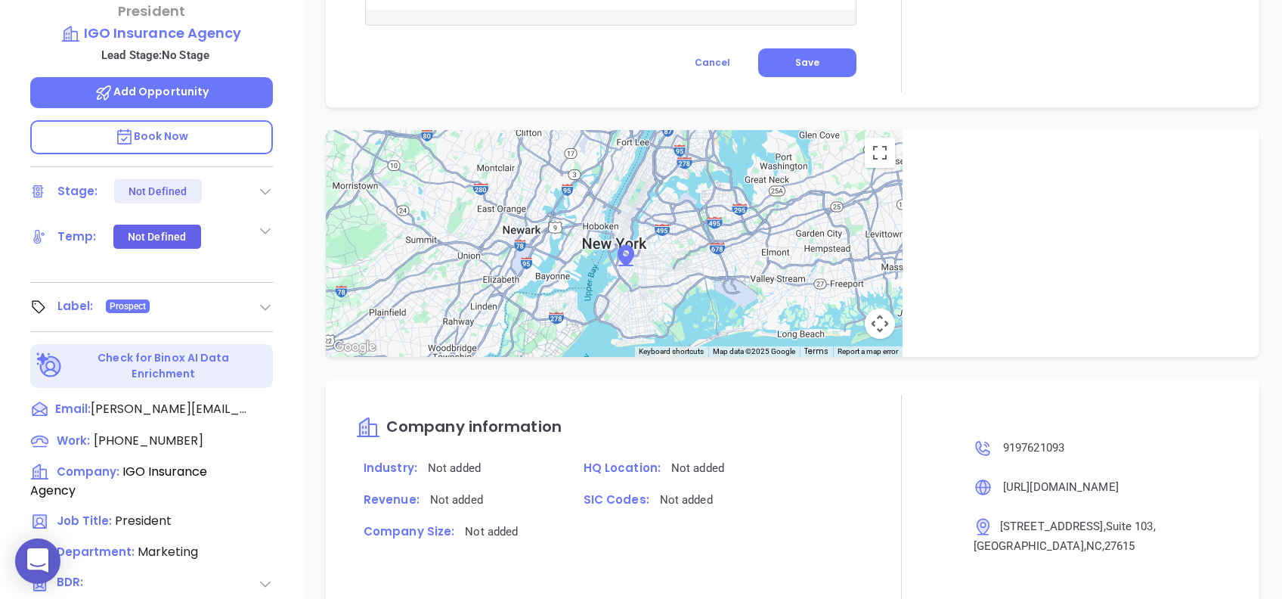
scroll to position [162, 0]
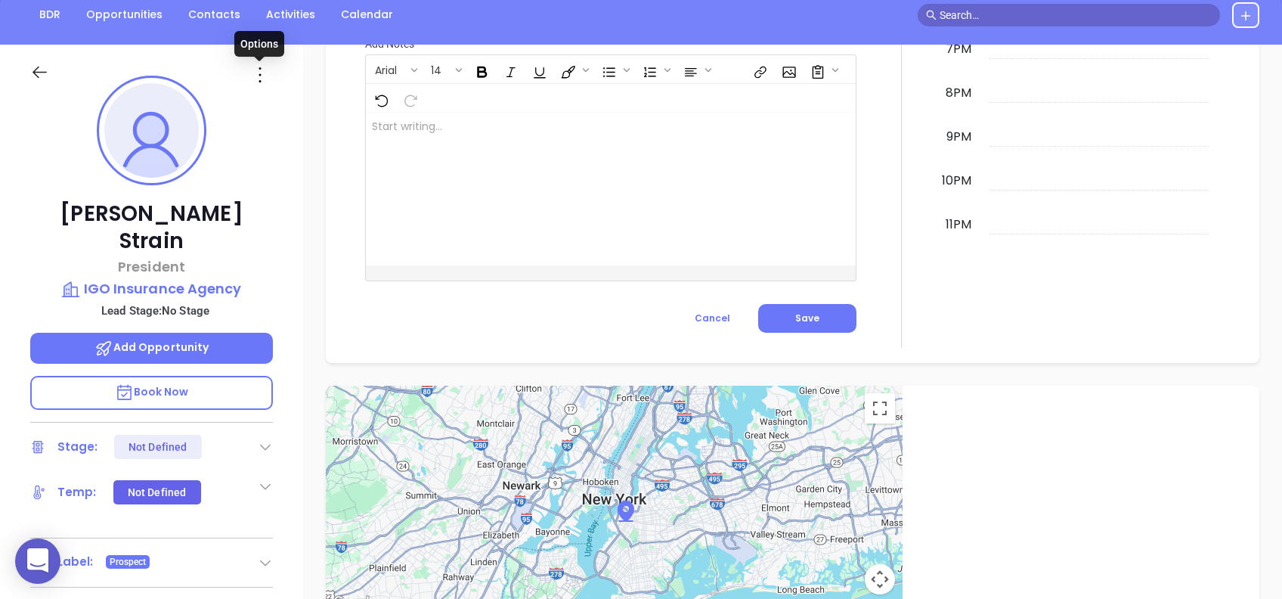
click at [256, 73] on icon at bounding box center [260, 75] width 24 height 24
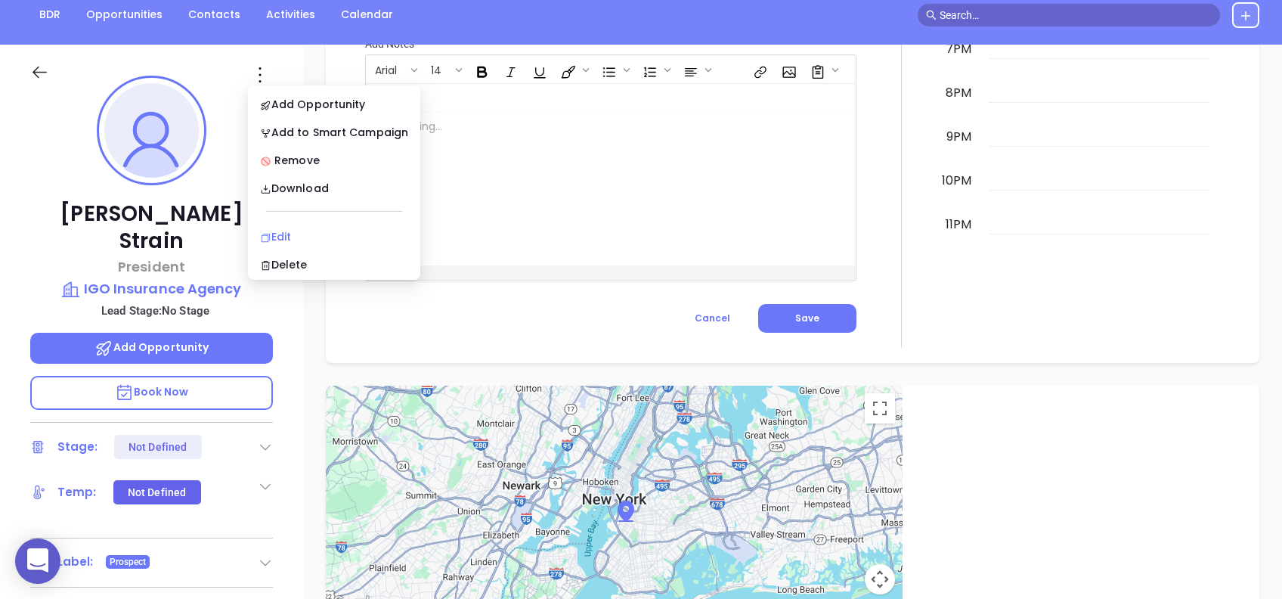
click at [340, 234] on div "Edit" at bounding box center [334, 236] width 148 height 17
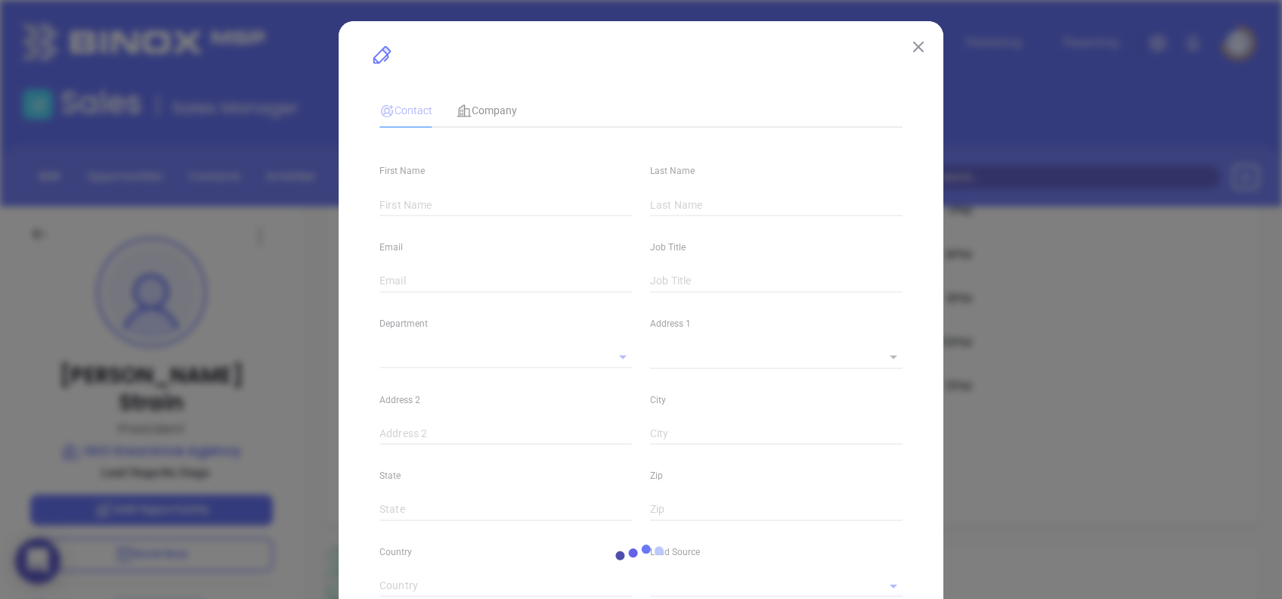
type input "[PERSON_NAME]"
type input "Strain"
type input "[PERSON_NAME][EMAIL_ADDRESS][DOMAIN_NAME]"
type input "President"
type input "1"
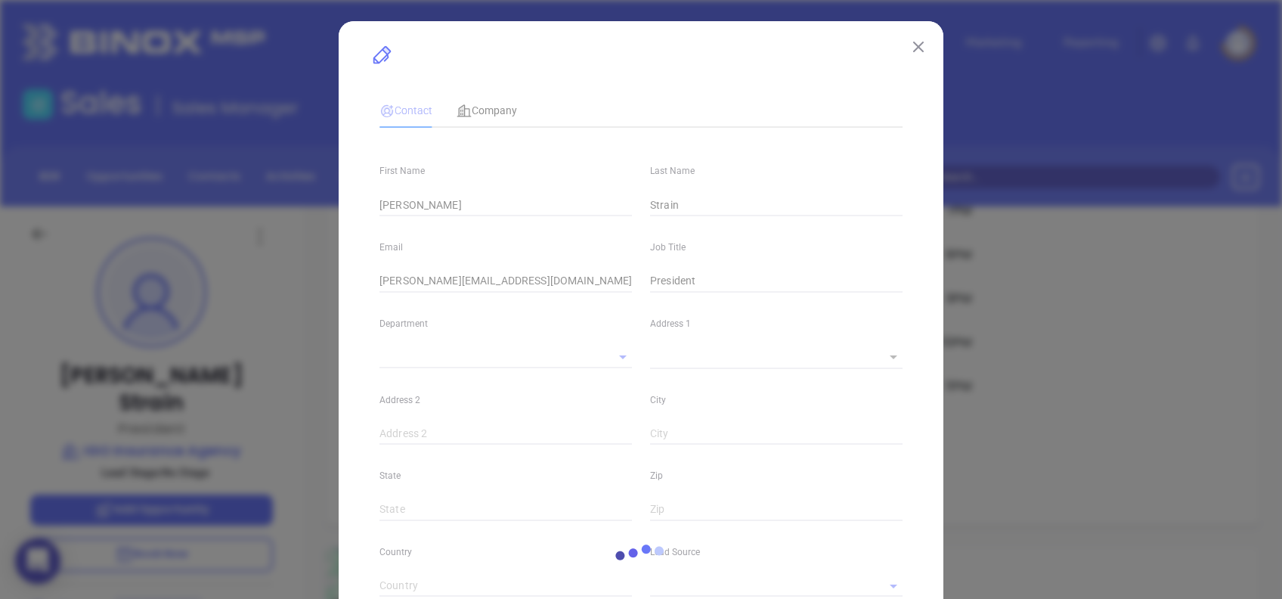
type input "[DOMAIN_NAME][URL][PERSON_NAME]"
type input "Marketing"
type input "Other"
type input "undefined undefined"
type input "[PHONE_NUMBER]"
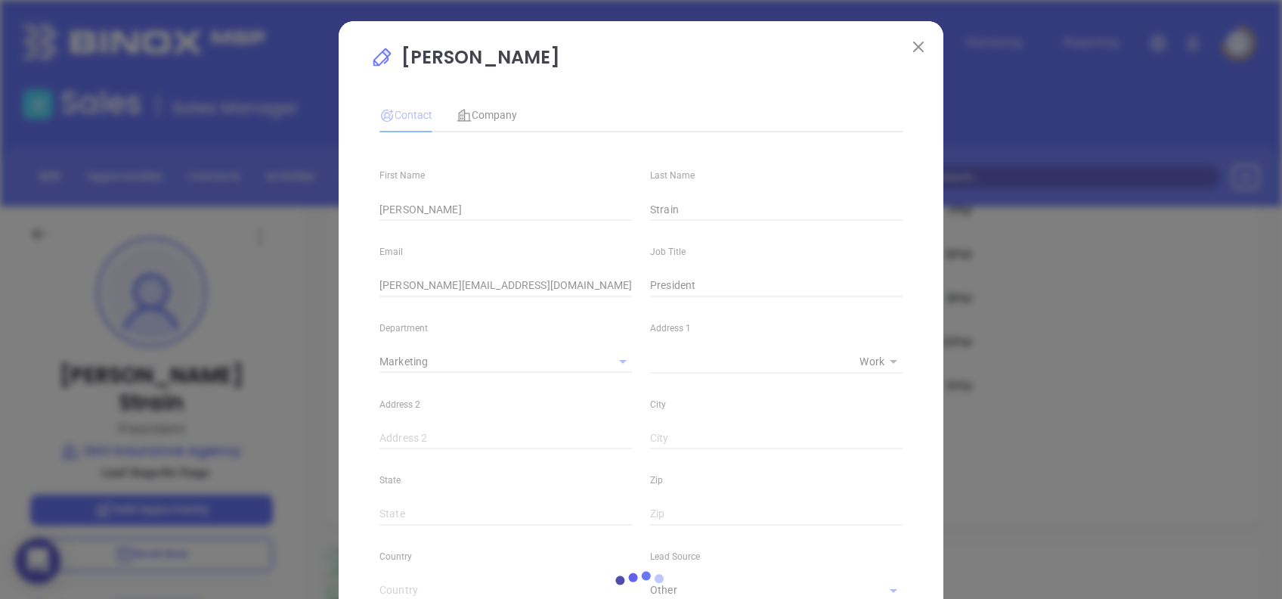
type input "1"
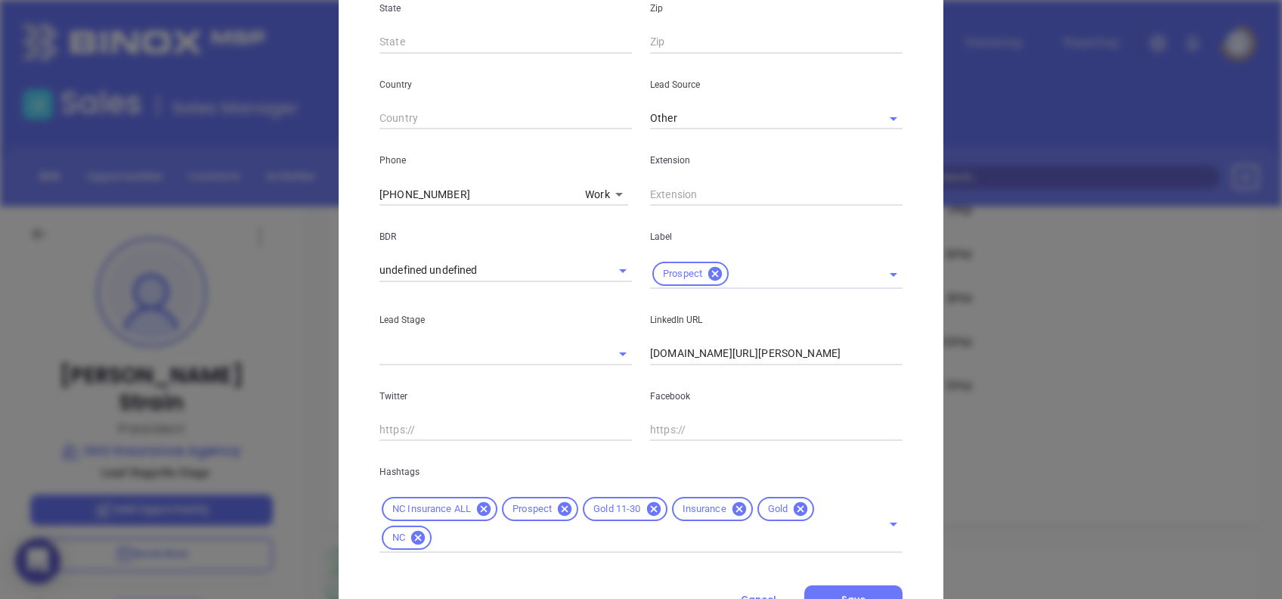
scroll to position [540, 0]
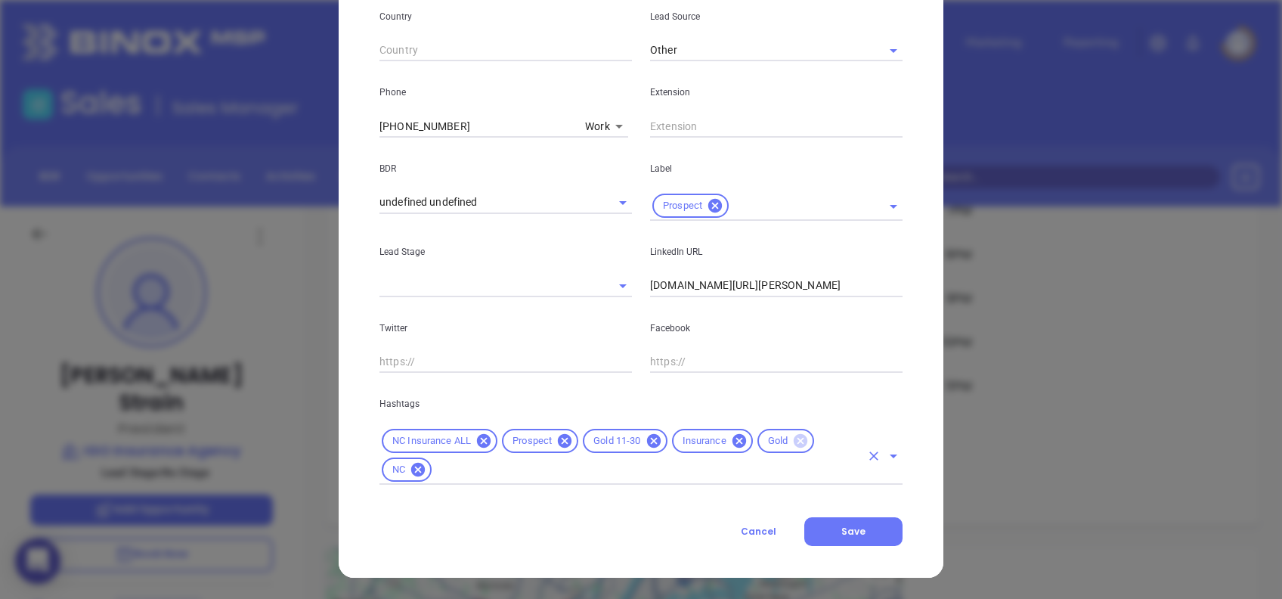
click at [794, 445] on icon at bounding box center [801, 441] width 14 height 14
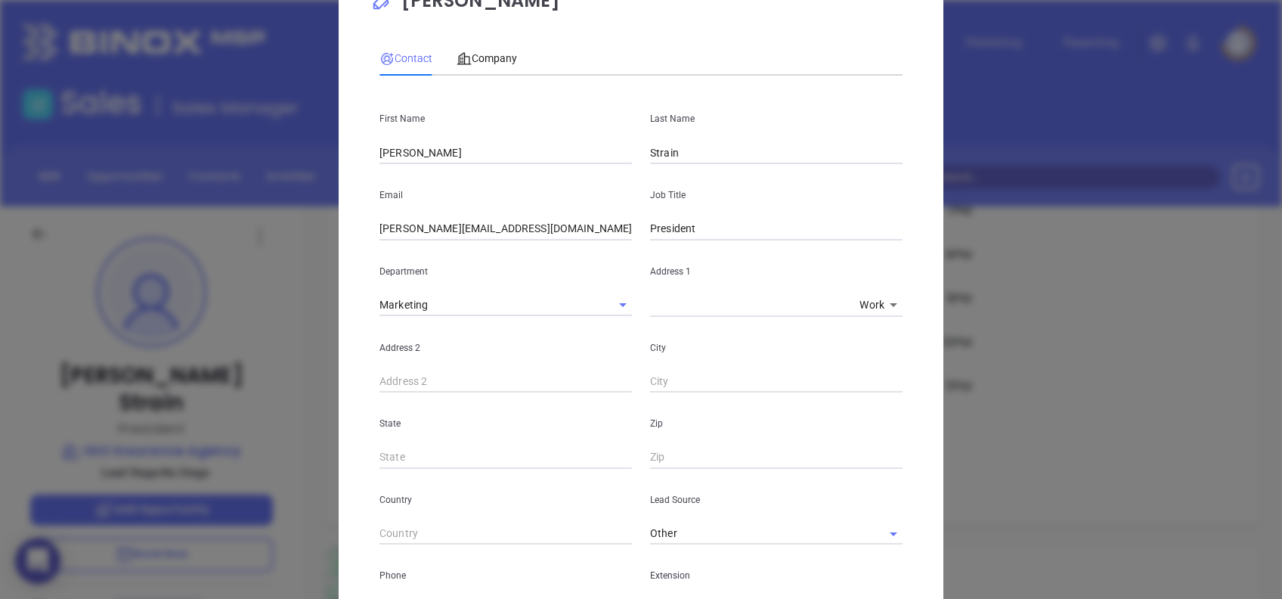
scroll to position [0, 0]
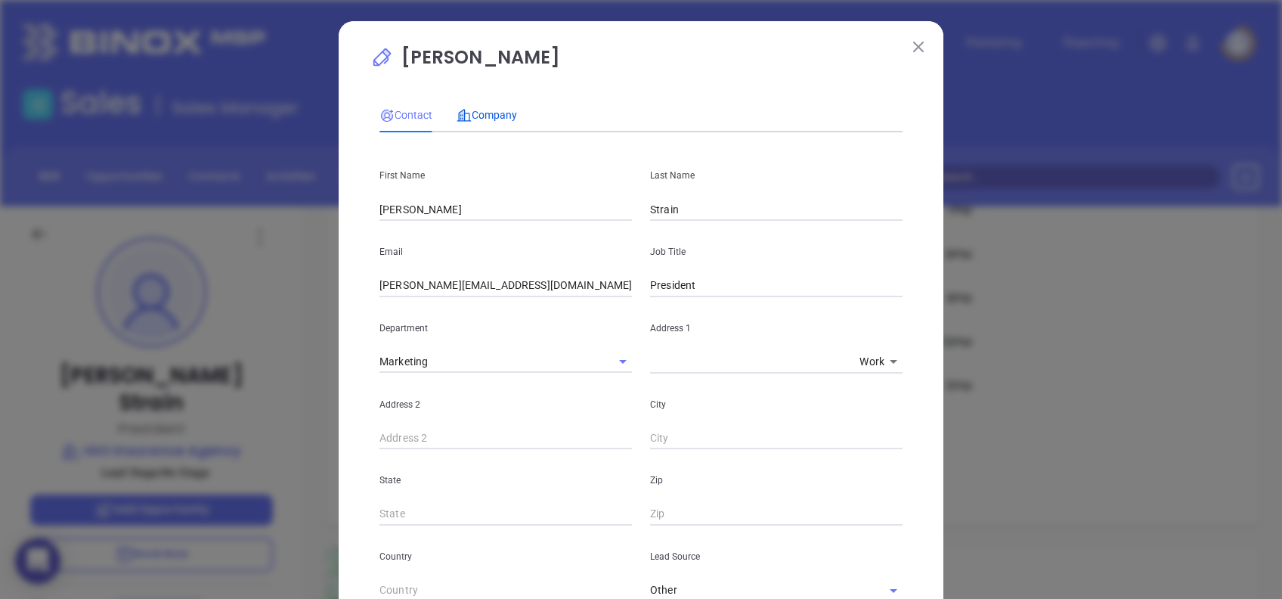
click at [485, 115] on span "Company" at bounding box center [487, 115] width 60 height 12
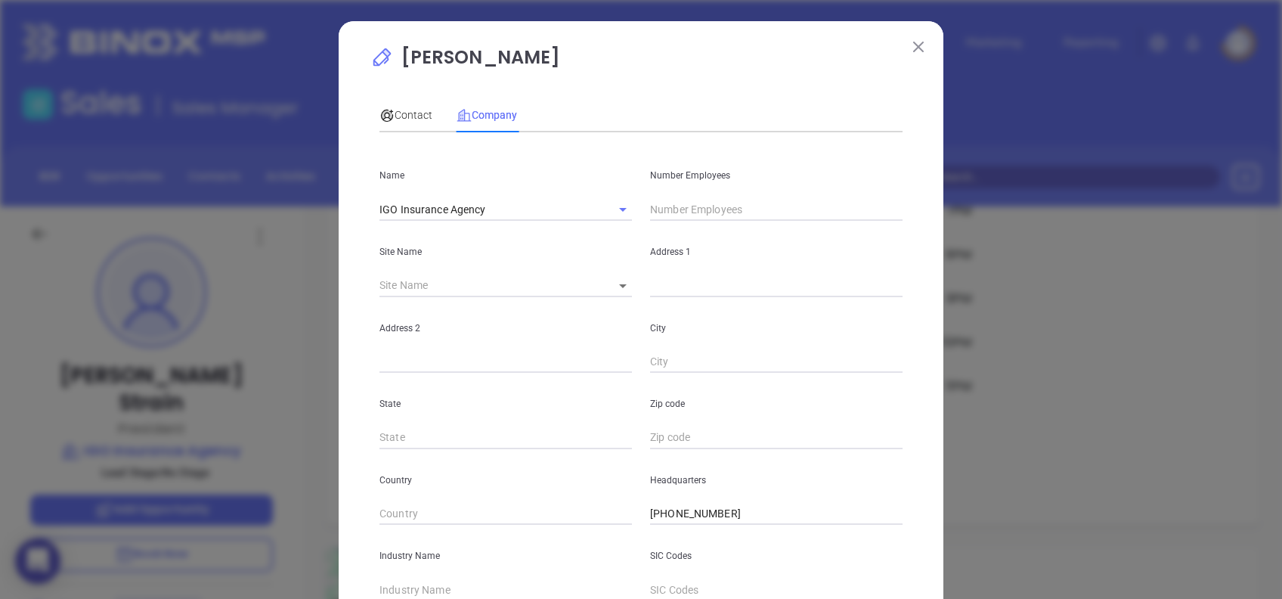
drag, startPoint x: 708, startPoint y: 190, endPoint x: 707, endPoint y: 200, distance: 9.9
click at [707, 199] on div "Number Employees" at bounding box center [776, 182] width 271 height 76
click at [707, 201] on input "text" at bounding box center [776, 209] width 253 height 23
type input "16"
click at [708, 97] on div "Contact Company First Name Jamie Last Name Strain Email jamie@igoinsurance.com …" at bounding box center [641, 421] width 523 height 663
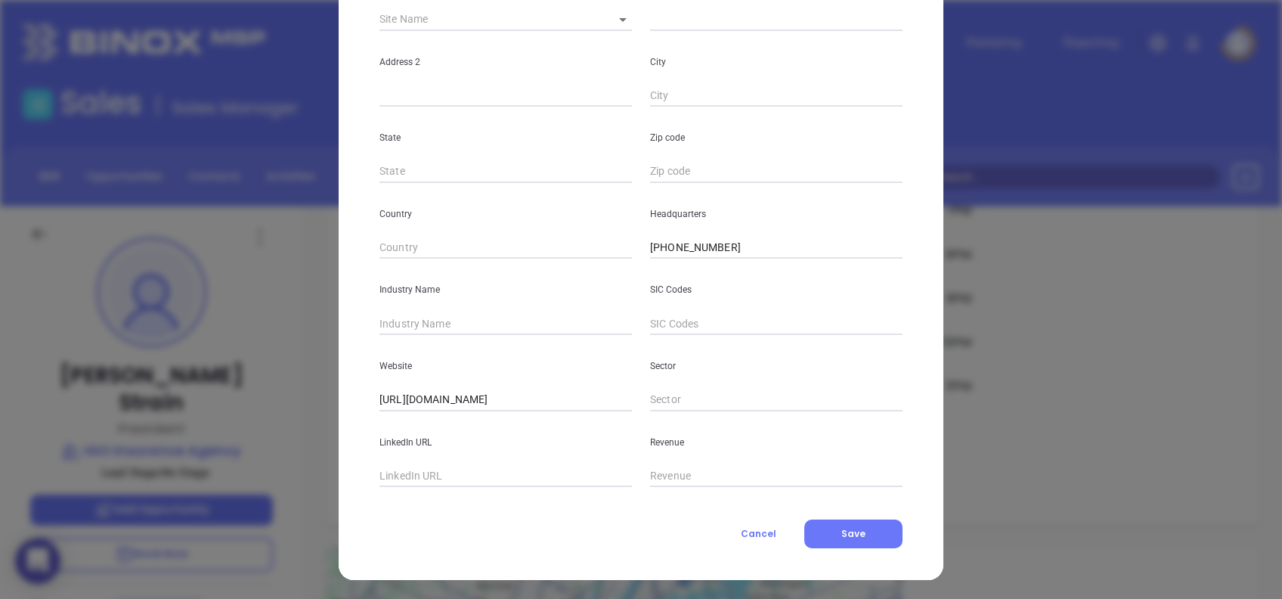
scroll to position [268, 0]
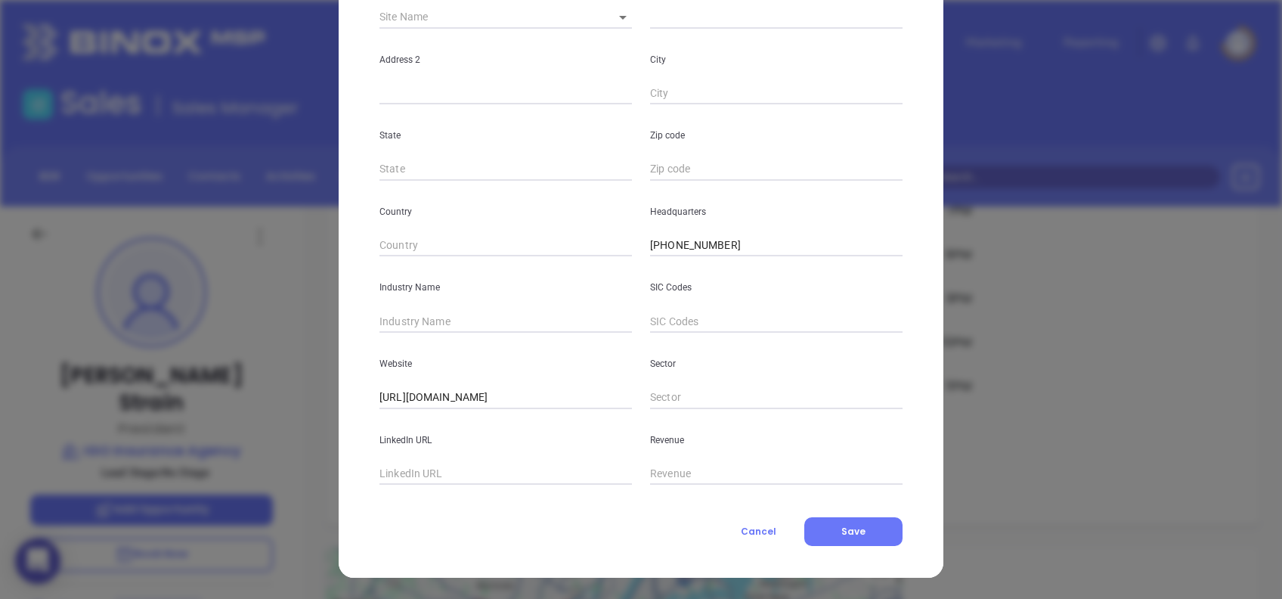
click at [419, 330] on input "text" at bounding box center [506, 321] width 253 height 23
type input "Insurance"
click at [436, 457] on div "LinkedIn URL" at bounding box center [506, 447] width 271 height 76
click at [436, 469] on input "text" at bounding box center [506, 474] width 253 height 23
paste input "www.linkedin.com/company/igo-insurance-agency-inc/"
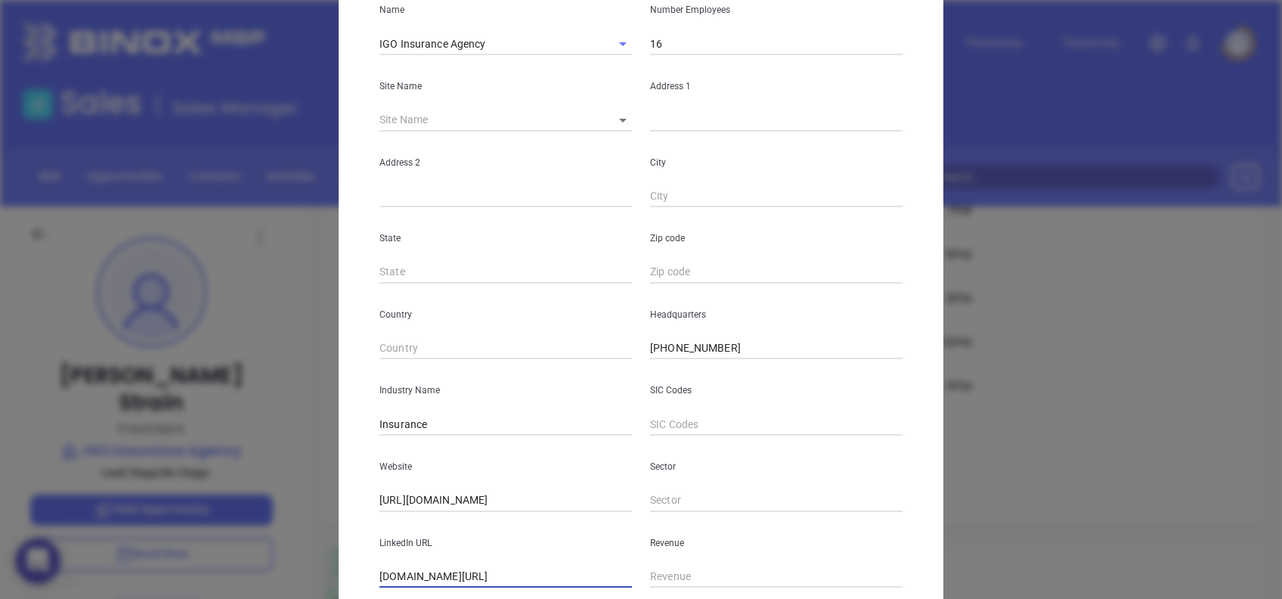
scroll to position [0, 0]
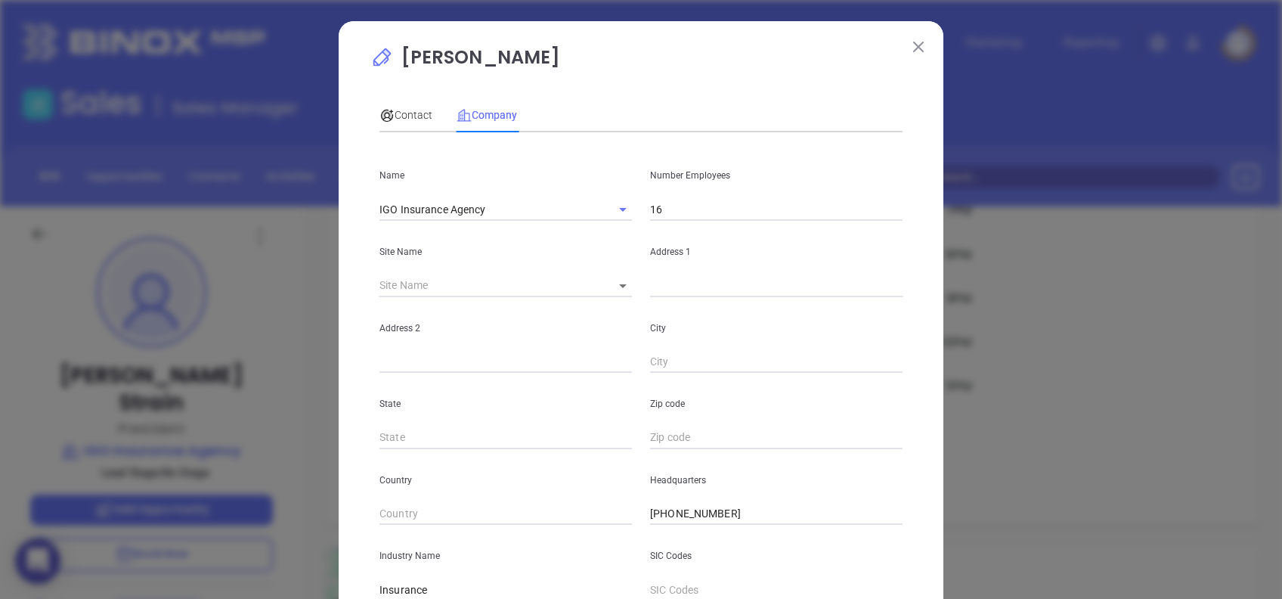
type input "www.linkedin.com/company/igo-insurance-agency-inc/"
click at [622, 287] on body "0 Leads CRM Marketing Reporting Financial Leads Leads Sales Sales Manager BDR O…" at bounding box center [641, 299] width 1282 height 599
click at [622, 287] on li "Raleigh" at bounding box center [664, 286] width 141 height 27
type input "Raleigh"
type input "99093"
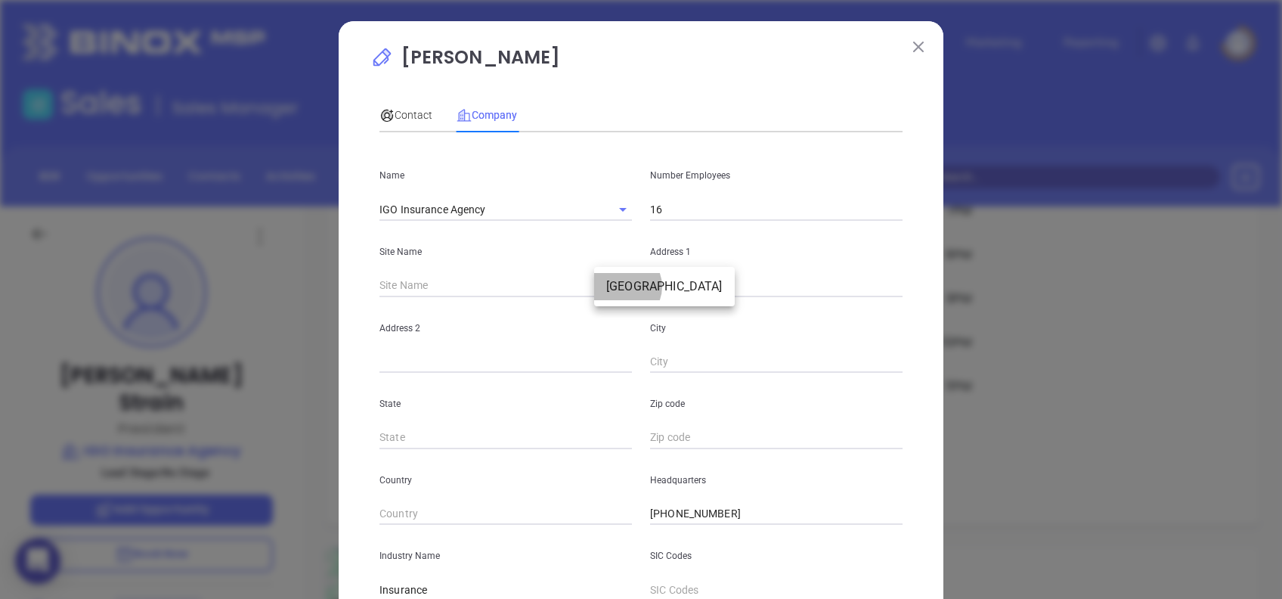
type input "8360 Six Forks Road"
type input "Suite 103"
type input "Raleigh"
type input "NC"
type input "27615"
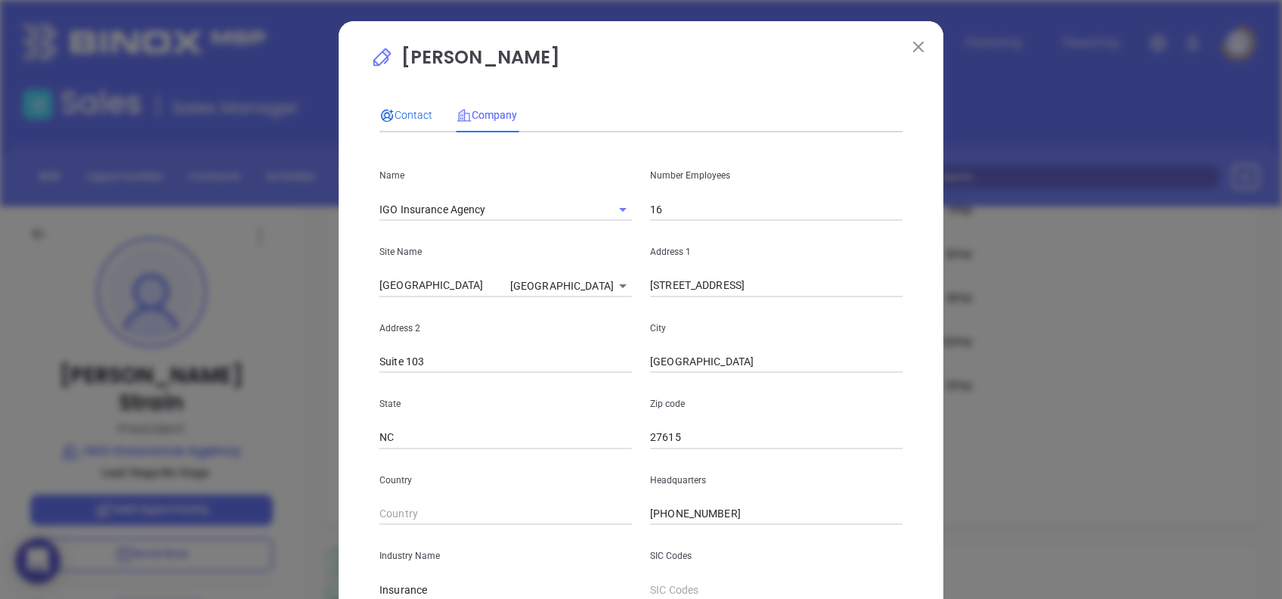
click at [410, 109] on span "Contact" at bounding box center [406, 115] width 53 height 12
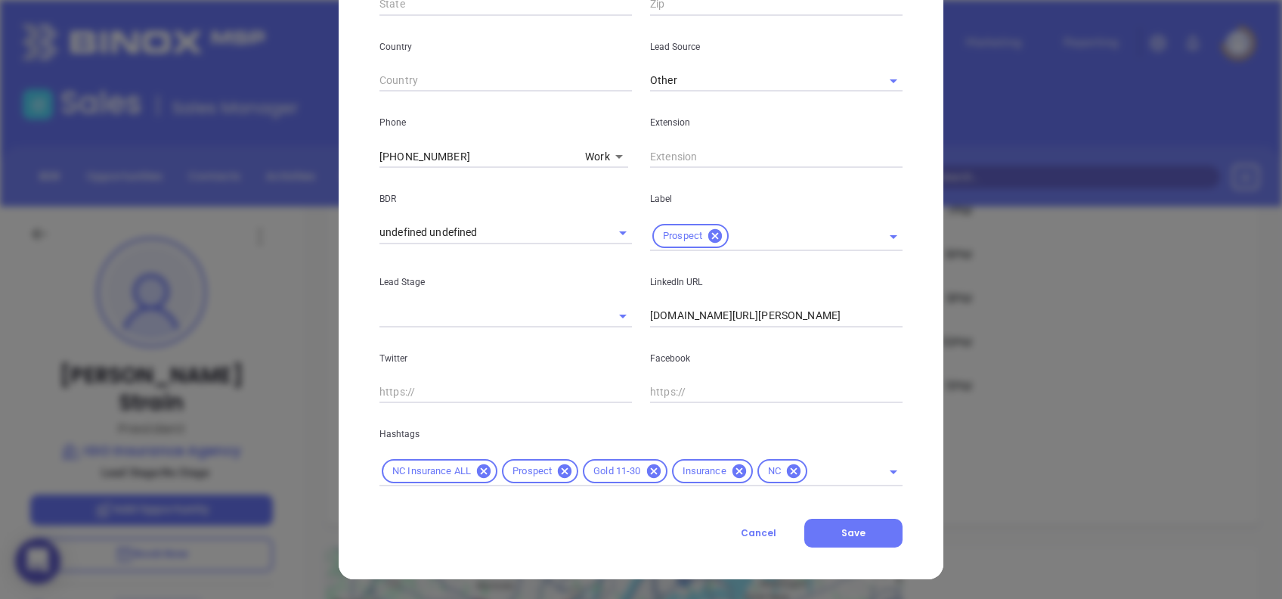
scroll to position [511, 0]
click at [865, 532] on button "Save" at bounding box center [854, 531] width 98 height 29
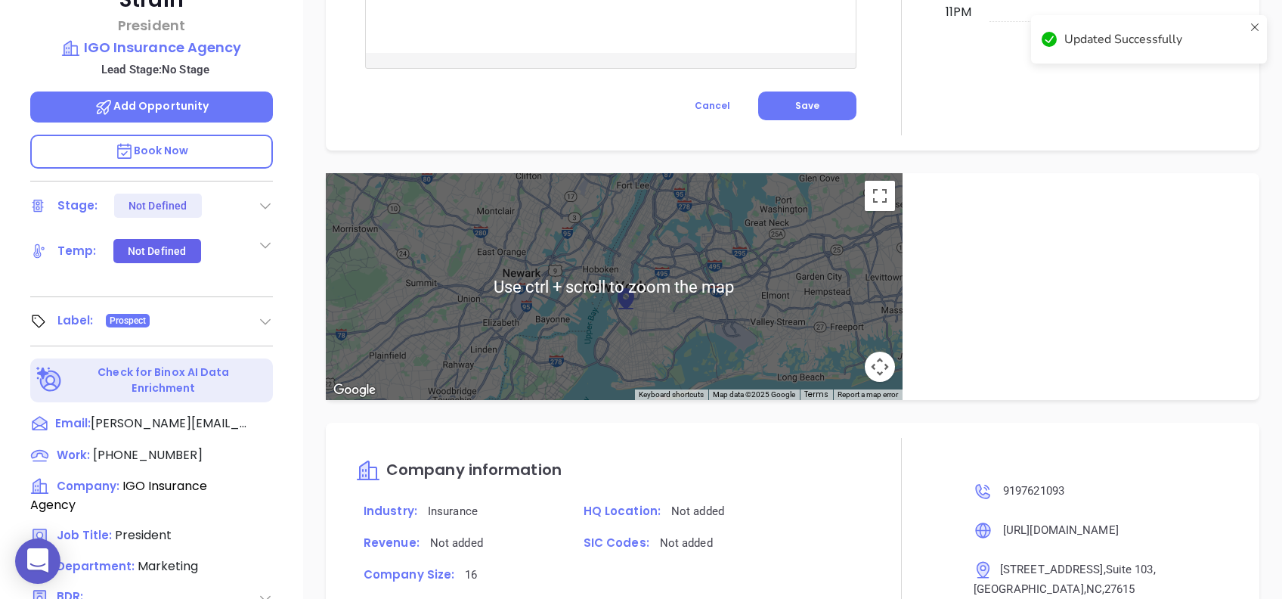
scroll to position [665, 0]
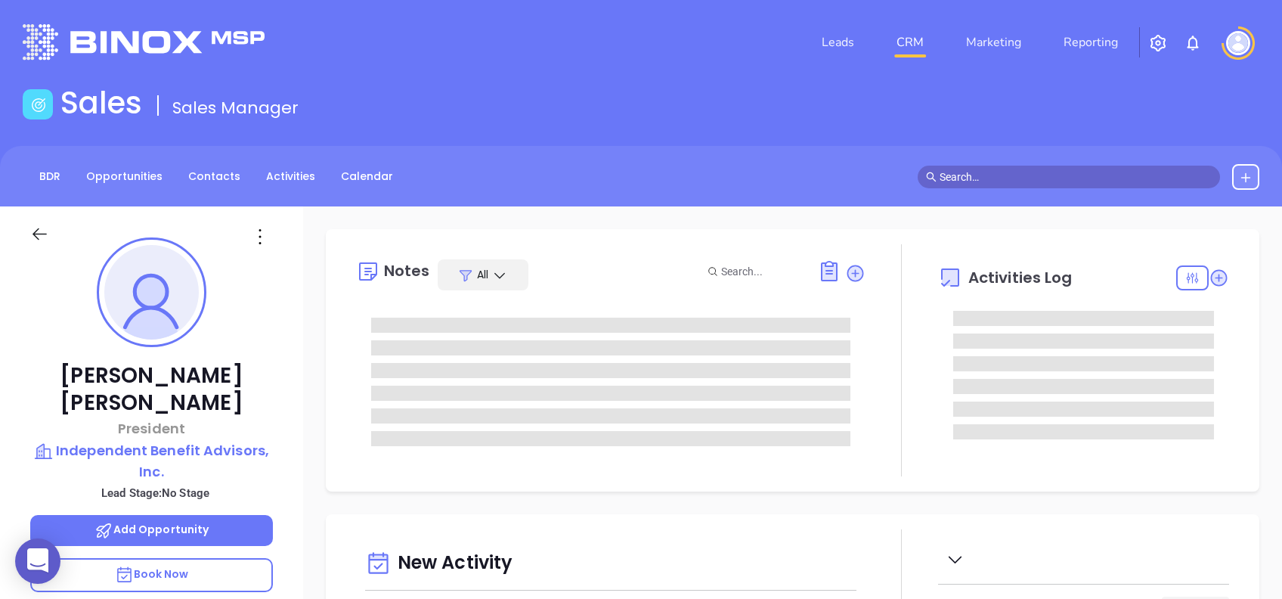
type input "[DATE]"
type input "[PERSON_NAME]"
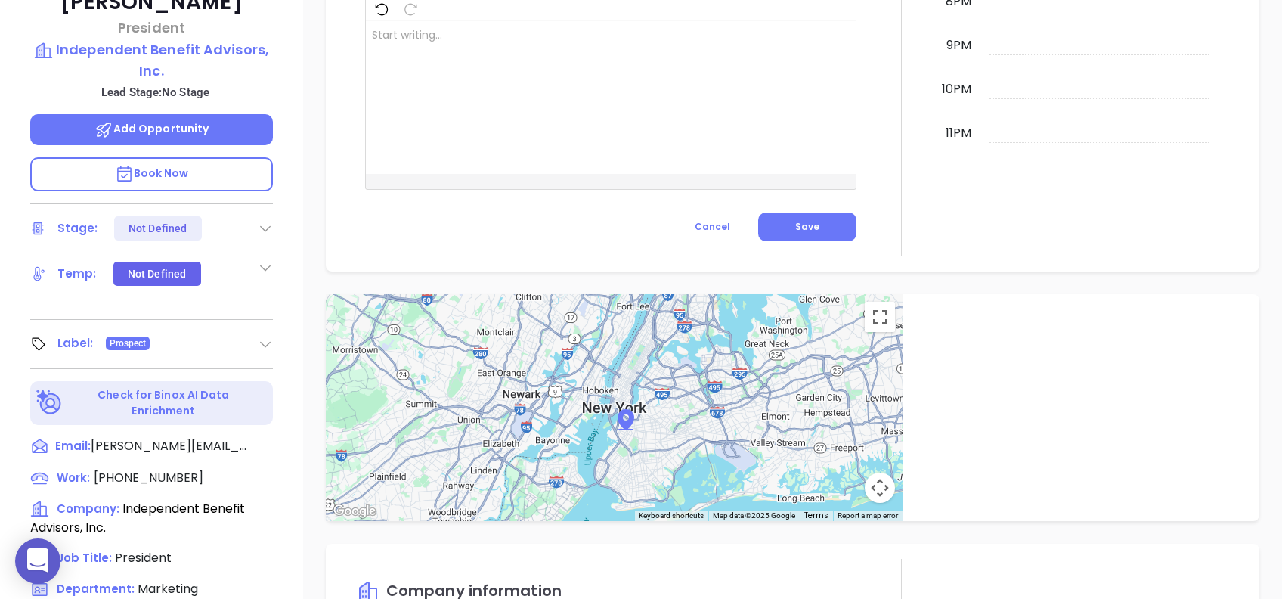
scroll to position [162, 0]
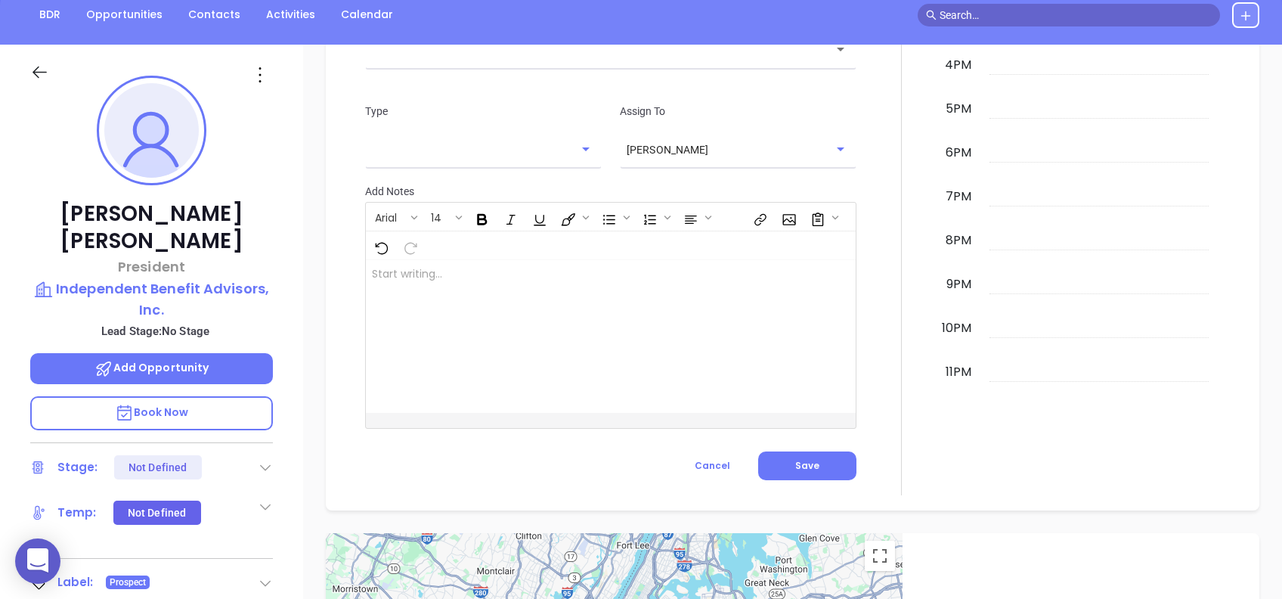
click at [258, 73] on icon at bounding box center [260, 75] width 24 height 24
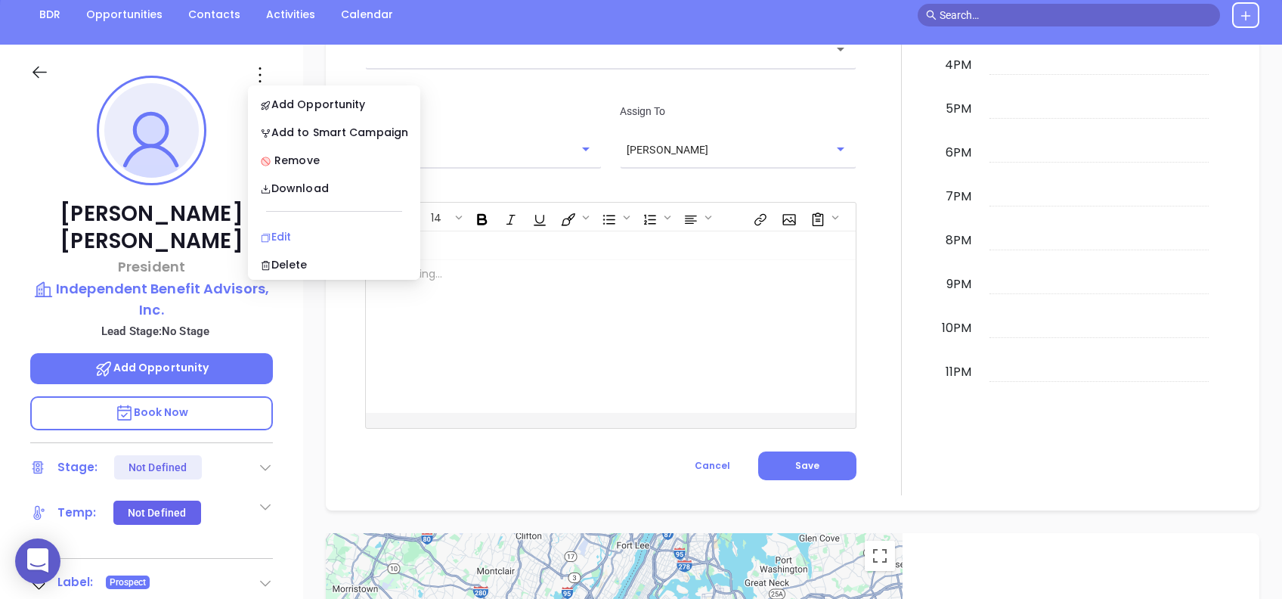
click at [297, 225] on li "Edit" at bounding box center [334, 237] width 166 height 32
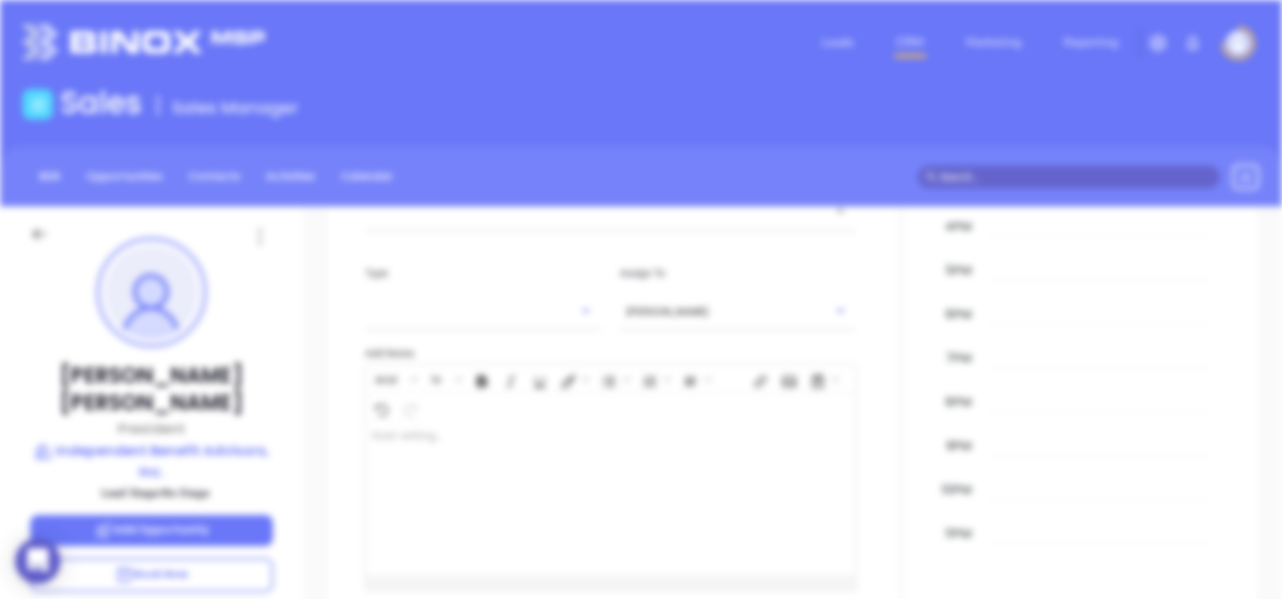
scroll to position [0, 0]
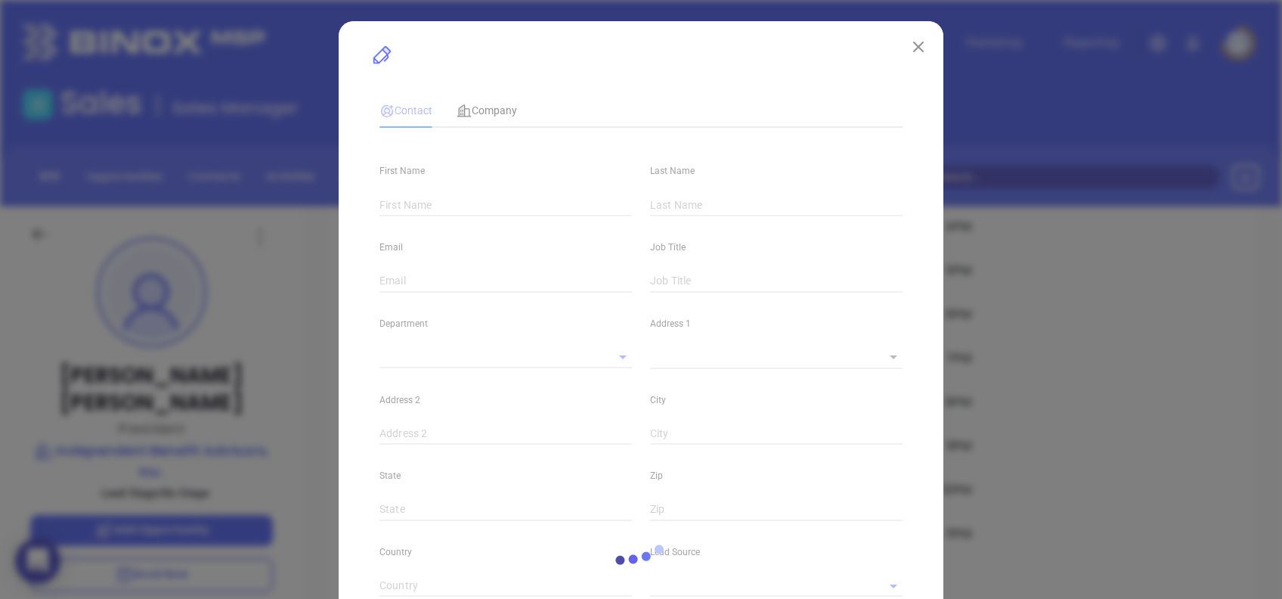
type input "[PERSON_NAME]"
type input "[PERSON_NAME][EMAIL_ADDRESS][DOMAIN_NAME]"
type input "President"
type input "1"
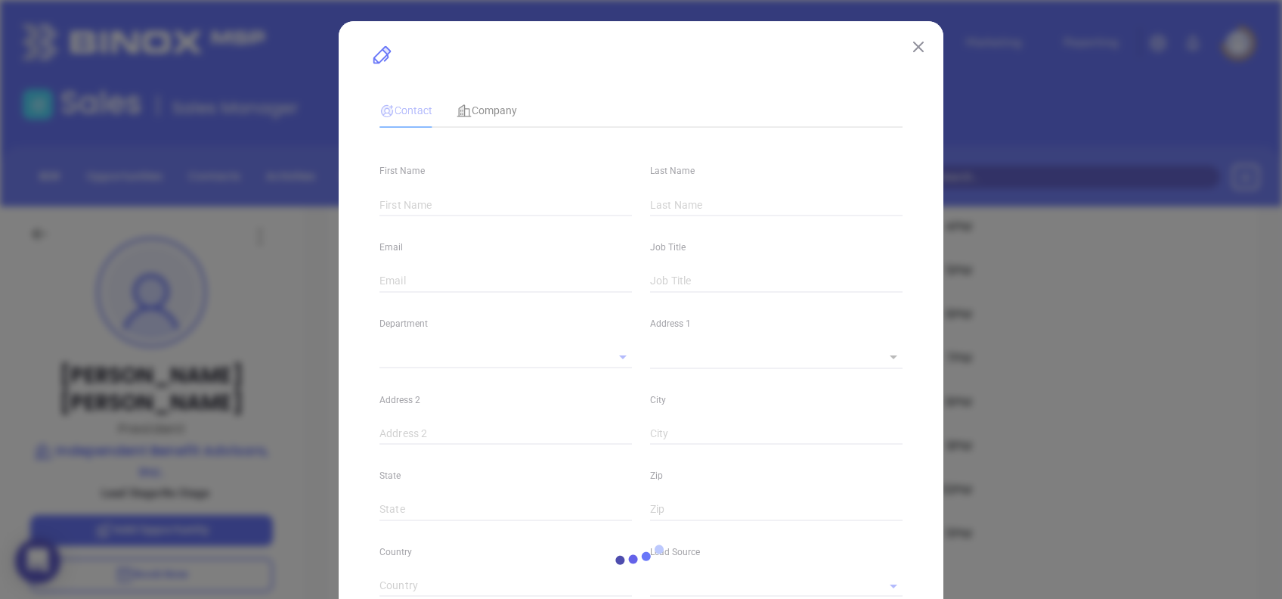
type input "[DOMAIN_NAME][URL][PERSON_NAME]"
type input "Marketing"
type input "Other"
type input "undefined undefined"
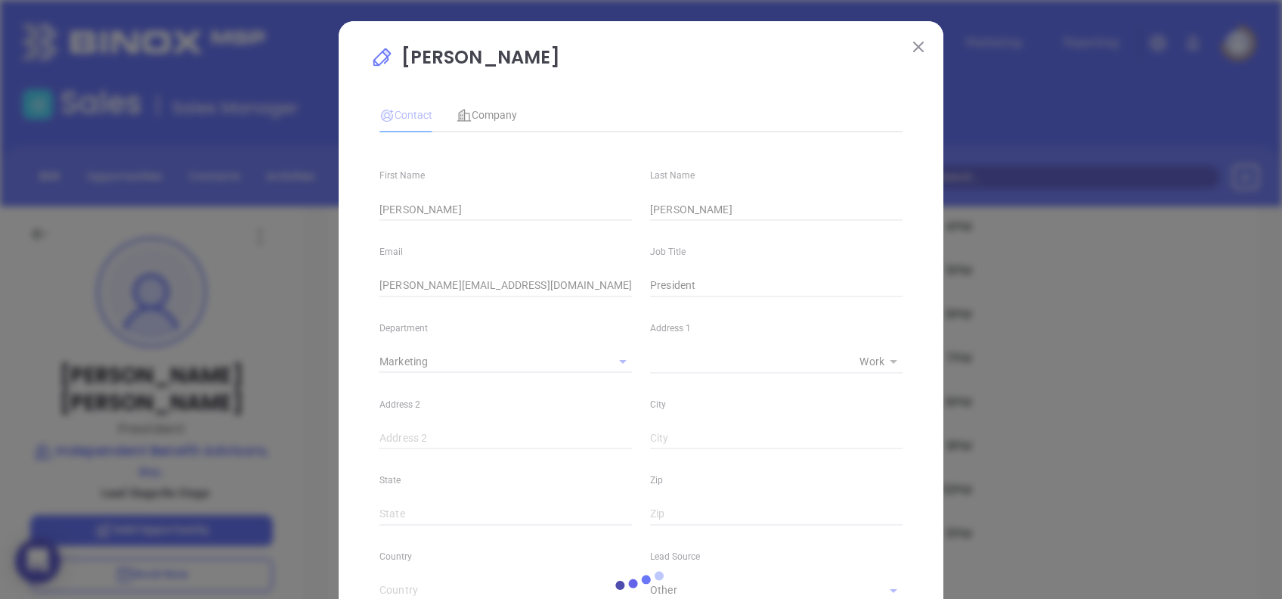
type input "[PHONE_NUMBER]"
type input "1"
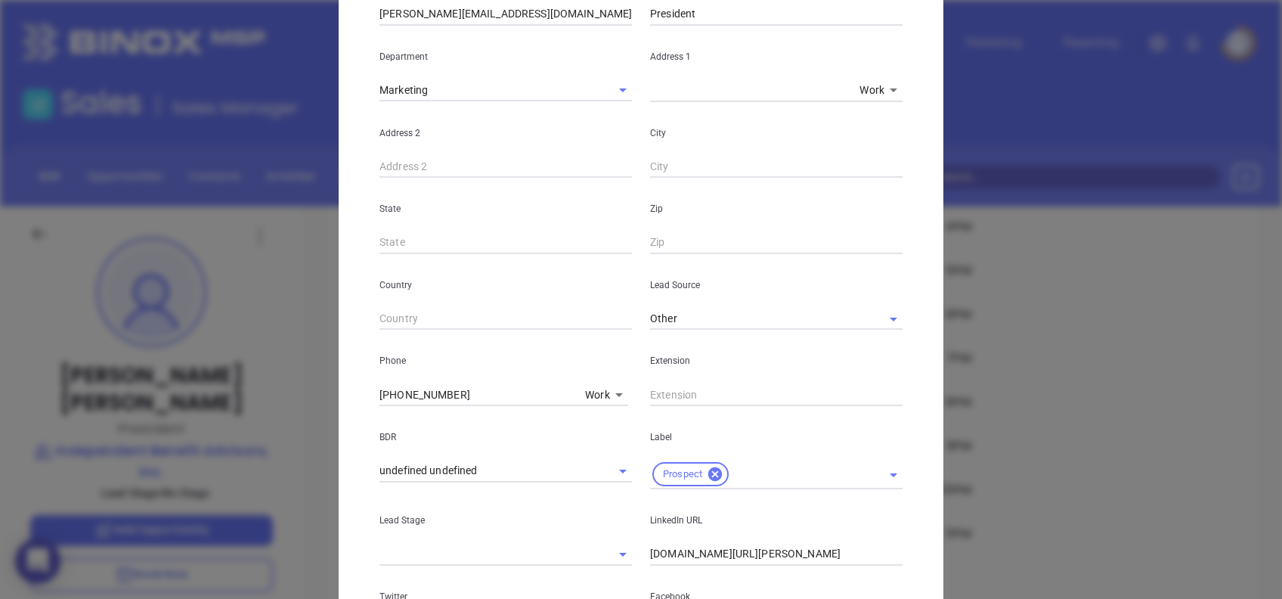
scroll to position [540, 0]
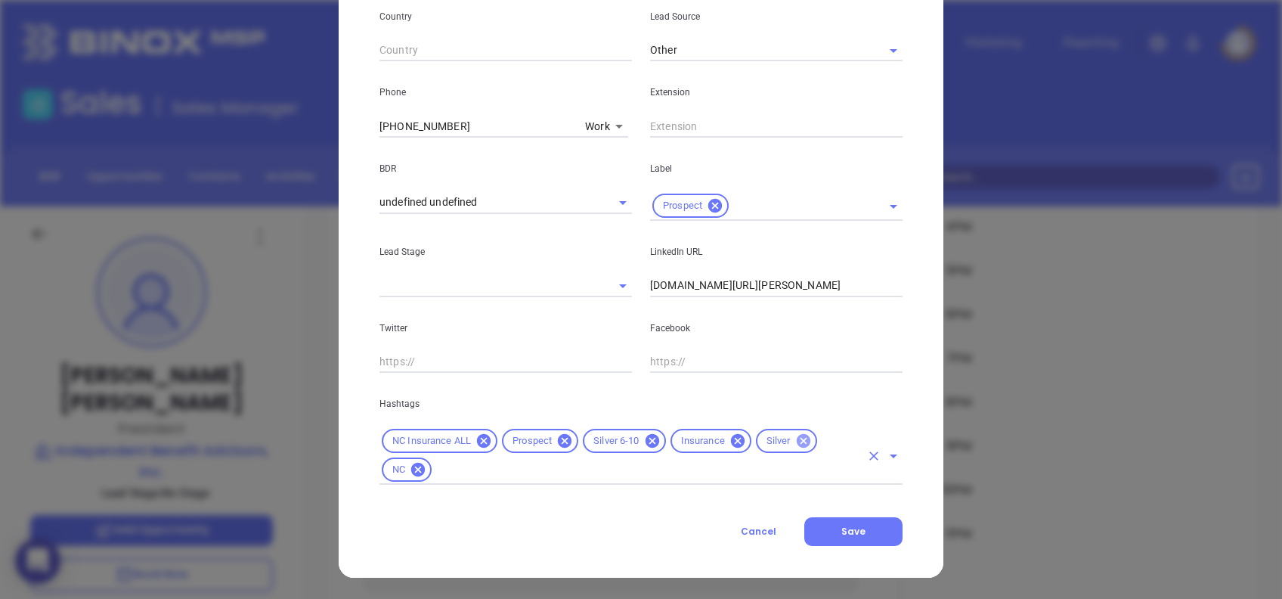
click at [805, 447] on icon at bounding box center [803, 441] width 17 height 17
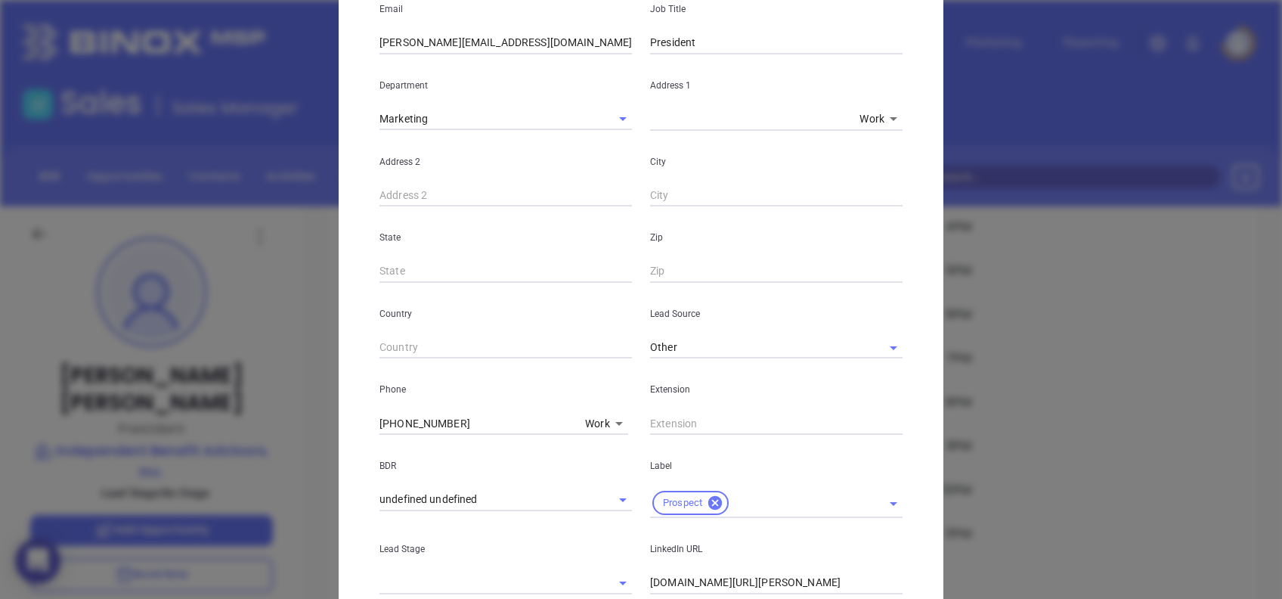
scroll to position [7, 0]
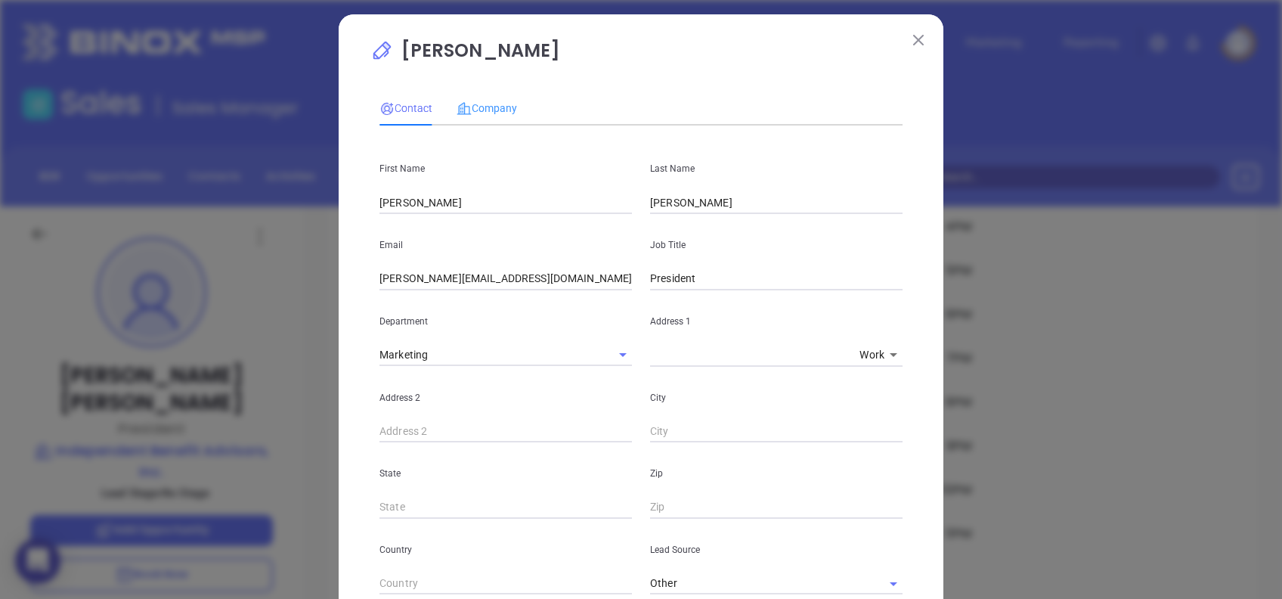
click at [490, 122] on div "Company" at bounding box center [487, 108] width 60 height 35
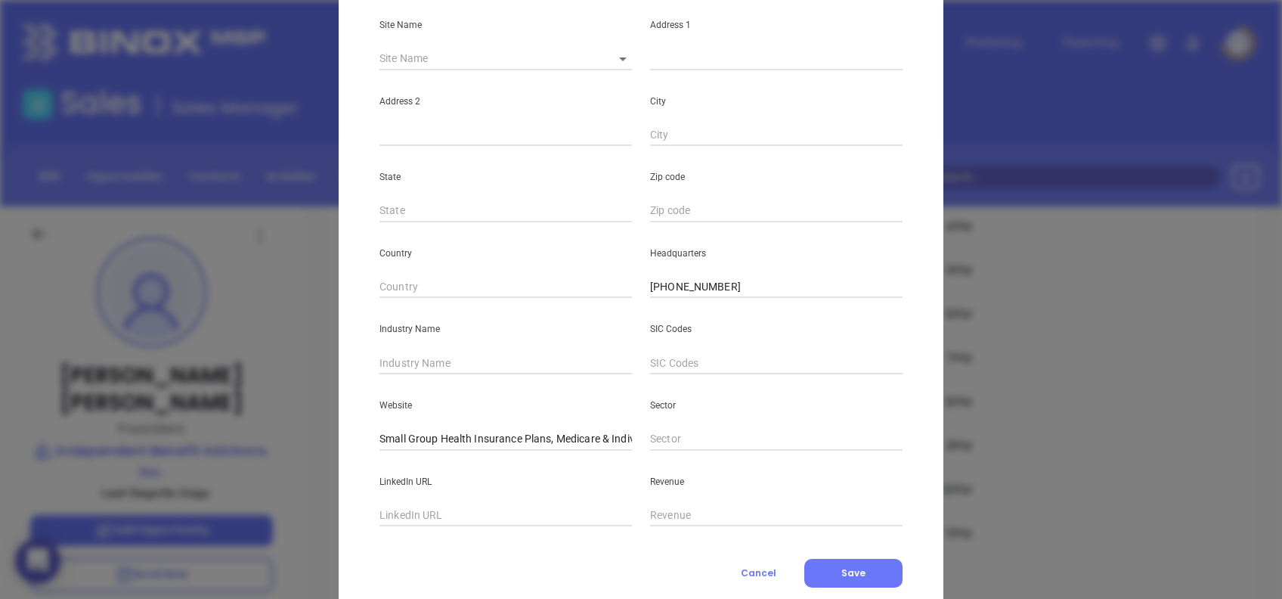
scroll to position [268, 0]
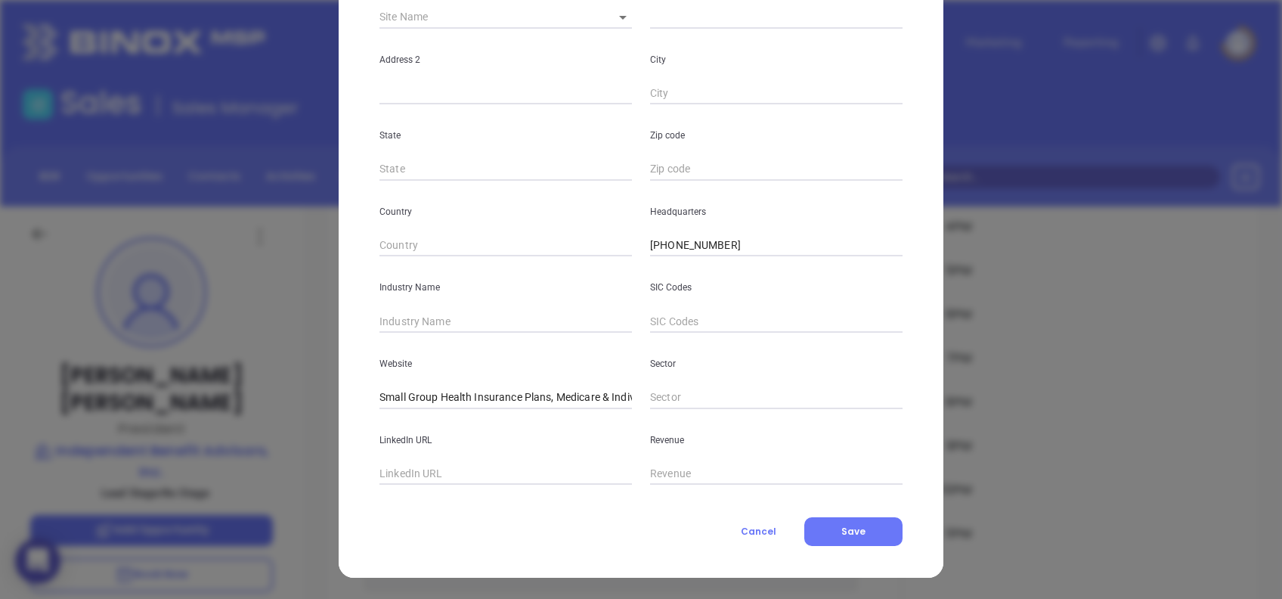
click at [485, 472] on input "text" at bounding box center [506, 474] width 253 height 23
paste input "www.linkedin.com/company/independent-benefit-advisors/"
type input "www.linkedin.com/company/independent-benefit-advisors/"
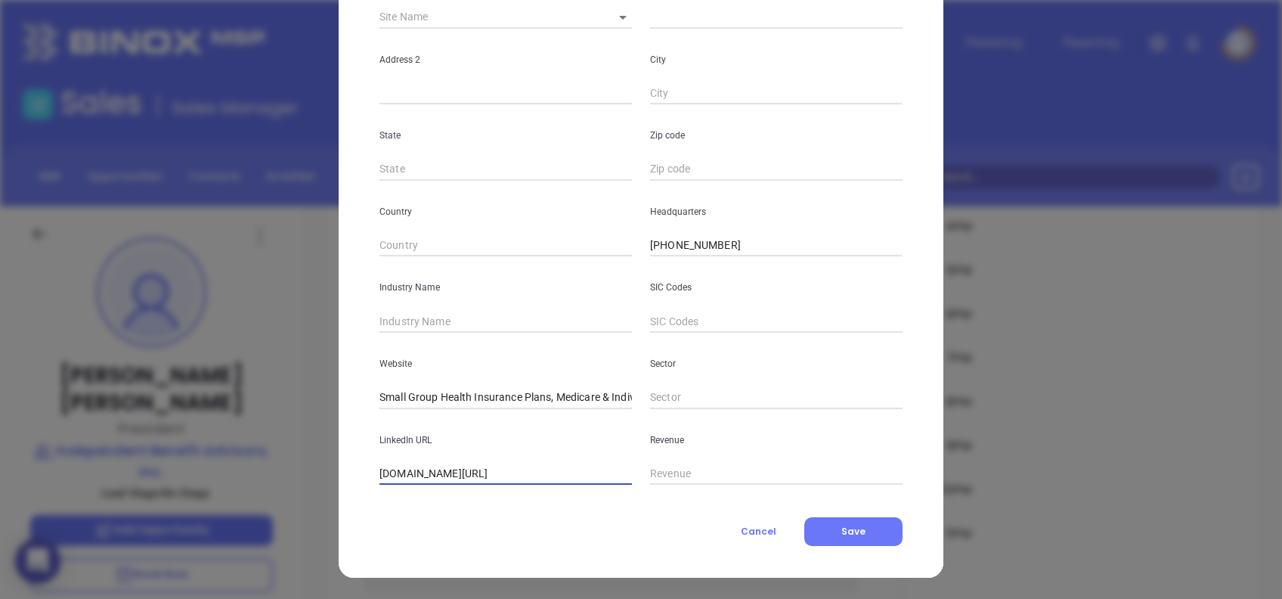
click at [442, 313] on input "text" at bounding box center [506, 321] width 253 height 23
type input "Insurance"
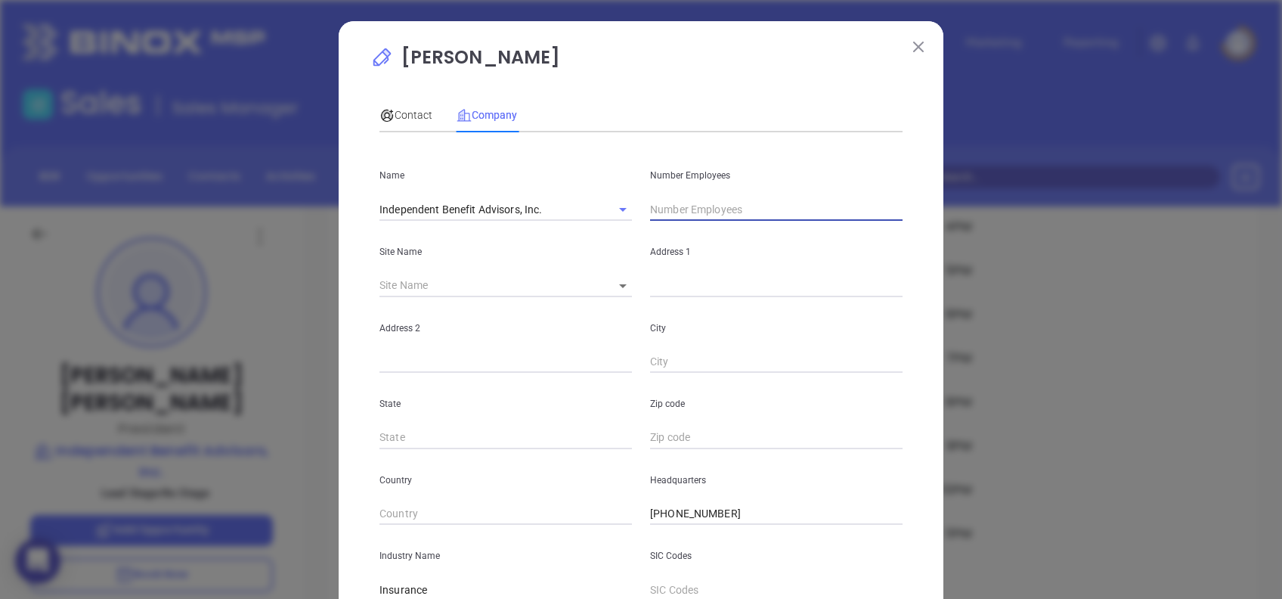
click at [732, 220] on input "text" at bounding box center [776, 209] width 253 height 23
click at [701, 206] on input "text" at bounding box center [776, 209] width 253 height 23
type input "7"
click at [403, 111] on span "Contact" at bounding box center [406, 115] width 53 height 12
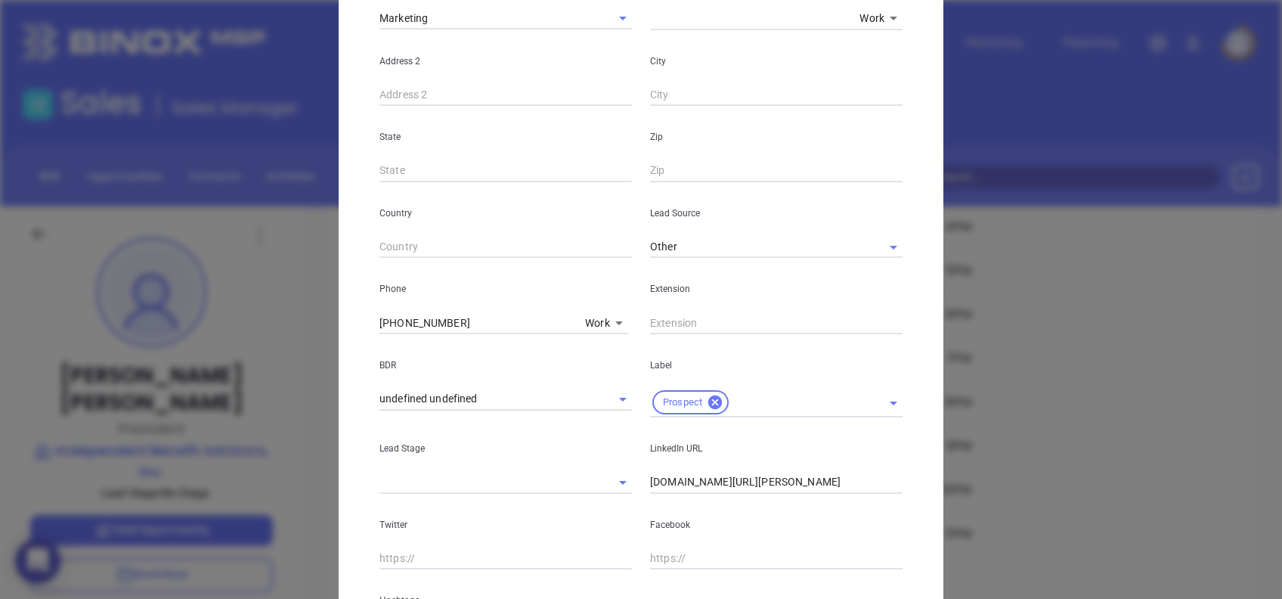
scroll to position [511, 0]
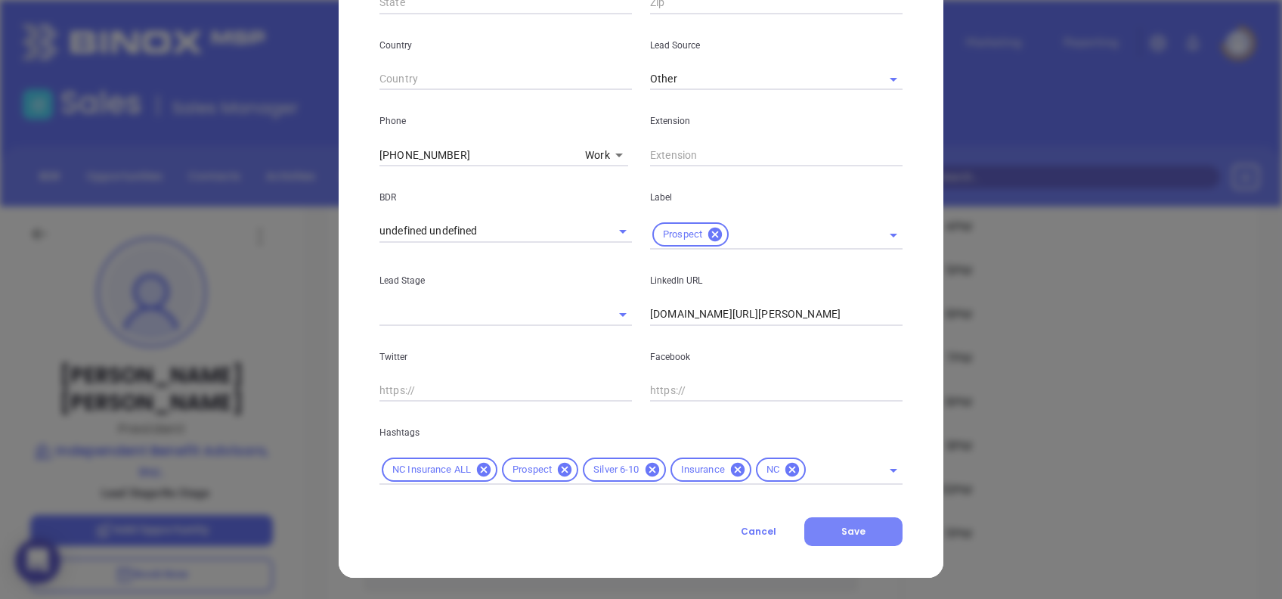
click at [854, 522] on button "Save" at bounding box center [854, 531] width 98 height 29
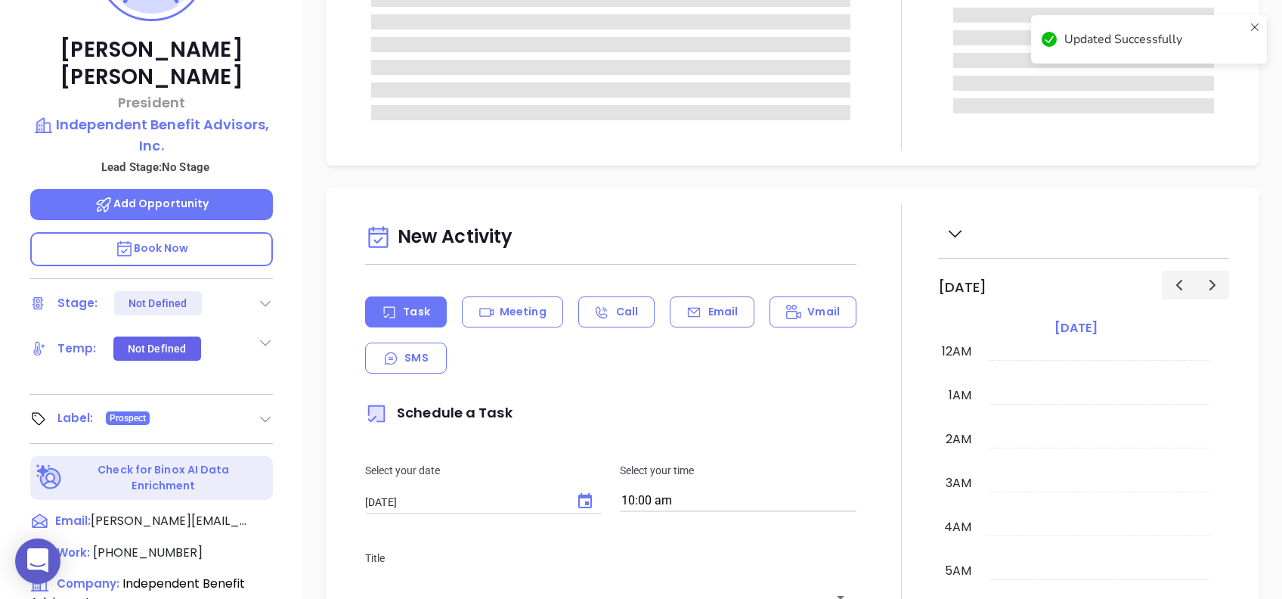
scroll to position [60, 0]
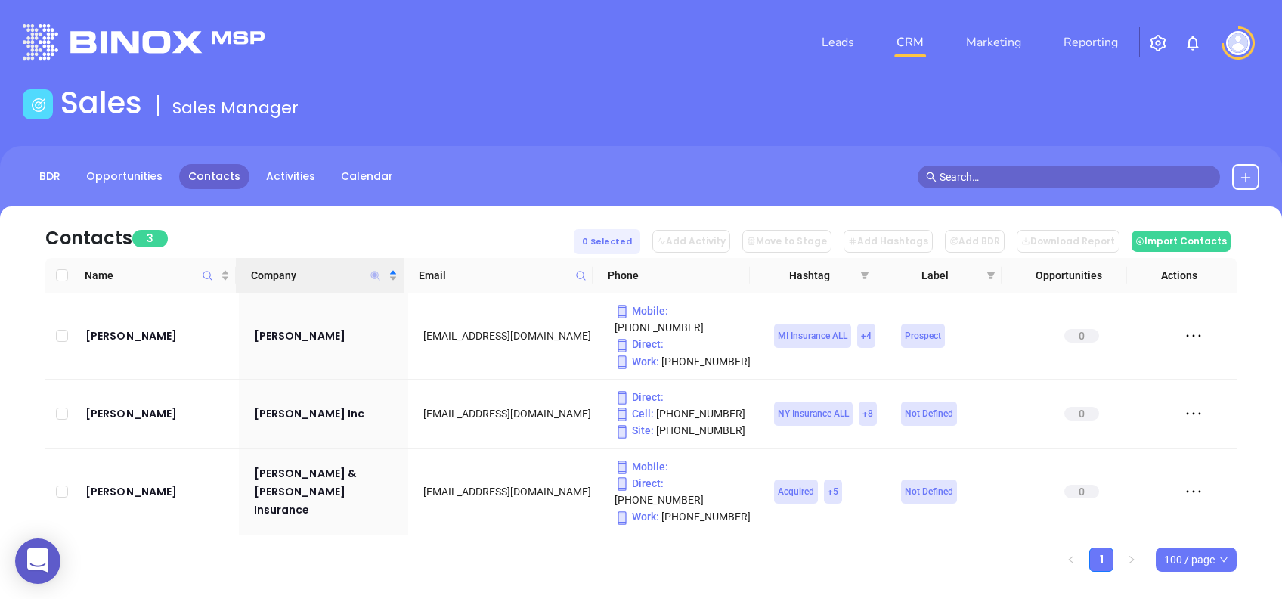
click at [377, 274] on icon "Company" at bounding box center [375, 275] width 9 height 9
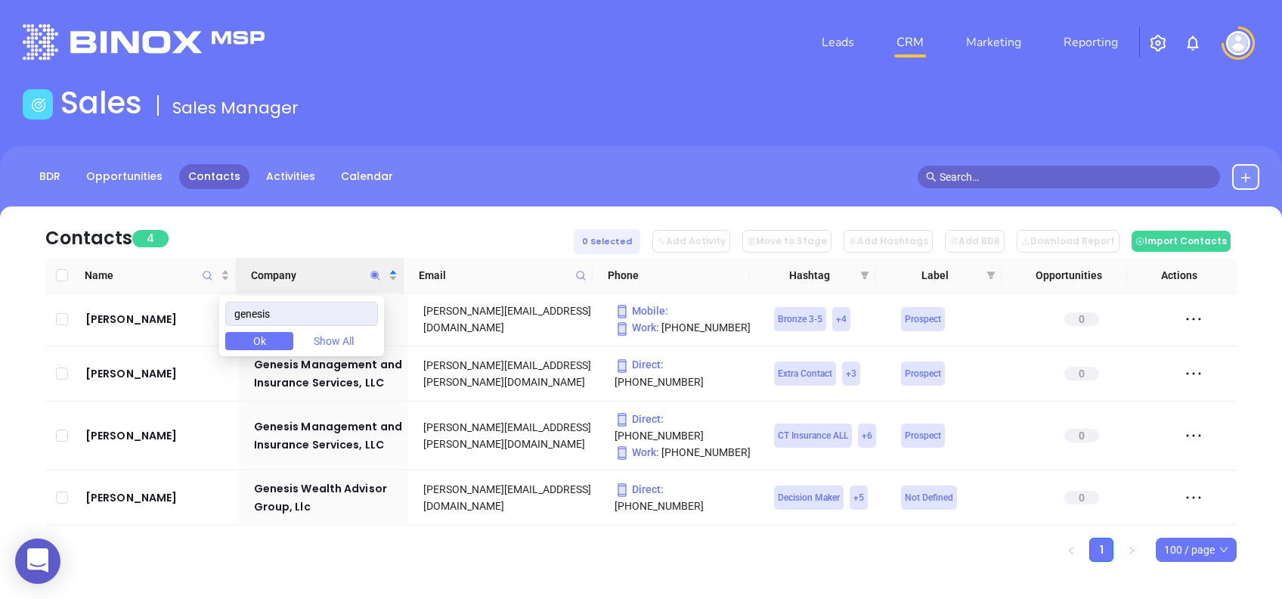
click at [361, 218] on div "Contacts 4 0 Selected Add Activity Move to Stage Add Hashtags Add BDR Download …" at bounding box center [641, 231] width 1192 height 51
click at [374, 273] on icon "Company" at bounding box center [375, 275] width 9 height 9
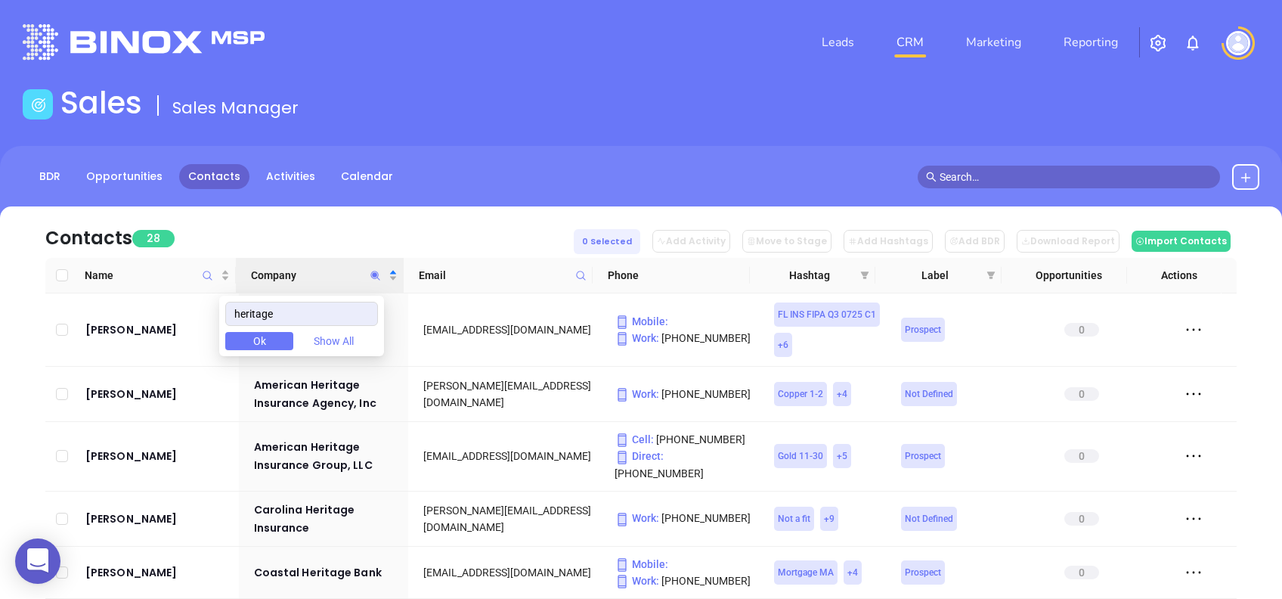
click at [384, 222] on div "Contacts 28 0 Selected Add Activity Move to Stage Add Hashtags Add BDR Download…" at bounding box center [641, 231] width 1192 height 51
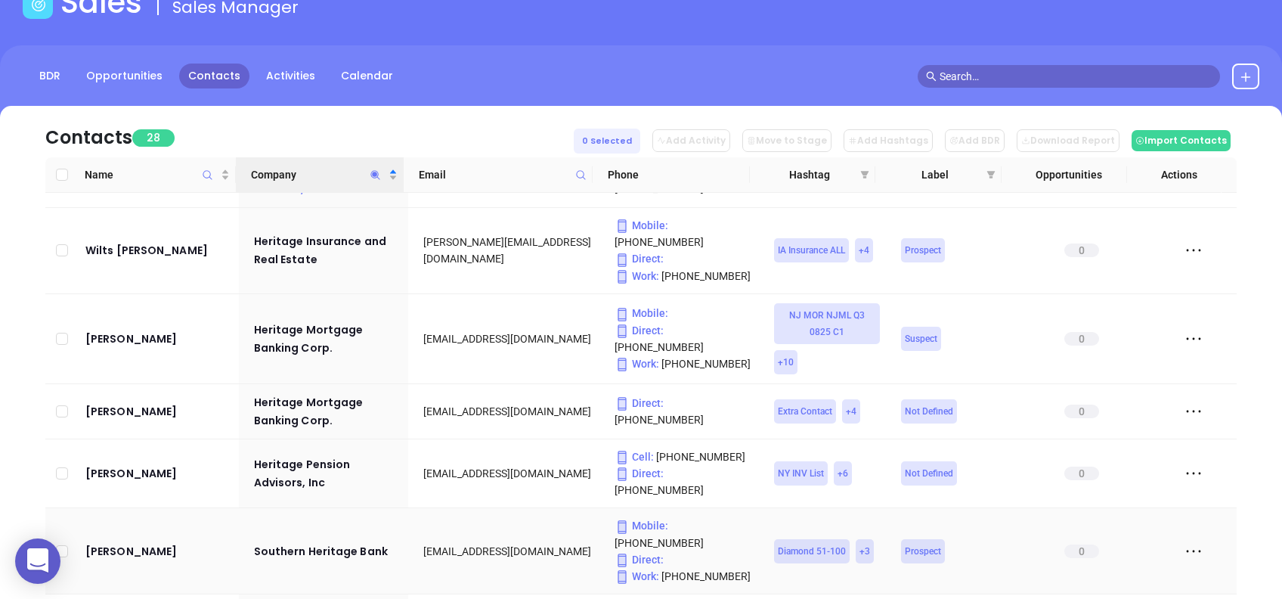
scroll to position [1296, 0]
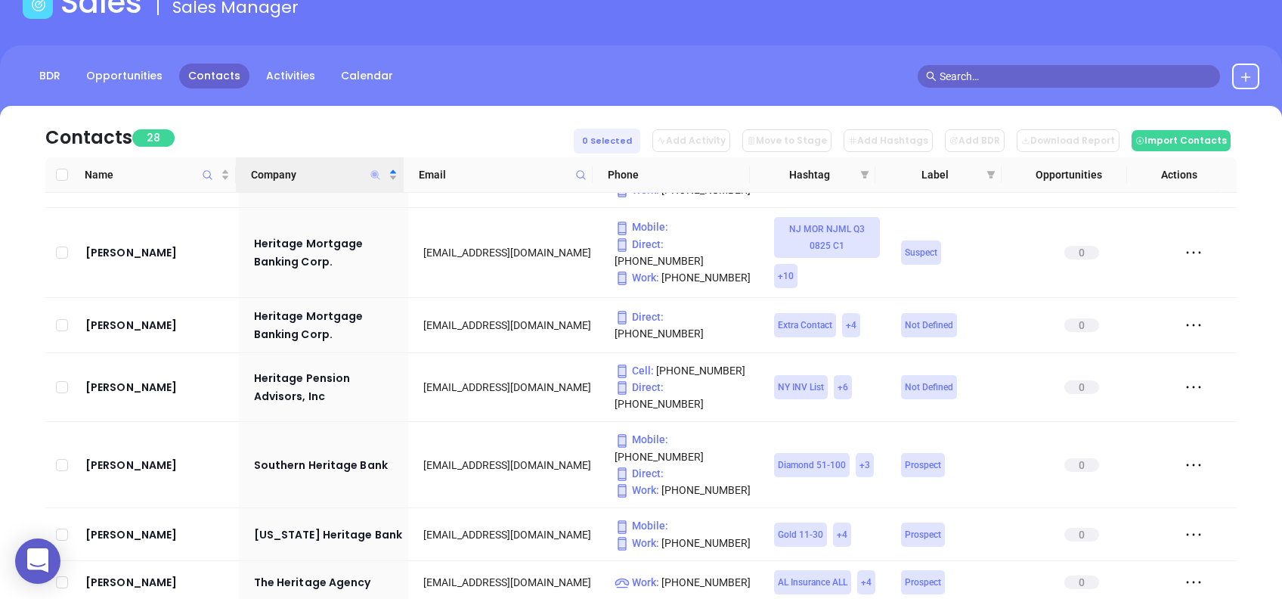
click at [371, 175] on icon "Company" at bounding box center [375, 174] width 9 height 9
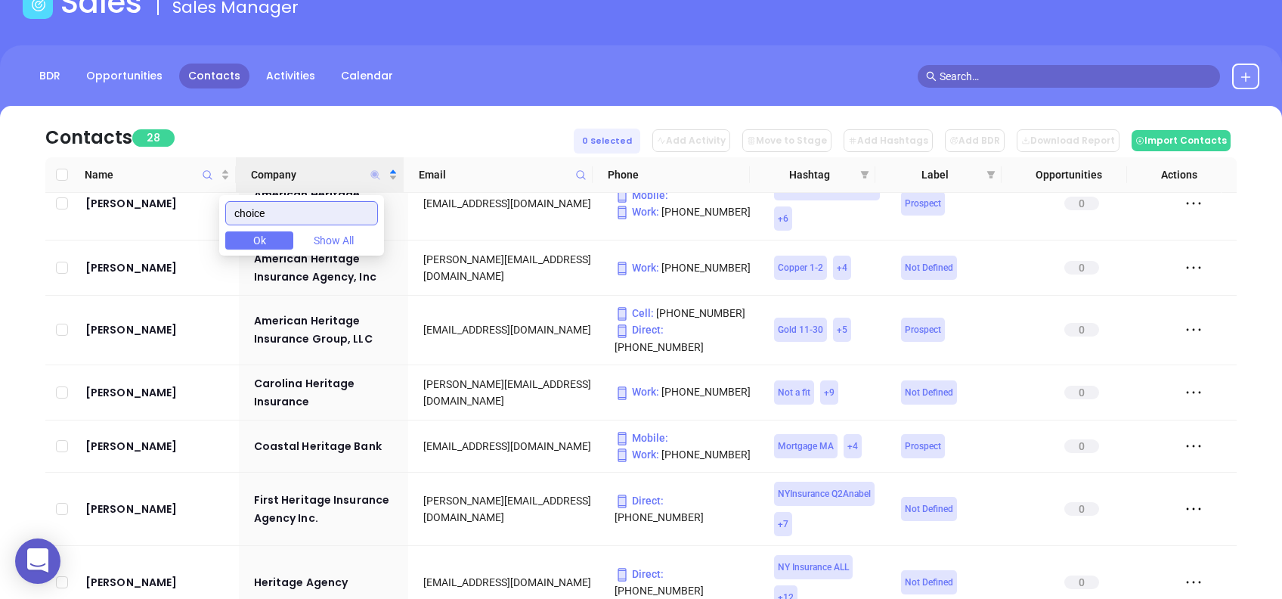
scroll to position [0, 0]
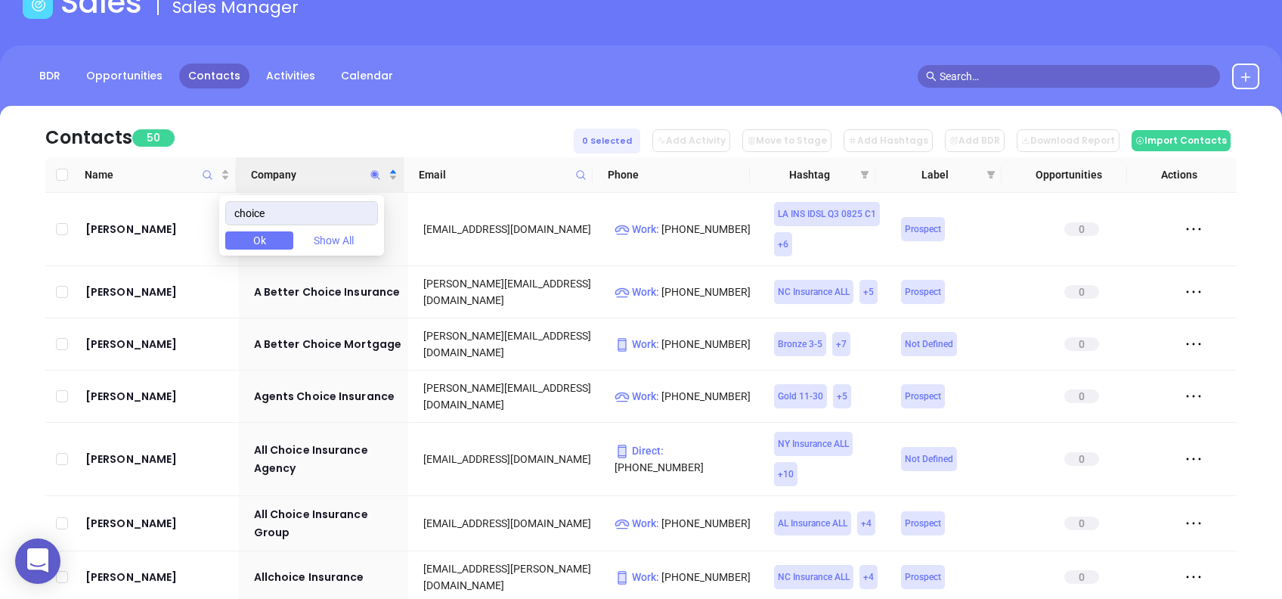
click at [389, 127] on div "Contacts 50 0 Selected Add Activity Move to Stage Add Hashtags Add BDR Download…" at bounding box center [641, 131] width 1192 height 51
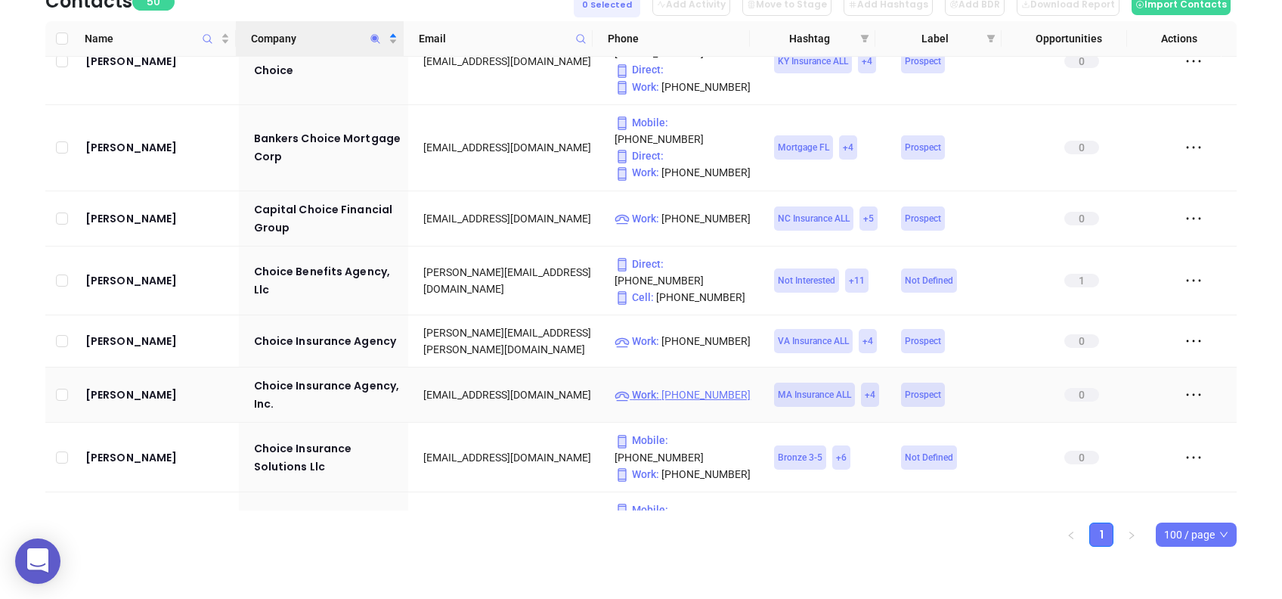
scroll to position [403, 0]
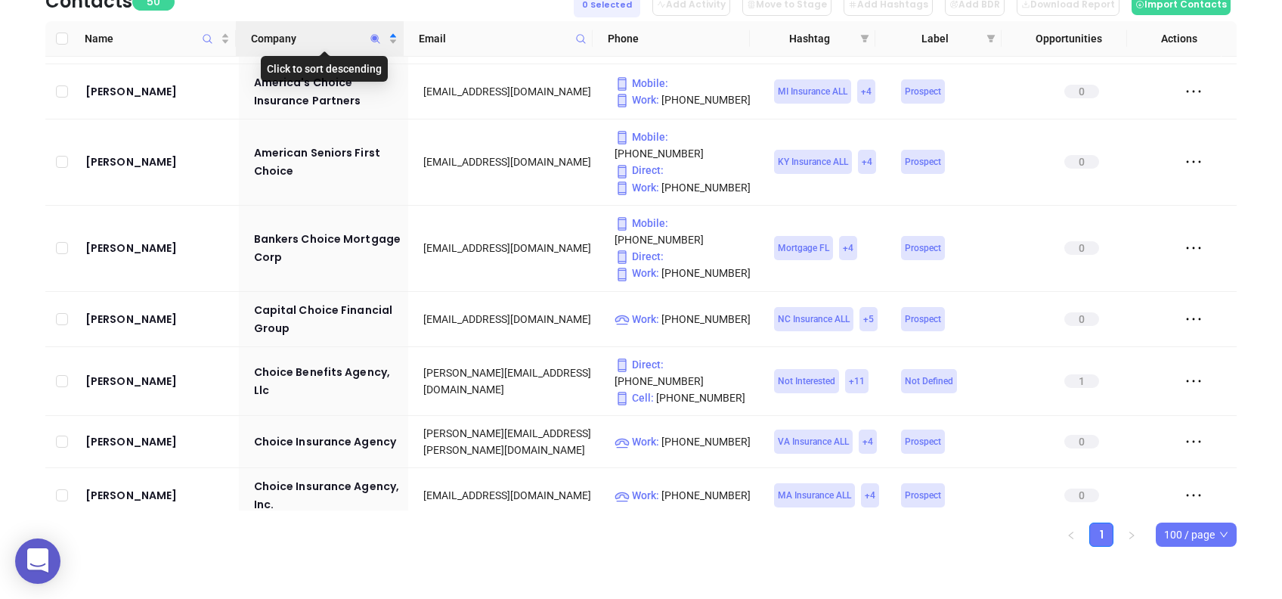
click at [379, 36] on icon "Company" at bounding box center [375, 38] width 11 height 11
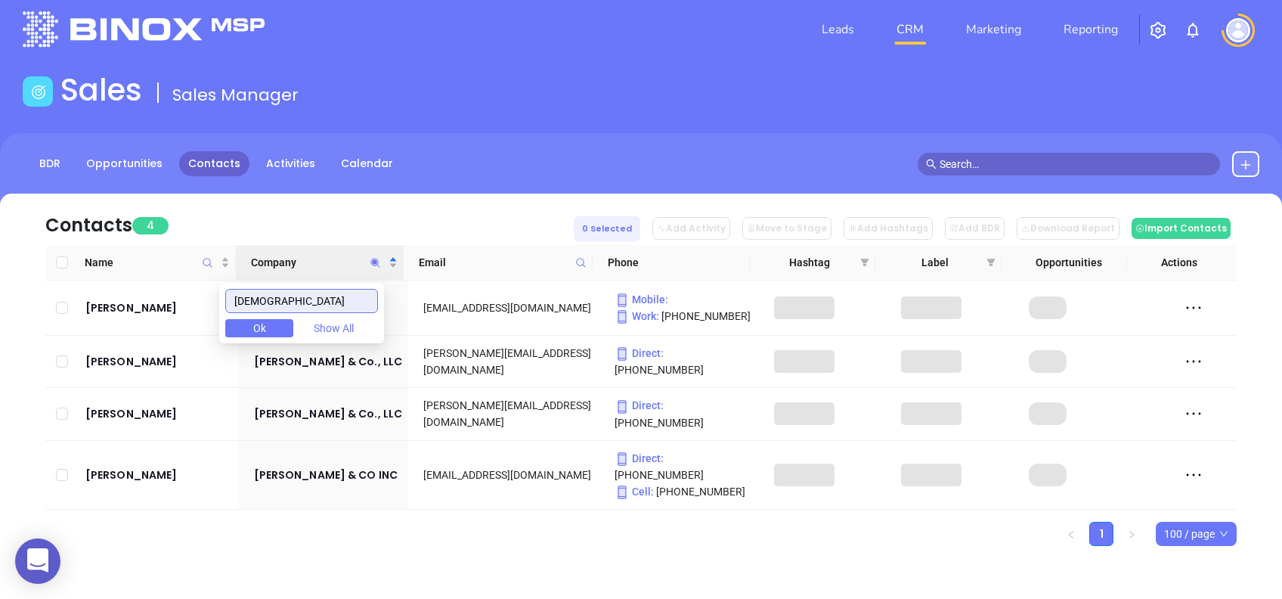
scroll to position [0, 0]
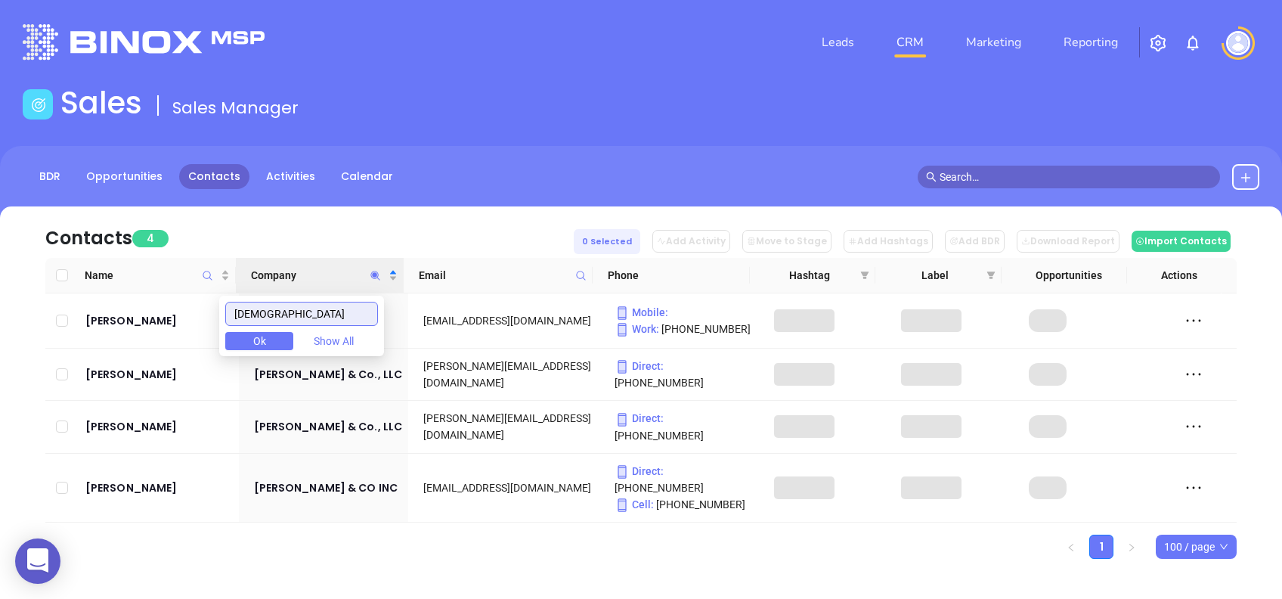
type input "isaa"
click at [313, 227] on div "Contacts 4 0 Selected Add Activity Move to Stage Add Hashtags Add BDR Download …" at bounding box center [641, 231] width 1192 height 51
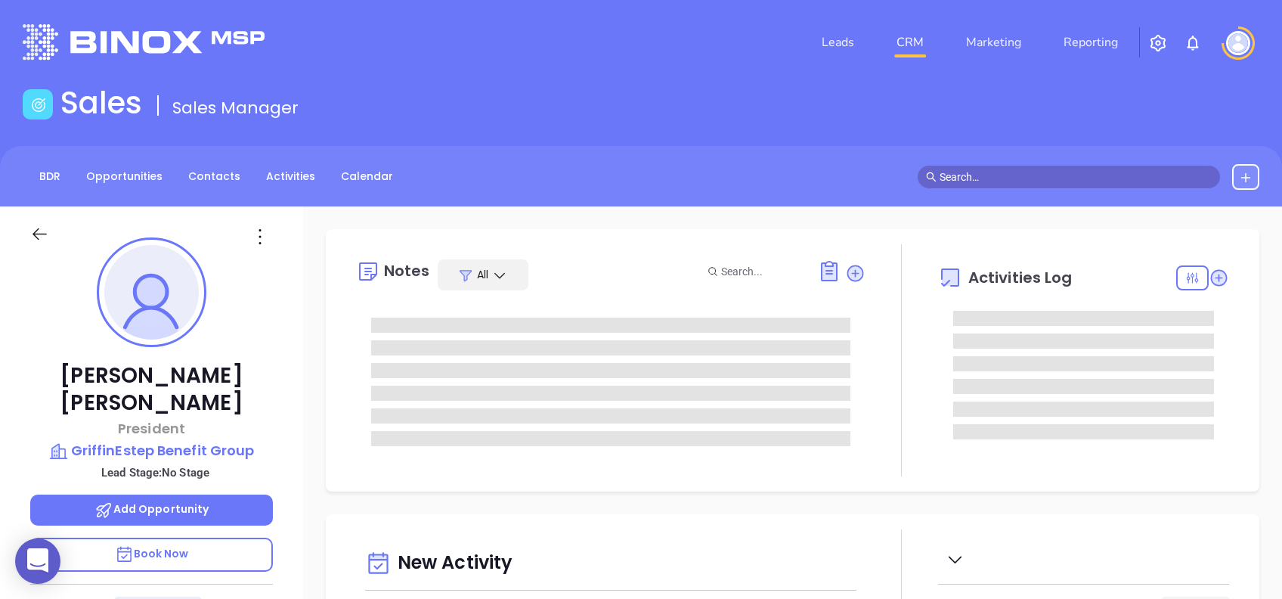
type input "[DATE]"
type input "[PERSON_NAME]"
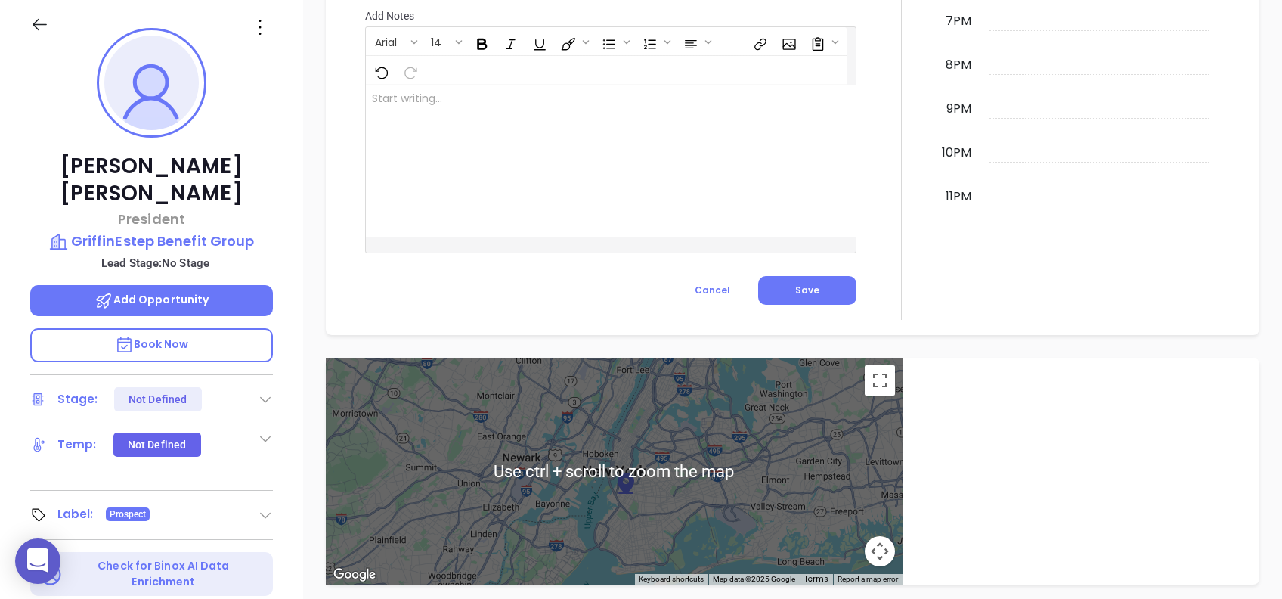
scroll to position [60, 0]
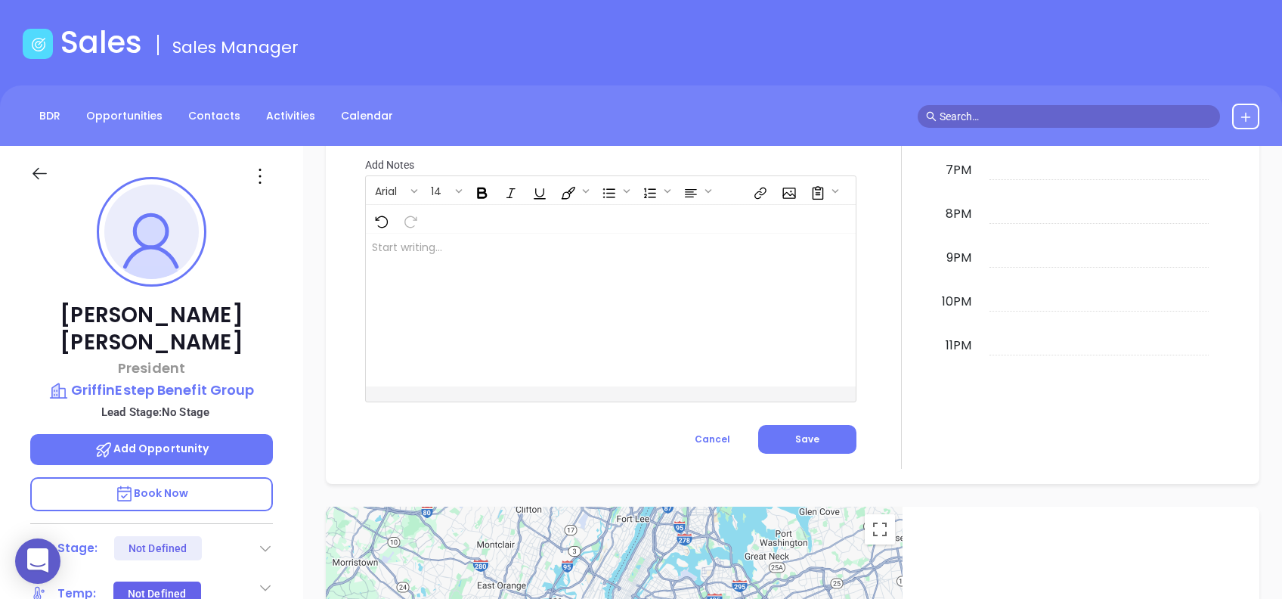
click at [261, 172] on icon at bounding box center [260, 176] width 24 height 24
click at [315, 330] on div "Edit" at bounding box center [334, 338] width 148 height 17
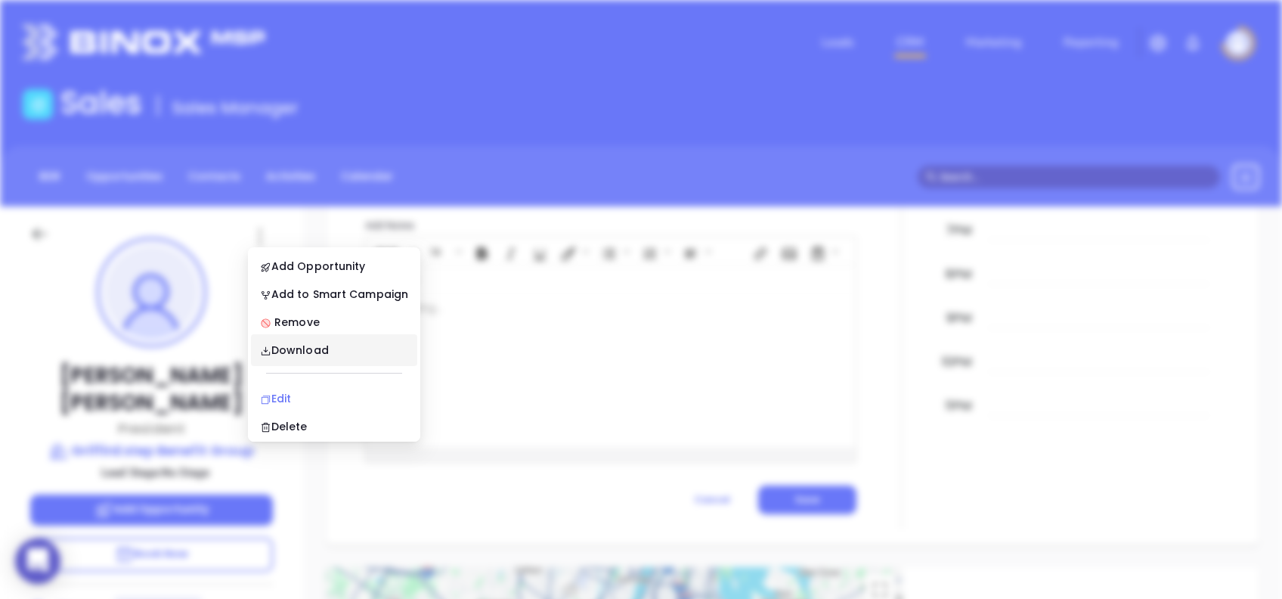
scroll to position [0, 0]
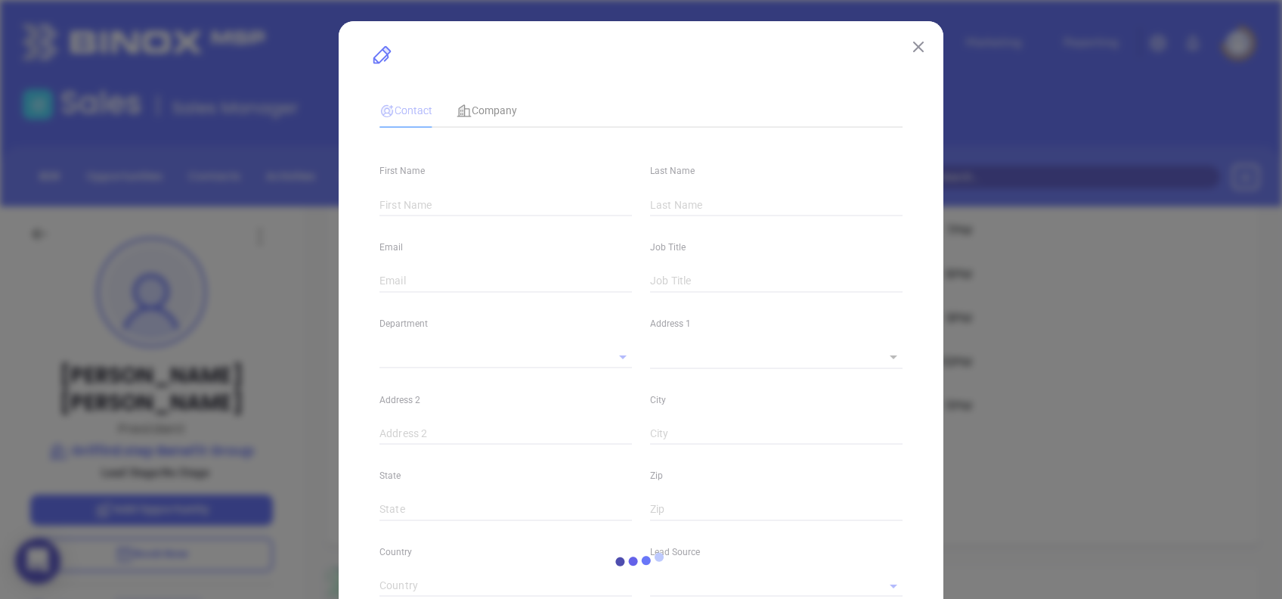
type input "Hank"
type input "Estep"
type input "hank@griffinestep.com"
type input "President"
type input "1"
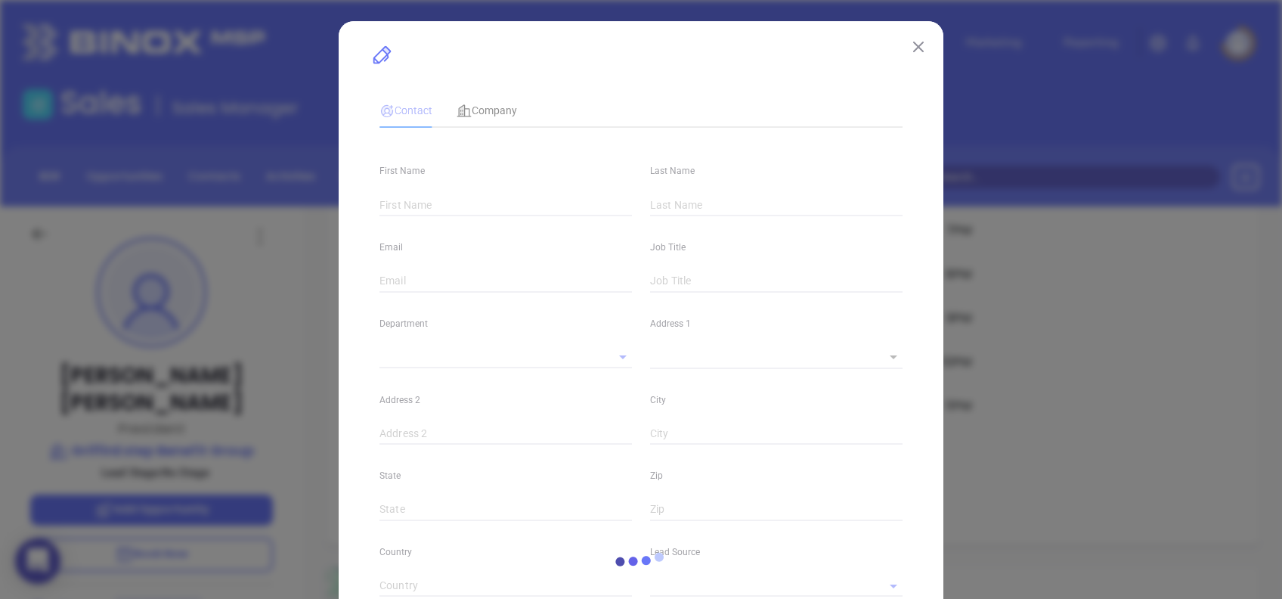
type input "www.linkedin.com/in/hank-estep-a8923613"
type input "Marketing"
type input "Other"
type input "undefined undefined"
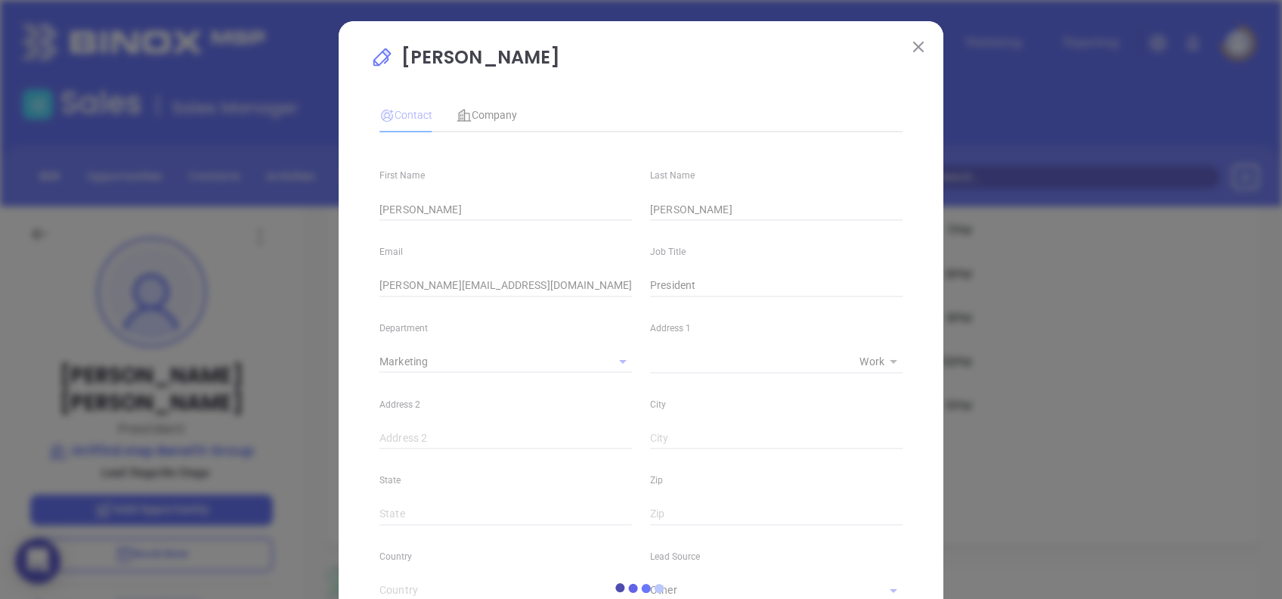
type input "(910) 798-2226"
type input "1"
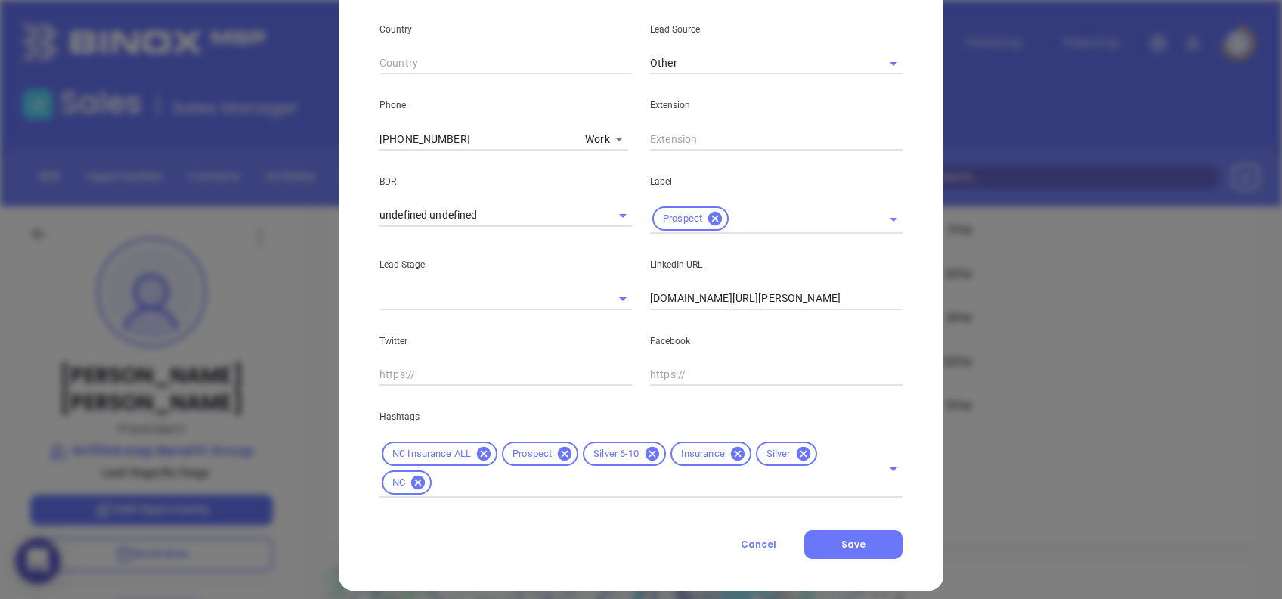
scroll to position [540, 0]
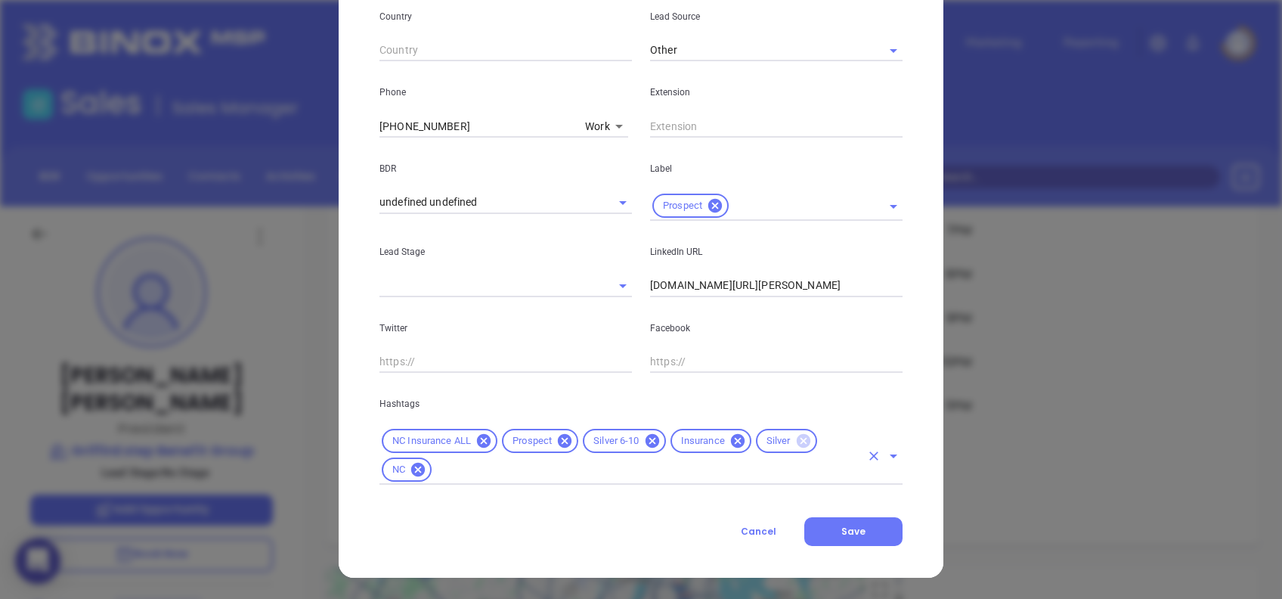
click at [799, 442] on icon at bounding box center [803, 441] width 14 height 14
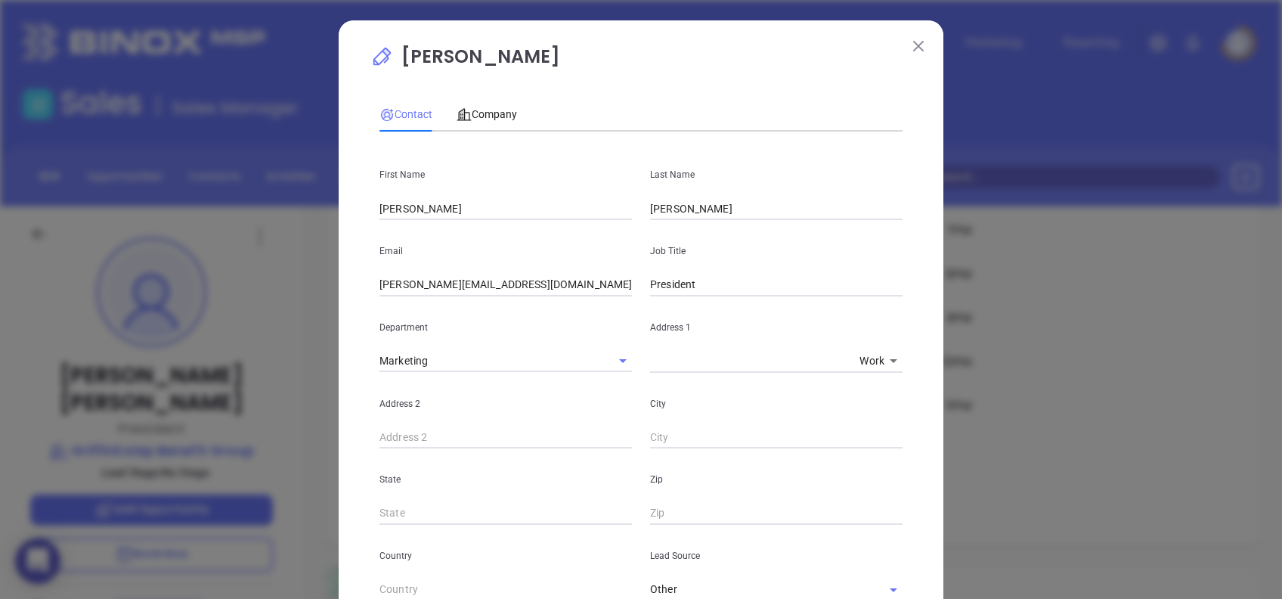
scroll to position [0, 0]
click at [476, 114] on span "Company" at bounding box center [487, 115] width 60 height 12
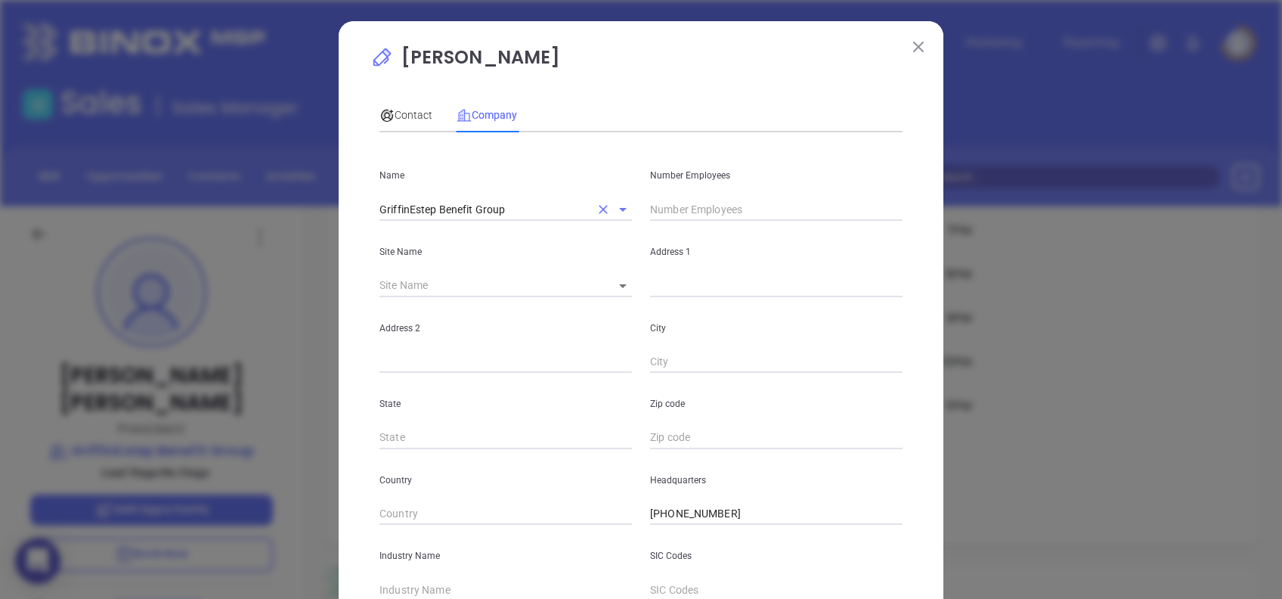
click at [518, 212] on input "GriffinEstep Benefit Group" at bounding box center [485, 209] width 210 height 22
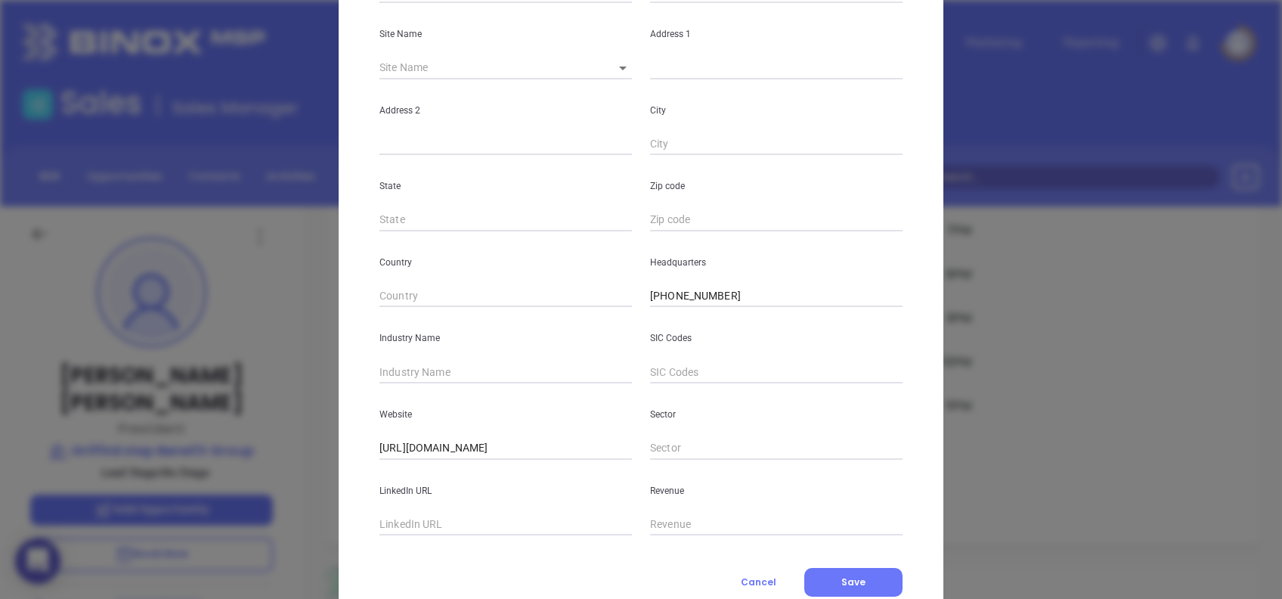
scroll to position [268, 0]
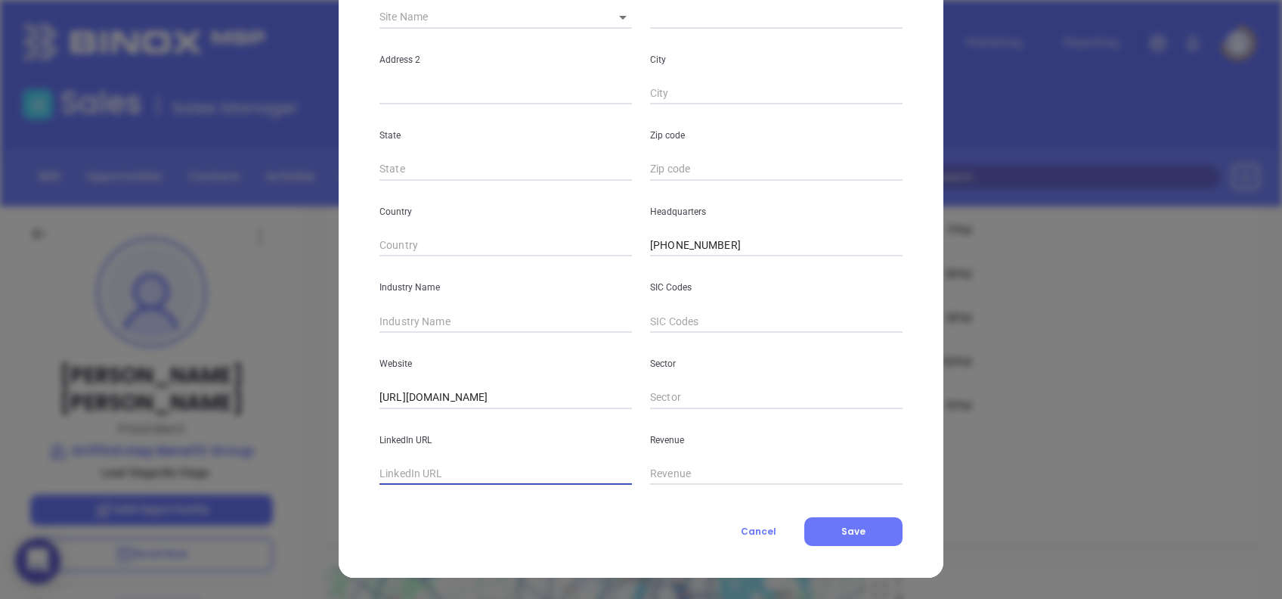
click at [429, 484] on input "text" at bounding box center [506, 474] width 253 height 23
paste input "www.linkedin.com/company/griffinestep-benefit-group/"
type input "www.linkedin.com/company/griffinestep-benefit-group/"
click at [423, 315] on input "text" at bounding box center [506, 321] width 253 height 23
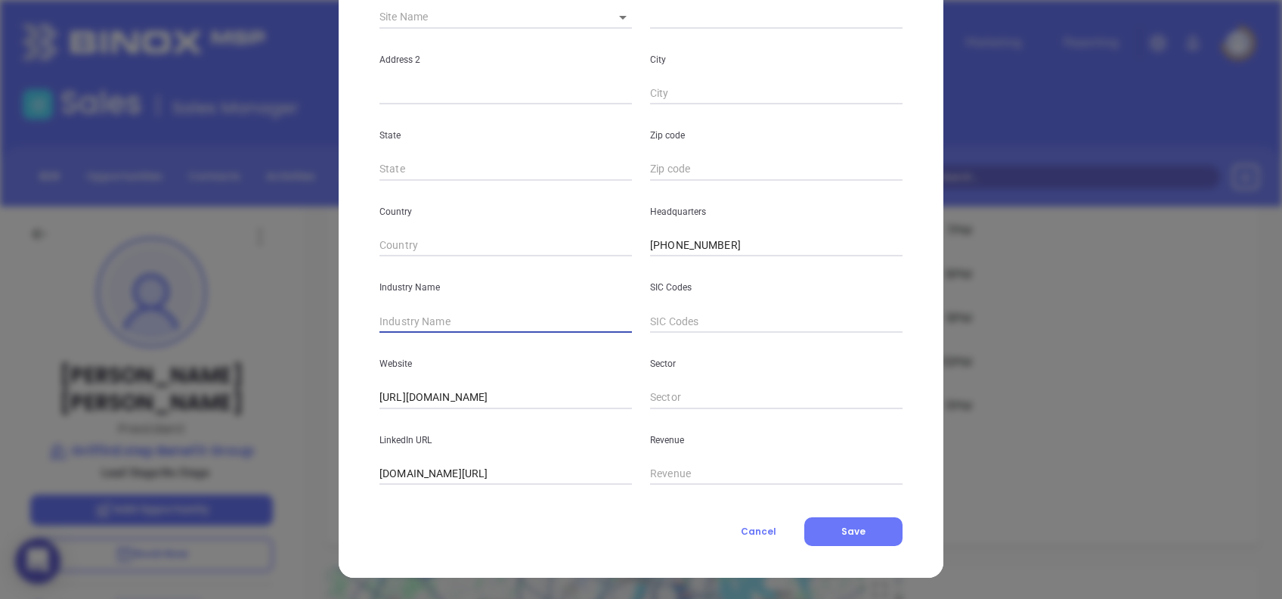
scroll to position [0, 0]
type input "Insurance"
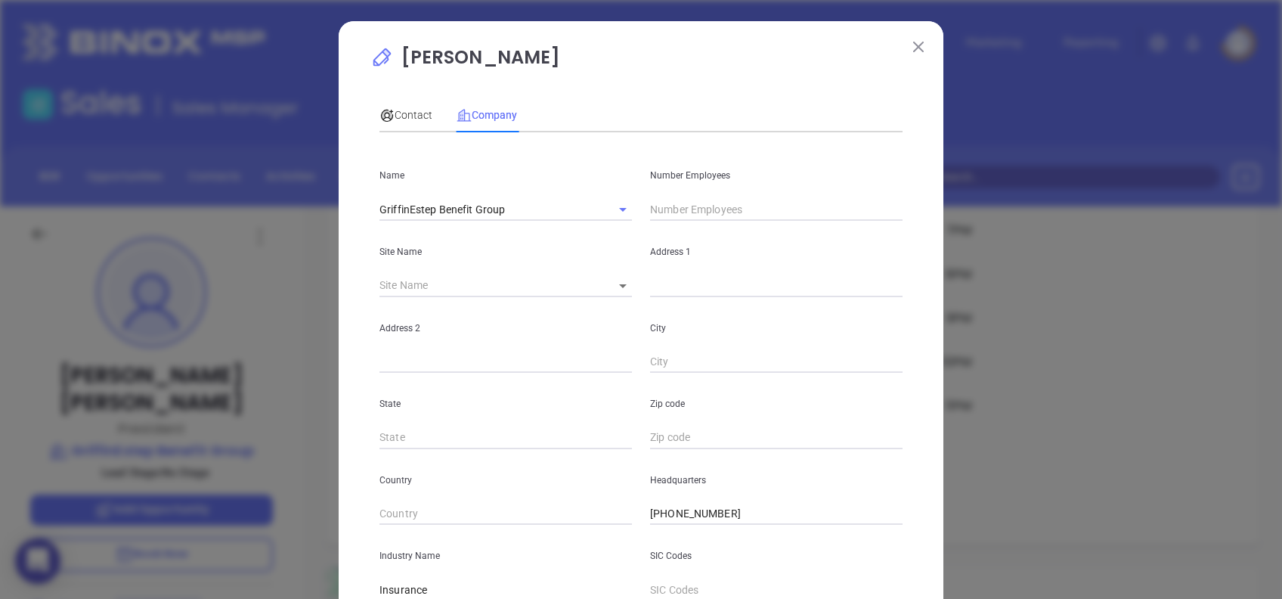
click at [653, 209] on input "text" at bounding box center [776, 209] width 253 height 23
type input "5"
click at [736, 98] on div "Contact Company" at bounding box center [641, 115] width 523 height 35
click at [417, 119] on span "Contact" at bounding box center [406, 115] width 53 height 12
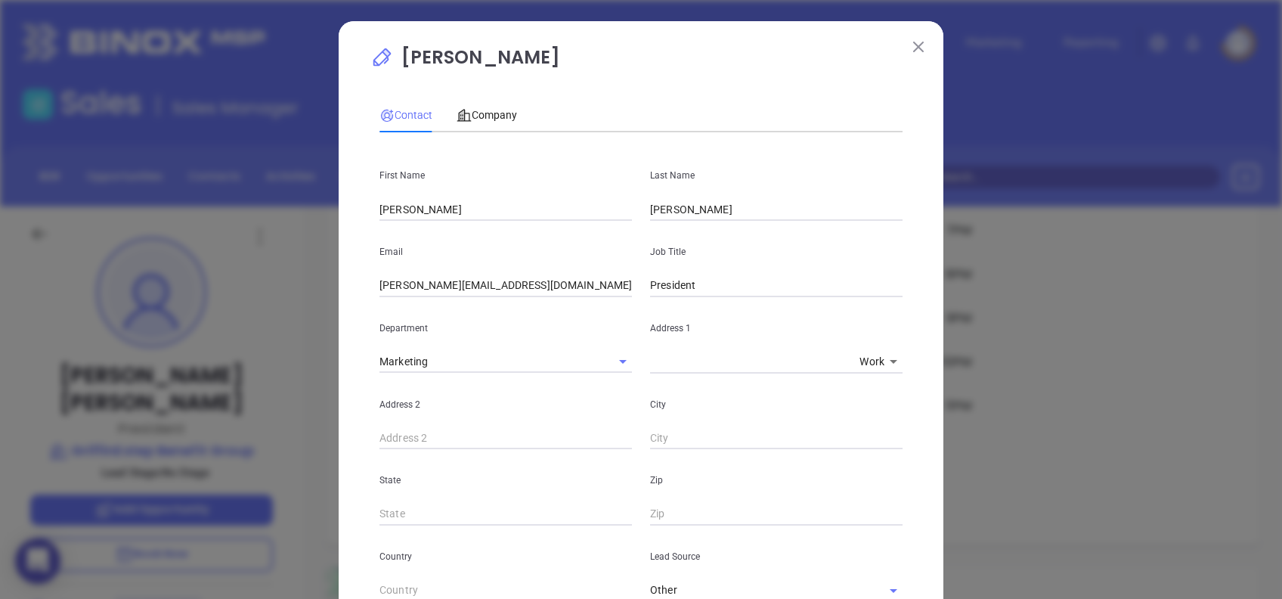
scroll to position [511, 0]
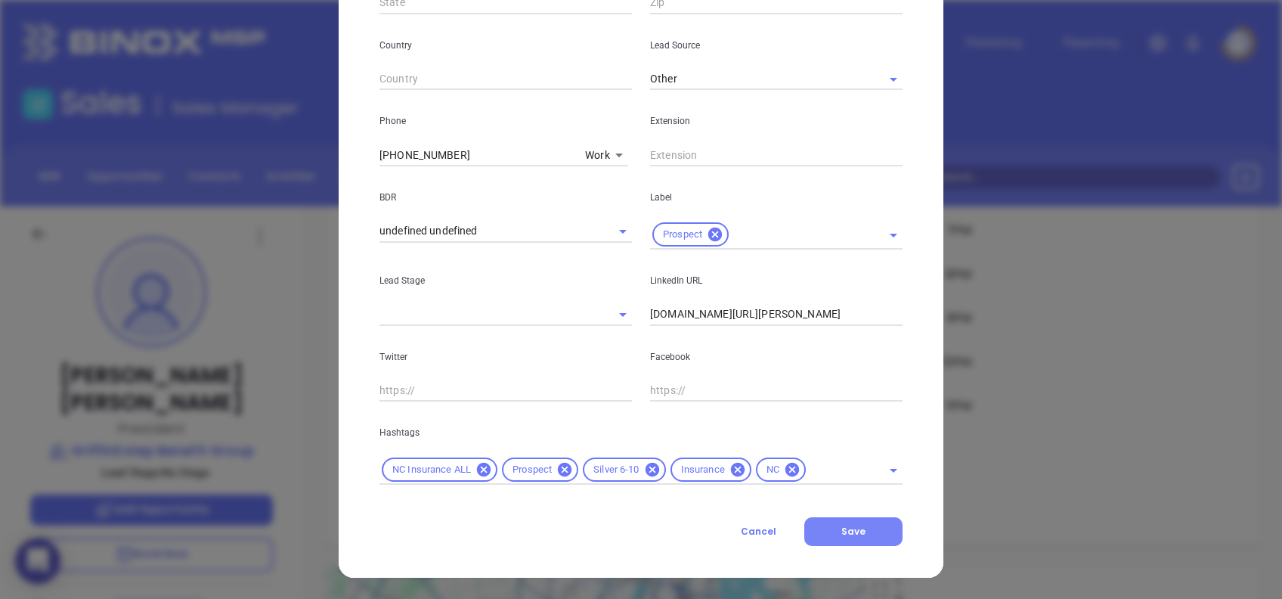
click at [854, 530] on span "Save" at bounding box center [854, 531] width 24 height 13
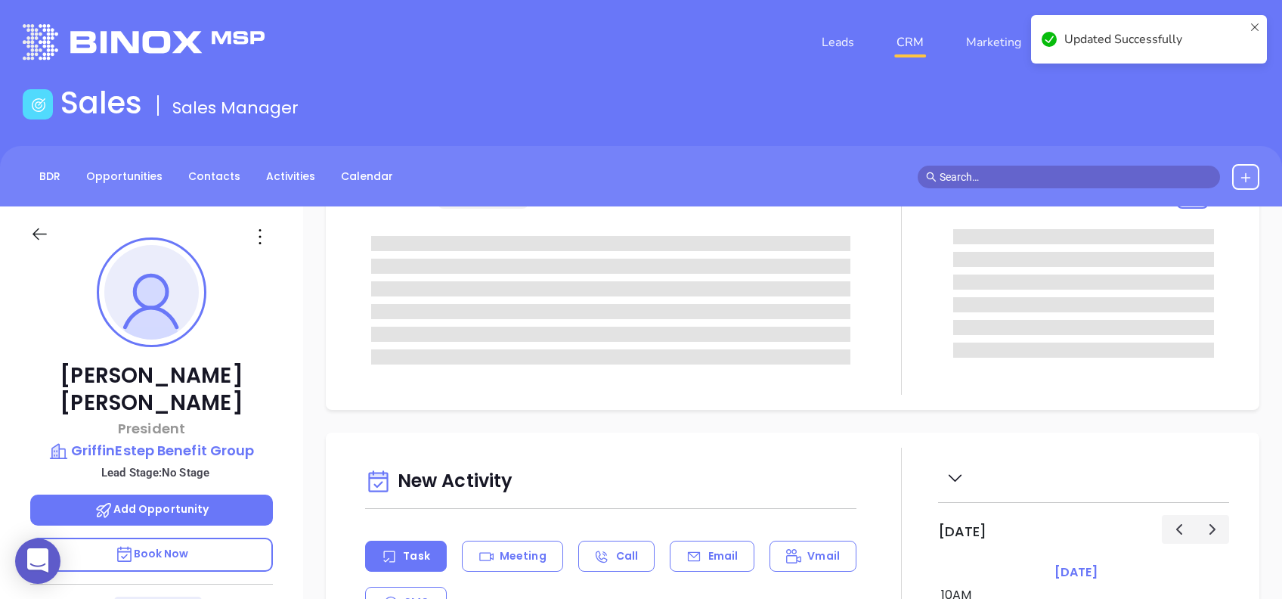
scroll to position [0, 0]
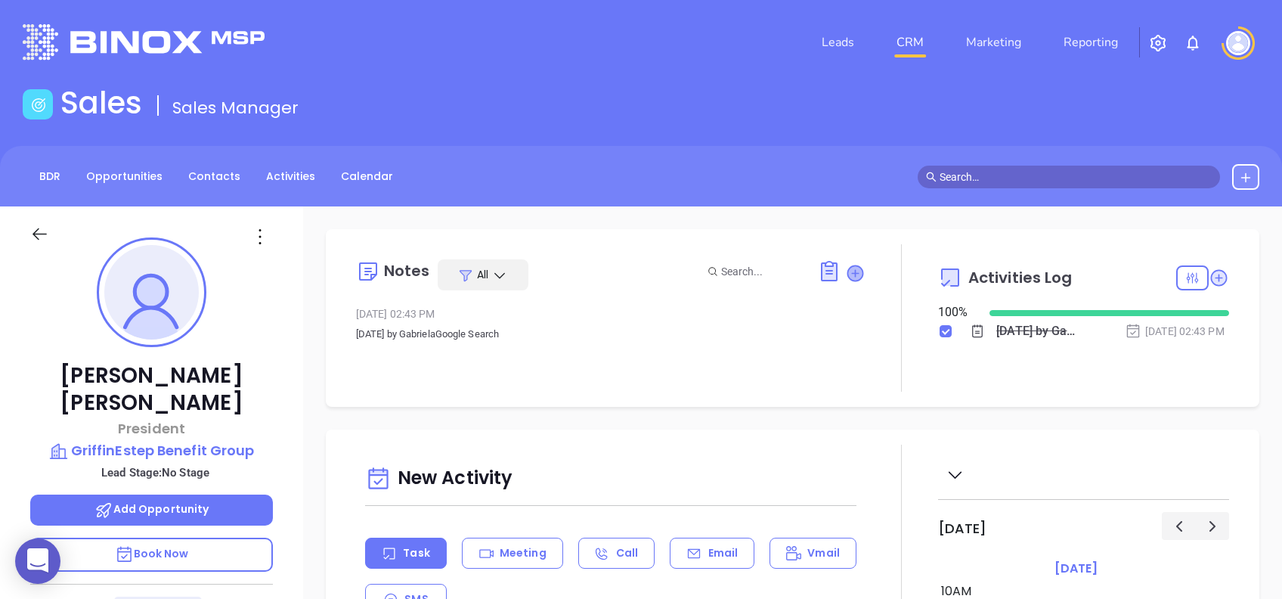
click at [851, 272] on icon at bounding box center [855, 272] width 15 height 15
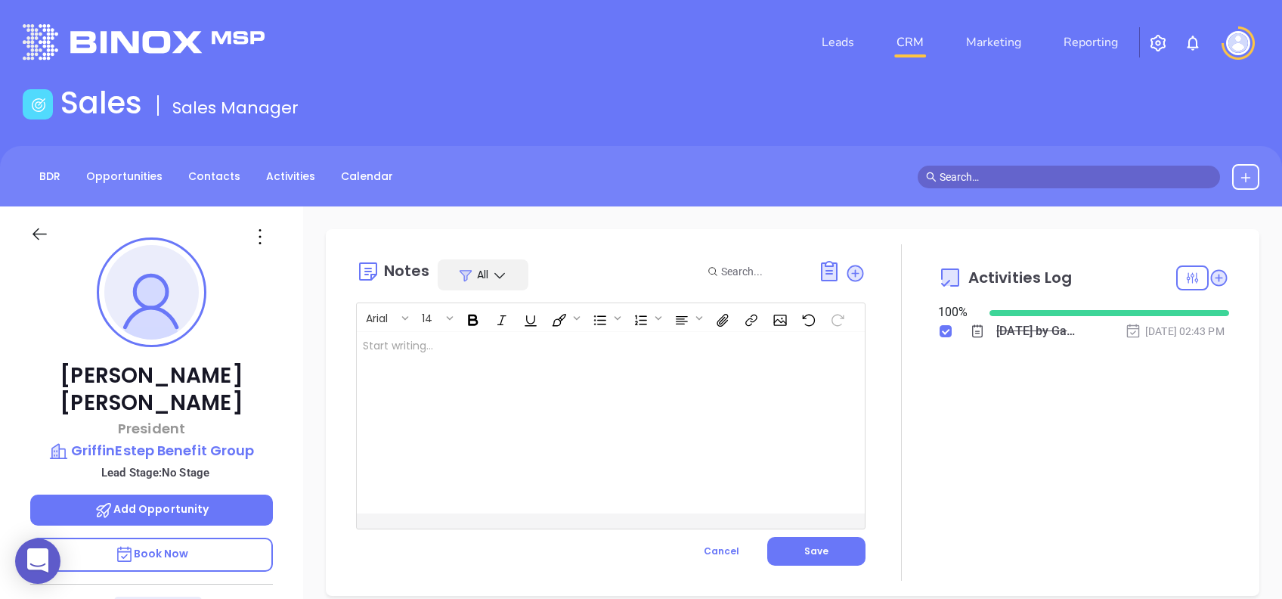
click at [544, 387] on div at bounding box center [593, 422] width 473 height 181
click at [841, 550] on button "Save" at bounding box center [817, 551] width 98 height 29
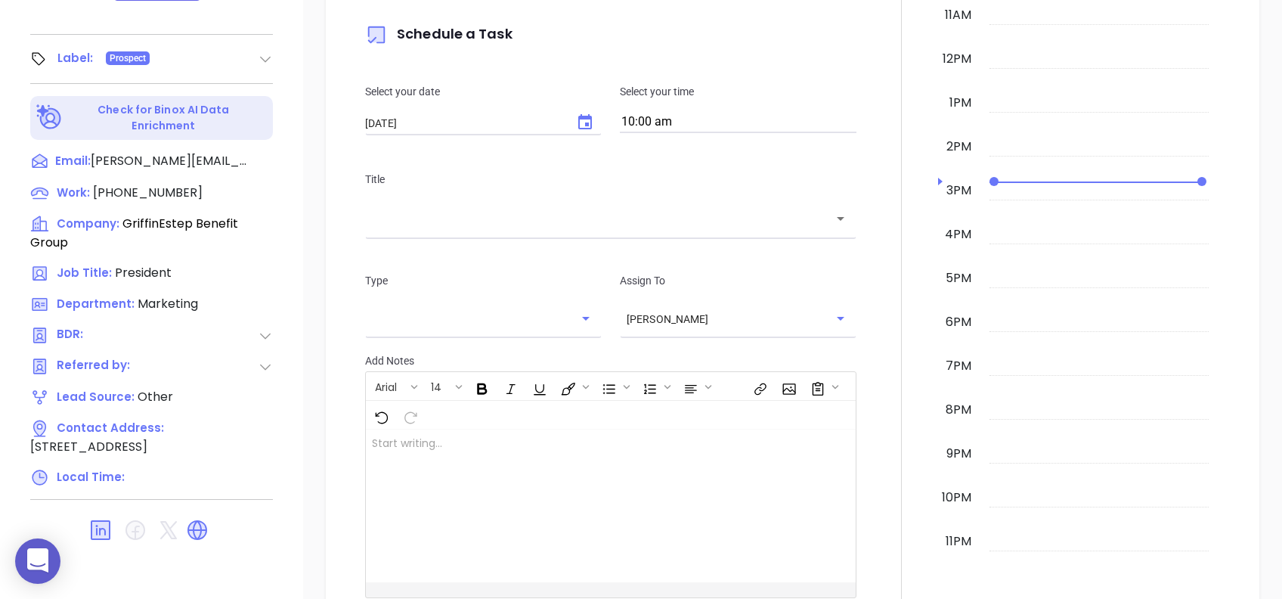
scroll to position [783, 0]
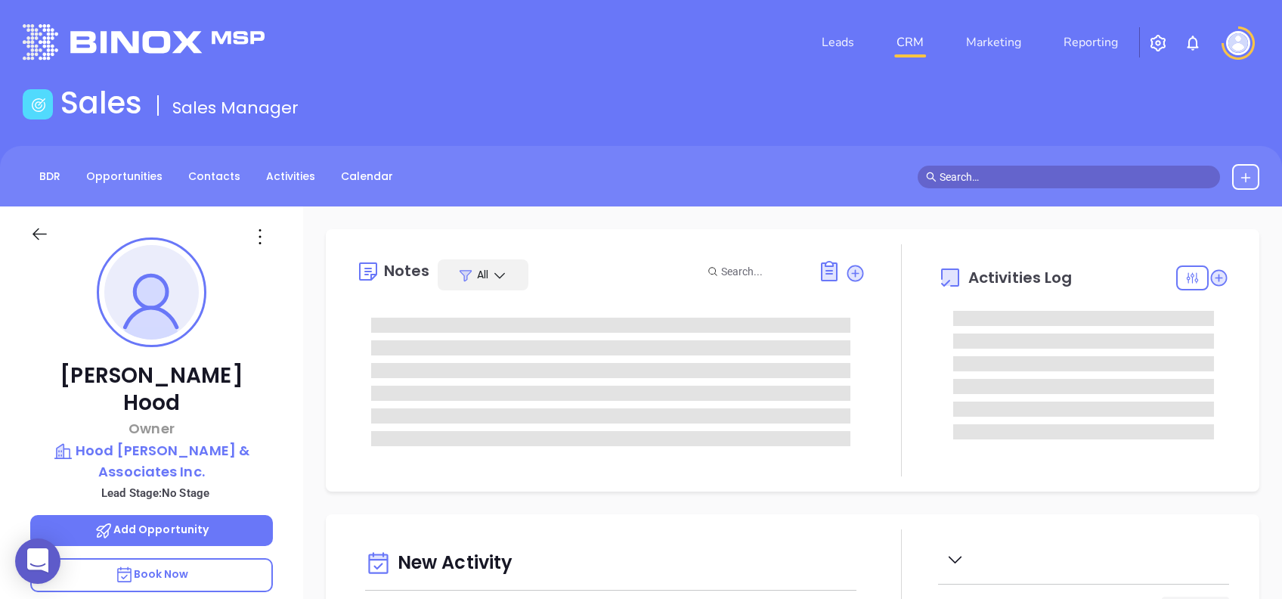
type input "[DATE]"
type input "[PERSON_NAME]"
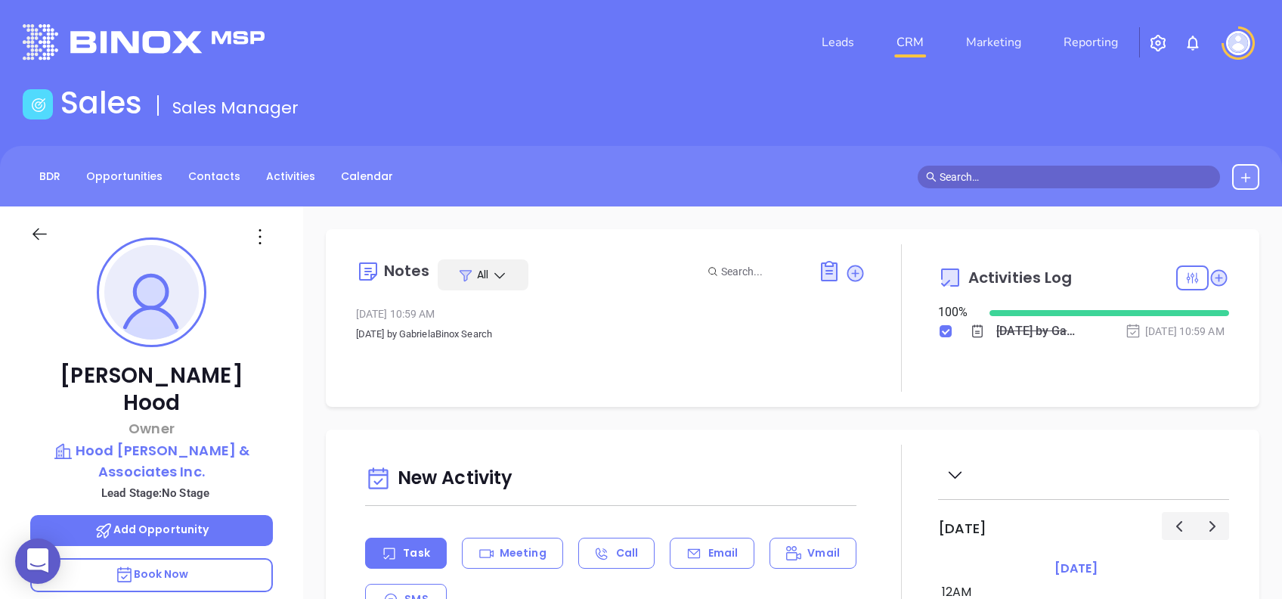
scroll to position [440, 0]
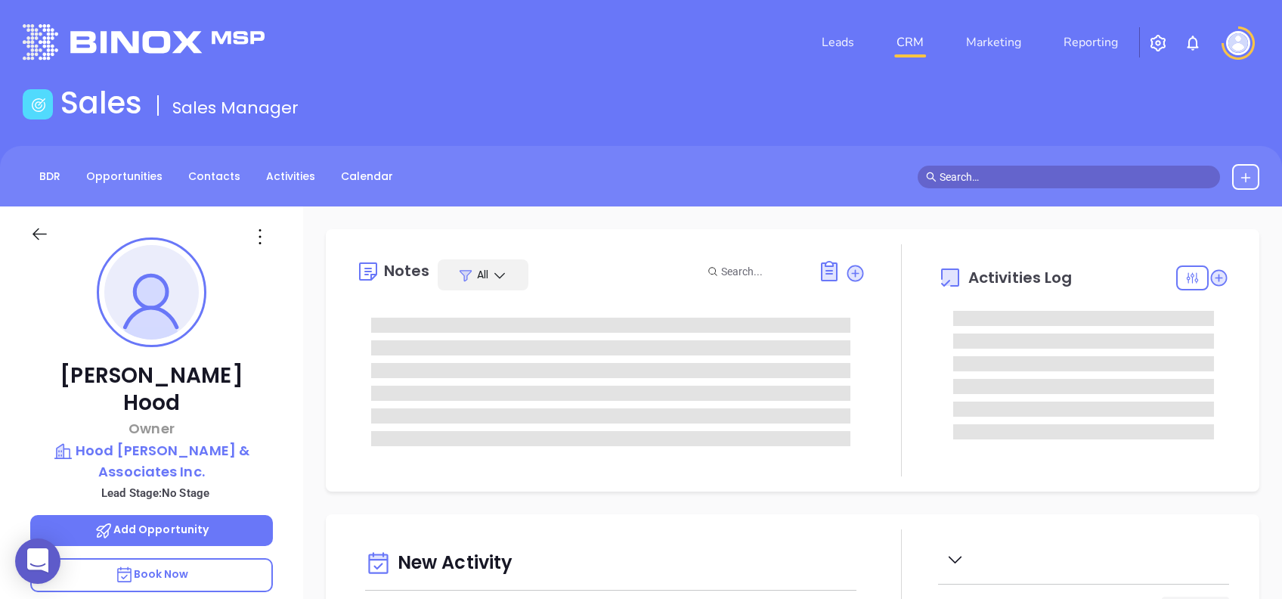
type input "[DATE]"
type input "[PERSON_NAME]"
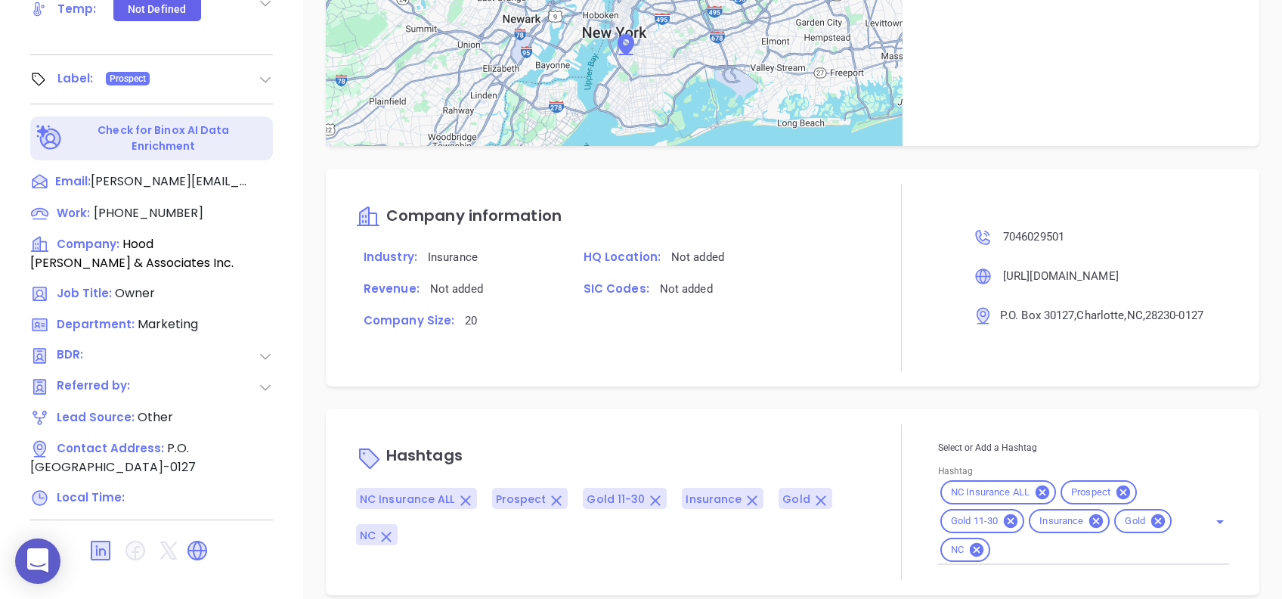
scroll to position [755, 0]
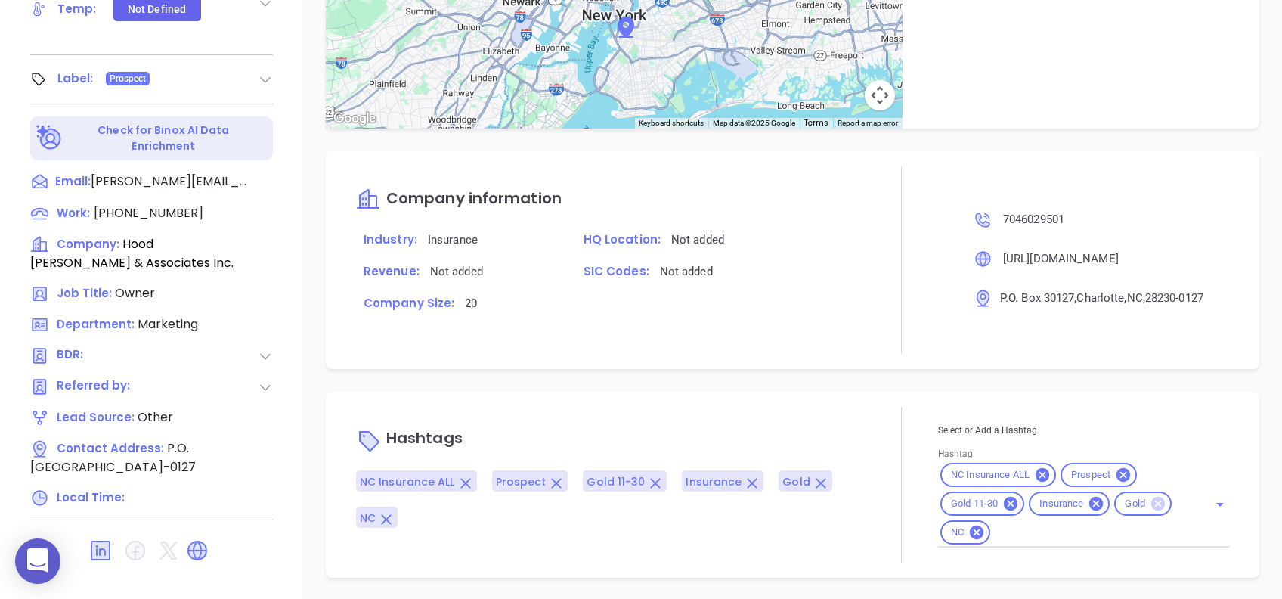
click at [1153, 504] on icon at bounding box center [1159, 504] width 14 height 14
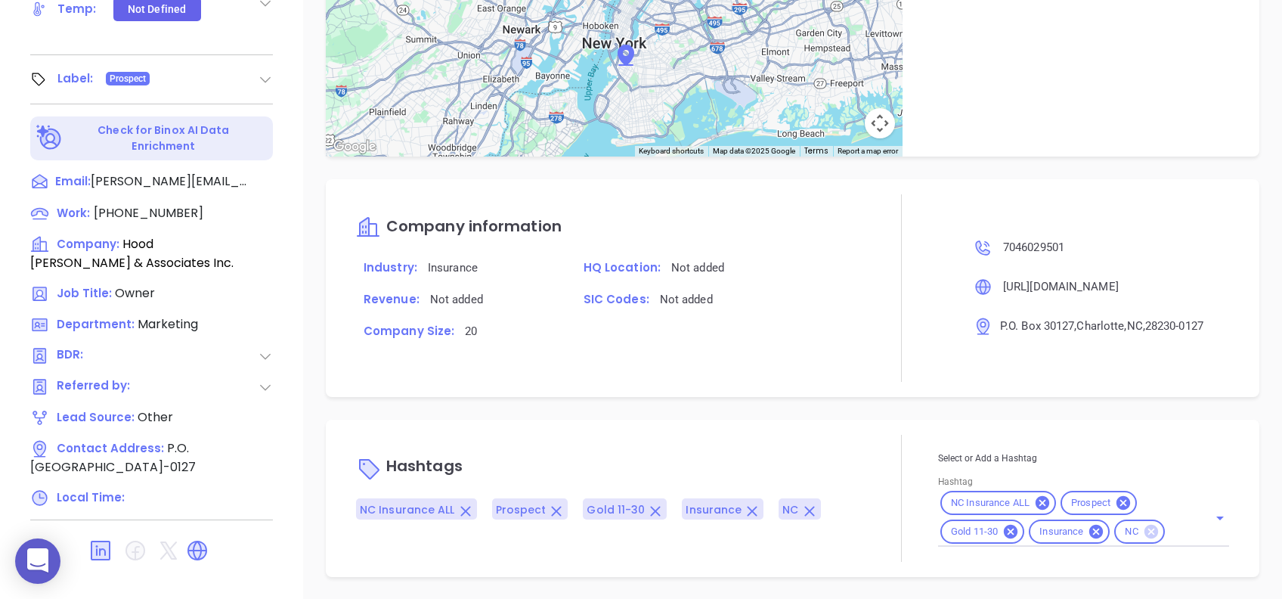
scroll to position [727, 0]
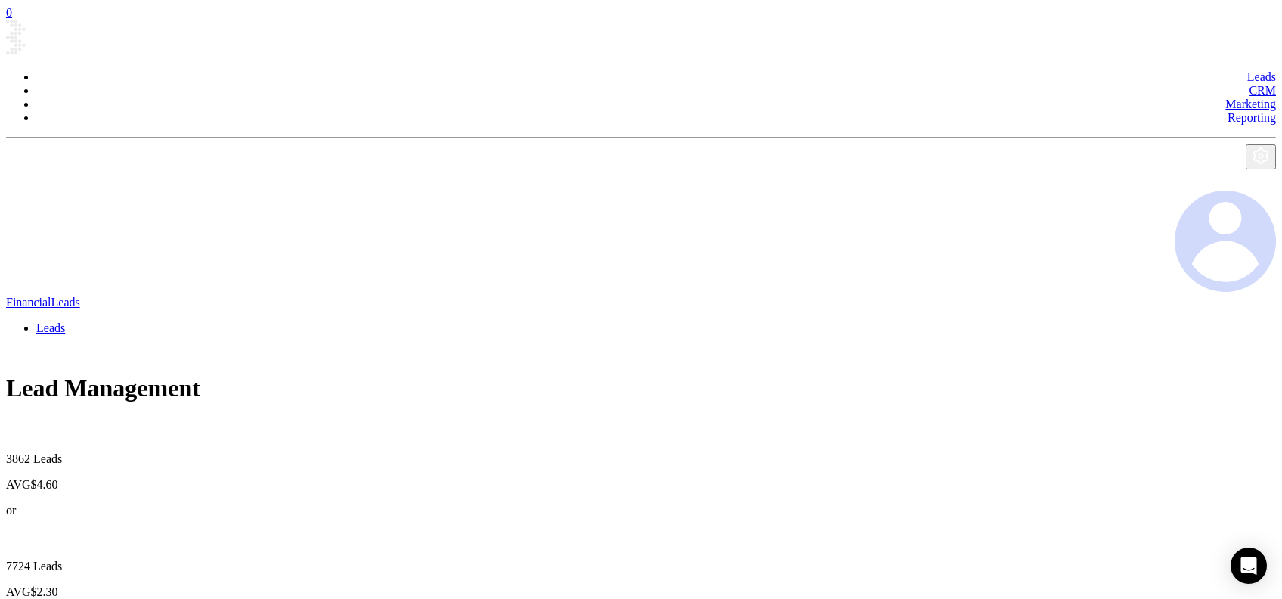
drag, startPoint x: 37, startPoint y: 240, endPoint x: 202, endPoint y: 287, distance: 171.4
paste input "[DOMAIN_NAME]"
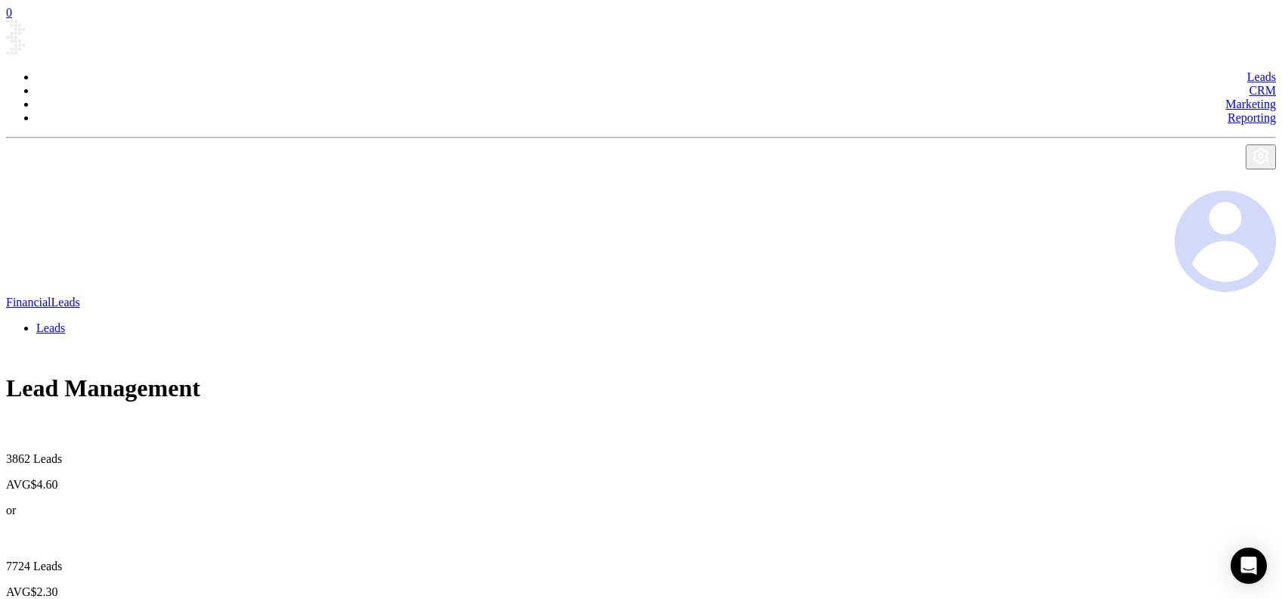
type input "[DOMAIN_NAME]"
paste input "[DOMAIN_NAME]"
type input "[DOMAIN_NAME]"
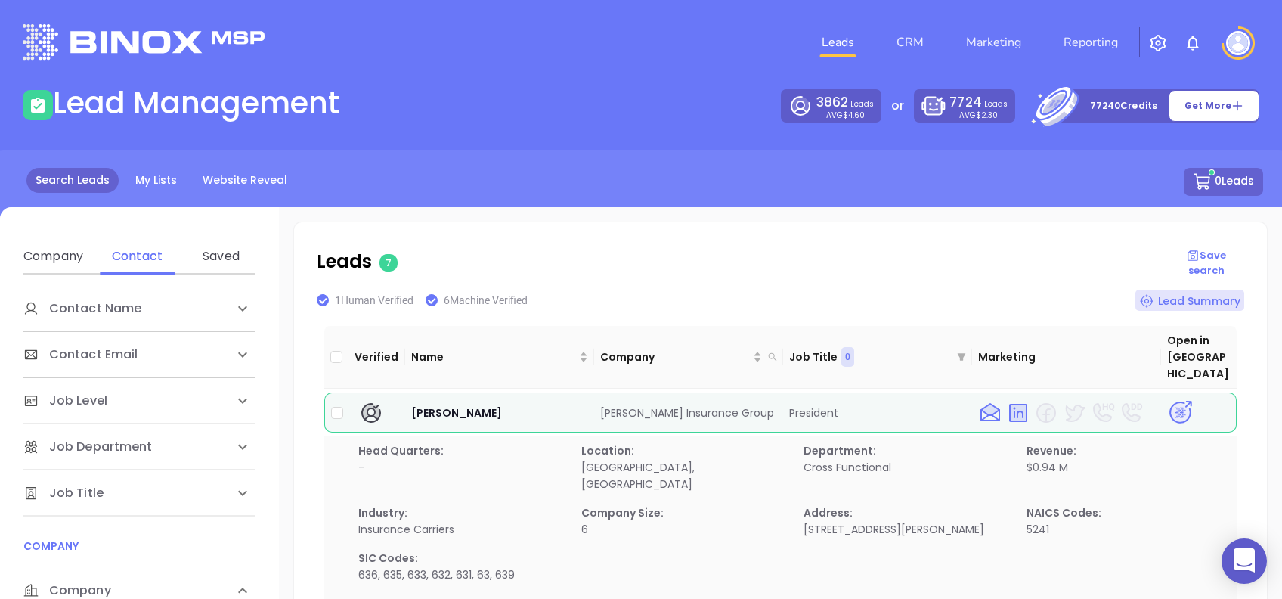
scroll to position [201, 0]
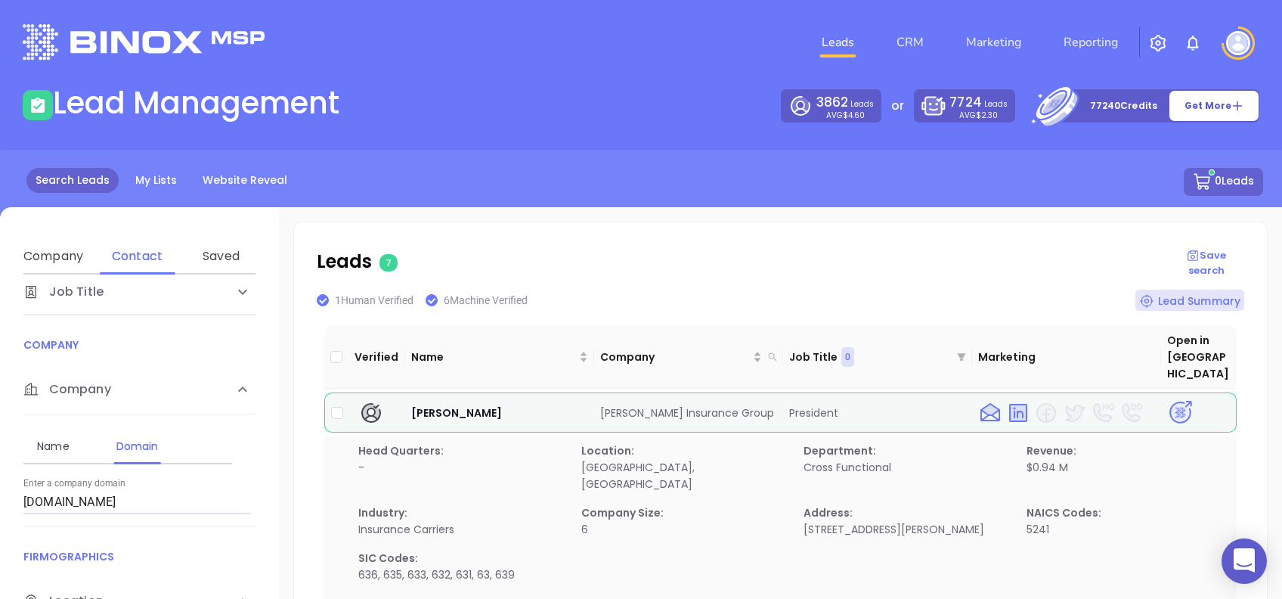
click at [178, 498] on input "[DOMAIN_NAME]" at bounding box center [136, 502] width 227 height 24
paste input "[DOMAIN_NAME]"
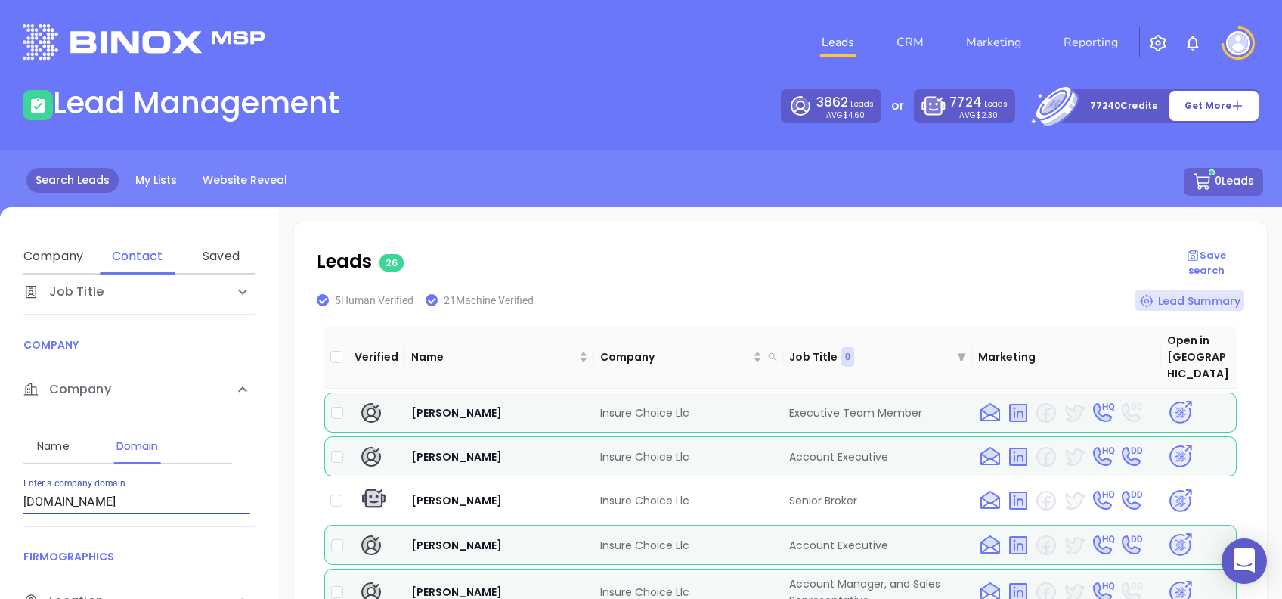
drag, startPoint x: 169, startPoint y: 506, endPoint x: 25, endPoint y: 506, distance: 143.7
click at [25, 505] on input "[DOMAIN_NAME]" at bounding box center [136, 502] width 227 height 24
paste input "[DOMAIN_NAME]"
type input "[DOMAIN_NAME]"
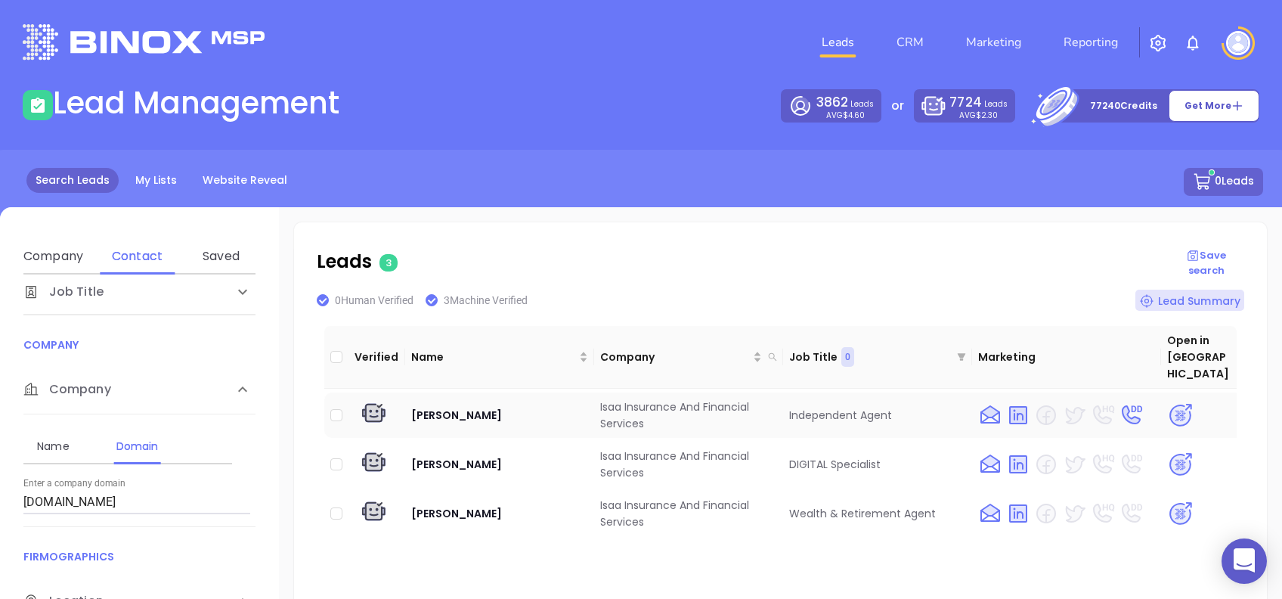
click at [1168, 402] on img at bounding box center [1181, 415] width 26 height 26
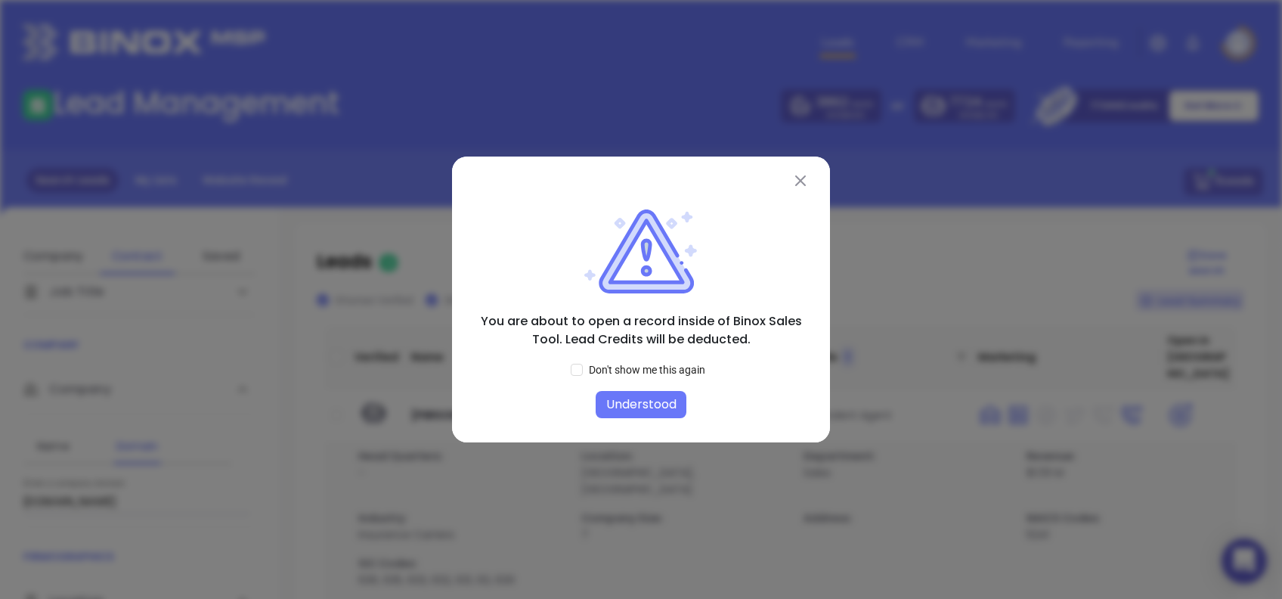
click at [645, 402] on button "Understood" at bounding box center [641, 404] width 91 height 27
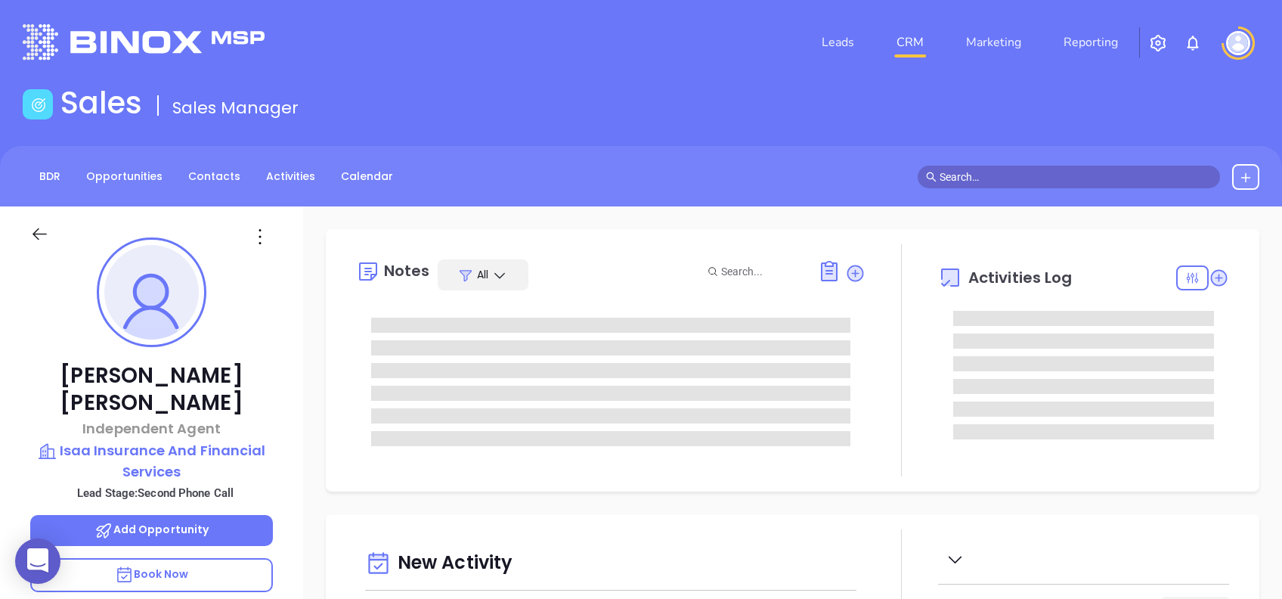
type input "[DATE]"
type input "[PERSON_NAME]"
click at [259, 234] on icon at bounding box center [260, 237] width 24 height 24
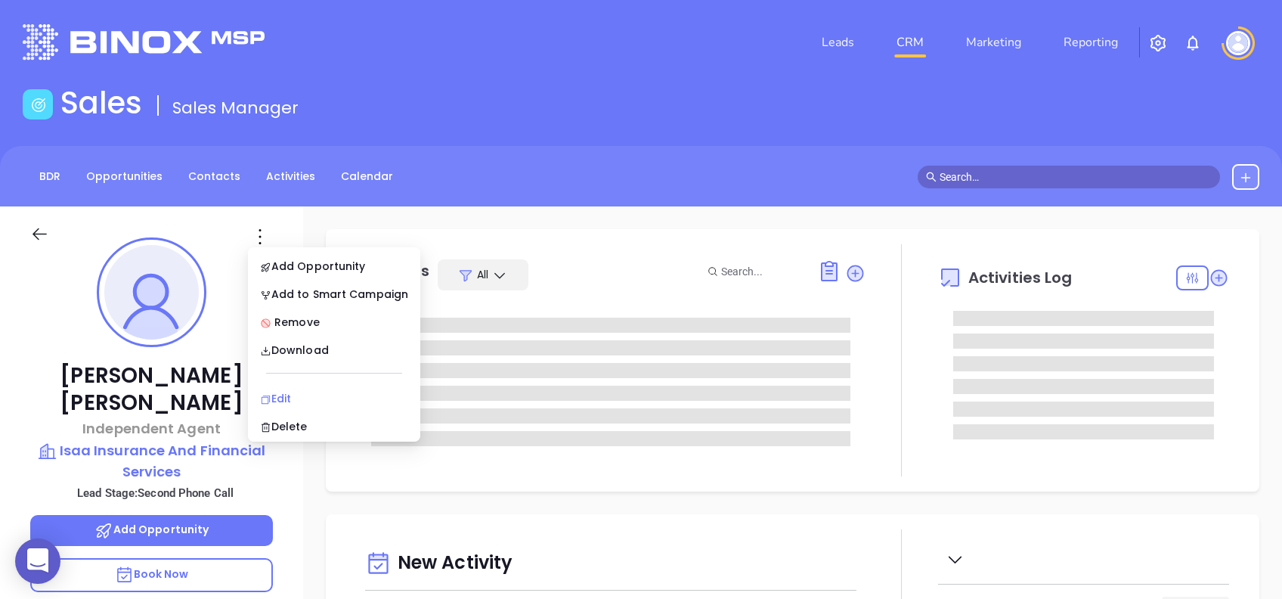
click at [309, 392] on div "Edit" at bounding box center [334, 398] width 148 height 17
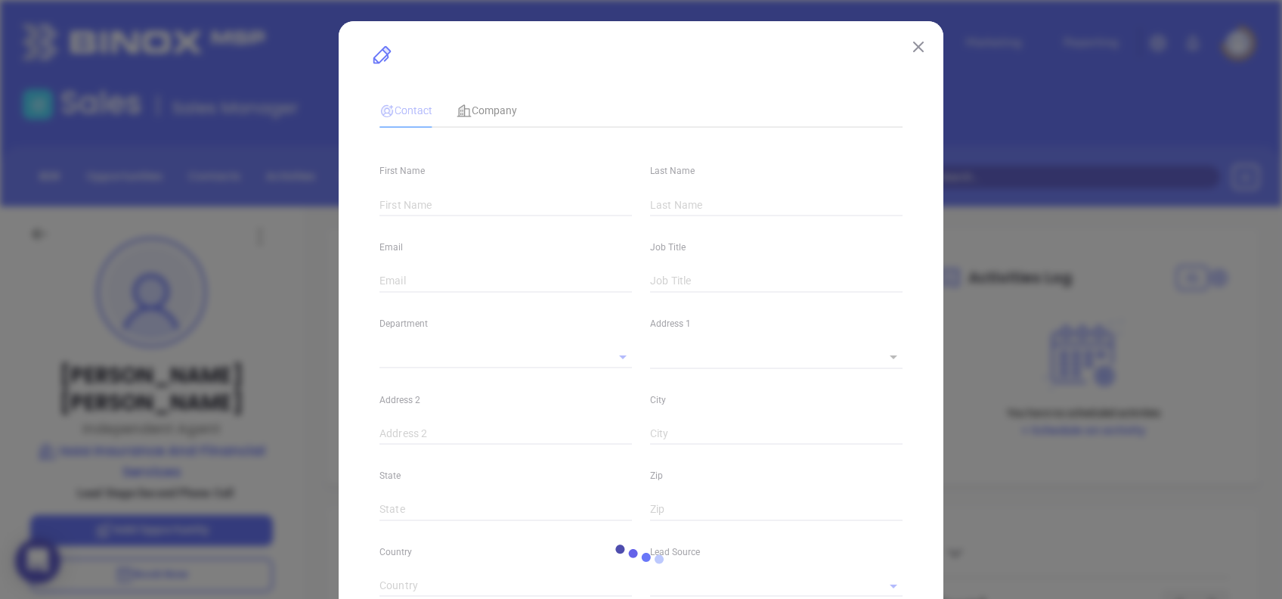
type input "[PERSON_NAME]"
type input "[PERSON_NAME][EMAIL_ADDRESS][PERSON_NAME][DOMAIN_NAME]"
type input "Independent Agent"
type input "1"
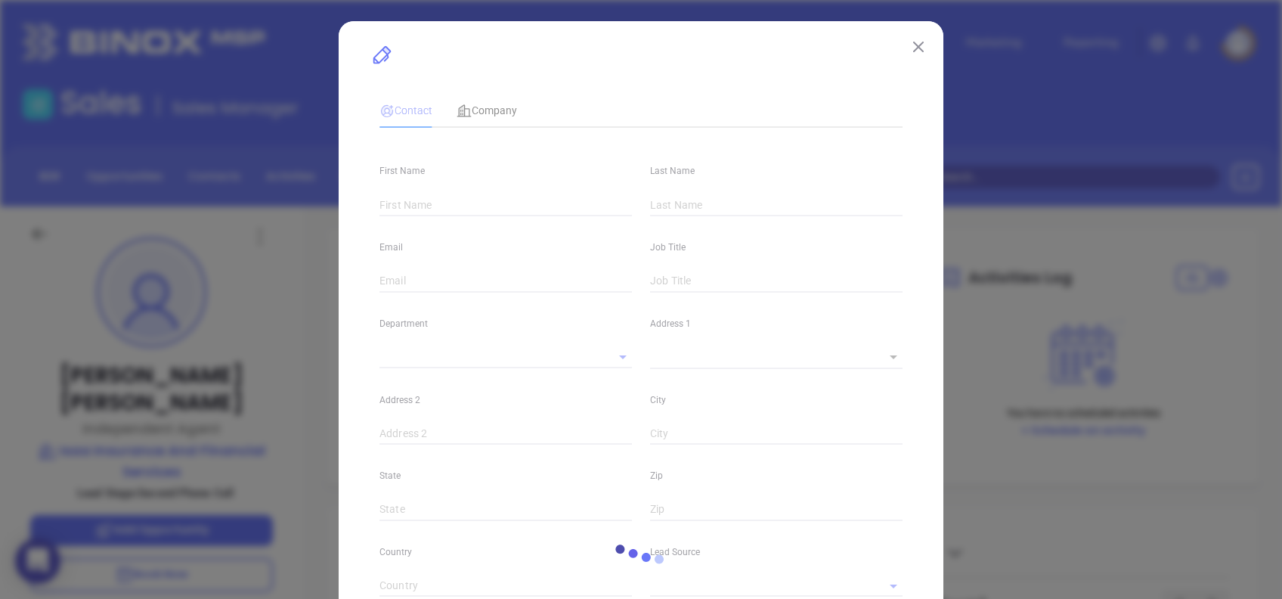
type input "[DOMAIN_NAME][URL][PERSON_NAME]"
type input "Marketing"
type input "Website Reveal"
type input "undefined undefined"
type input "Second Phone Call"
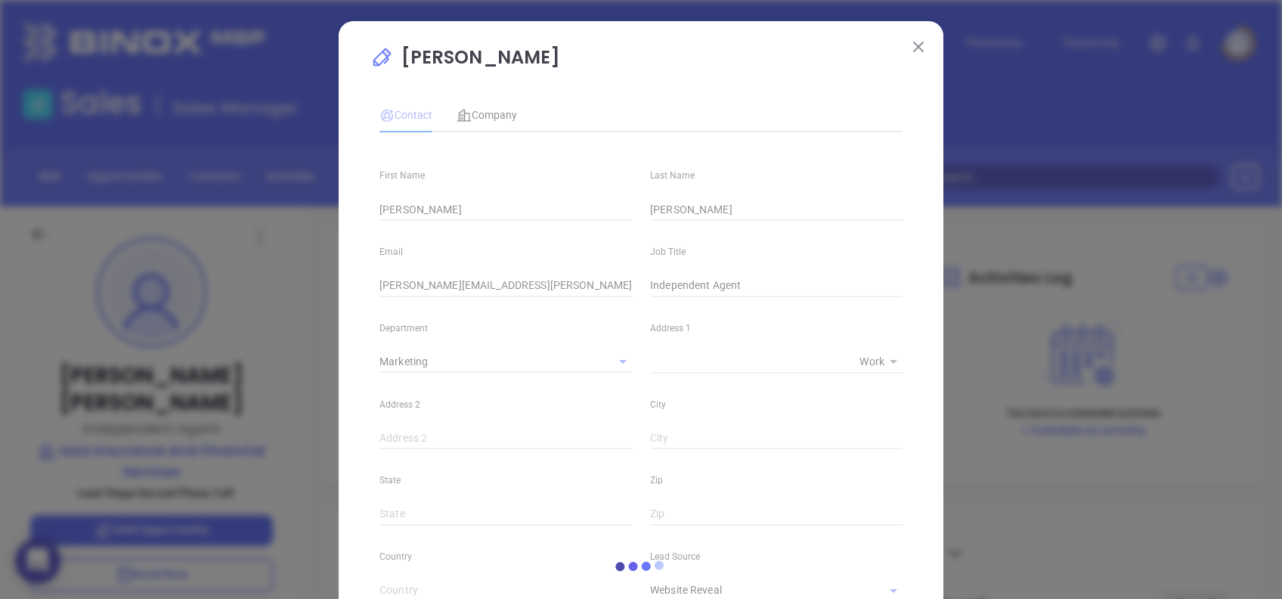
type input "1"
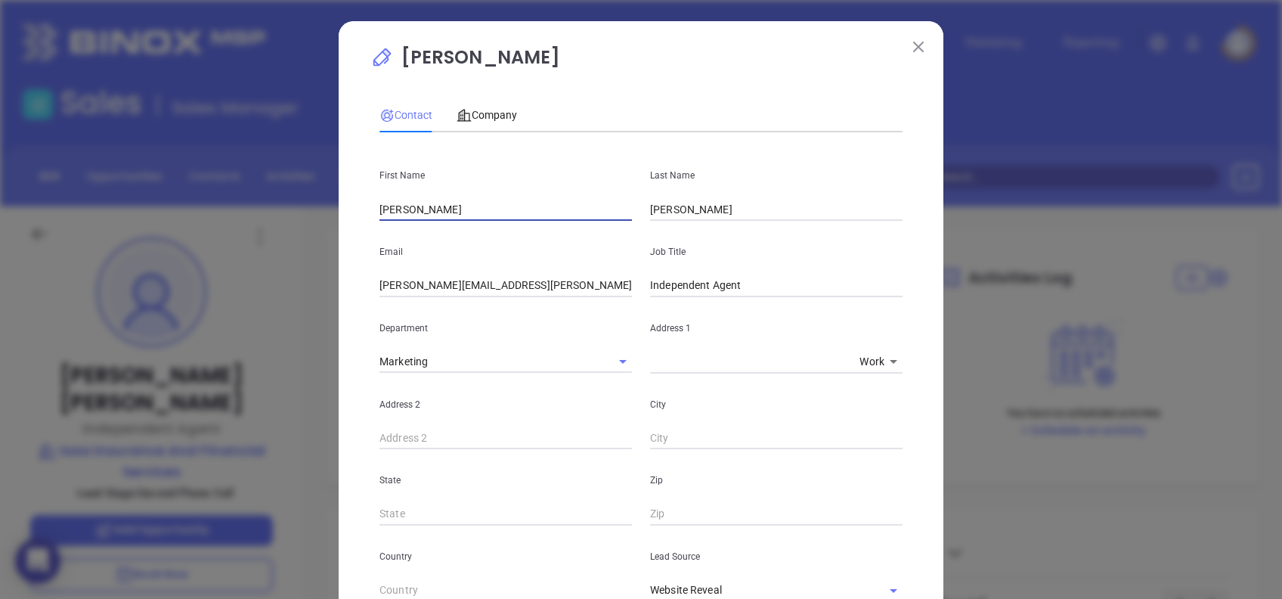
click at [593, 216] on input "[PERSON_NAME]" at bounding box center [506, 209] width 253 height 23
type input "[PERSON_NAME]"
click at [432, 279] on input "[PERSON_NAME][EMAIL_ADDRESS][PERSON_NAME][DOMAIN_NAME]" at bounding box center [506, 285] width 253 height 23
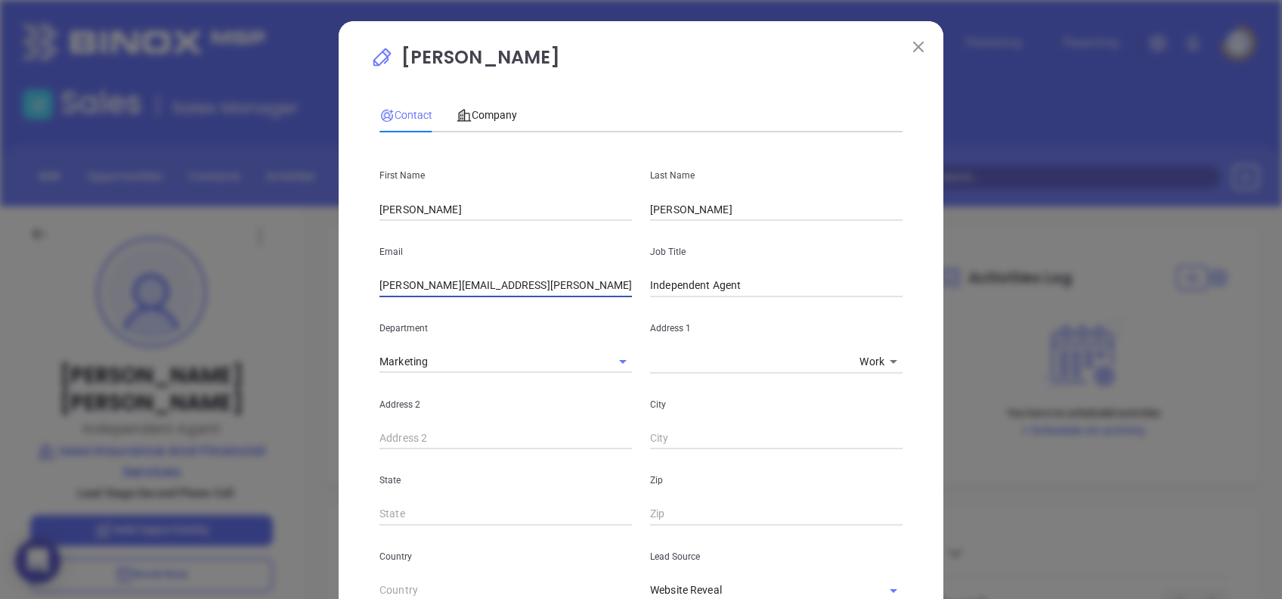
drag, startPoint x: 438, startPoint y: 281, endPoint x: 238, endPoint y: 298, distance: 200.4
click at [239, 298] on div "[PERSON_NAME] Contact Company First Name [PERSON_NAME] Last Name [PERSON_NAME] …" at bounding box center [641, 299] width 1282 height 599
type input "[PERSON_NAME][EMAIL_ADDRESS][DOMAIN_NAME]"
click at [764, 282] on input "Independent Agent" at bounding box center [776, 285] width 253 height 23
click at [764, 283] on input "Independent Agent" at bounding box center [776, 285] width 253 height 23
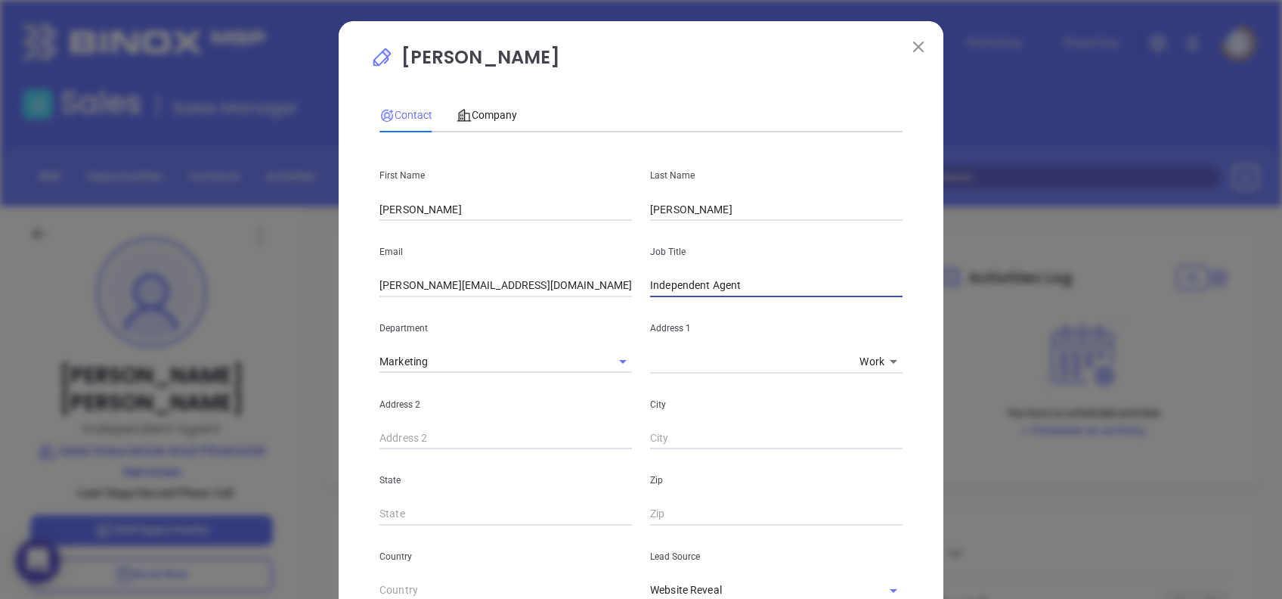
click at [764, 283] on input "Independent Agent" at bounding box center [776, 285] width 253 height 23
drag, startPoint x: 655, startPoint y: 278, endPoint x: 703, endPoint y: 340, distance: 78.1
click at [659, 284] on input "Pricipal" at bounding box center [776, 285] width 253 height 23
click at [657, 278] on input "Pricipal" at bounding box center [776, 285] width 253 height 23
click at [754, 276] on input "Principal" at bounding box center [776, 285] width 253 height 23
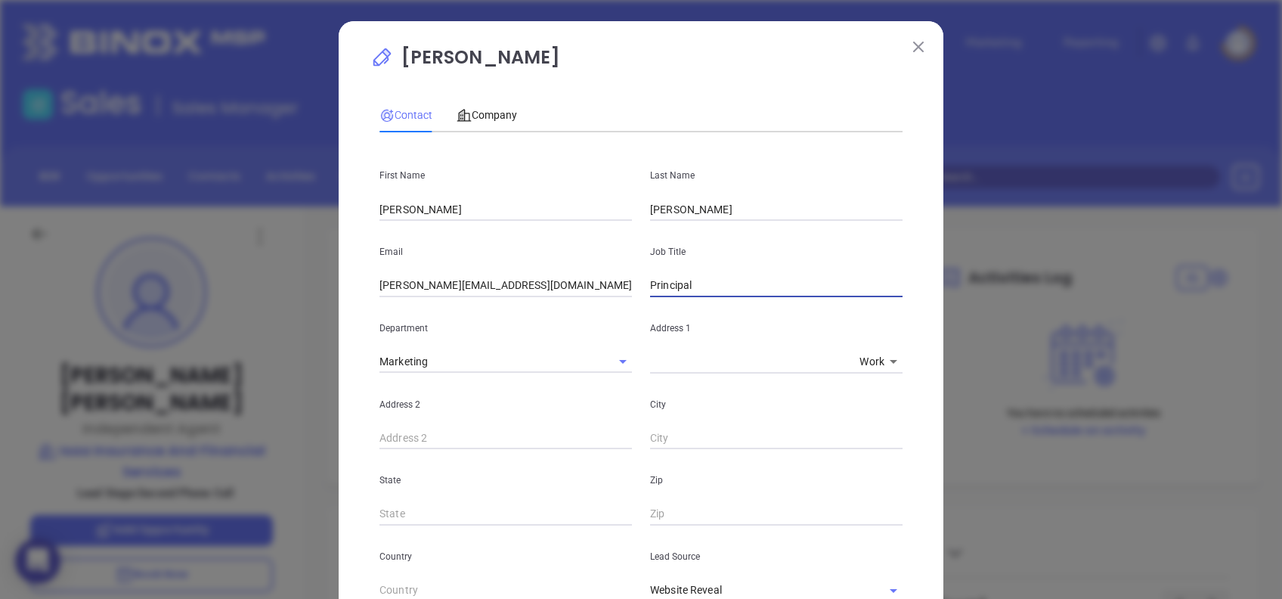
type input "Principal"
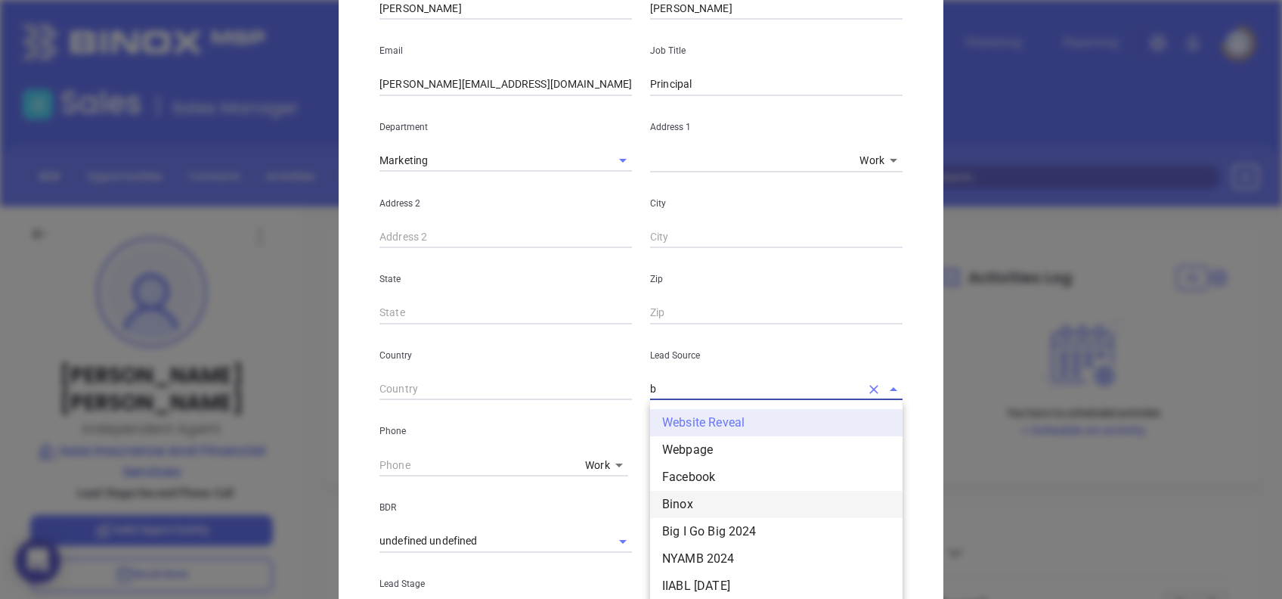
click at [725, 496] on li "Binox" at bounding box center [776, 504] width 253 height 27
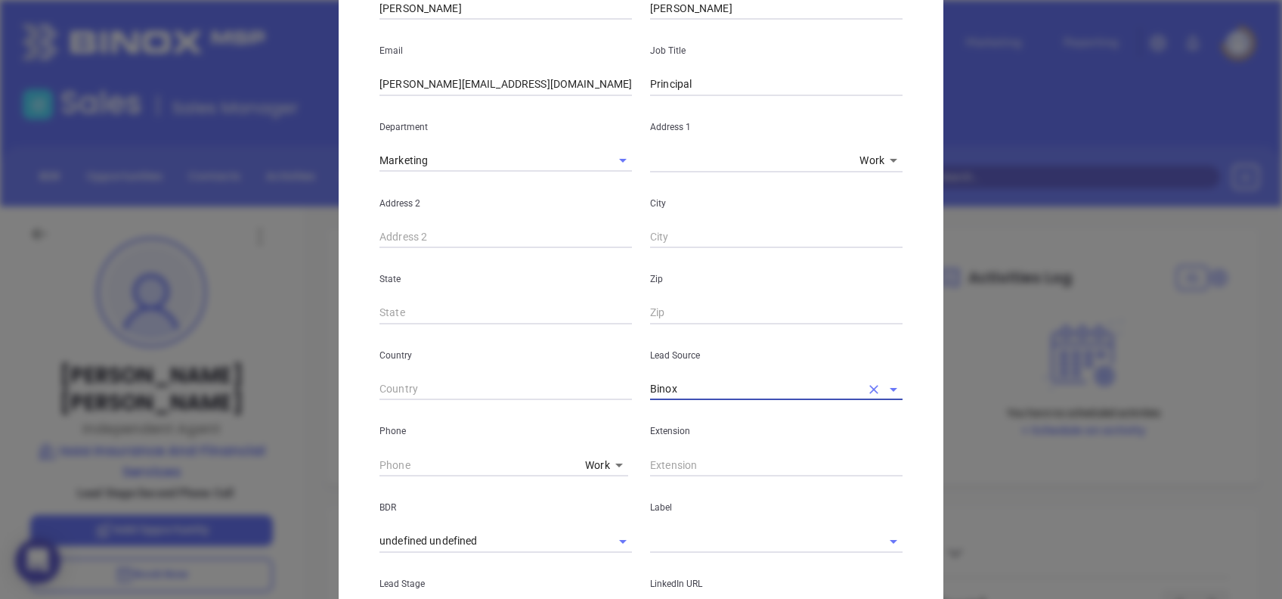
type input "Binox"
type input "( ) -"
click at [380, 460] on input "( ) -" at bounding box center [480, 465] width 200 height 23
paste input "336) 607-5860"
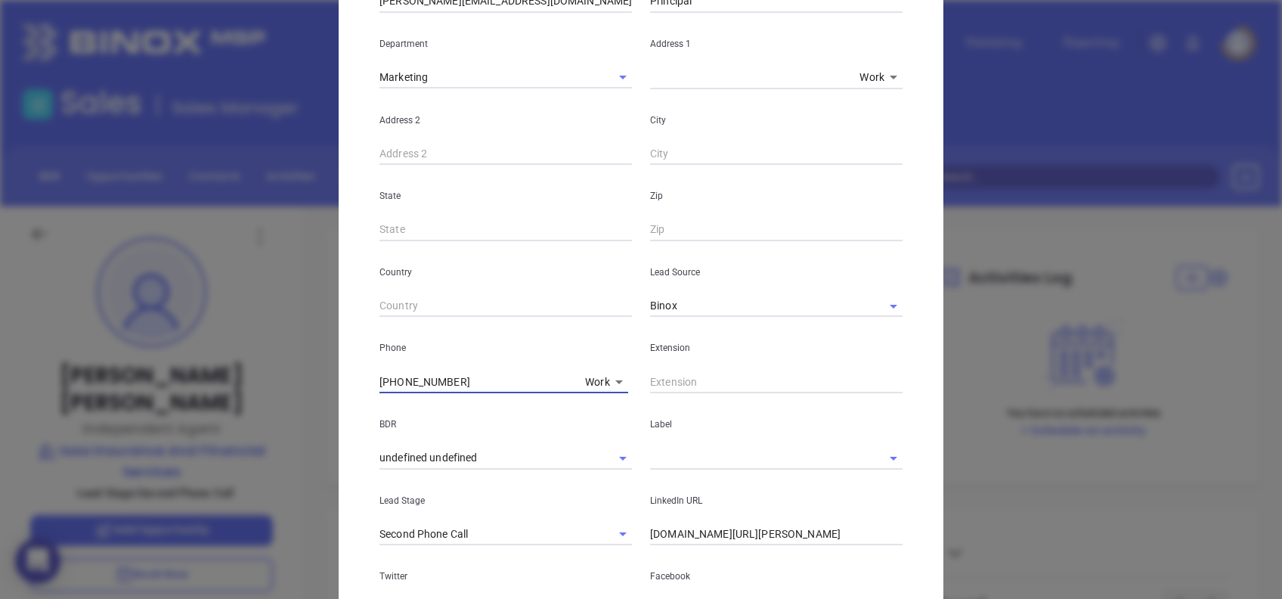
scroll to position [497, 0]
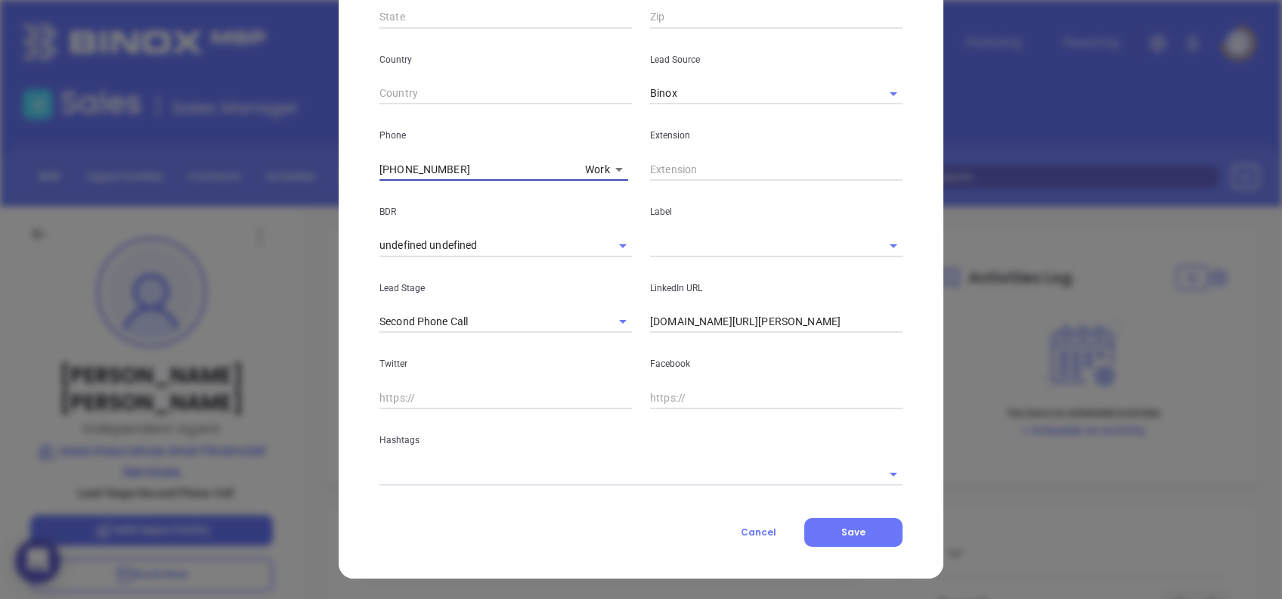
type input "[PHONE_NUMBER]"
click at [724, 329] on input "[DOMAIN_NAME][URL][PERSON_NAME]" at bounding box center [776, 322] width 253 height 23
click at [723, 322] on input "[DOMAIN_NAME][URL][PERSON_NAME]" at bounding box center [776, 322] width 253 height 23
click at [723, 321] on input "[DOMAIN_NAME][URL][PERSON_NAME]" at bounding box center [776, 322] width 253 height 23
click at [723, 319] on input "[DOMAIN_NAME][URL][PERSON_NAME]" at bounding box center [776, 322] width 253 height 23
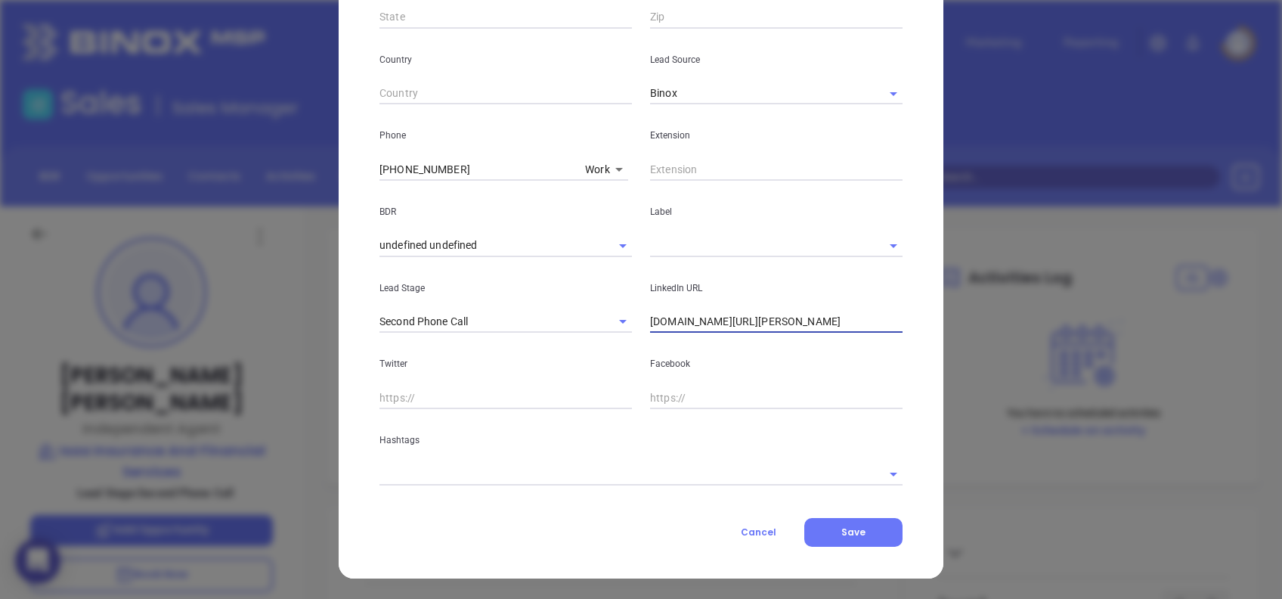
click at [723, 319] on input "[DOMAIN_NAME][URL][PERSON_NAME]" at bounding box center [776, 322] width 253 height 23
paste input "[DOMAIN_NAME][URL]"
type input "[DOMAIN_NAME][URL]"
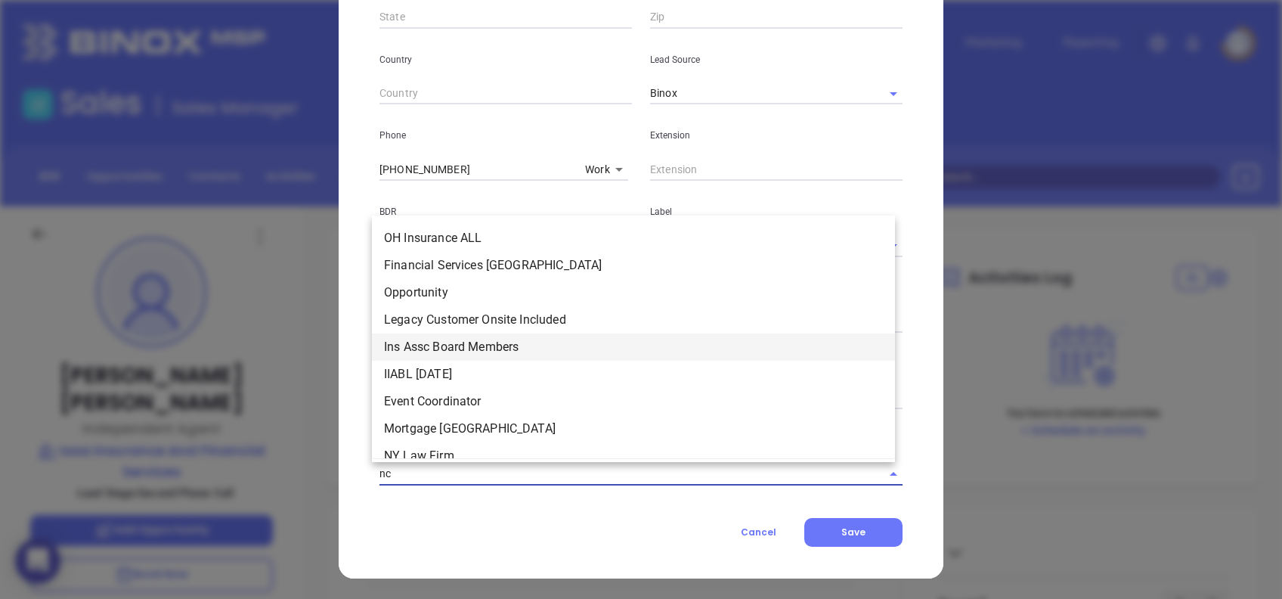
type input "nc"
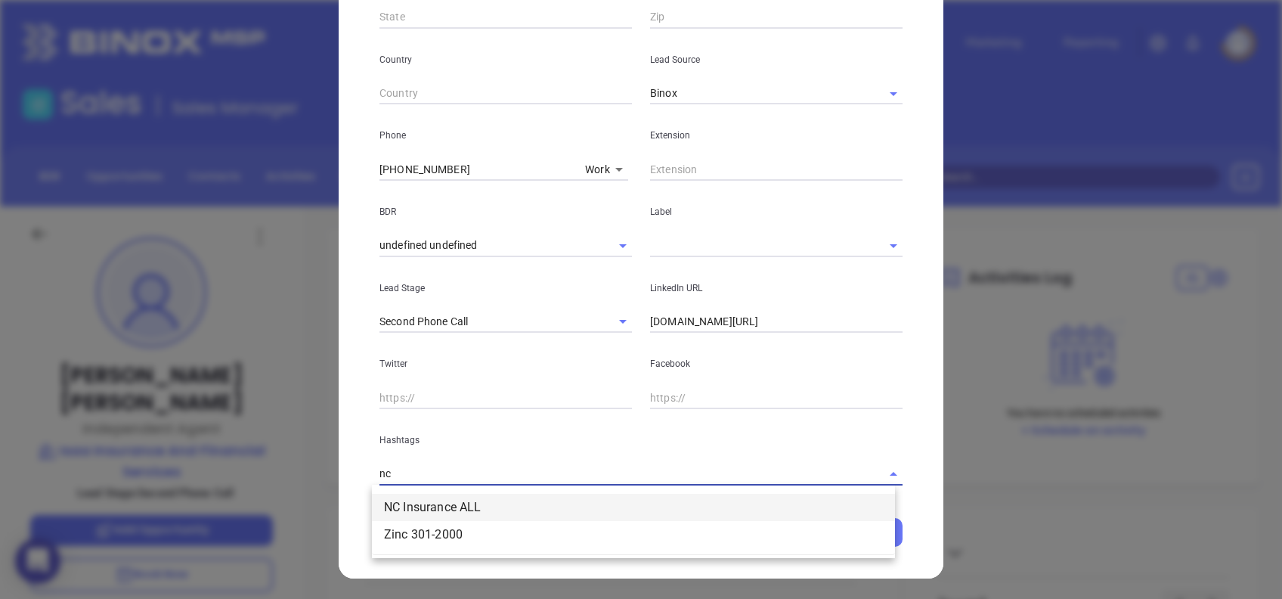
click at [588, 504] on li "NC Insurance ALL" at bounding box center [633, 507] width 523 height 27
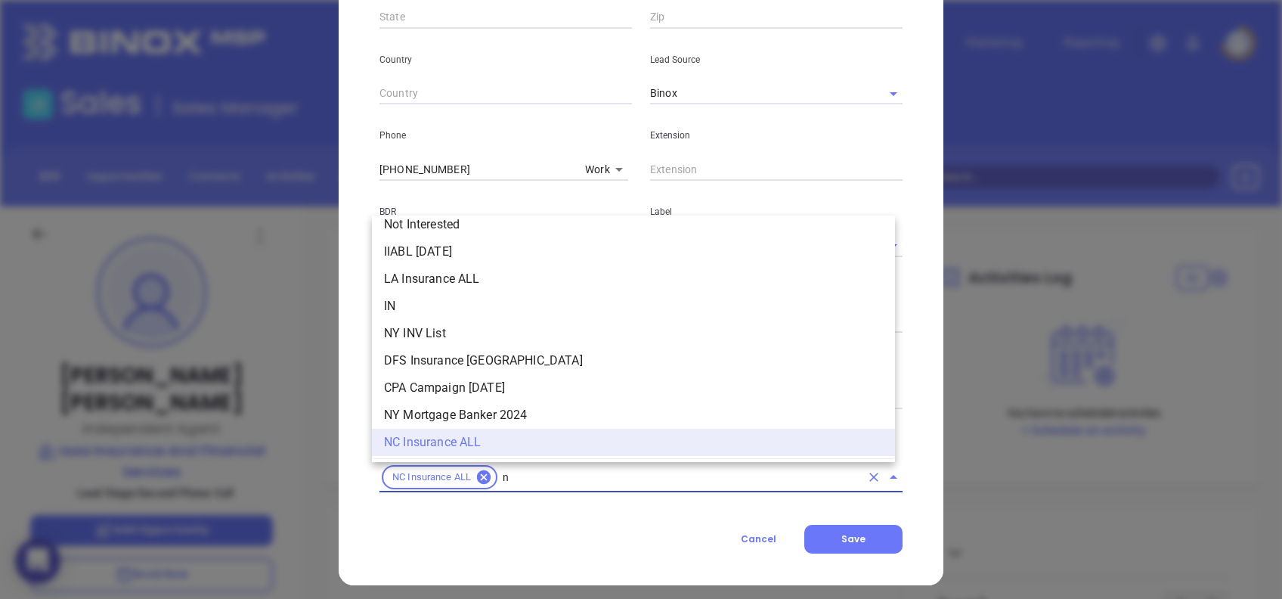
type input "nc"
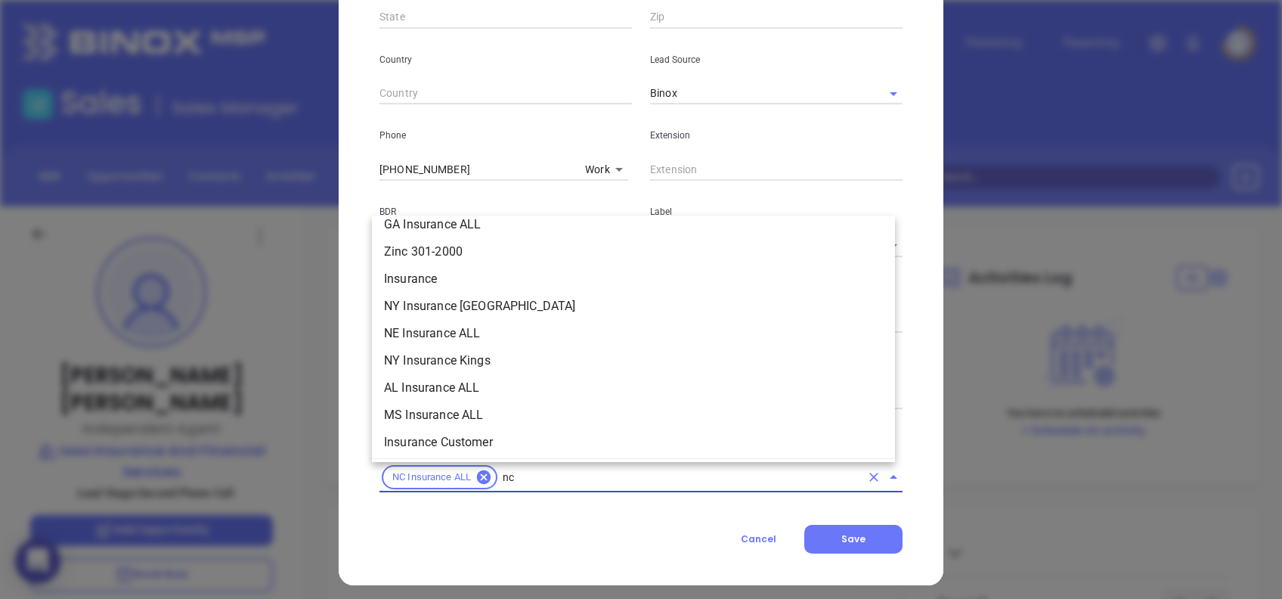
scroll to position [254, 0]
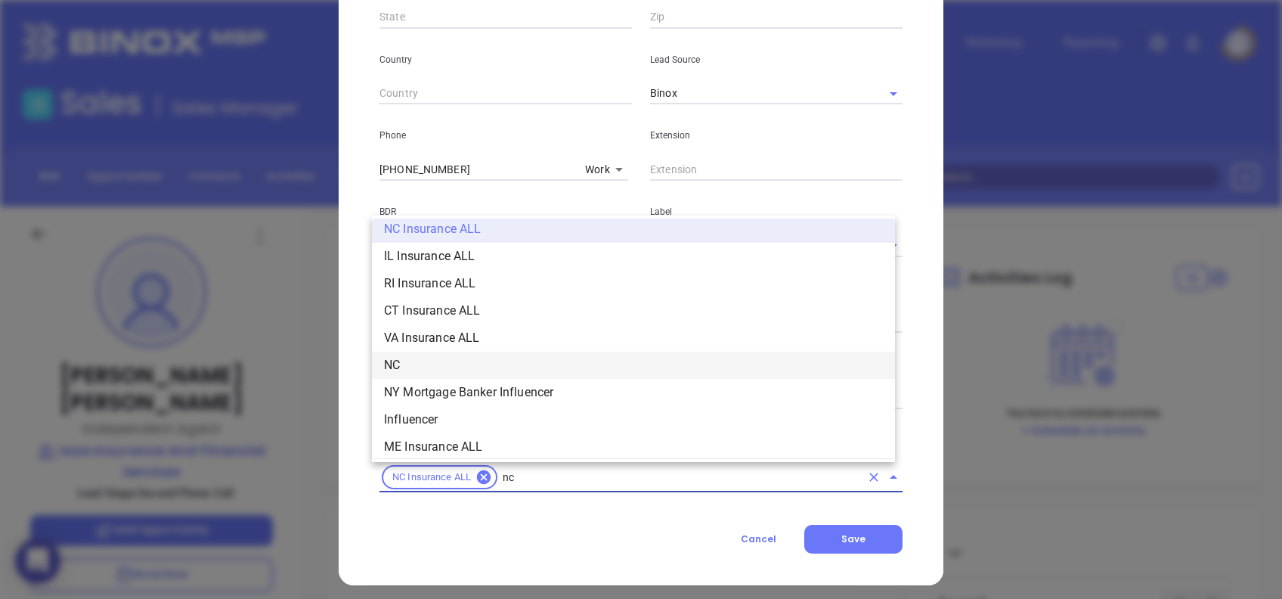
click at [431, 357] on li "NC" at bounding box center [633, 365] width 523 height 27
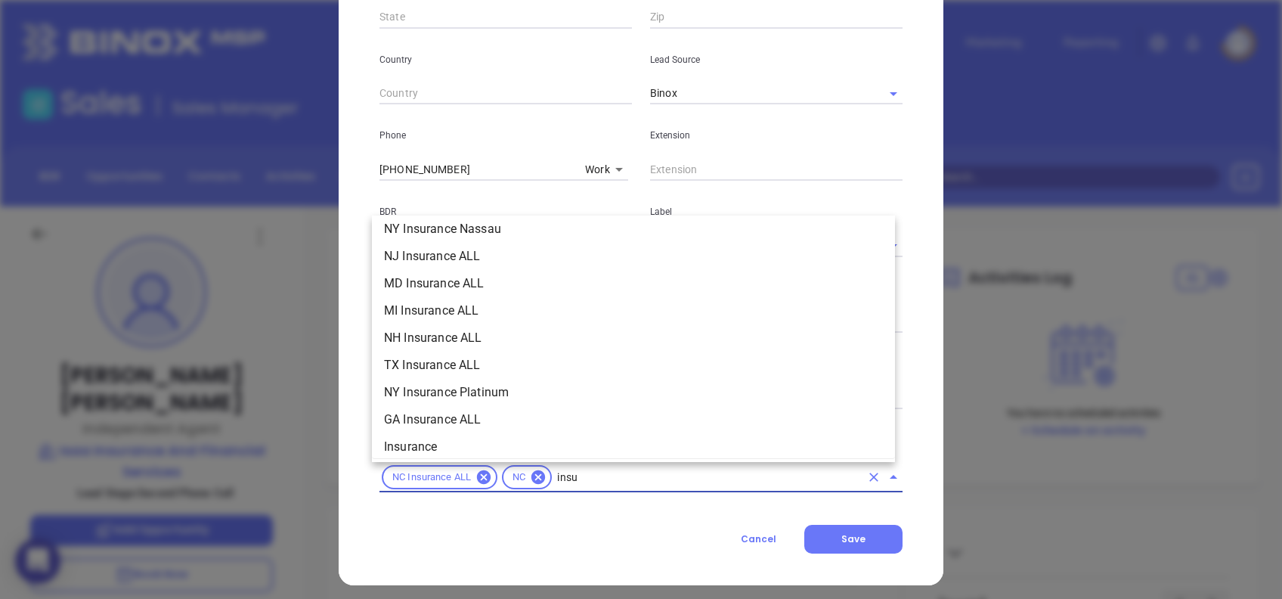
scroll to position [172, 0]
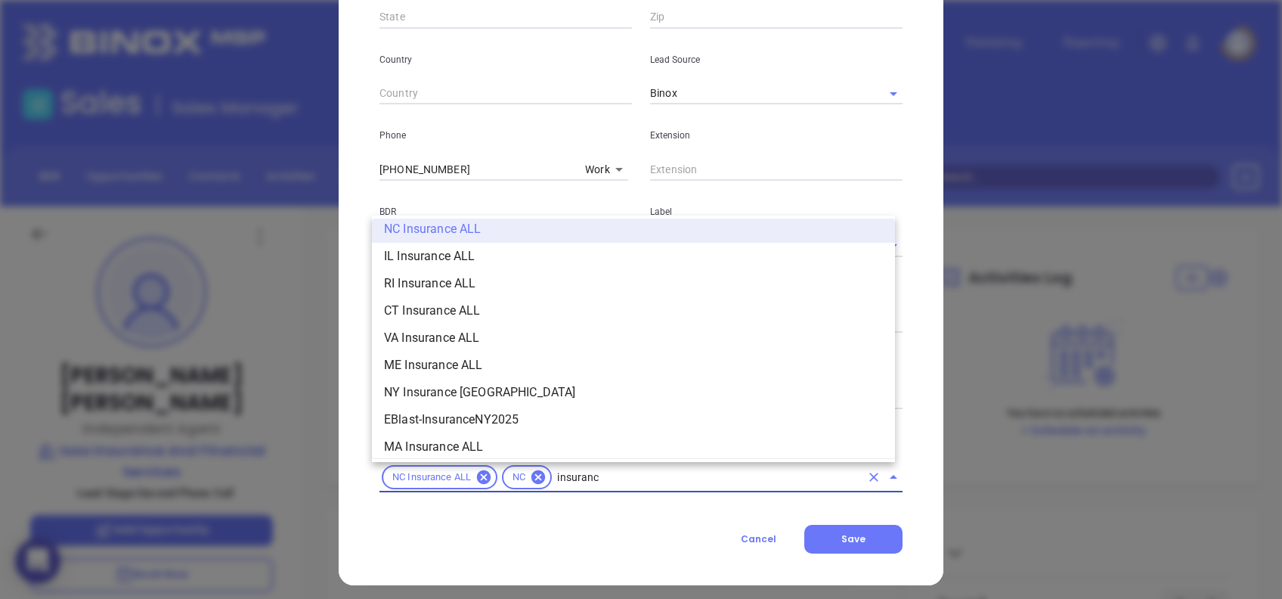
type input "insurance"
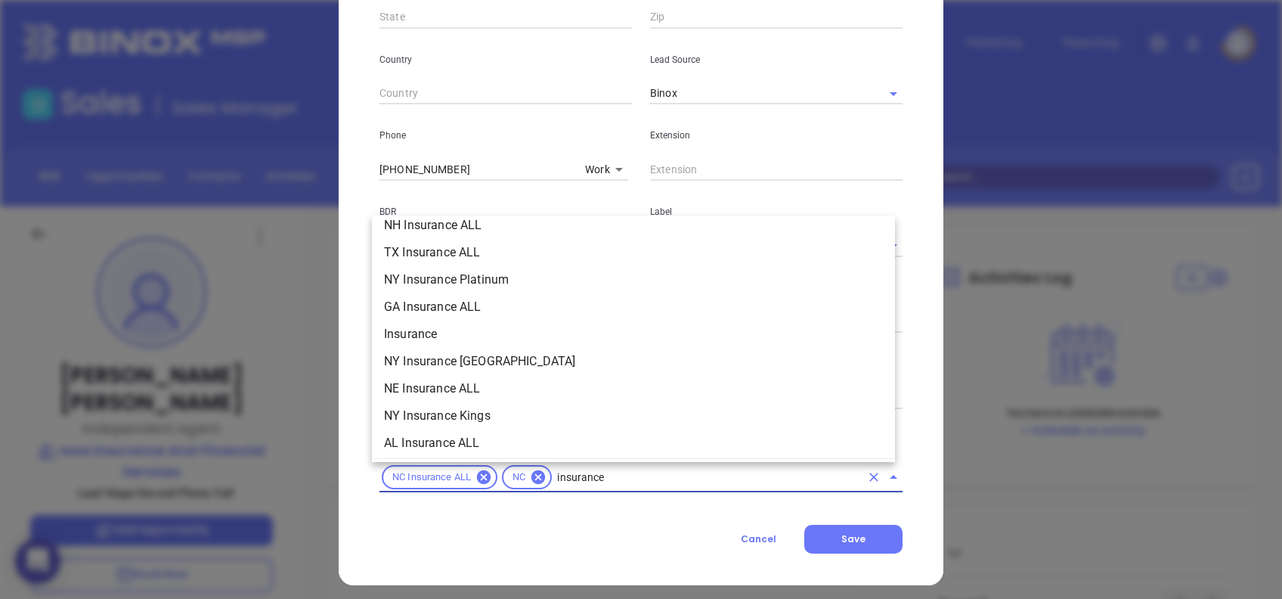
scroll to position [575, 0]
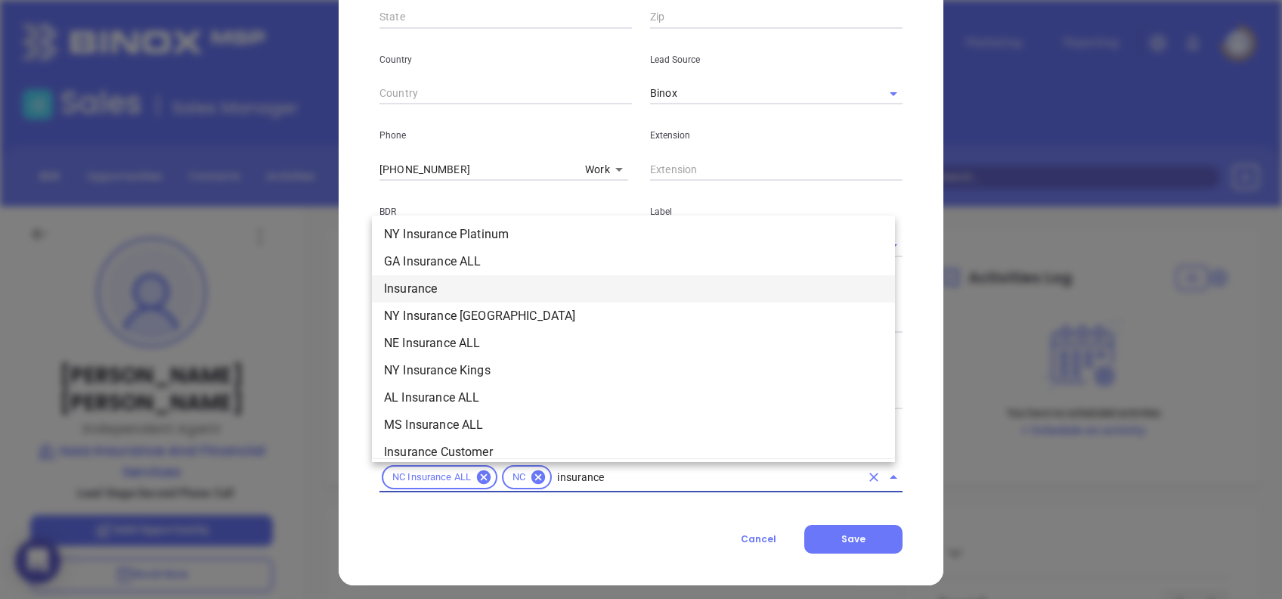
click at [441, 290] on li "Insurance" at bounding box center [633, 288] width 523 height 27
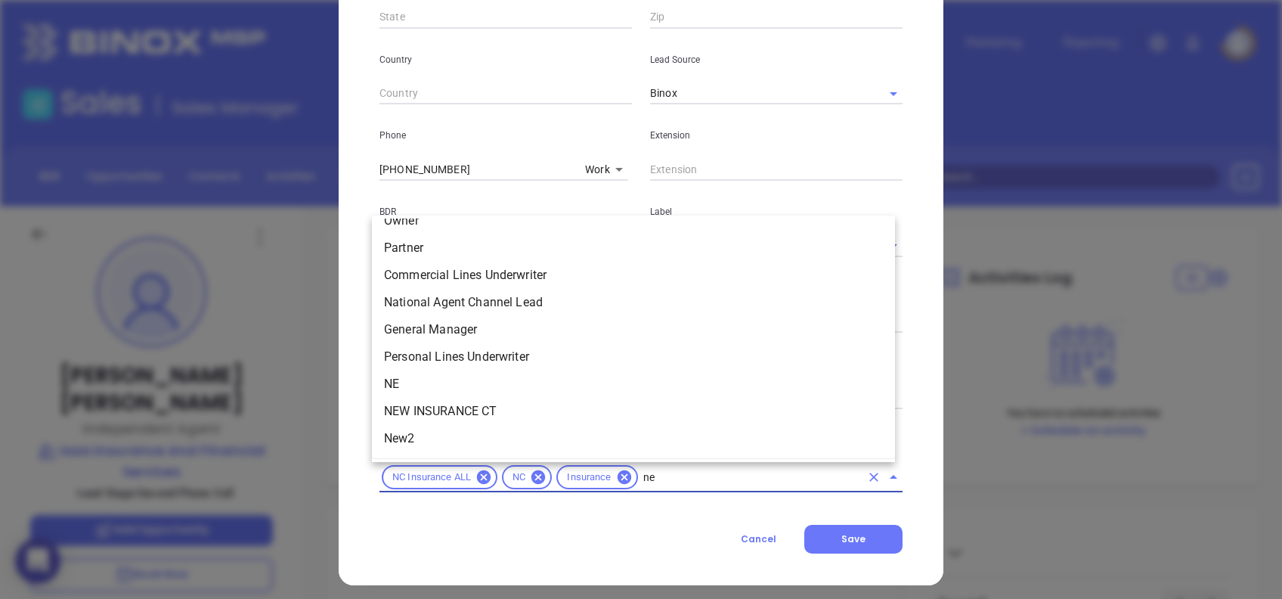
scroll to position [0, 0]
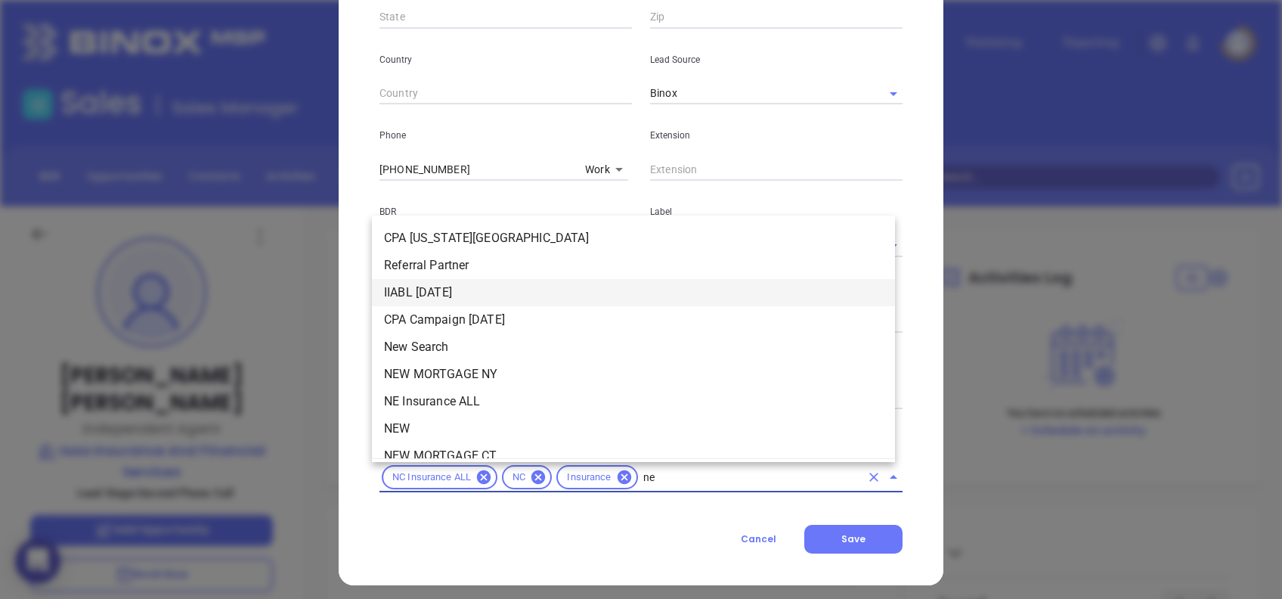
type input "new"
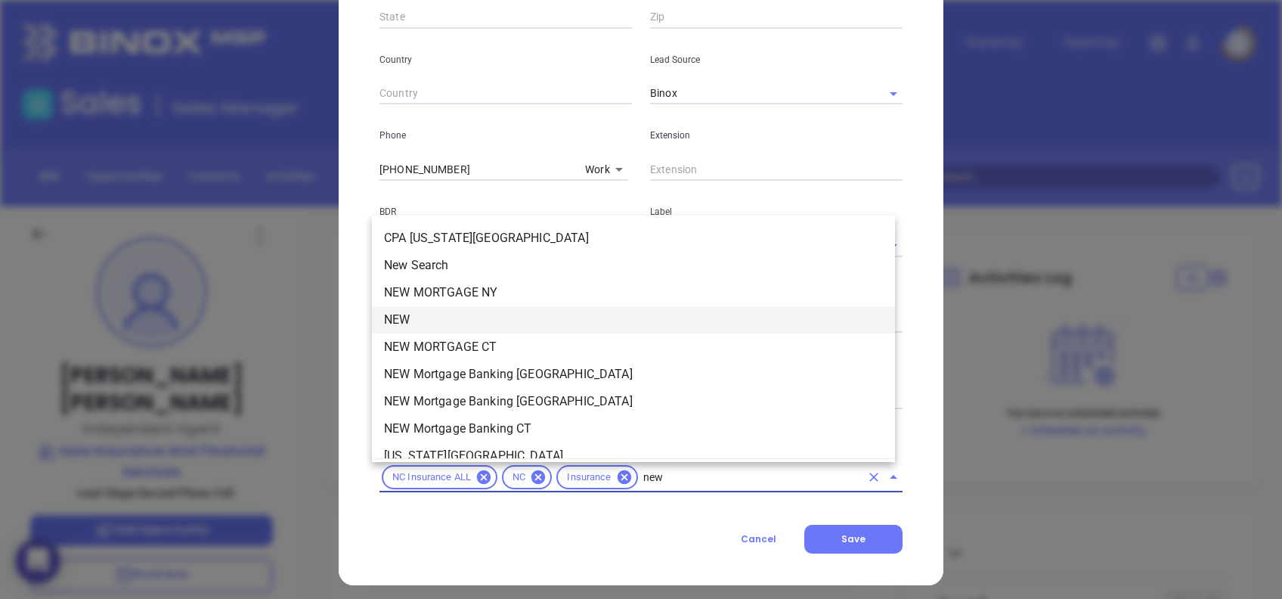
click at [440, 318] on li "NEW" at bounding box center [633, 319] width 523 height 27
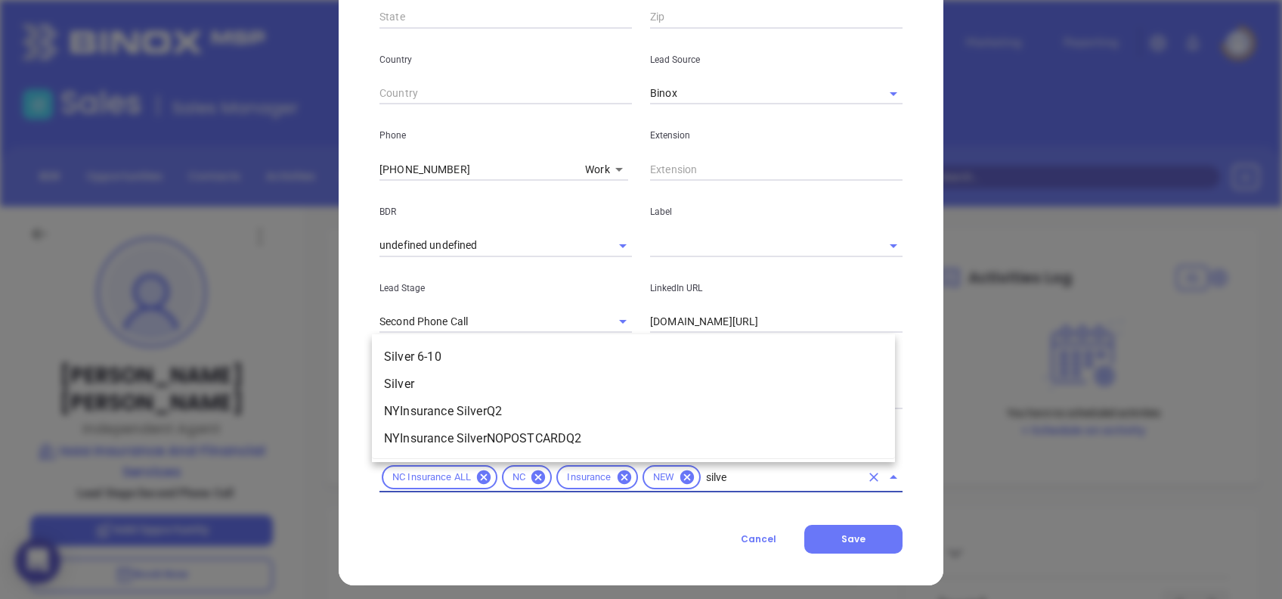
type input "silver"
click at [470, 345] on li "Silver 6-10" at bounding box center [633, 356] width 523 height 27
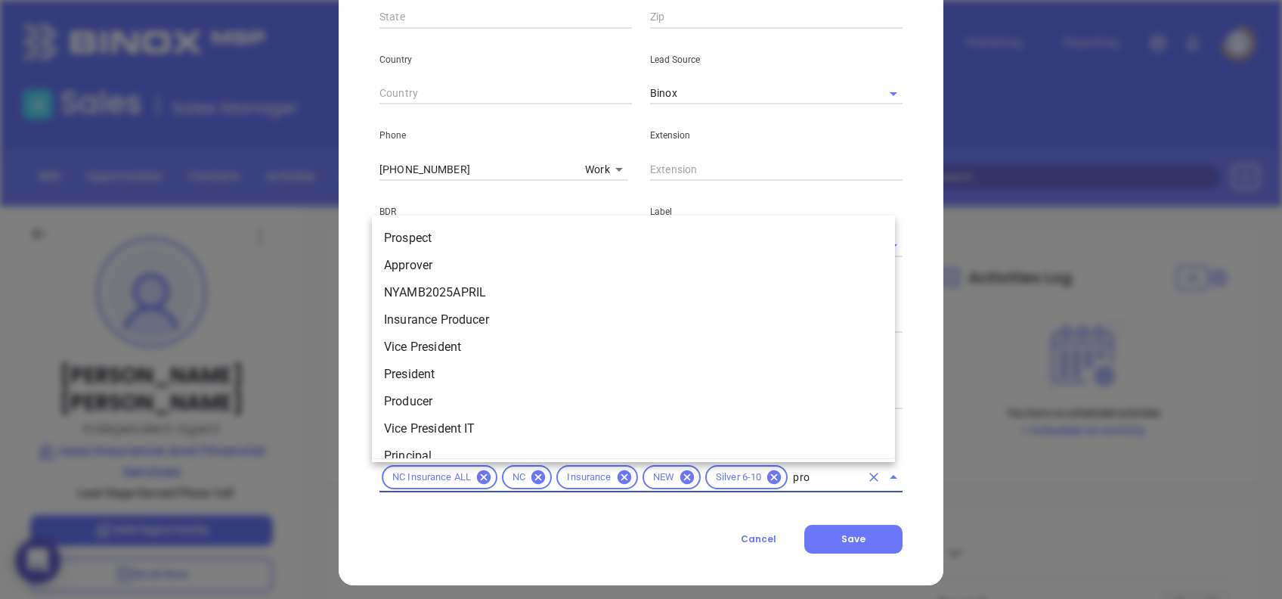
type input "pros"
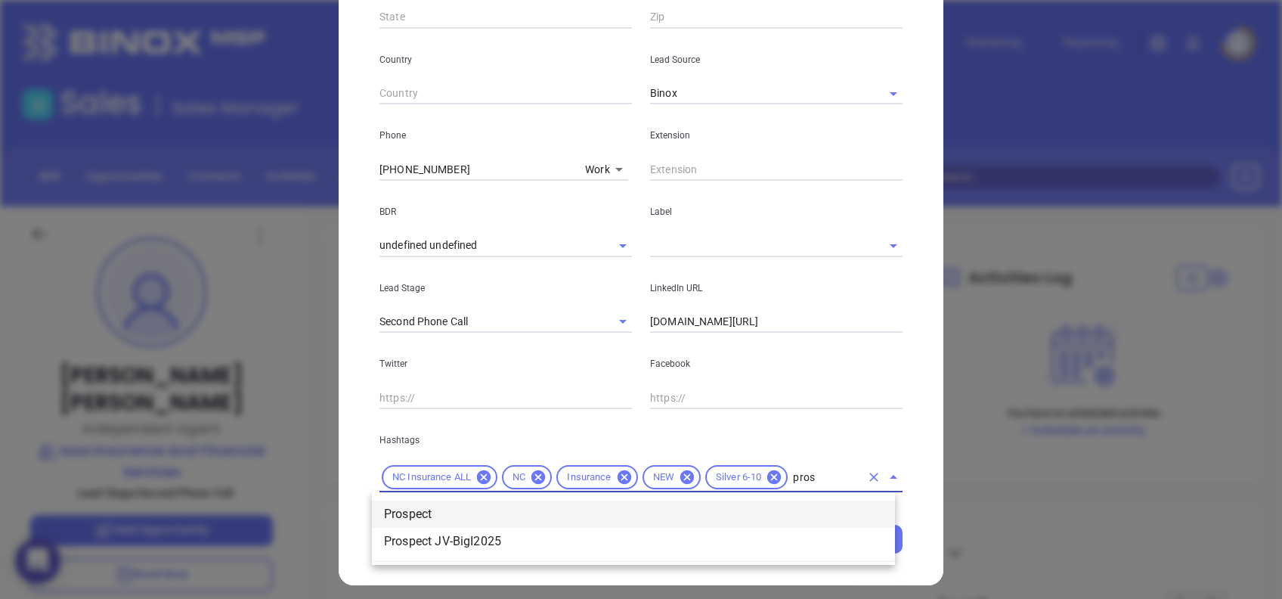
drag, startPoint x: 786, startPoint y: 510, endPoint x: 770, endPoint y: 405, distance: 105.6
click at [786, 510] on li "Prospect" at bounding box center [633, 514] width 523 height 27
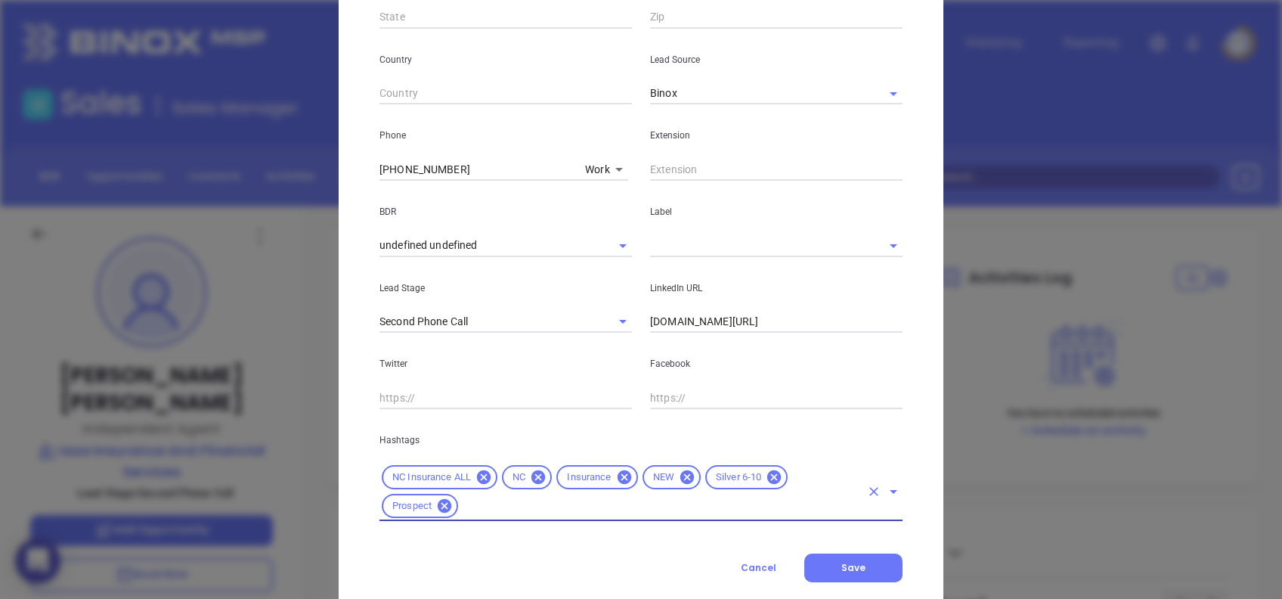
click at [670, 234] on input "text" at bounding box center [755, 245] width 210 height 22
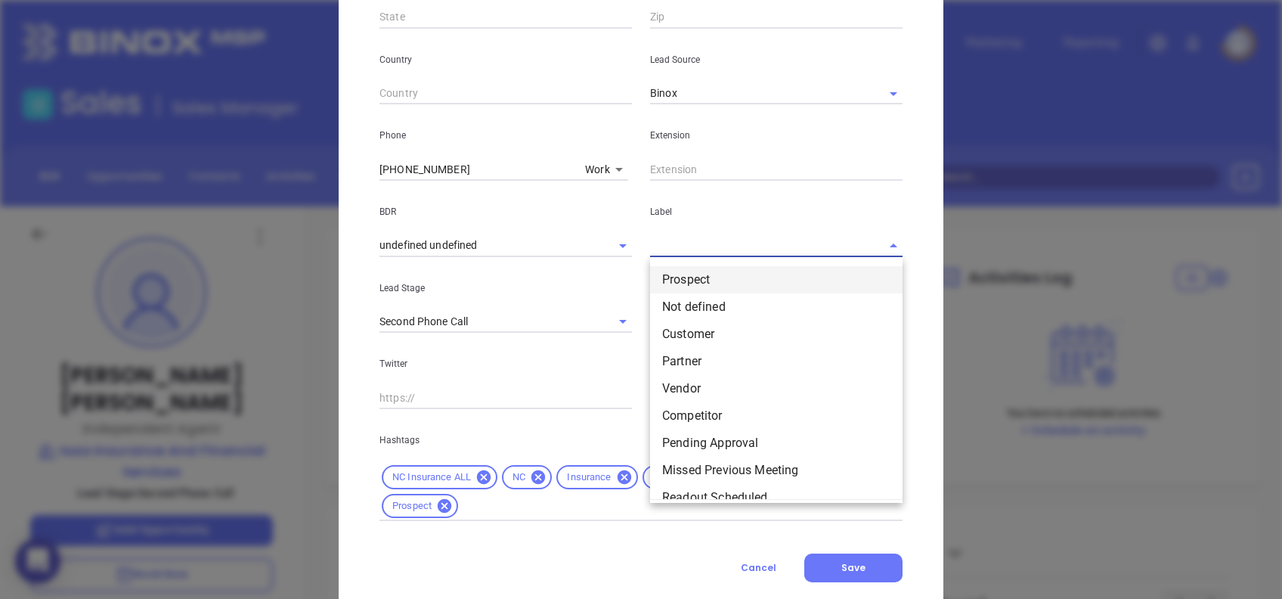
click at [696, 272] on li "Prospect" at bounding box center [776, 279] width 253 height 27
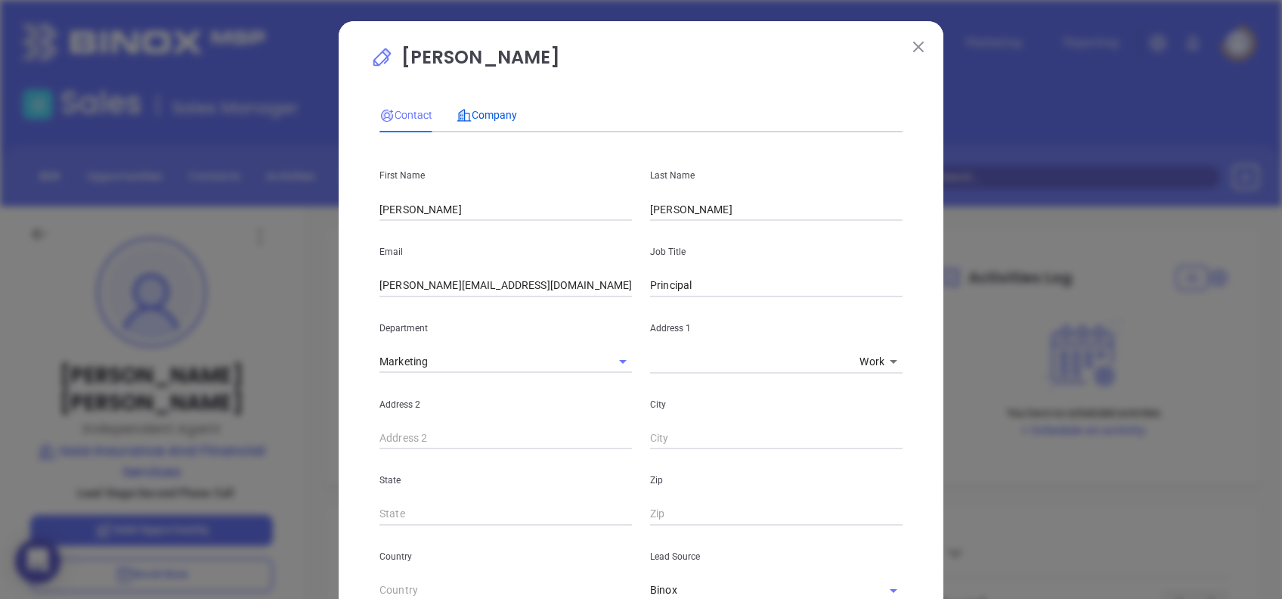
click at [476, 114] on span "Company" at bounding box center [487, 115] width 60 height 12
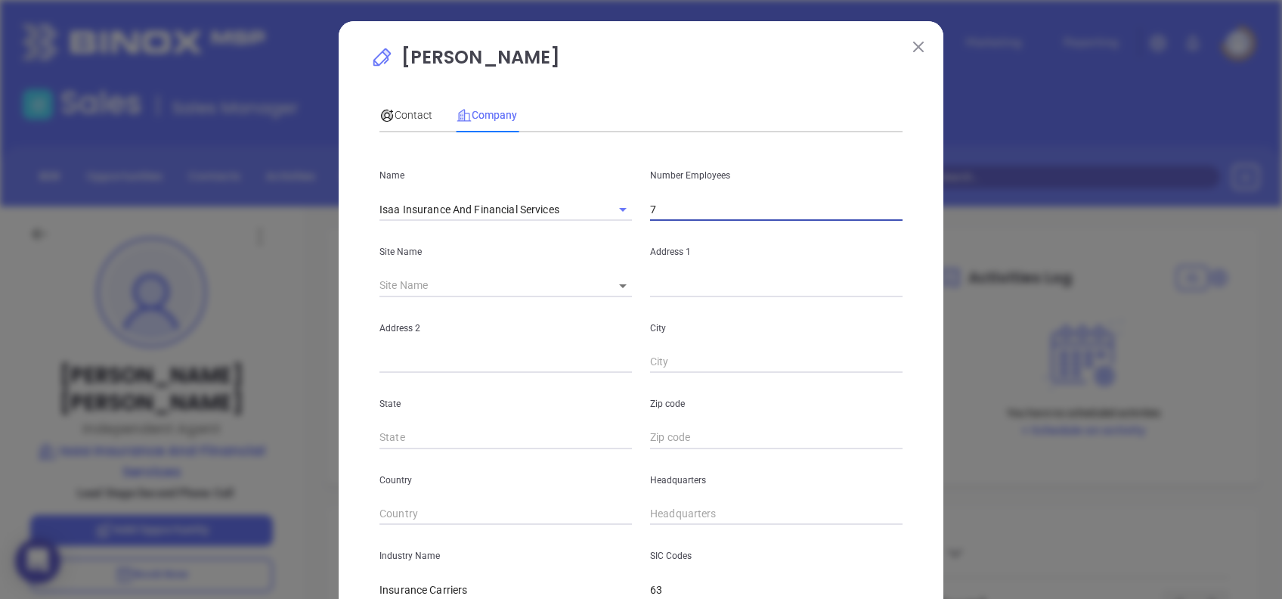
click at [675, 212] on input "7" at bounding box center [776, 209] width 253 height 23
type input "9"
click at [609, 287] on body "0 Leads CRM Marketing Reporting Financial Leads Leads Sales Sales Manager BDR O…" at bounding box center [641, 299] width 1282 height 599
click at [631, 291] on li "[GEOGRAPHIC_DATA]" at bounding box center [664, 286] width 141 height 27
type input "[GEOGRAPHIC_DATA]"
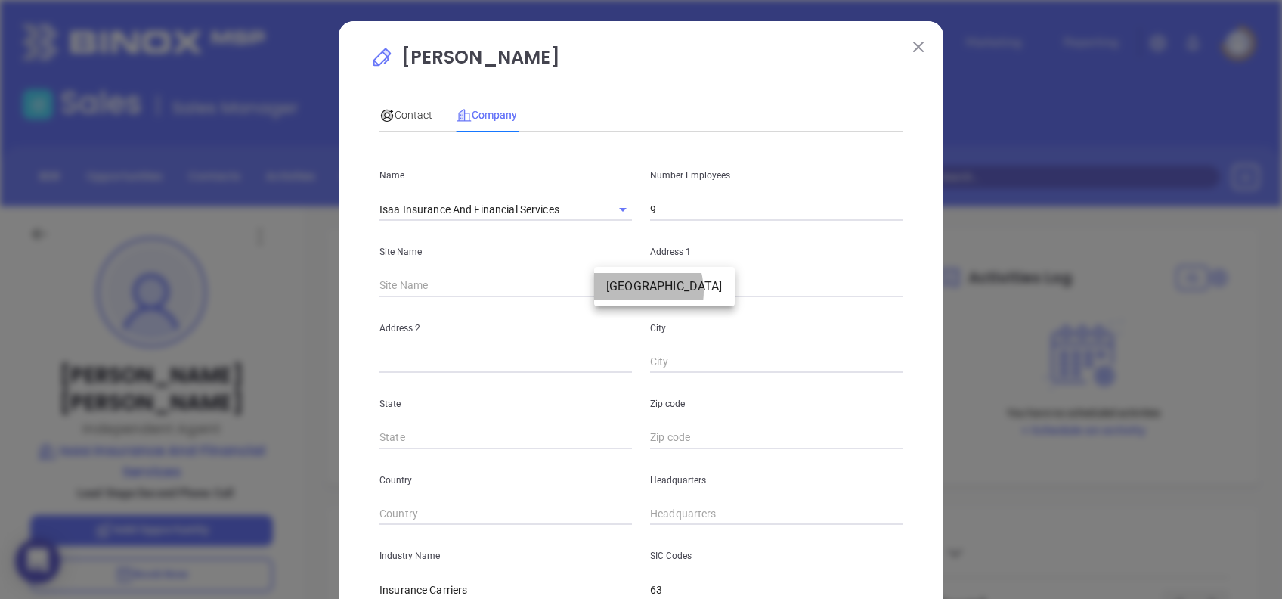
type input "125004"
type input "[GEOGRAPHIC_DATA]"
type input "NC"
type input "27104"
type input "US"
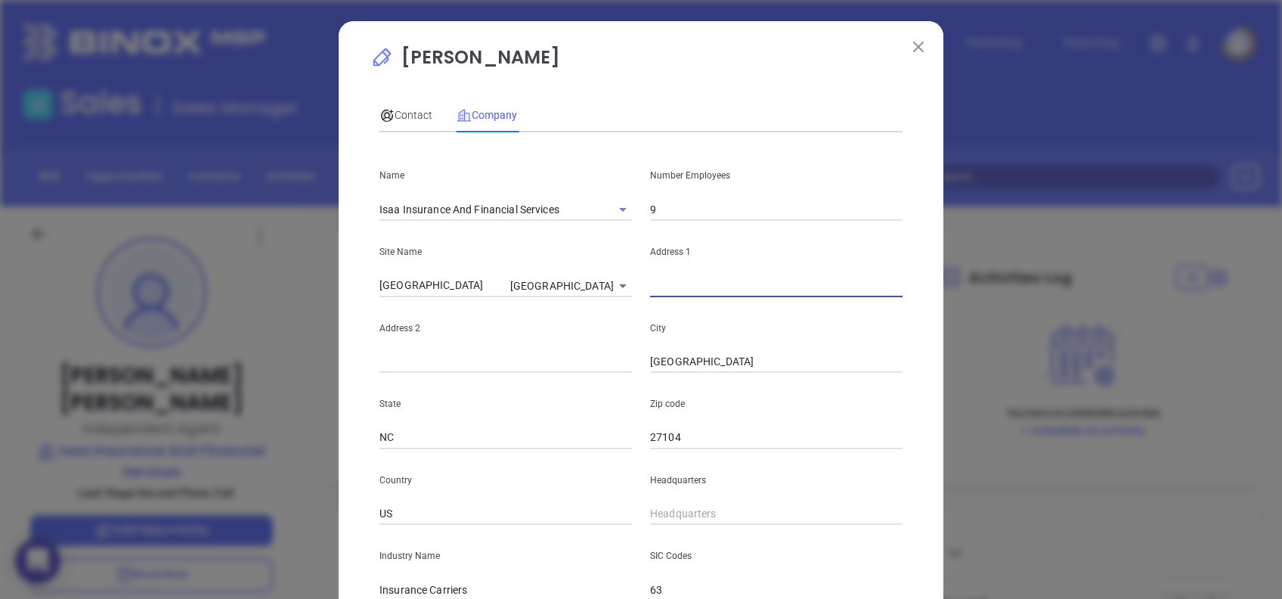
click at [690, 280] on input "text" at bounding box center [776, 285] width 253 height 23
paste input "[STREET_ADDRESS][PERSON_NAME]"
type input "[STREET_ADDRESS][PERSON_NAME]"
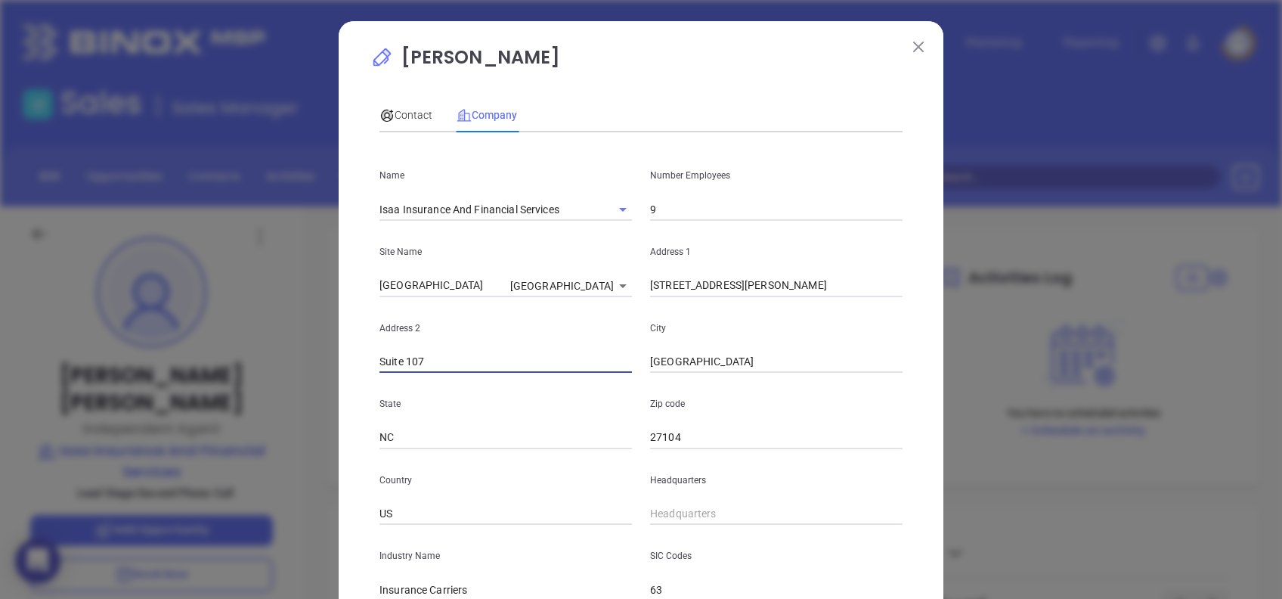
type input "Suite 107"
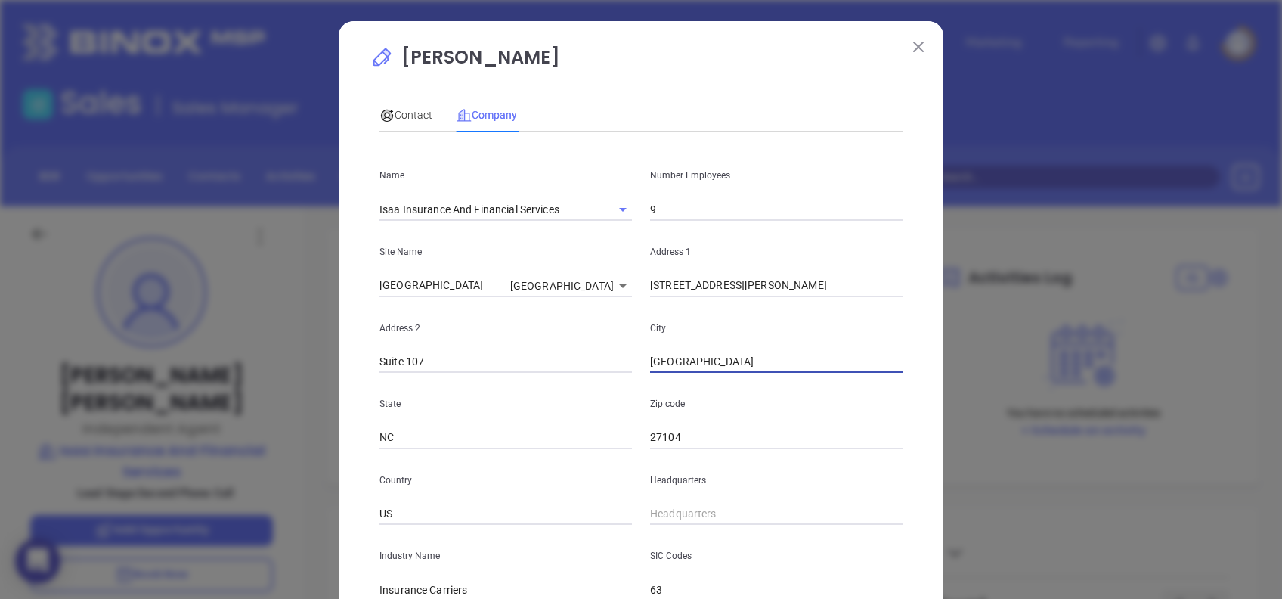
click at [744, 361] on input "[GEOGRAPHIC_DATA]" at bounding box center [776, 362] width 253 height 23
paste input "text"
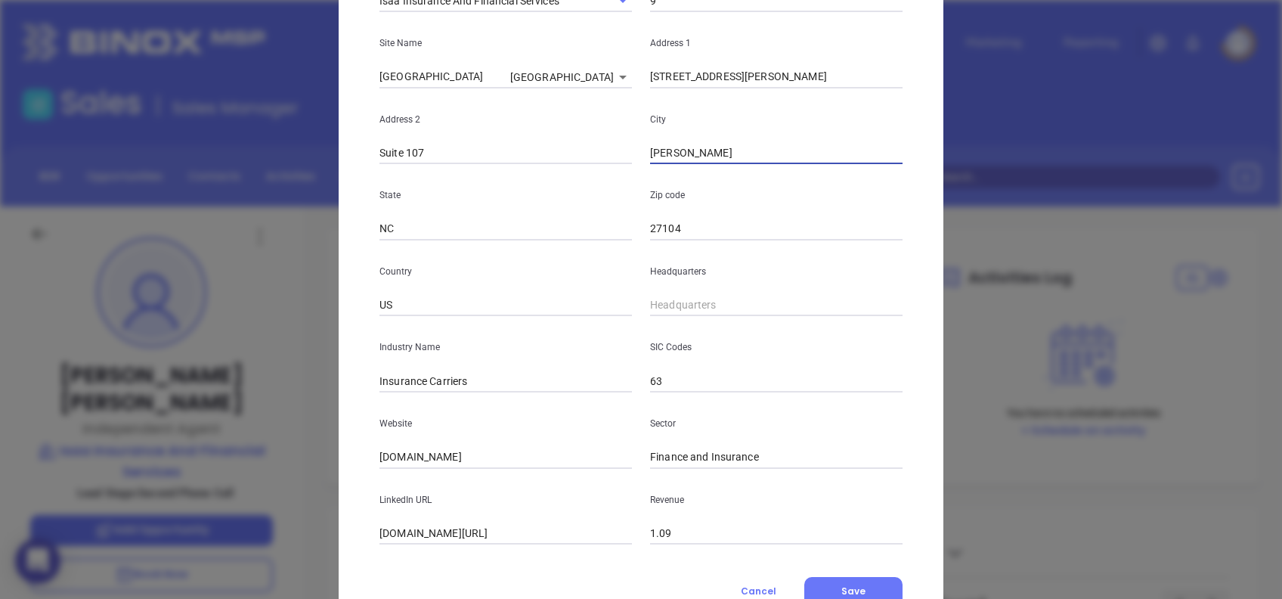
scroll to position [268, 0]
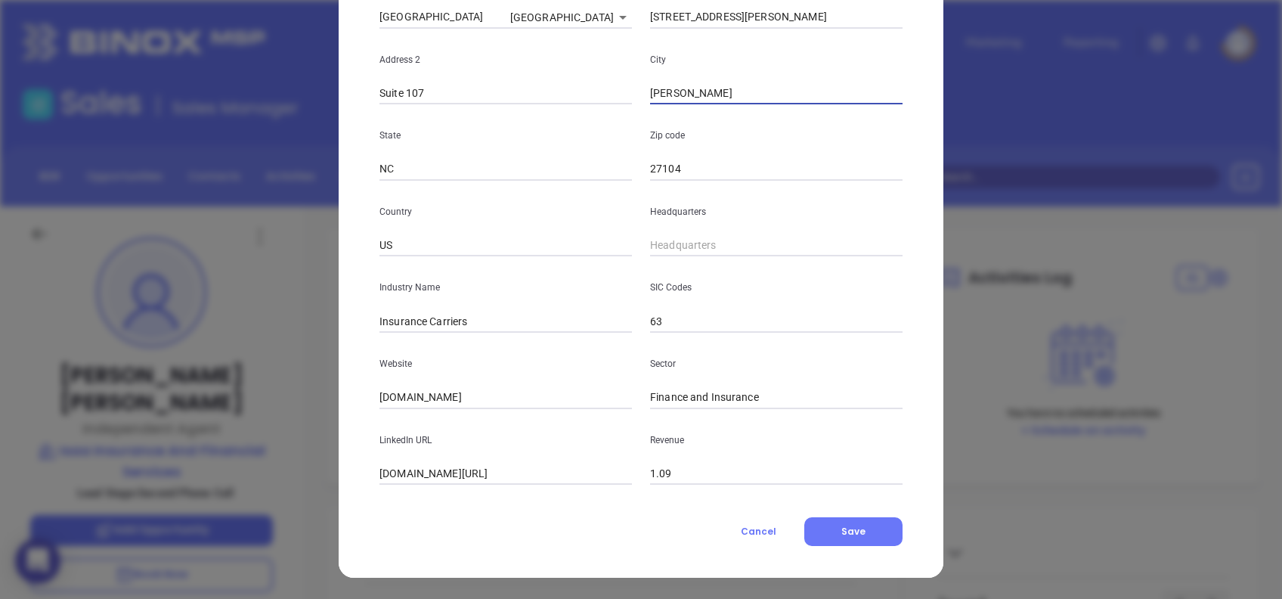
type input "[PERSON_NAME]"
type input "( ) -"
click at [684, 327] on input "63" at bounding box center [776, 321] width 253 height 23
paste input "[PHONE_NUMBER]"
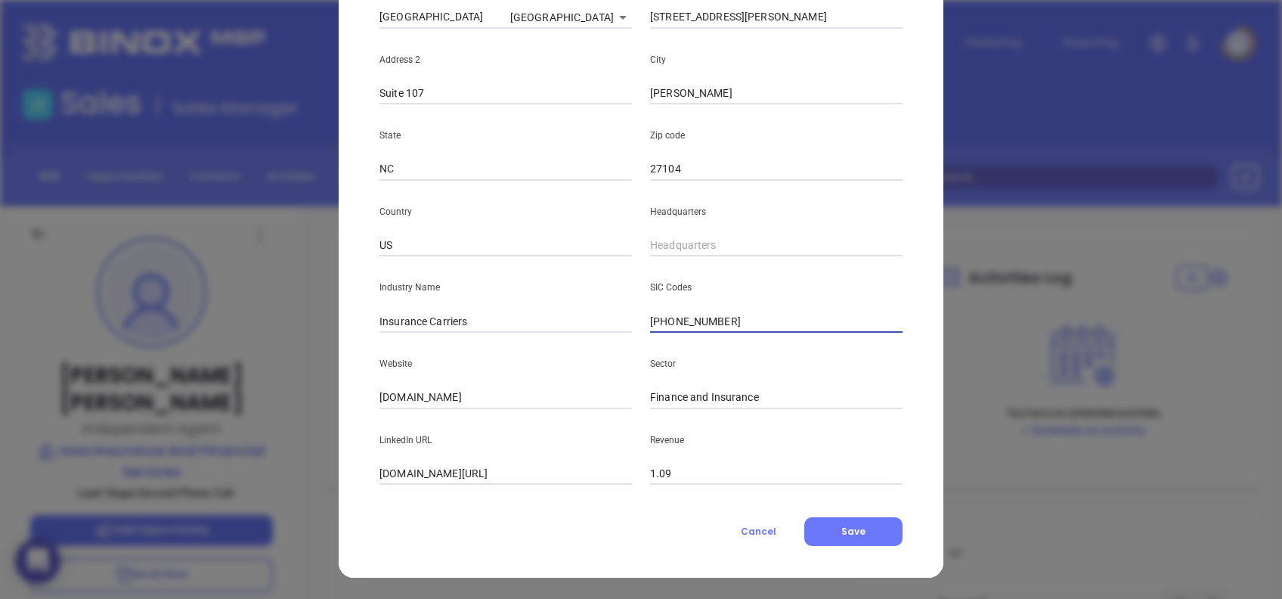
click at [650, 310] on input "[PHONE_NUMBER]" at bounding box center [776, 321] width 253 height 23
type input "[PHONE_NUMBER]"
type input "63"
click at [650, 240] on input "( ) -" at bounding box center [776, 245] width 253 height 23
paste input "919) 313-2775"
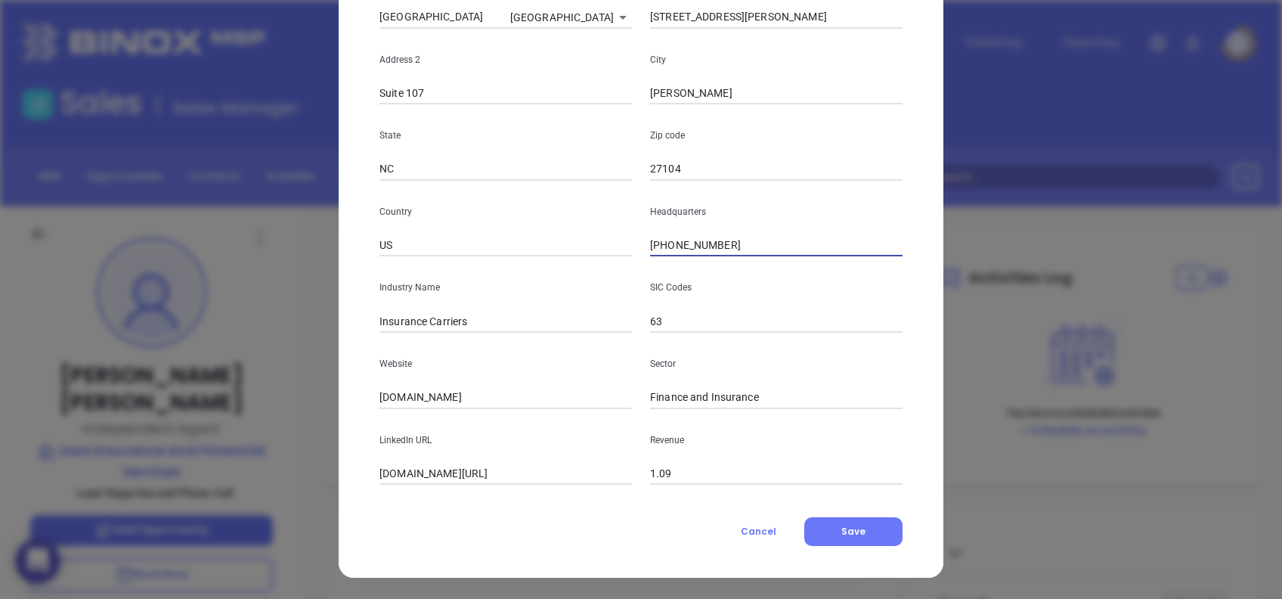
type input "[PHONE_NUMBER]"
click at [489, 384] on div "Website [DOMAIN_NAME]" at bounding box center [506, 371] width 271 height 76
click at [491, 388] on input "[DOMAIN_NAME]" at bounding box center [506, 397] width 253 height 23
click at [491, 389] on input "[DOMAIN_NAME]" at bounding box center [506, 397] width 253 height 23
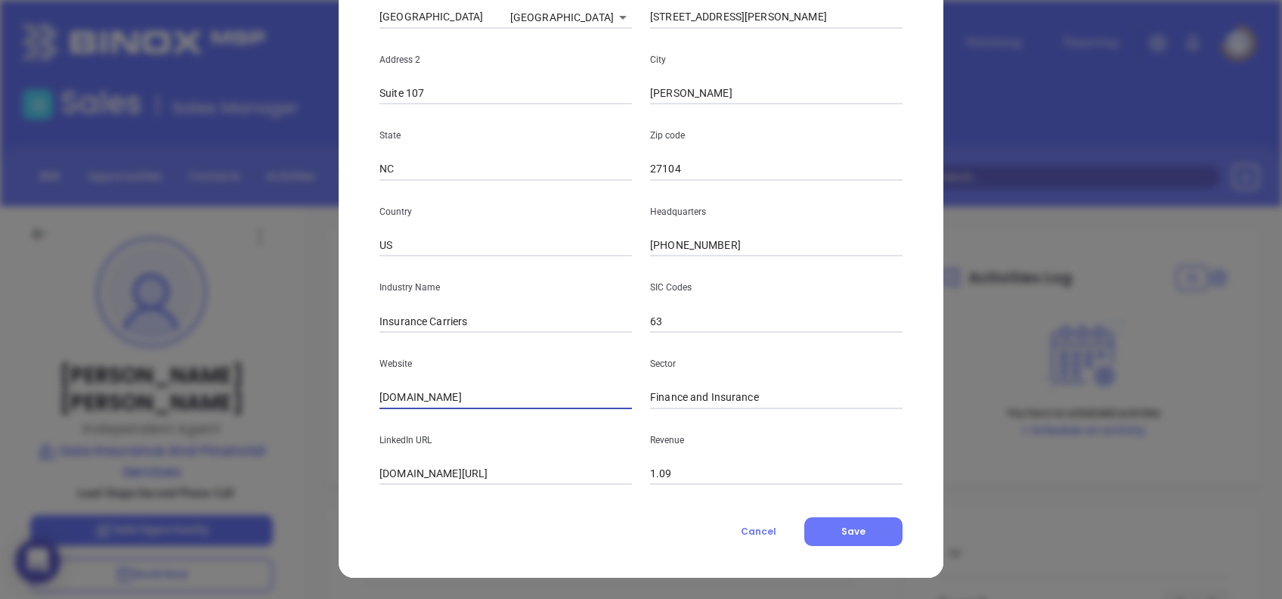
paste input "[URL][DOMAIN_NAME]"
type input "[URL][DOMAIN_NAME]"
click at [613, 473] on input "[DOMAIN_NAME][URL]" at bounding box center [506, 474] width 253 height 23
paste input "[DOMAIN_NAME][URL]"
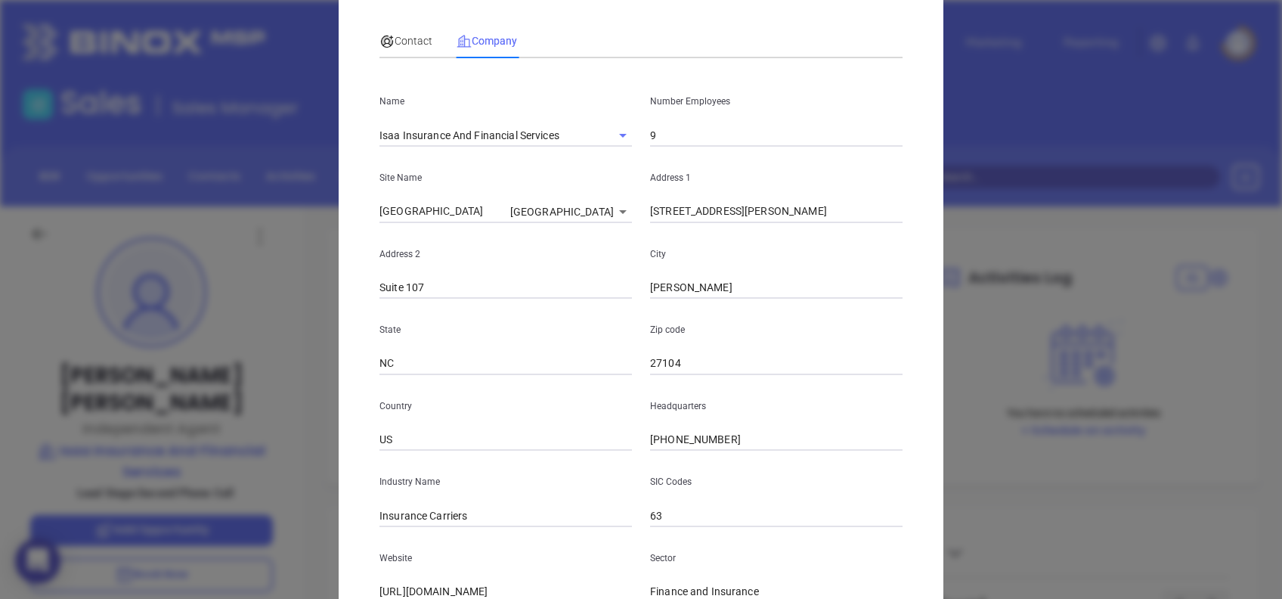
scroll to position [0, 0]
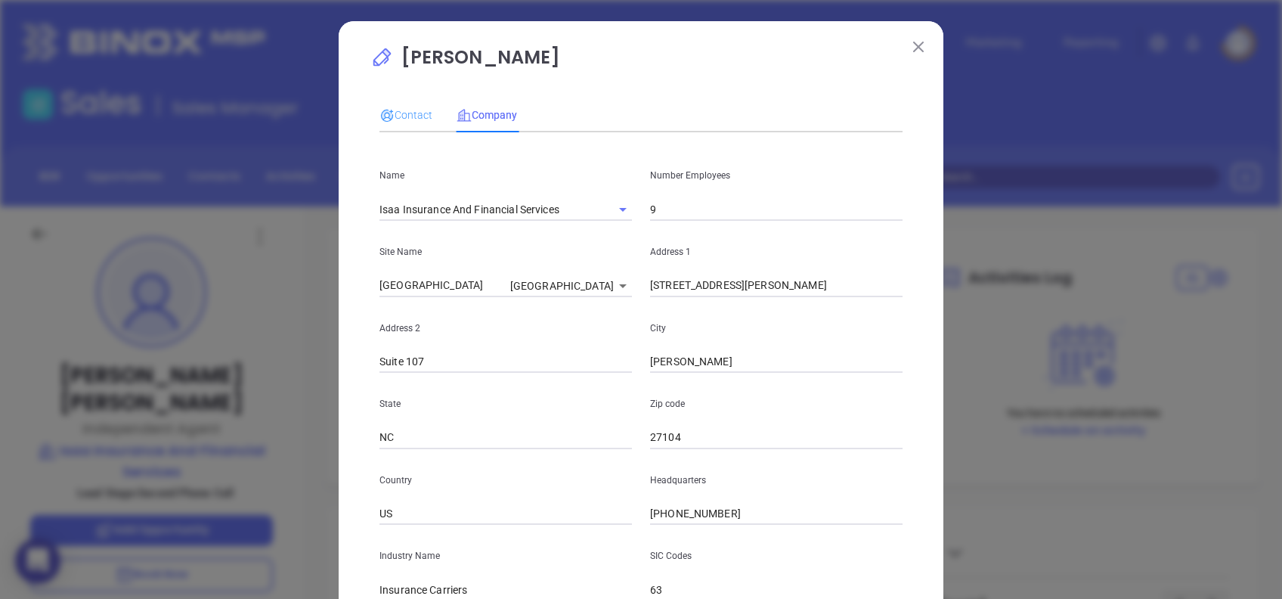
type input "[DOMAIN_NAME][URL]"
click at [405, 105] on div "Contact" at bounding box center [406, 115] width 53 height 35
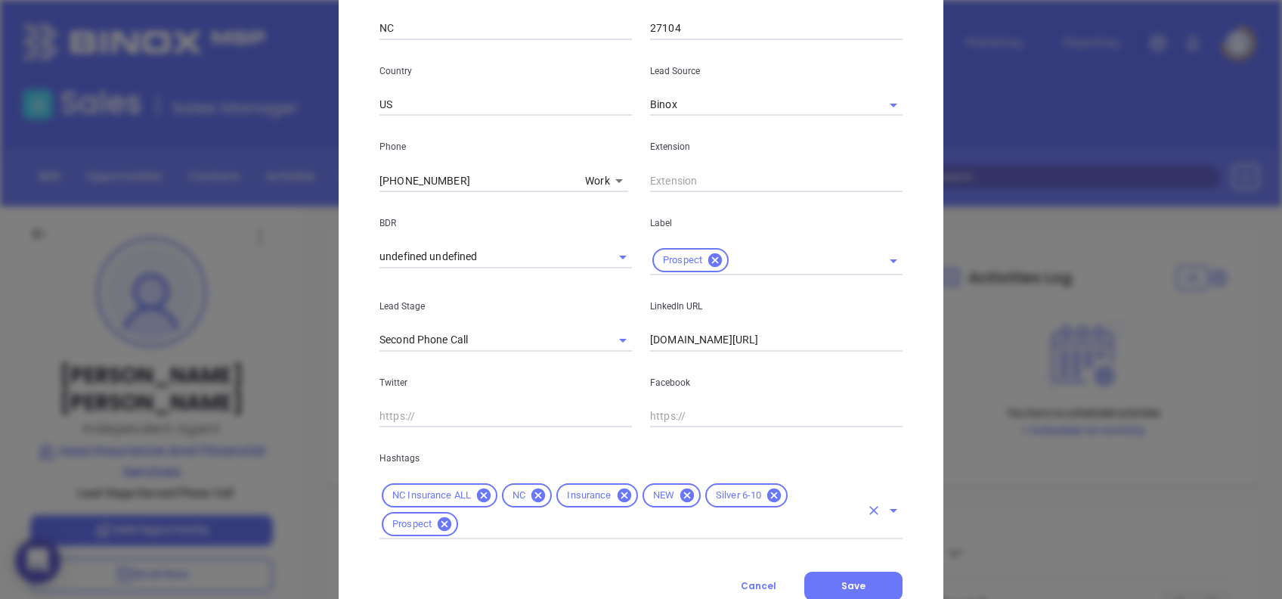
scroll to position [540, 0]
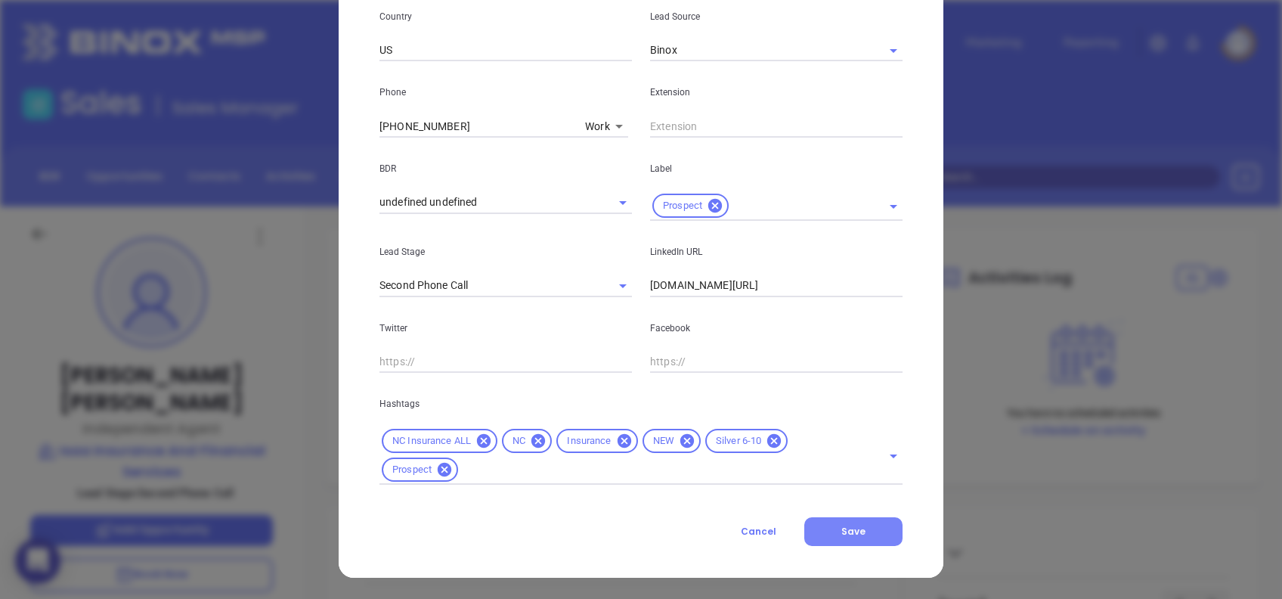
click at [842, 529] on span "Save" at bounding box center [854, 531] width 24 height 13
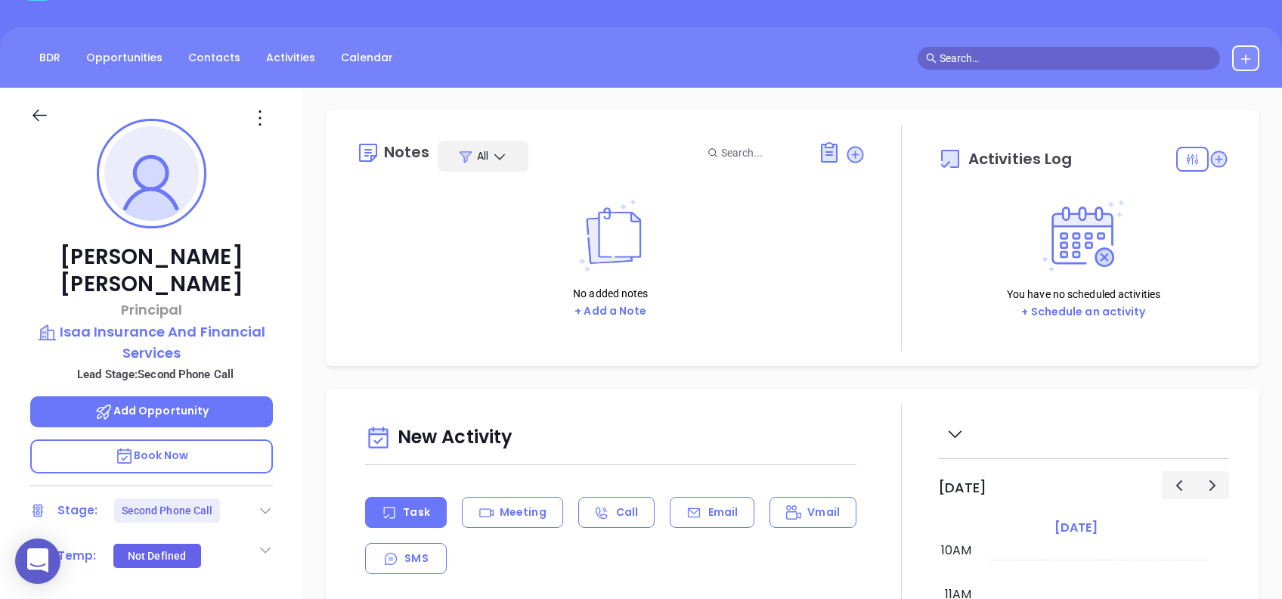
scroll to position [201, 0]
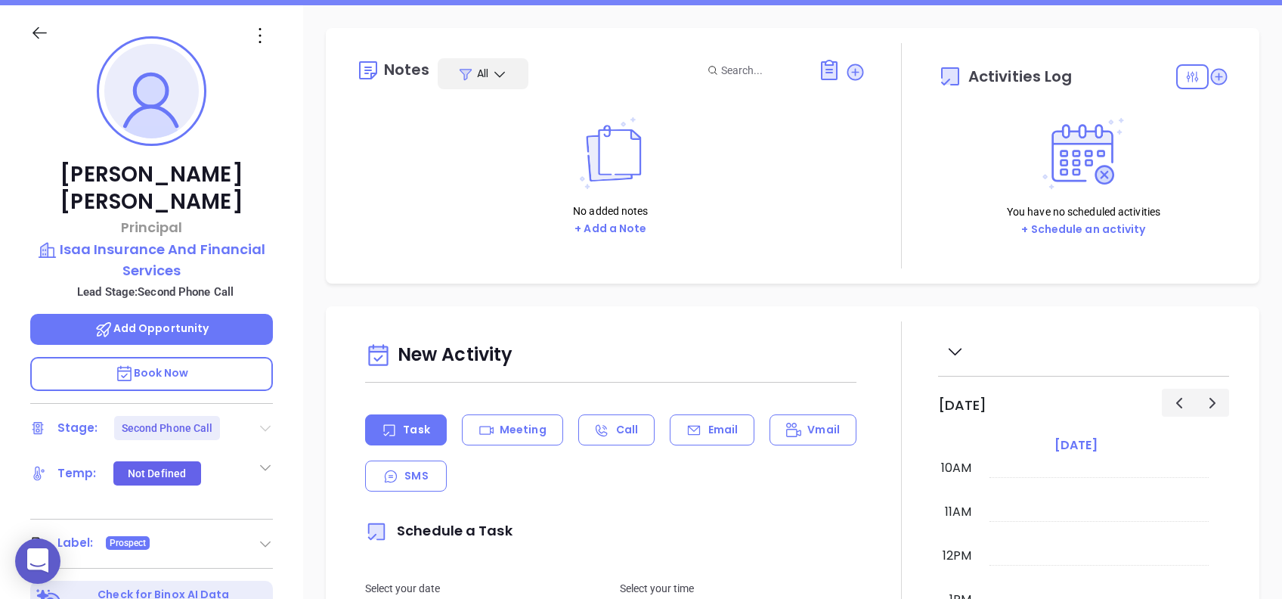
click at [266, 426] on icon at bounding box center [265, 429] width 11 height 6
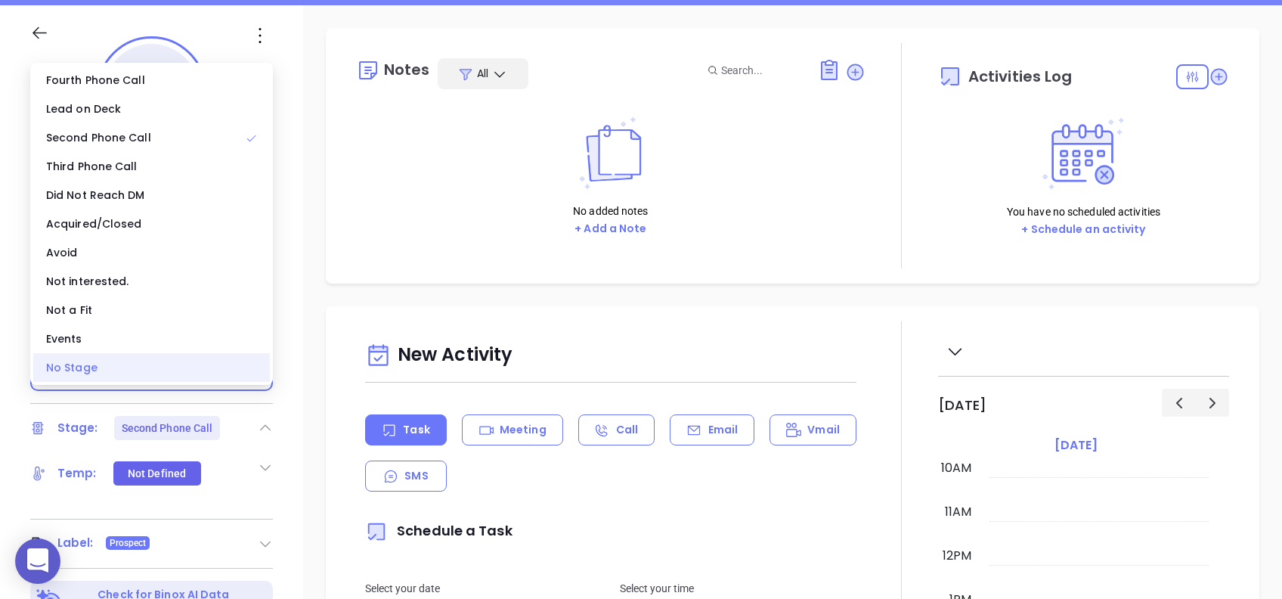
click at [178, 361] on div "No Stage" at bounding box center [151, 367] width 237 height 29
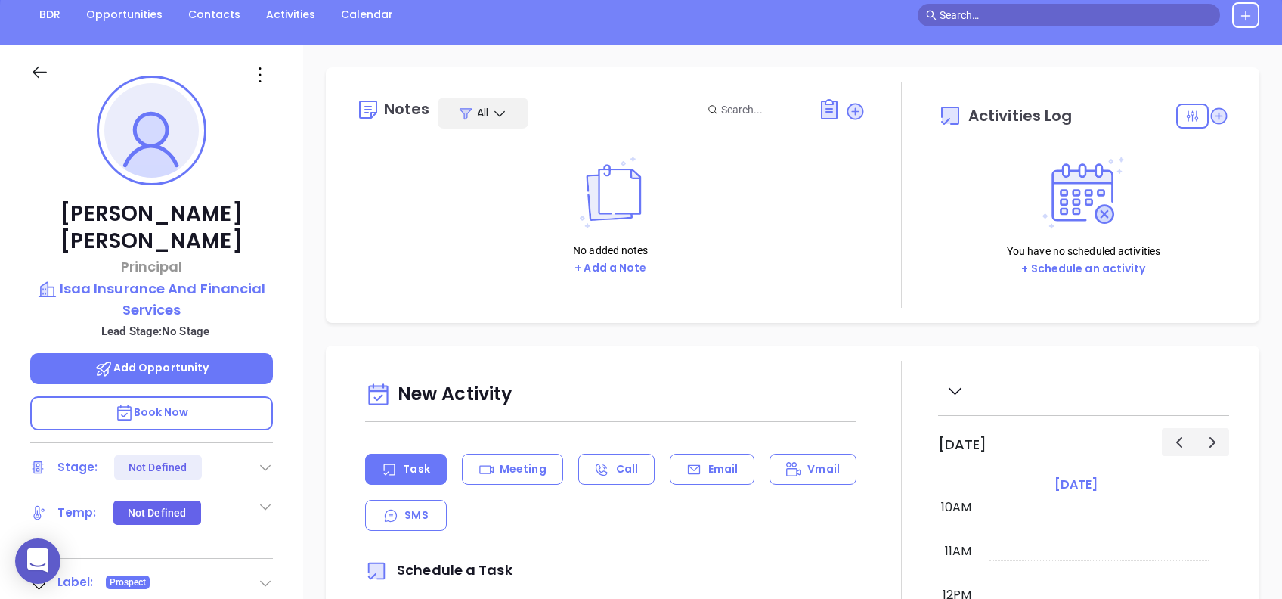
scroll to position [0, 0]
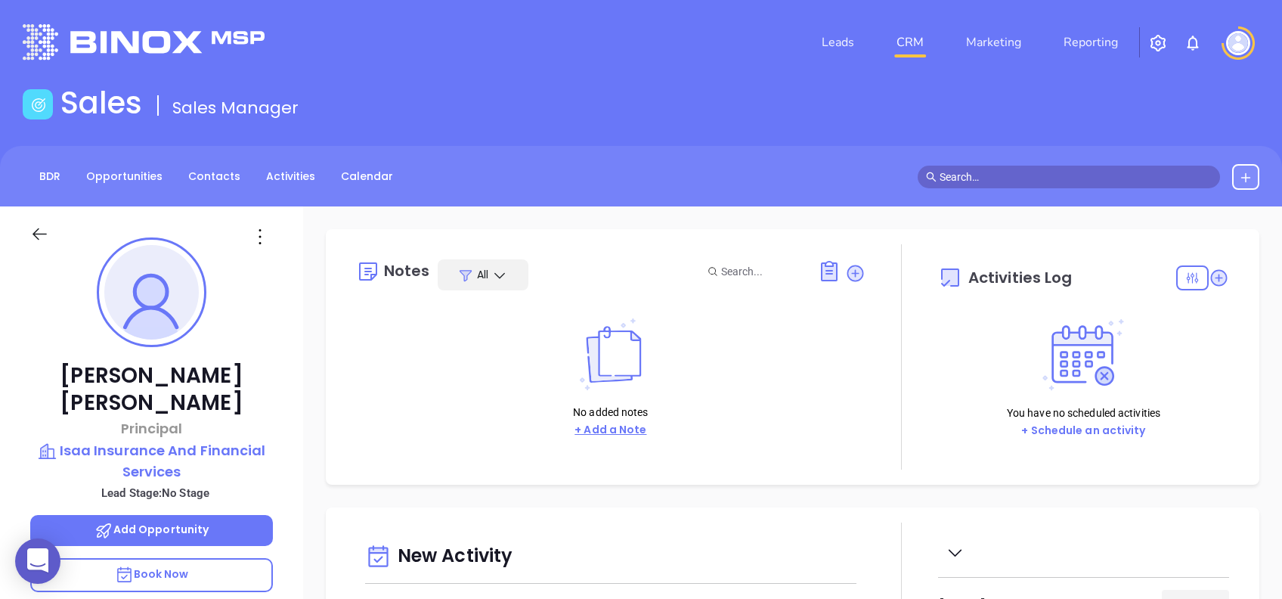
click at [629, 430] on button "+ Add a Note" at bounding box center [610, 429] width 81 height 17
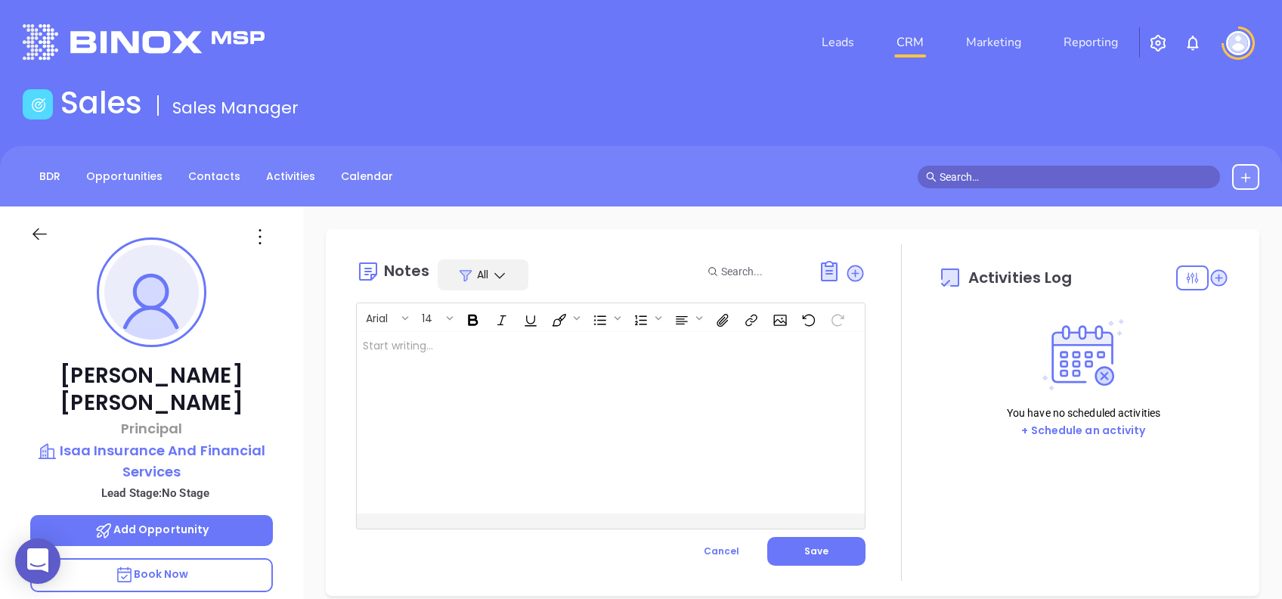
click at [663, 430] on div at bounding box center [593, 422] width 473 height 181
click at [820, 547] on button "Save" at bounding box center [817, 551] width 98 height 29
